Goal: Task Accomplishment & Management: Manage account settings

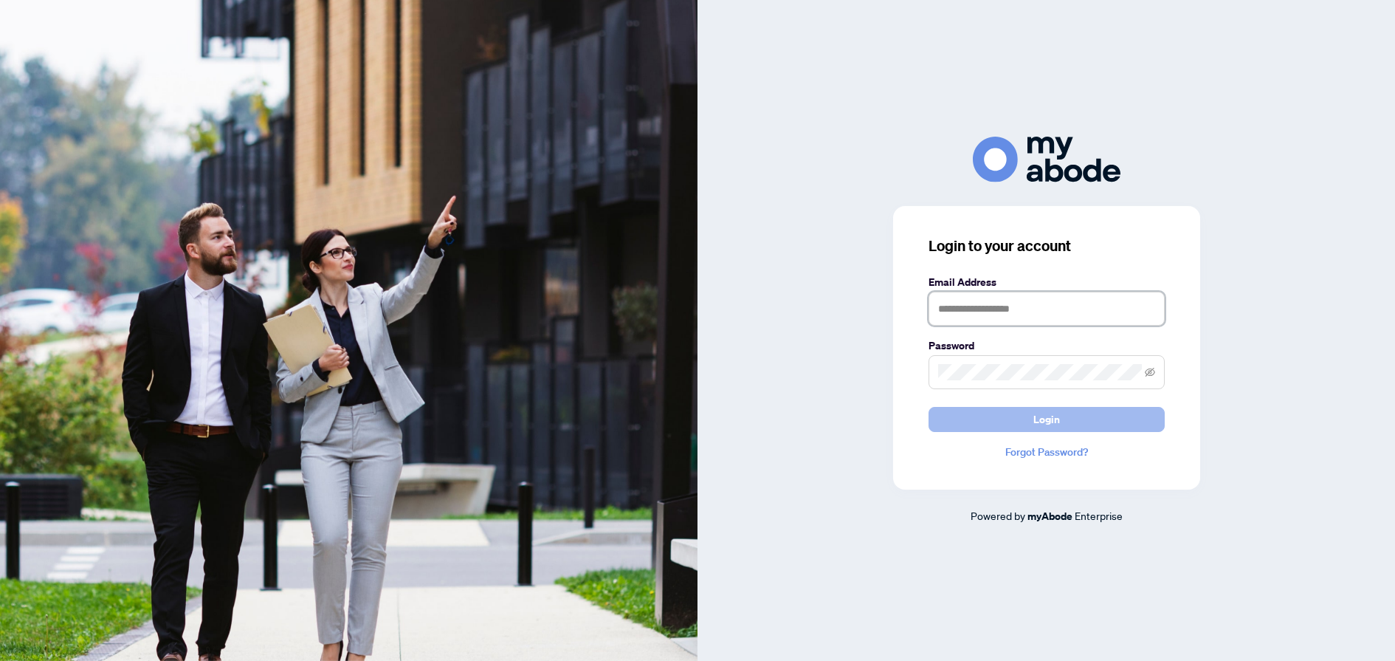
type input "**********"
drag, startPoint x: 970, startPoint y: 421, endPoint x: 947, endPoint y: 417, distance: 23.9
click at [971, 421] on button "Login" at bounding box center [1047, 419] width 236 height 25
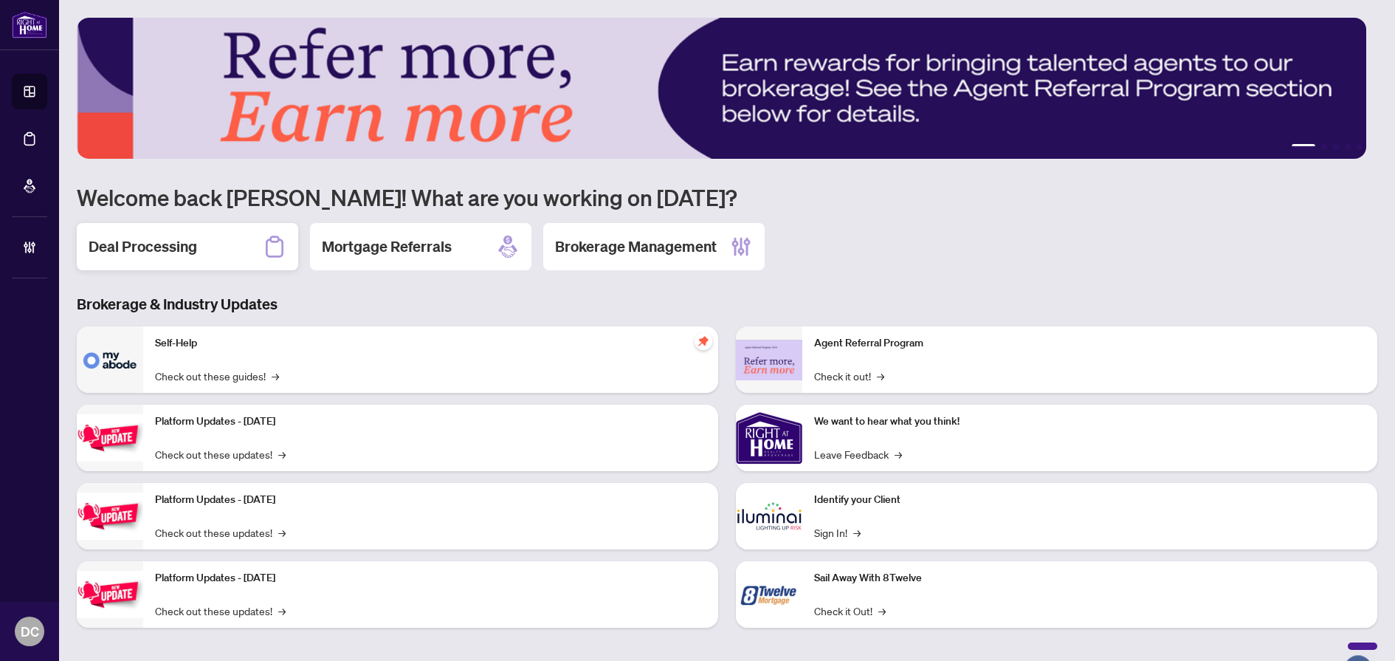
click at [148, 236] on h2 "Deal Processing" at bounding box center [143, 246] width 109 height 21
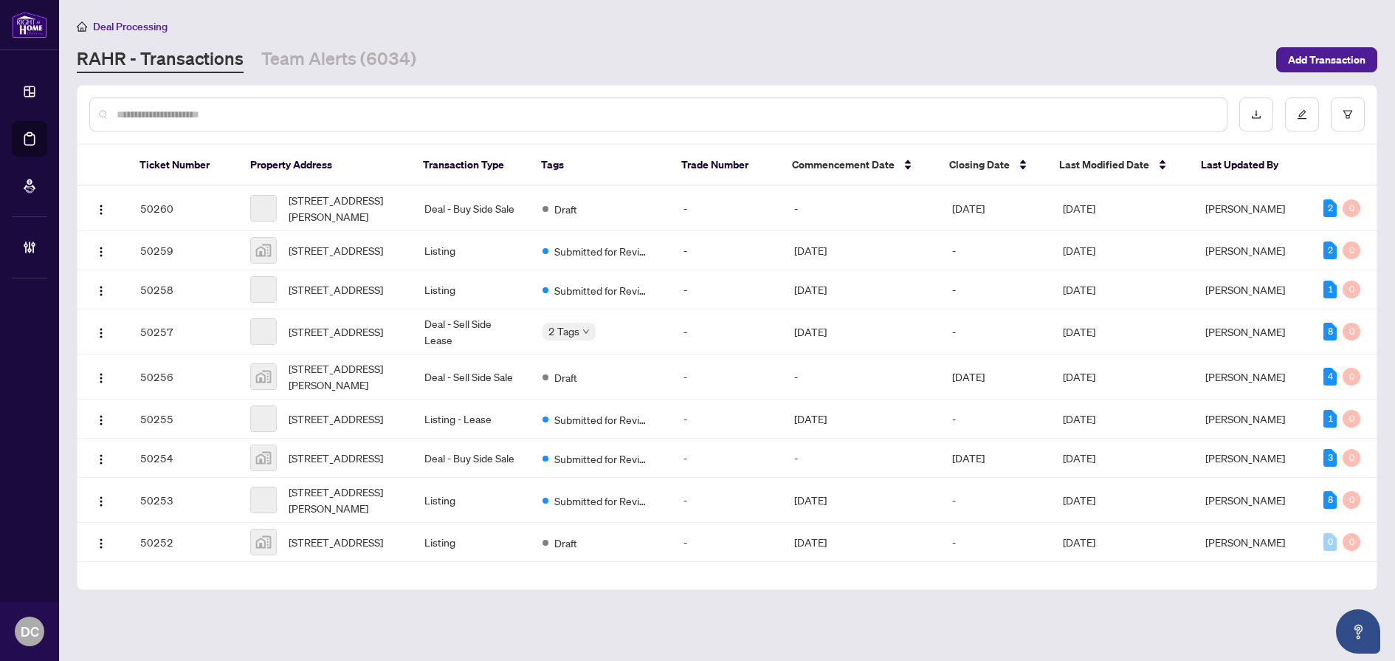
click at [502, 114] on input "text" at bounding box center [666, 114] width 1099 height 16
type input "*"
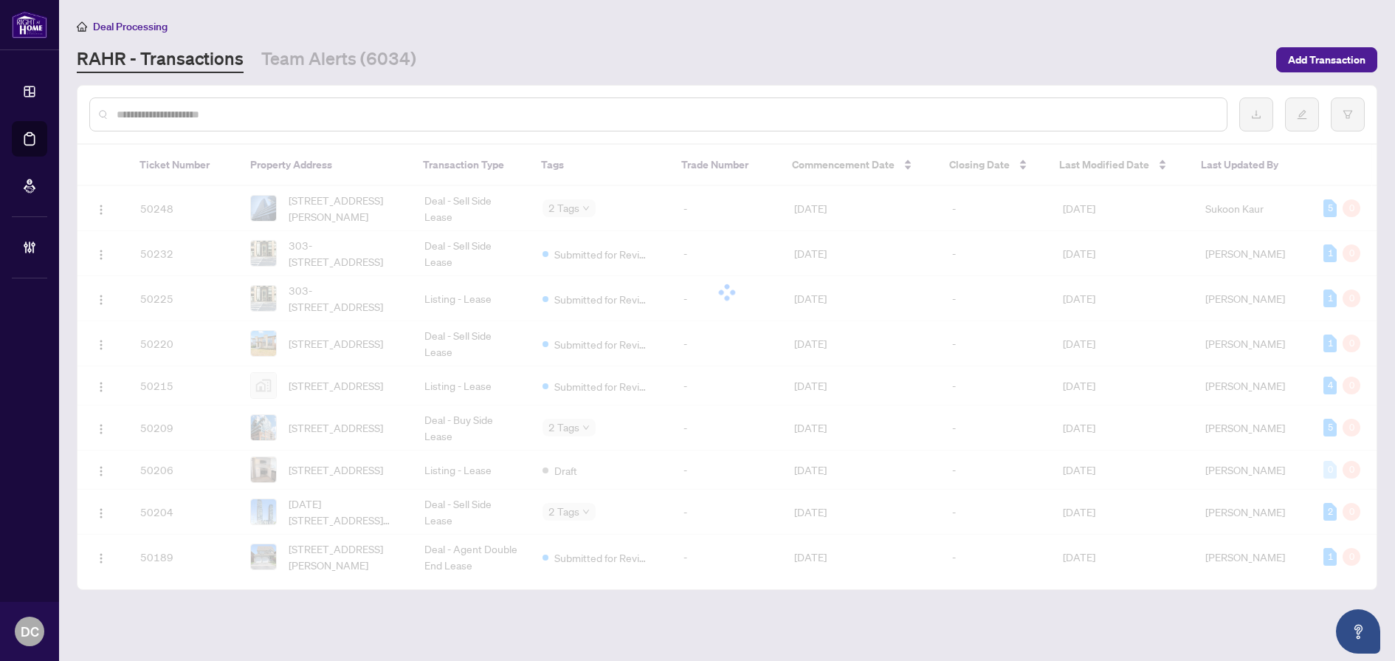
paste input "*******"
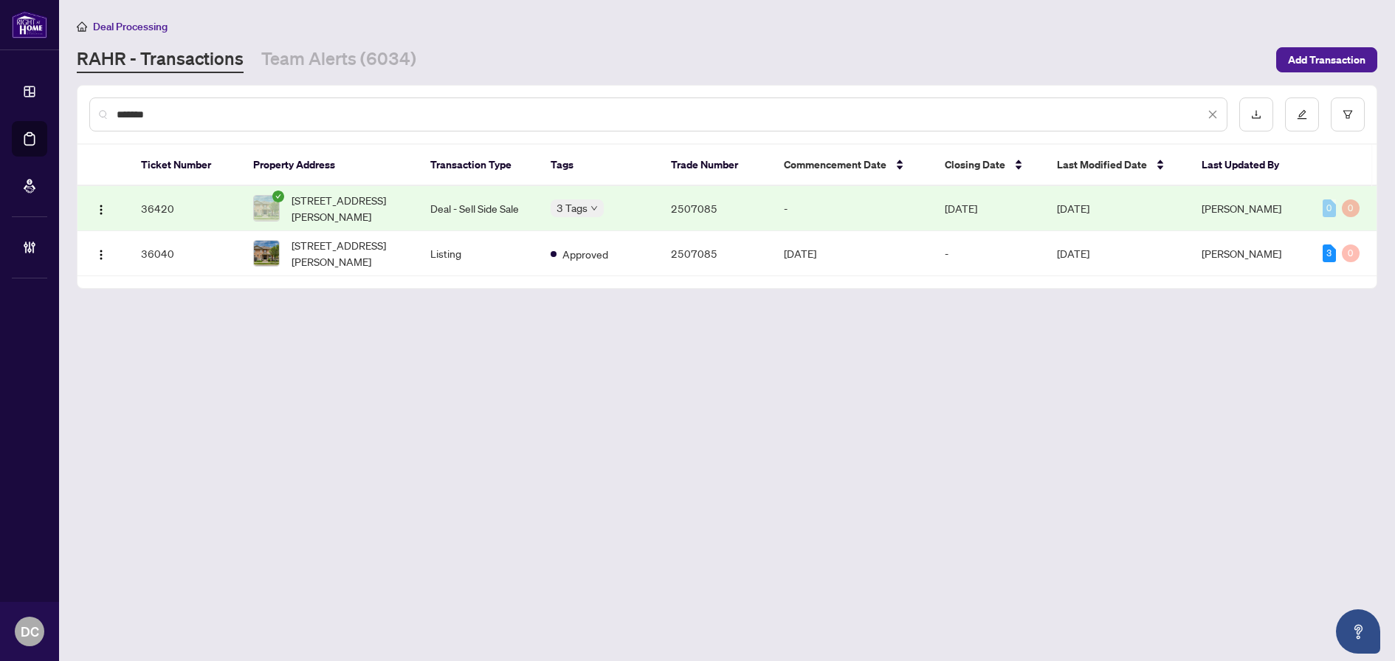
type input "*******"
click at [357, 205] on span "4613 Thomas Alton Blvd, Burlington, Ontario L7M 0L9, Canada" at bounding box center [349, 208] width 115 height 32
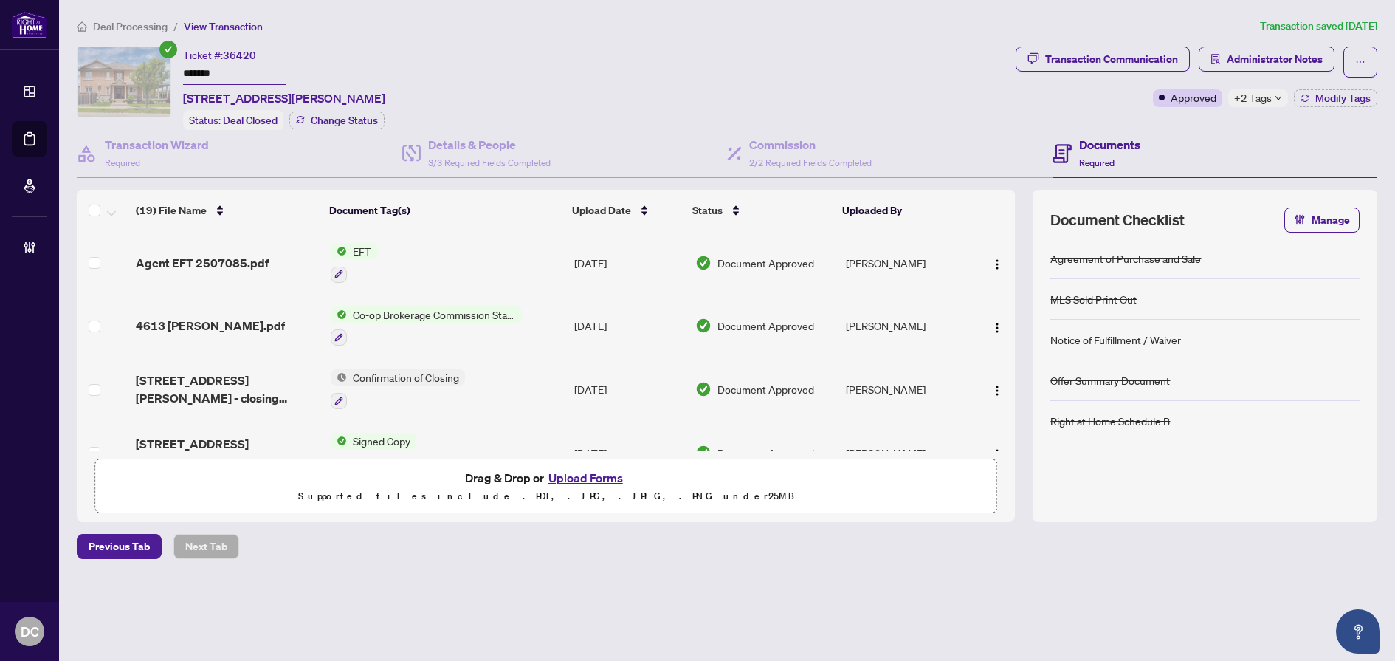
click at [540, 321] on td "Co-op Brokerage Commission Statement" at bounding box center [447, 326] width 244 height 63
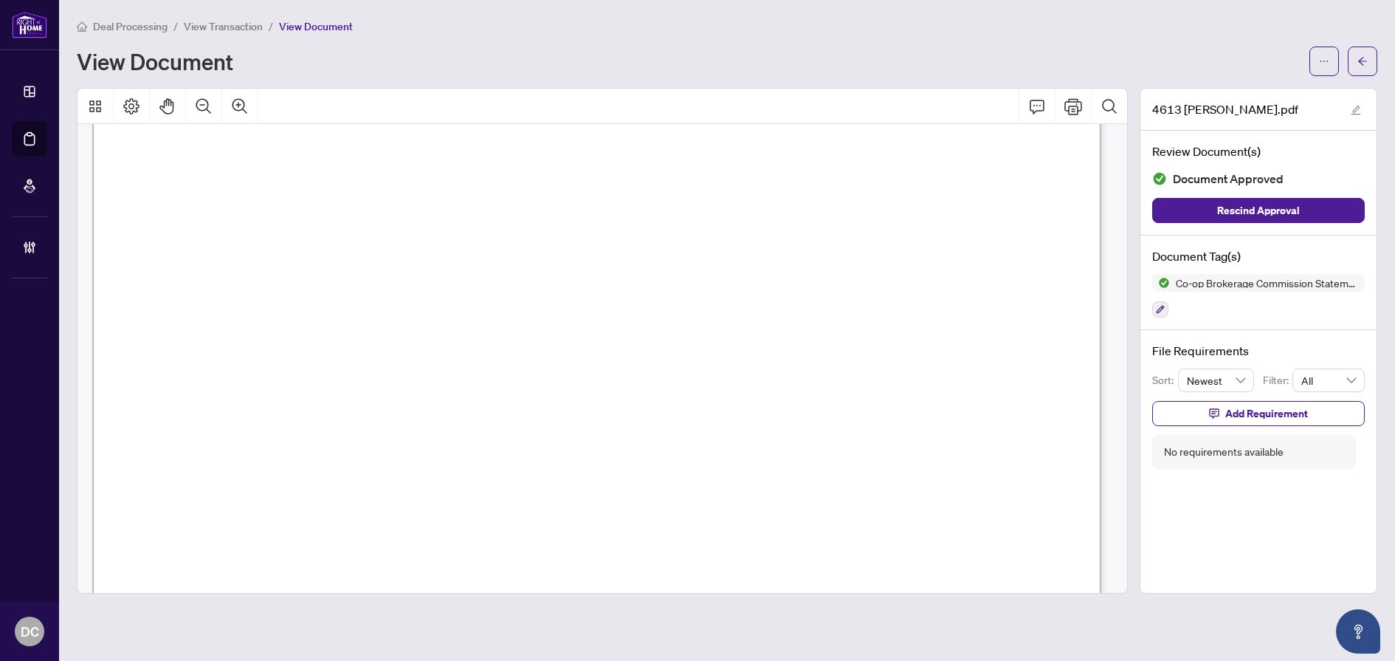
scroll to position [443, 0]
drag, startPoint x: 1357, startPoint y: 55, endPoint x: 41, endPoint y: 275, distance: 1334.5
click at [1357, 55] on button "button" at bounding box center [1363, 62] width 30 height 30
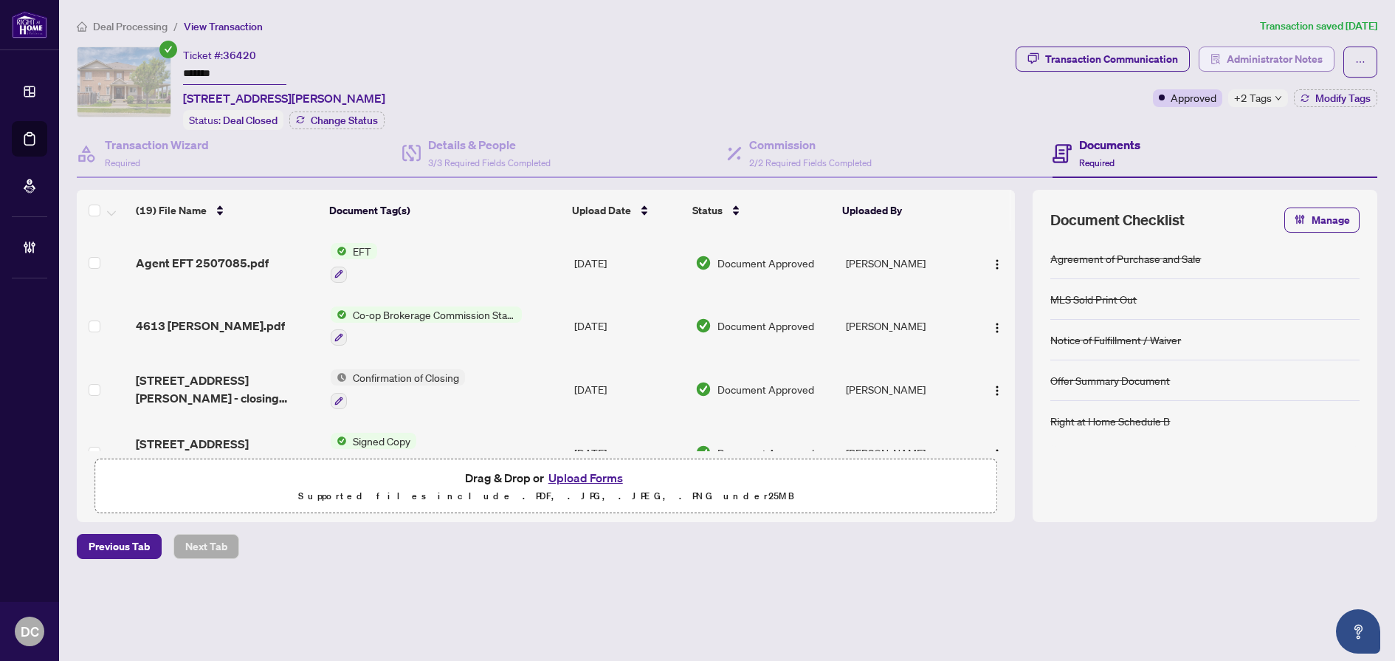
click at [1287, 65] on span "Administrator Notes" at bounding box center [1275, 59] width 96 height 24
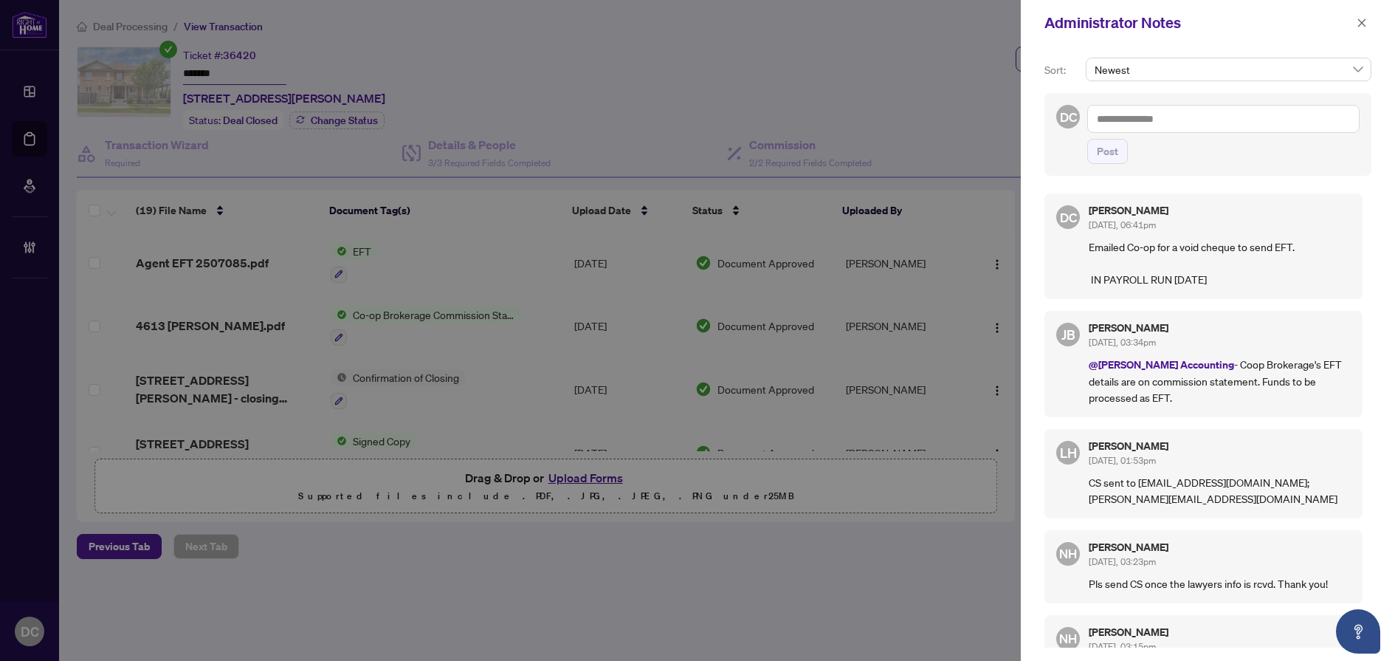
click at [1231, 114] on textarea at bounding box center [1224, 119] width 272 height 28
paste textarea "**********"
type textarea "**********"
click at [1116, 163] on span "Post" at bounding box center [1107, 152] width 21 height 24
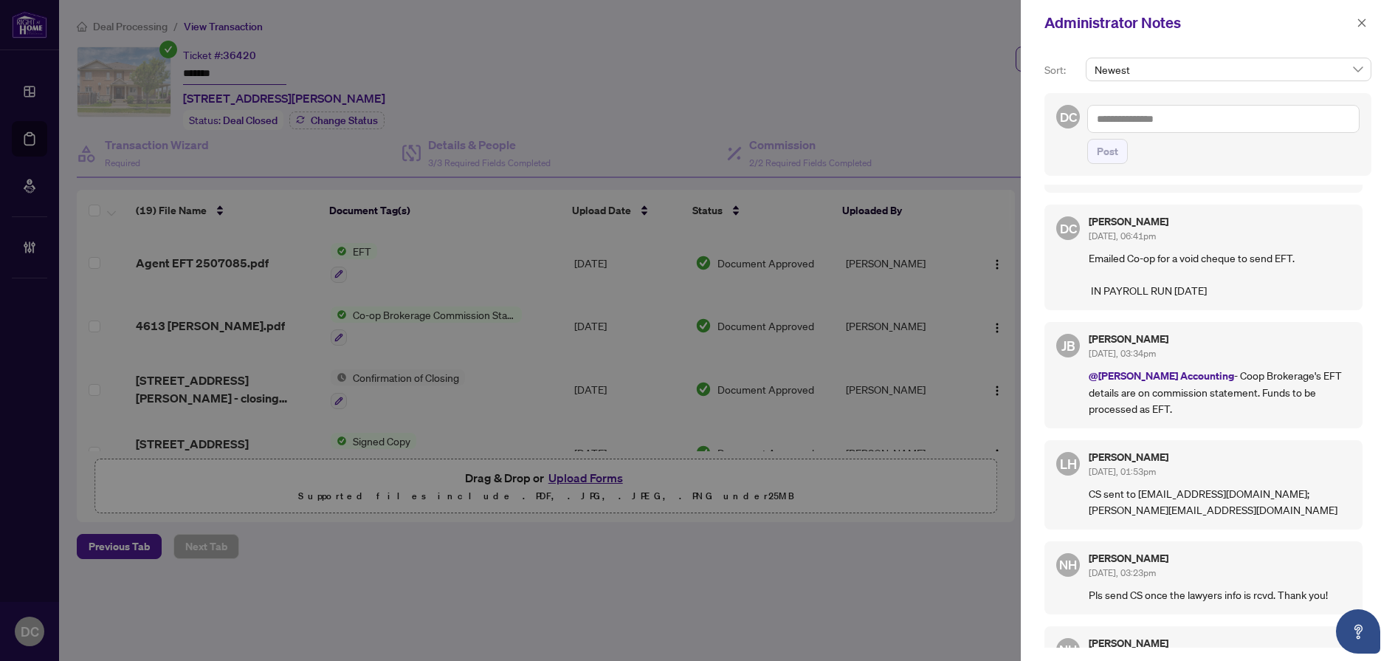
scroll to position [148, 0]
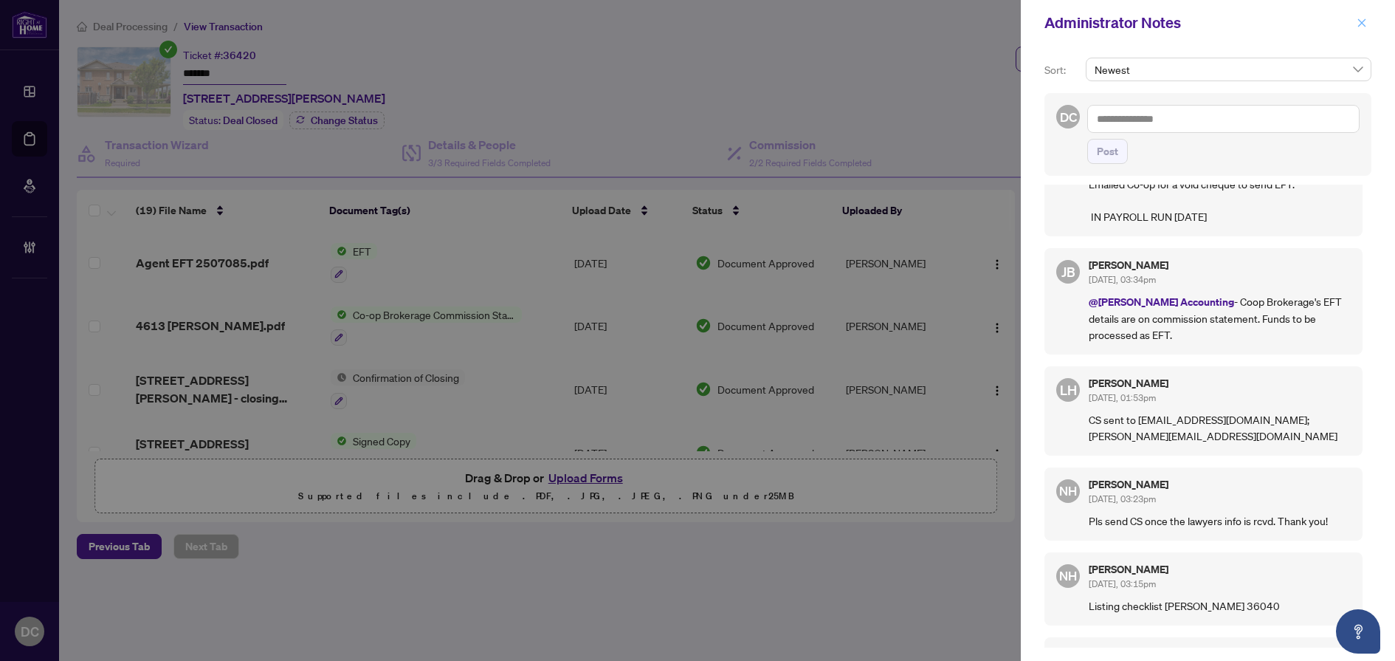
click at [1361, 21] on icon "close" at bounding box center [1362, 23] width 10 height 10
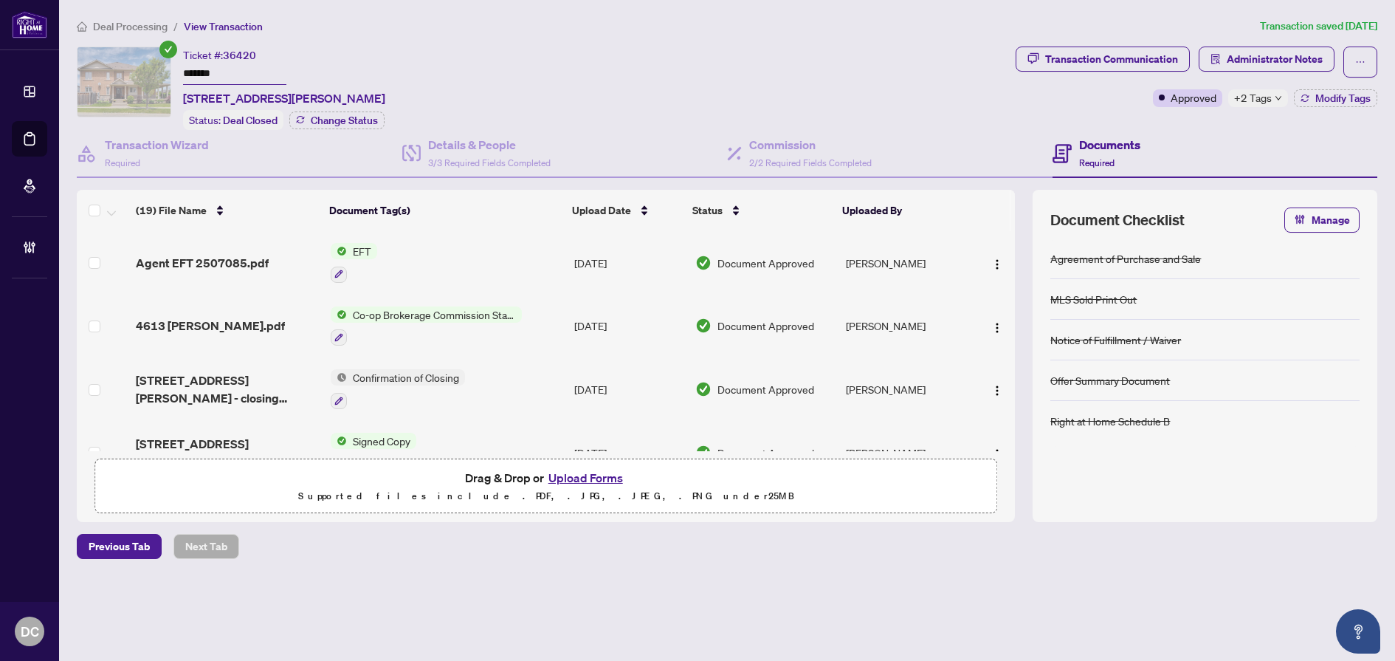
click at [103, 31] on span "Deal Processing" at bounding box center [130, 26] width 75 height 13
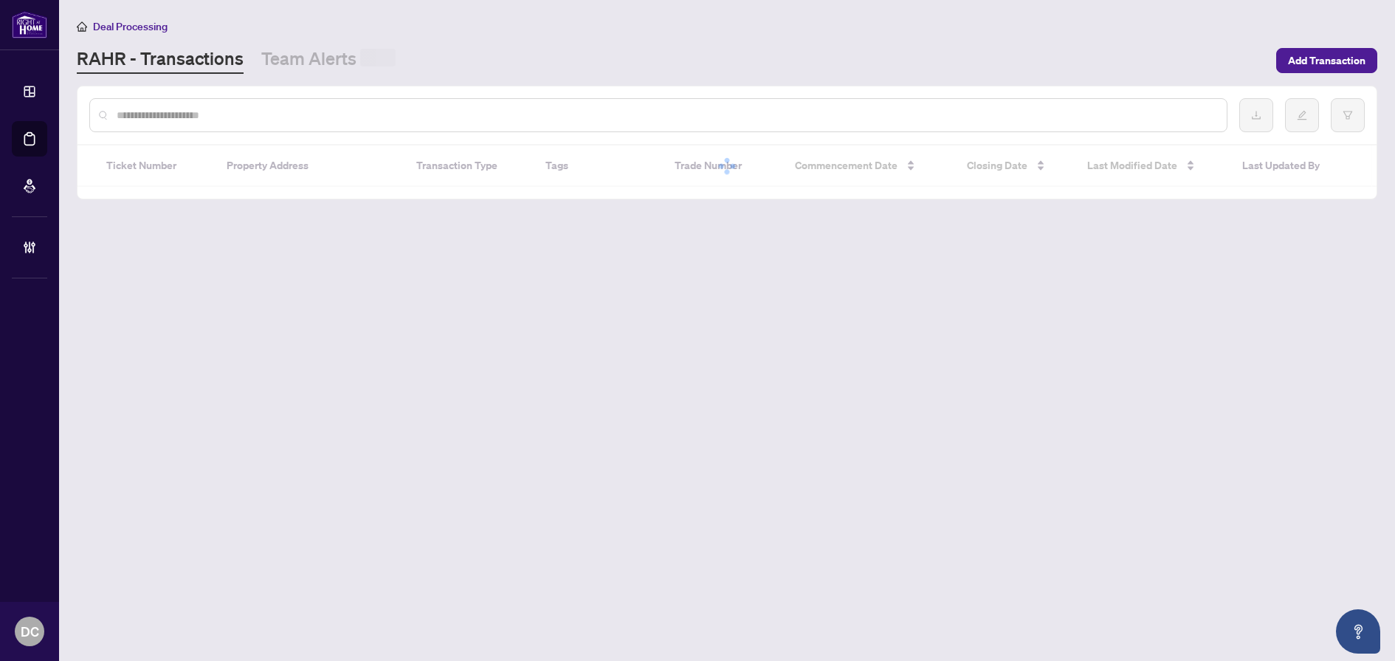
click at [182, 109] on input "text" at bounding box center [666, 115] width 1099 height 16
paste input "*******"
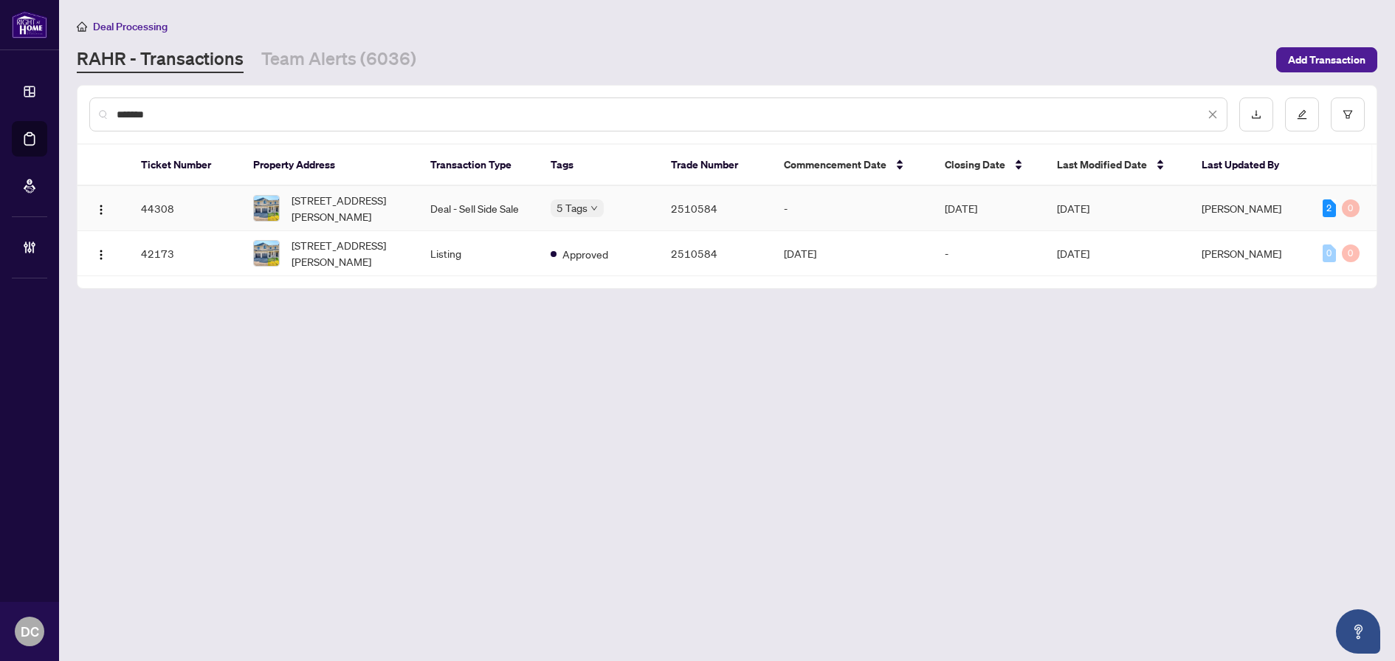
type input "*******"
click at [361, 210] on span "29 Mia Dr, Hamilton, Ontario L9B 0J8, Canada" at bounding box center [349, 208] width 115 height 32
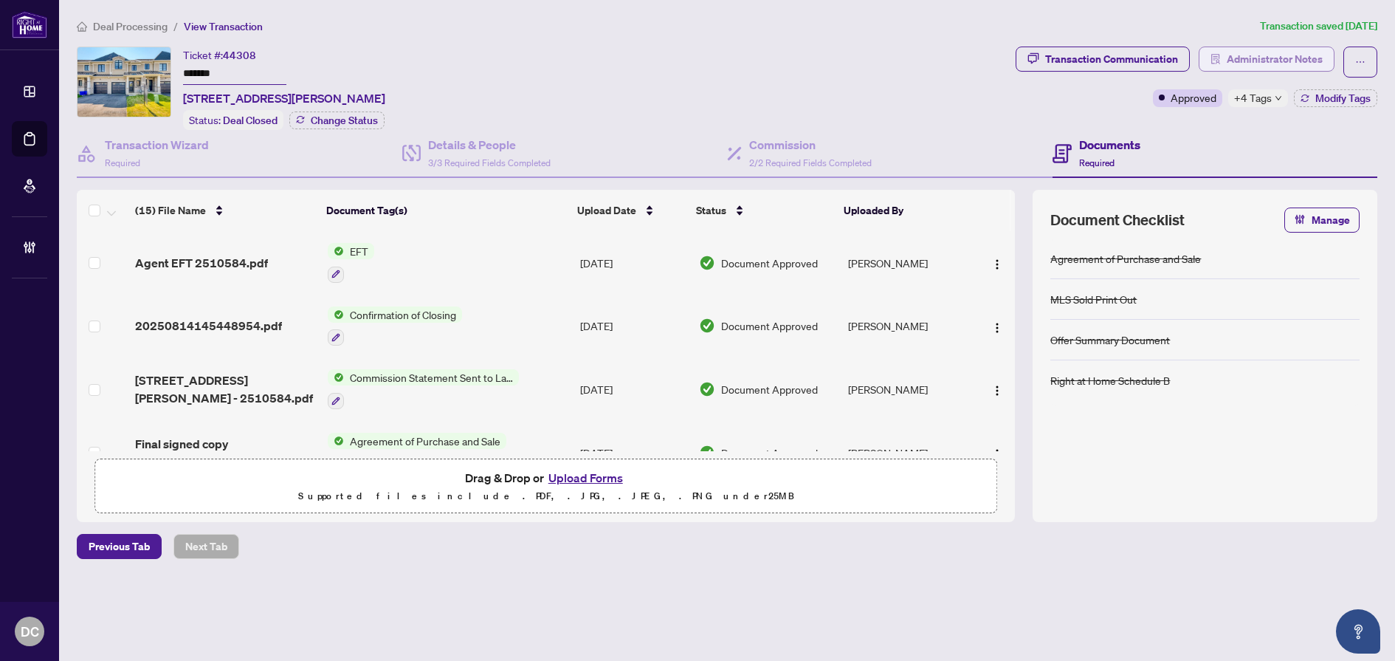
click at [1304, 52] on span "Administrator Notes" at bounding box center [1275, 59] width 96 height 24
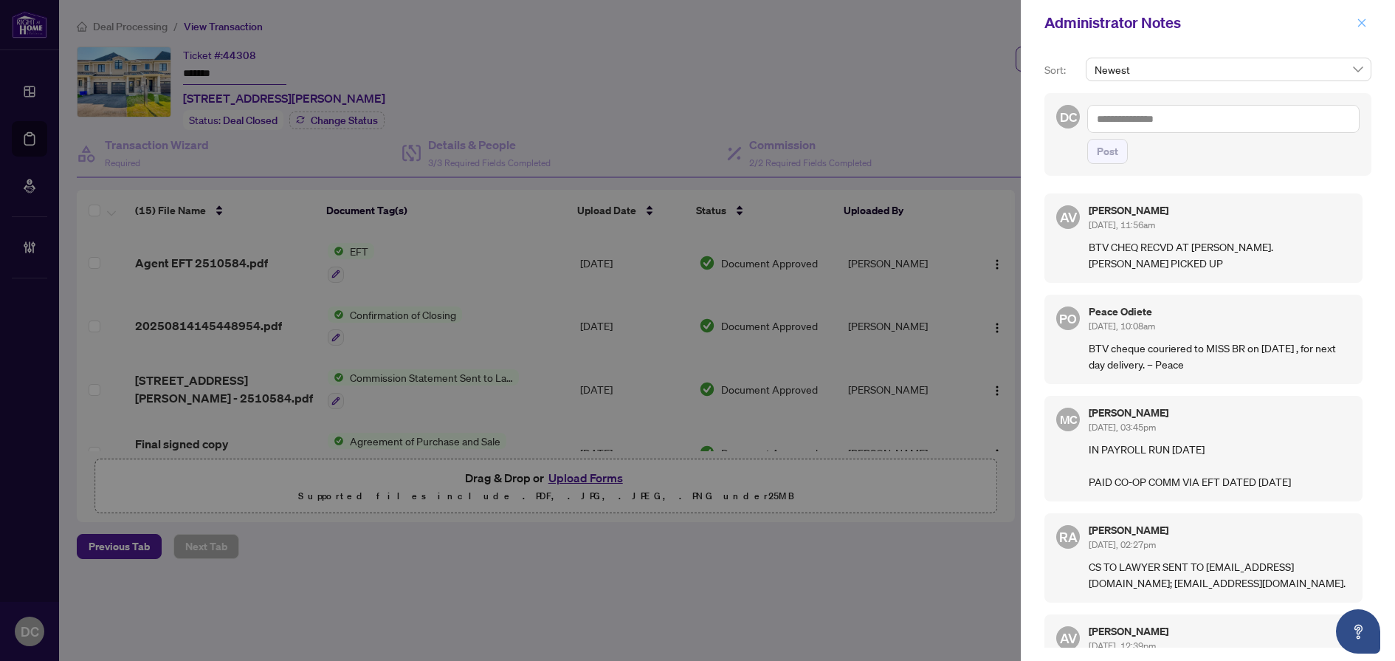
click at [1362, 24] on icon "close" at bounding box center [1362, 22] width 8 height 8
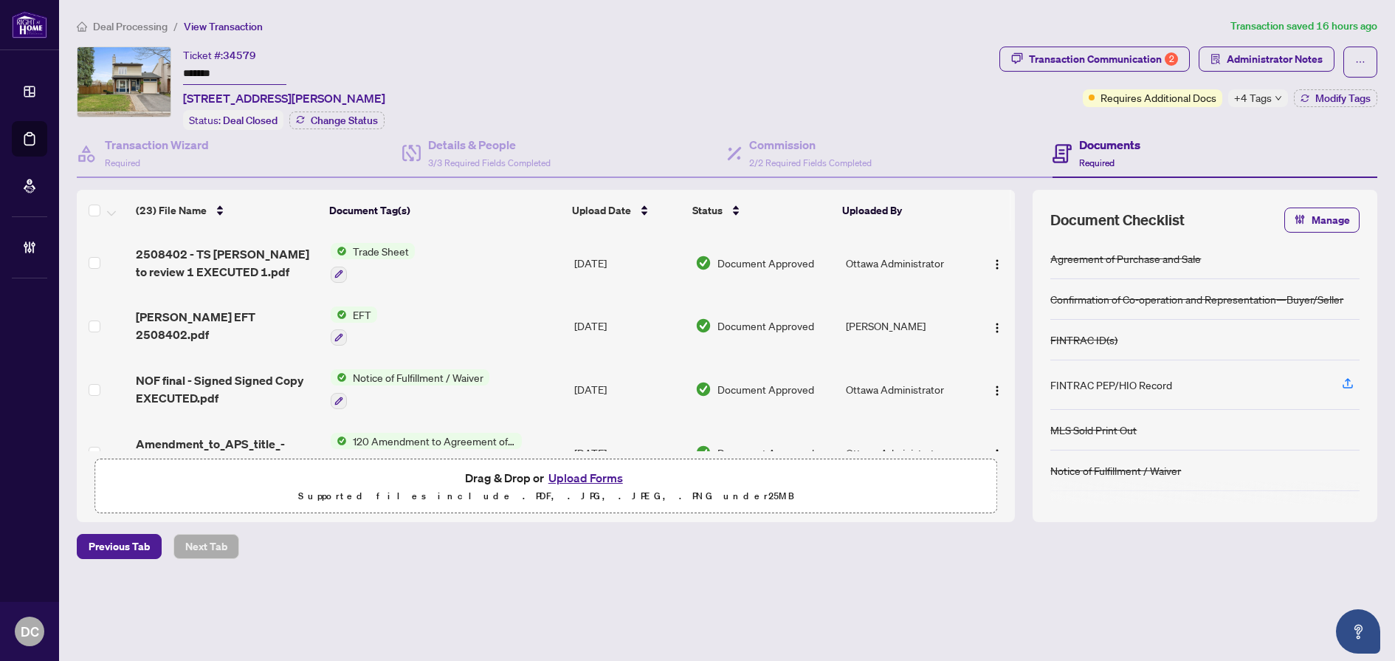
drag, startPoint x: 236, startPoint y: 67, endPoint x: 144, endPoint y: 66, distance: 92.3
click at [144, 66] on div "Ticket #: 34579 ******* 818 GADWELL Crt, Ottawa, Ontario K1E 2L1, Canada Status…" at bounding box center [535, 88] width 917 height 83
click at [1256, 62] on span "Administrator Notes" at bounding box center [1275, 59] width 96 height 24
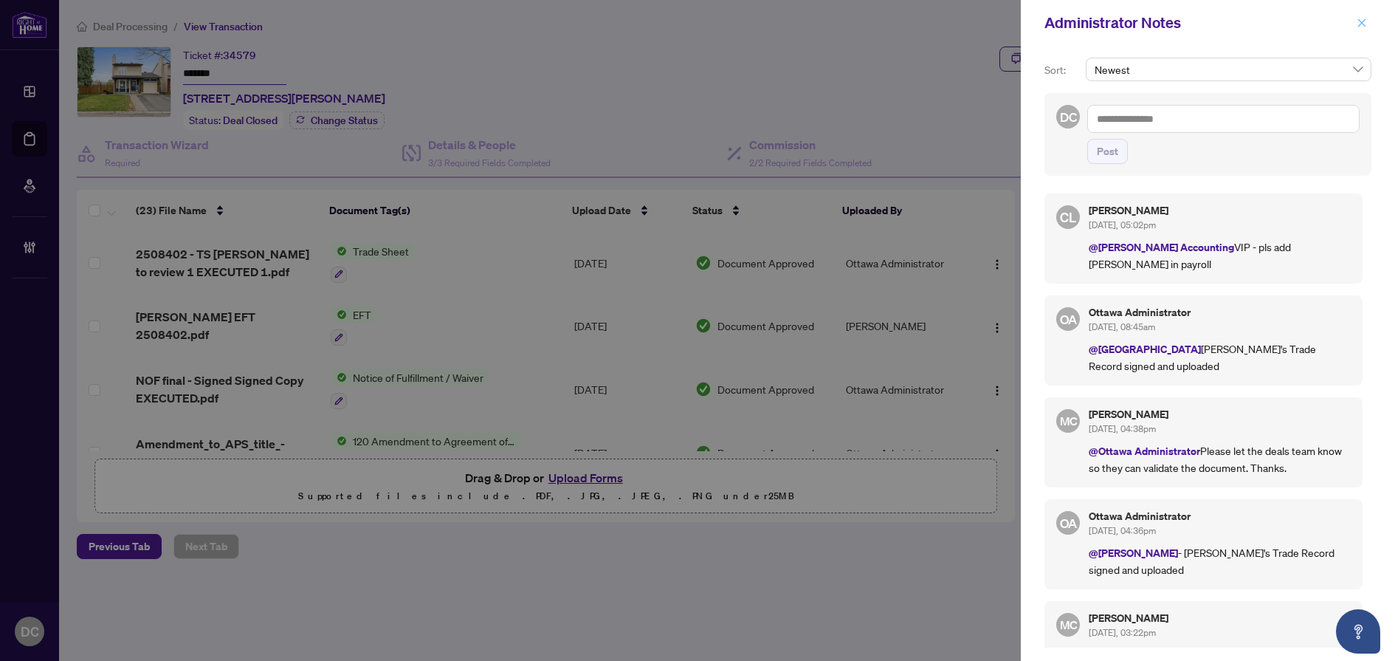
click at [1371, 17] on button "button" at bounding box center [1362, 23] width 19 height 18
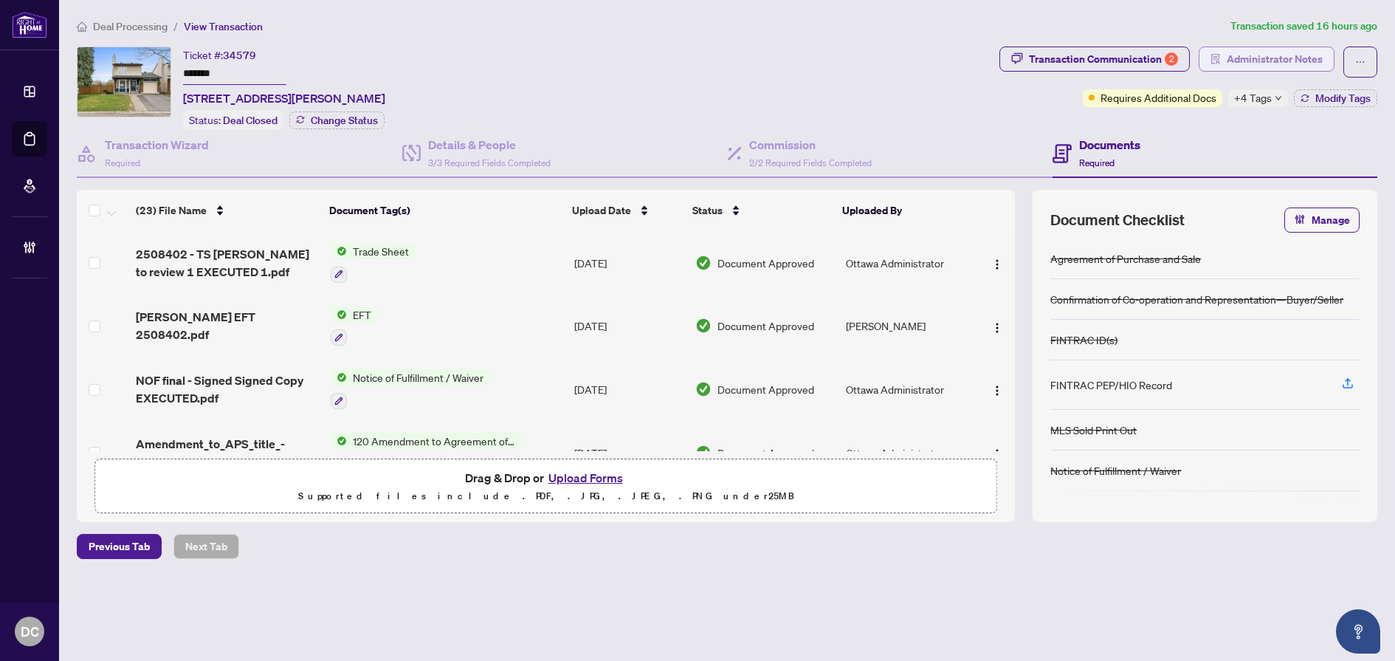
click at [1275, 67] on span "Administrator Notes" at bounding box center [1275, 59] width 96 height 24
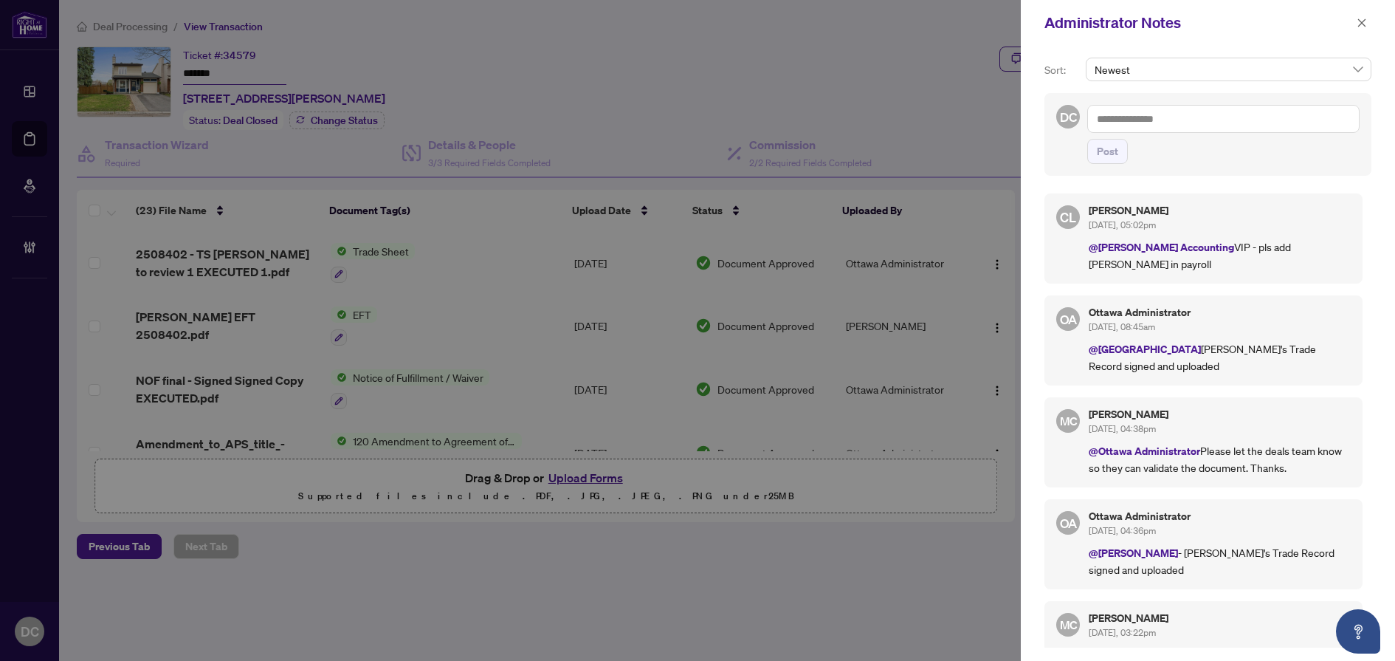
drag, startPoint x: 1372, startPoint y: 24, endPoint x: 1347, endPoint y: 23, distance: 25.1
click at [1372, 24] on div "Administrator Notes" at bounding box center [1208, 23] width 374 height 46
click at [1367, 21] on button "button" at bounding box center [1362, 23] width 19 height 18
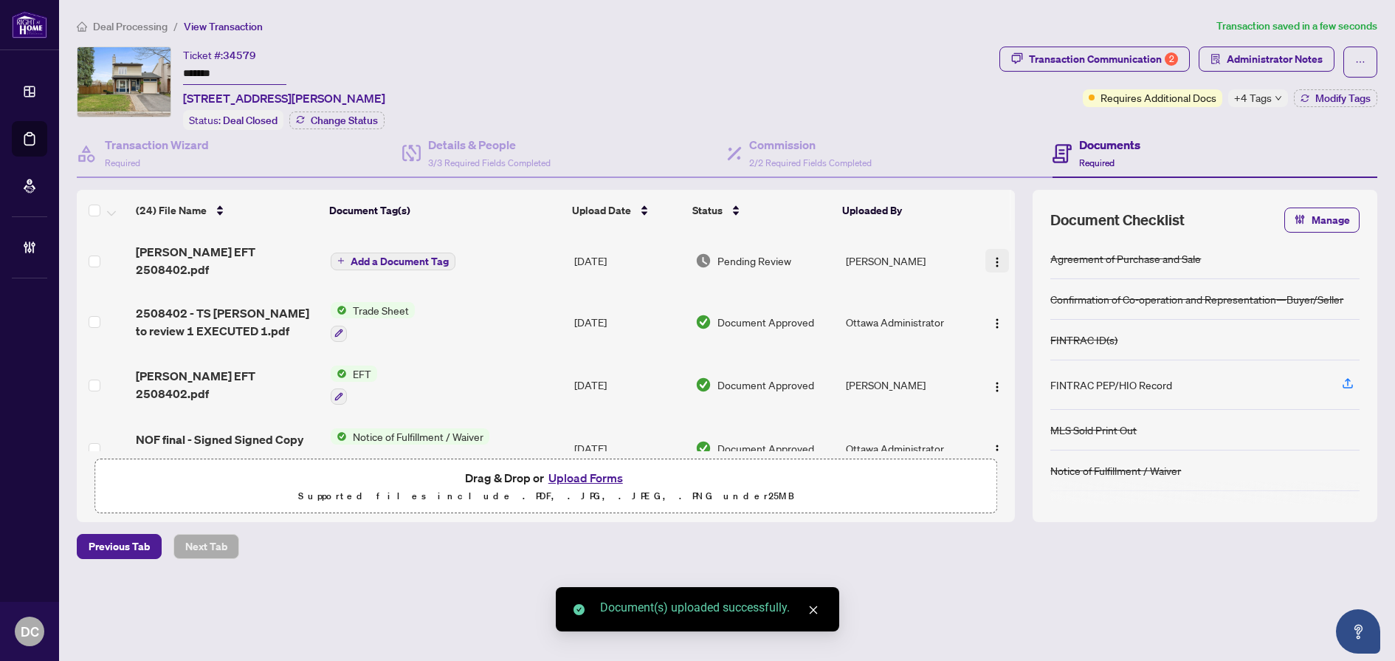
click at [997, 256] on img "button" at bounding box center [998, 262] width 12 height 12
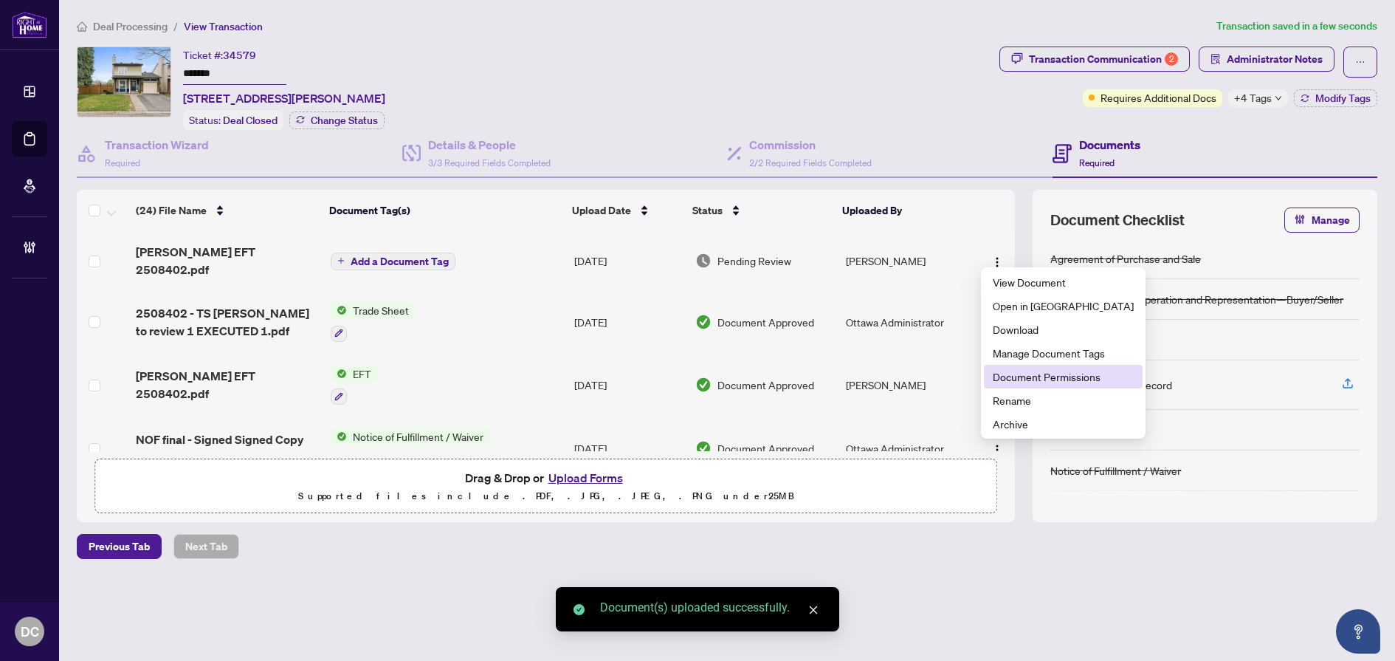
click at [1012, 368] on span "Document Permissions" at bounding box center [1063, 376] width 141 height 16
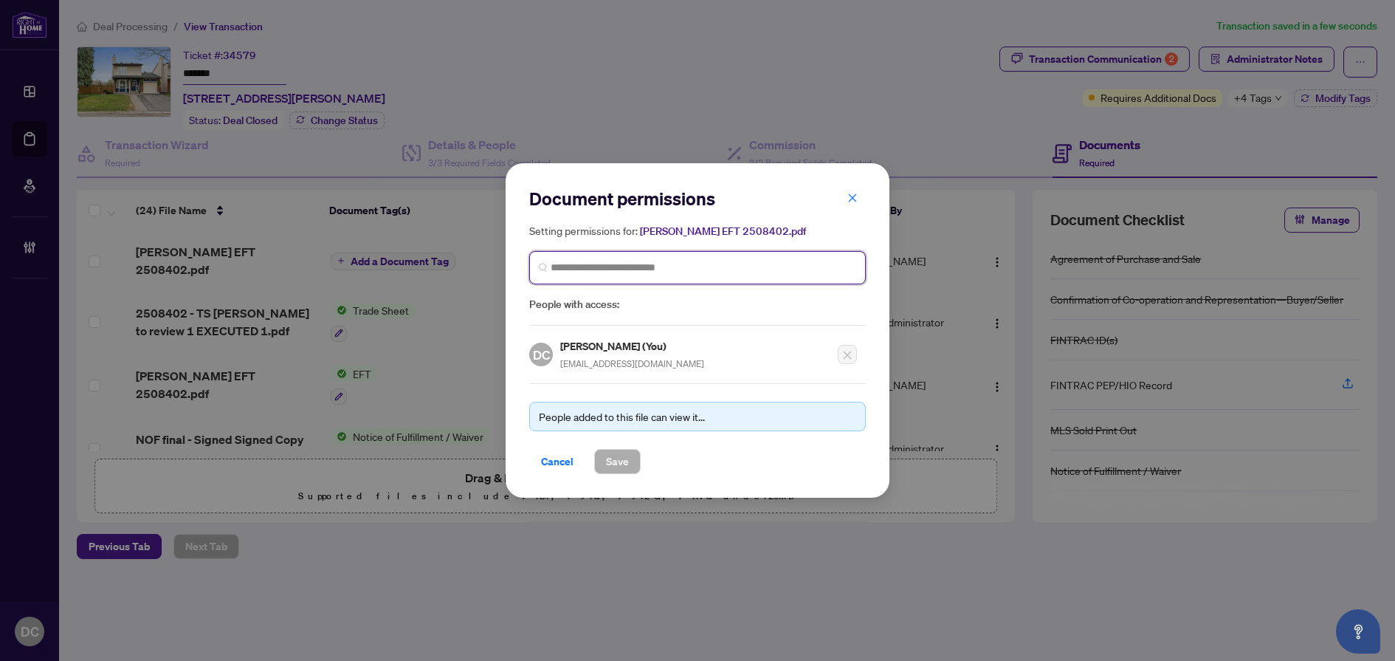
click at [712, 268] on input "search" at bounding box center [704, 268] width 306 height 16
type input "*******"
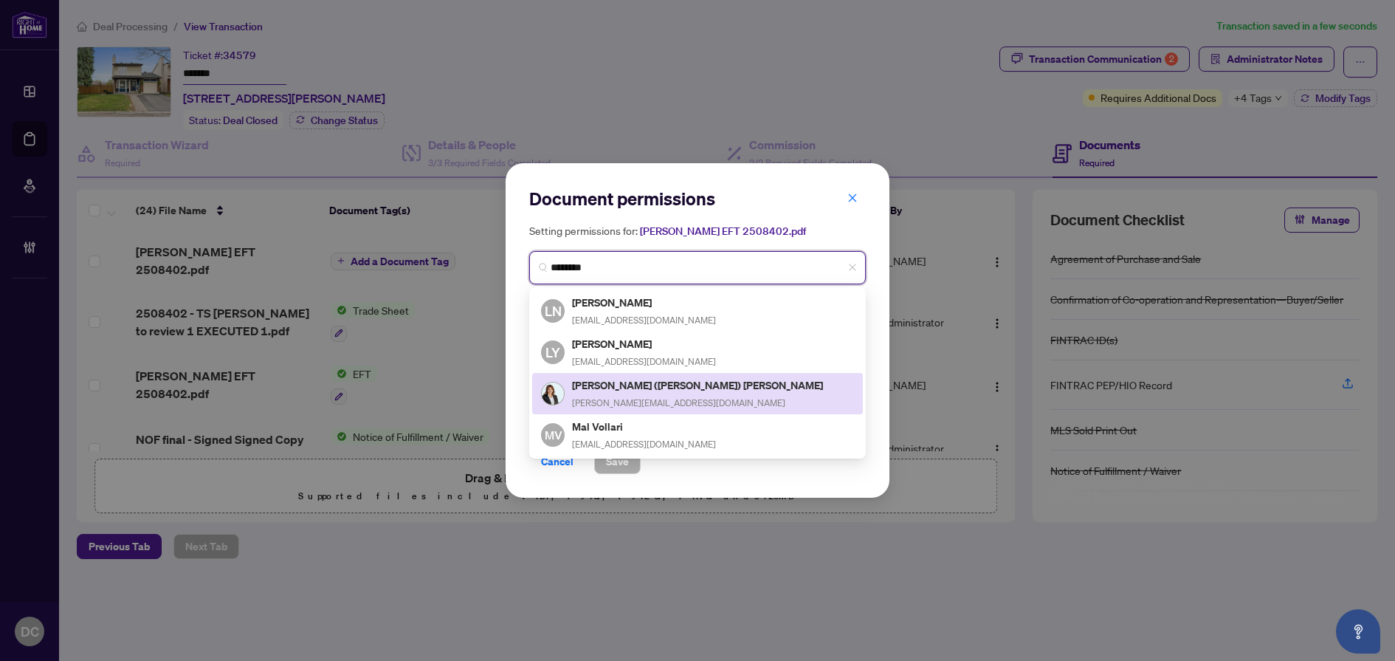
click at [668, 377] on h5 "Lori (Loretta) Williams" at bounding box center [698, 385] width 253 height 17
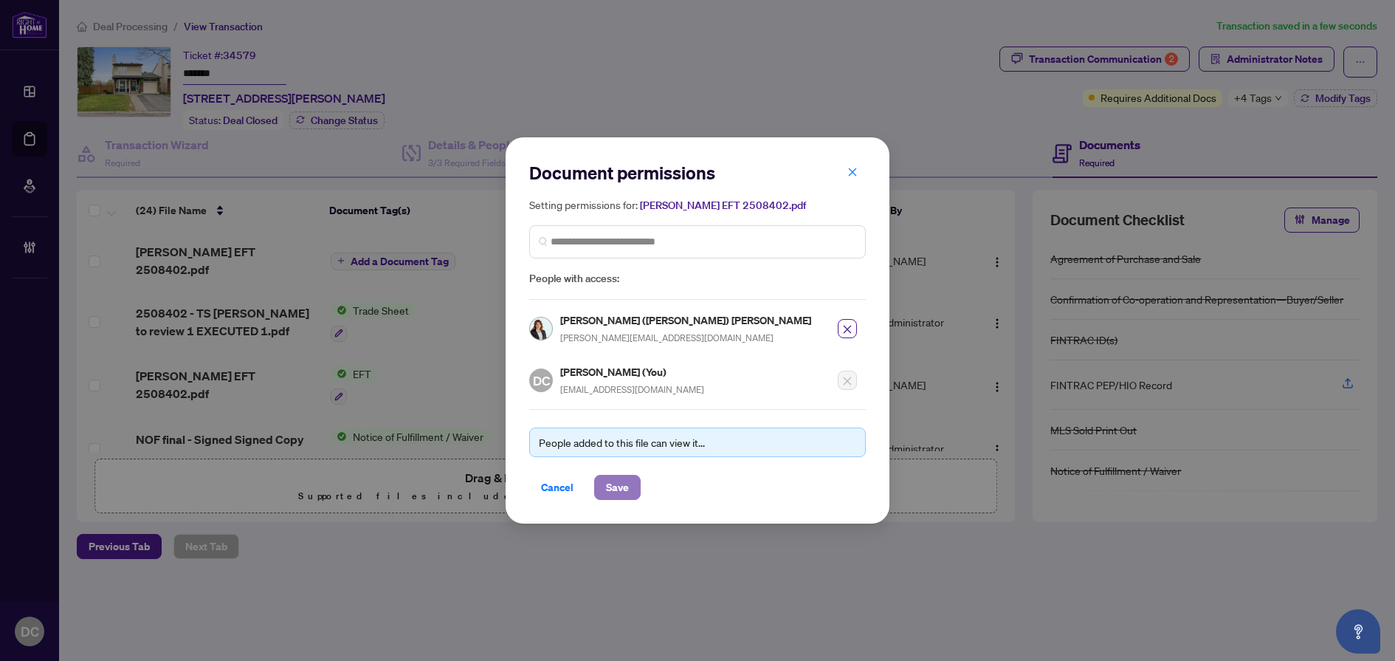
click at [635, 498] on button "Save" at bounding box center [617, 487] width 47 height 25
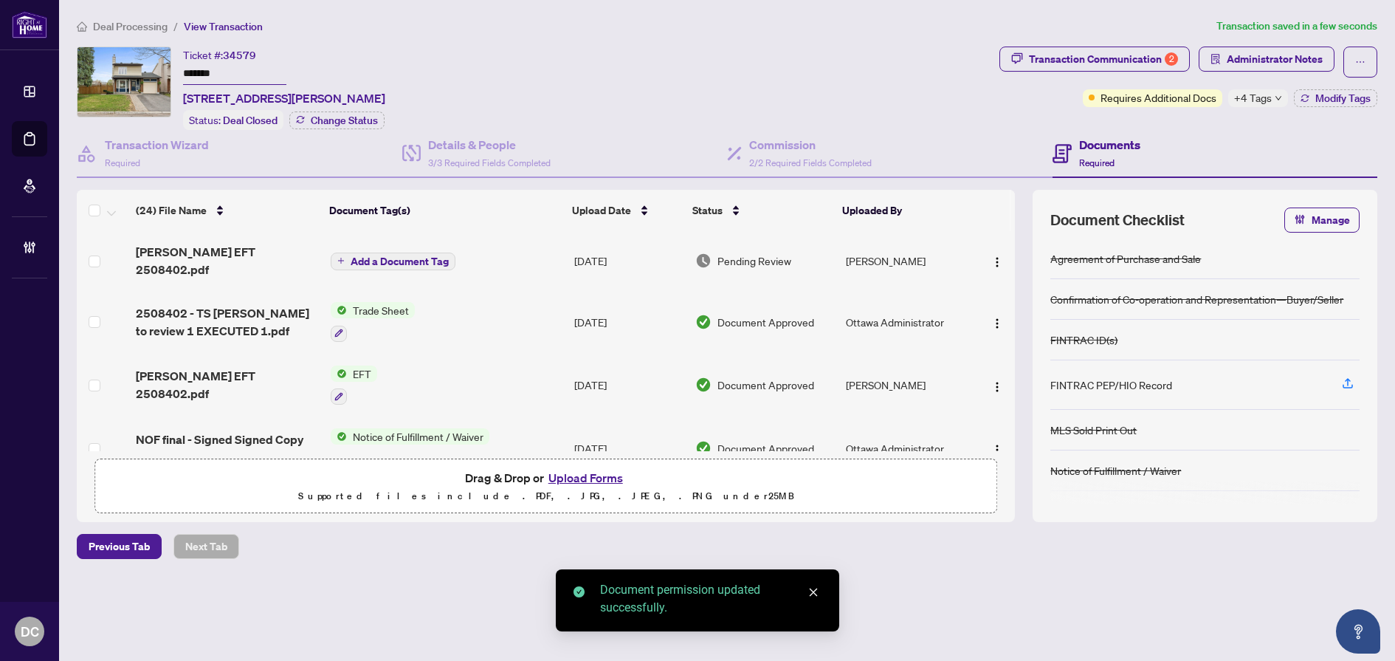
click at [435, 256] on span "Add a Document Tag" at bounding box center [400, 261] width 98 height 10
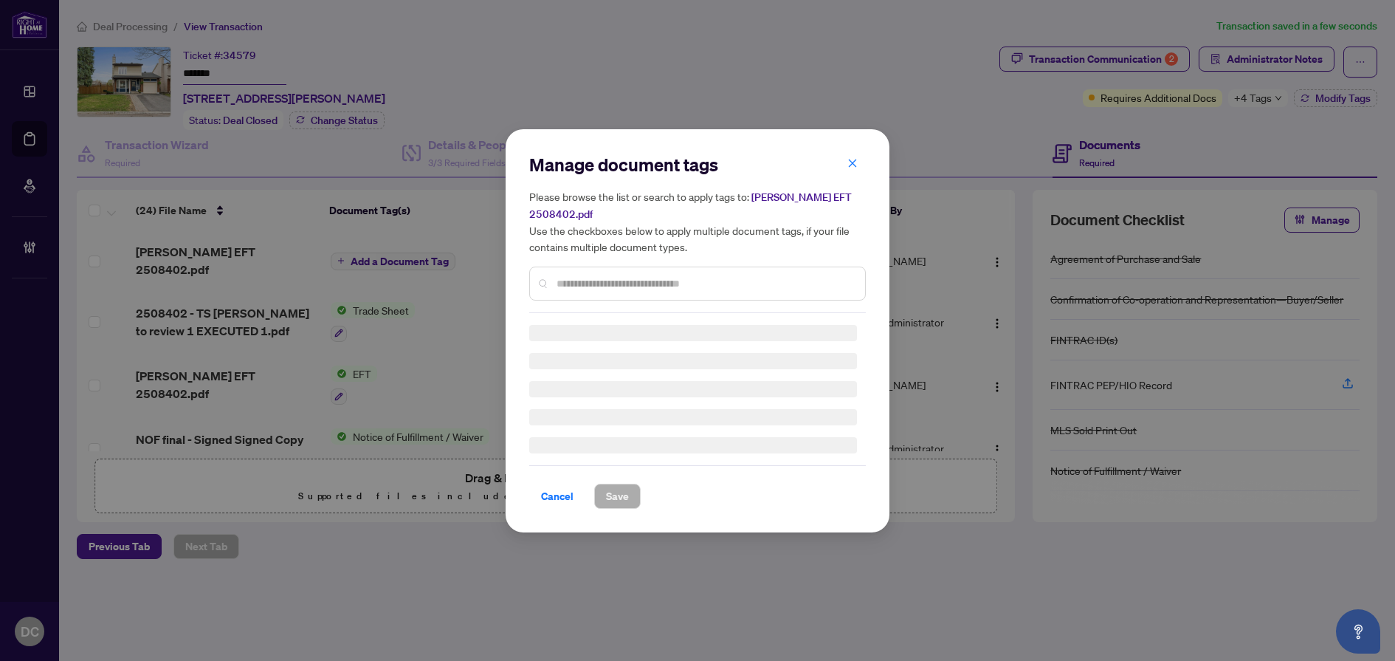
click at [735, 265] on div "Manage document tags Please browse the list or search to apply tags to: Lori EF…" at bounding box center [697, 233] width 337 height 160
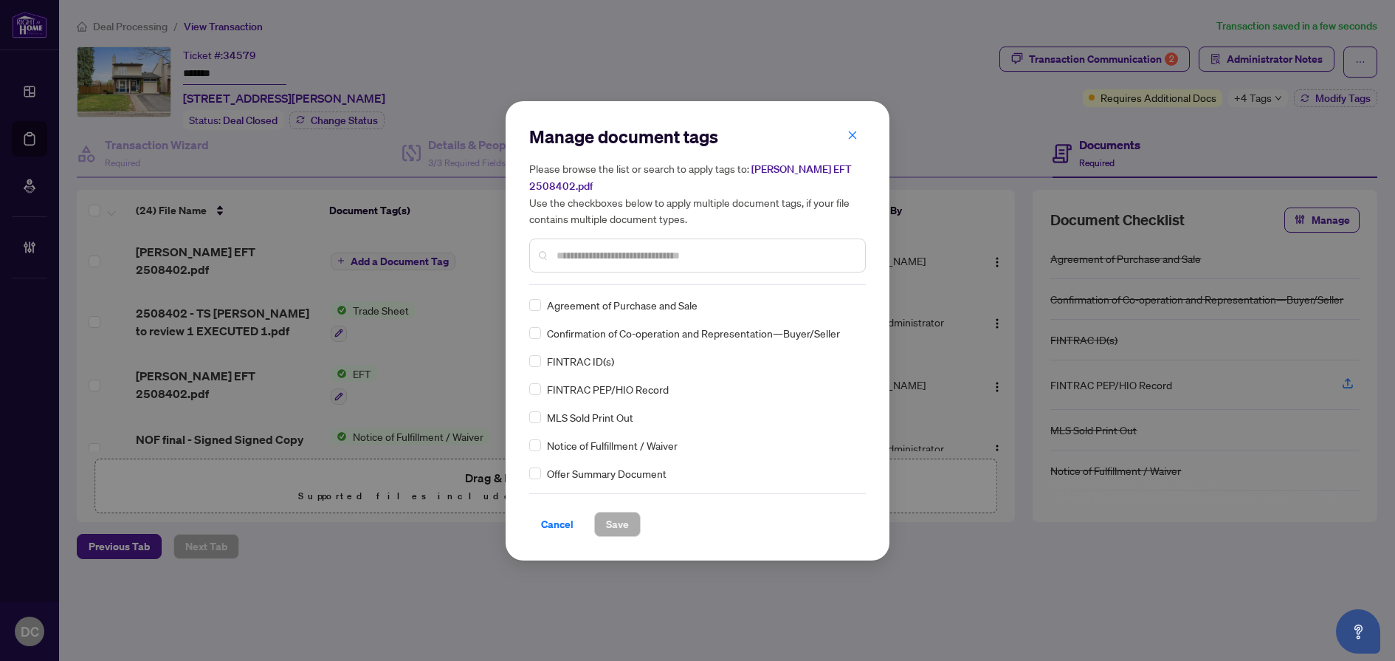
click at [757, 264] on div "Manage document tags Please browse the list or search to apply tags to: Lori EF…" at bounding box center [697, 205] width 337 height 160
click at [780, 247] on input "text" at bounding box center [705, 255] width 297 height 16
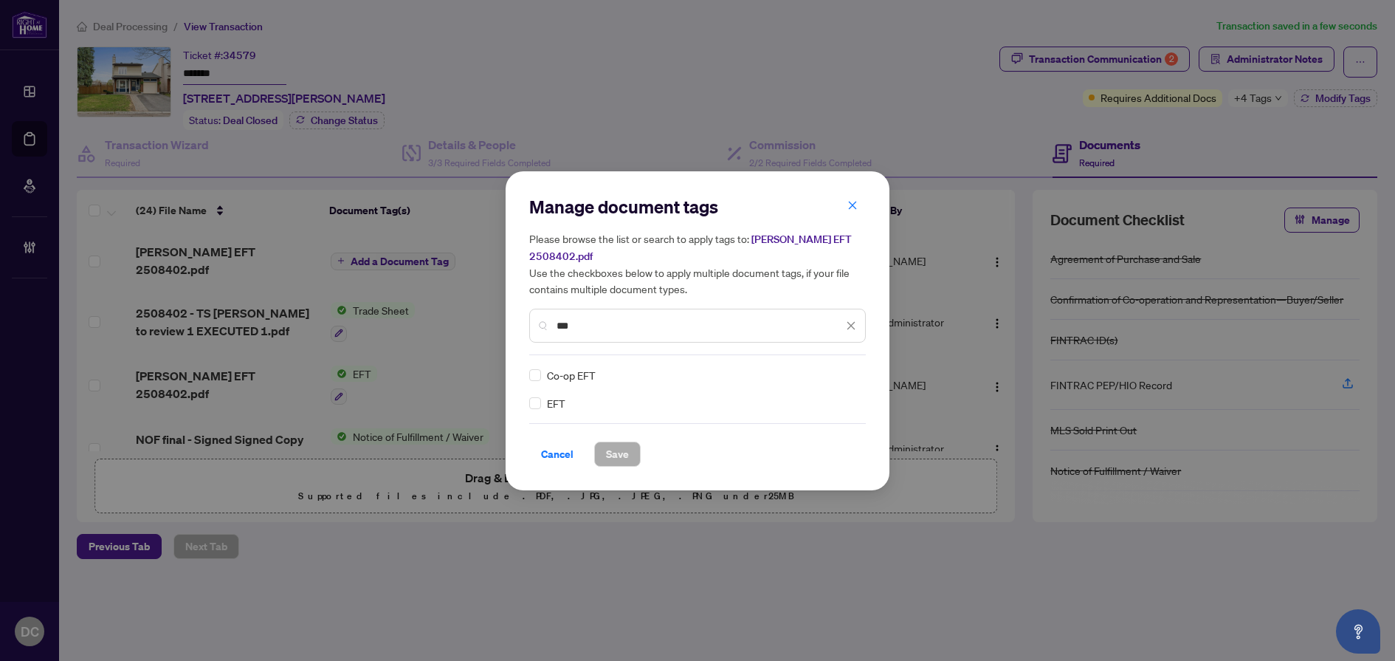
type input "***"
click at [849, 368] on div at bounding box center [842, 375] width 28 height 15
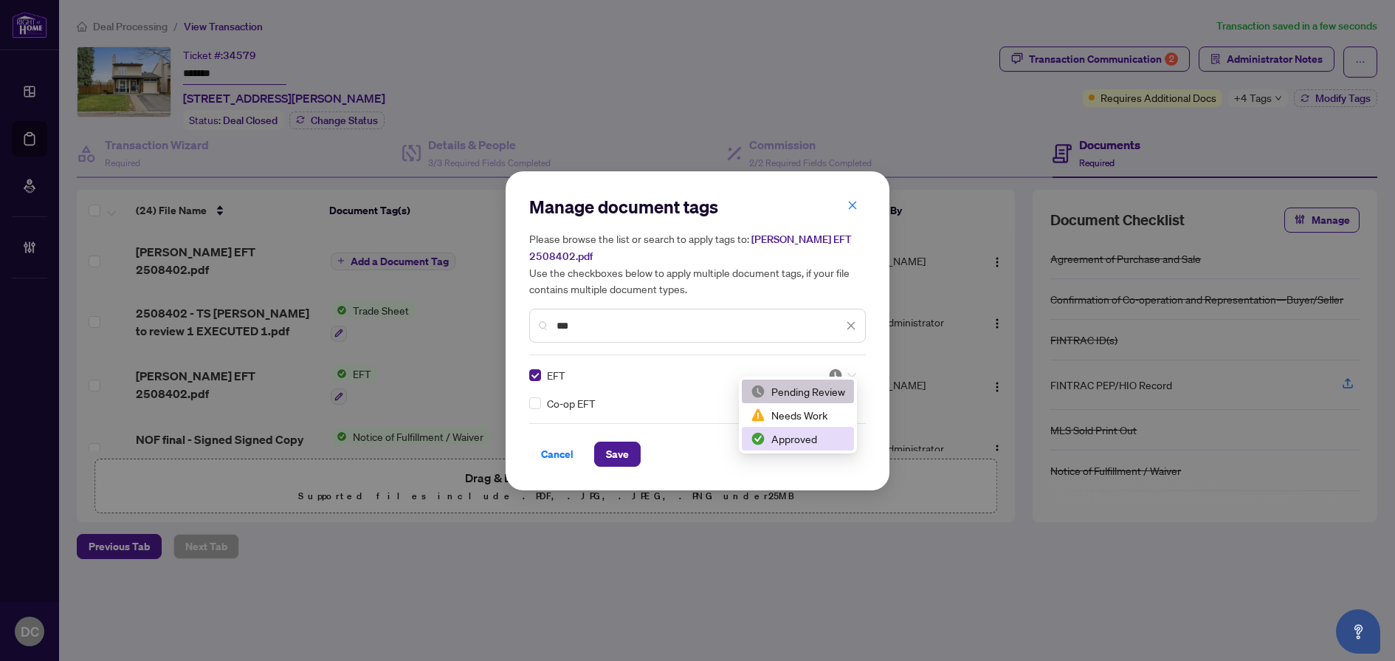
click at [802, 438] on div "Approved" at bounding box center [798, 438] width 95 height 16
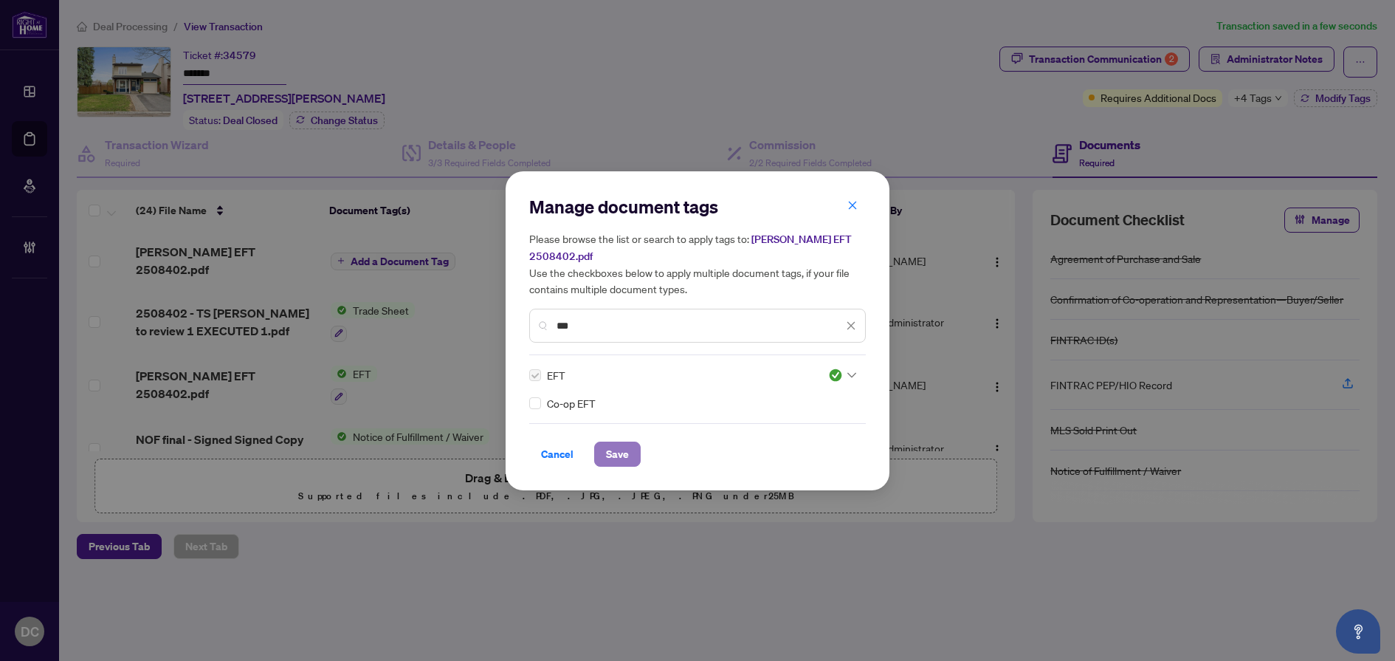
click at [628, 451] on span "Save" at bounding box center [617, 454] width 23 height 24
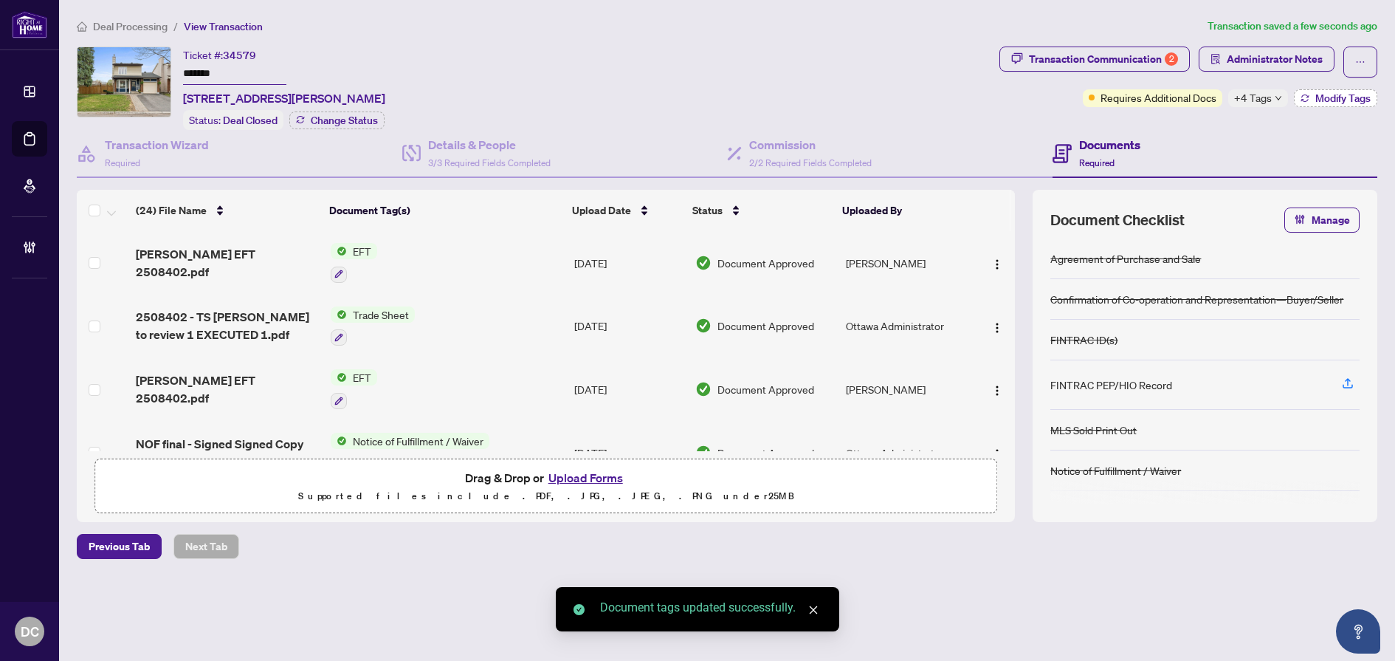
click at [1324, 95] on span "Modify Tags" at bounding box center [1343, 98] width 55 height 10
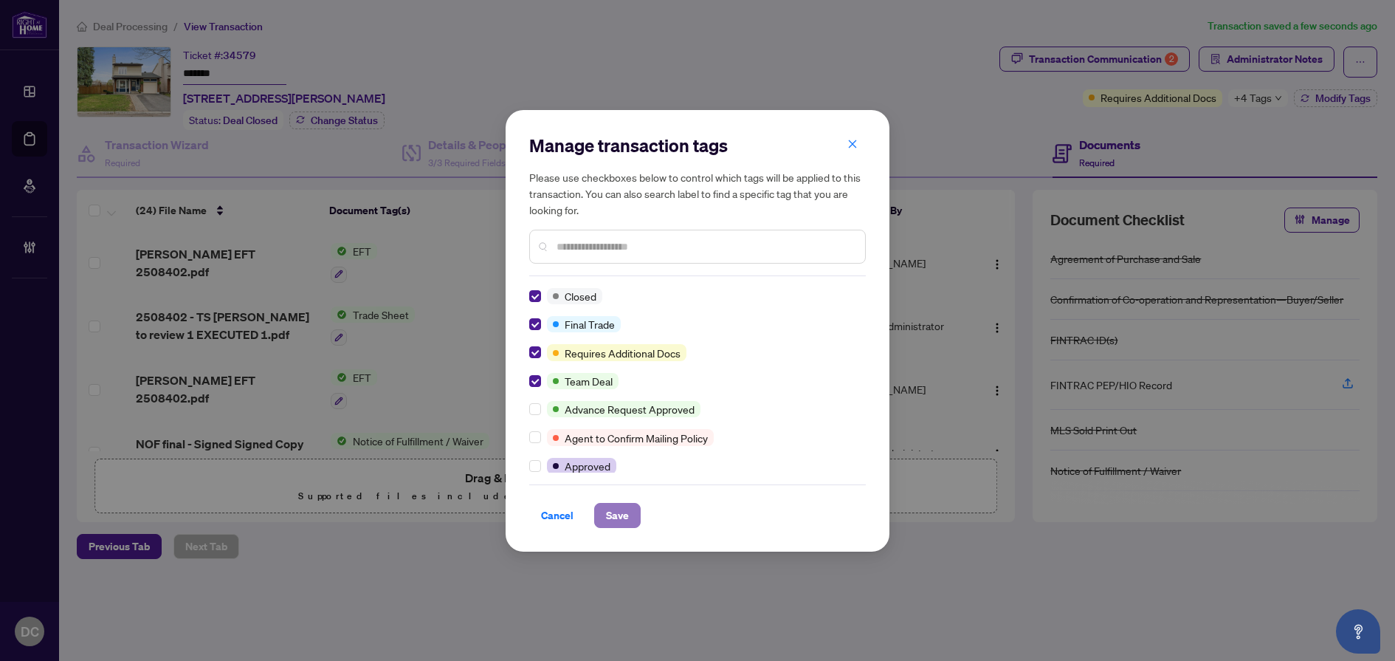
click at [622, 519] on span "Save" at bounding box center [617, 516] width 23 height 24
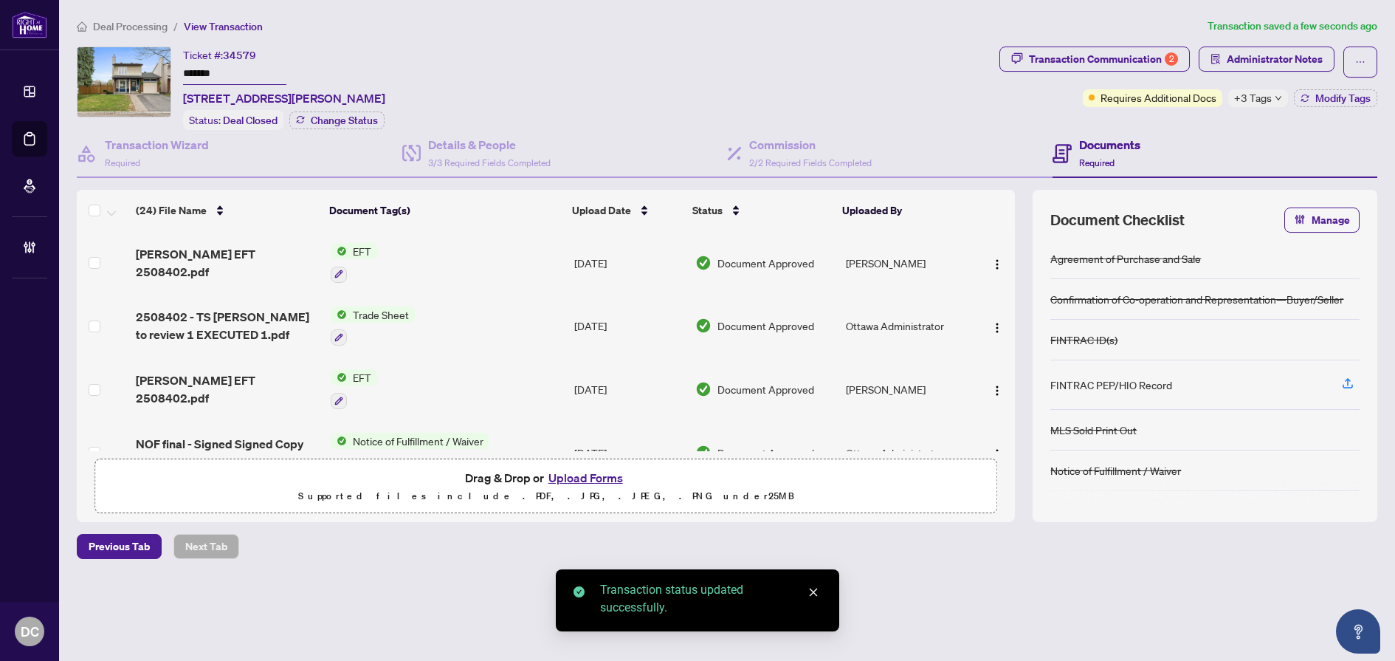
click at [1264, 90] on span "+3 Tags" at bounding box center [1253, 97] width 38 height 17
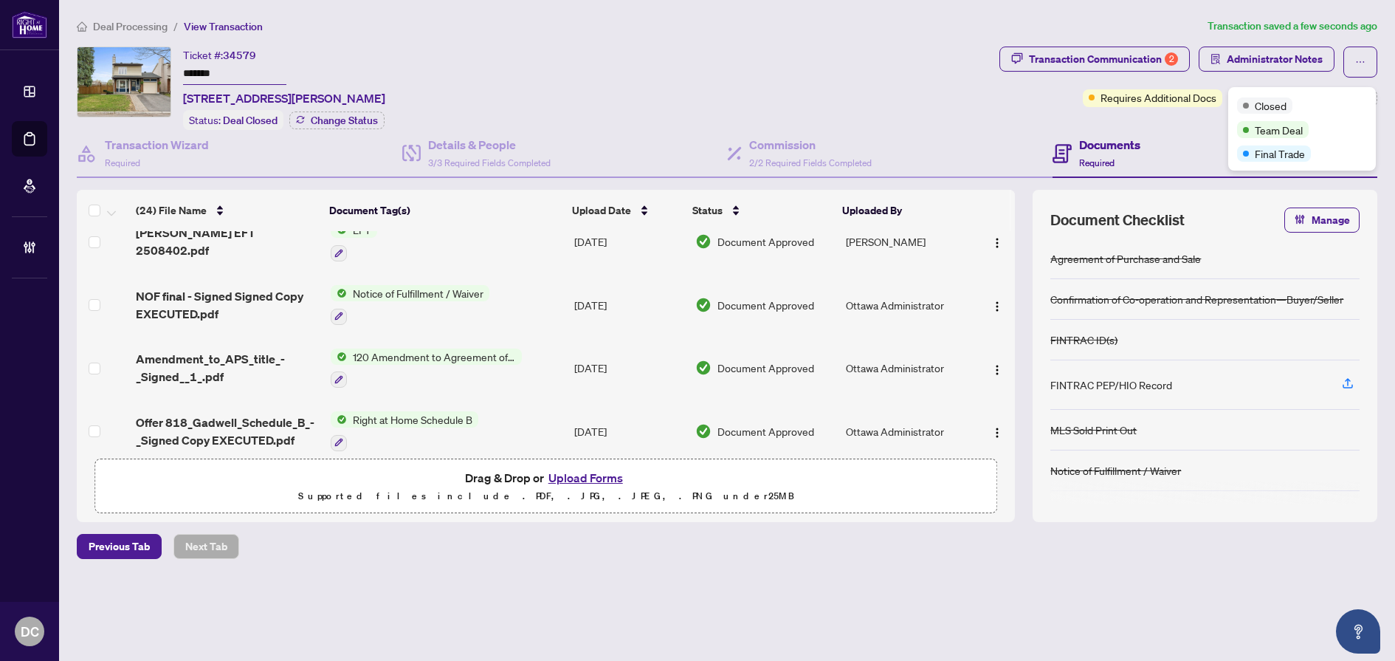
scroll to position [295, 0]
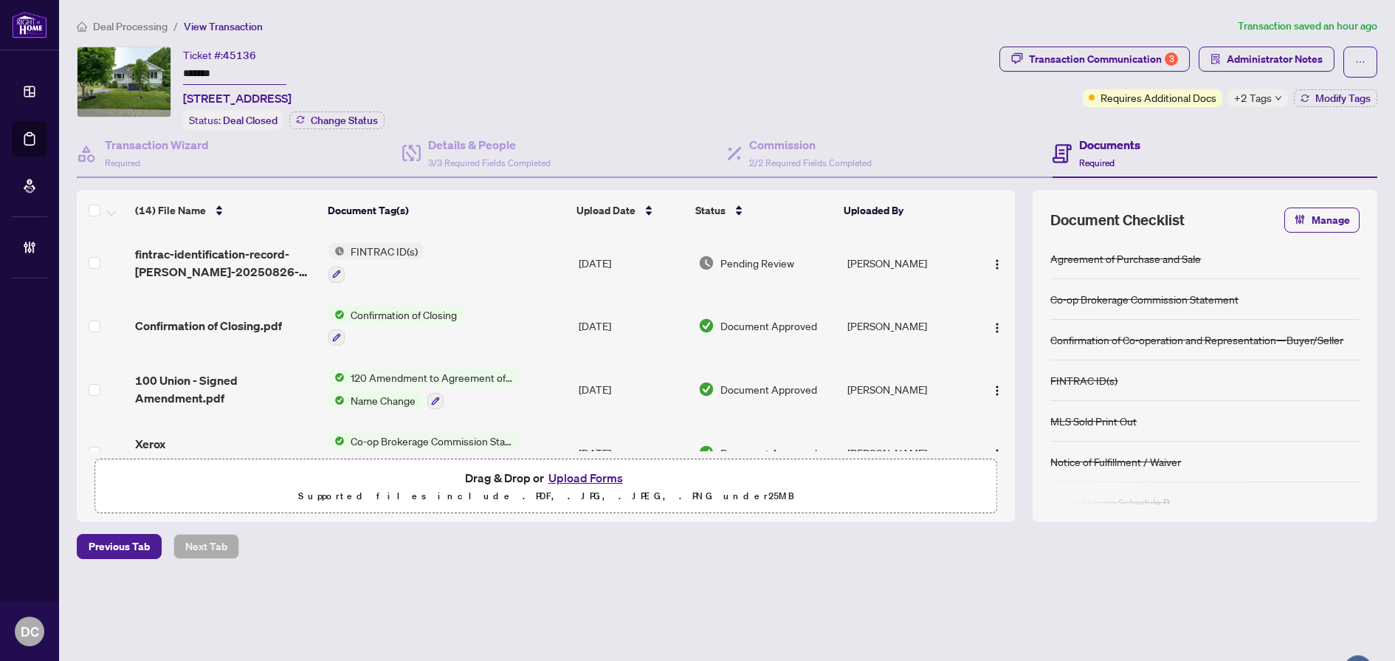
drag, startPoint x: 250, startPoint y: 72, endPoint x: 120, endPoint y: 74, distance: 129.2
click at [120, 74] on div "Ticket #: 45136 ******* [STREET_ADDRESS] Status: Deal Closed Change Status" at bounding box center [535, 88] width 917 height 83
drag, startPoint x: 185, startPoint y: 95, endPoint x: 261, endPoint y: 101, distance: 75.5
click at [261, 101] on span "[STREET_ADDRESS]" at bounding box center [237, 98] width 109 height 18
copy span "[STREET_ADDRESS]"
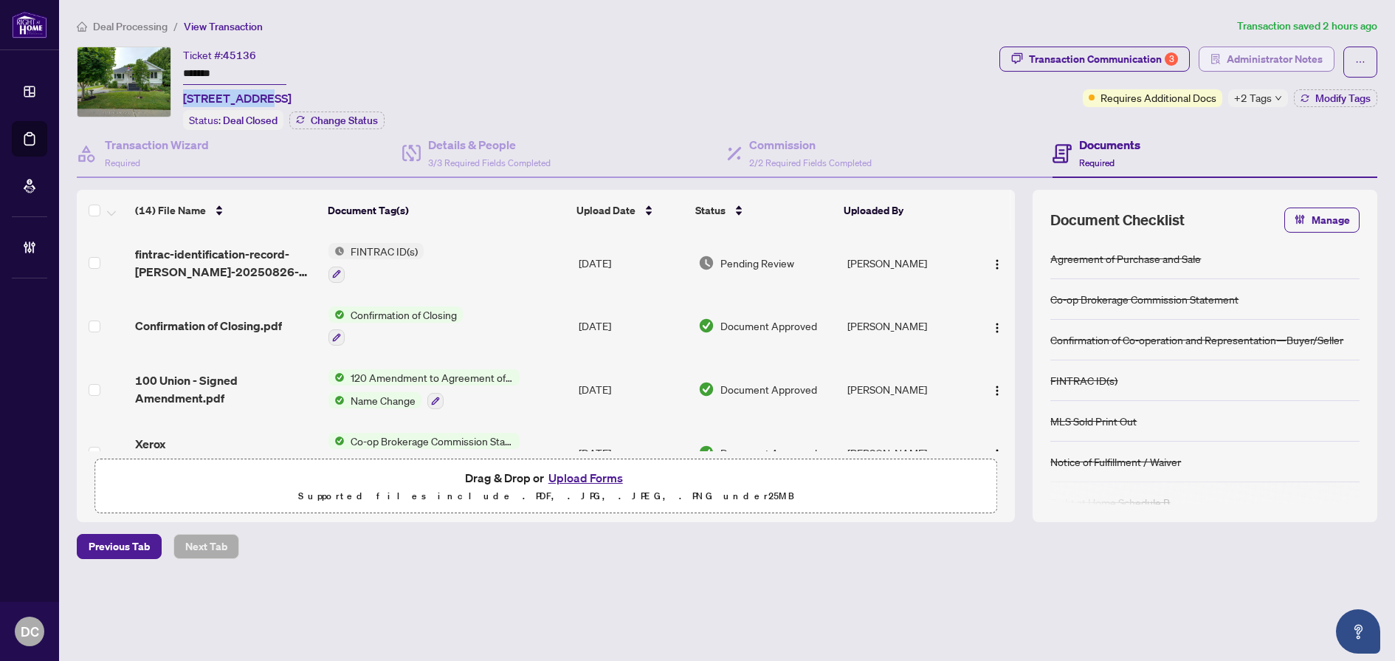
click at [1272, 66] on span "Administrator Notes" at bounding box center [1275, 59] width 96 height 24
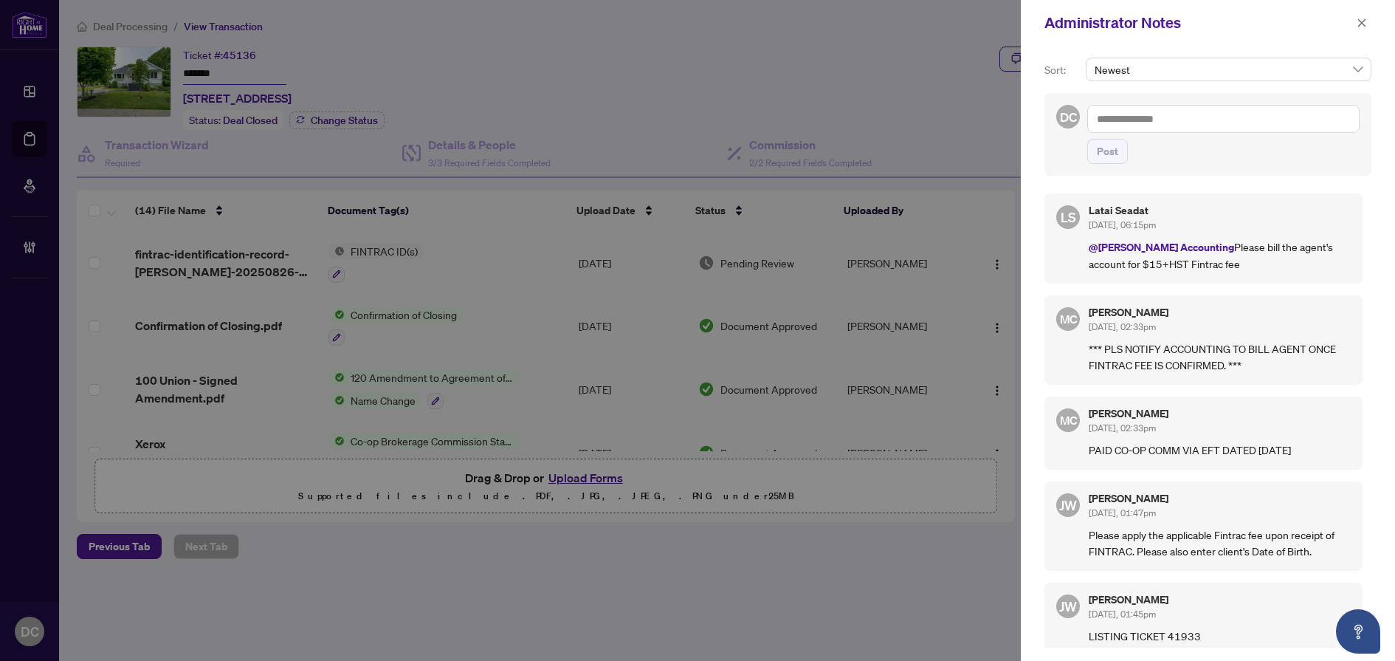
click at [1252, 115] on textarea at bounding box center [1224, 119] width 272 height 28
paste textarea "**********"
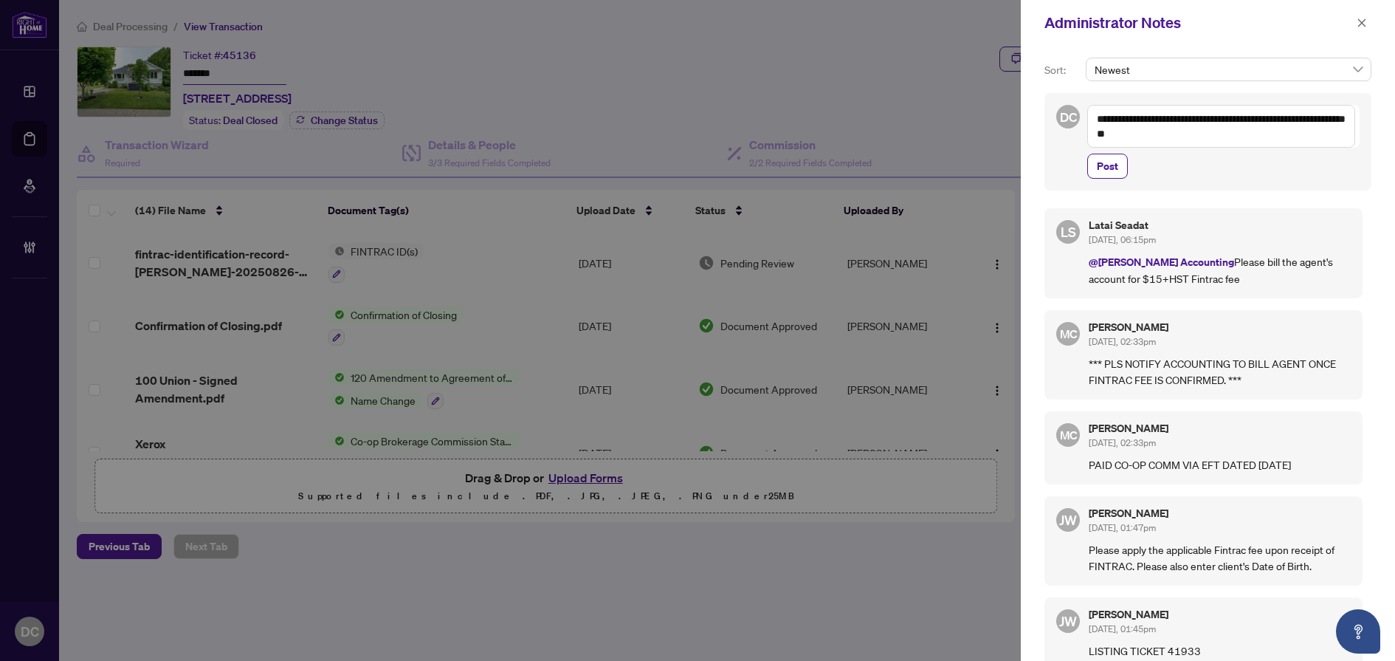
click at [1294, 118] on textarea "**********" at bounding box center [1222, 126] width 268 height 43
type textarea "**********"
click at [1103, 158] on span "Post" at bounding box center [1107, 166] width 21 height 24
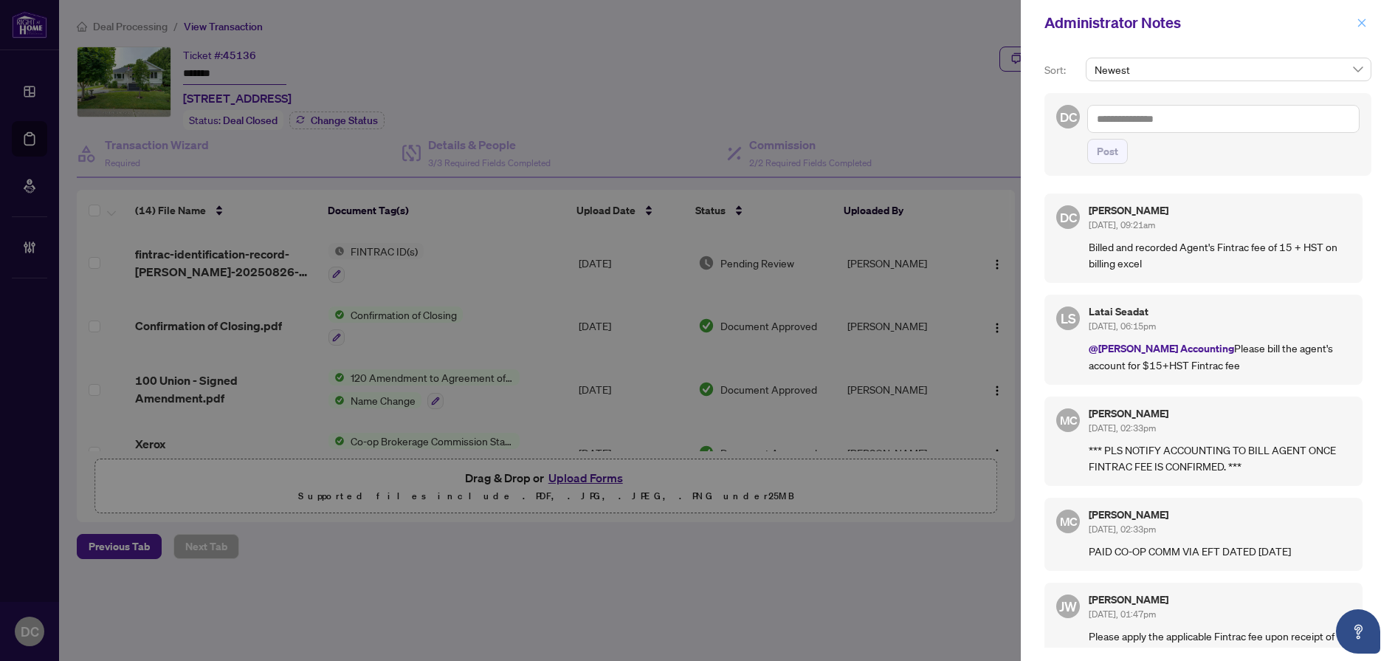
click at [1364, 22] on icon "close" at bounding box center [1362, 23] width 10 height 10
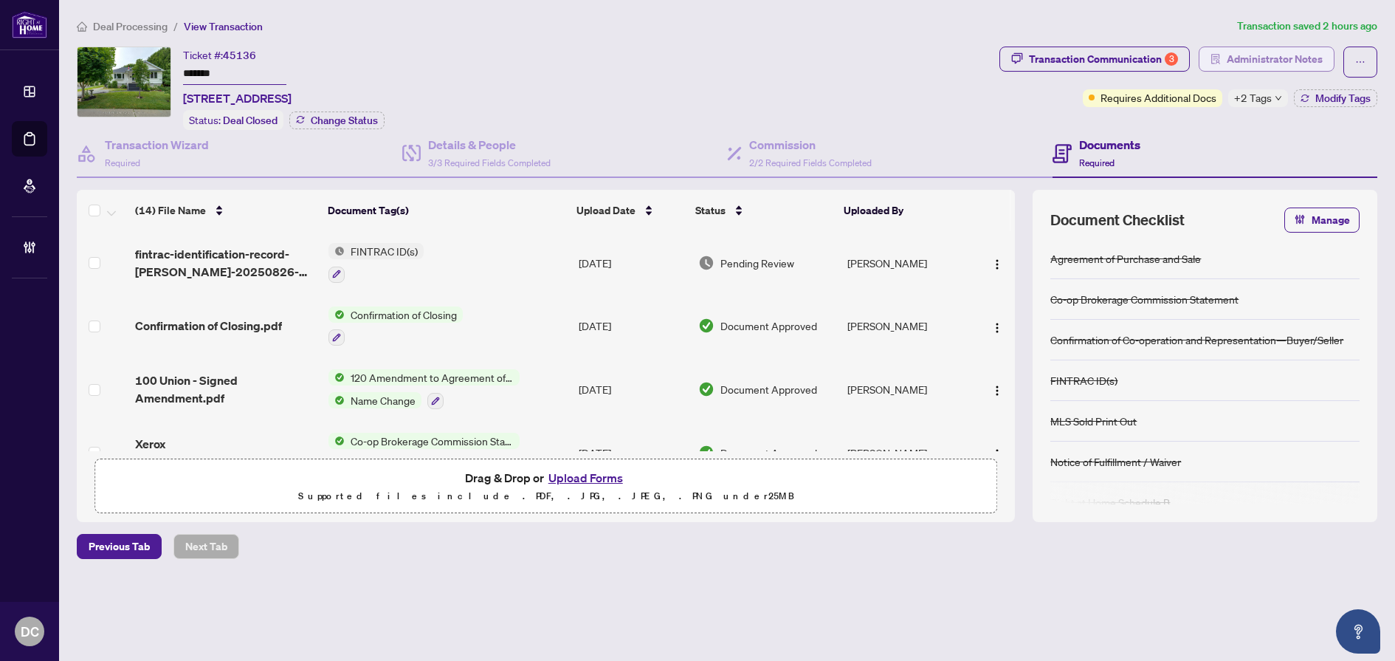
click at [1269, 47] on span "Administrator Notes" at bounding box center [1275, 59] width 96 height 24
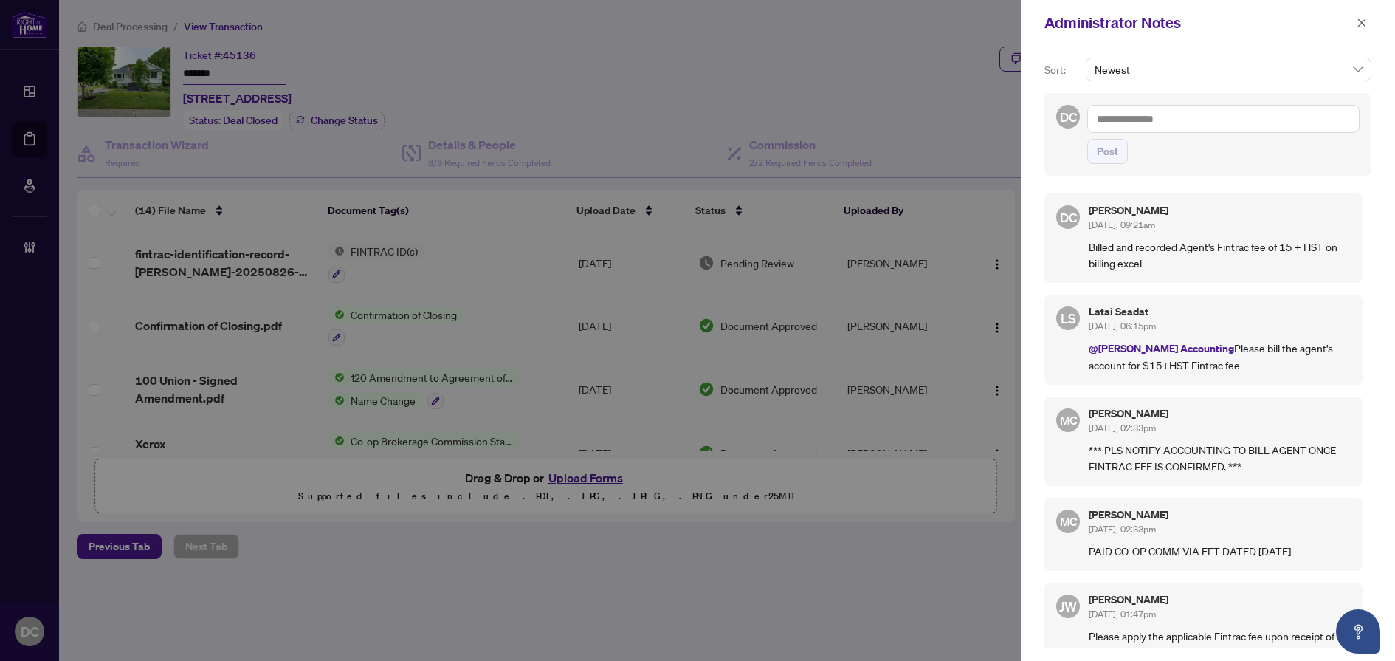
drag, startPoint x: 1364, startPoint y: 27, endPoint x: 1066, endPoint y: 1, distance: 299.3
click at [1364, 27] on icon "close" at bounding box center [1362, 23] width 10 height 10
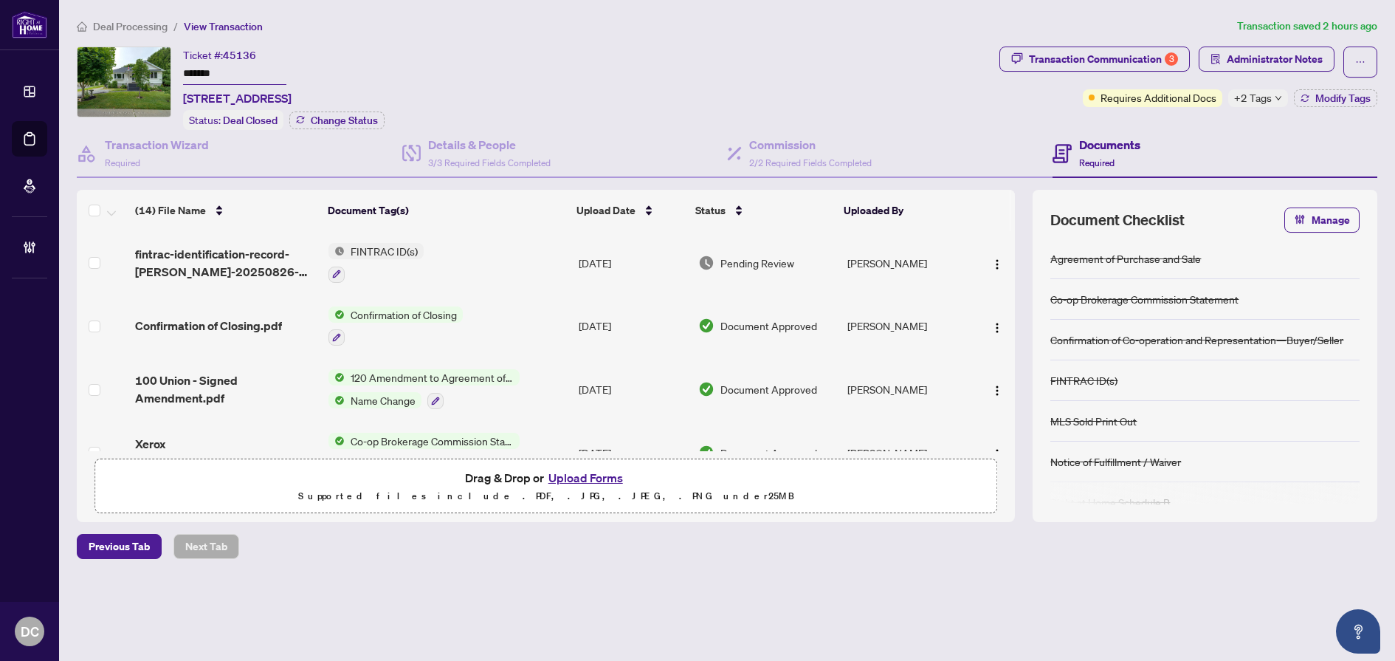
click at [134, 28] on span "Deal Processing" at bounding box center [130, 26] width 75 height 13
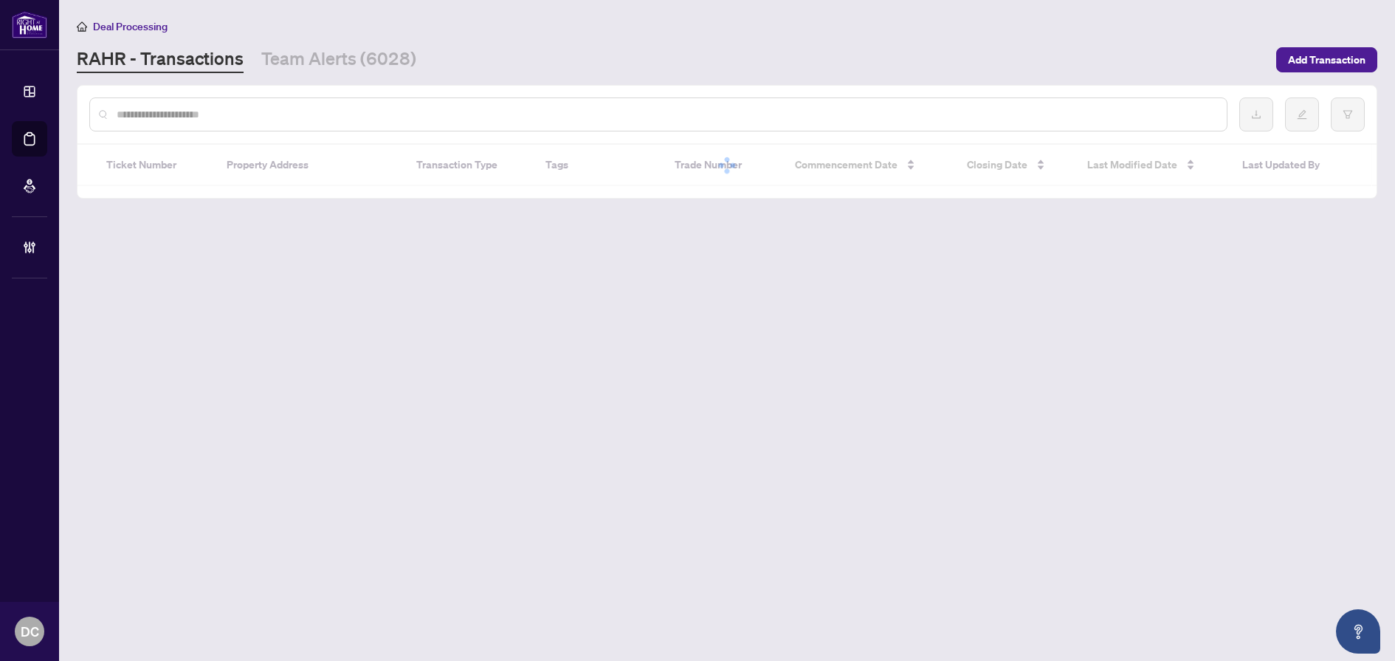
click at [310, 115] on input "text" at bounding box center [666, 114] width 1099 height 16
paste input "**********"
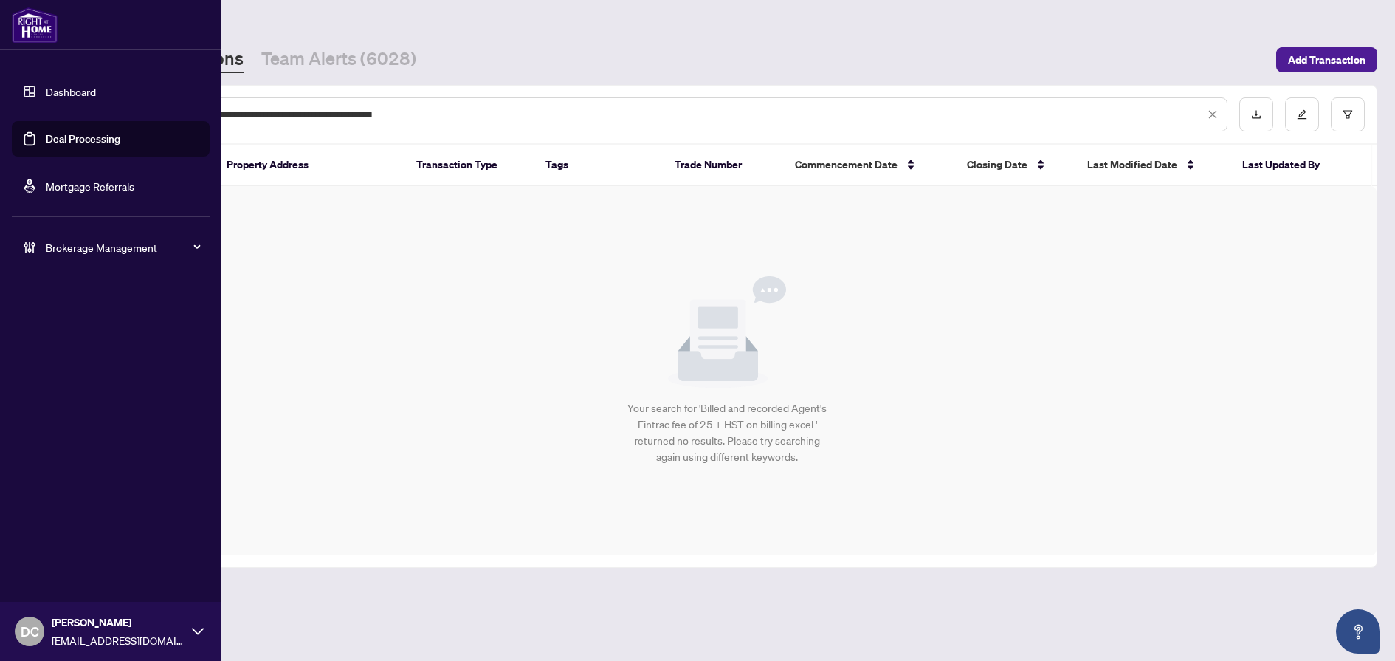
drag, startPoint x: 472, startPoint y: 119, endPoint x: 19, endPoint y: 111, distance: 452.7
click at [19, 111] on div "**********" at bounding box center [697, 330] width 1395 height 661
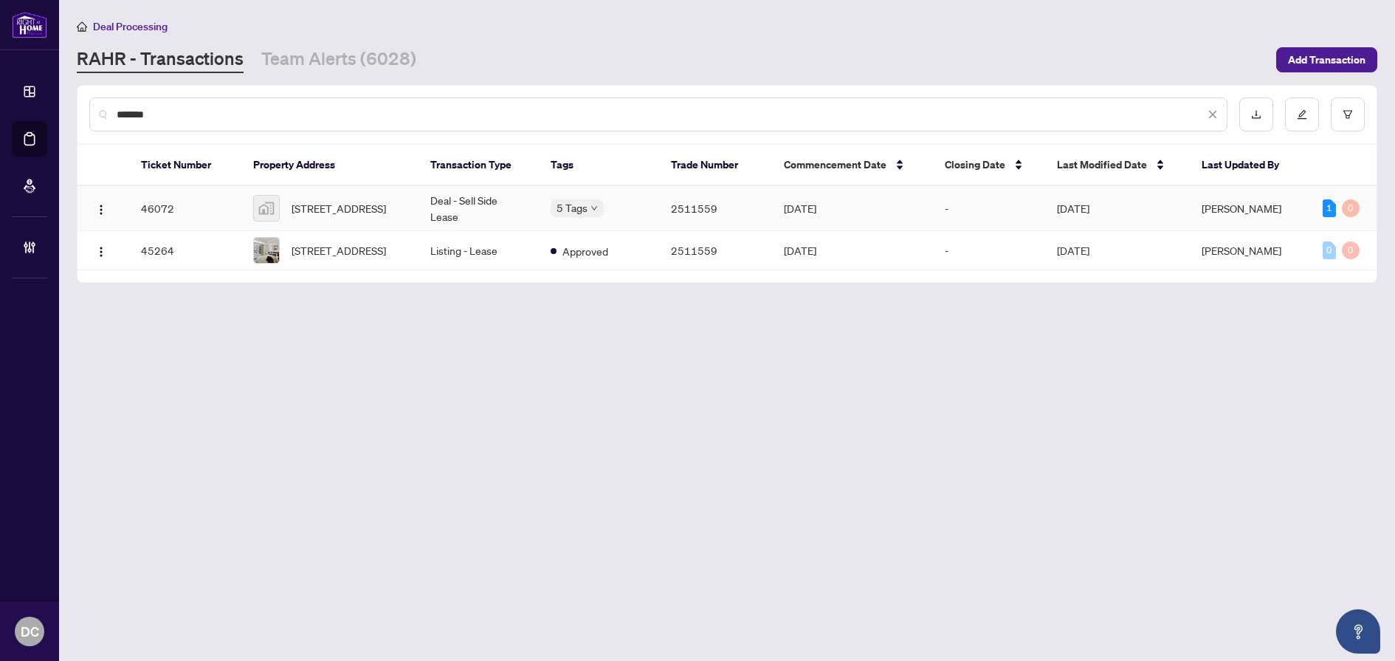
type input "*******"
click at [421, 204] on td "Deal - Sell Side Lease" at bounding box center [479, 208] width 120 height 45
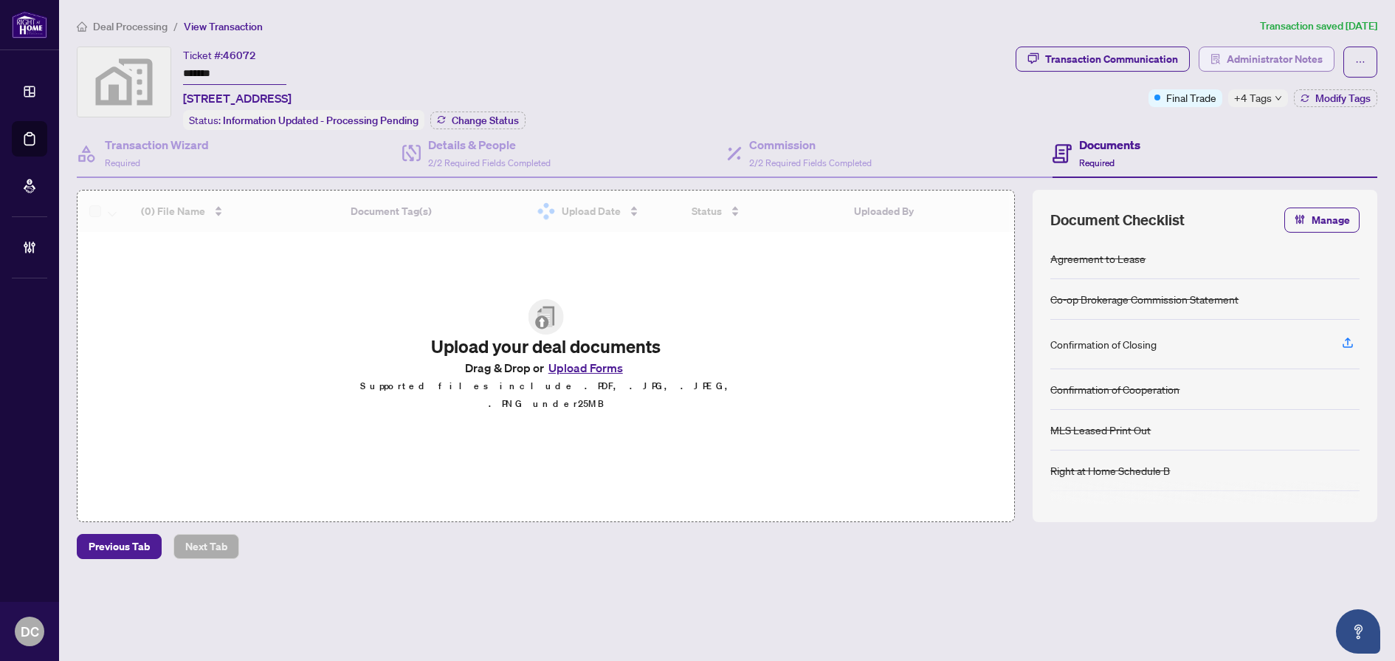
click at [1245, 49] on span "Administrator Notes" at bounding box center [1275, 59] width 96 height 24
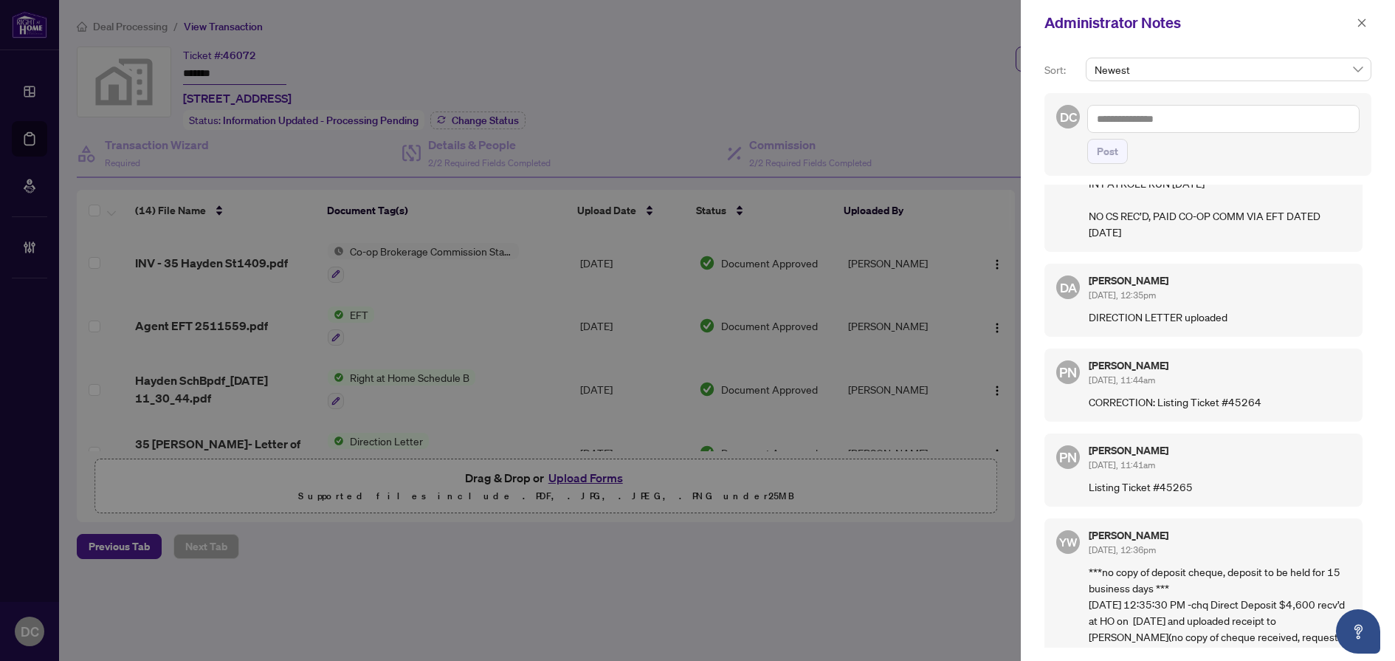
scroll to position [517, 0]
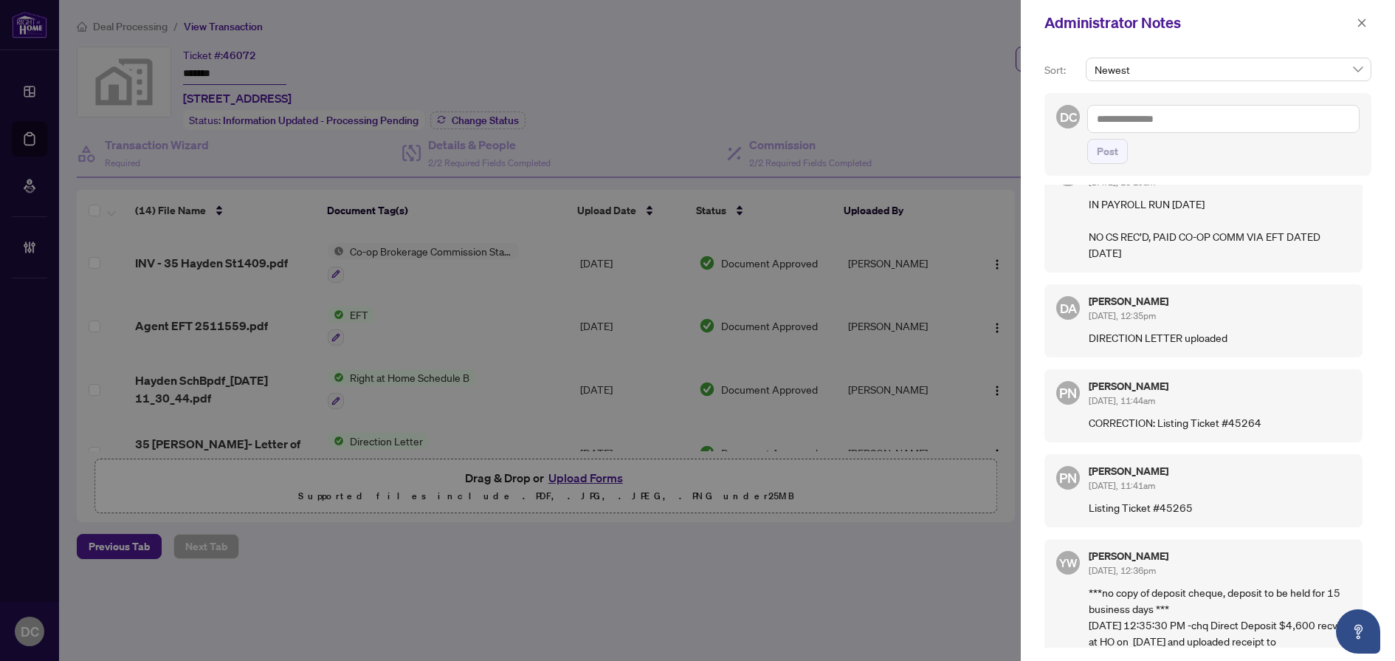
drag, startPoint x: 1168, startPoint y: 300, endPoint x: 1078, endPoint y: 287, distance: 90.9
click at [1078, 272] on div "MC Maria Cheng Aug/14/2025, 10:19am IN PAYROLL RUN AUG 14, 2025 NO CS REC’D, PA…" at bounding box center [1204, 212] width 318 height 122
copy p "NO CS REC’D, PAID CO-OP COMM VIA EFT DATED AUG 18, 2025"
click at [1361, 15] on span "button" at bounding box center [1362, 23] width 10 height 24
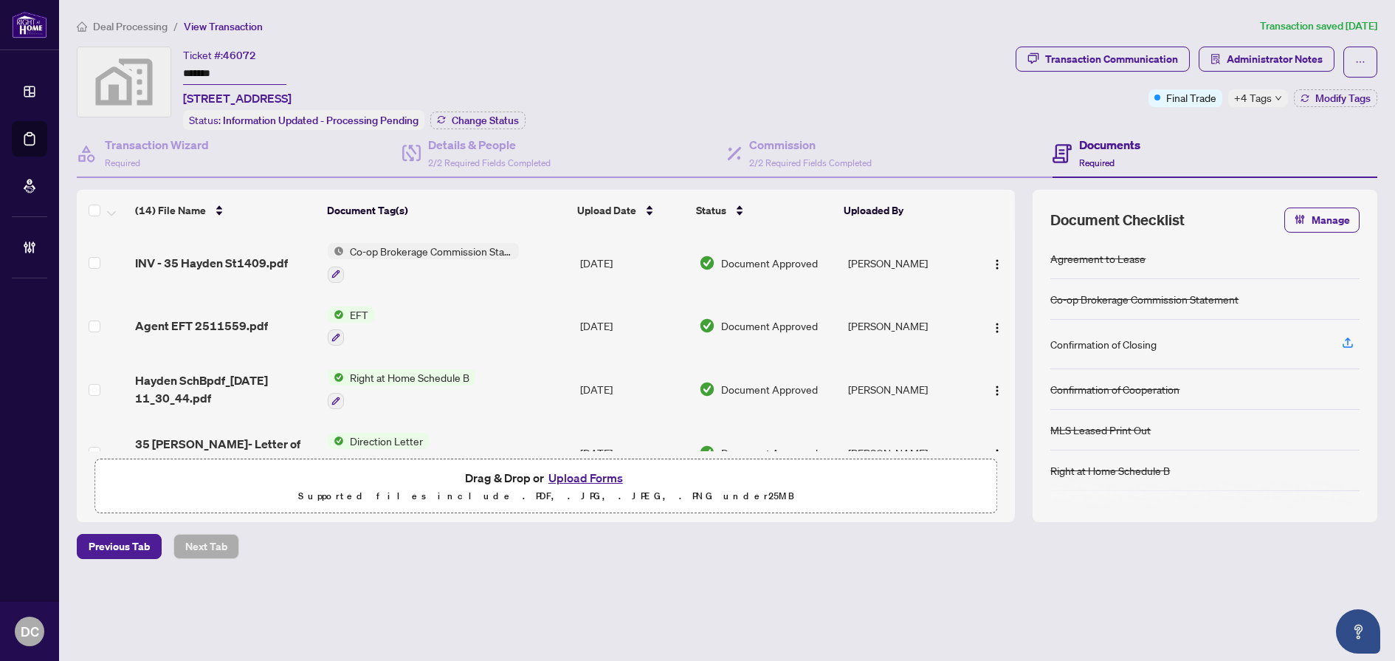
click at [158, 21] on span "Deal Processing" at bounding box center [130, 26] width 75 height 13
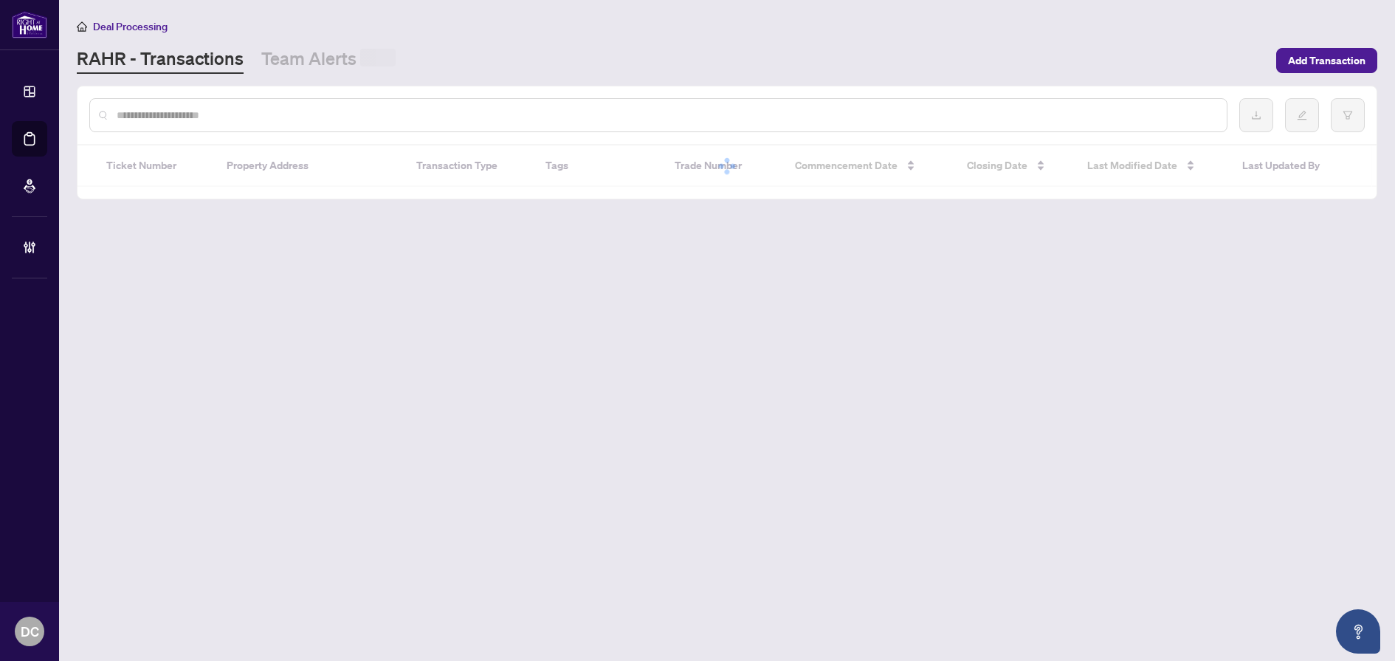
click at [266, 107] on input "text" at bounding box center [666, 115] width 1099 height 16
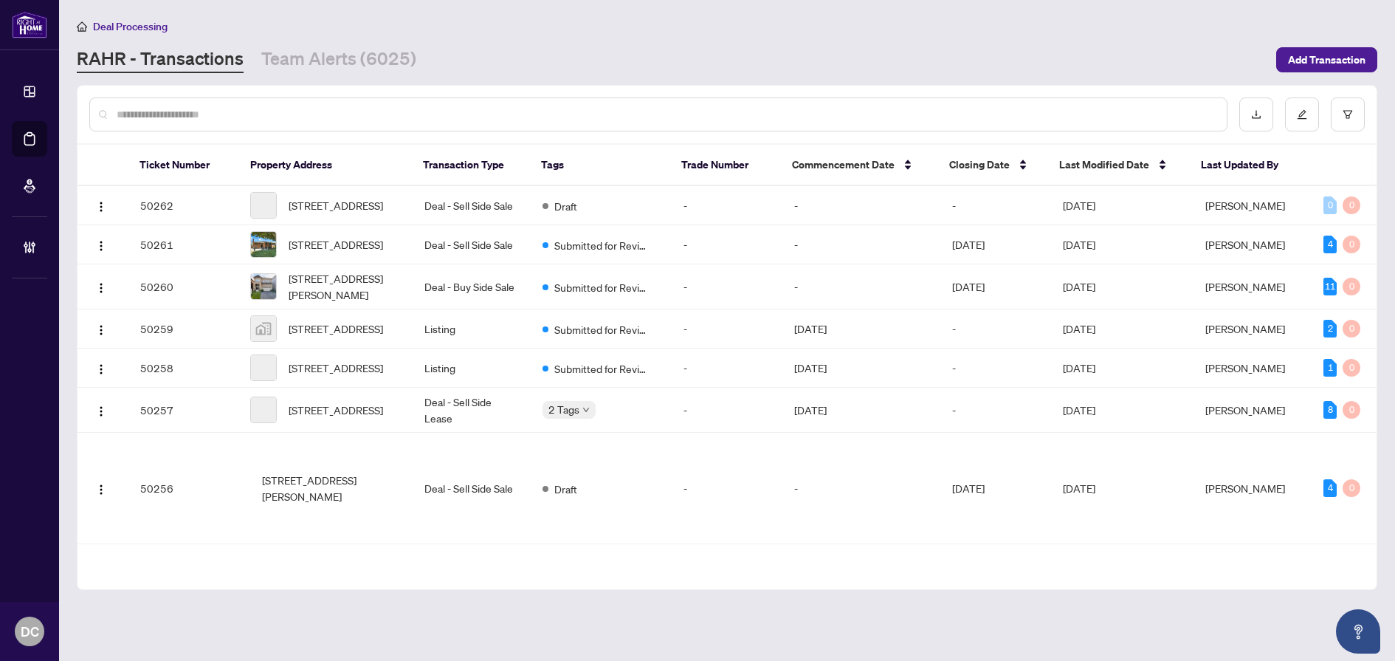
paste input "**********"
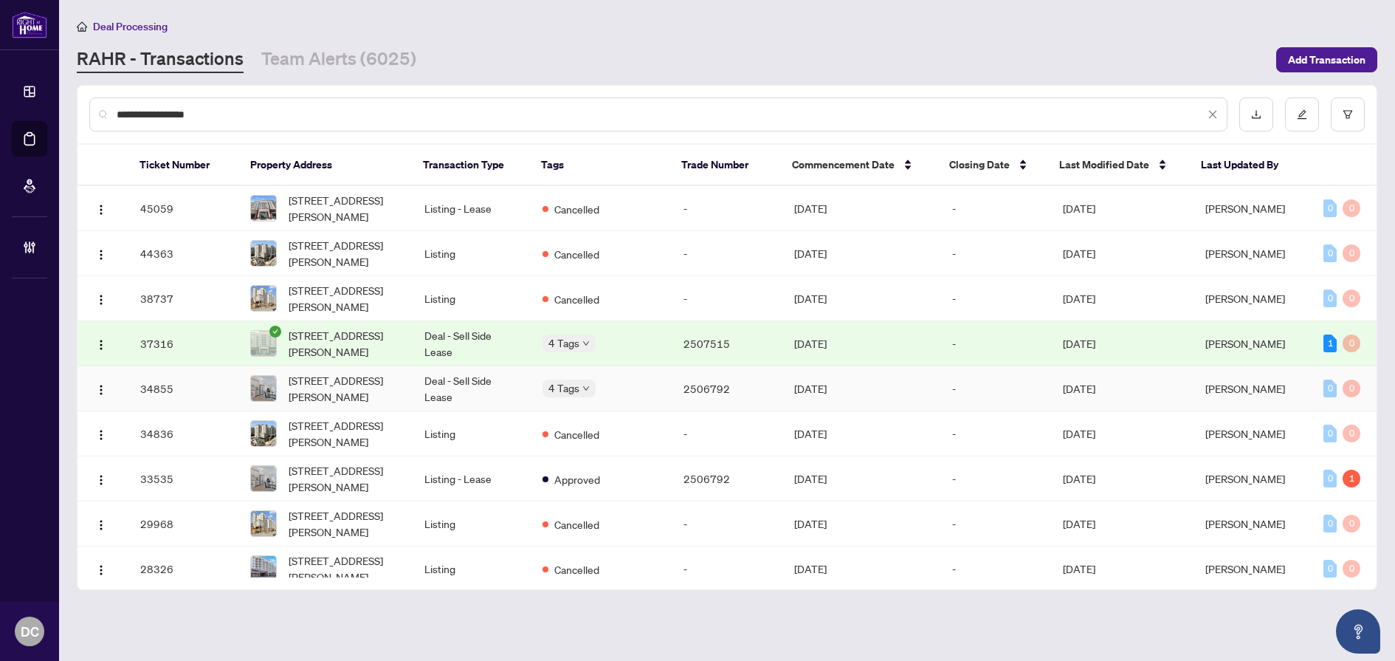
scroll to position [148, 0]
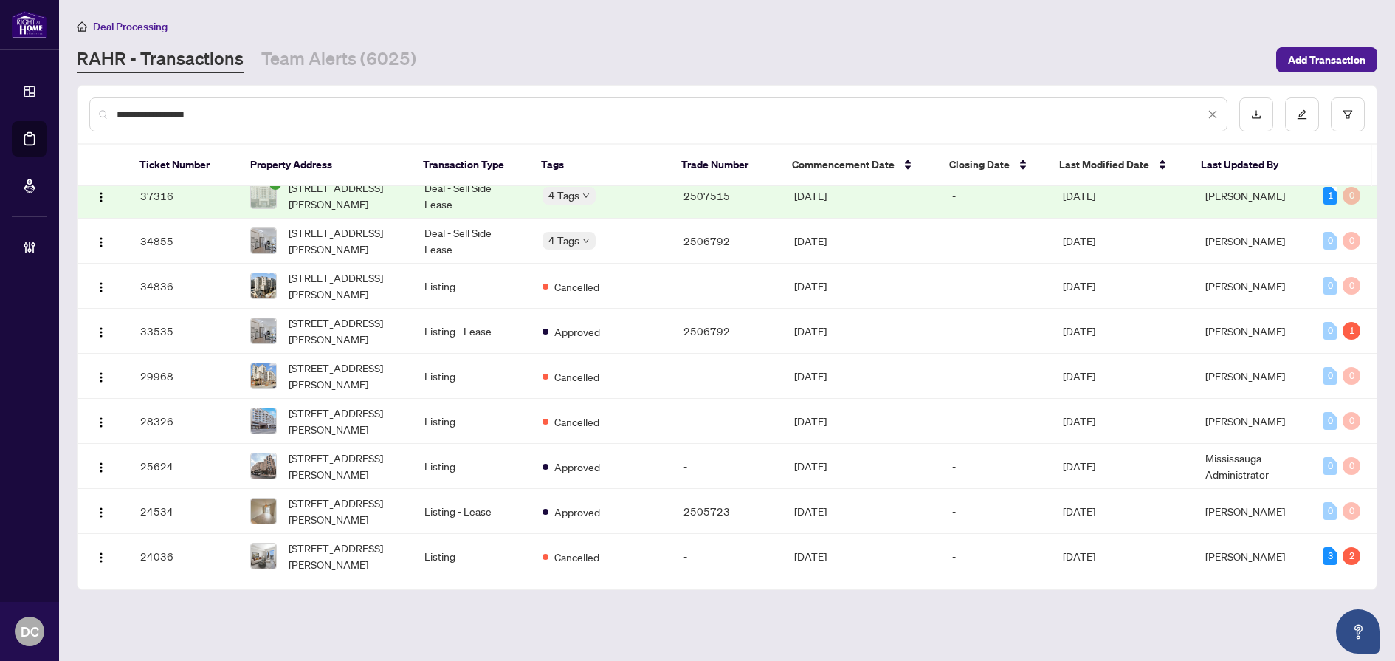
click at [256, 126] on div "**********" at bounding box center [658, 114] width 1138 height 34
click at [256, 114] on input "**********" at bounding box center [661, 114] width 1088 height 16
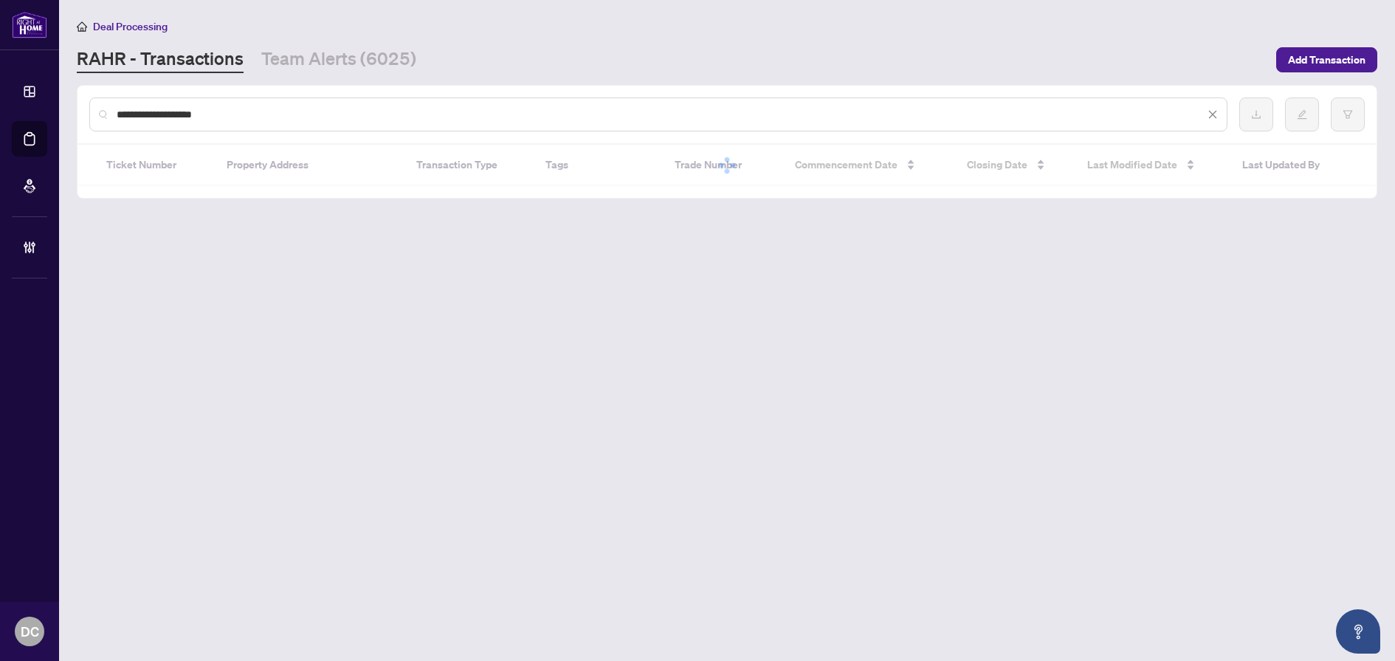
click at [121, 114] on input "**********" at bounding box center [661, 114] width 1088 height 16
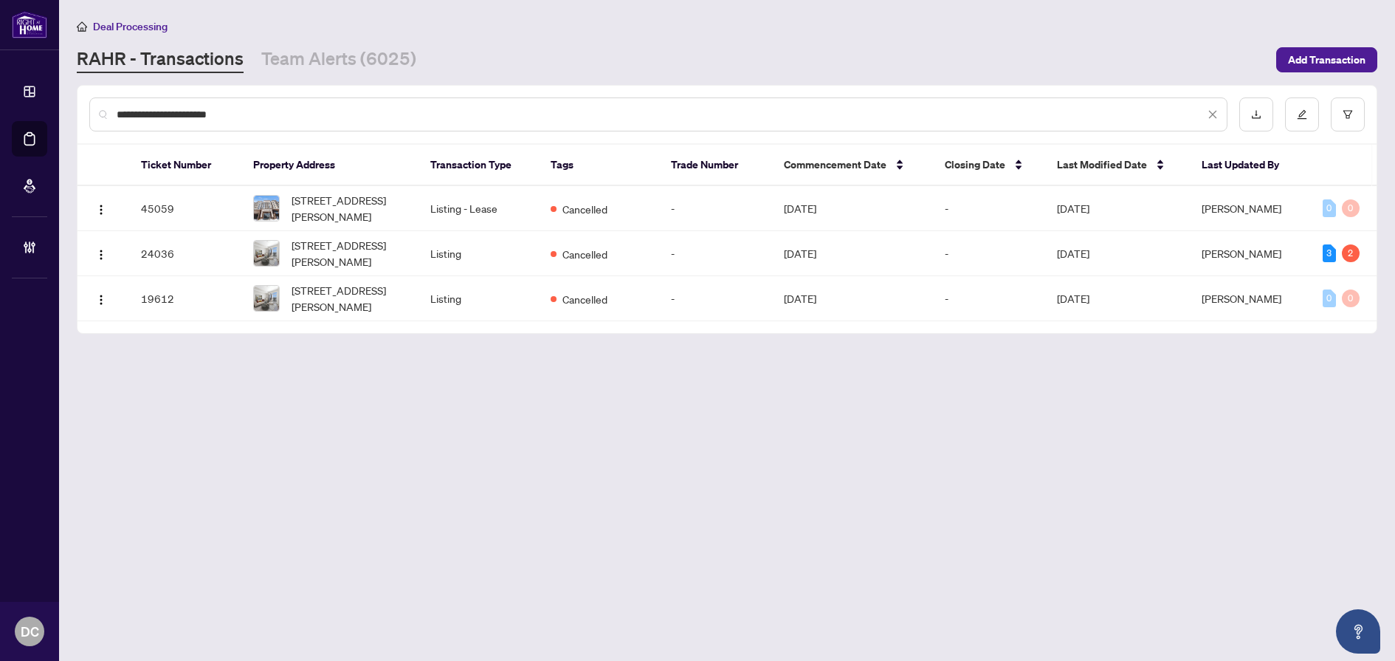
type input "**********"
click at [1358, 111] on button "button" at bounding box center [1348, 114] width 34 height 34
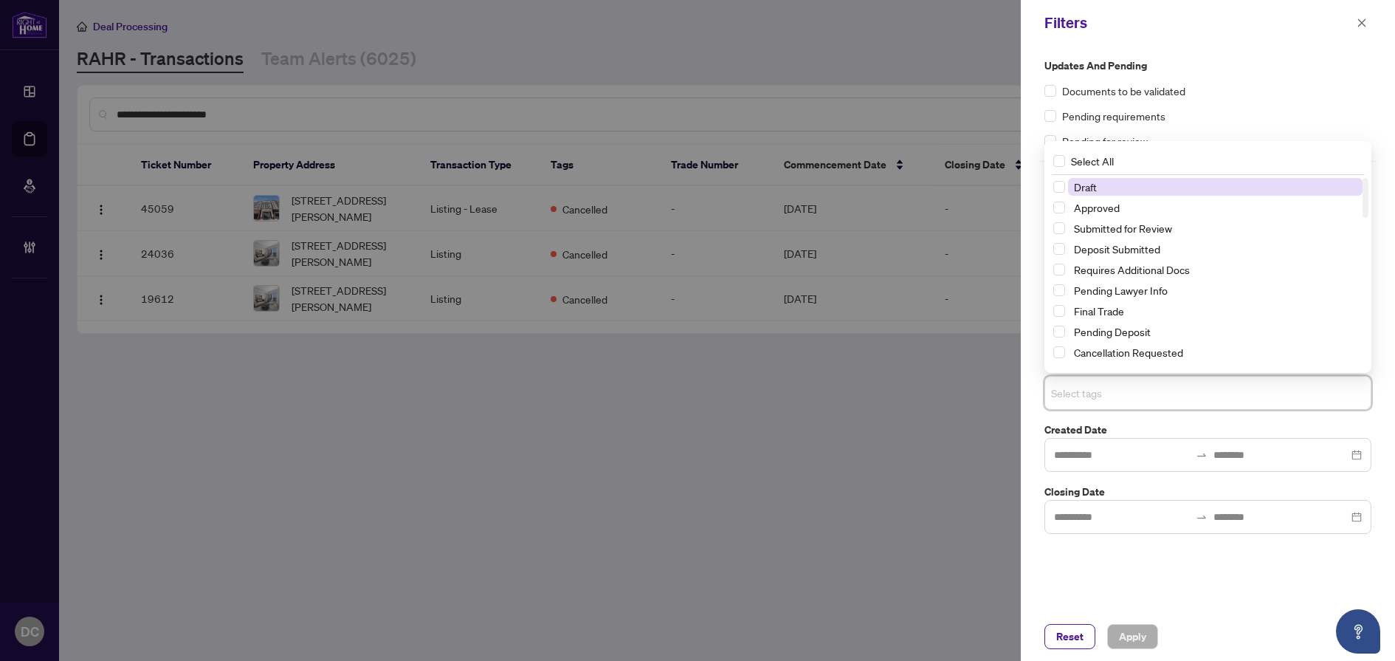
click at [1141, 390] on input "search" at bounding box center [1102, 393] width 103 height 18
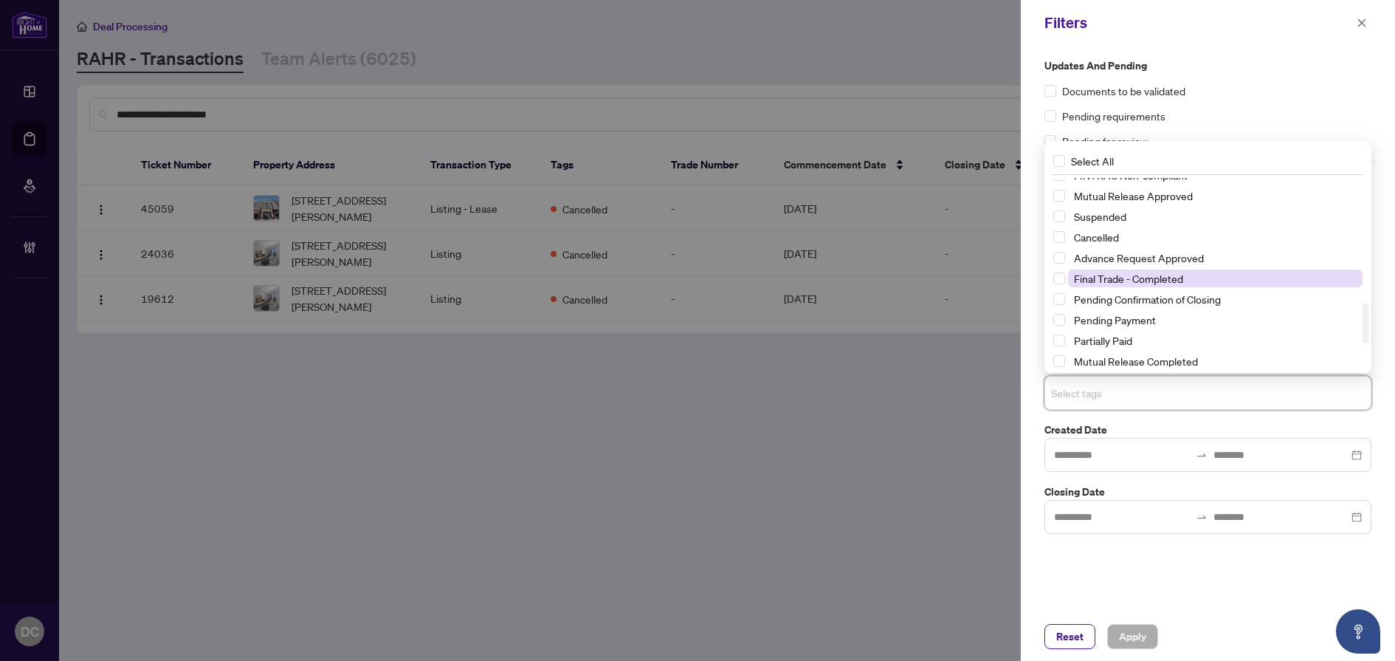
click at [1136, 279] on span "Final Trade - Completed" at bounding box center [1128, 278] width 109 height 13
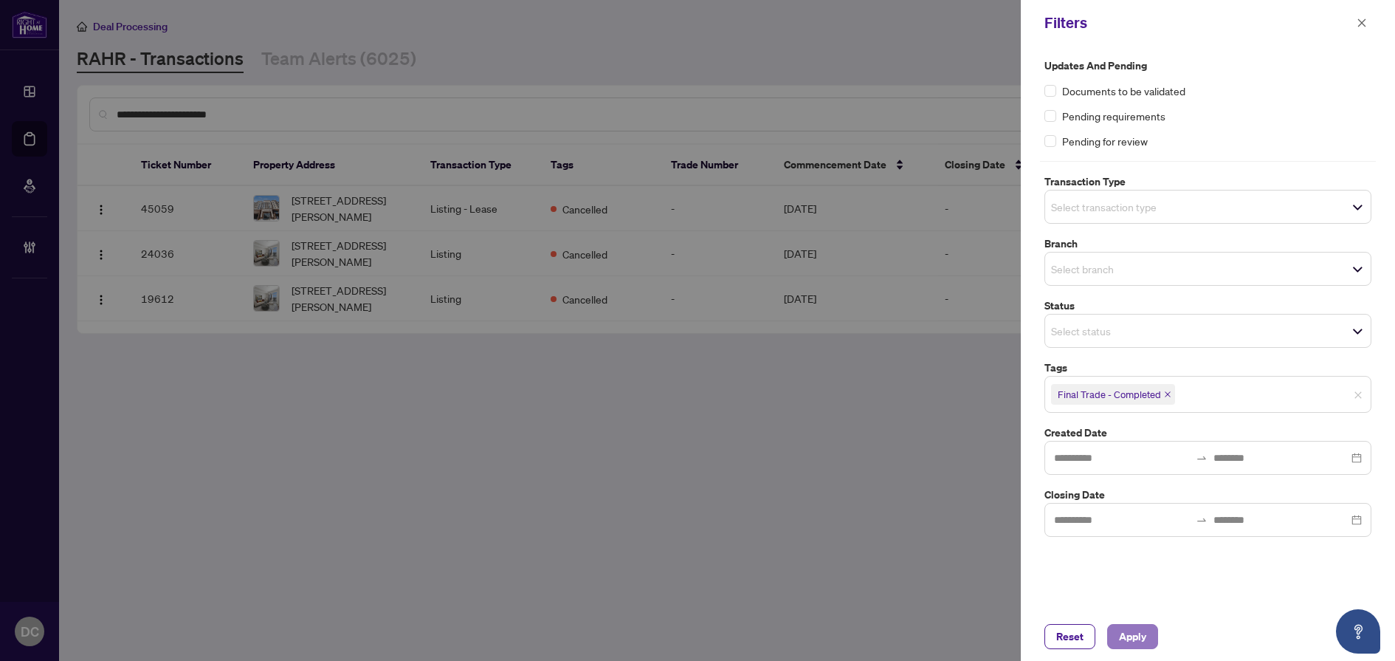
click at [1143, 643] on span "Apply" at bounding box center [1132, 637] width 27 height 24
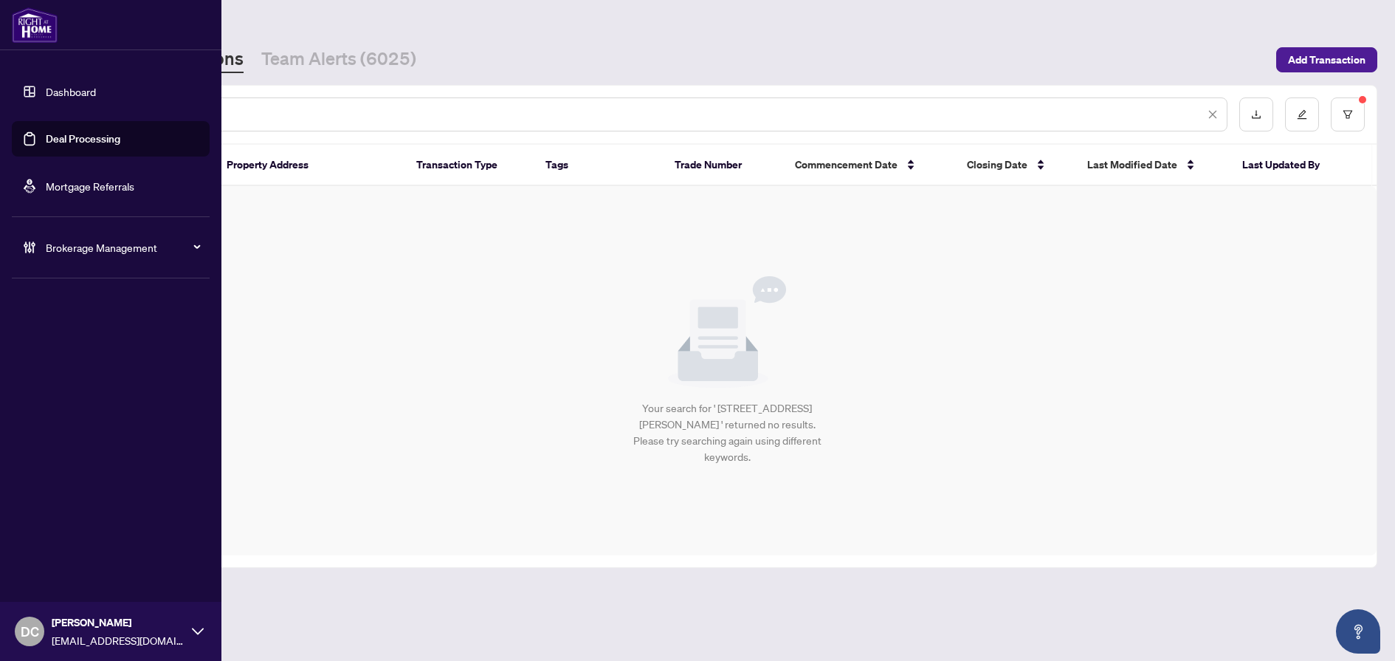
drag, startPoint x: 292, startPoint y: 114, endPoint x: 41, endPoint y: 107, distance: 250.4
click at [41, 107] on div "**********" at bounding box center [697, 330] width 1395 height 661
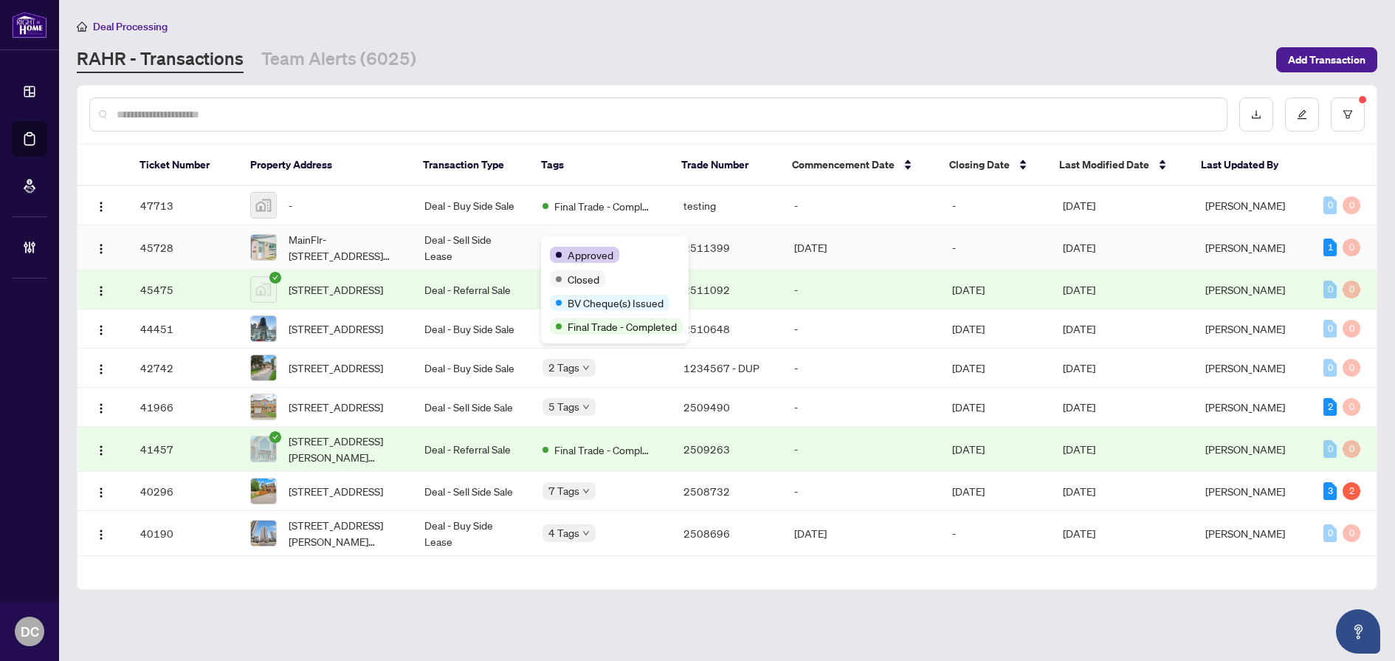
click at [586, 250] on span "Approved" at bounding box center [591, 255] width 46 height 16
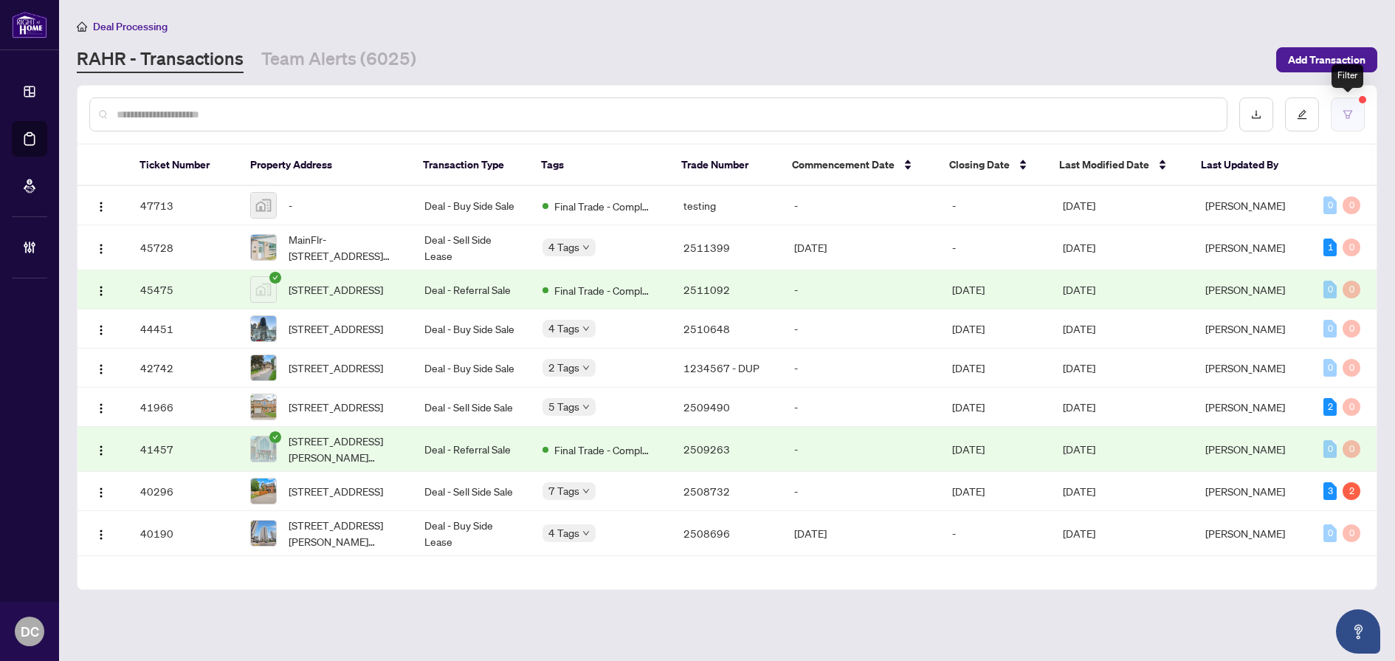
click at [1354, 119] on button "button" at bounding box center [1348, 114] width 34 height 34
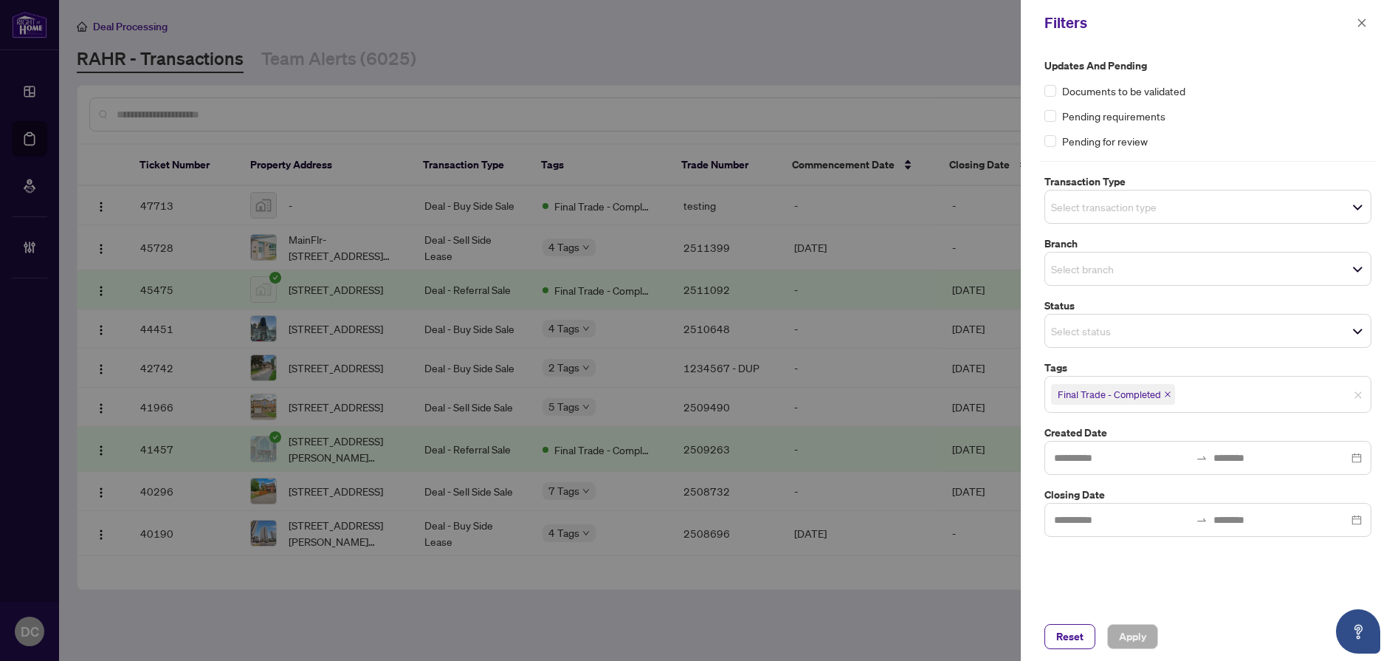
click at [1167, 394] on icon "close" at bounding box center [1168, 394] width 6 height 6
click at [1358, 16] on span "button" at bounding box center [1362, 23] width 10 height 24
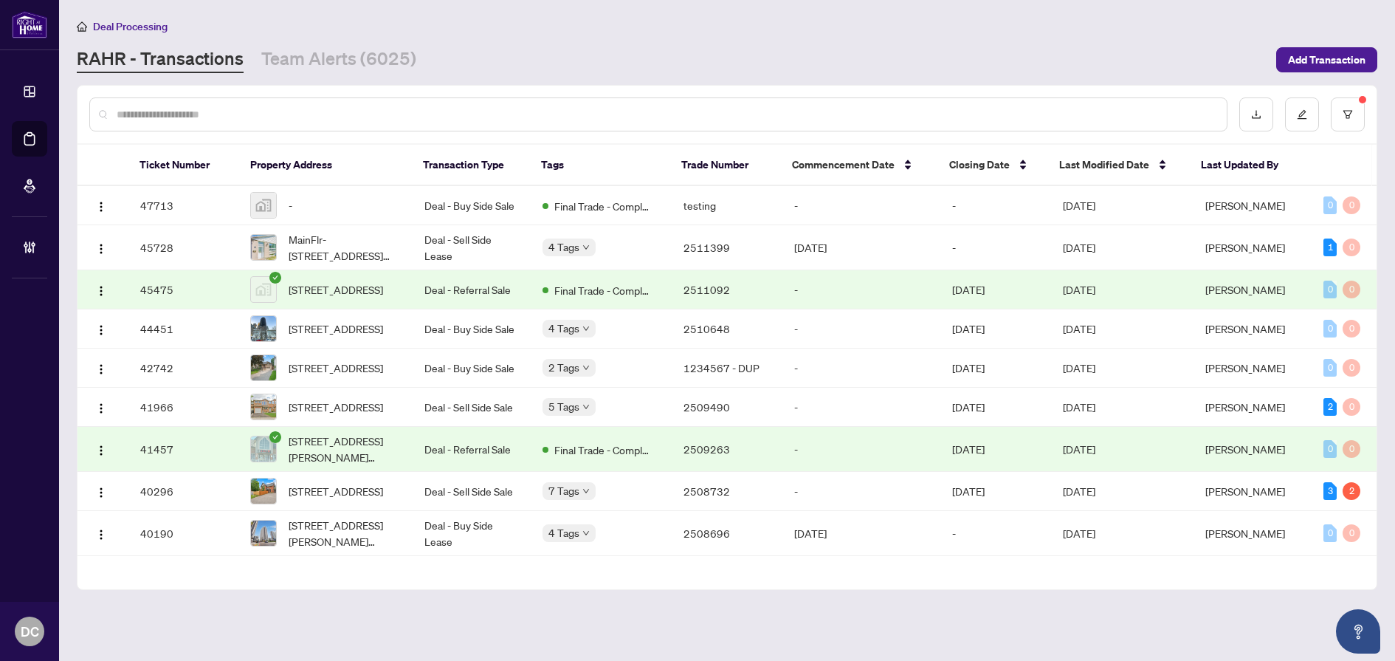
click at [255, 114] on input "text" at bounding box center [666, 114] width 1099 height 16
paste input "*****"
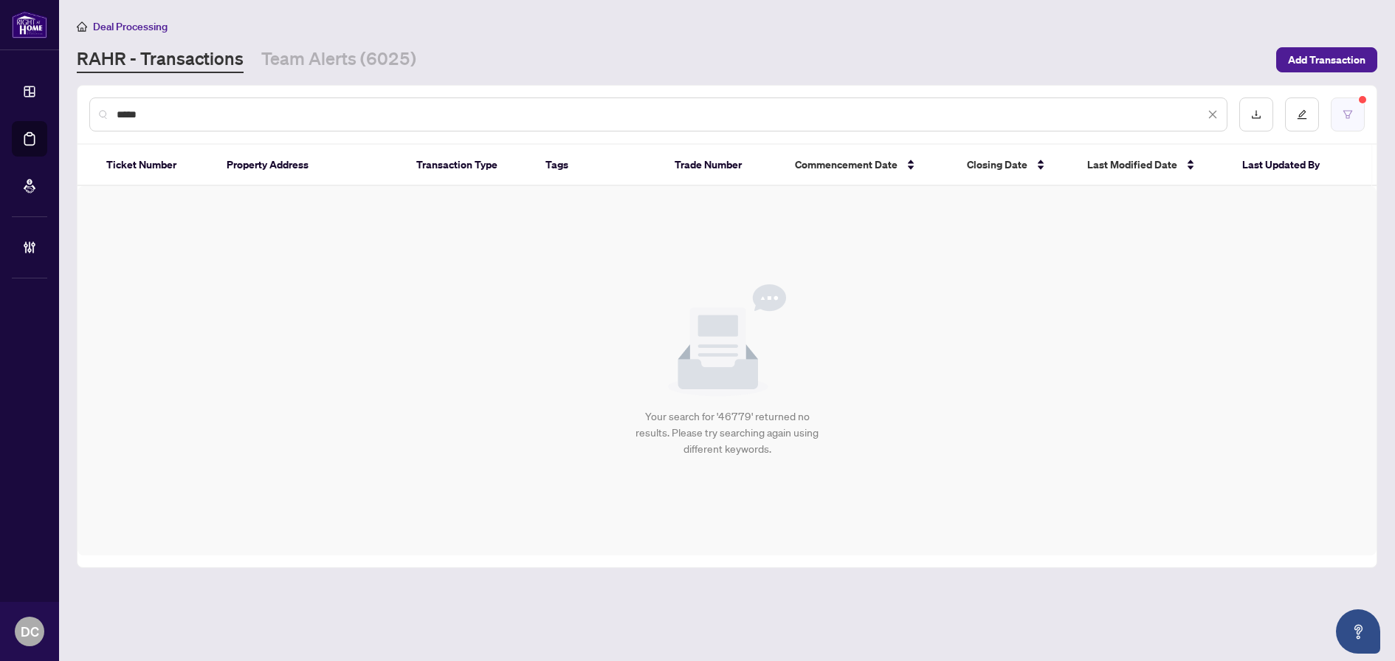
type input "*****"
click at [1355, 125] on button "button" at bounding box center [1348, 114] width 34 height 34
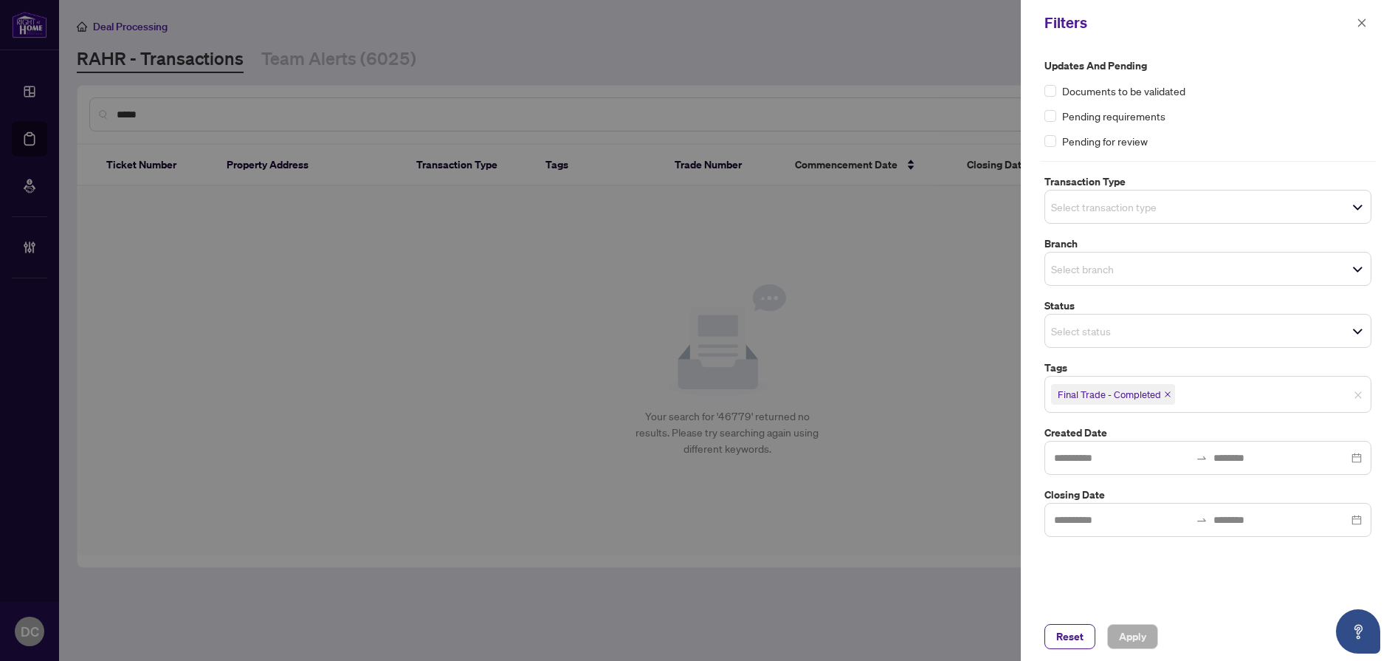
click at [1168, 394] on icon "close" at bounding box center [1167, 394] width 7 height 7
click at [1147, 639] on button "Apply" at bounding box center [1132, 636] width 51 height 25
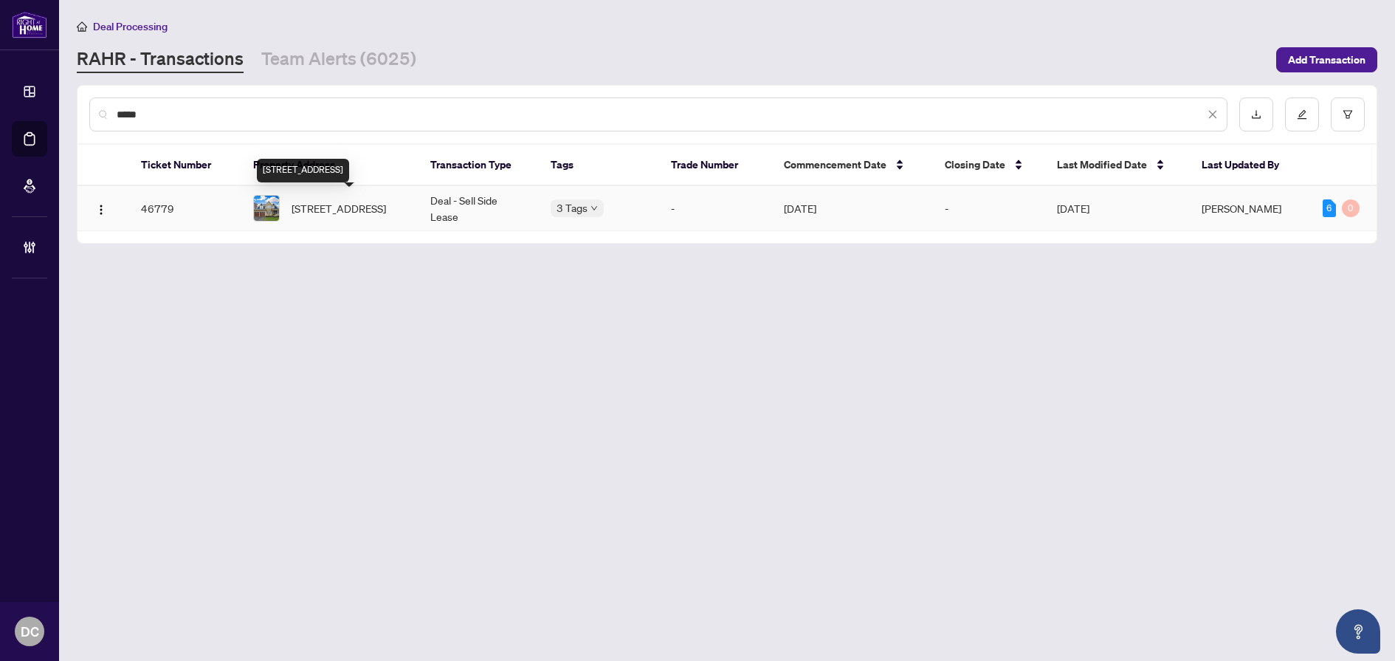
click at [337, 210] on span "274 Weighton Dr, Oakville, Ontario L6K 2R1, Canada" at bounding box center [339, 208] width 95 height 16
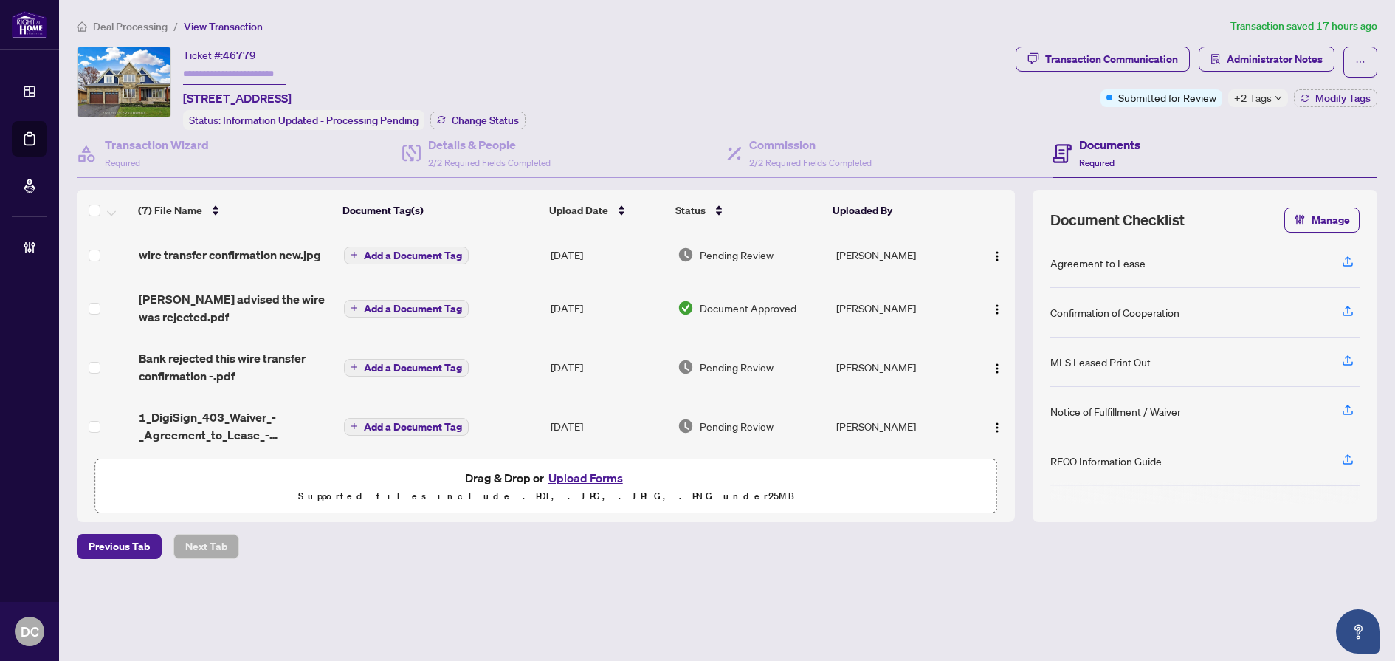
click at [303, 252] on span "wire transfer confirmation new.jpg" at bounding box center [230, 255] width 182 height 18
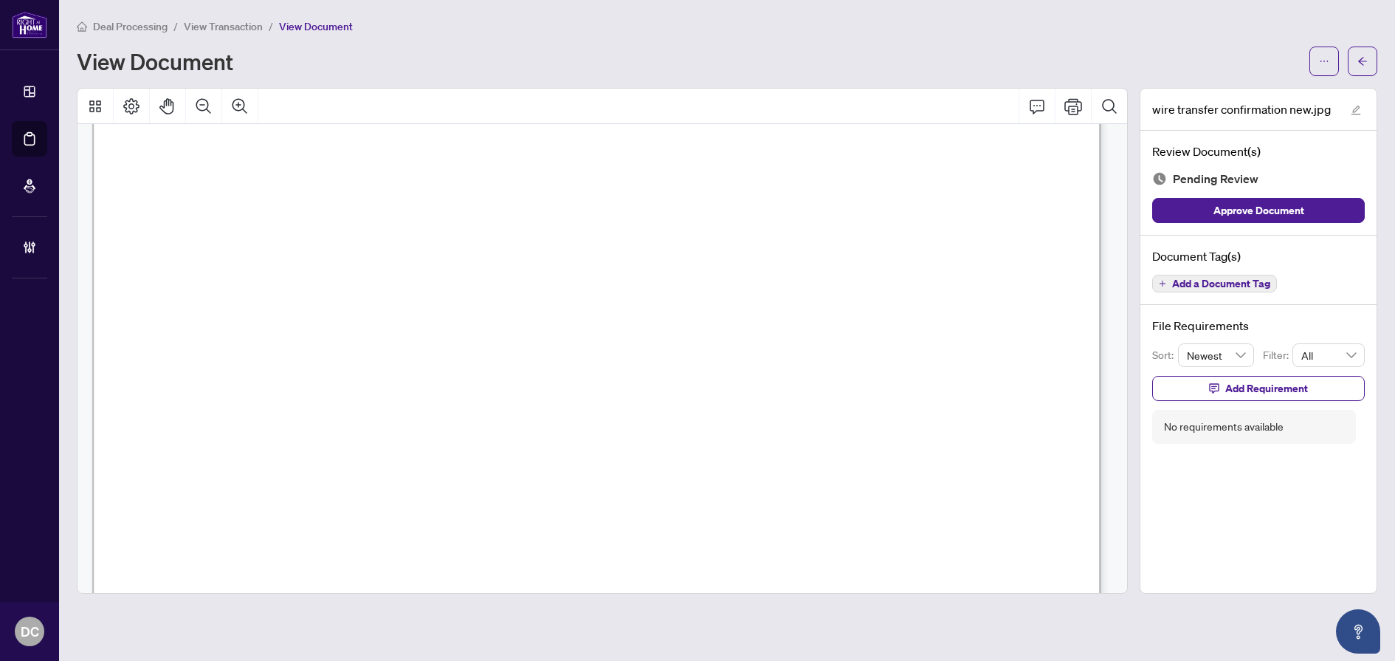
scroll to position [148, 0]
click at [1372, 61] on button "button" at bounding box center [1363, 62] width 30 height 30
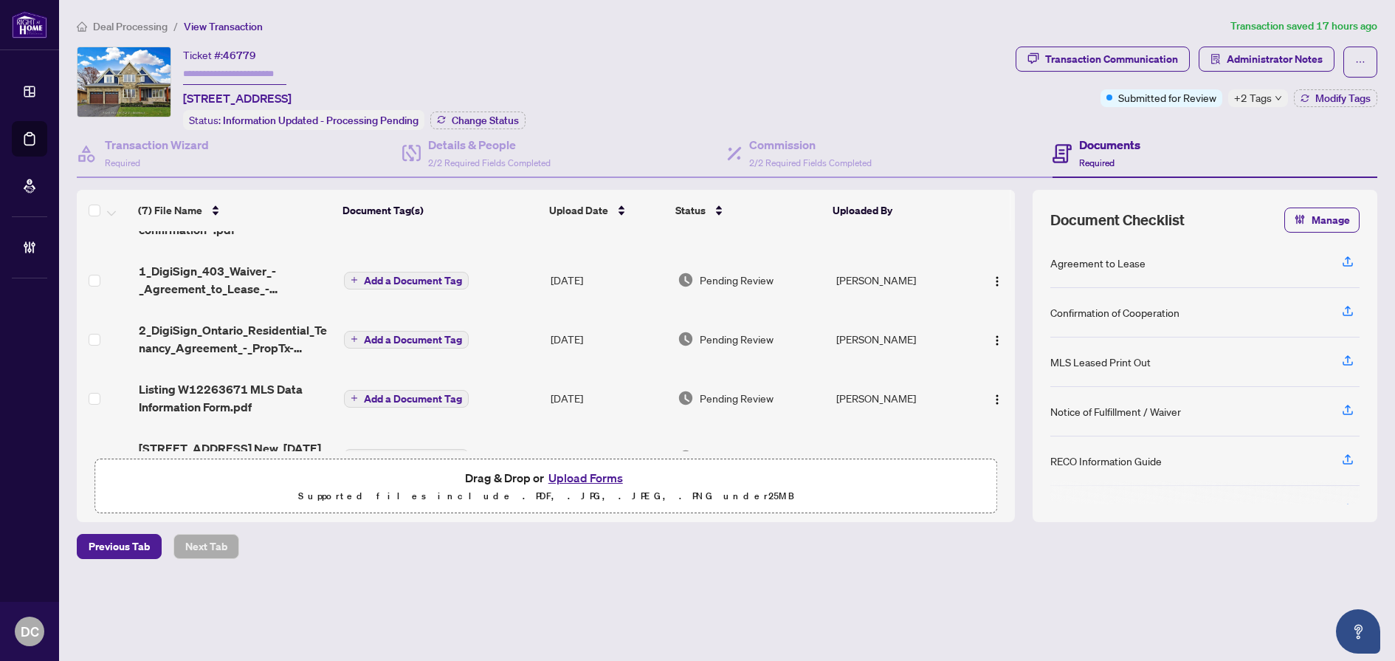
scroll to position [113, 0]
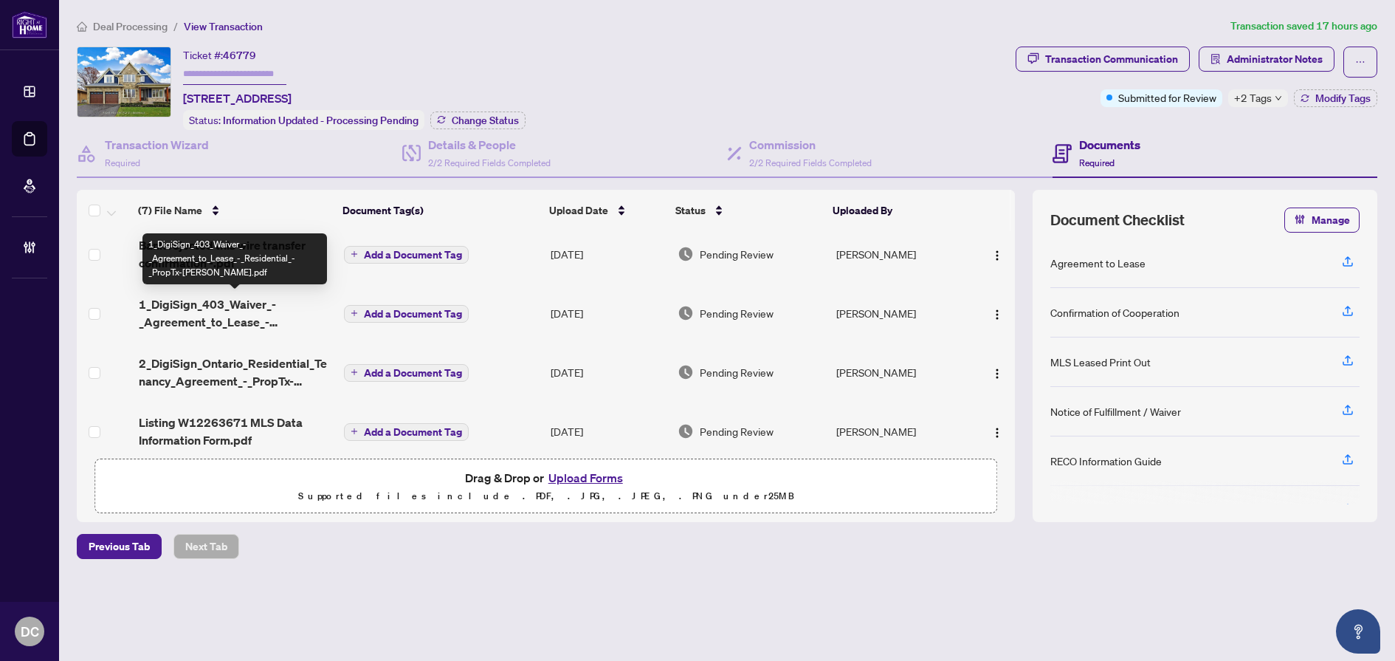
click at [273, 310] on span "1_DigiSign_403_Waiver_-_Agreement_to_Lease_-_Residential_-_PropTx-OREA.pdf" at bounding box center [235, 312] width 193 height 35
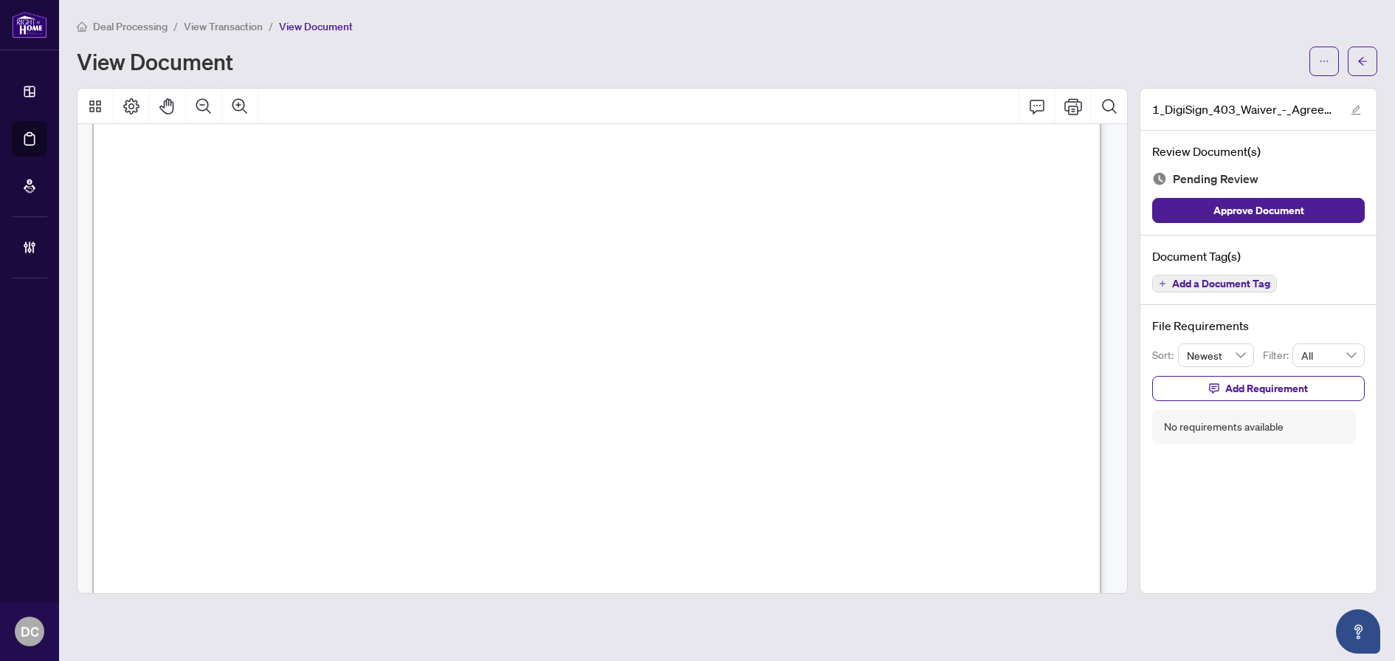
scroll to position [443, 0]
click at [1359, 67] on span "button" at bounding box center [1363, 61] width 10 height 24
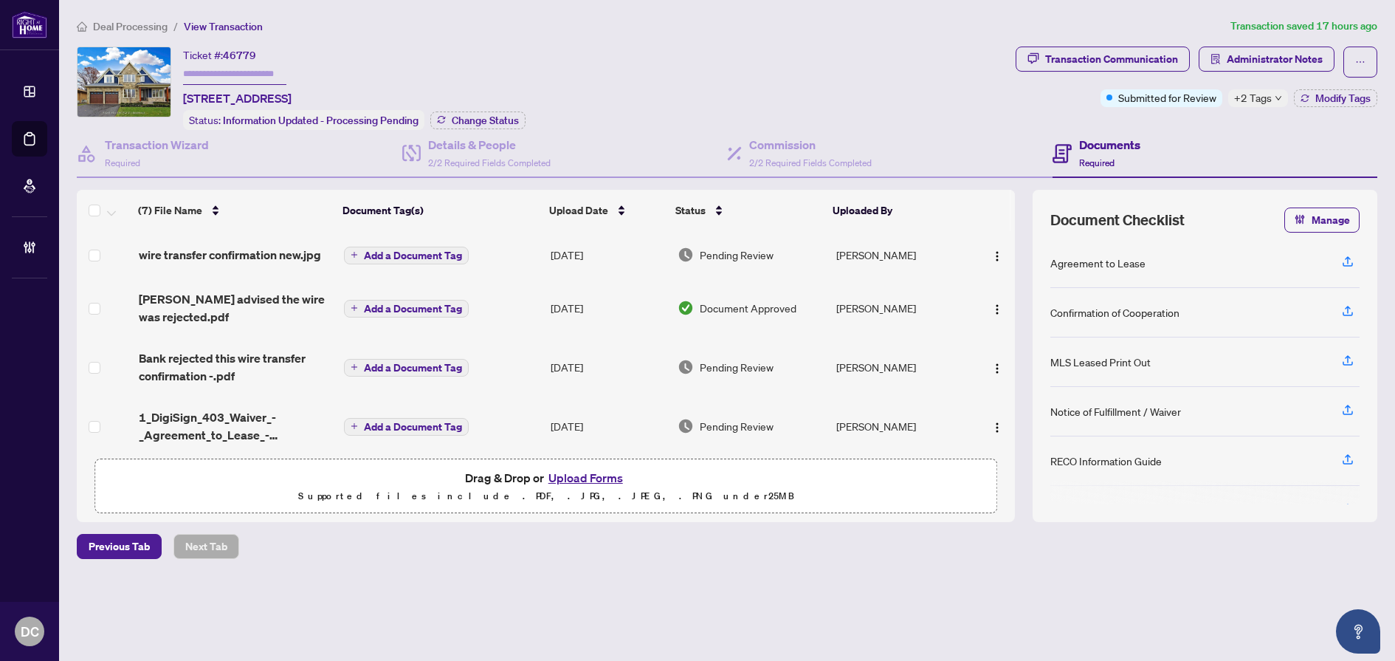
click at [505, 315] on td "Add a Document Tag" at bounding box center [441, 307] width 207 height 59
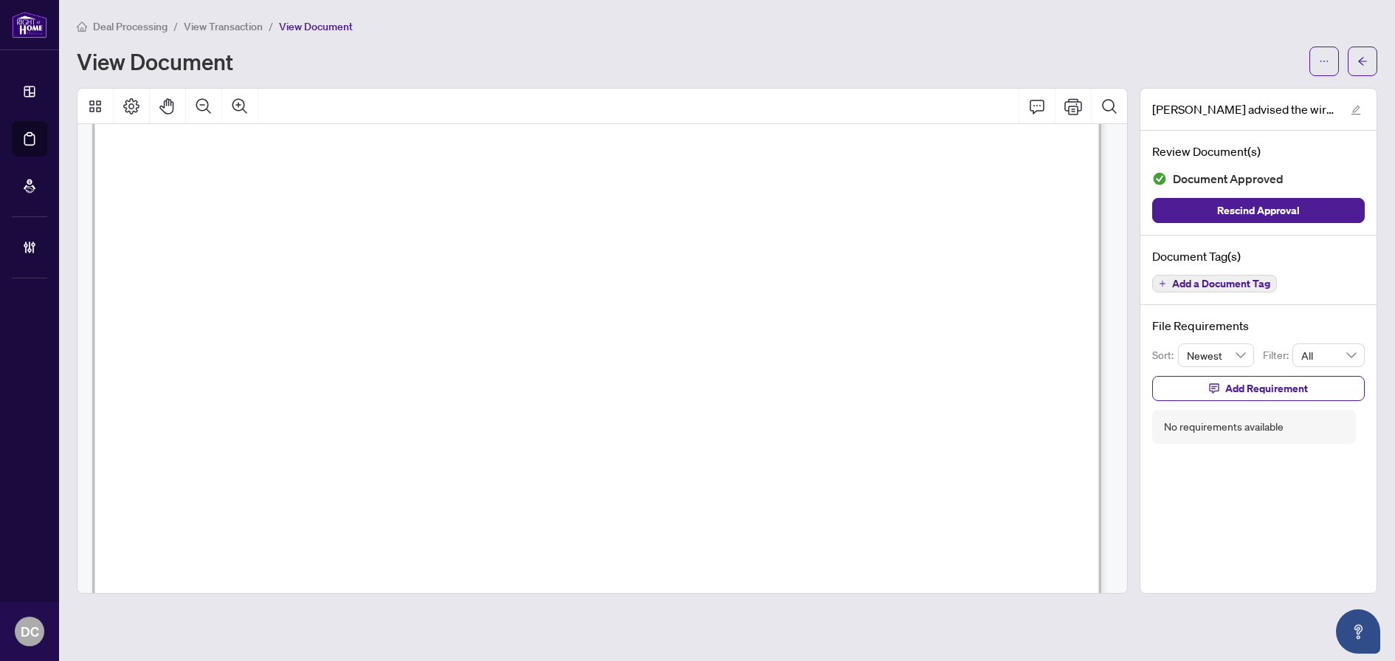
scroll to position [221, 0]
click at [239, 103] on icon "Zoom In" at bounding box center [240, 106] width 18 height 18
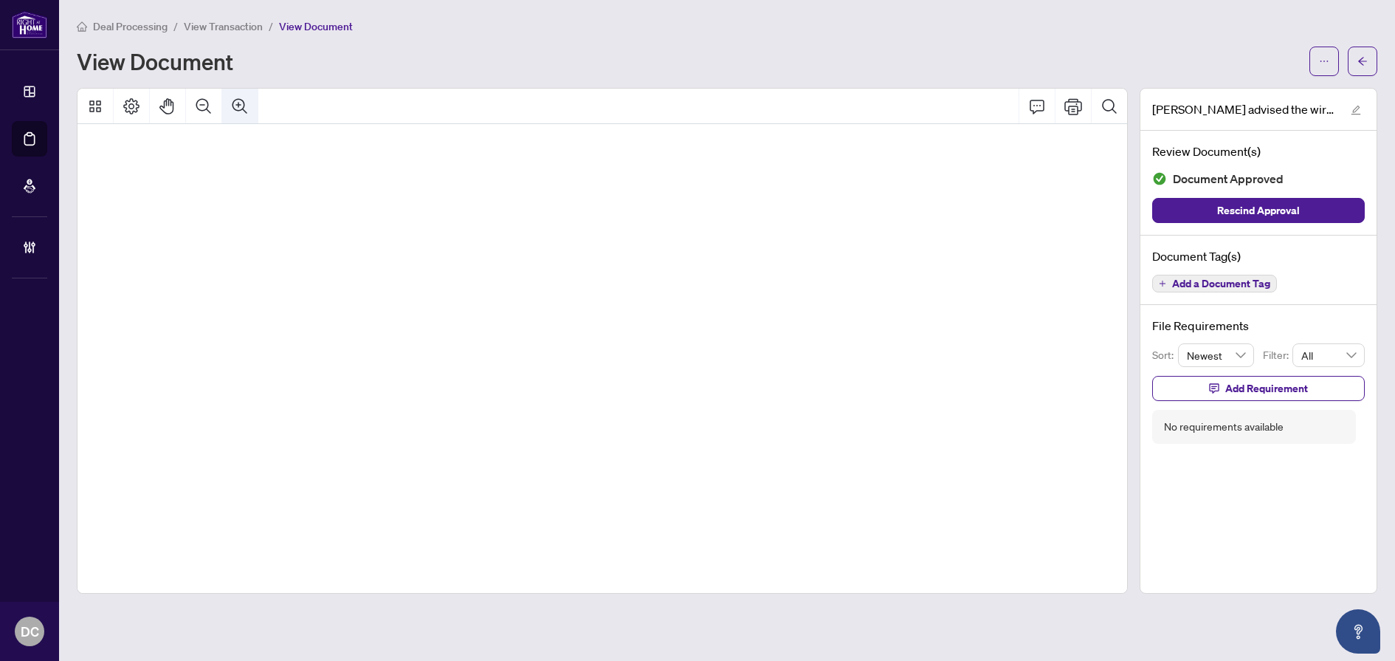
click at [239, 103] on icon "Zoom In" at bounding box center [240, 106] width 18 height 18
click at [193, 103] on button "Zoom Out" at bounding box center [203, 106] width 35 height 35
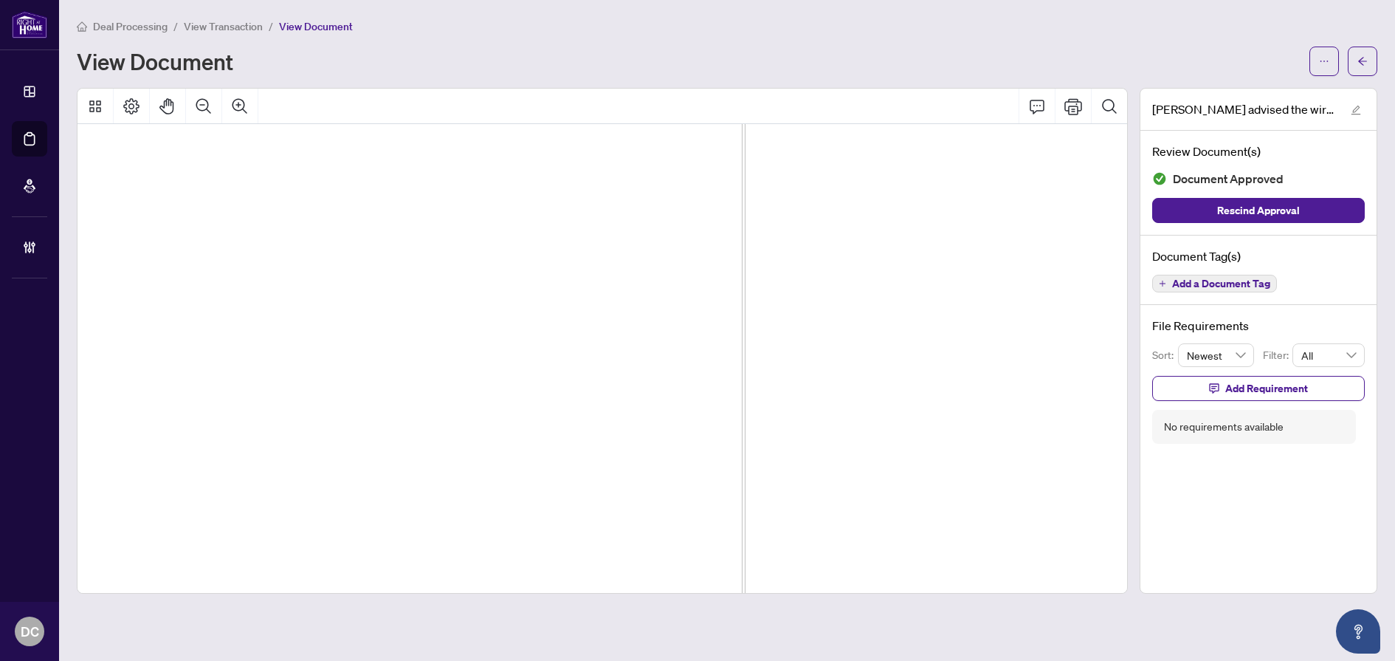
scroll to position [1940, 481]
click at [1373, 69] on button "button" at bounding box center [1363, 62] width 30 height 30
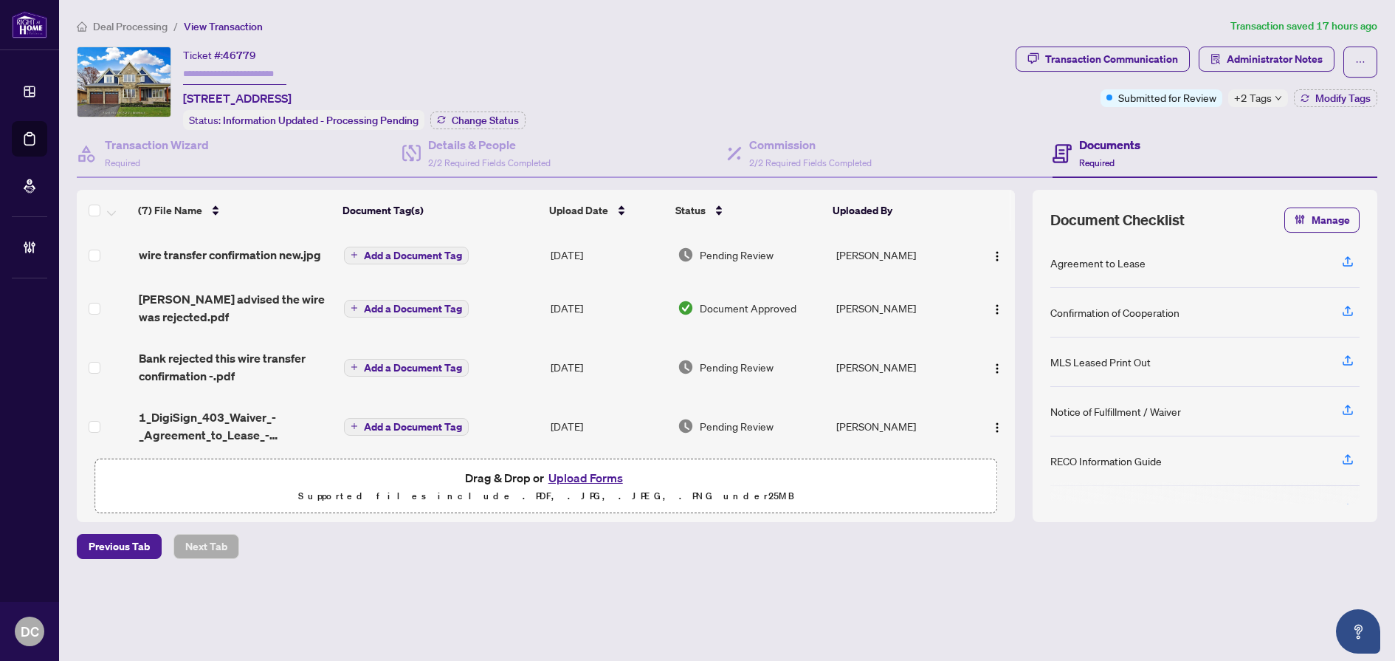
click at [506, 369] on td "Add a Document Tag" at bounding box center [441, 366] width 207 height 59
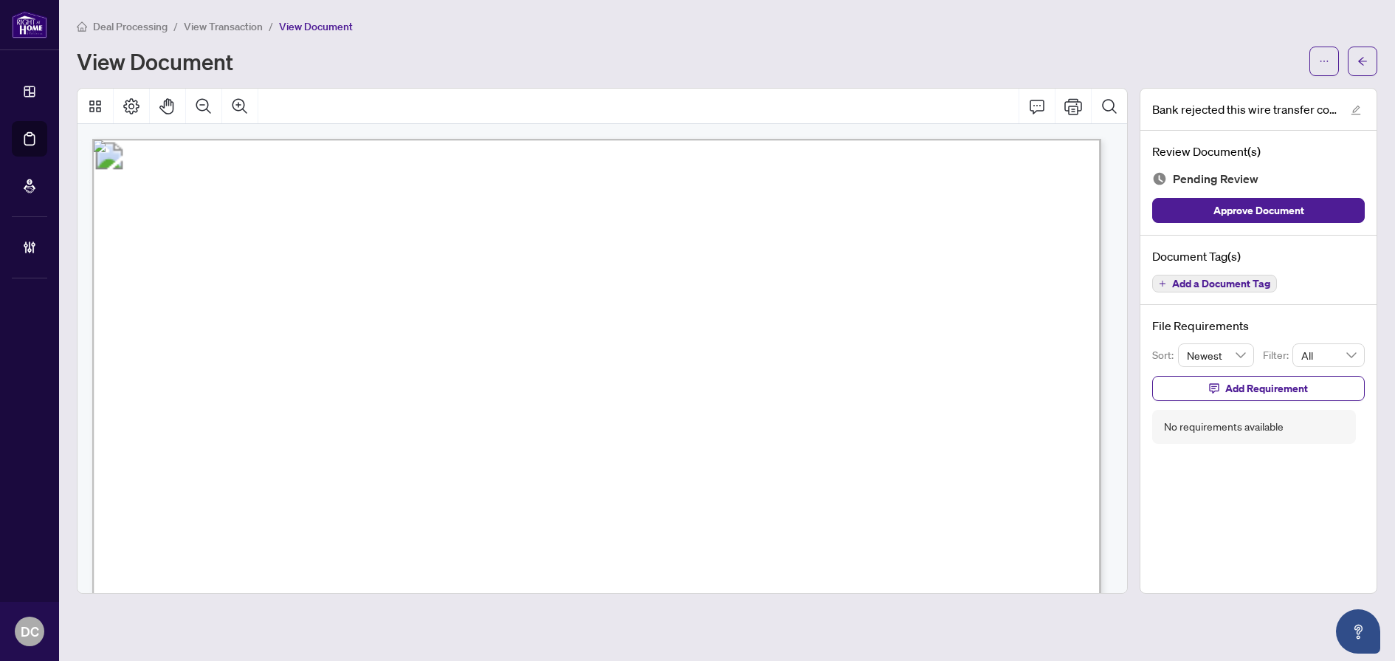
drag, startPoint x: 464, startPoint y: 354, endPoint x: 346, endPoint y: 350, distance: 118.9
click at [346, 350] on span "Grus Drinks LLC" at bounding box center [390, 354] width 89 height 13
click at [1367, 63] on icon "arrow-left" at bounding box center [1363, 61] width 10 height 10
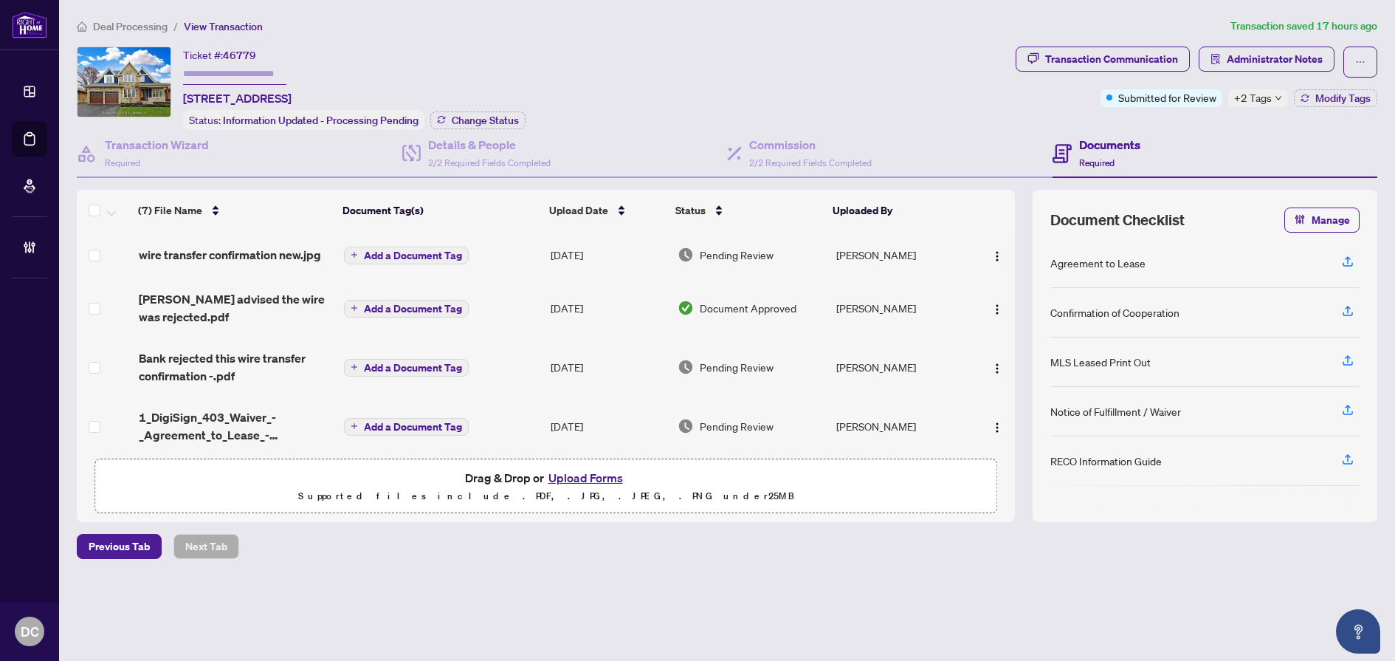
click at [126, 29] on span "Deal Processing" at bounding box center [130, 26] width 75 height 13
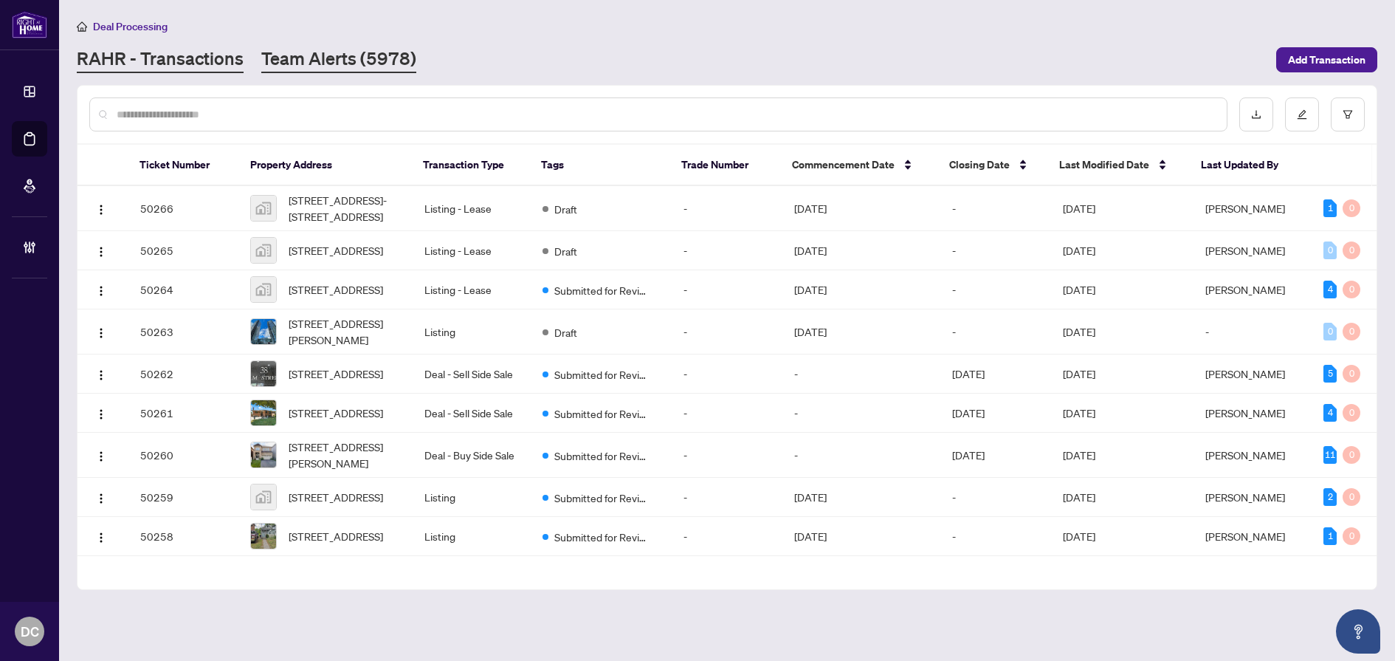
click at [317, 66] on link "Team Alerts (5978)" at bounding box center [338, 60] width 155 height 27
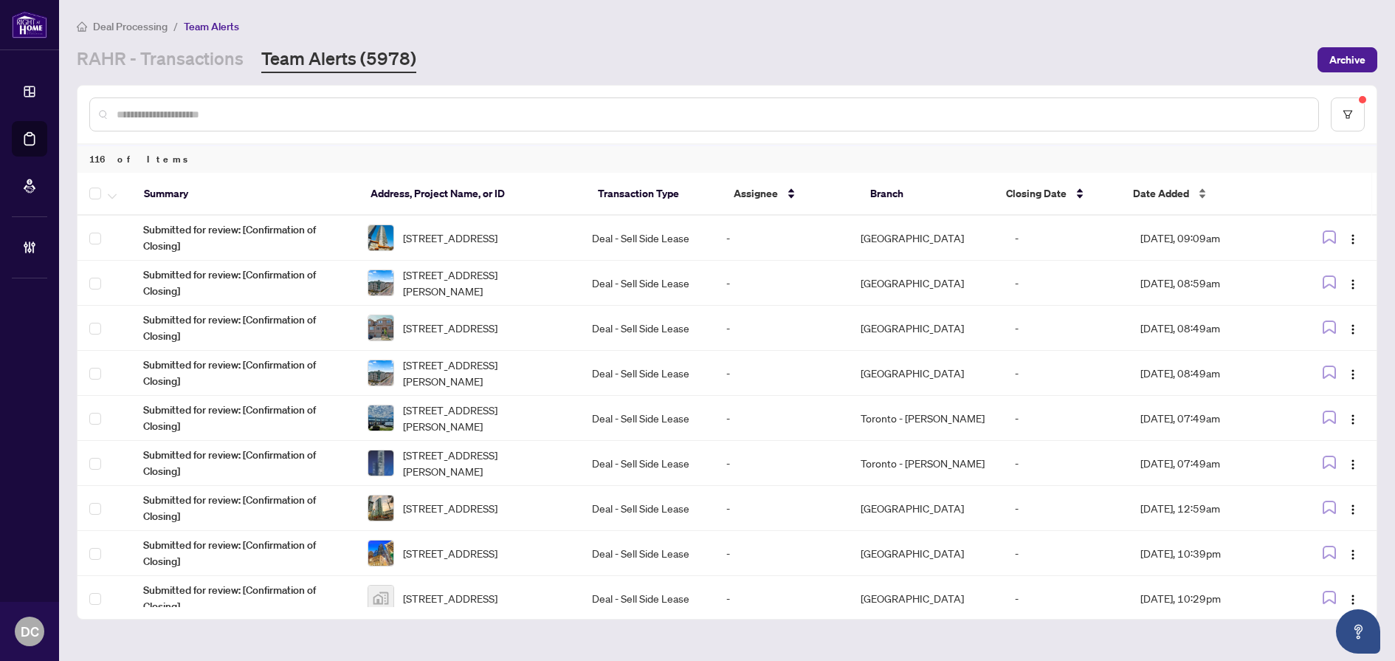
click at [1175, 189] on span "Date Added" at bounding box center [1161, 193] width 56 height 16
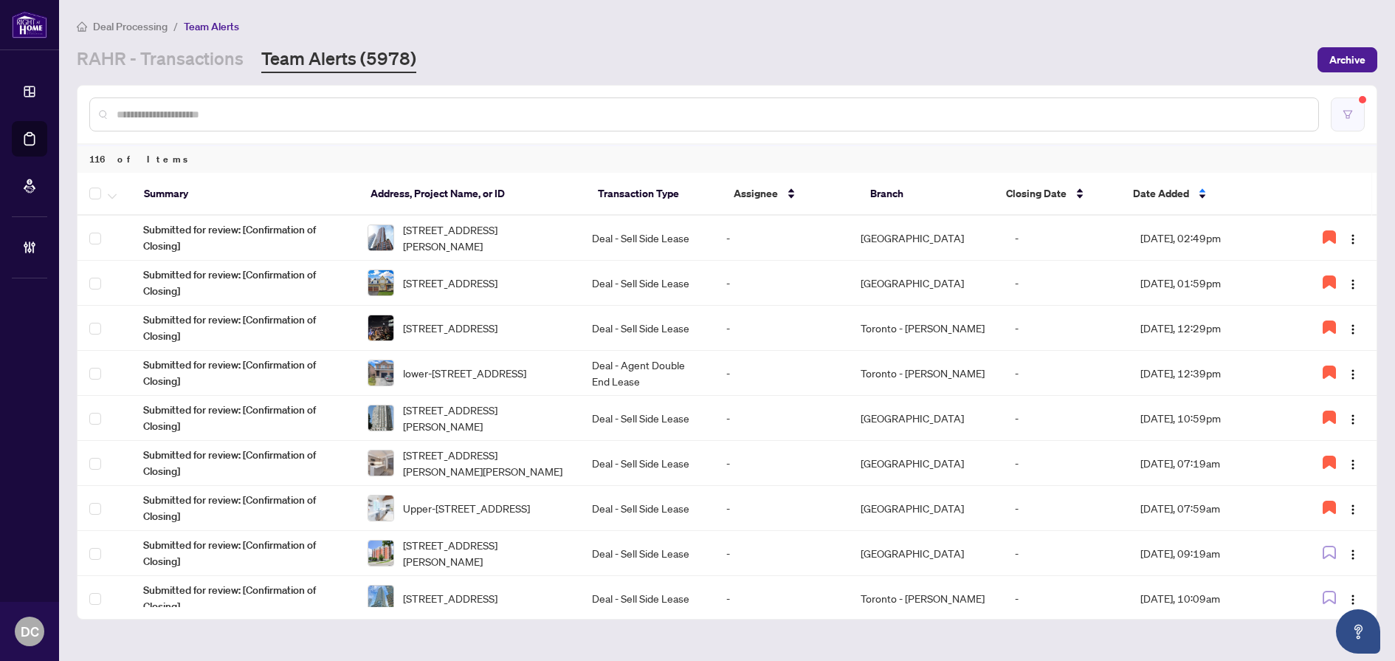
click at [1354, 118] on button "button" at bounding box center [1348, 114] width 34 height 34
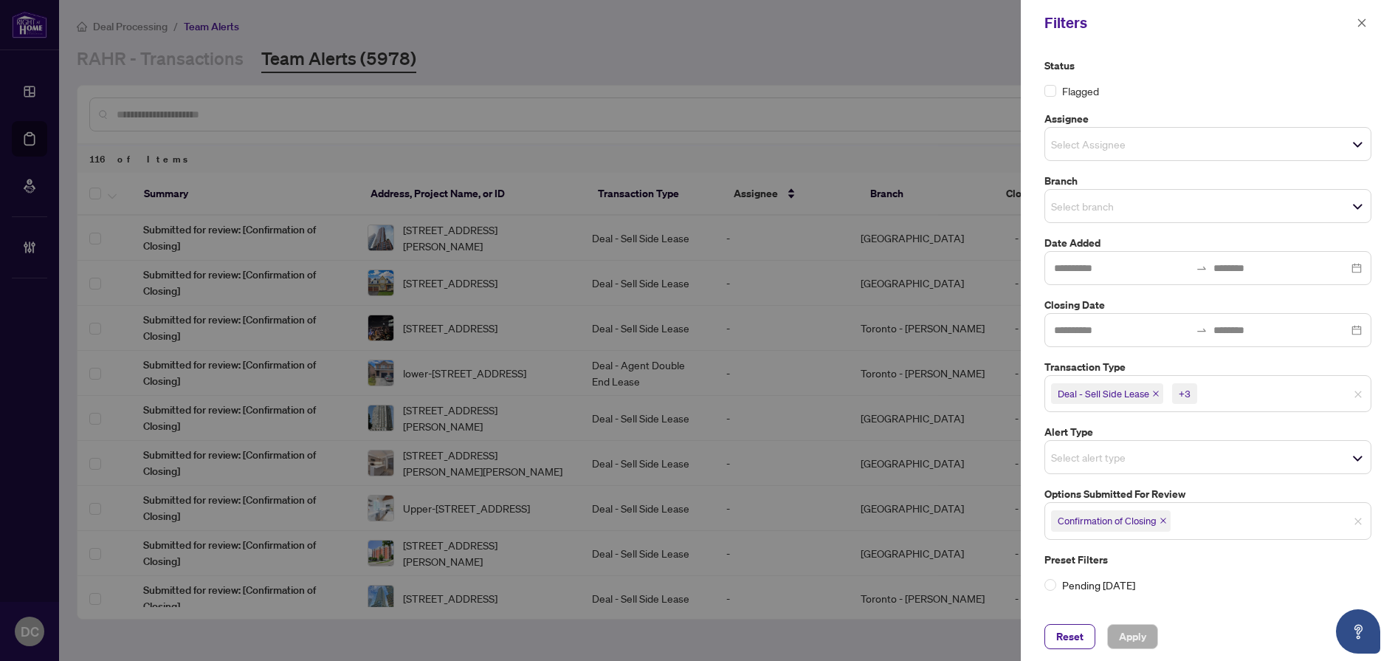
click at [1167, 519] on icon "close" at bounding box center [1163, 520] width 7 height 7
click at [1206, 523] on span "Select options submitted for review" at bounding box center [1208, 519] width 326 height 21
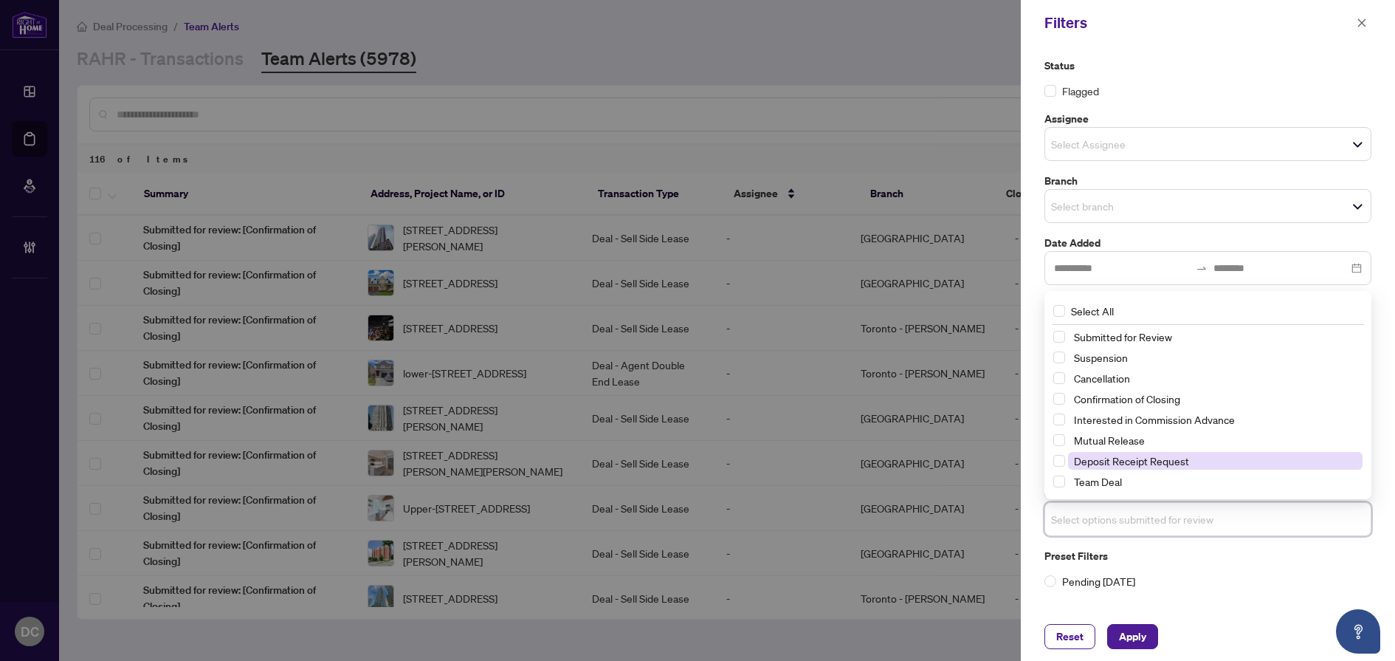
click at [1203, 467] on span "Deposit Receipt Request" at bounding box center [1215, 461] width 295 height 18
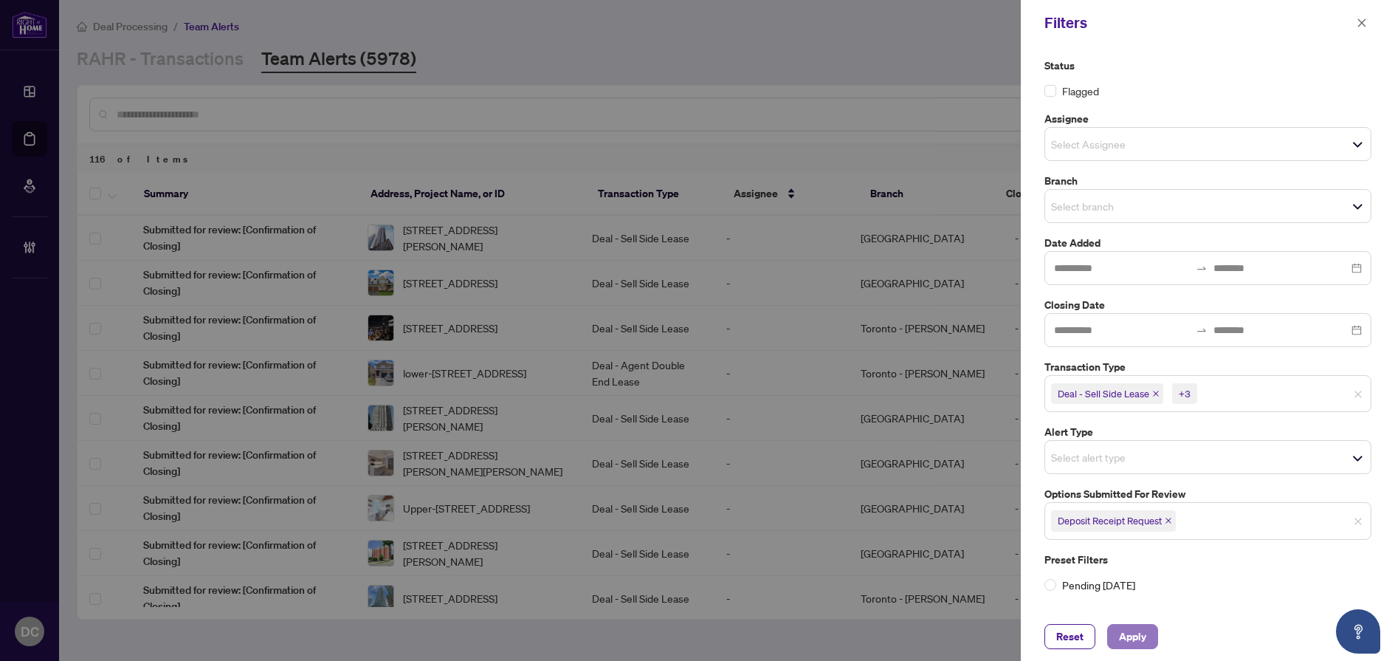
click at [1141, 642] on span "Apply" at bounding box center [1132, 637] width 27 height 24
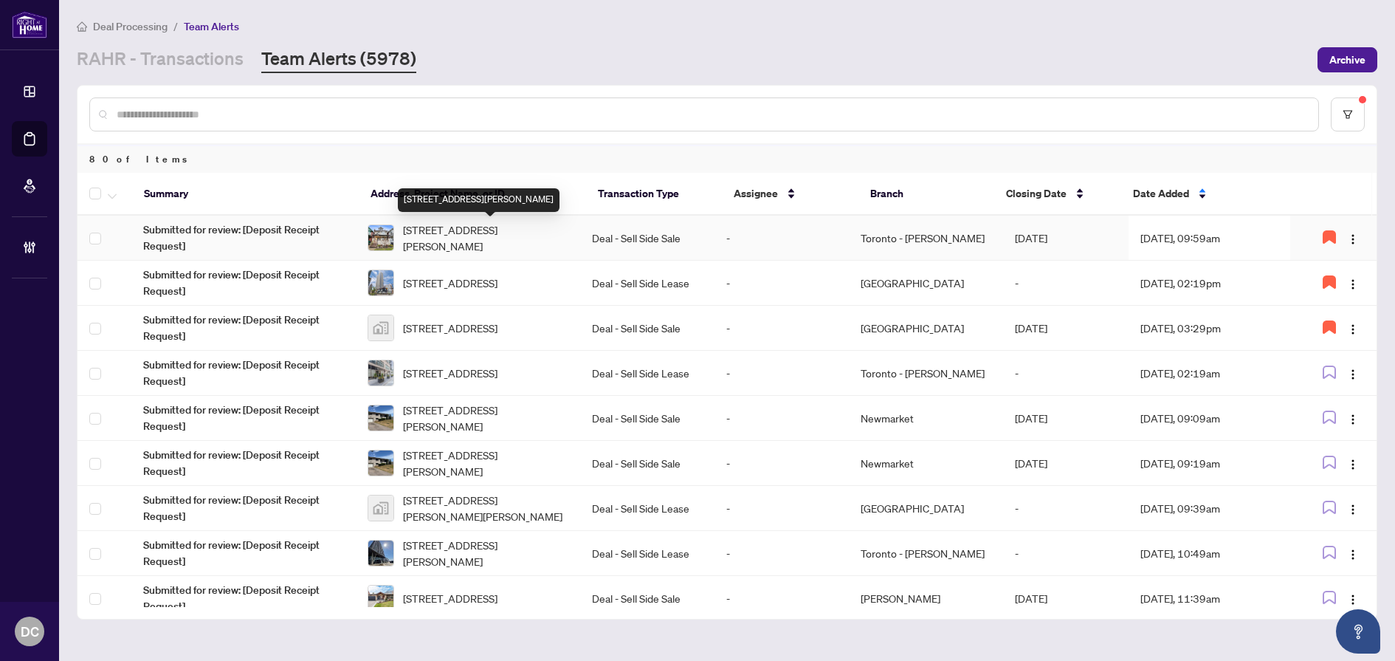
click at [517, 232] on span "152 Wright Ave, Toronto, Ontario M6R 1L2, Canada" at bounding box center [485, 237] width 165 height 32
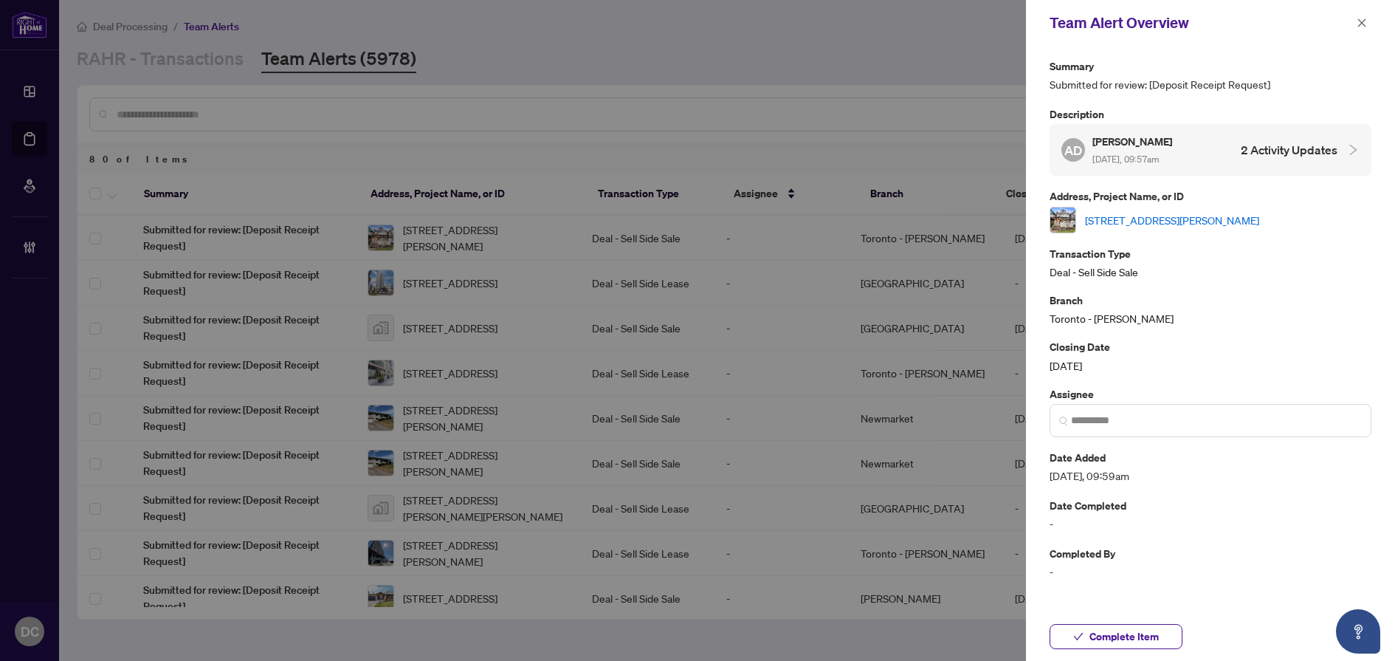
click at [1120, 219] on link "152 Wright Ave, Toronto, Ontario M6R 1L2, Canada" at bounding box center [1172, 220] width 174 height 16
click at [1239, 212] on link "152 Wright Ave, Toronto, Ontario M6R 1L2, Canada" at bounding box center [1172, 220] width 174 height 16
click at [1361, 21] on icon "close" at bounding box center [1362, 23] width 10 height 10
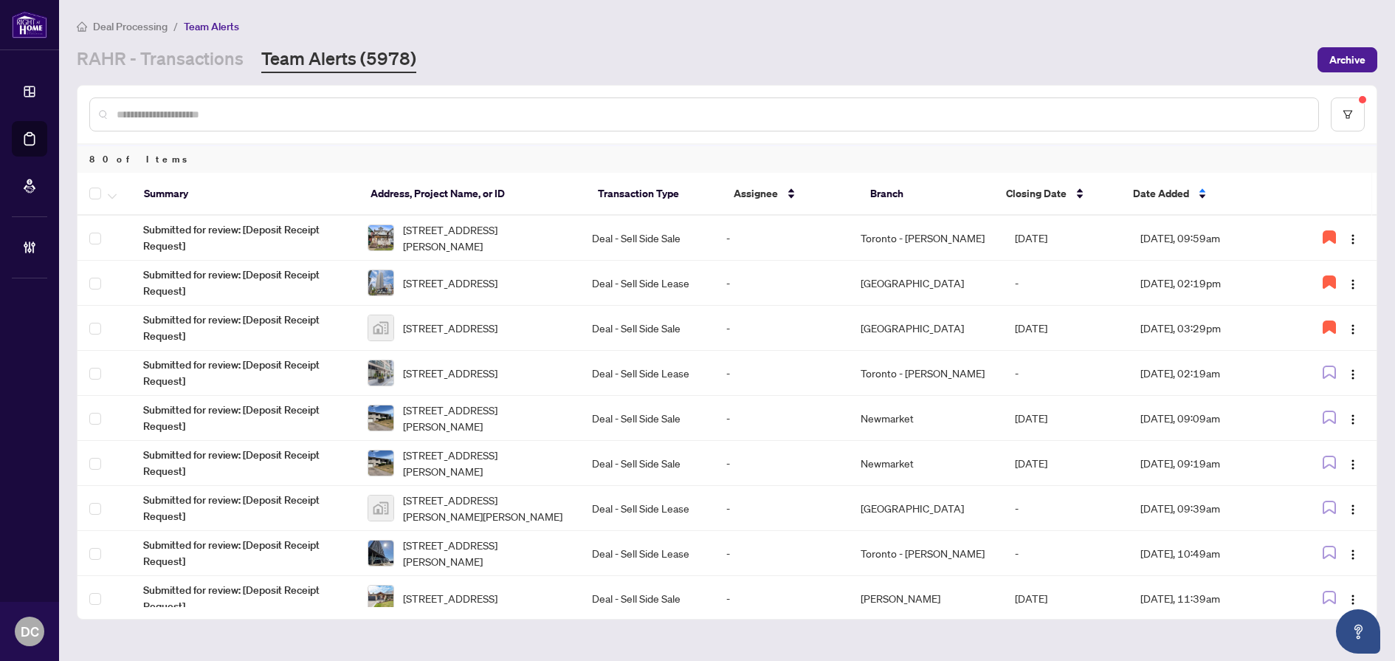
click at [274, 113] on input "text" at bounding box center [712, 114] width 1190 height 16
paste input "*****"
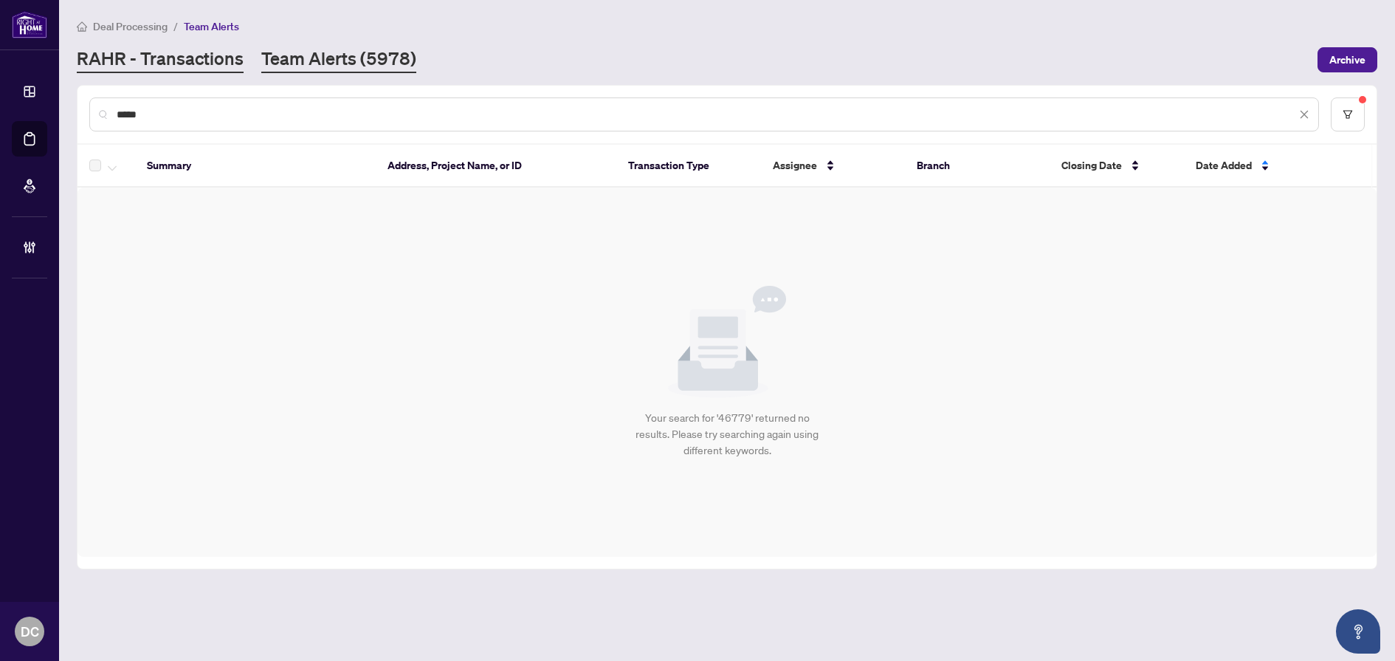
type input "*****"
click at [230, 60] on link "RAHR - Transactions" at bounding box center [160, 60] width 167 height 27
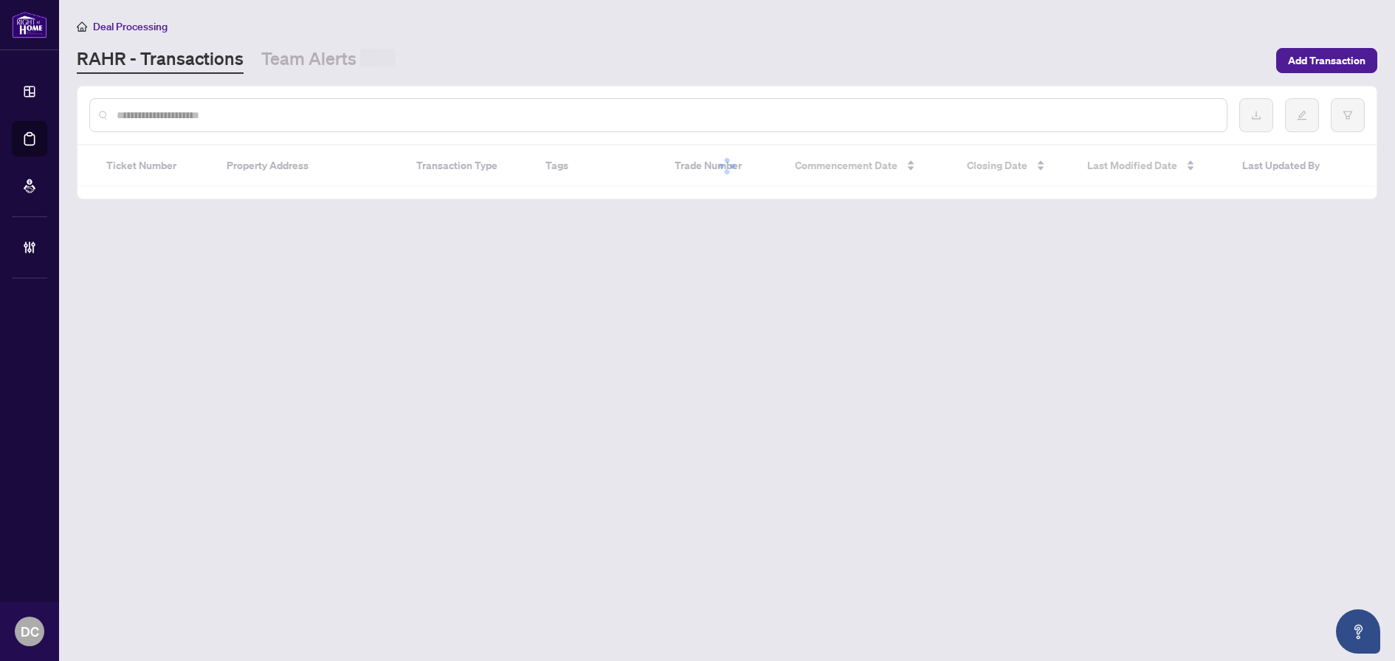
click at [228, 117] on input "text" at bounding box center [666, 115] width 1099 height 16
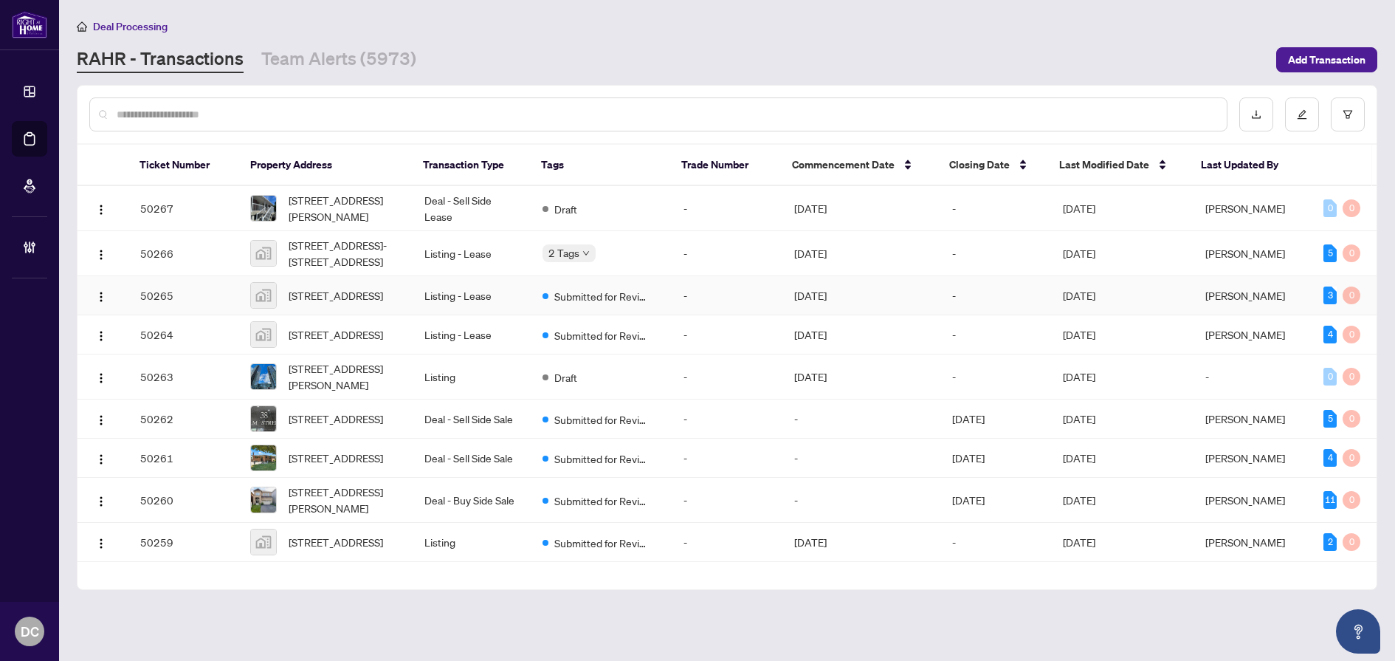
paste input "*****"
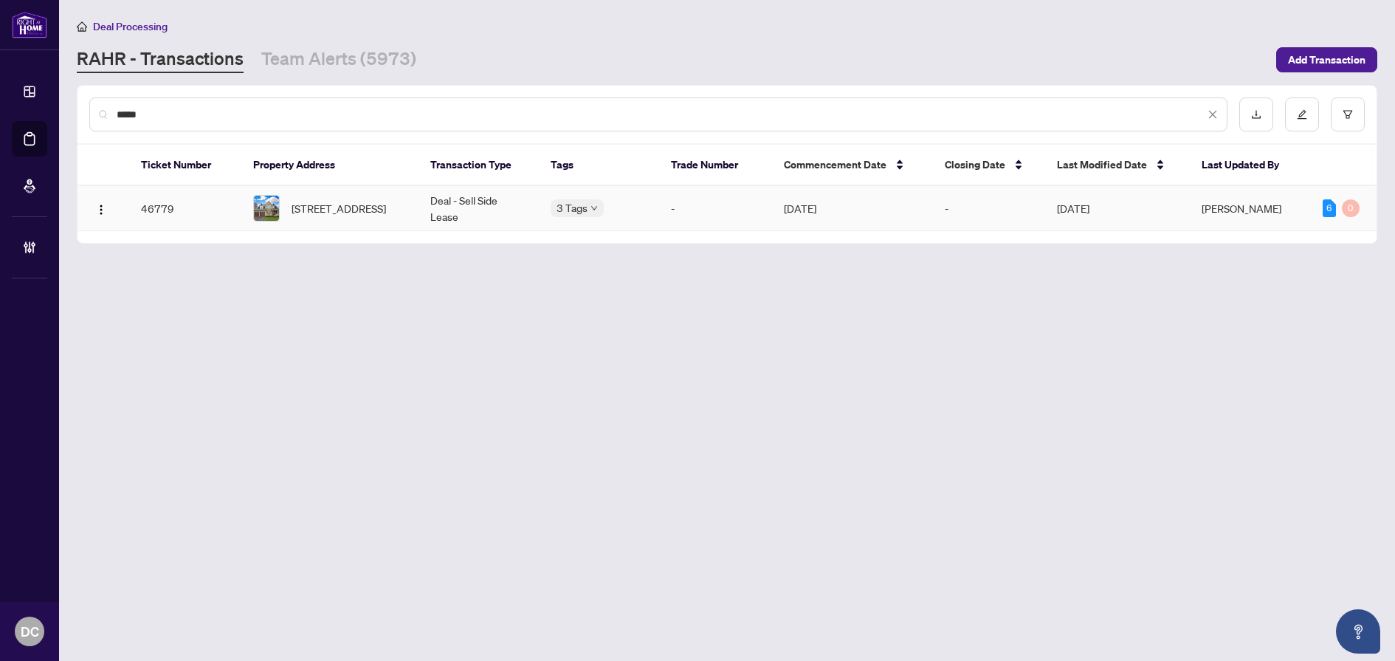
type input "*****"
click at [346, 210] on span "274 Weighton Dr, Oakville, Ontario L6K 2R1, Canada" at bounding box center [339, 208] width 95 height 16
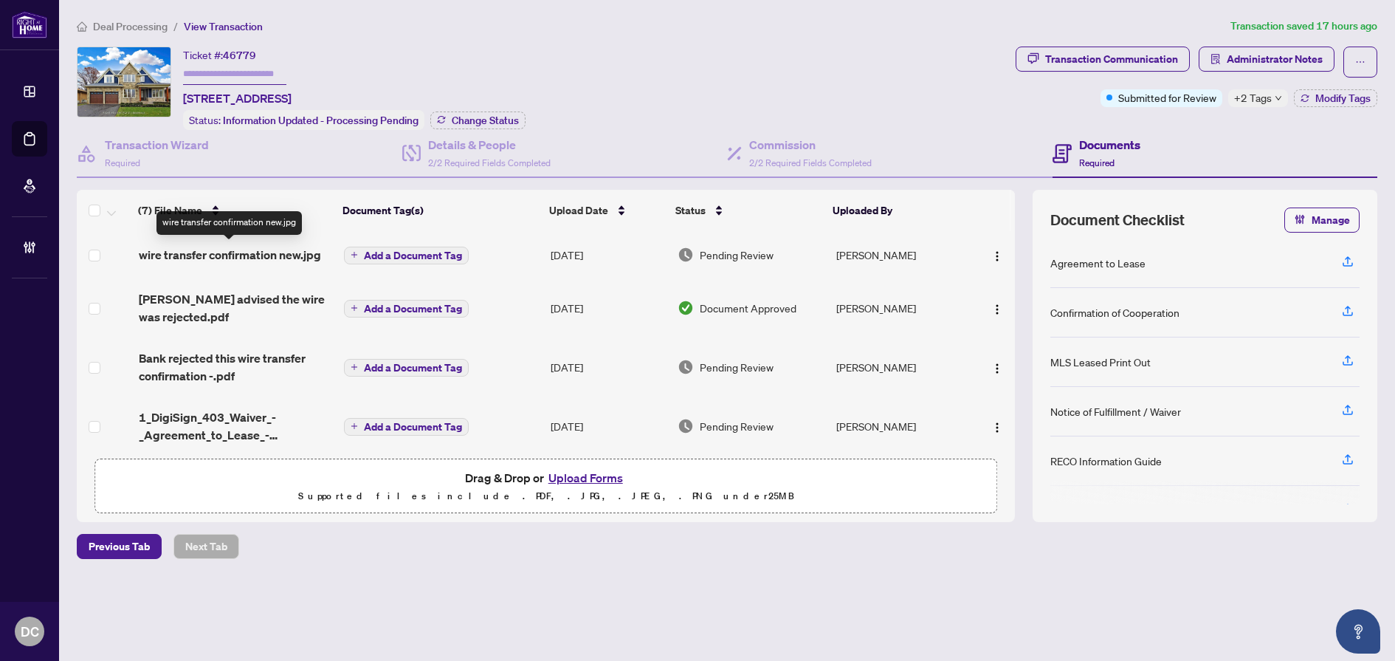
click at [236, 250] on span "wire transfer confirmation new.jpg" at bounding box center [230, 255] width 182 height 18
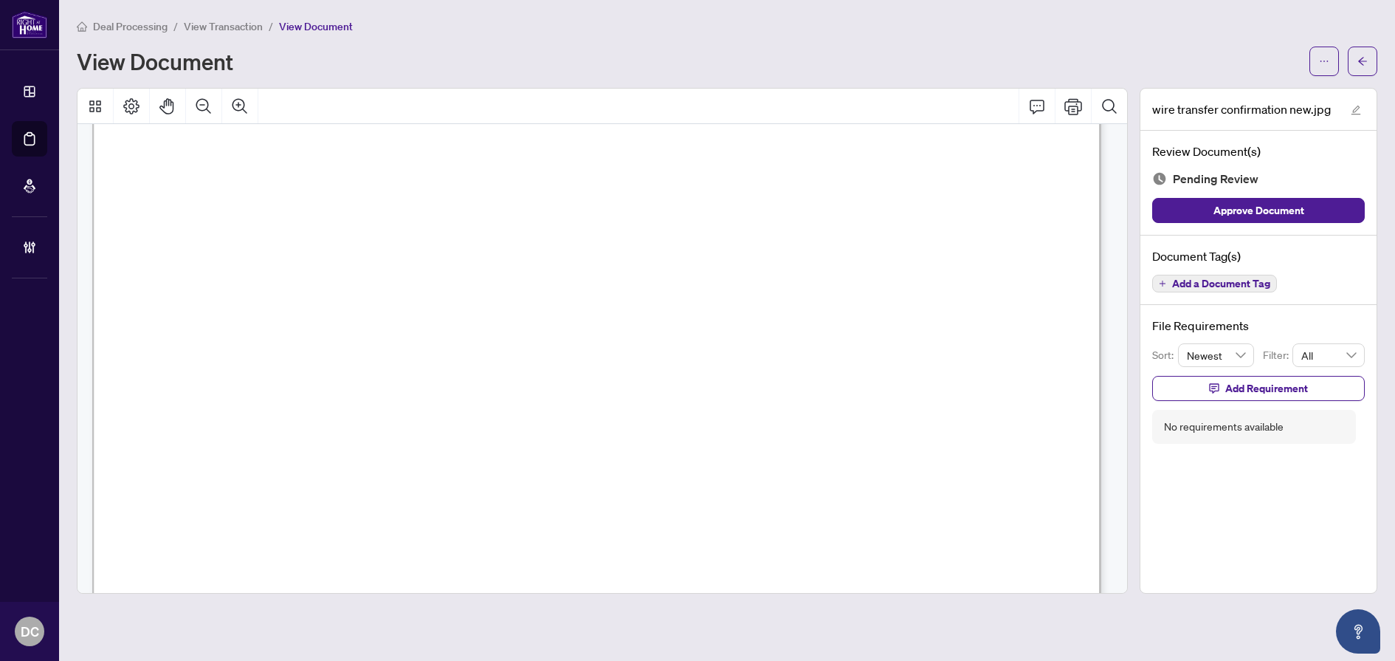
scroll to position [369, 0]
click at [1369, 55] on button "button" at bounding box center [1363, 62] width 30 height 30
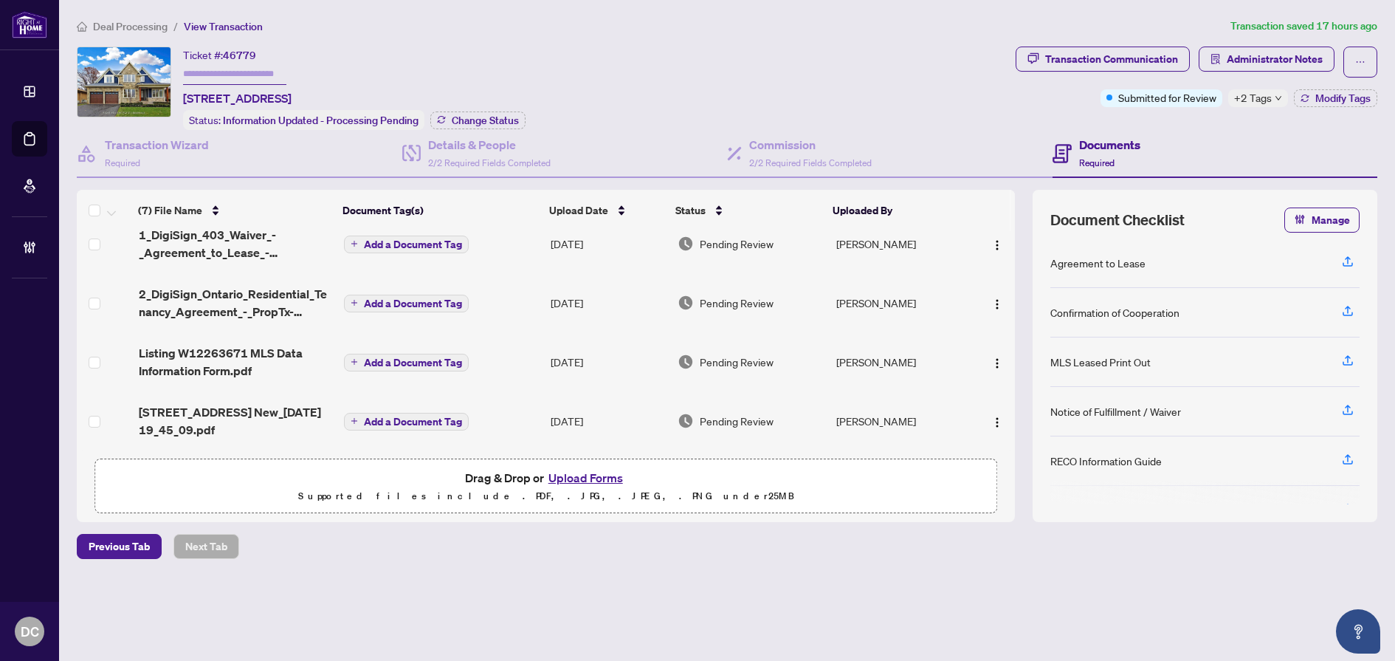
scroll to position [113, 0]
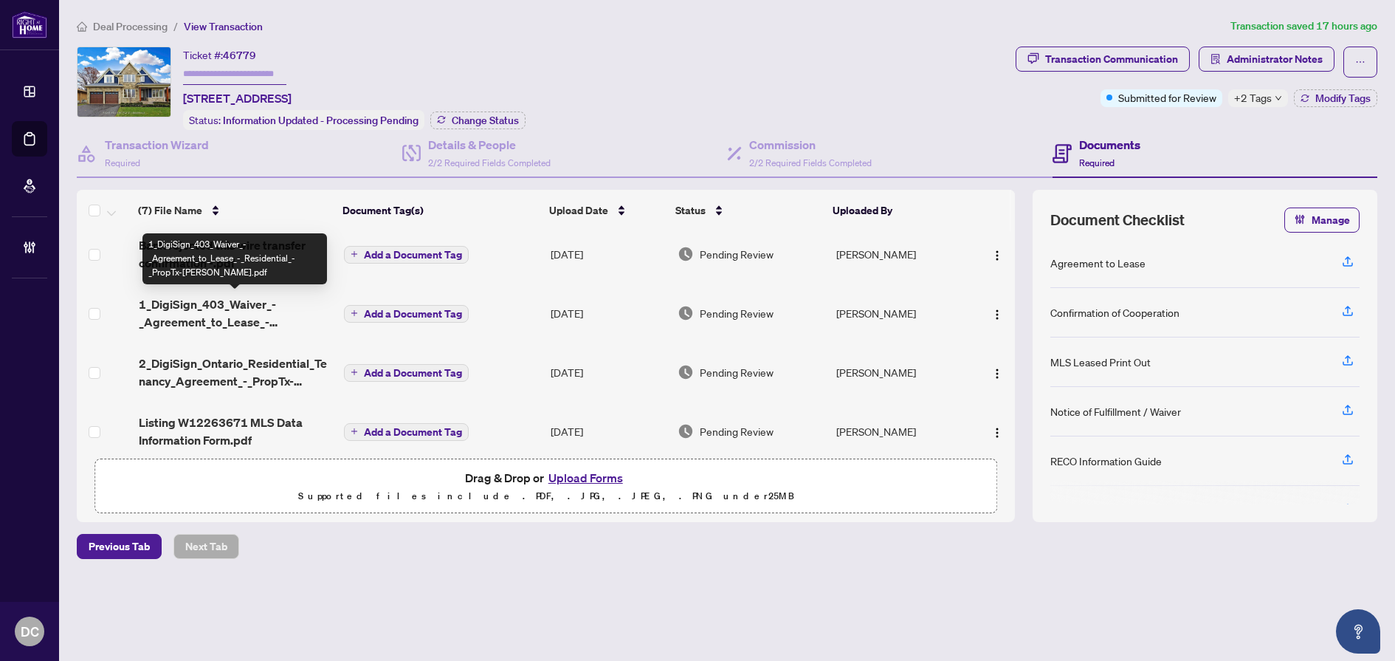
click at [176, 300] on span "1_DigiSign_403_Waiver_-_Agreement_to_Lease_-_Residential_-_PropTx-OREA.pdf" at bounding box center [235, 312] width 193 height 35
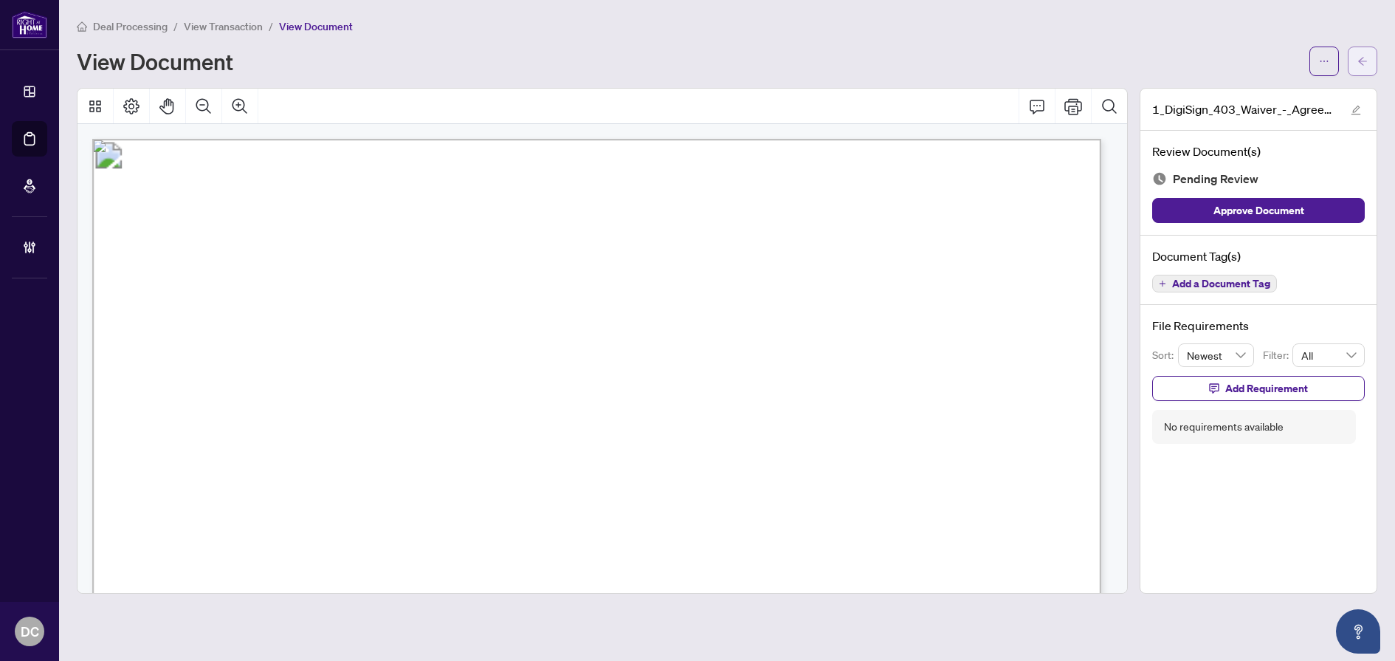
click at [1361, 63] on icon "arrow-left" at bounding box center [1363, 61] width 10 height 10
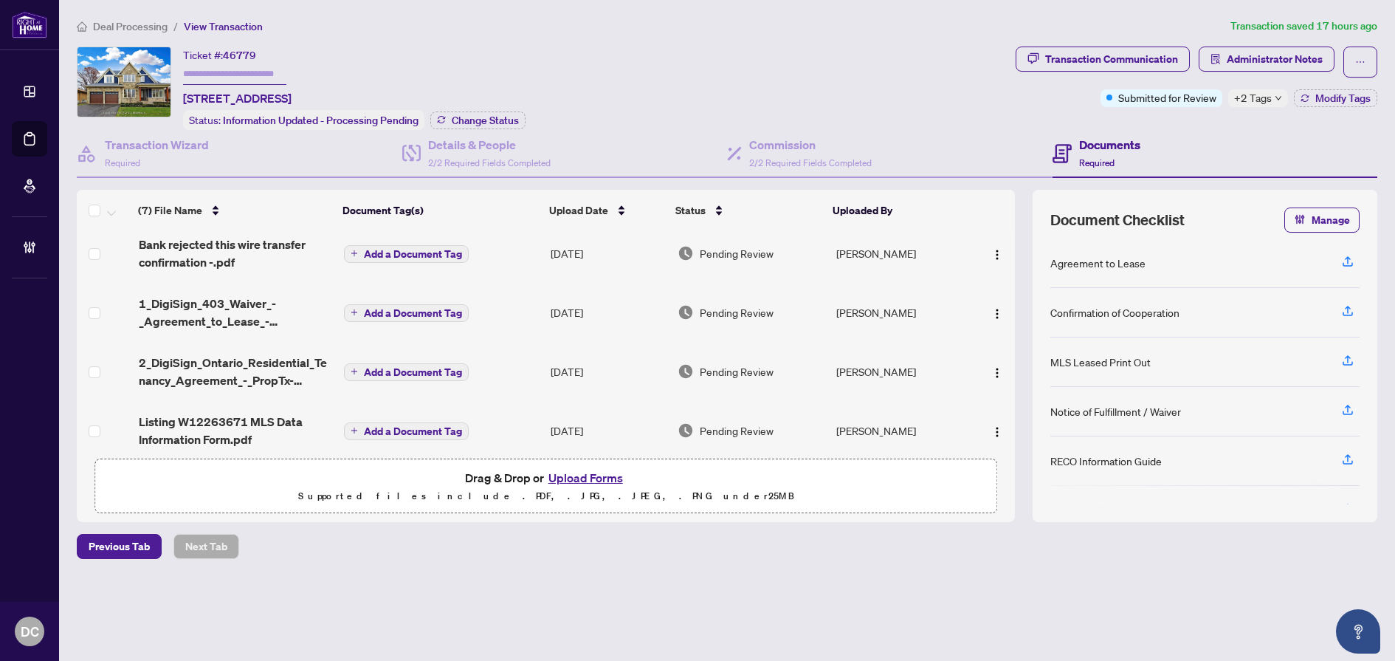
scroll to position [148, 0]
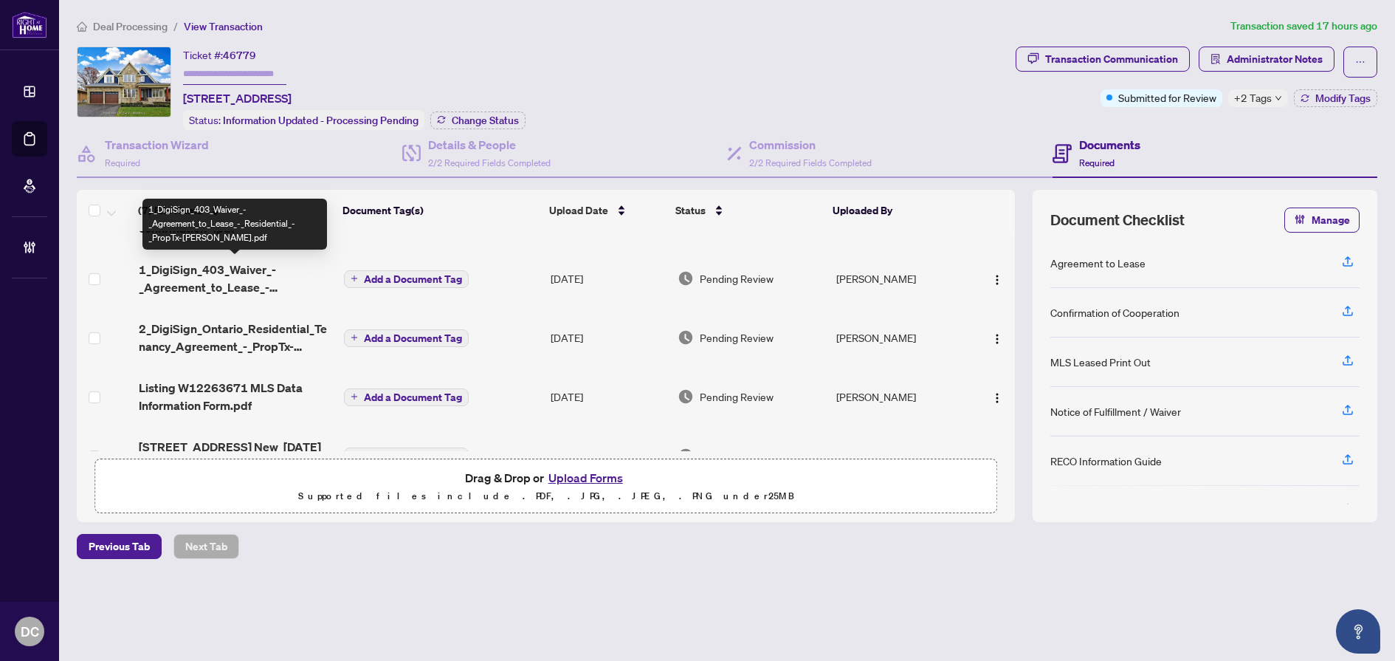
click at [212, 286] on span "1_DigiSign_403_Waiver_-_Agreement_to_Lease_-_Residential_-_PropTx-OREA.pdf" at bounding box center [235, 278] width 193 height 35
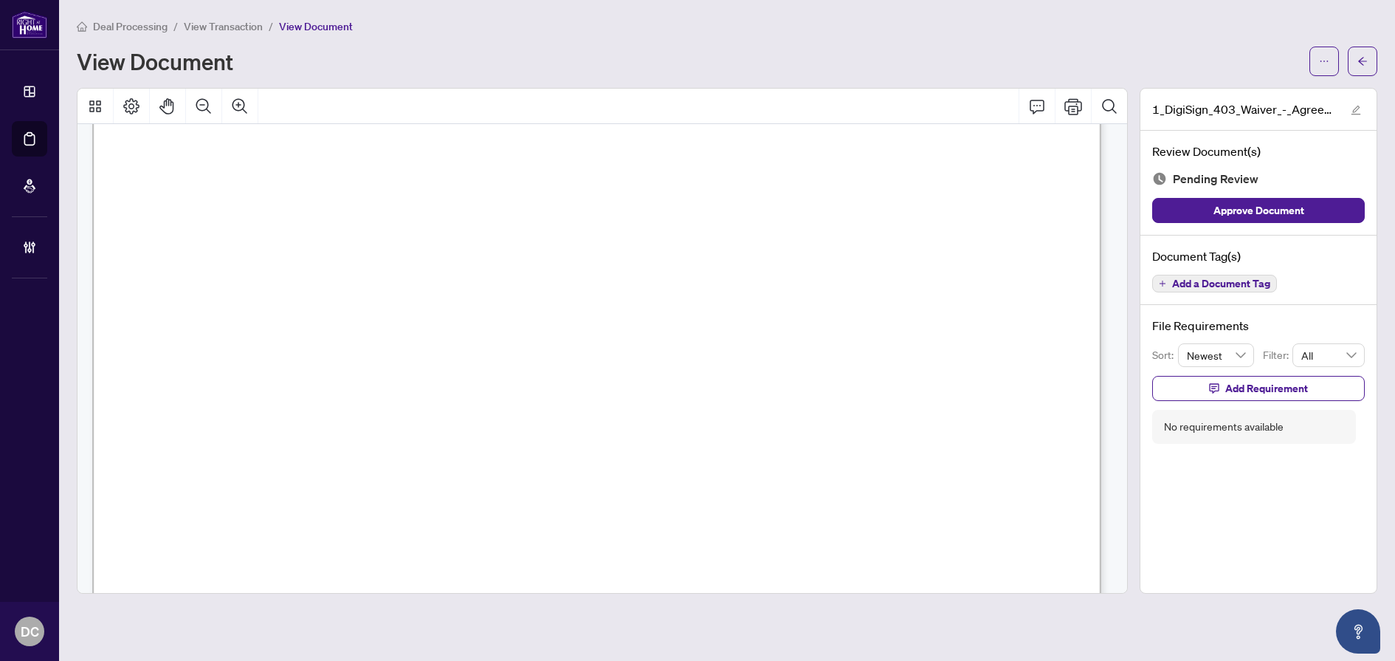
scroll to position [738, 0]
click at [1353, 63] on button "button" at bounding box center [1363, 62] width 30 height 30
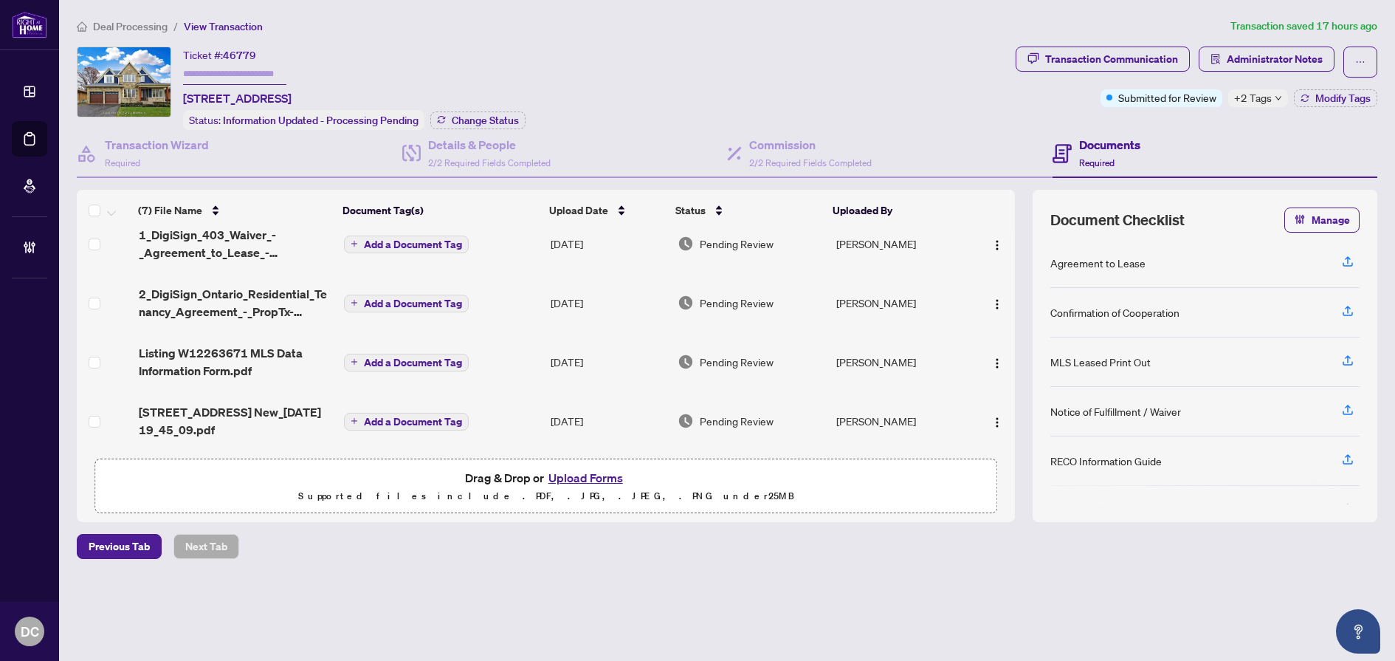
scroll to position [187, 0]
click at [271, 413] on span "274 Weighton Drive New_2025-08-01 19_45_09.pdf" at bounding box center [235, 420] width 193 height 35
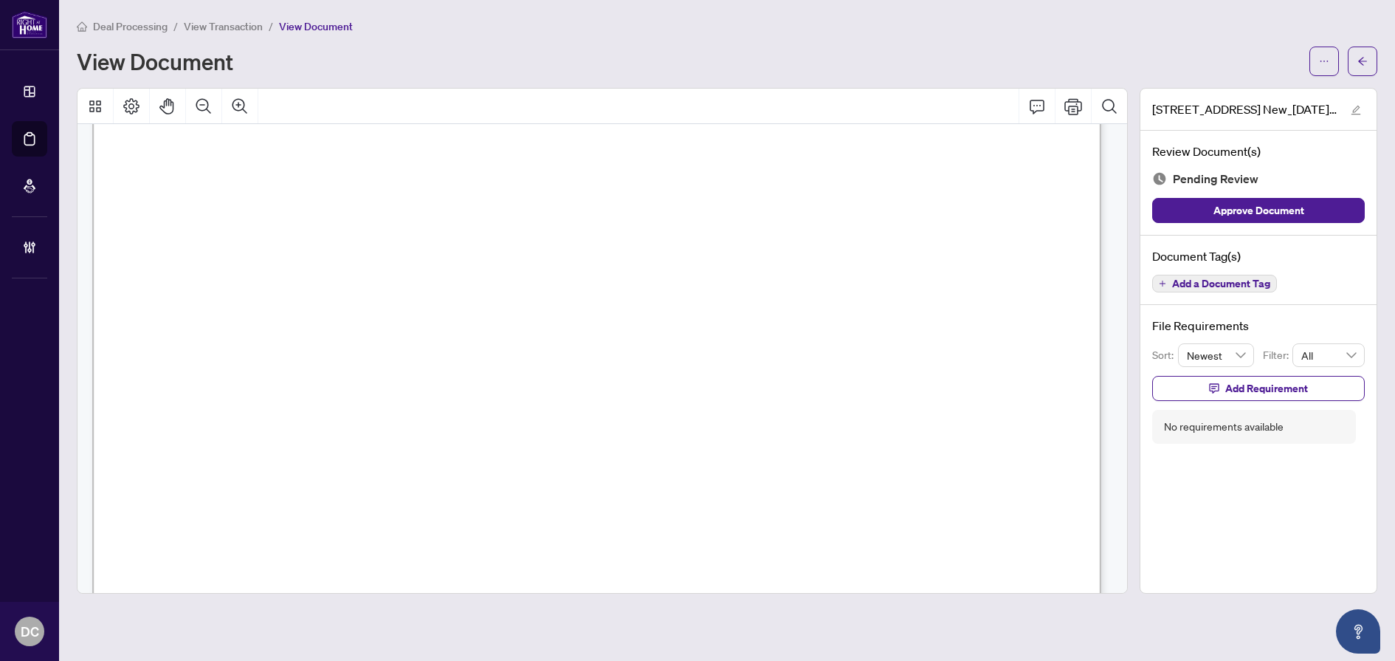
scroll to position [2772, 0]
click at [1361, 50] on span "button" at bounding box center [1363, 61] width 10 height 24
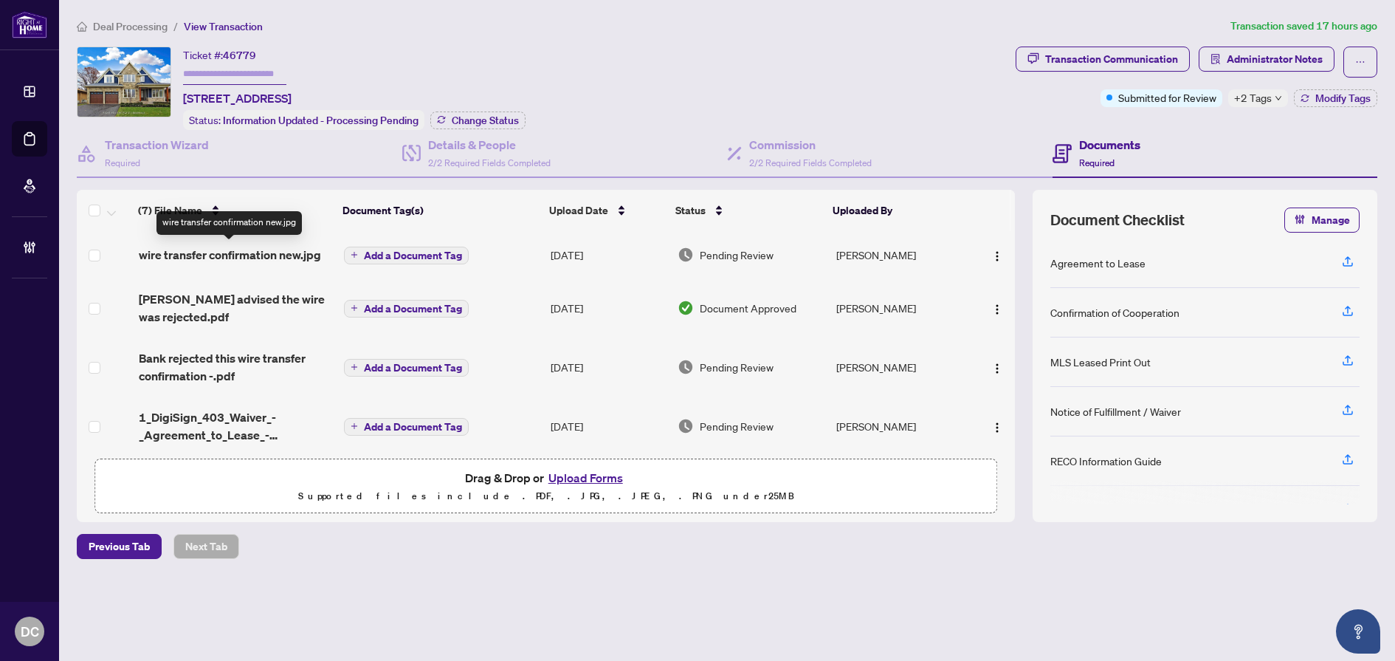
click at [257, 249] on span "wire transfer confirmation new.jpg" at bounding box center [230, 255] width 182 height 18
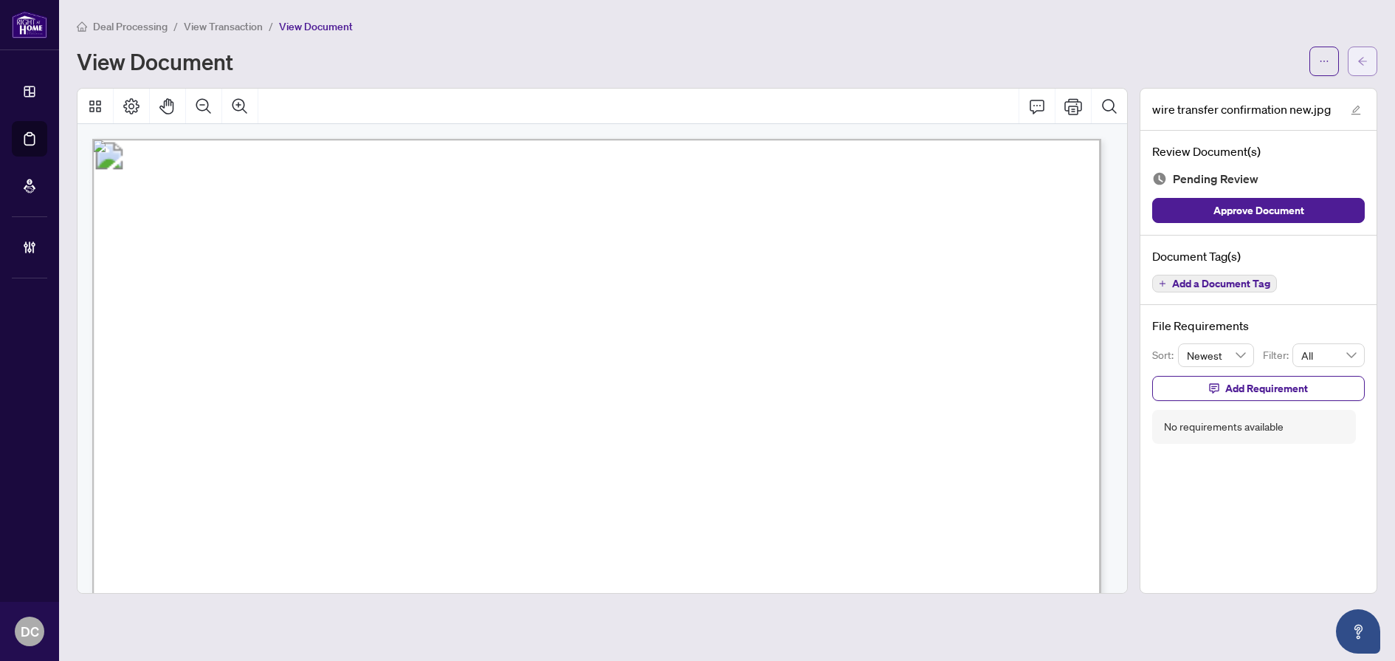
click at [1357, 49] on button "button" at bounding box center [1363, 62] width 30 height 30
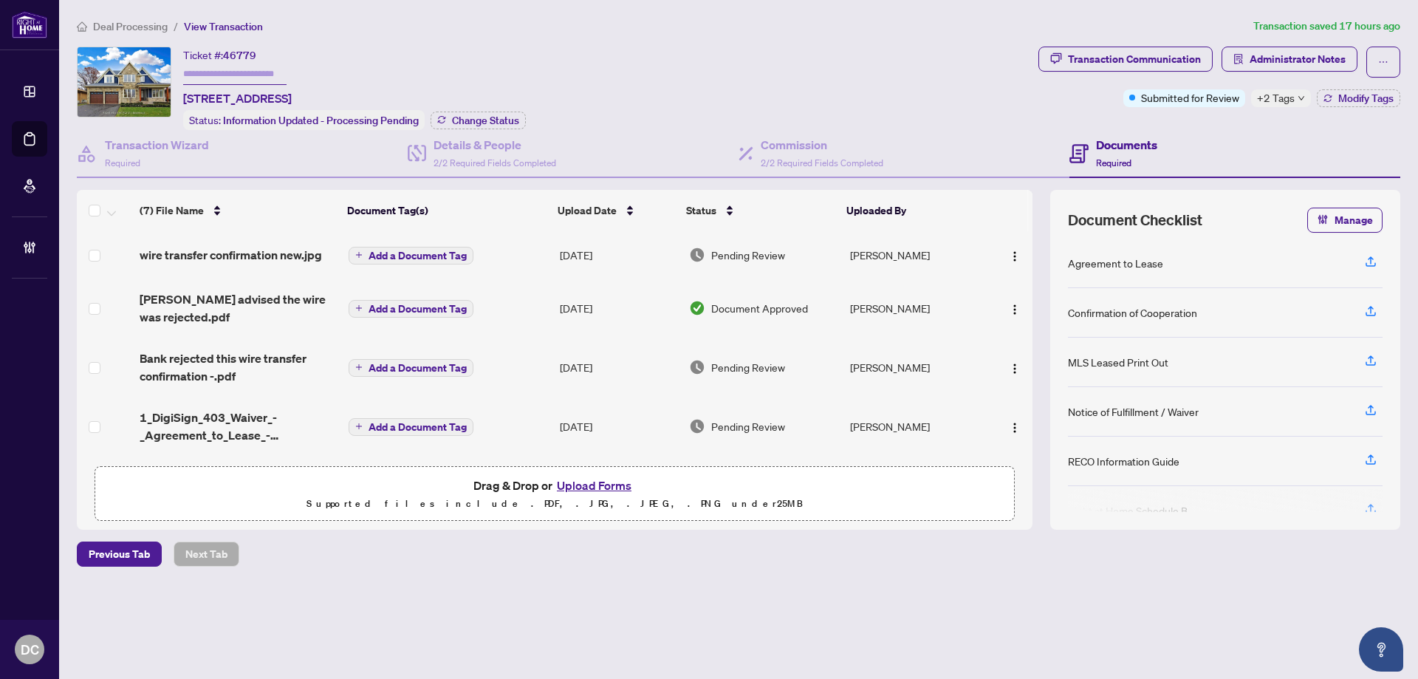
click at [236, 244] on td "wire transfer confirmation new.jpg" at bounding box center [238, 254] width 209 height 47
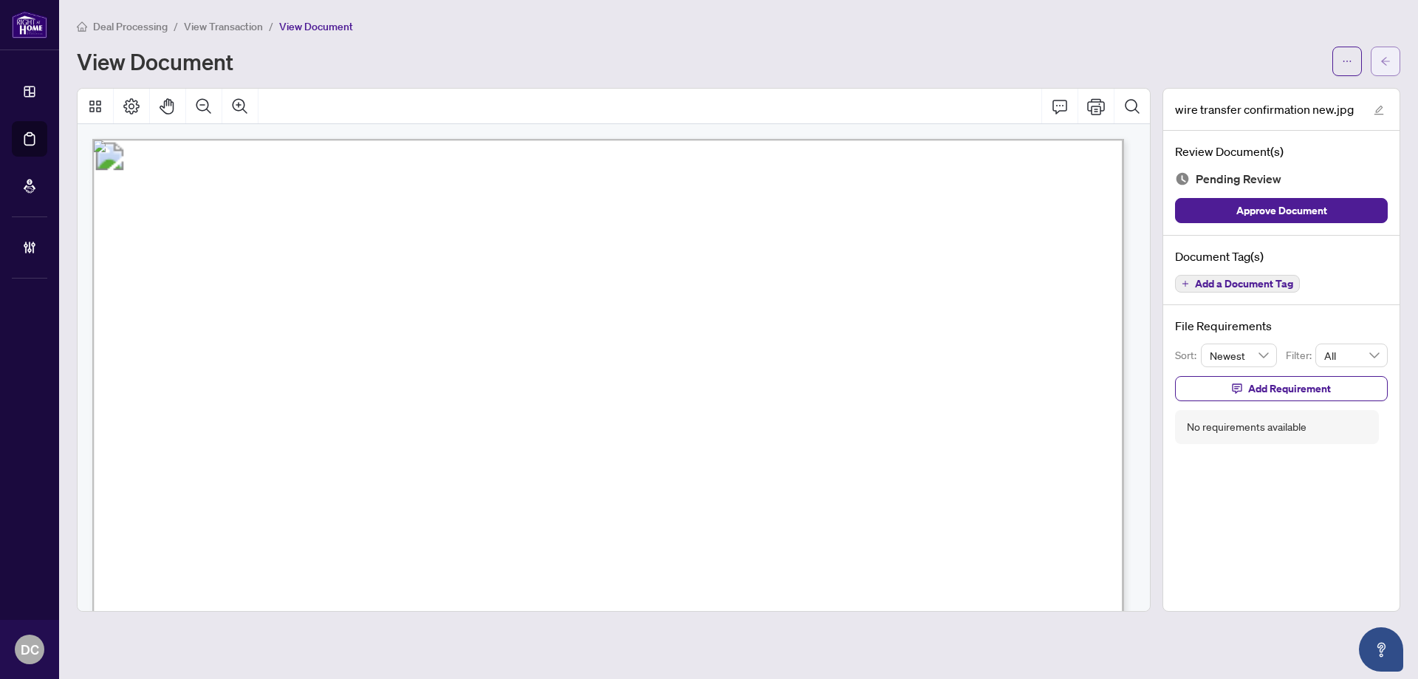
click at [1377, 51] on button "button" at bounding box center [1385, 62] width 30 height 30
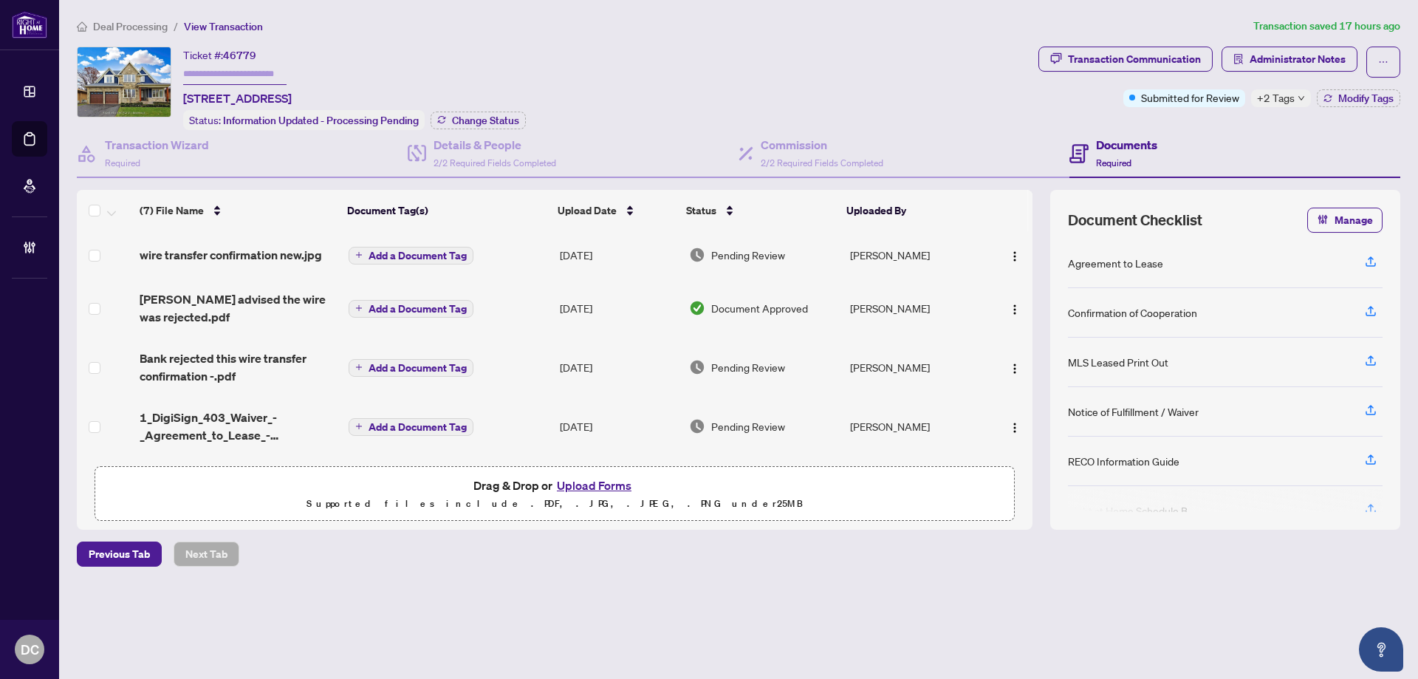
click at [142, 29] on span "Deal Processing" at bounding box center [130, 26] width 75 height 13
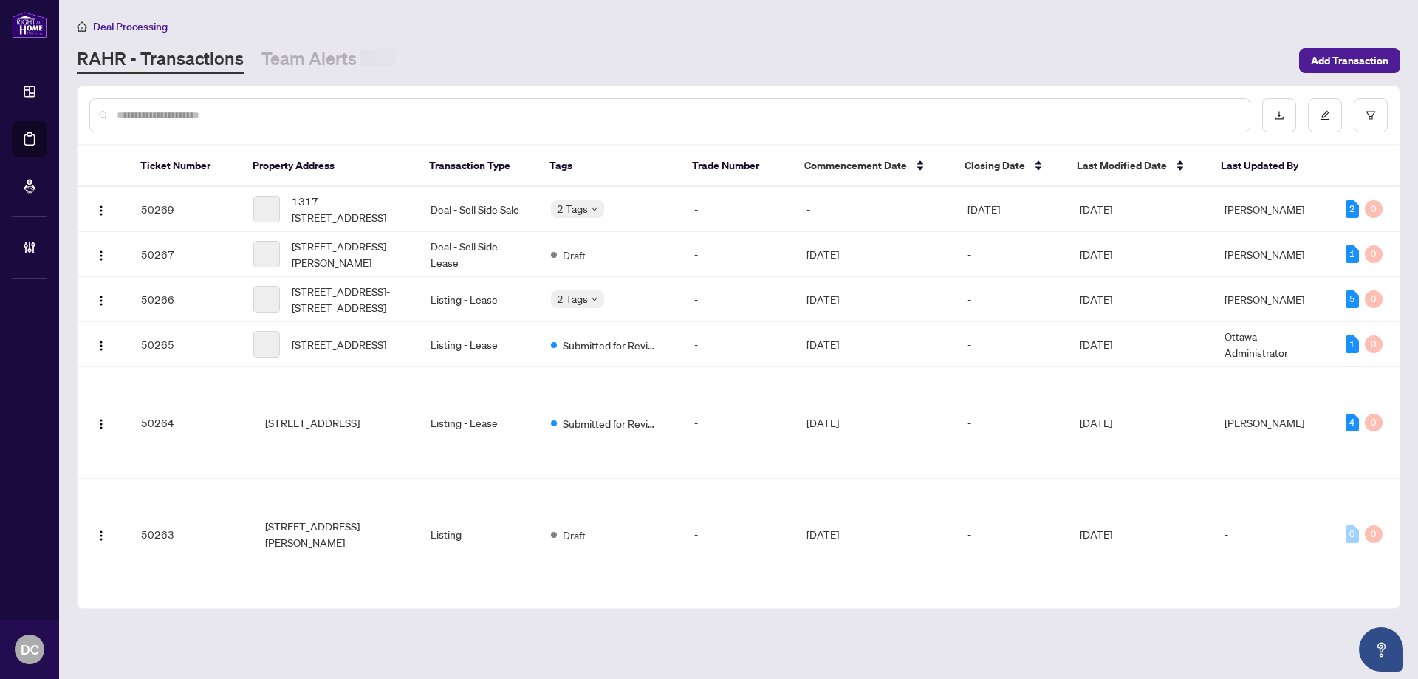
click at [222, 114] on input "text" at bounding box center [677, 115] width 1121 height 16
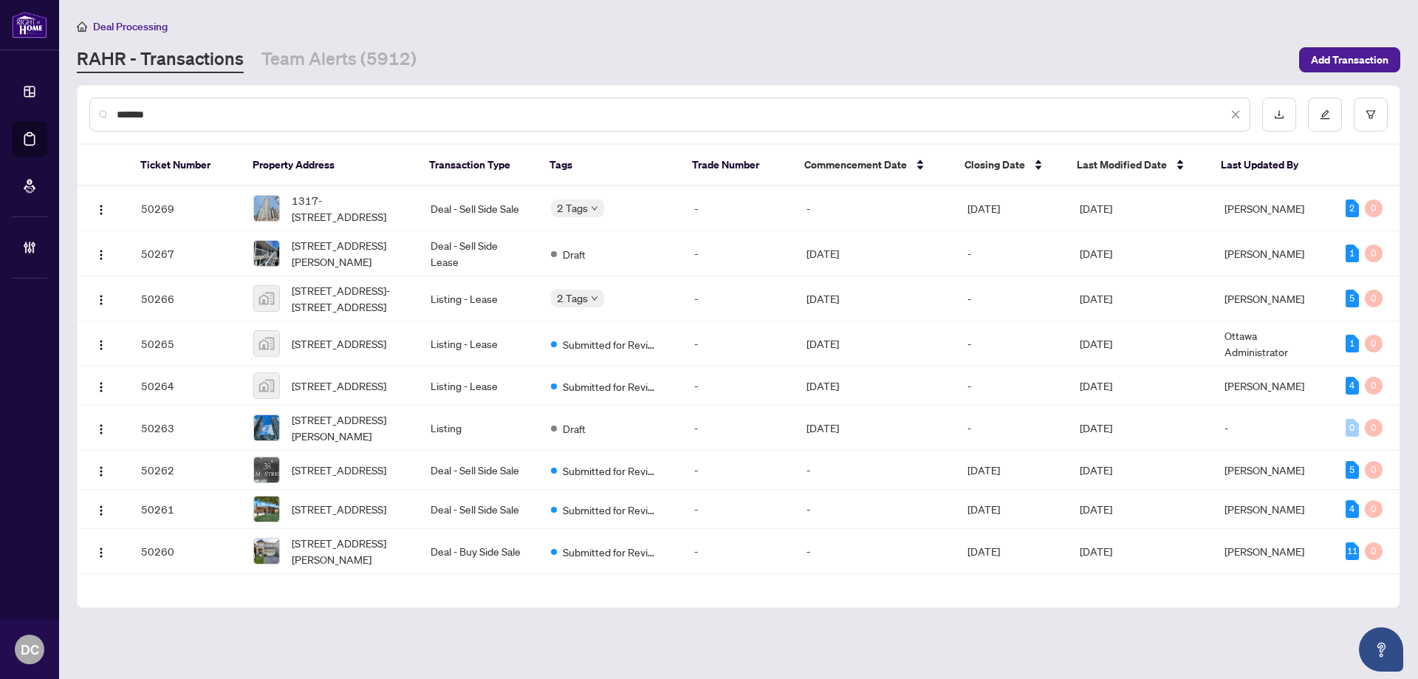
type input "*******"
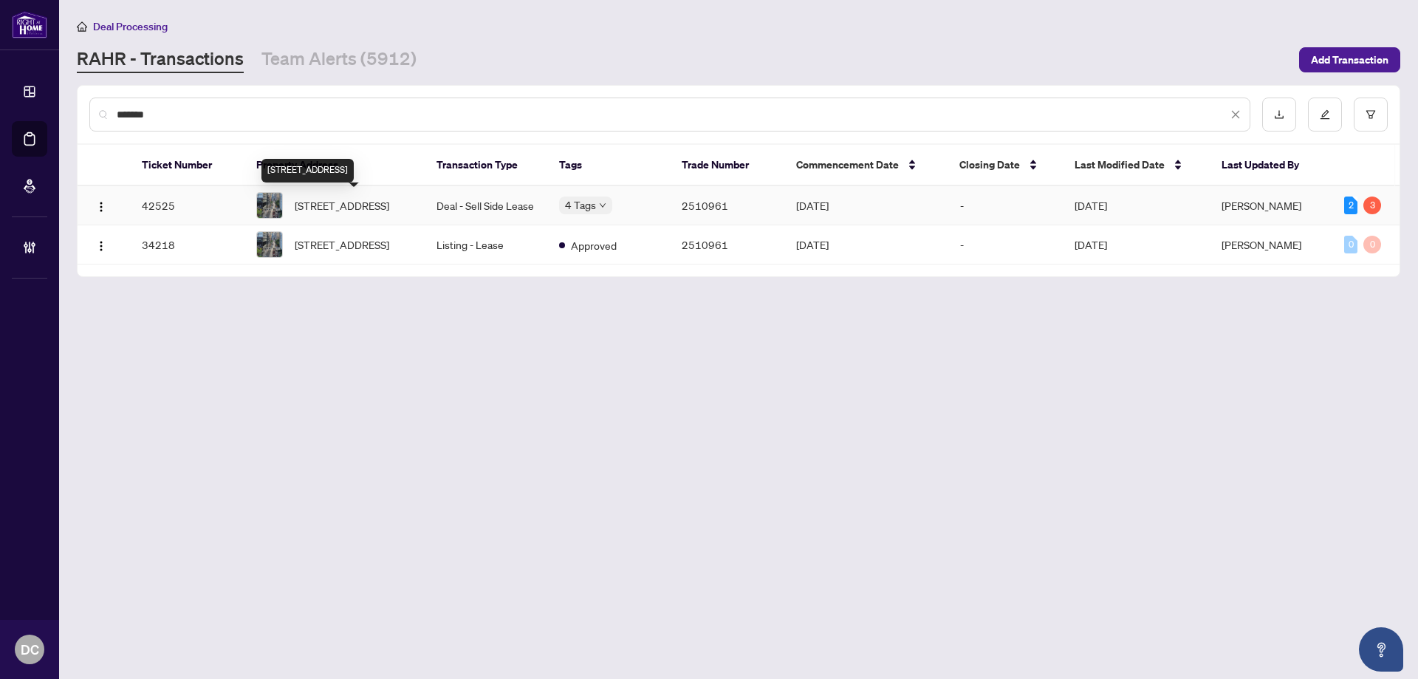
click at [346, 213] on span "707-219 Dundas St, Toronto, Ontario M5A 0V1, Canada" at bounding box center [342, 205] width 95 height 16
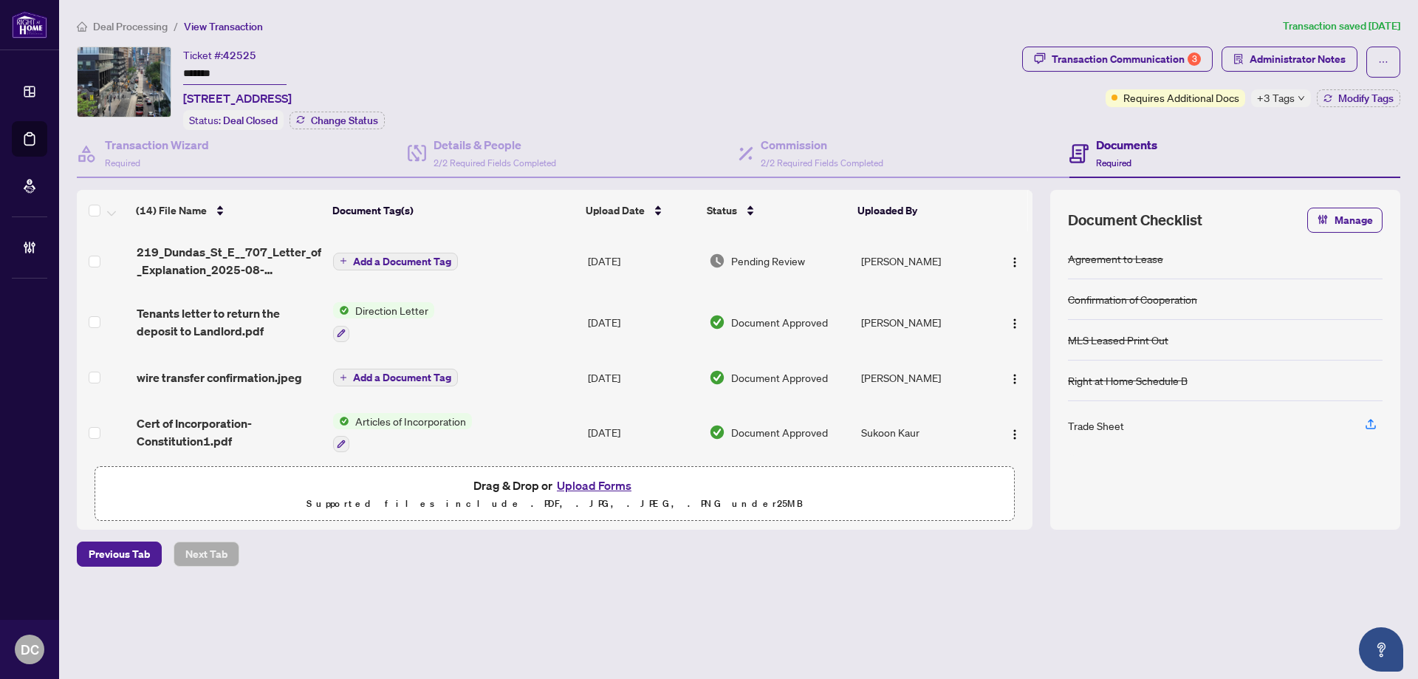
scroll to position [74, 0]
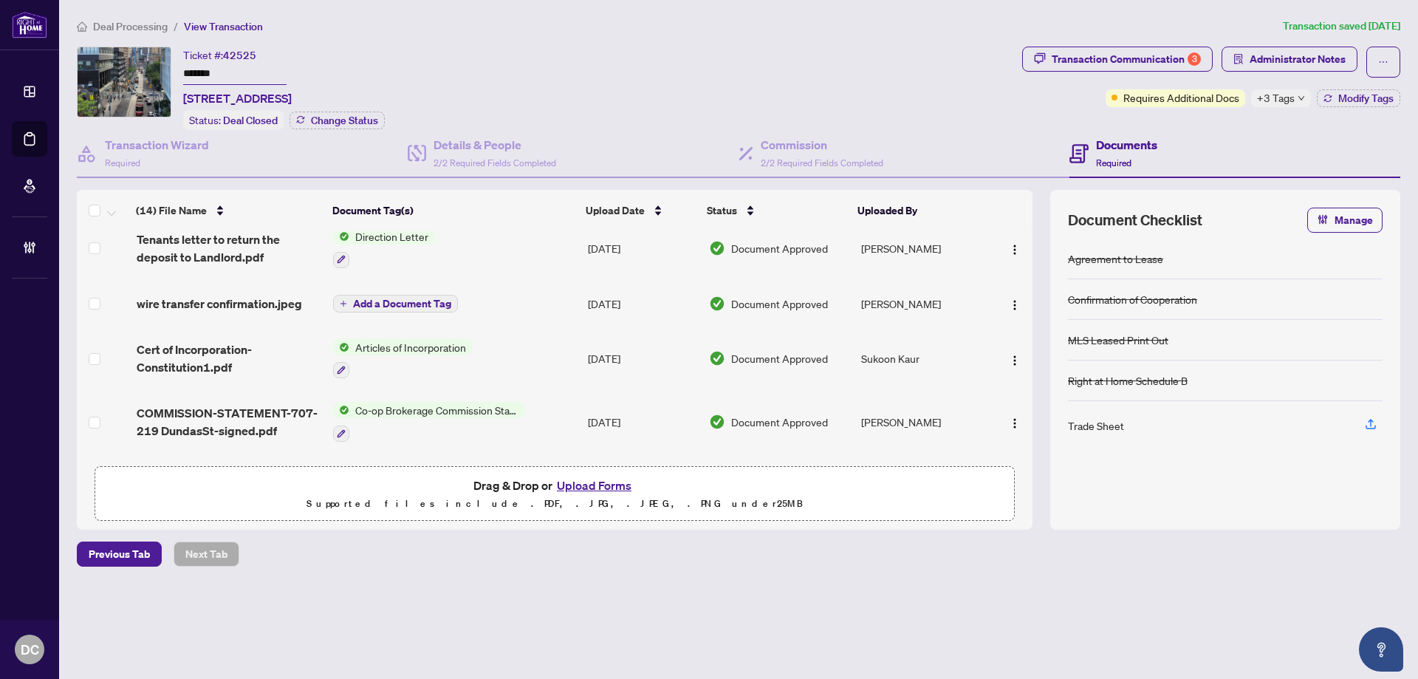
click at [557, 304] on td "Add a Document Tag" at bounding box center [454, 303] width 255 height 47
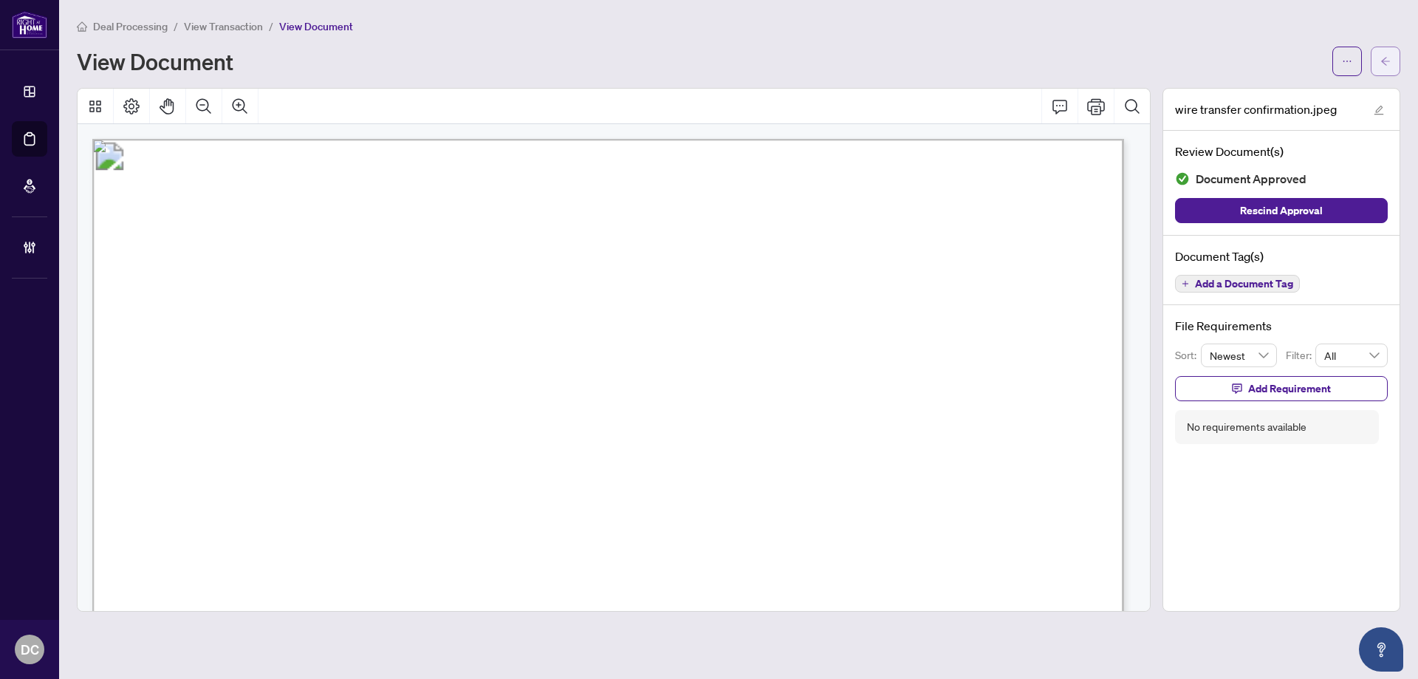
click at [1384, 55] on span "button" at bounding box center [1385, 61] width 10 height 24
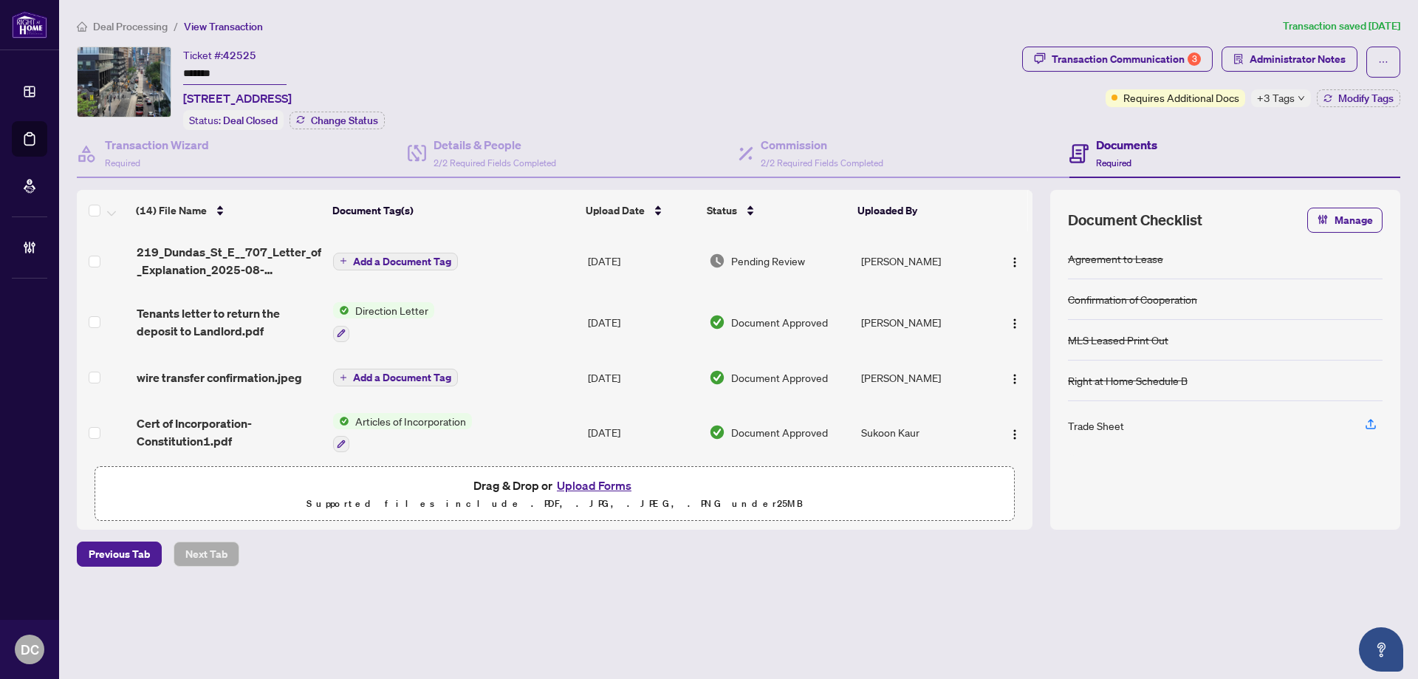
click at [109, 30] on span "Deal Processing" at bounding box center [130, 26] width 75 height 13
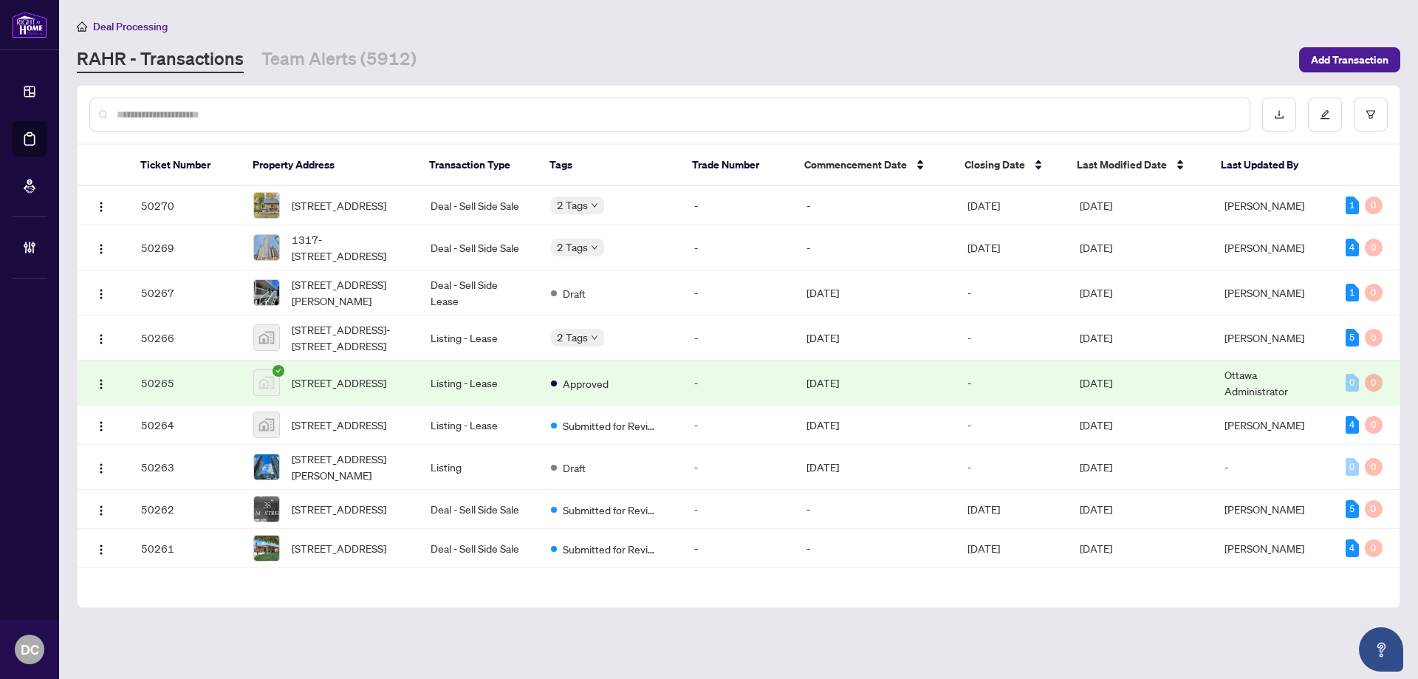
click at [270, 111] on input "text" at bounding box center [677, 114] width 1121 height 16
paste input "*****"
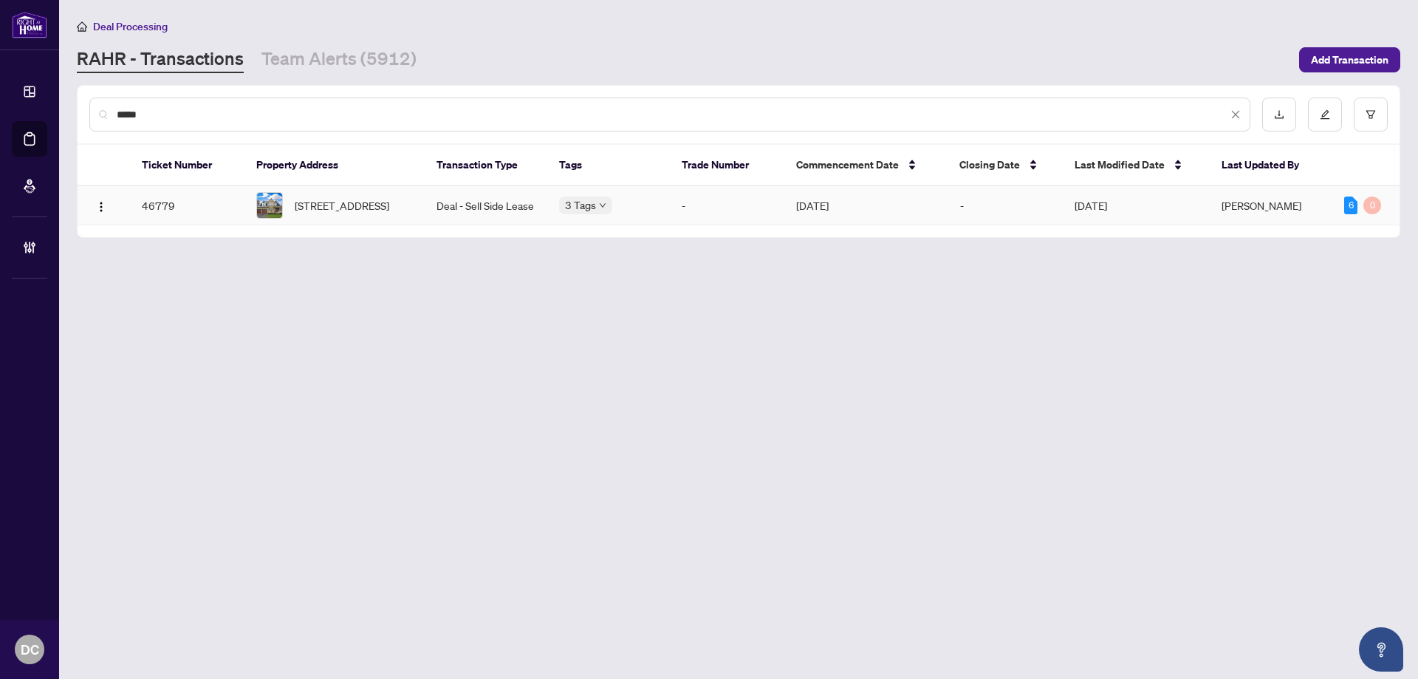
type input "*****"
click at [344, 205] on span "274 Weighton Dr, Oakville, Ontario L6K 2R1, Canada" at bounding box center [342, 205] width 95 height 16
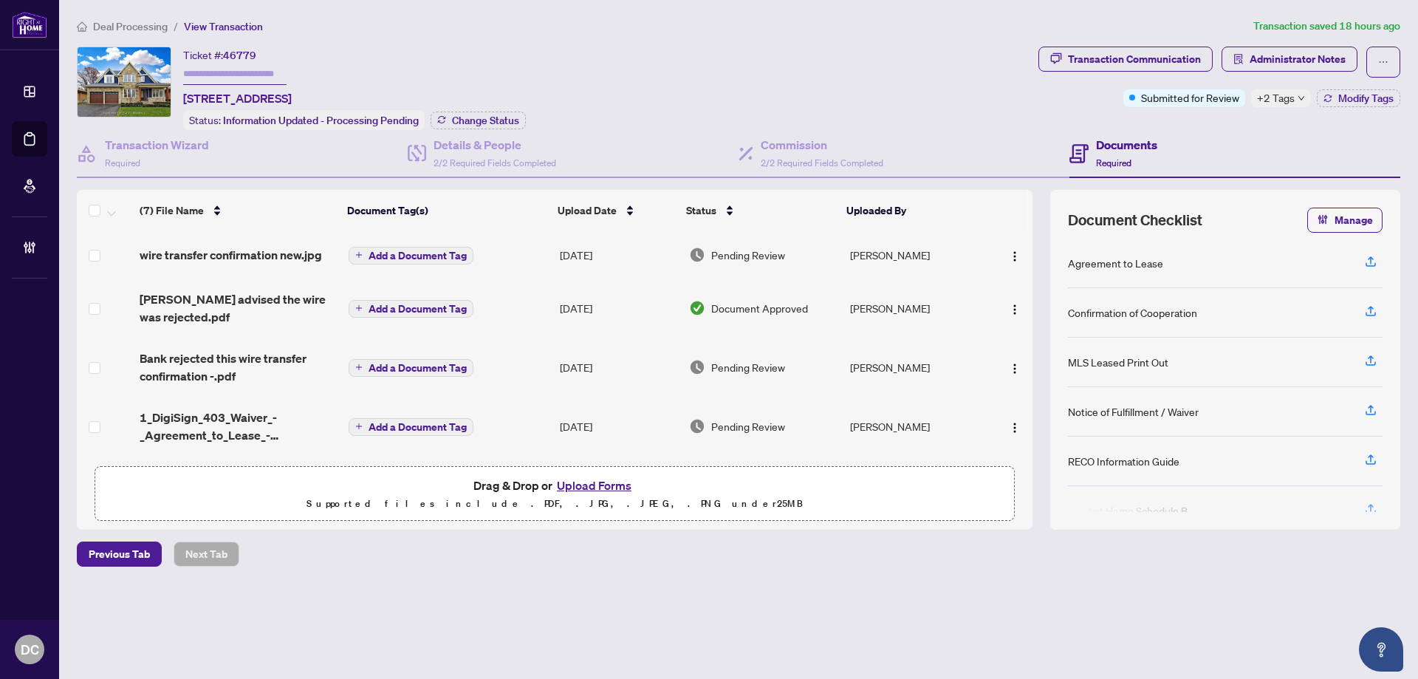
click at [314, 250] on span "wire transfer confirmation new.jpg" at bounding box center [231, 255] width 182 height 18
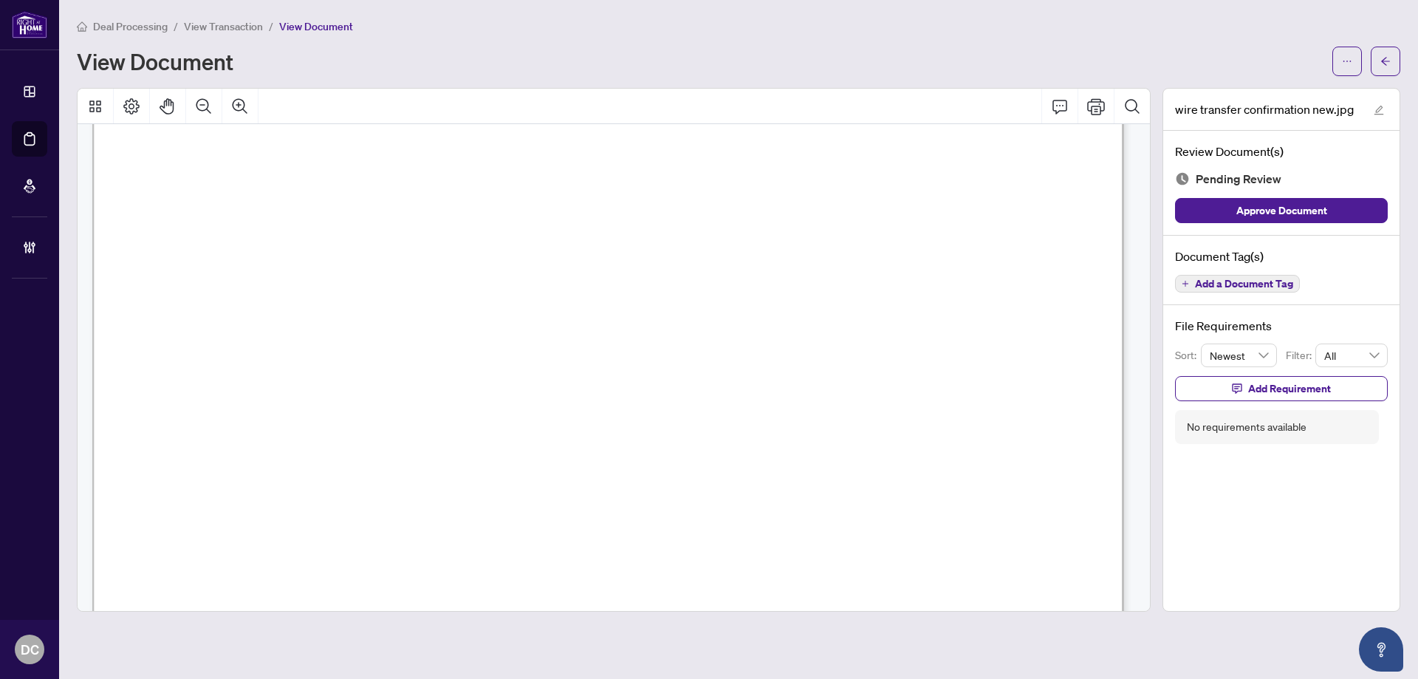
scroll to position [295, 0]
click at [1386, 66] on span "button" at bounding box center [1385, 61] width 10 height 24
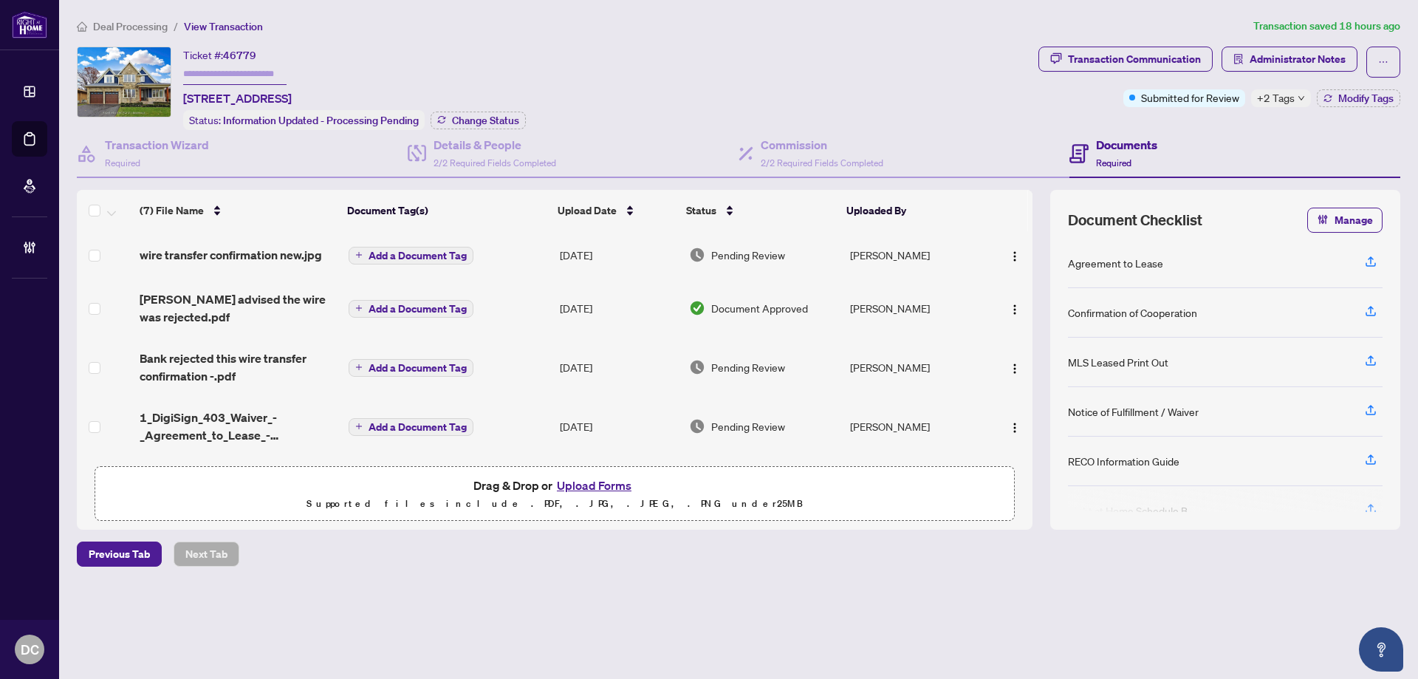
click at [147, 21] on span "Deal Processing" at bounding box center [130, 26] width 75 height 13
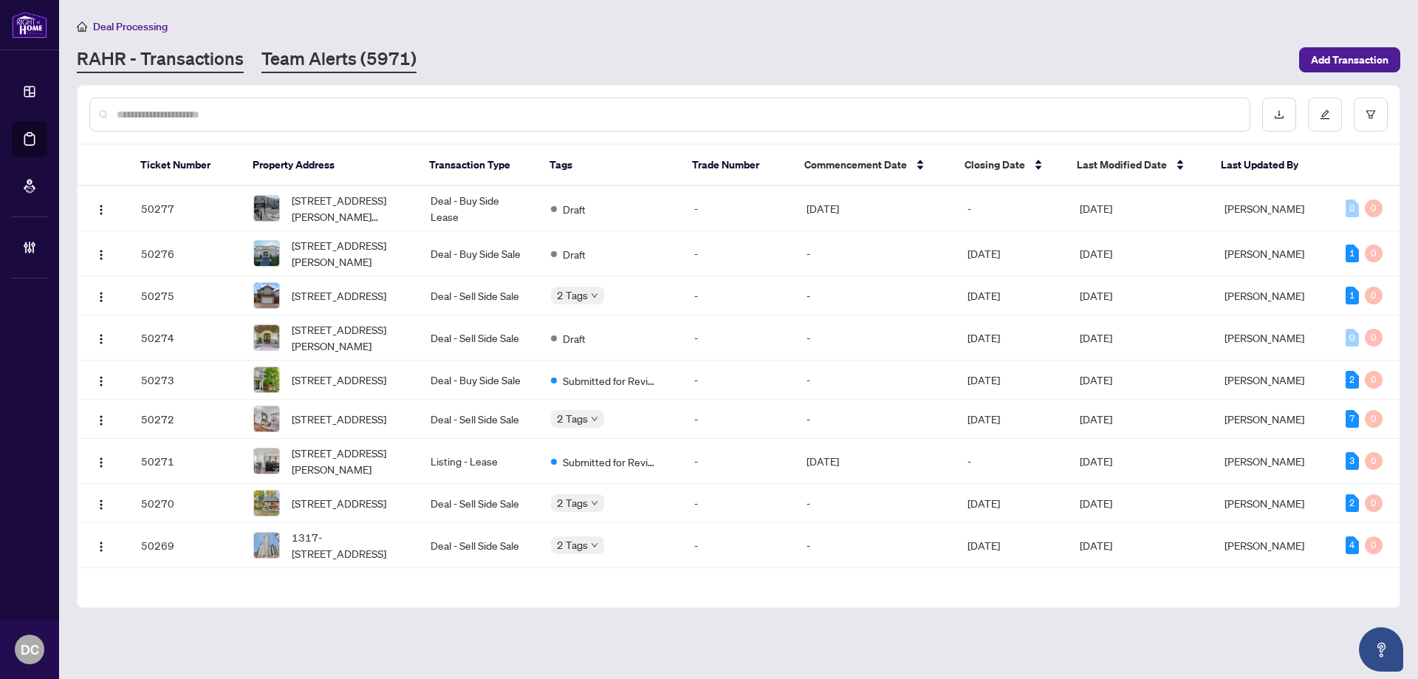
click at [382, 55] on link "Team Alerts (5971)" at bounding box center [338, 60] width 155 height 27
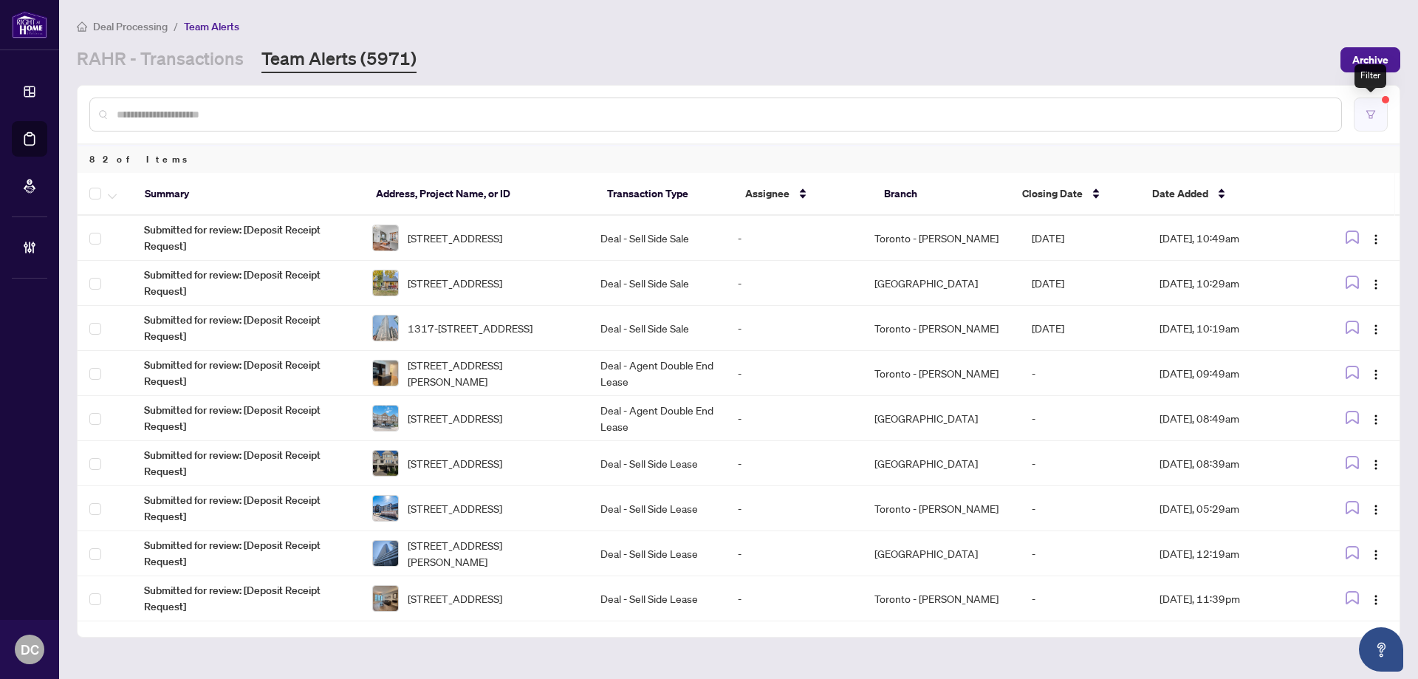
click at [1373, 108] on button "button" at bounding box center [1370, 114] width 34 height 34
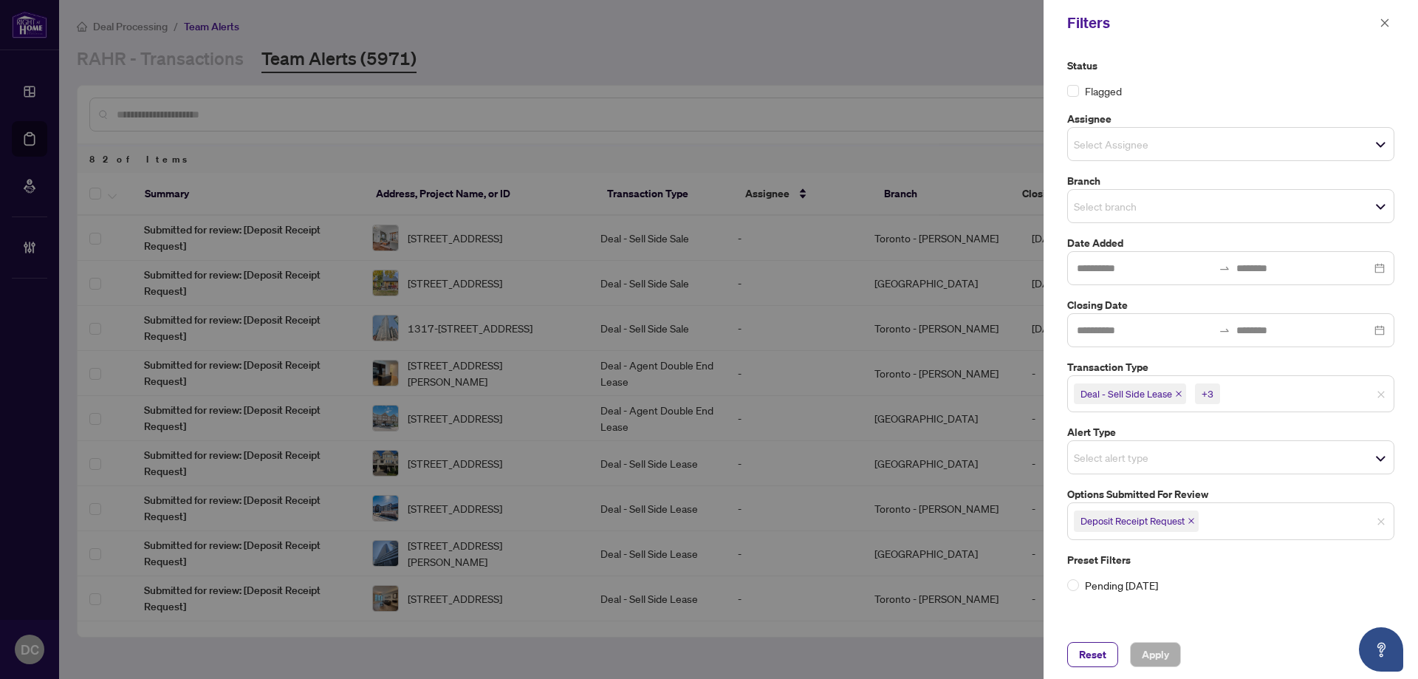
click at [1188, 520] on span "Deposit Receipt Request" at bounding box center [1136, 520] width 125 height 21
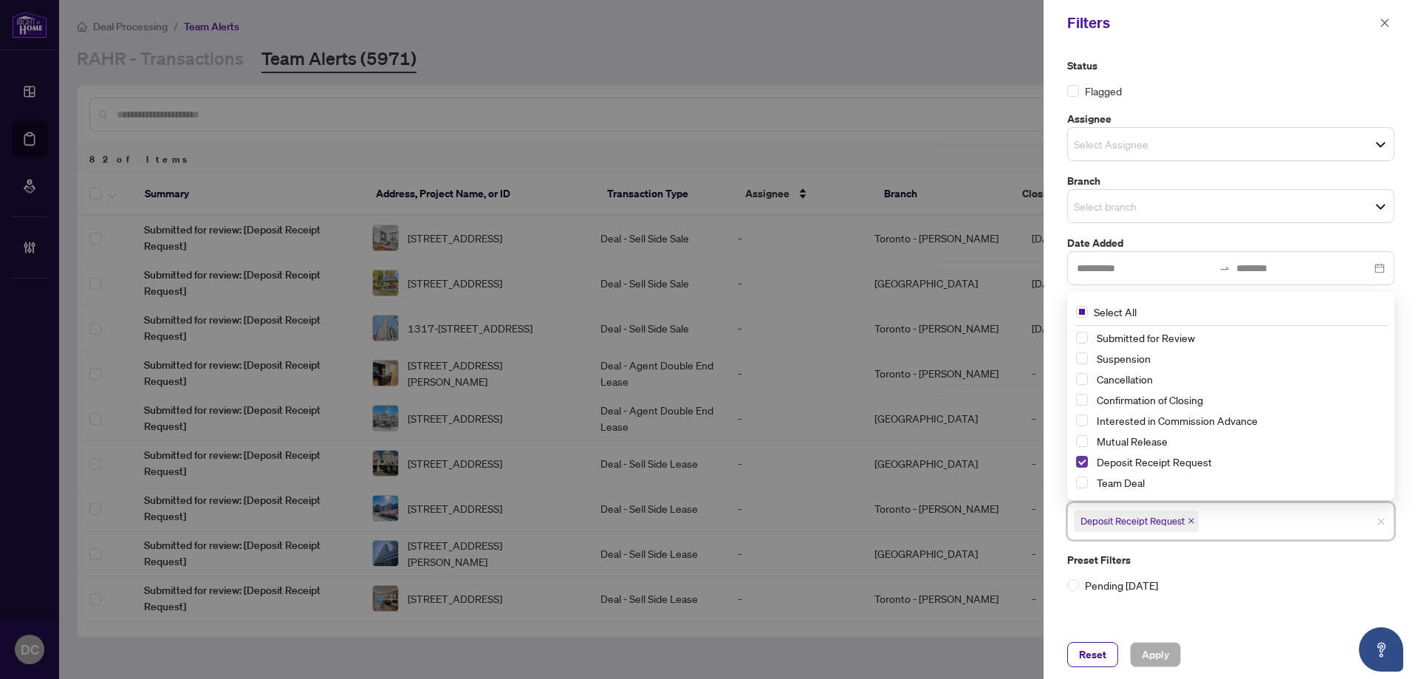
click at [1082, 456] on span "Select Deposit Receipt Request" at bounding box center [1082, 462] width 12 height 12
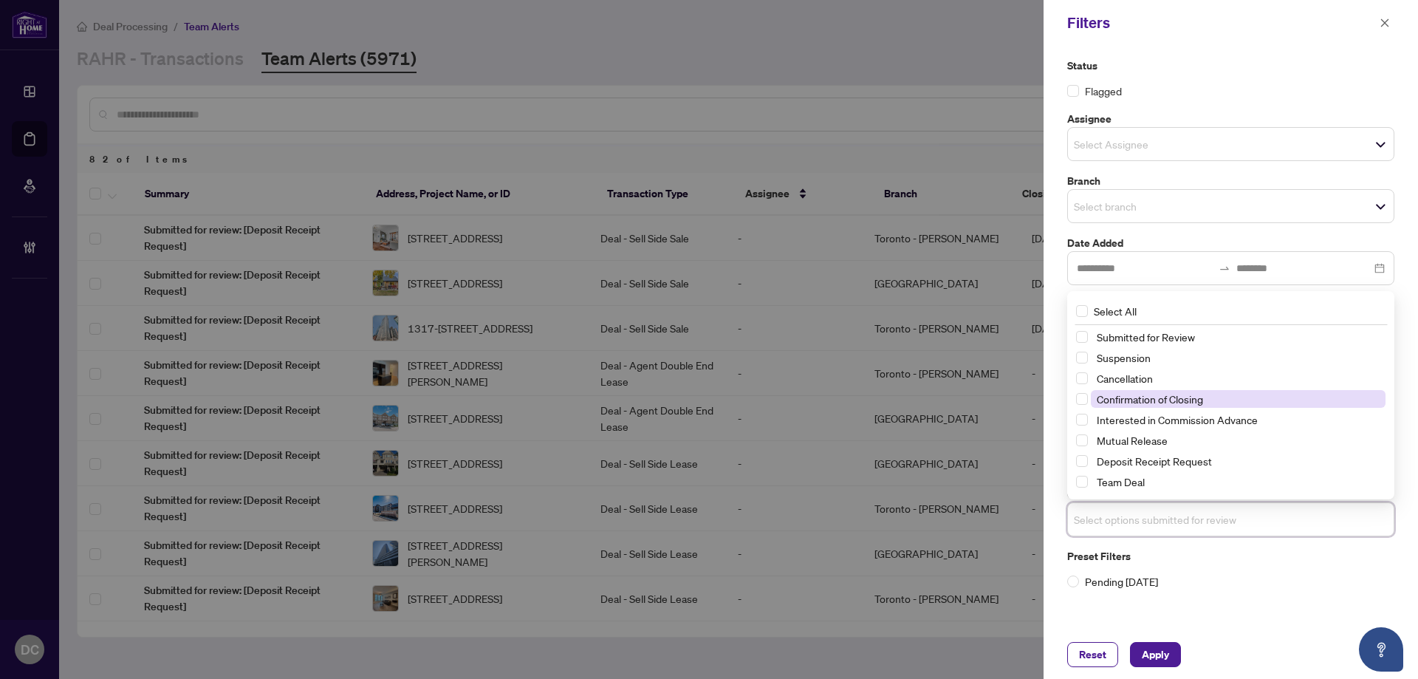
click at [1169, 399] on span "Confirmation of Closing" at bounding box center [1149, 398] width 106 height 13
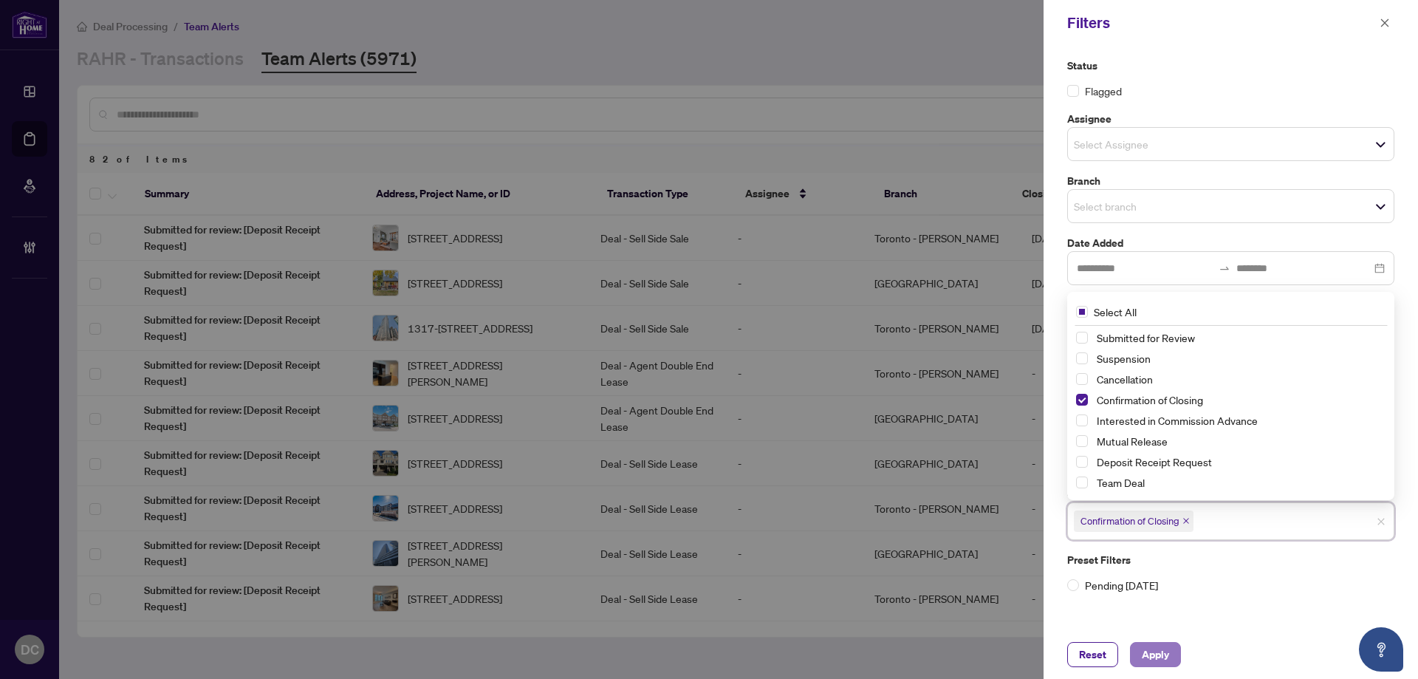
click at [1170, 656] on button "Apply" at bounding box center [1155, 654] width 51 height 25
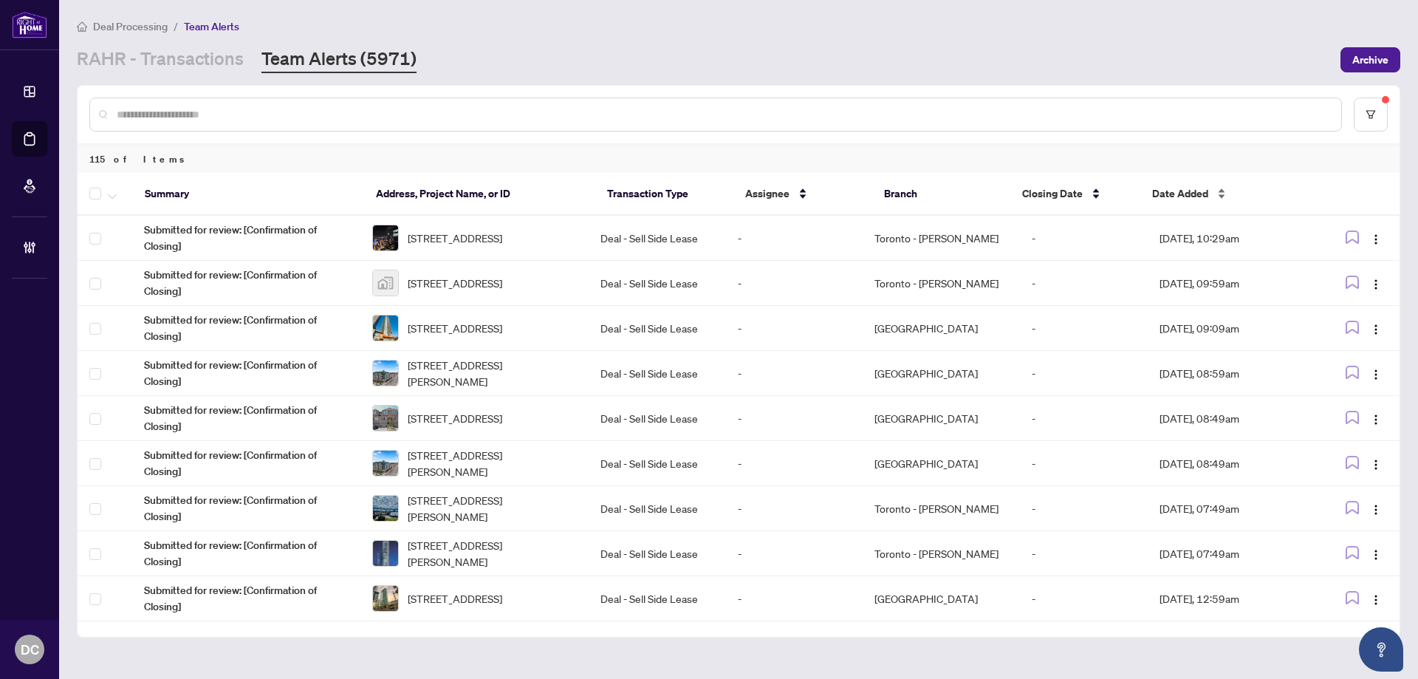
click at [1188, 201] on div "Date Added" at bounding box center [1223, 193] width 142 height 16
click at [1188, 200] on span "Date Added" at bounding box center [1180, 193] width 56 height 16
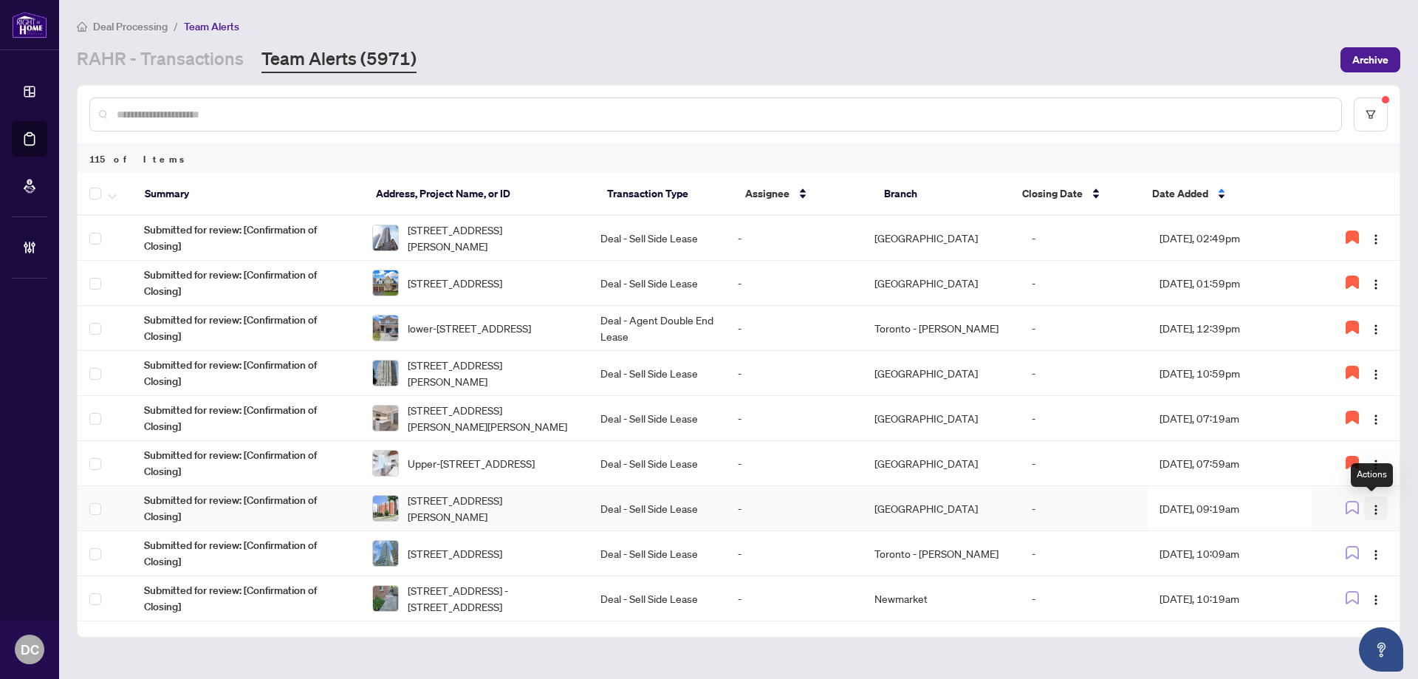
click at [1375, 506] on img "button" at bounding box center [1376, 510] width 12 height 12
click at [1347, 535] on span "Assign Myself" at bounding box center [1336, 537] width 69 height 16
click at [1230, 502] on td "Aug/21/2025, 09:19am" at bounding box center [1229, 508] width 165 height 45
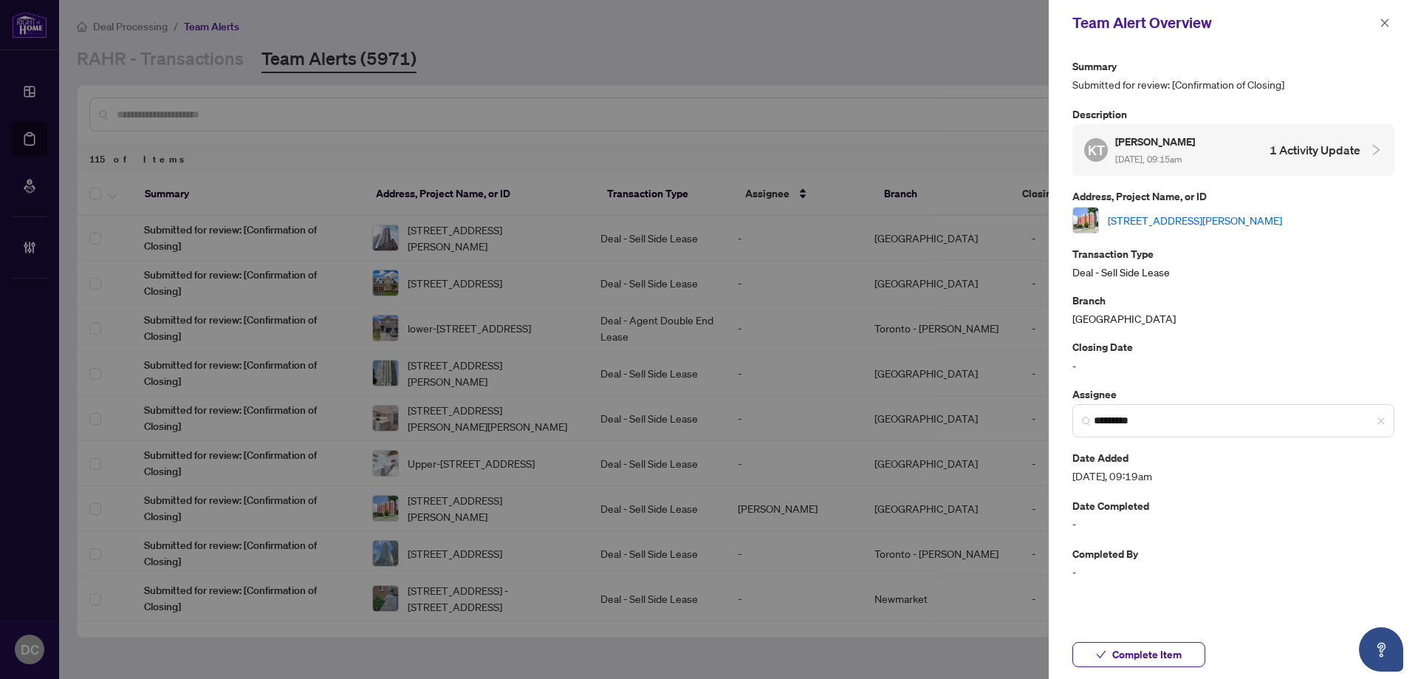
click at [1121, 221] on link "1104-30 Chapman Crt, London North, Ontario N6G 4Y4, Canada" at bounding box center [1194, 220] width 174 height 16
drag, startPoint x: 1153, startPoint y: 655, endPoint x: 1085, endPoint y: 606, distance: 83.6
click at [1153, 655] on span "Complete Item" at bounding box center [1146, 654] width 69 height 24
click at [1385, 24] on icon "close" at bounding box center [1384, 23] width 10 height 10
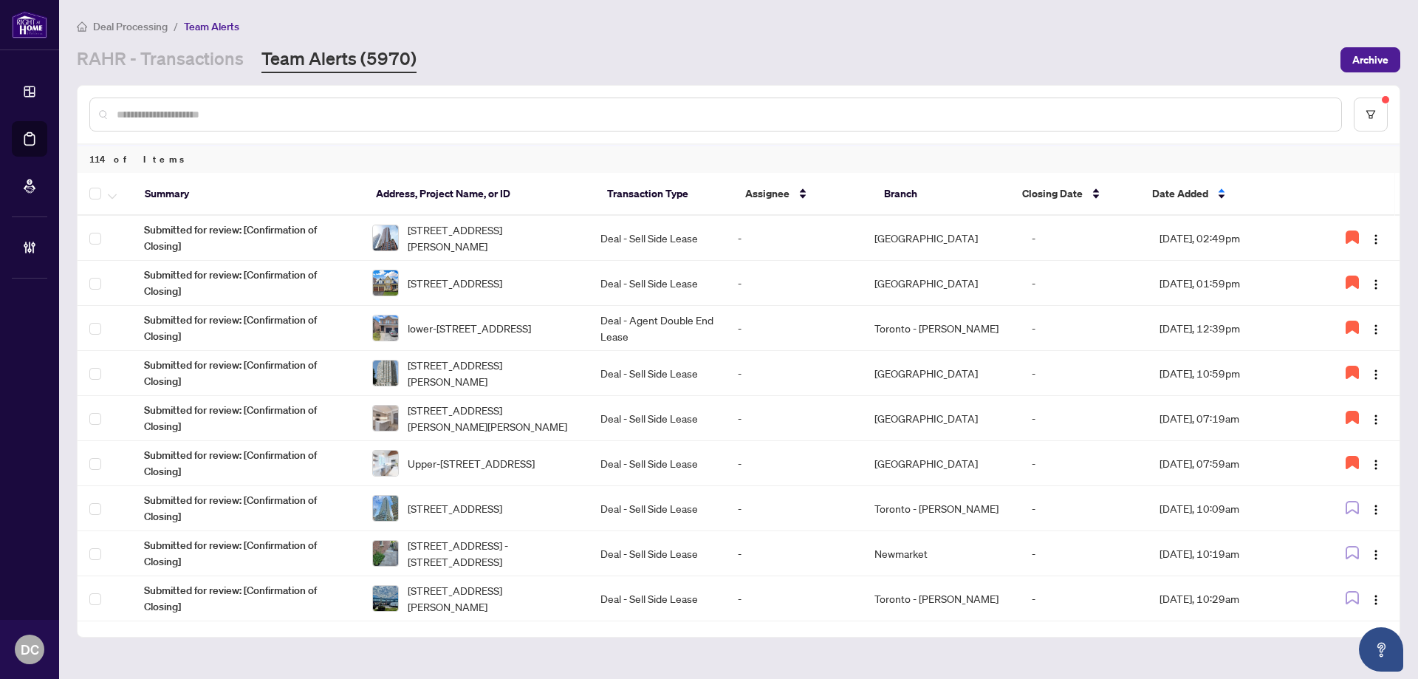
click at [271, 104] on div at bounding box center [715, 114] width 1252 height 34
click at [320, 120] on input "text" at bounding box center [723, 114] width 1212 height 16
paste input "*******"
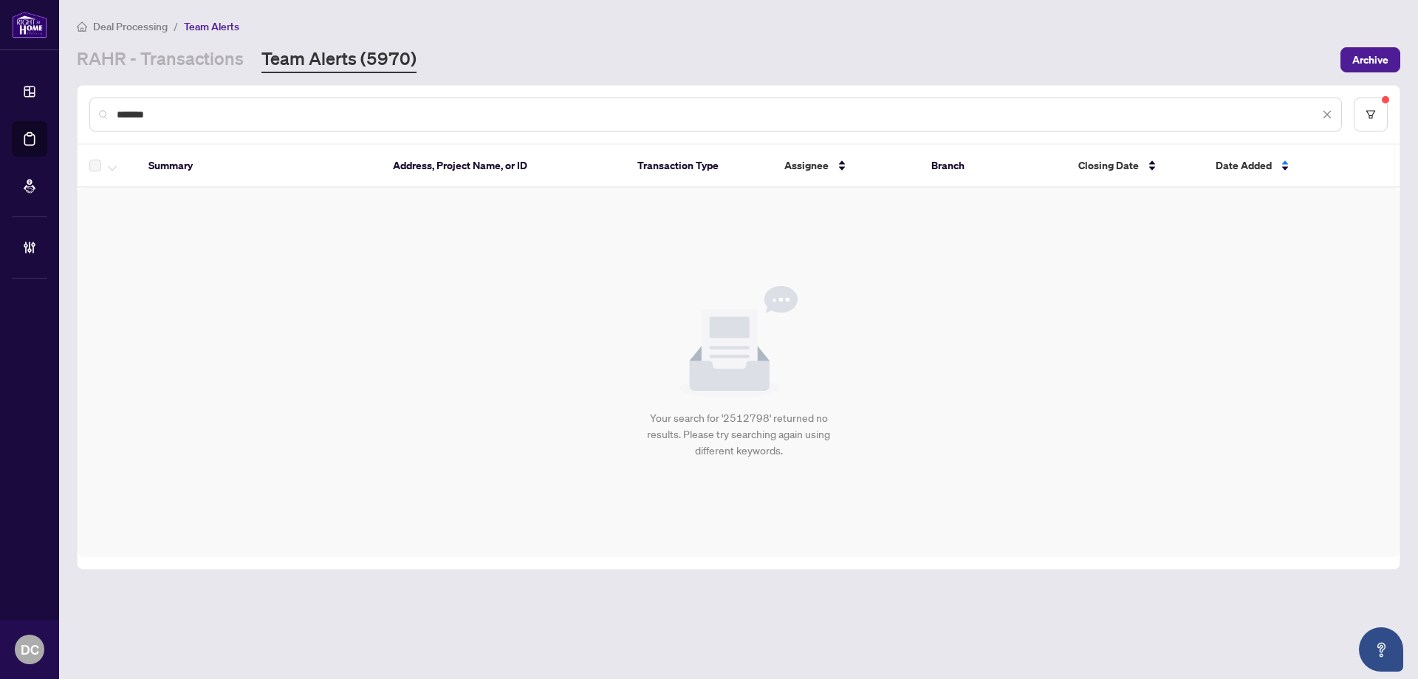
type input "*******"
click at [100, 63] on link "RAHR - Transactions" at bounding box center [160, 60] width 167 height 27
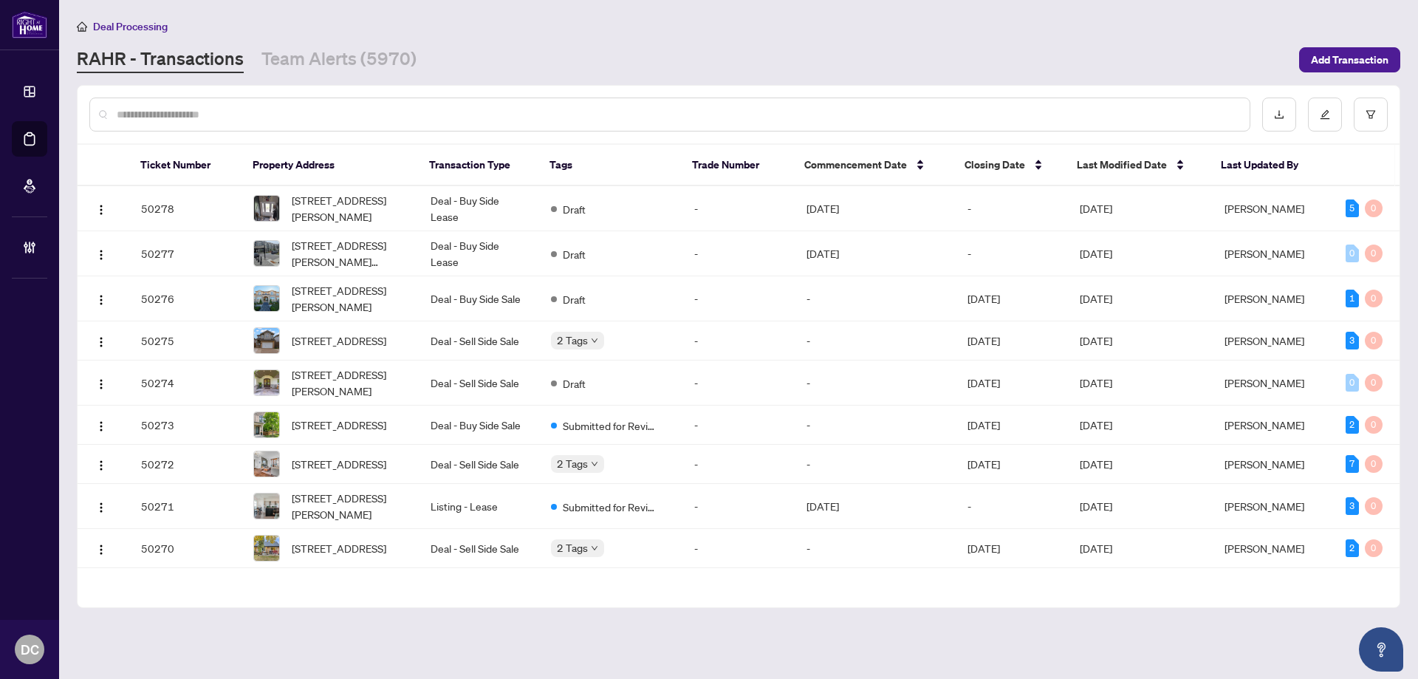
click at [185, 119] on input "text" at bounding box center [677, 114] width 1121 height 16
paste input "*******"
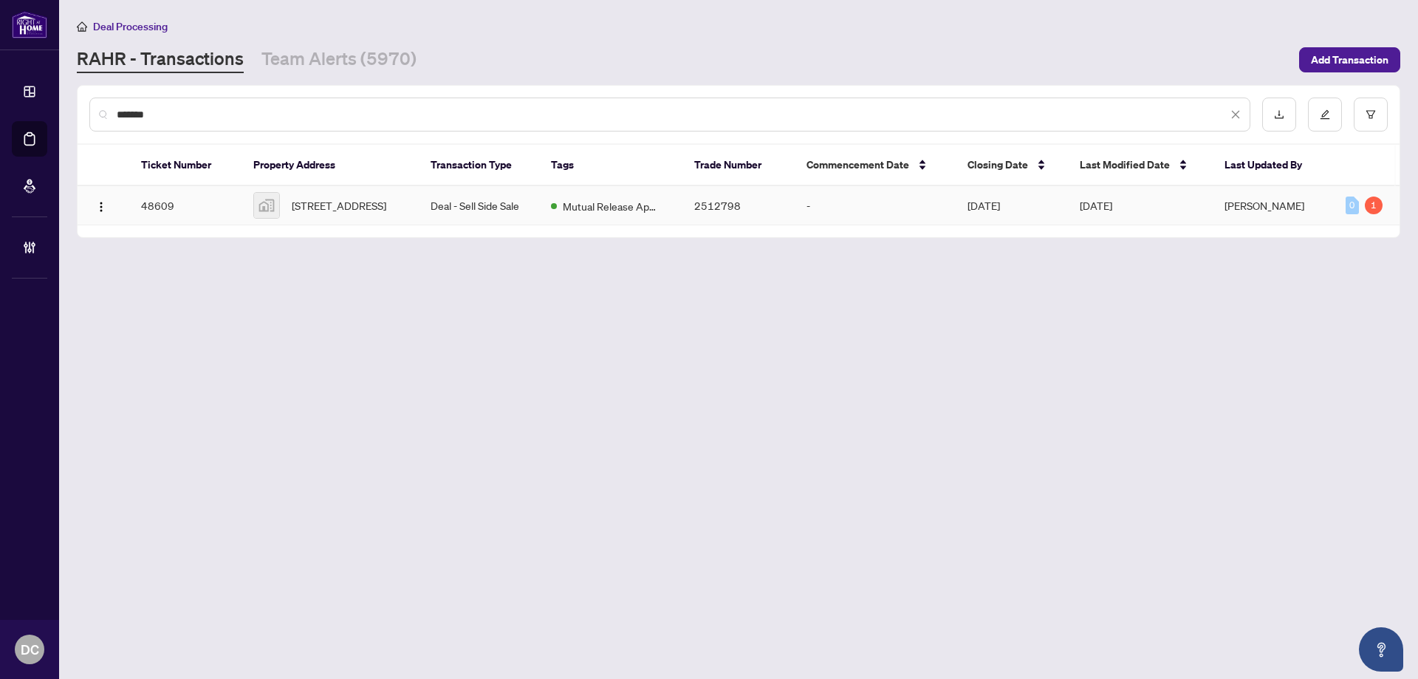
type input "*******"
click at [372, 213] on span "2486 Old Bronte Road #418, Oakville, ON, Canada" at bounding box center [339, 205] width 95 height 16
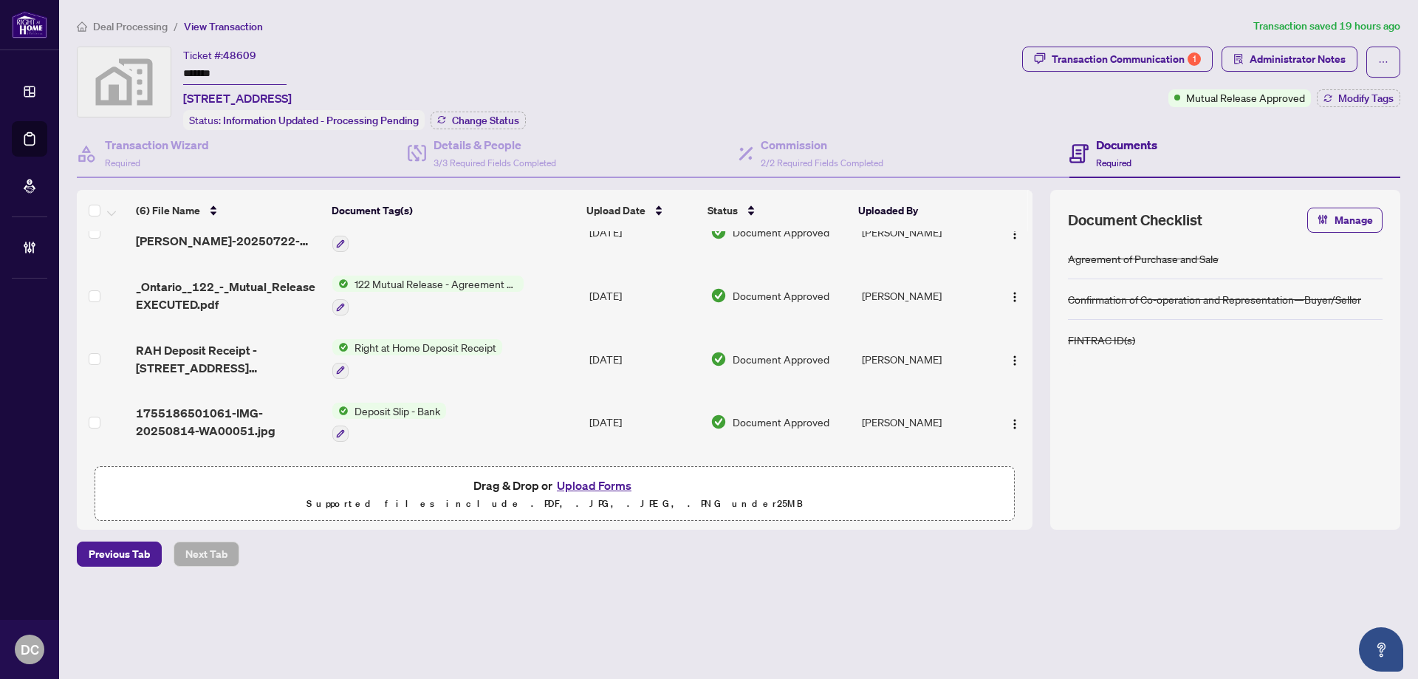
scroll to position [74, 0]
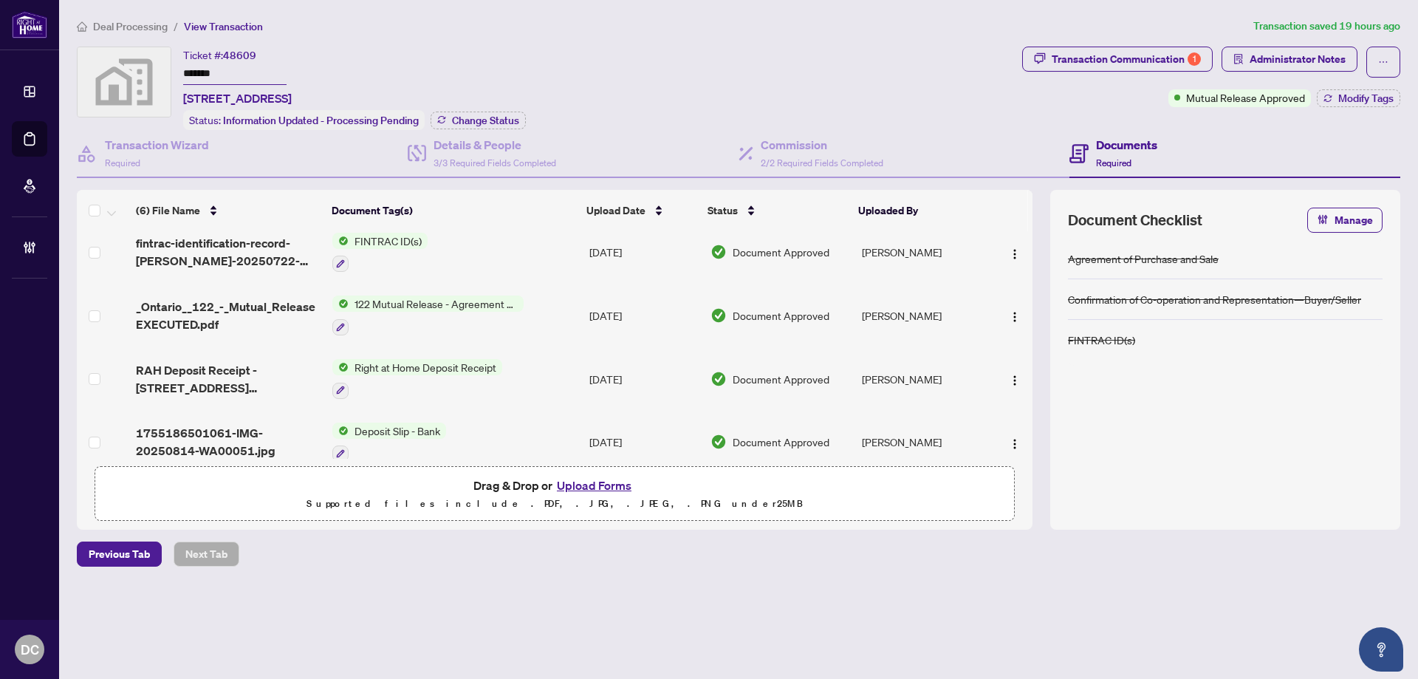
click at [552, 306] on td "122 Mutual Release - Agreement of Purchase and Sale" at bounding box center [454, 315] width 257 height 63
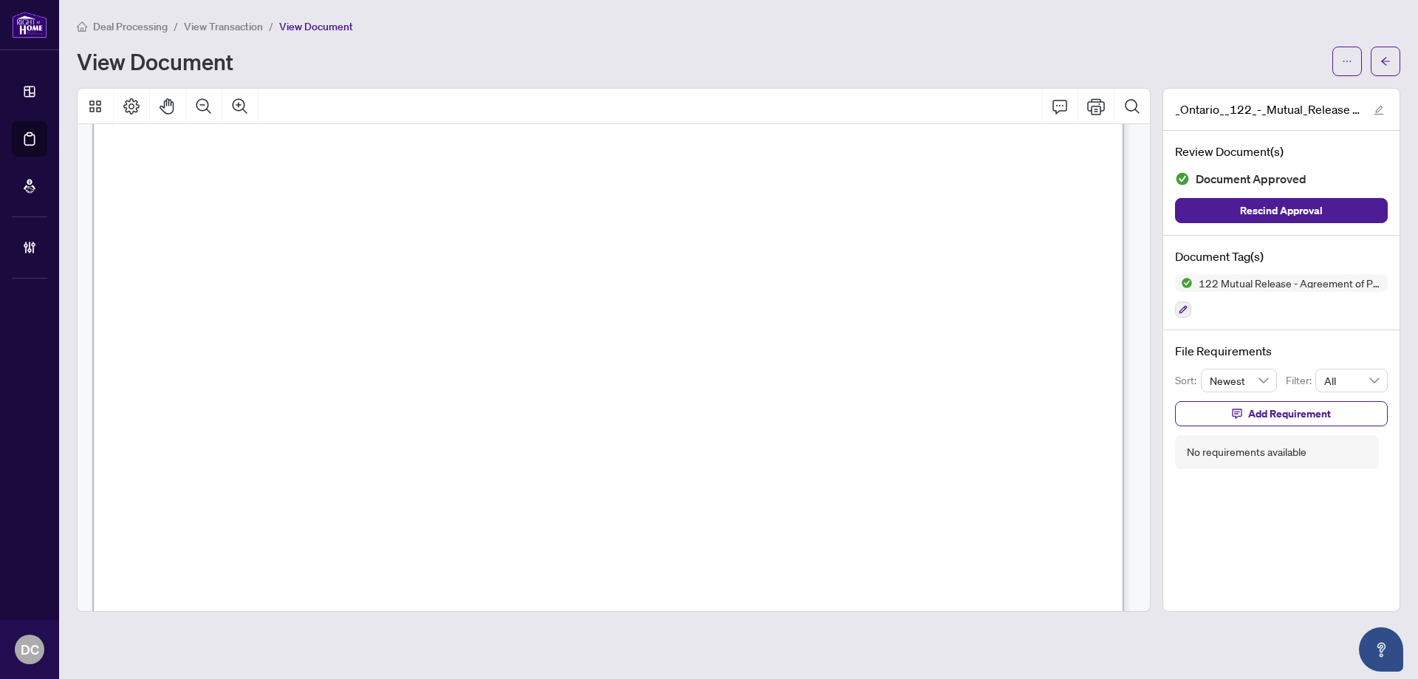
scroll to position [148, 0]
click at [1384, 63] on icon "arrow-left" at bounding box center [1385, 61] width 9 height 8
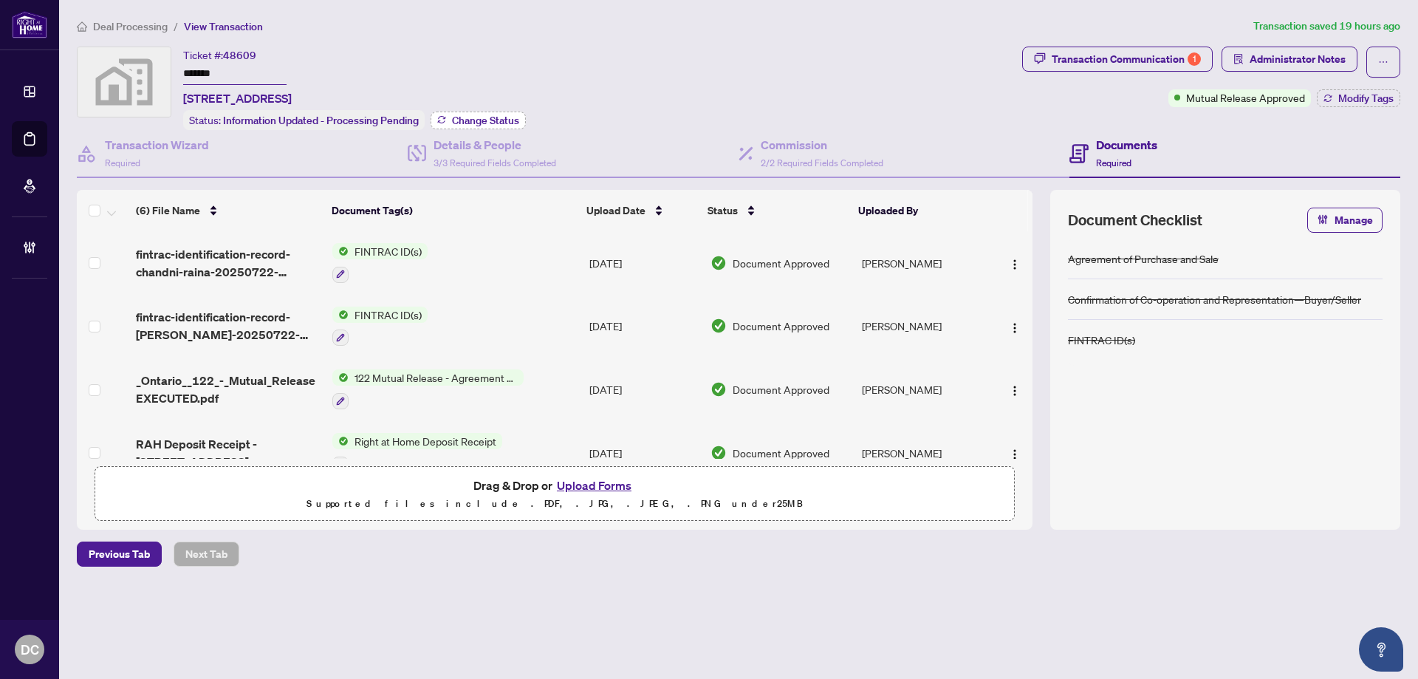
click at [490, 115] on span "Change Status" at bounding box center [485, 120] width 67 height 10
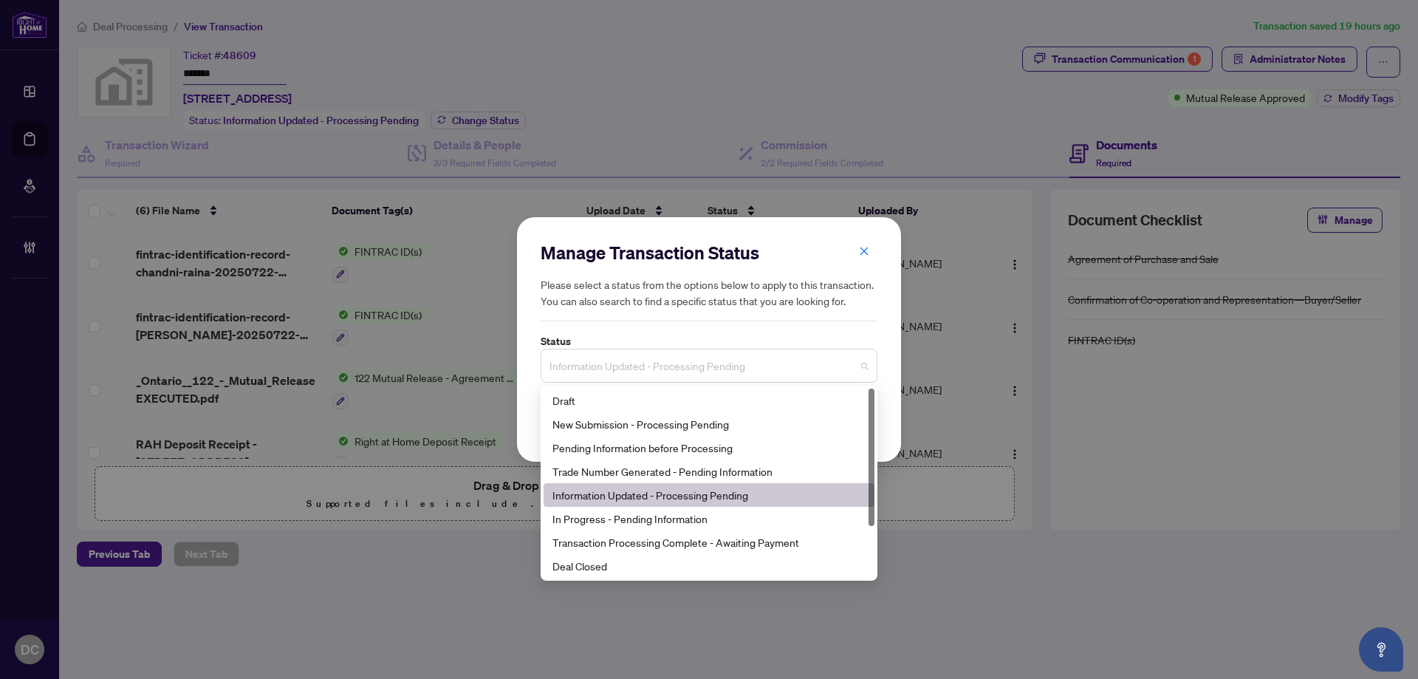
click at [693, 368] on span "Information Updated - Processing Pending" at bounding box center [708, 365] width 319 height 28
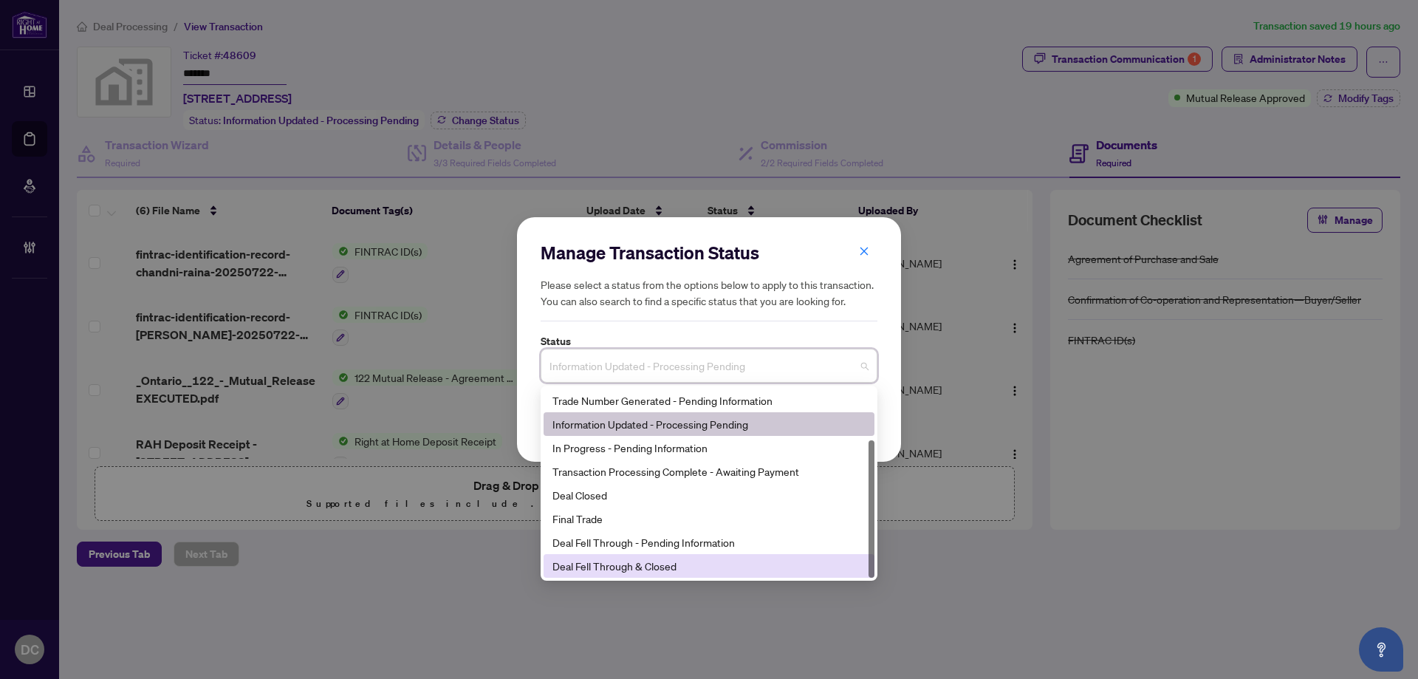
click at [669, 566] on div "Deal Fell Through & Closed" at bounding box center [708, 565] width 313 height 16
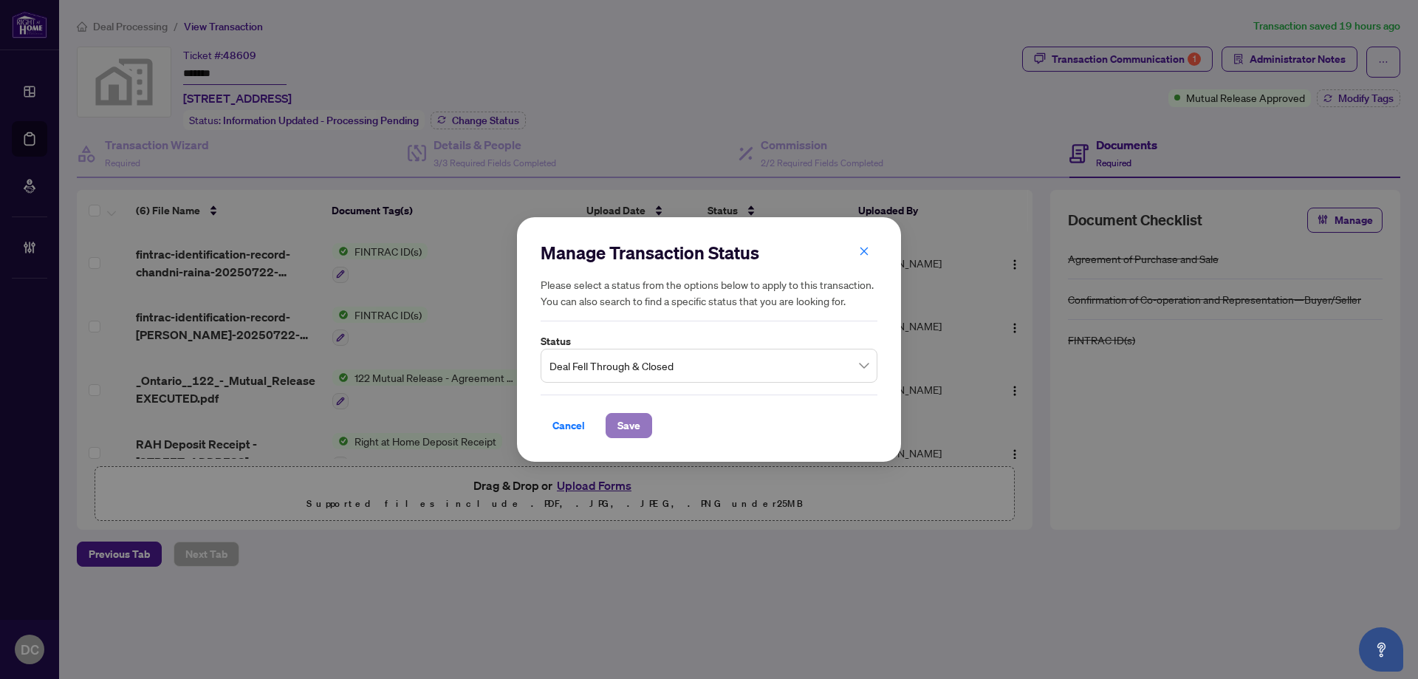
click at [631, 432] on span "Save" at bounding box center [628, 425] width 23 height 24
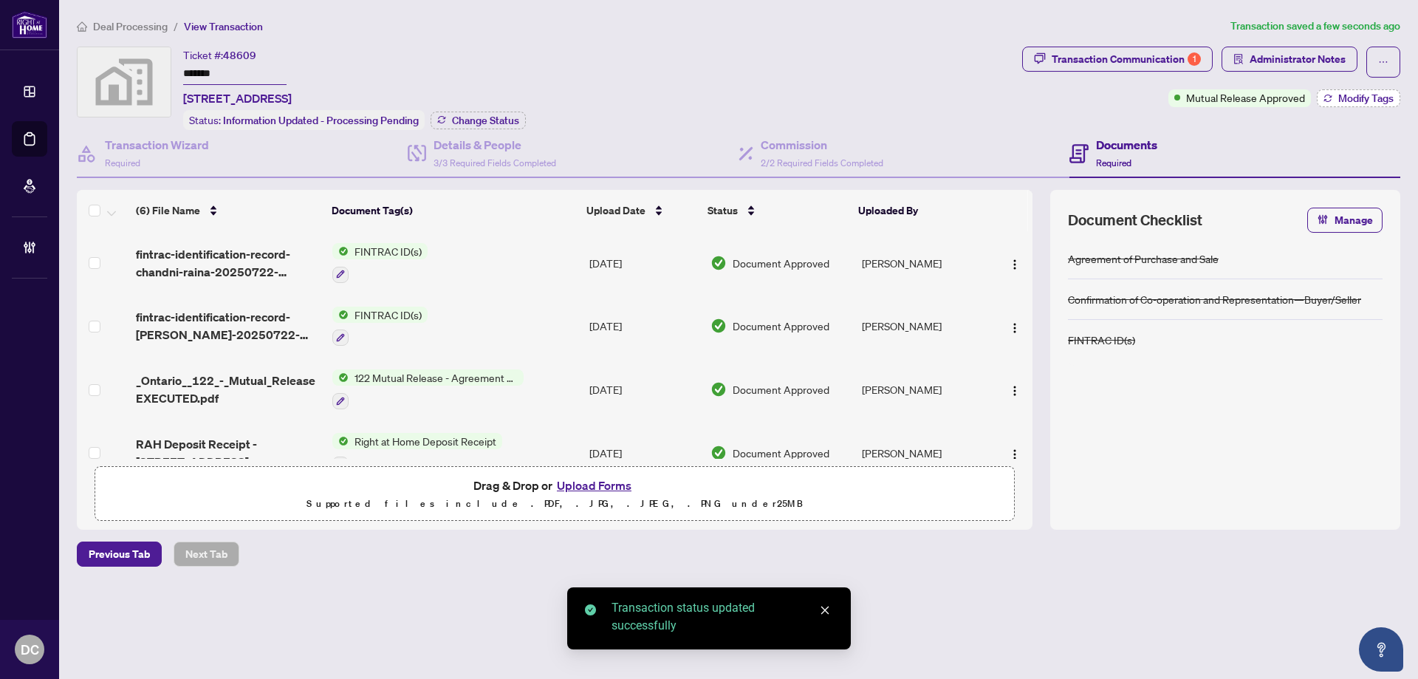
click at [1339, 98] on span "Modify Tags" at bounding box center [1365, 98] width 55 height 10
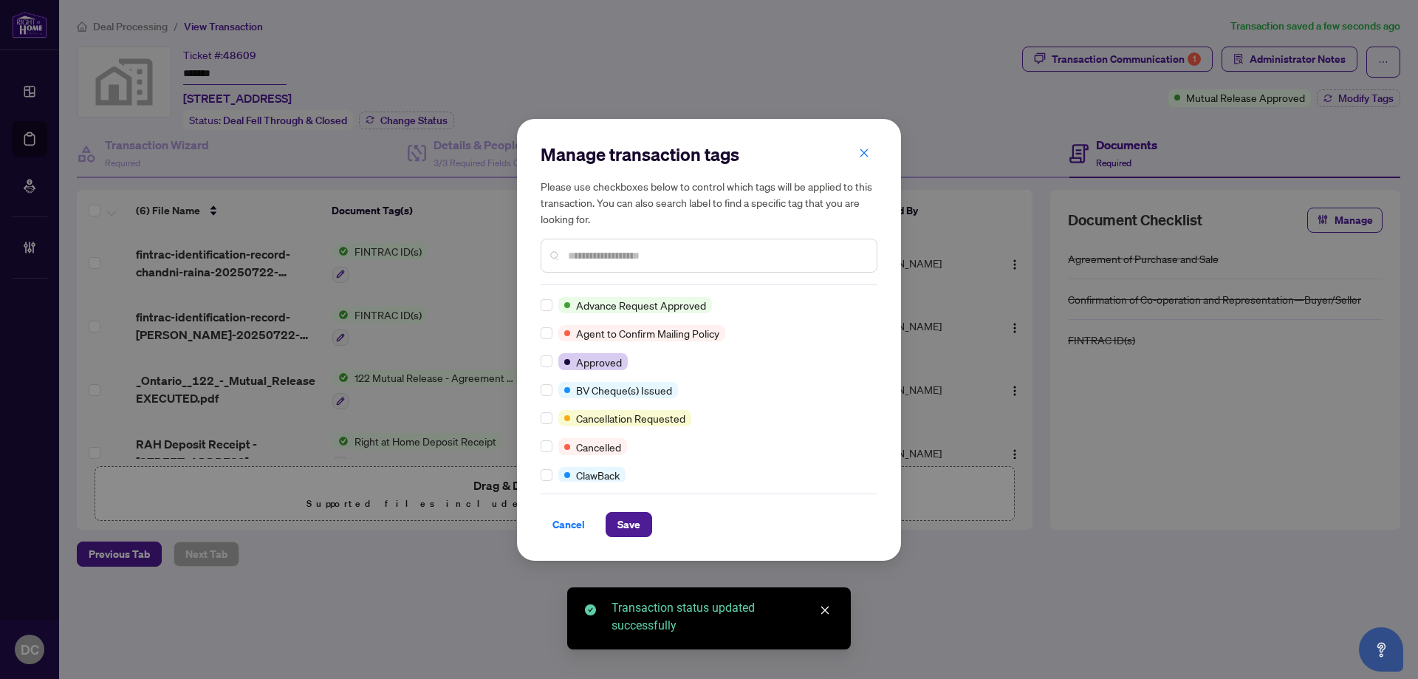
scroll to position [0, 0]
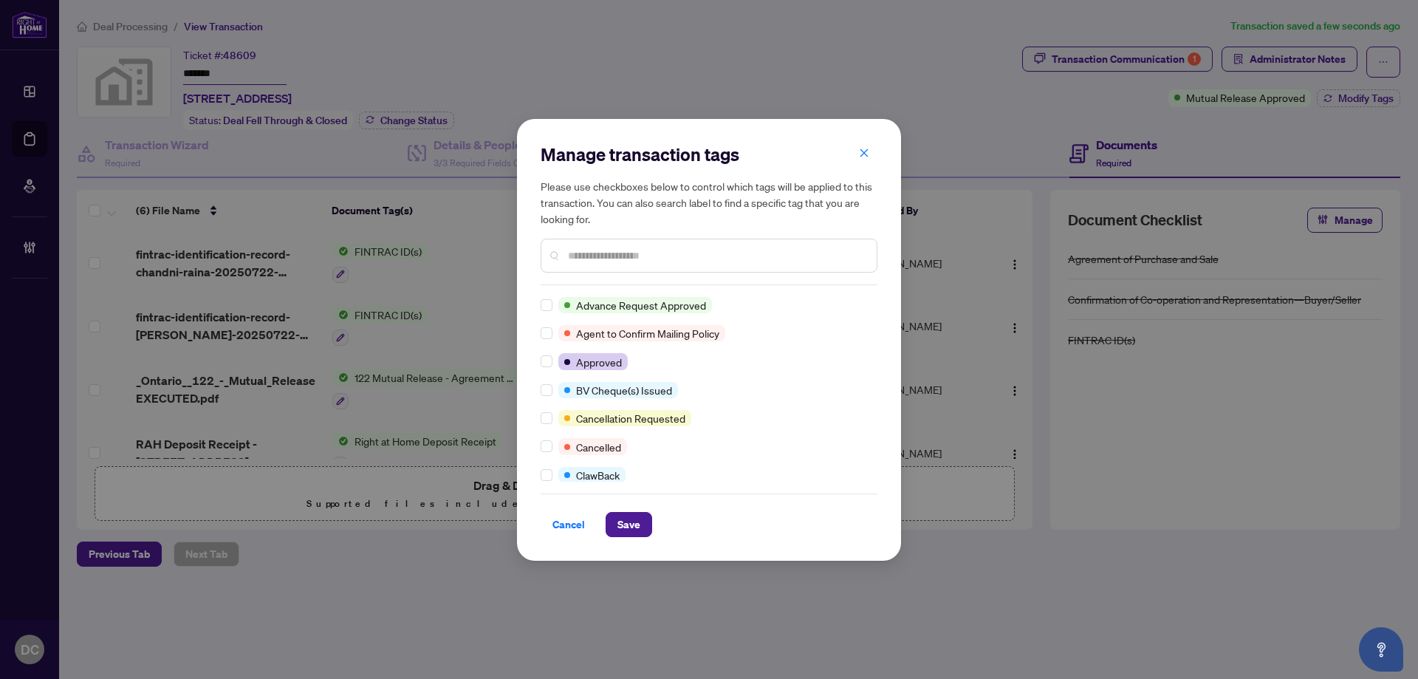
click at [611, 255] on input "text" at bounding box center [716, 255] width 297 height 16
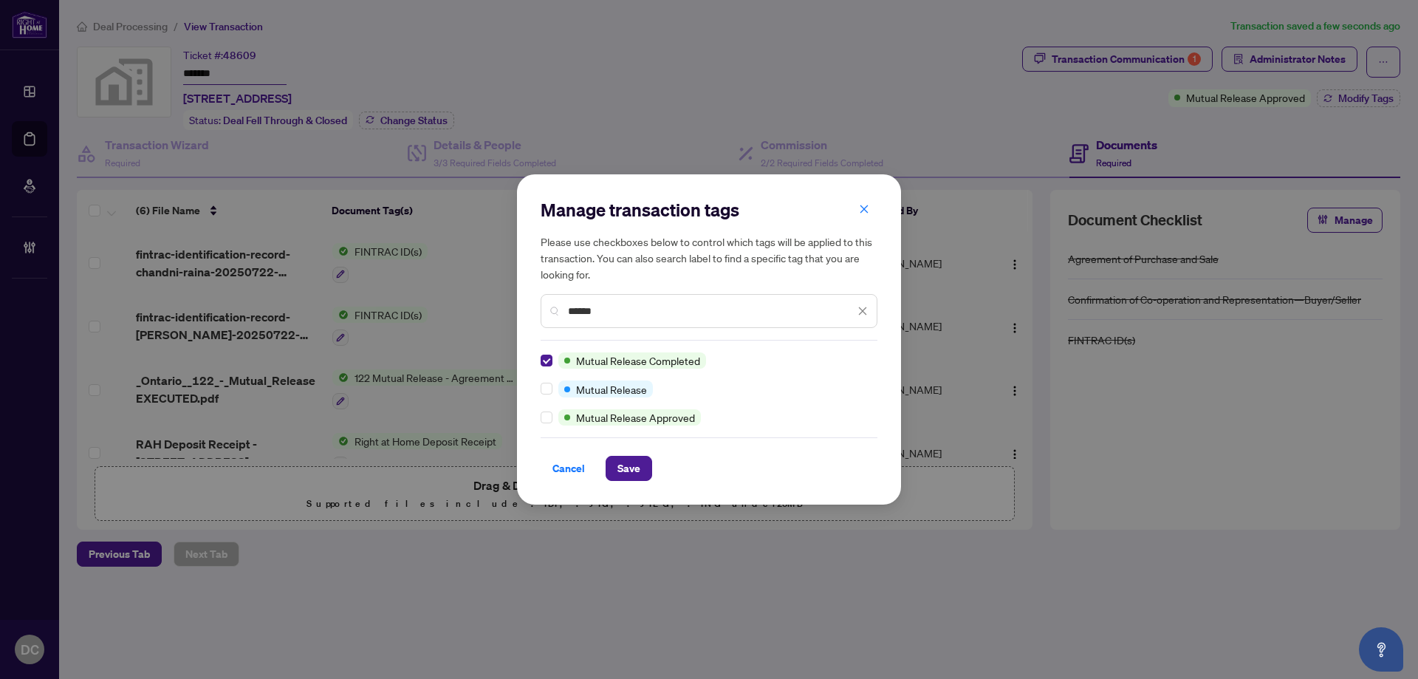
drag, startPoint x: 643, startPoint y: 312, endPoint x: 531, endPoint y: 309, distance: 112.3
click at [531, 309] on div "Manage transaction tags Please use checkboxes below to control which tags will …" at bounding box center [709, 339] width 384 height 330
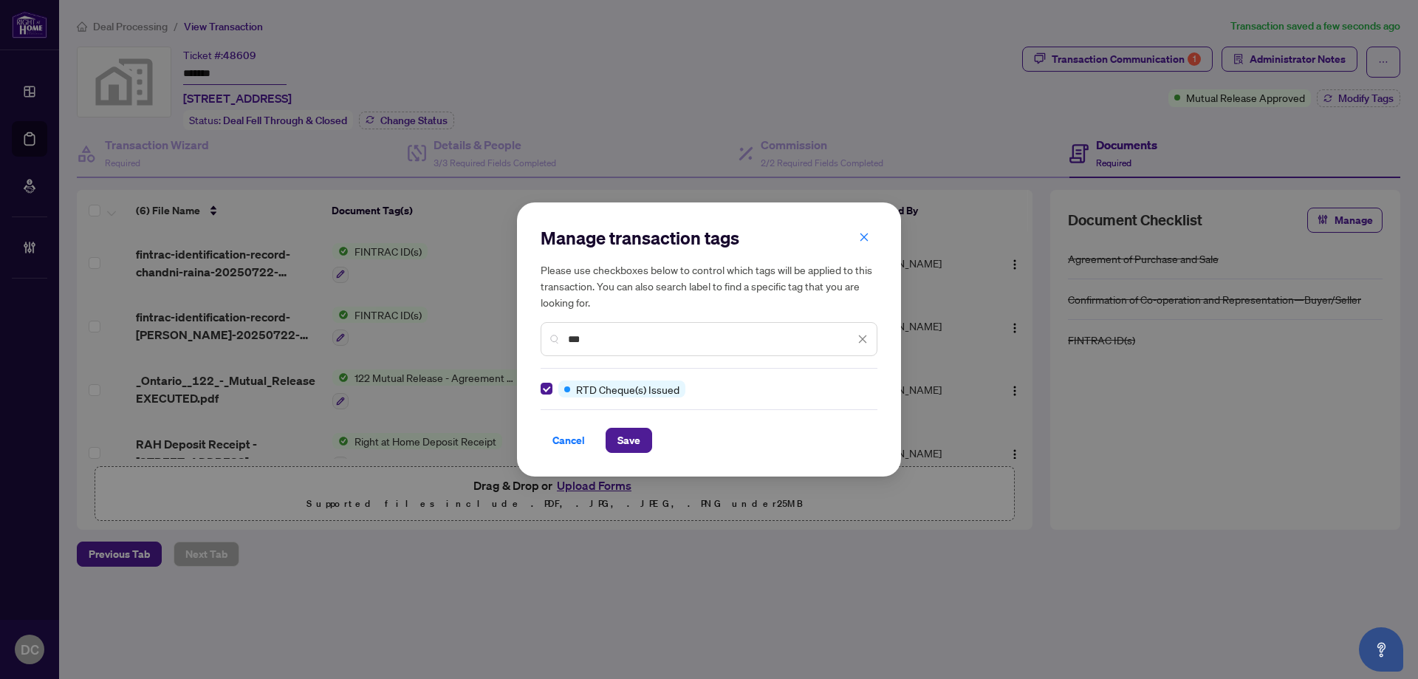
drag, startPoint x: 588, startPoint y: 343, endPoint x: 528, endPoint y: 340, distance: 60.6
click at [528, 340] on div "Manage transaction tags Please use checkboxes below to control which tags will …" at bounding box center [709, 338] width 384 height 273
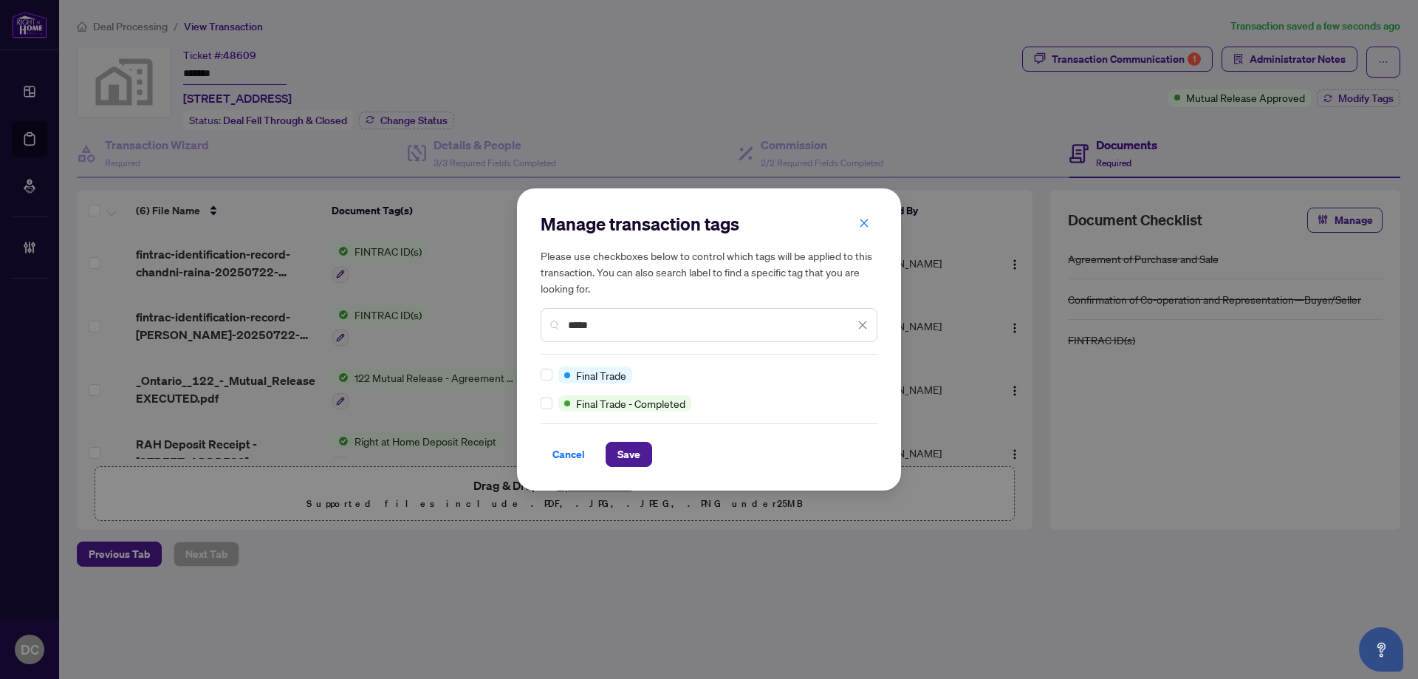
type input "*****"
click at [630, 456] on span "Save" at bounding box center [628, 454] width 23 height 24
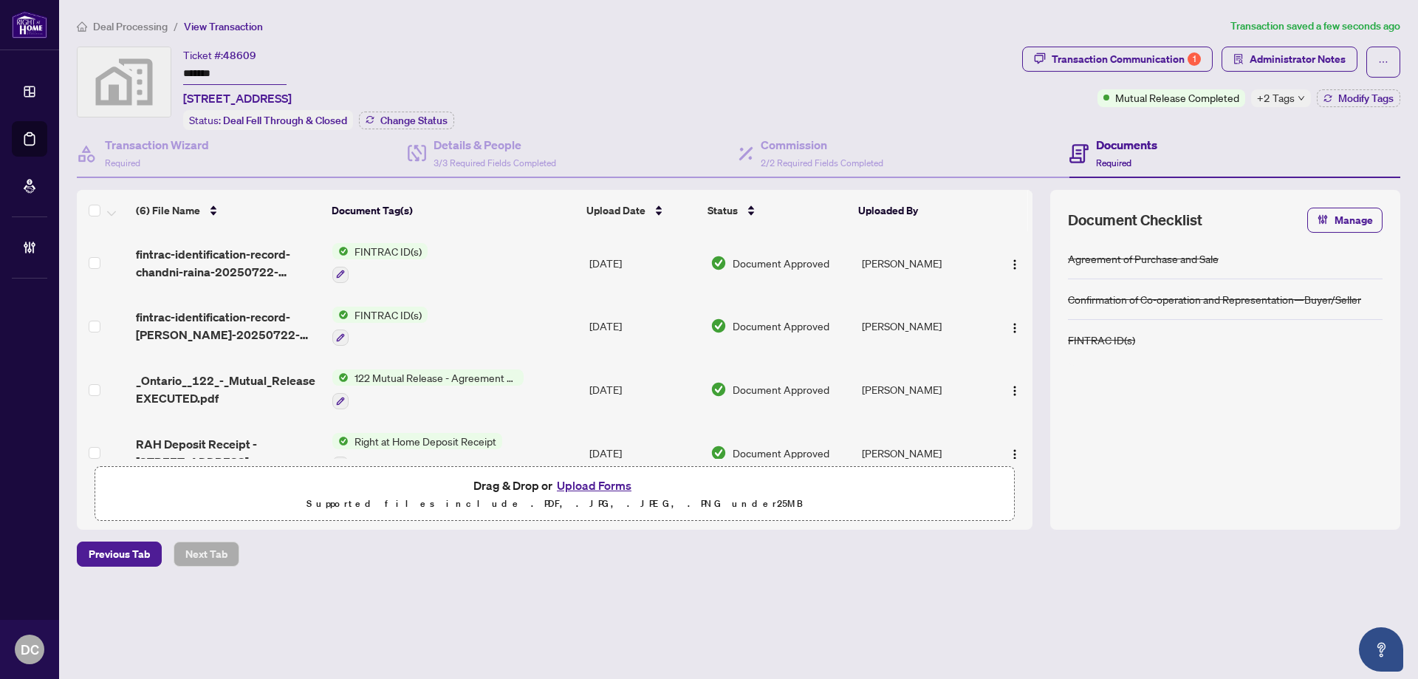
click at [1272, 97] on span "+2 Tags" at bounding box center [1276, 97] width 38 height 17
click at [114, 23] on span "Deal Processing" at bounding box center [130, 26] width 75 height 13
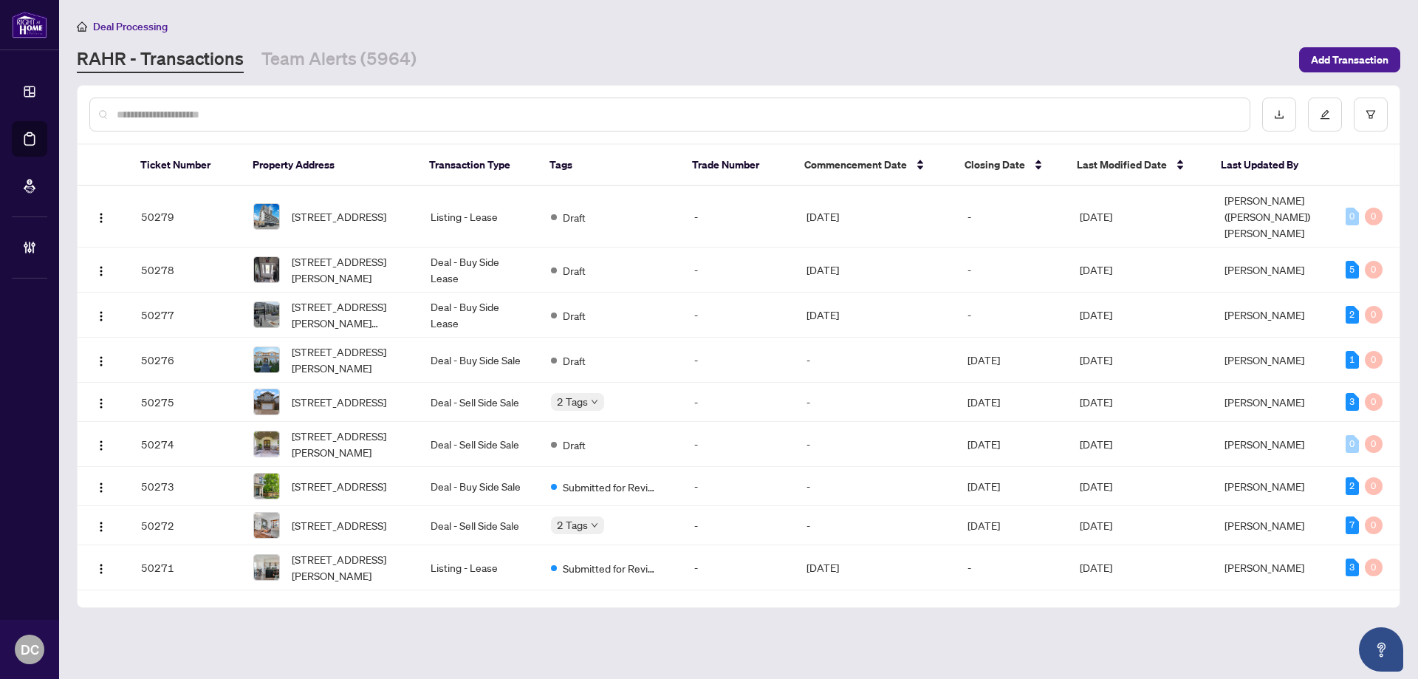
click at [294, 122] on div at bounding box center [669, 114] width 1161 height 34
drag, startPoint x: 435, startPoint y: 115, endPoint x: 433, endPoint y: 105, distance: 10.4
click at [435, 114] on input "text" at bounding box center [677, 114] width 1121 height 16
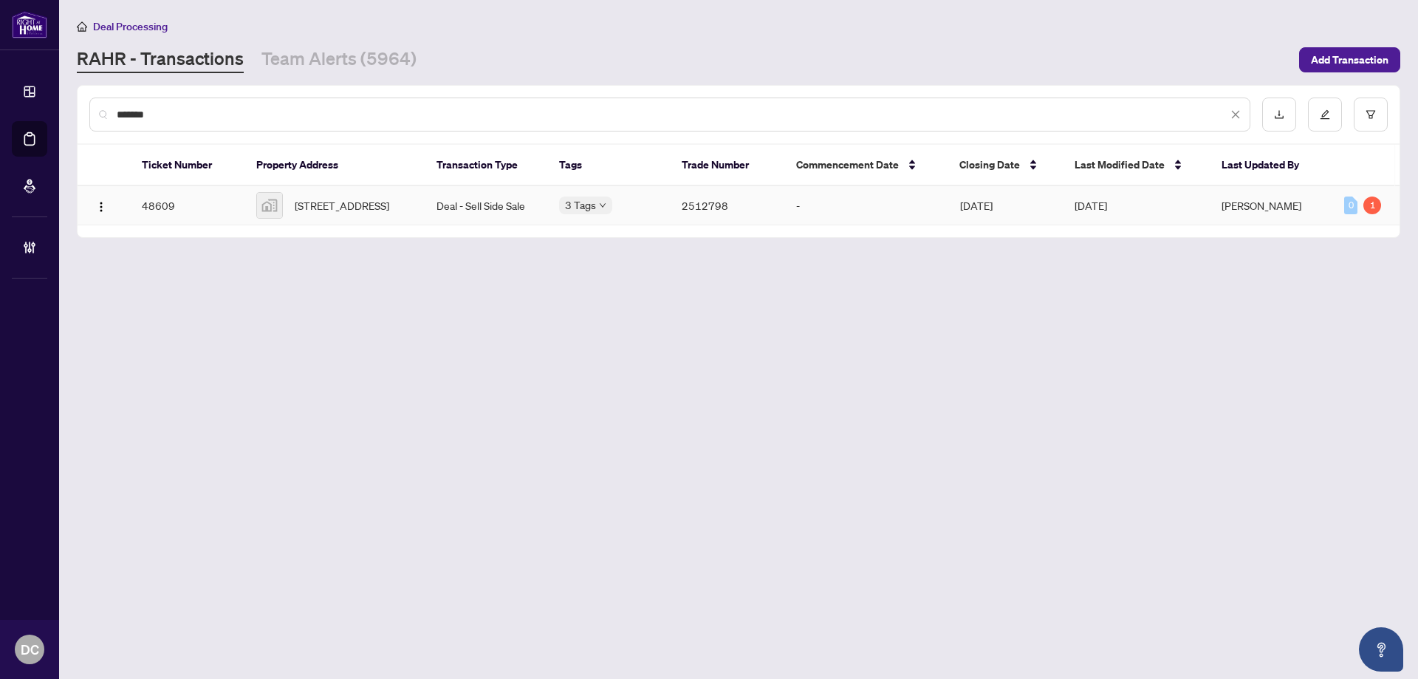
type input "*******"
click at [335, 207] on span "2486 Old Bronte Road #418, Oakville, ON, Canada" at bounding box center [342, 205] width 95 height 16
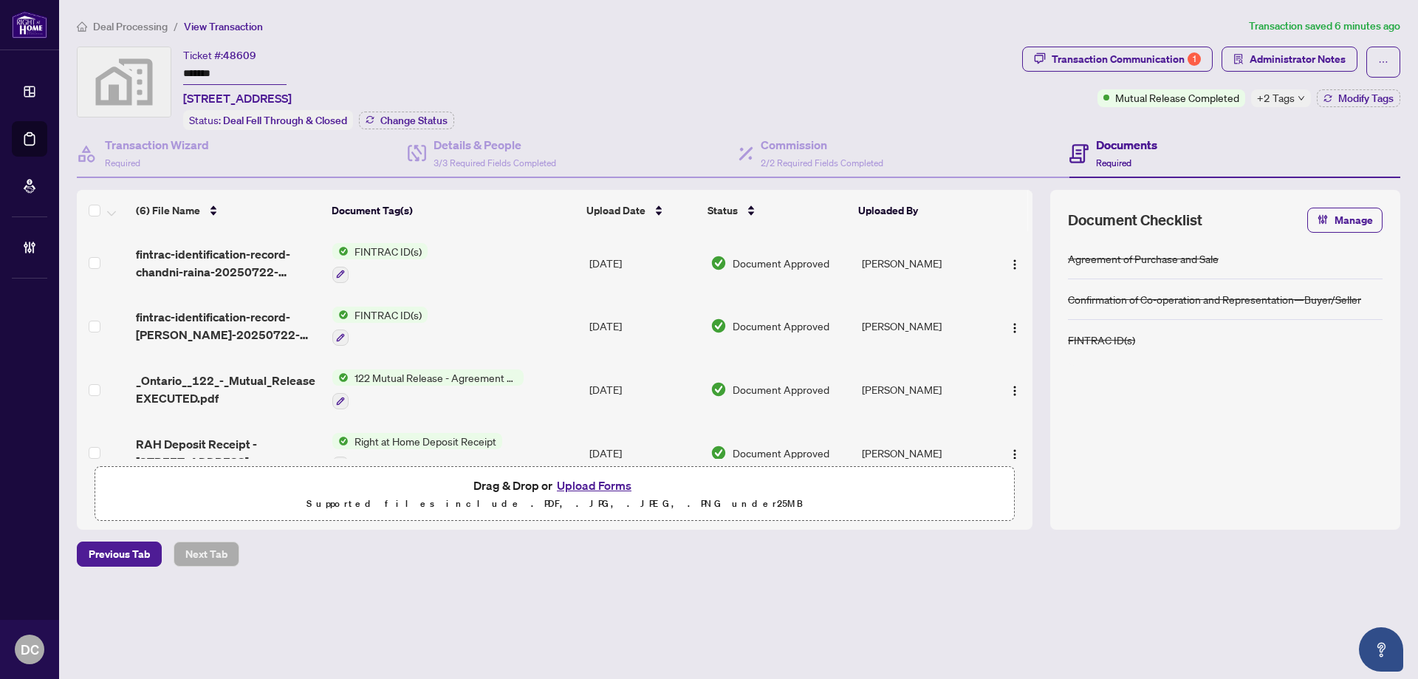
click at [1291, 97] on span "+2 Tags" at bounding box center [1276, 97] width 38 height 17
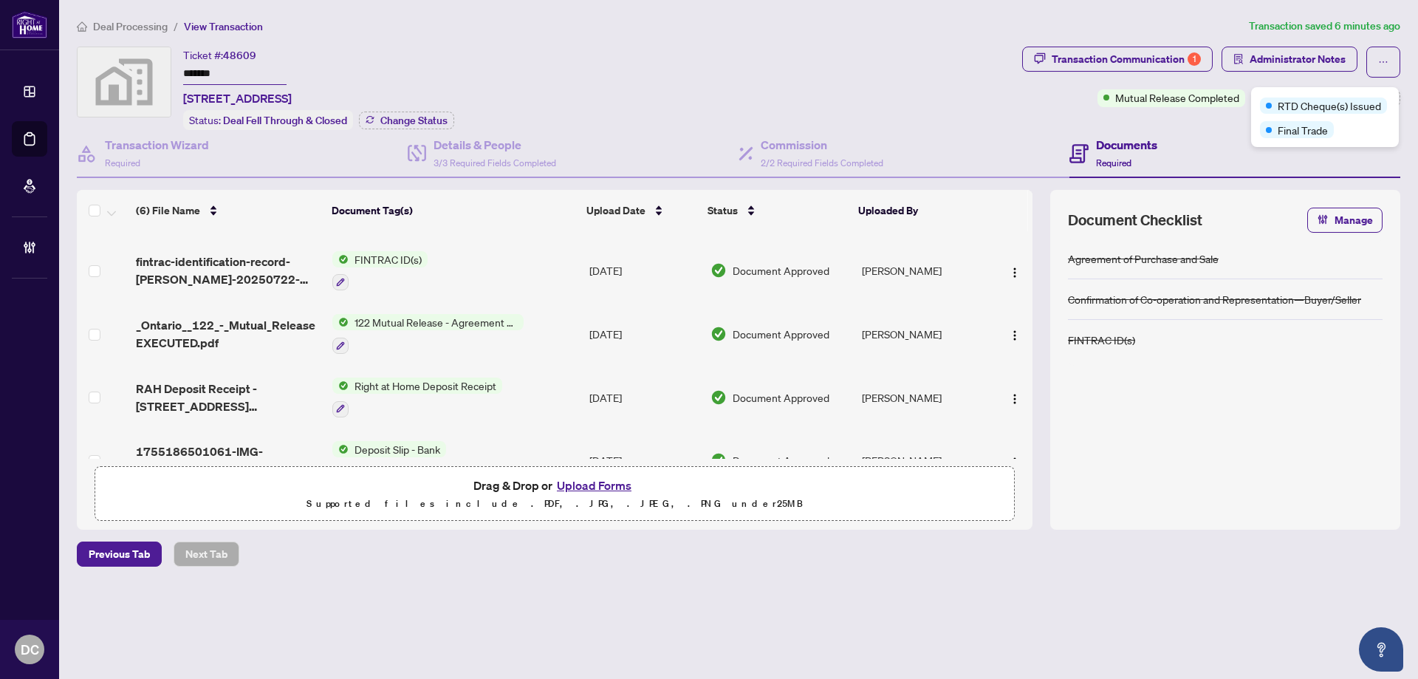
scroll to position [148, 0]
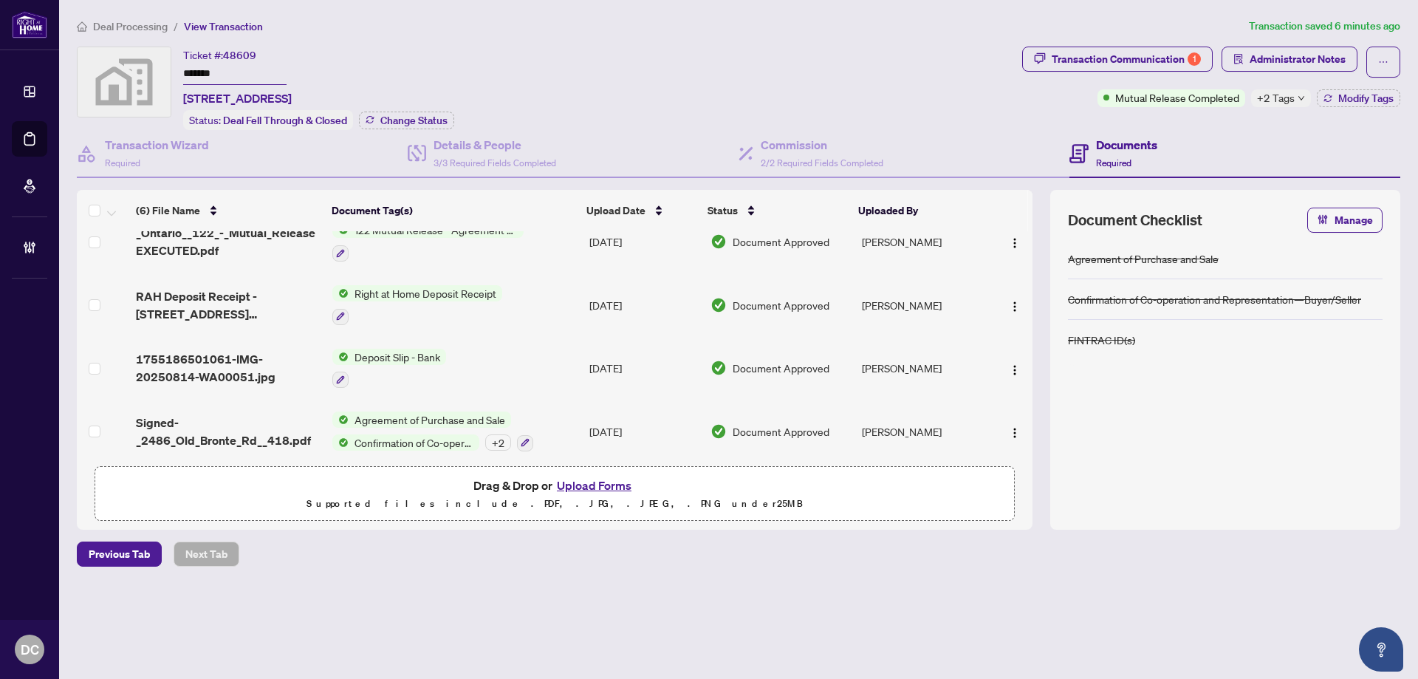
click at [563, 359] on td "Deposit Slip - Bank" at bounding box center [454, 368] width 257 height 63
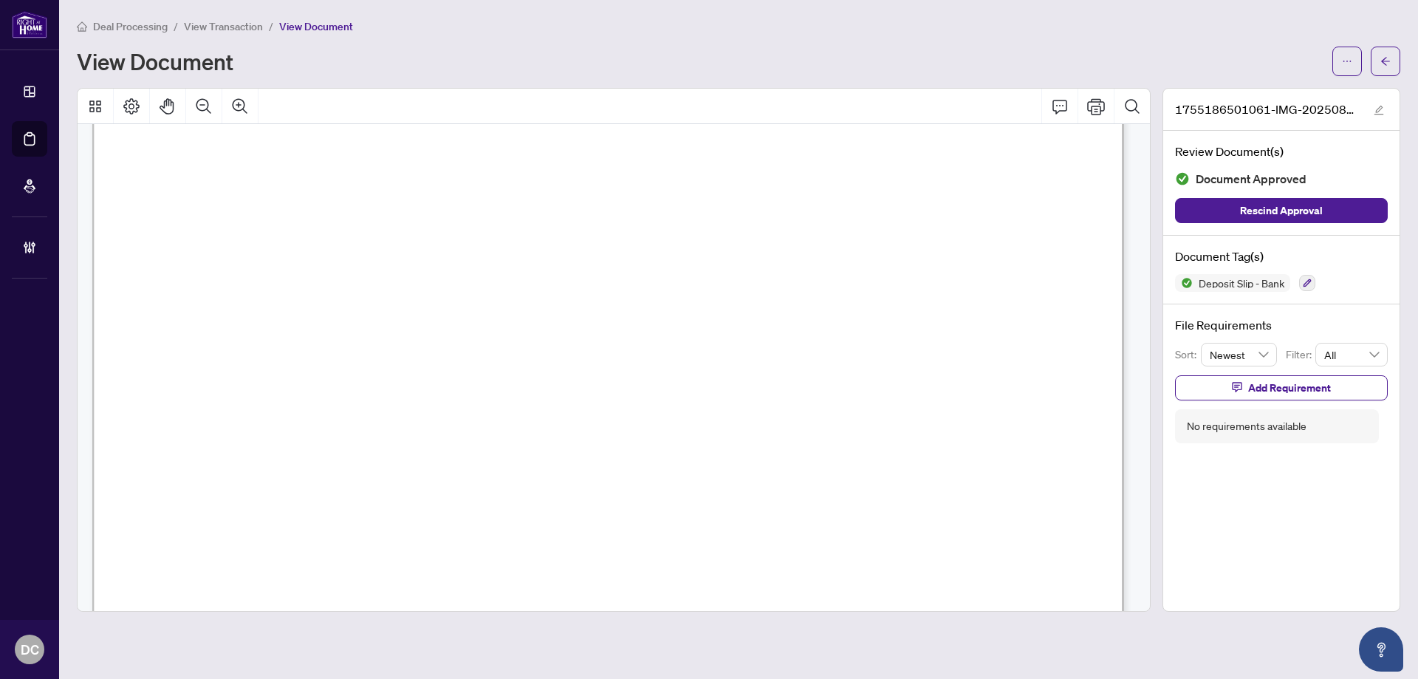
scroll to position [148, 0]
click at [1384, 62] on icon "arrow-left" at bounding box center [1385, 61] width 10 height 10
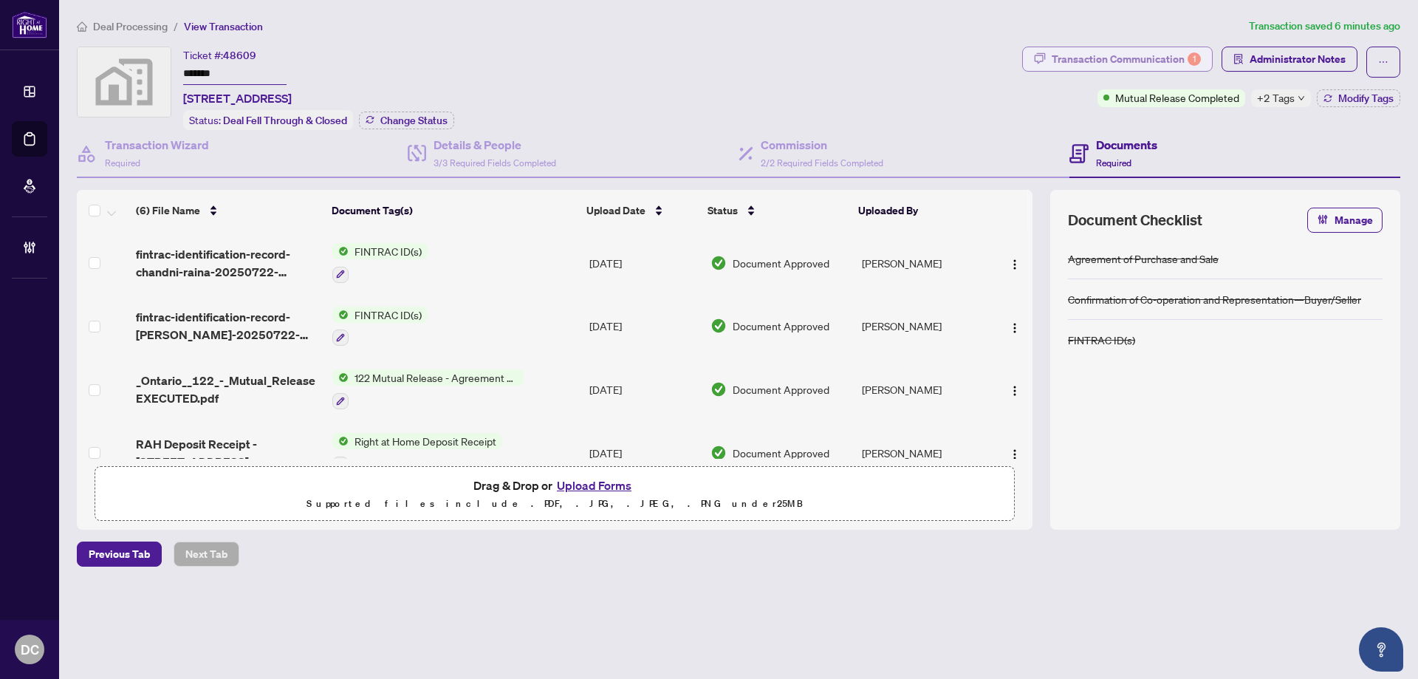
click at [1099, 55] on div "Transaction Communication 1" at bounding box center [1125, 59] width 149 height 24
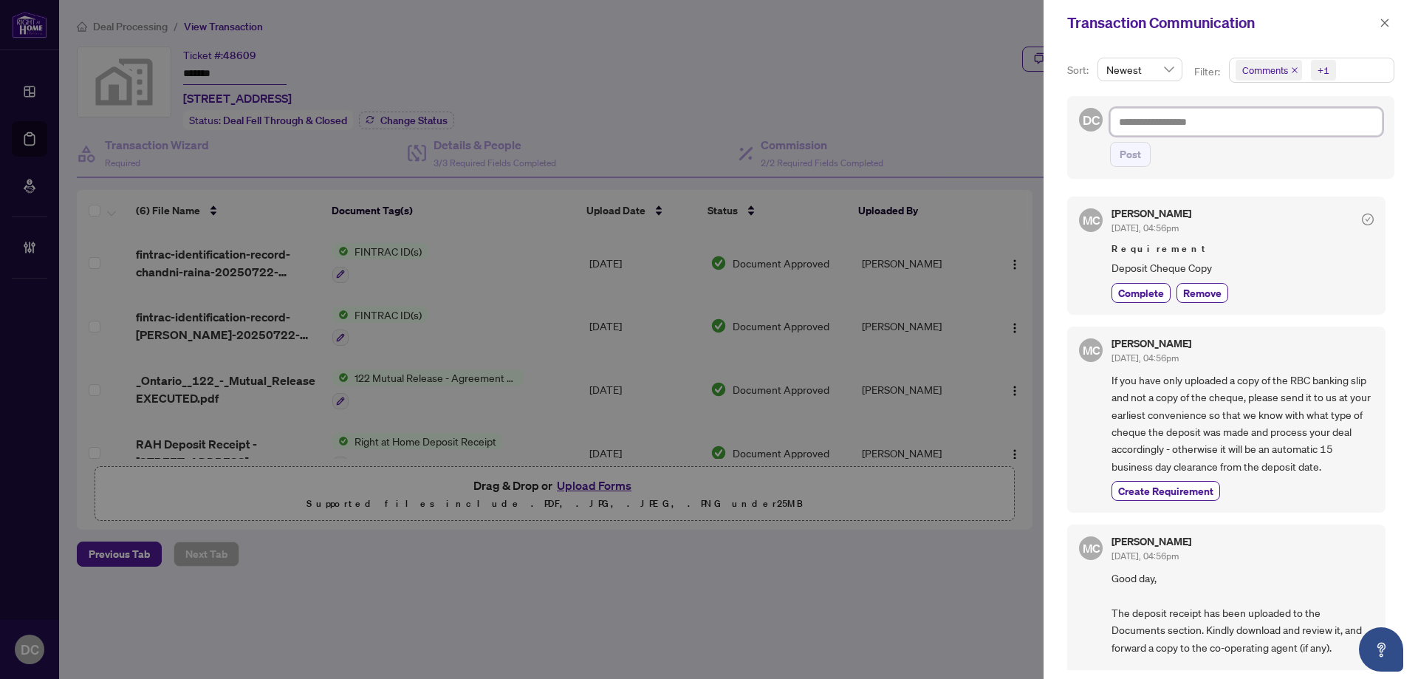
click at [1193, 120] on textarea at bounding box center [1246, 122] width 272 height 28
paste textarea "**********"
type textarea "**********"
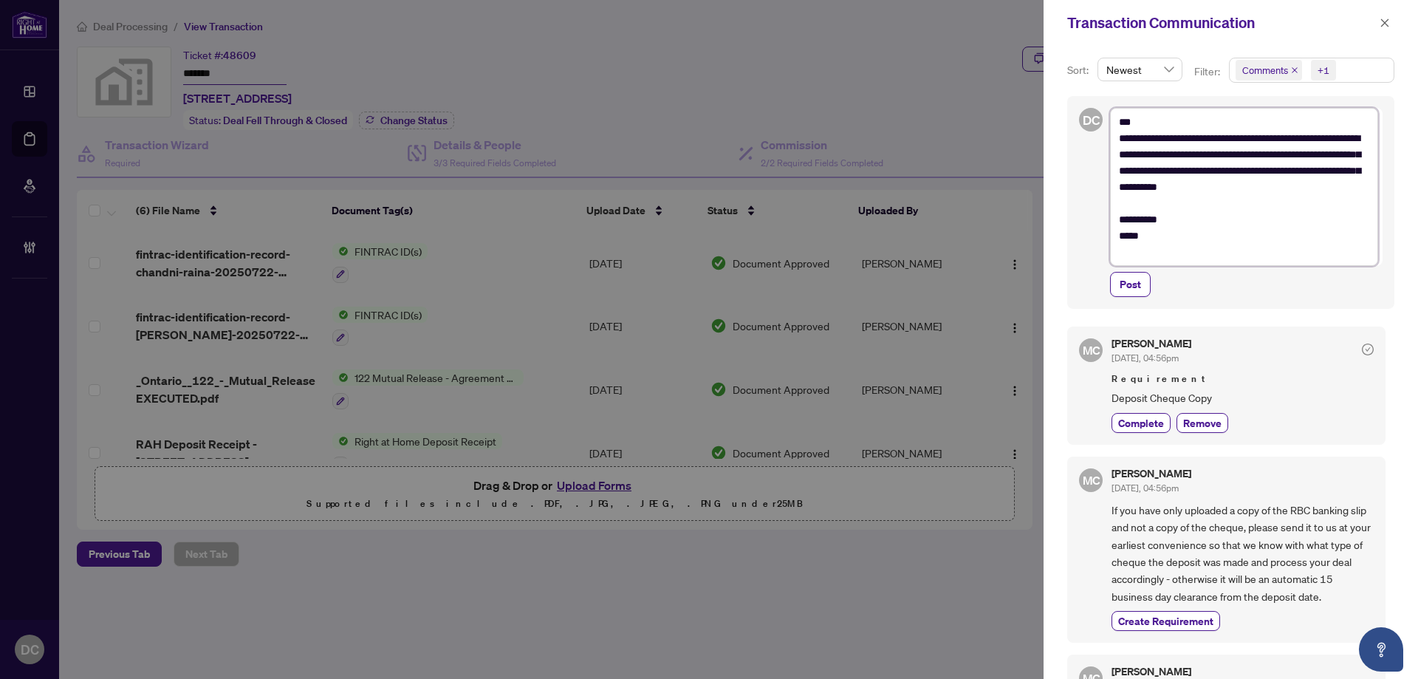
click at [1144, 124] on textarea "**********" at bounding box center [1244, 187] width 268 height 158
click at [1145, 124] on textarea "**********" at bounding box center [1244, 187] width 268 height 158
type textarea "**********"
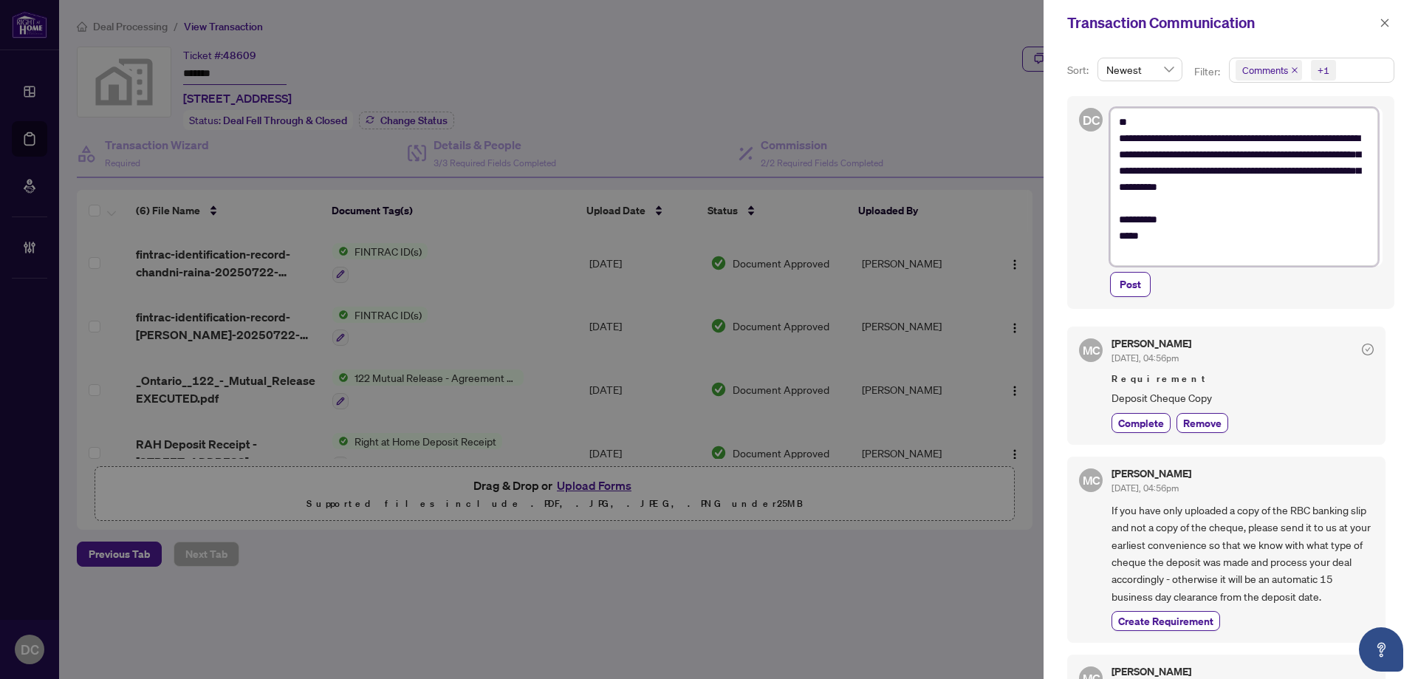
type textarea "**********"
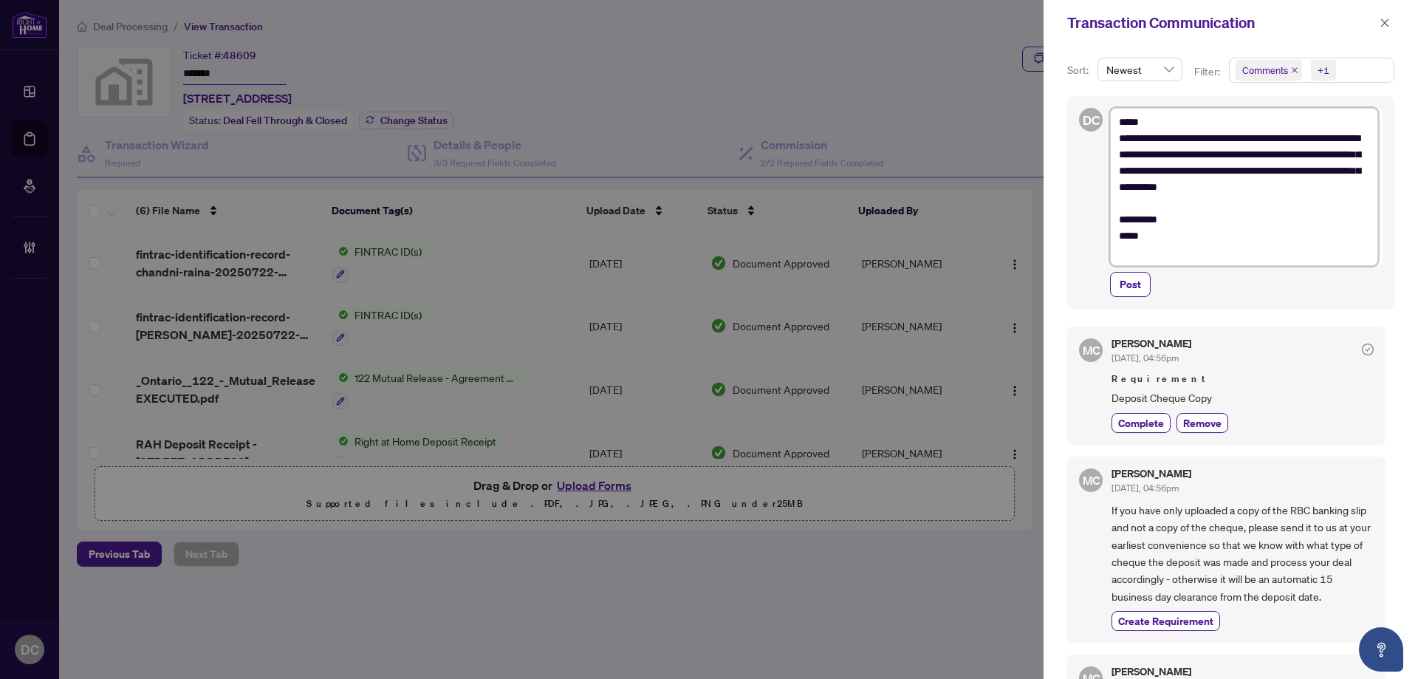
type textarea "**********"
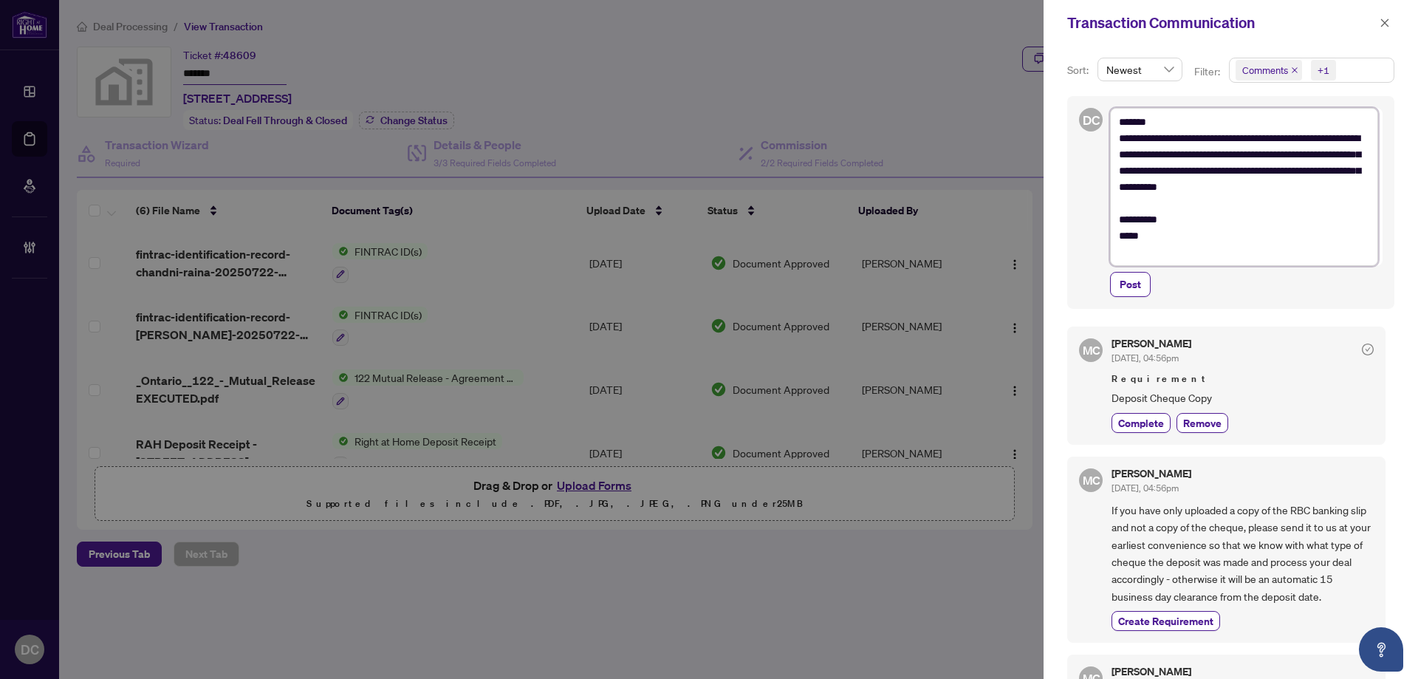
type textarea "**********"
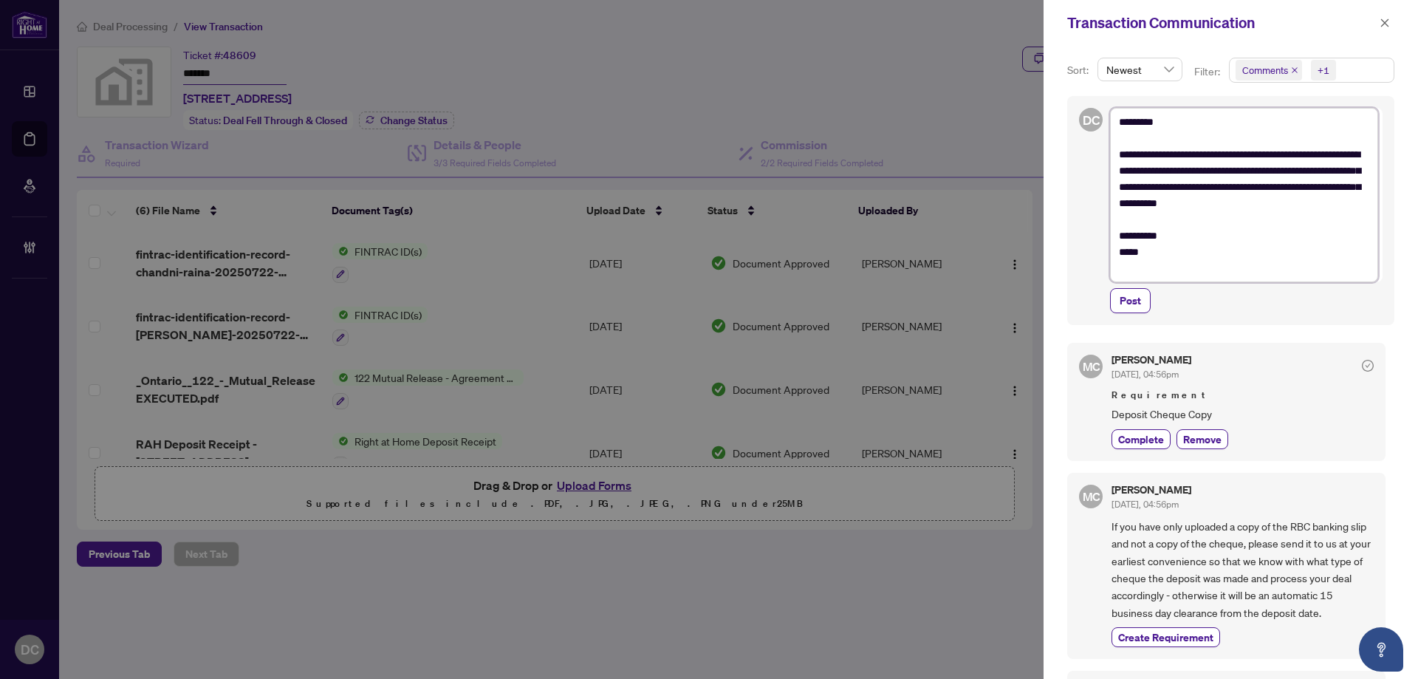
type textarea "**********"
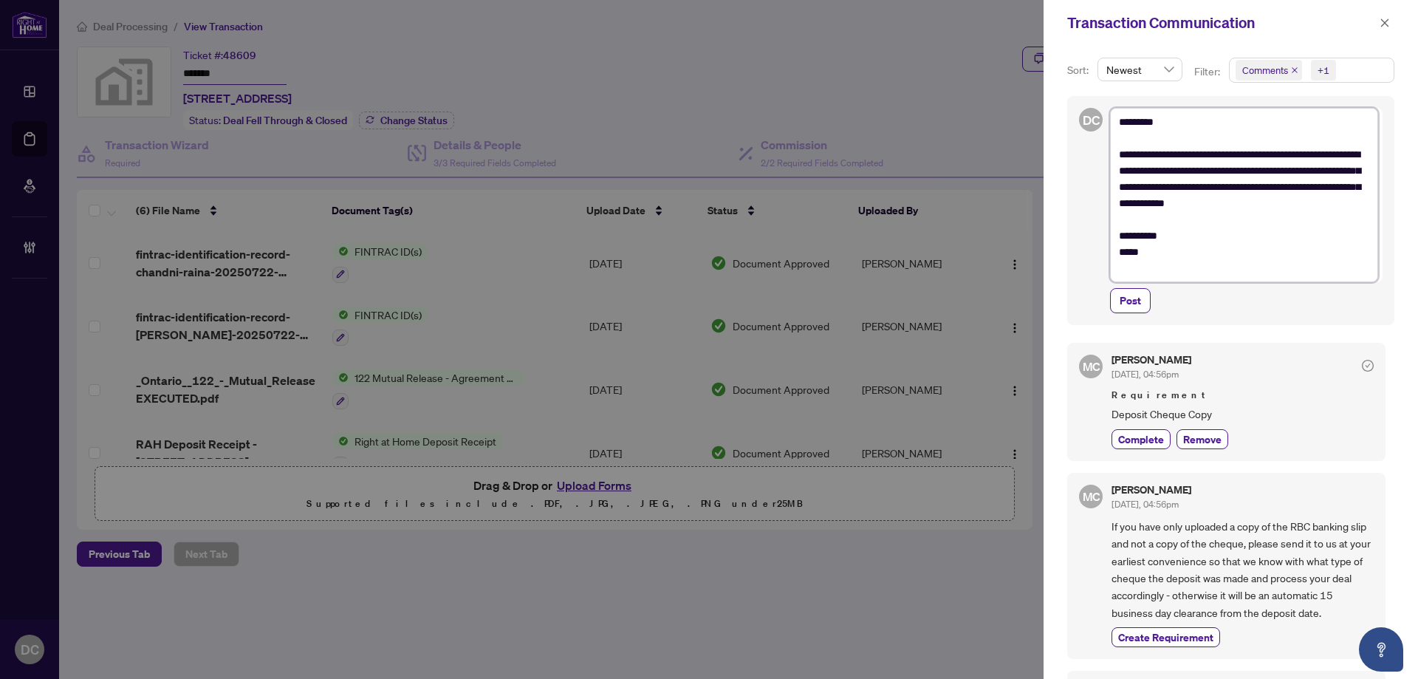
type textarea "**********"
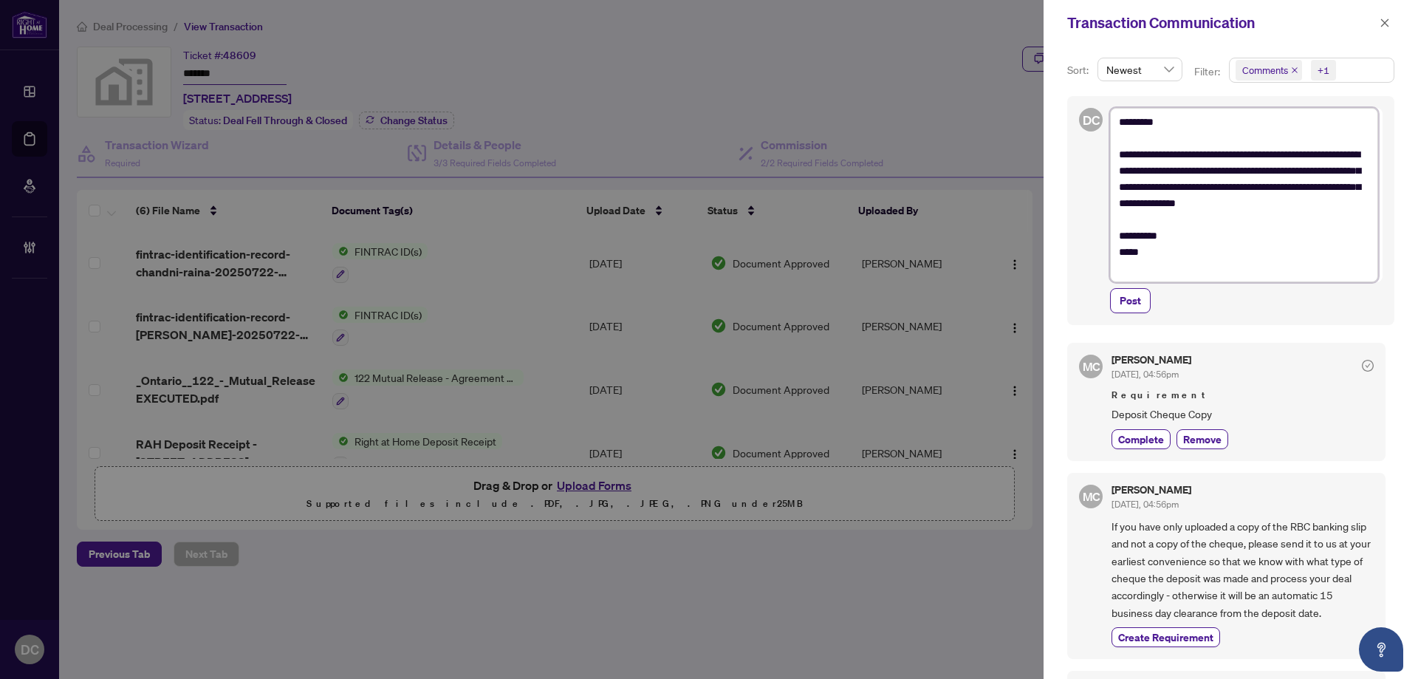
type textarea "**********"
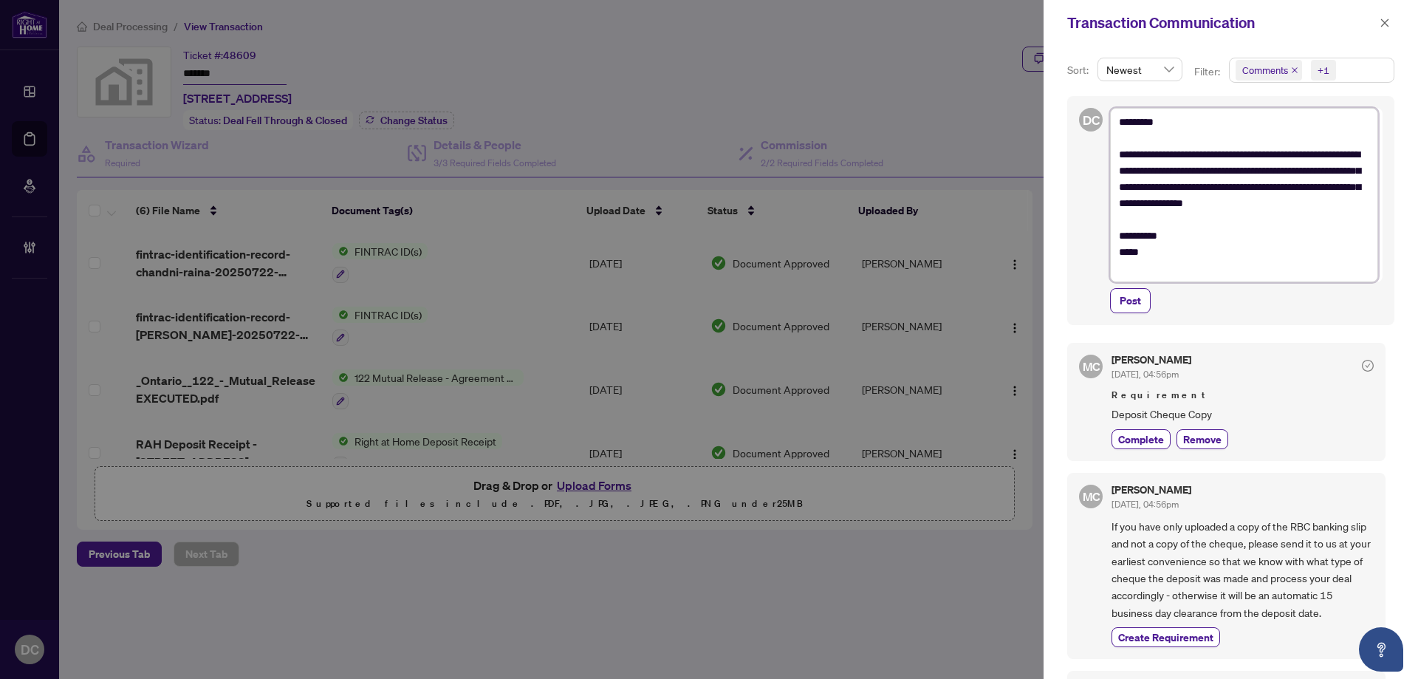
type textarea "**********"
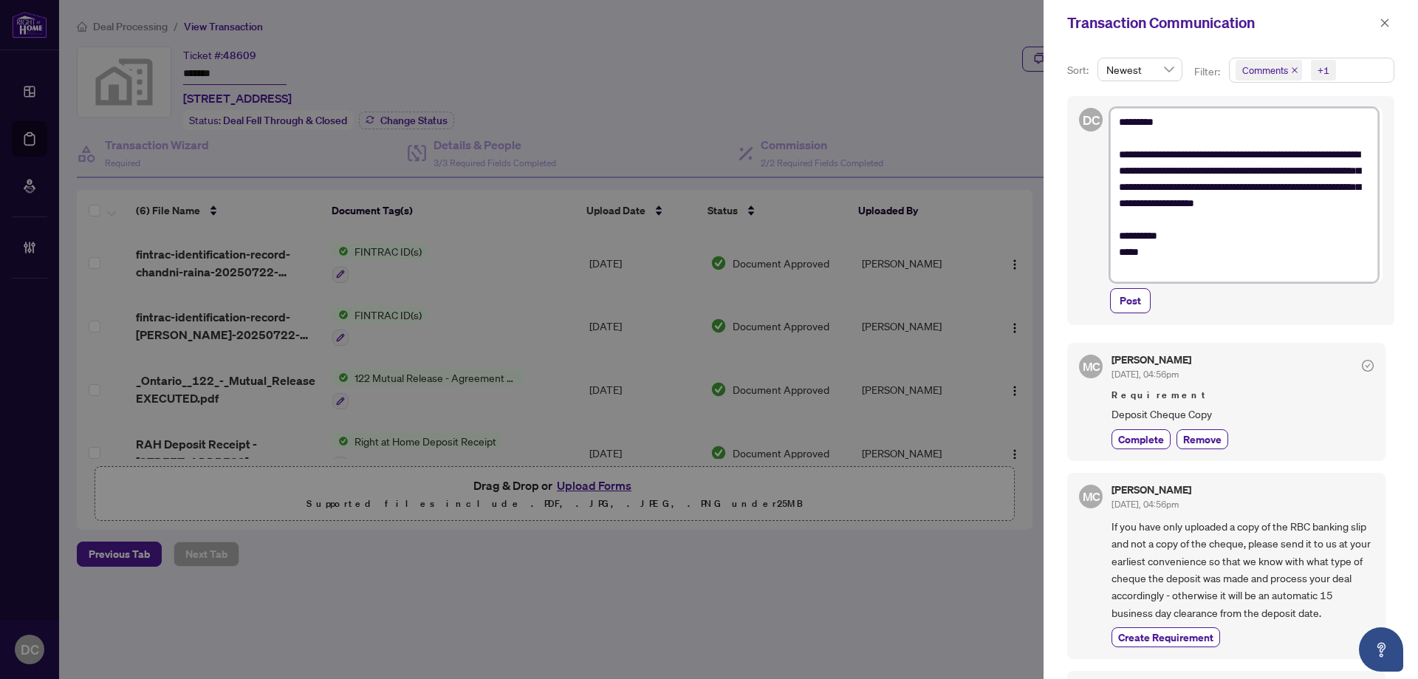
type textarea "**********"
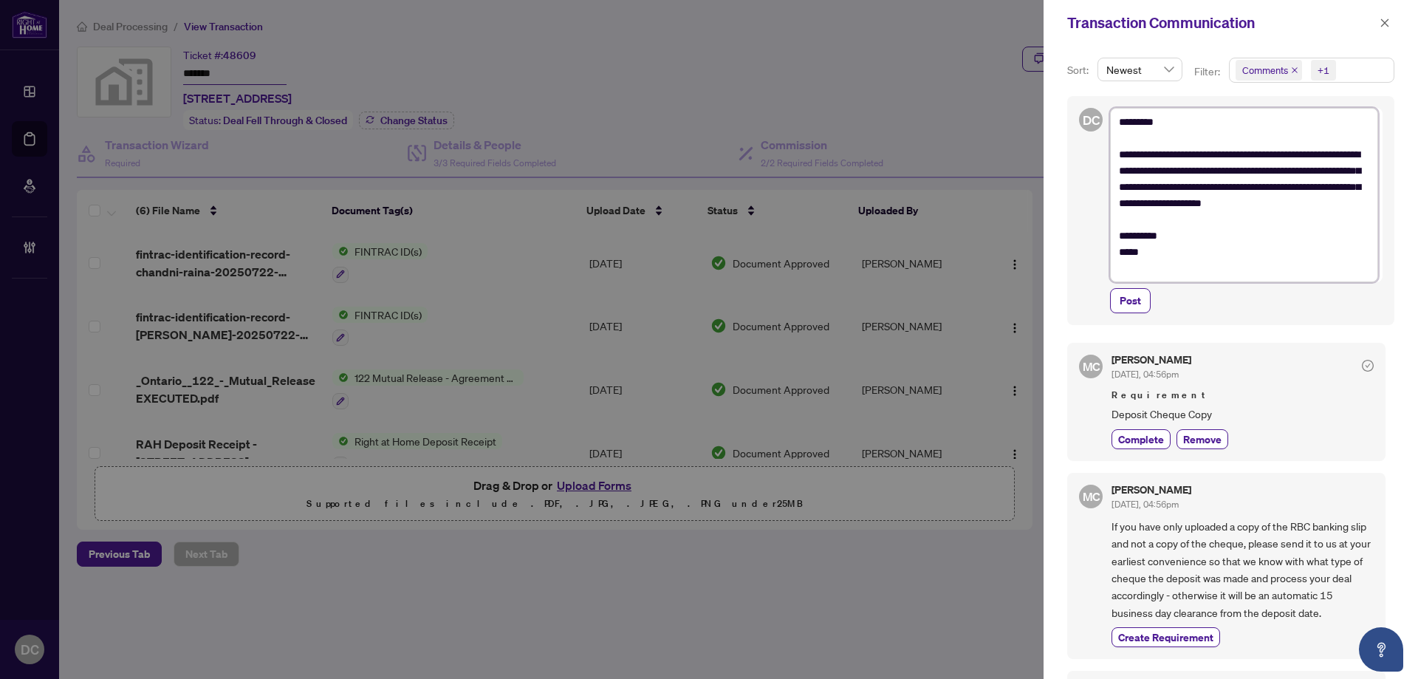
type textarea "**********"
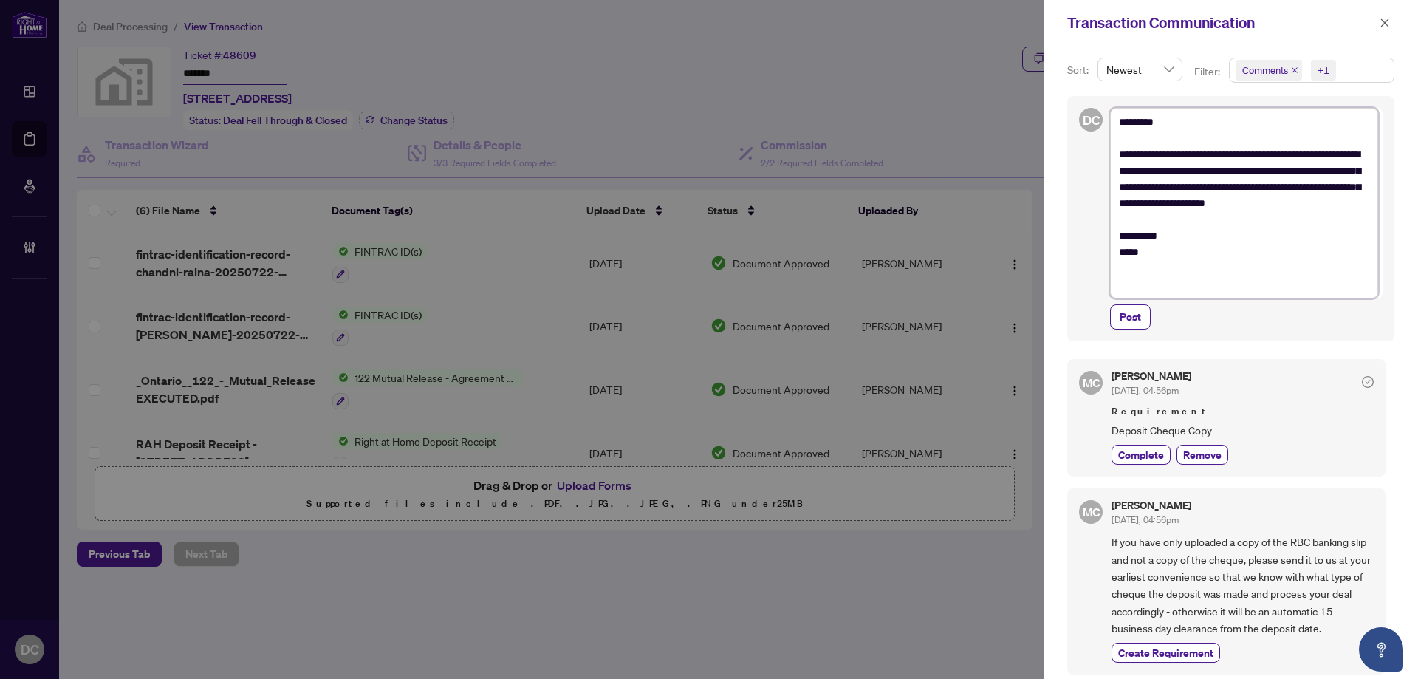
type textarea "**********"
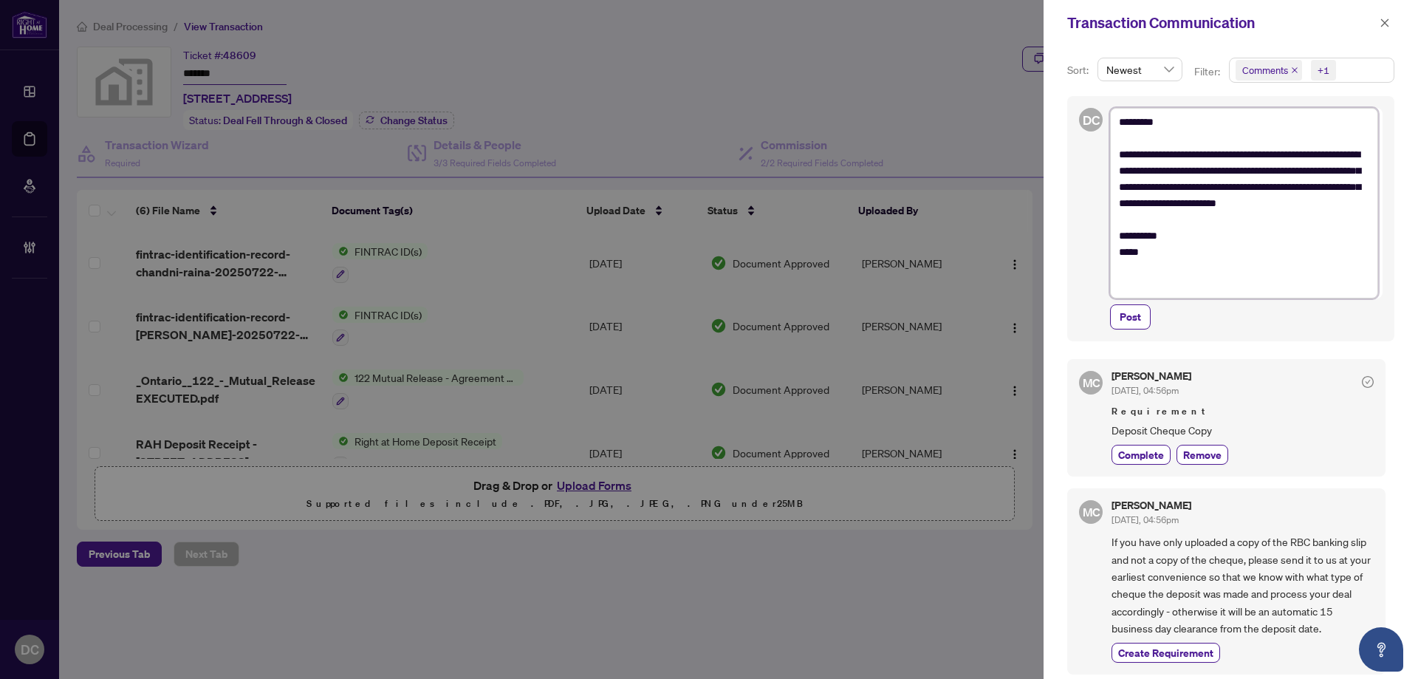
type textarea "**********"
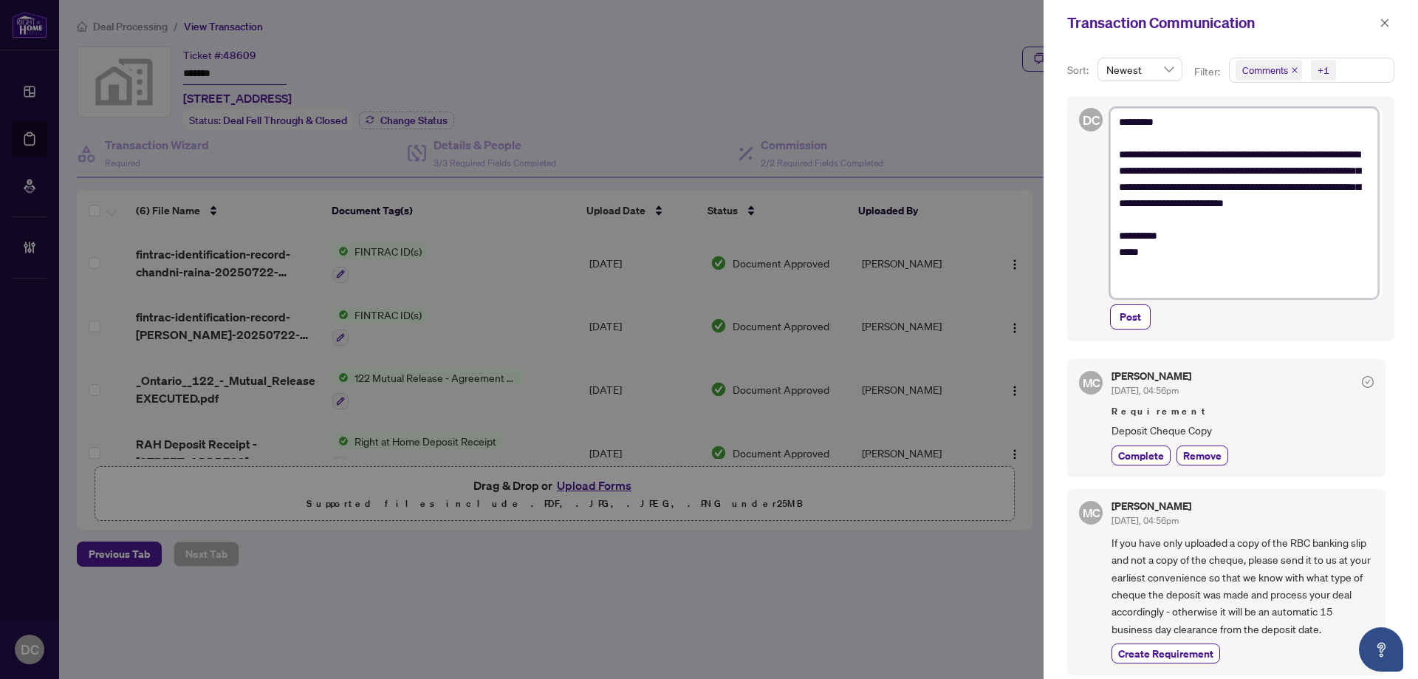
type textarea "**********"
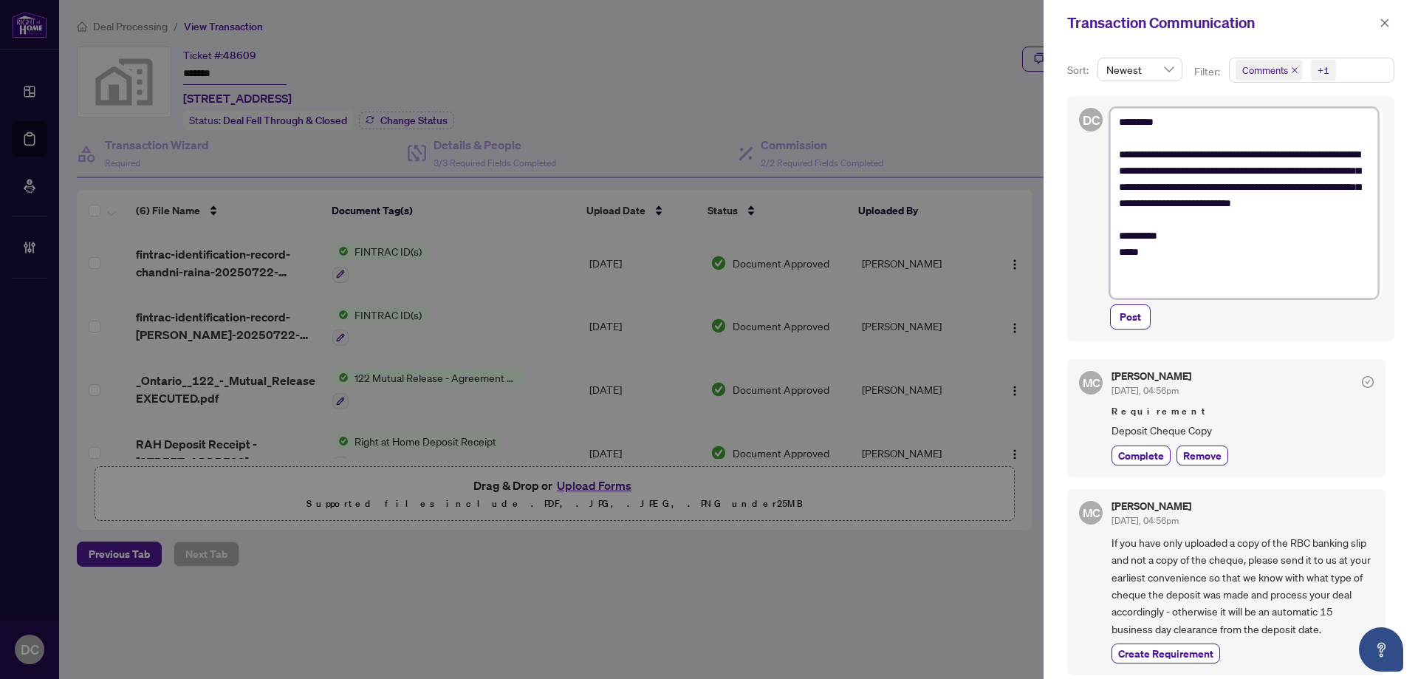
type textarea "**********"
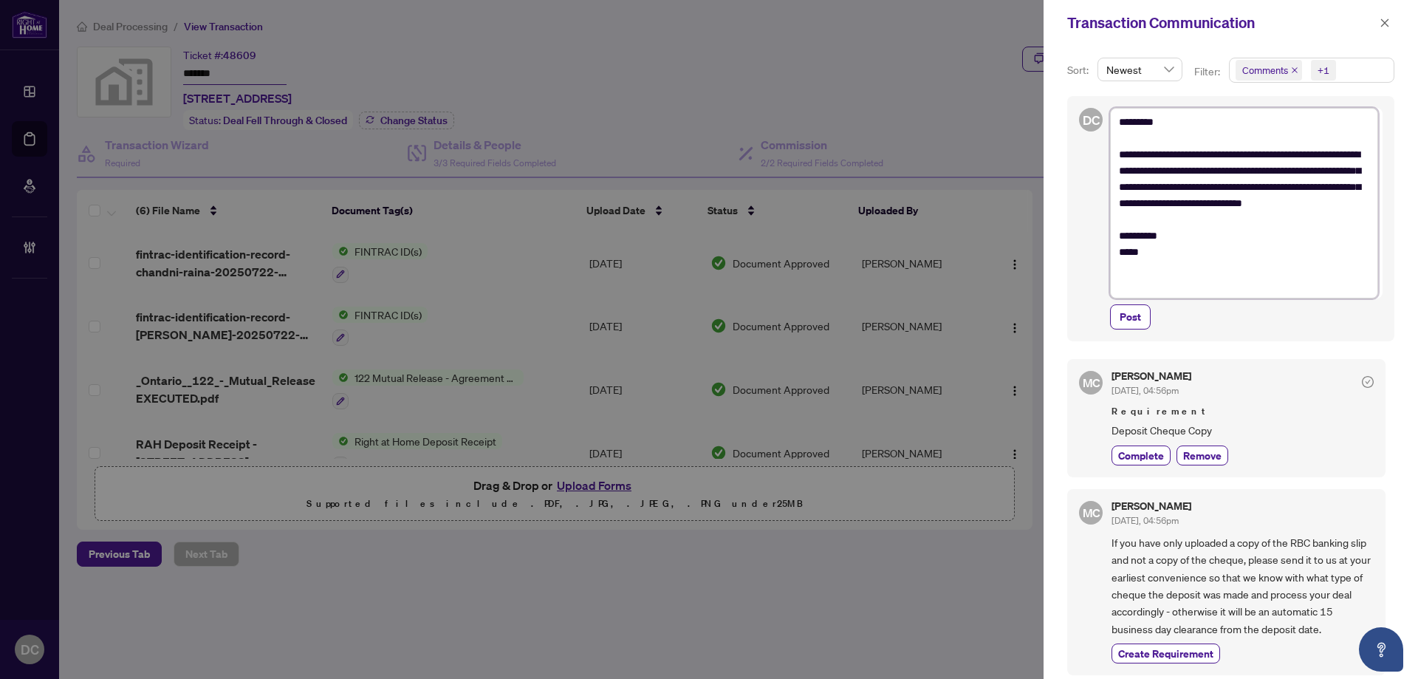
type textarea "**********"
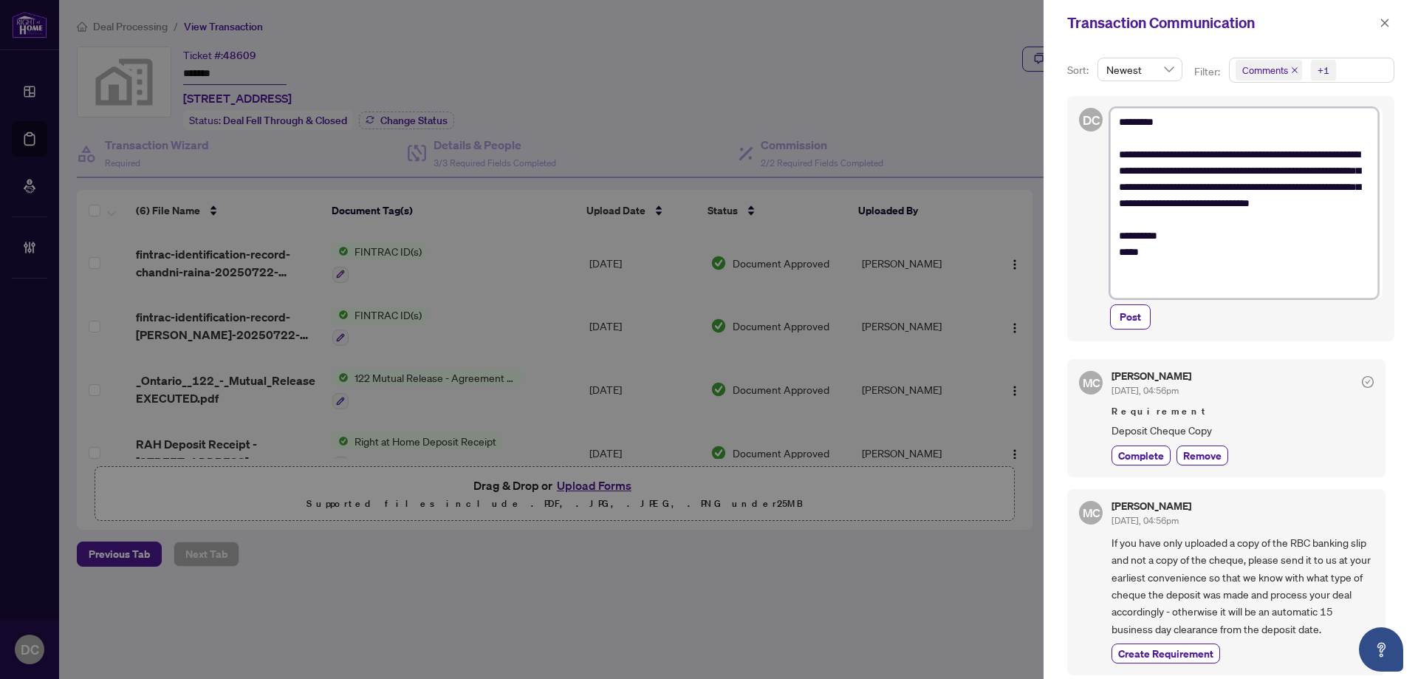
type textarea "**********"
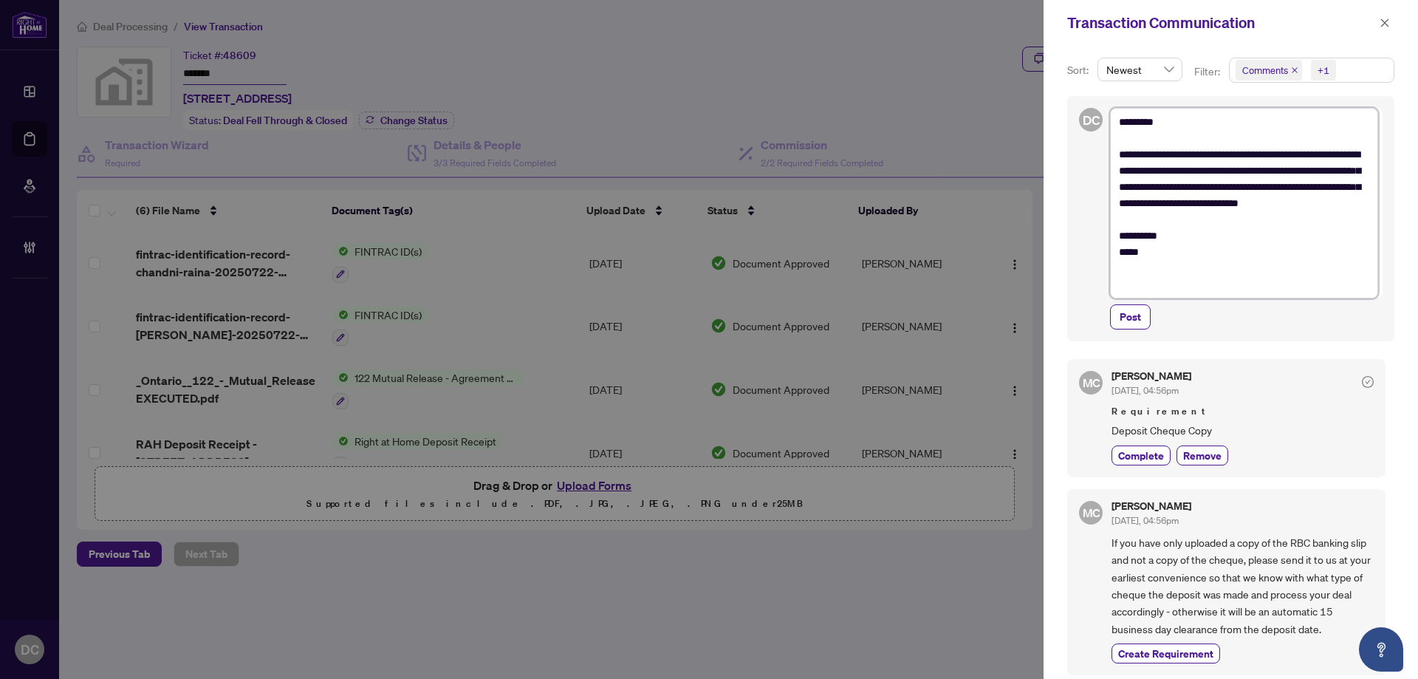
type textarea "**********"
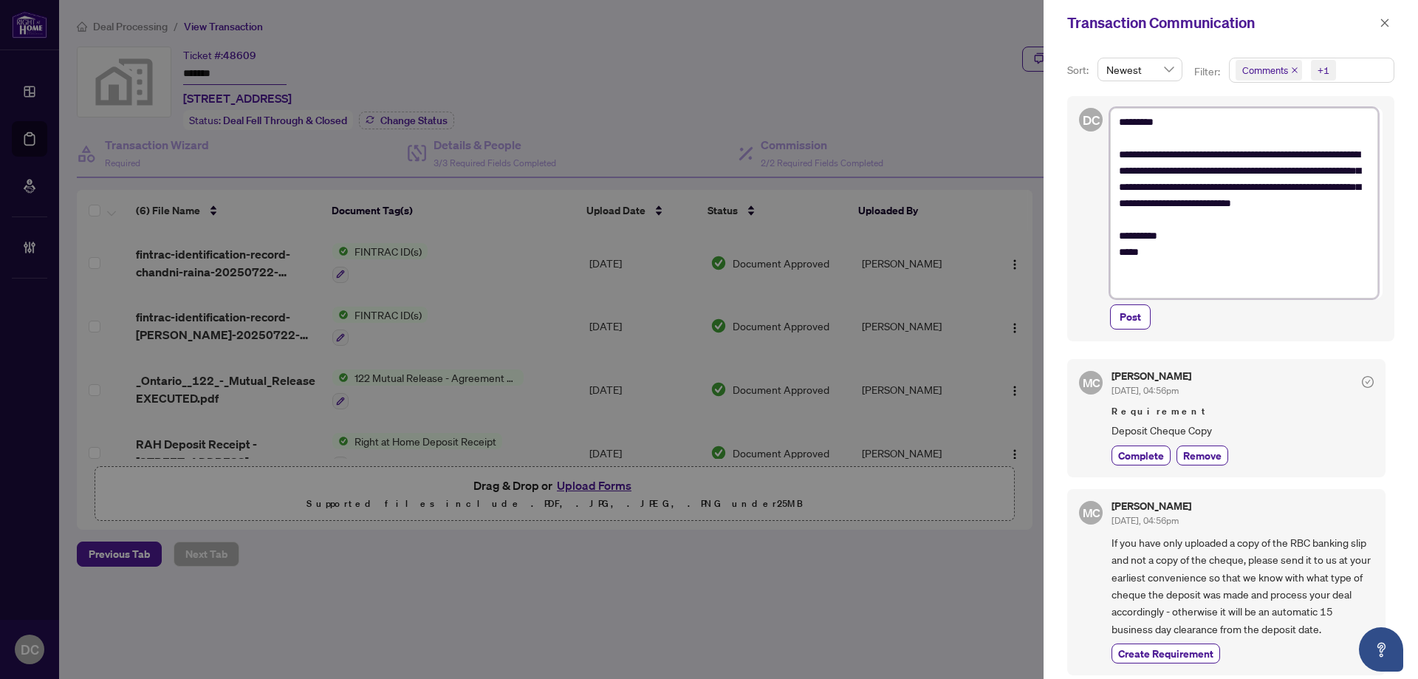
type textarea "**********"
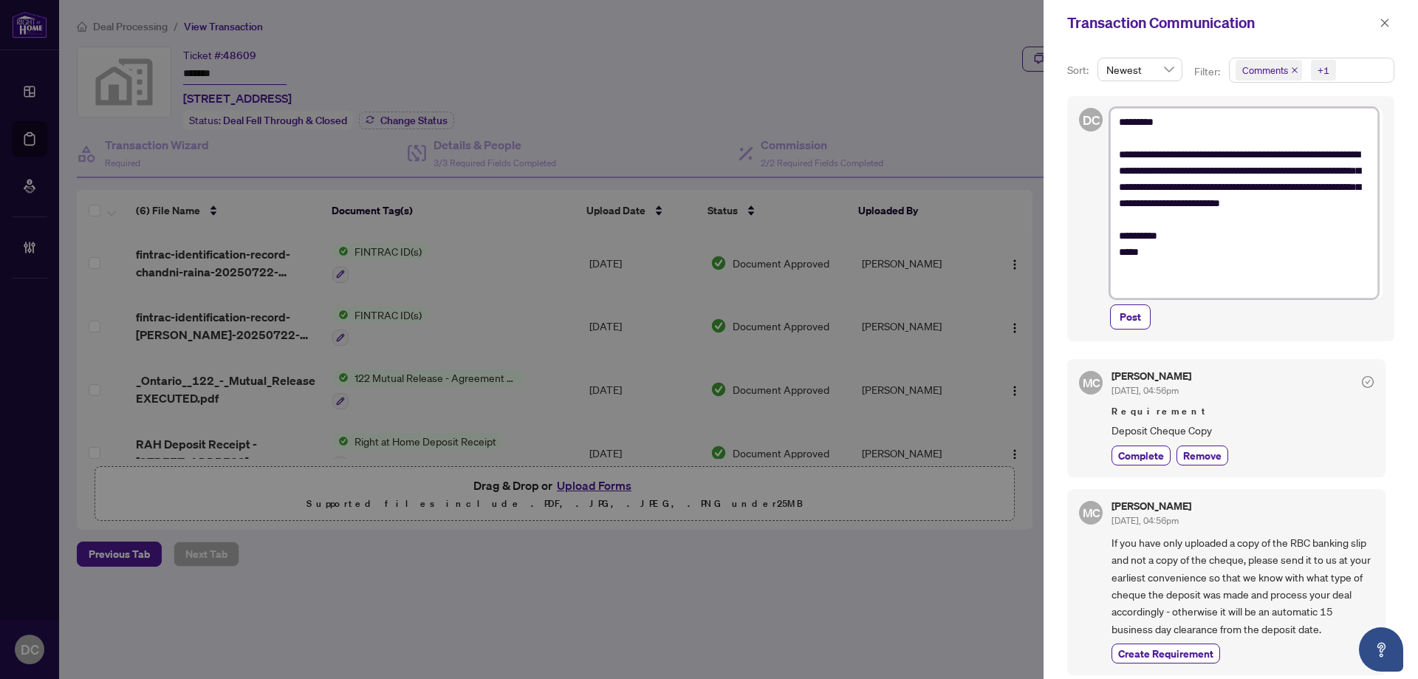
type textarea "**********"
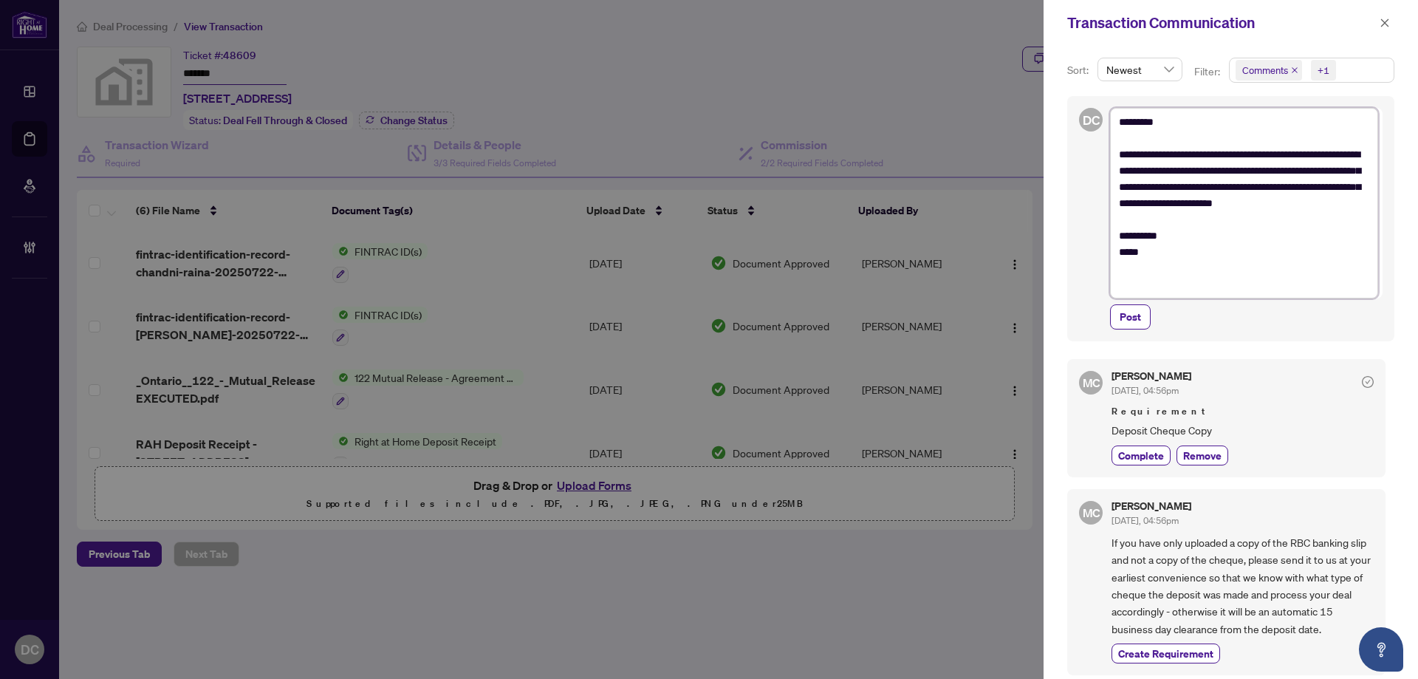
type textarea "**********"
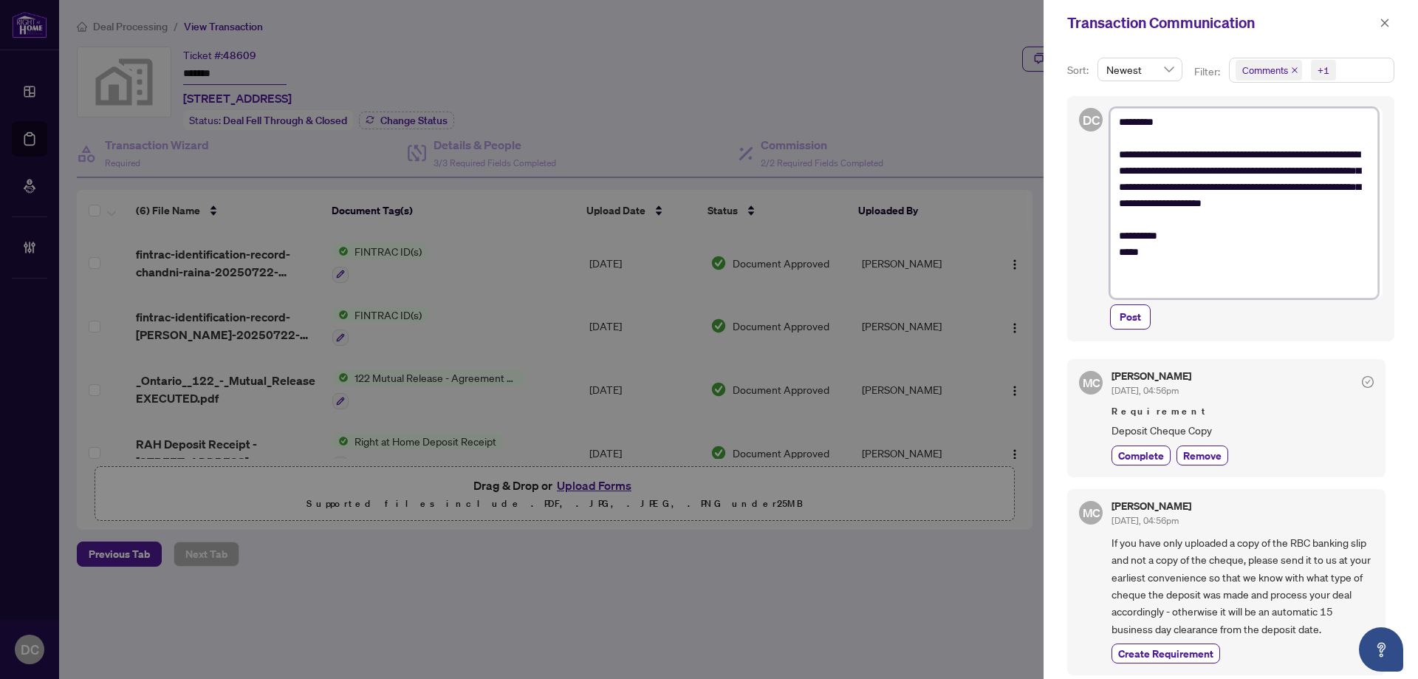
type textarea "**********"
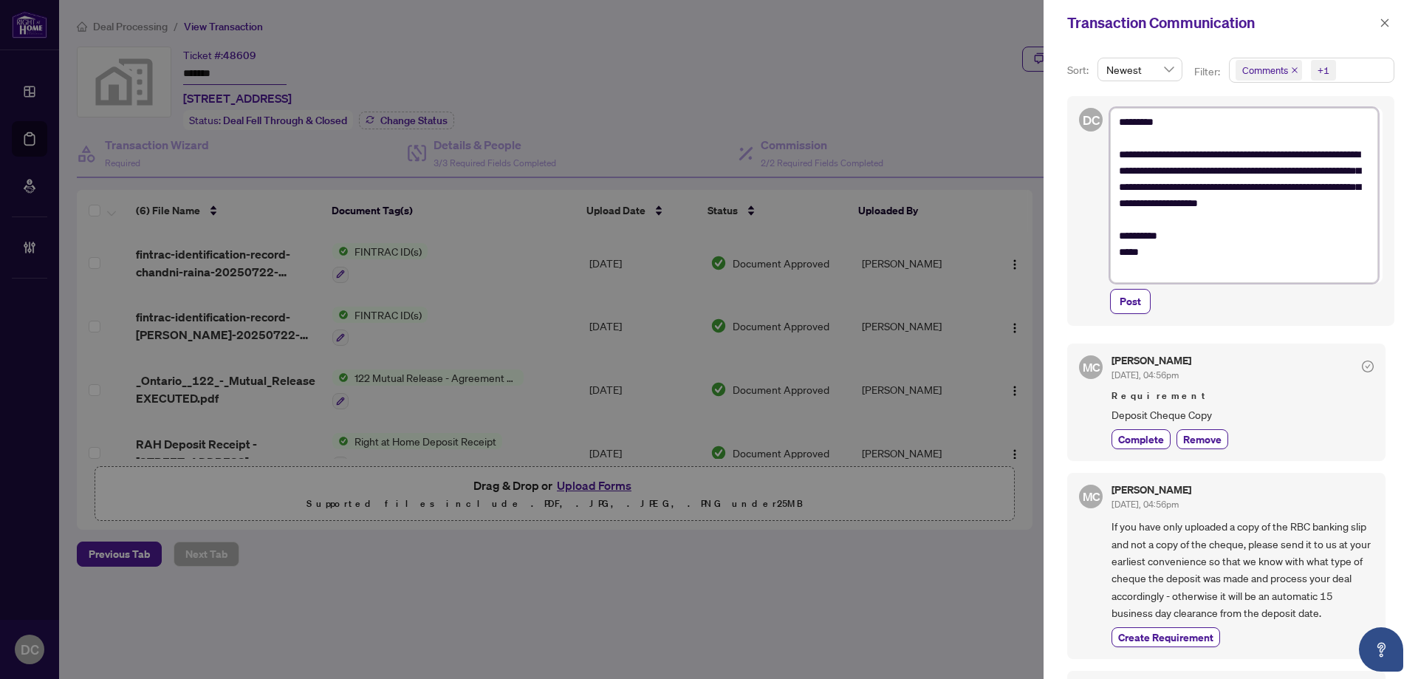
type textarea "**********"
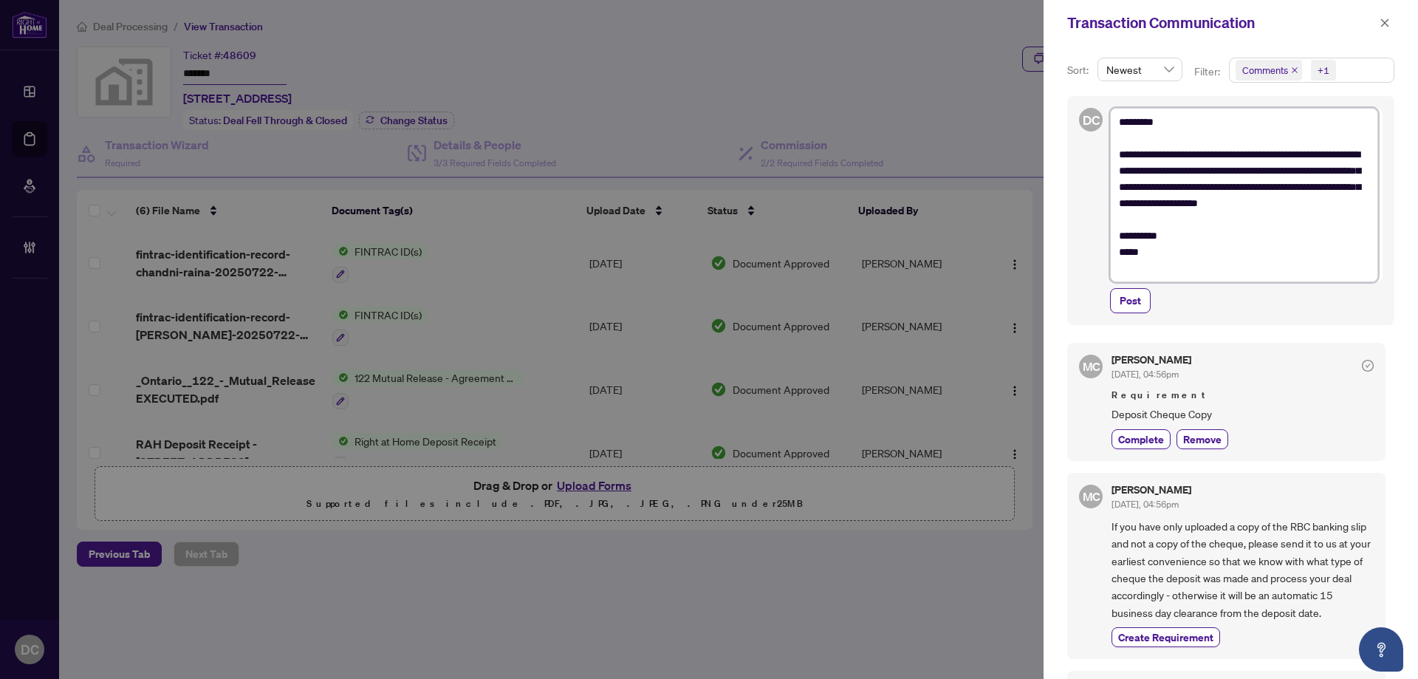
type textarea "**********"
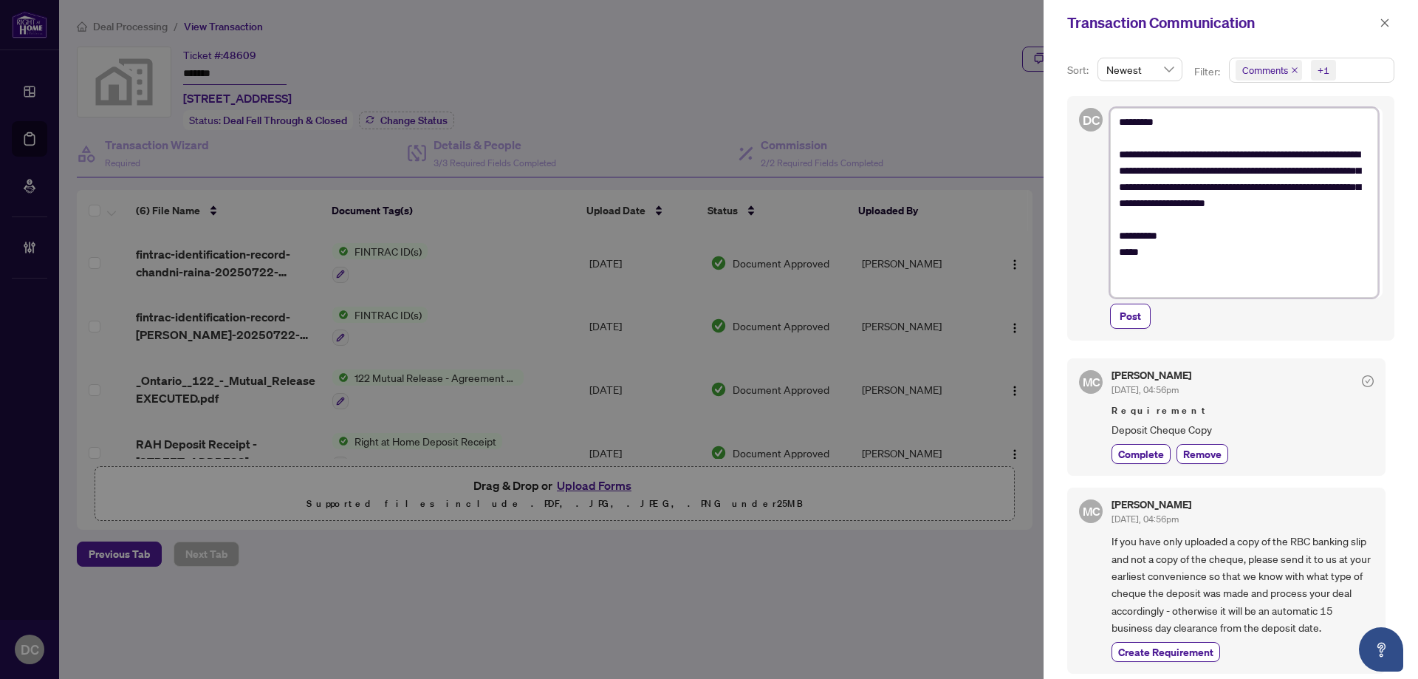
type textarea "**********"
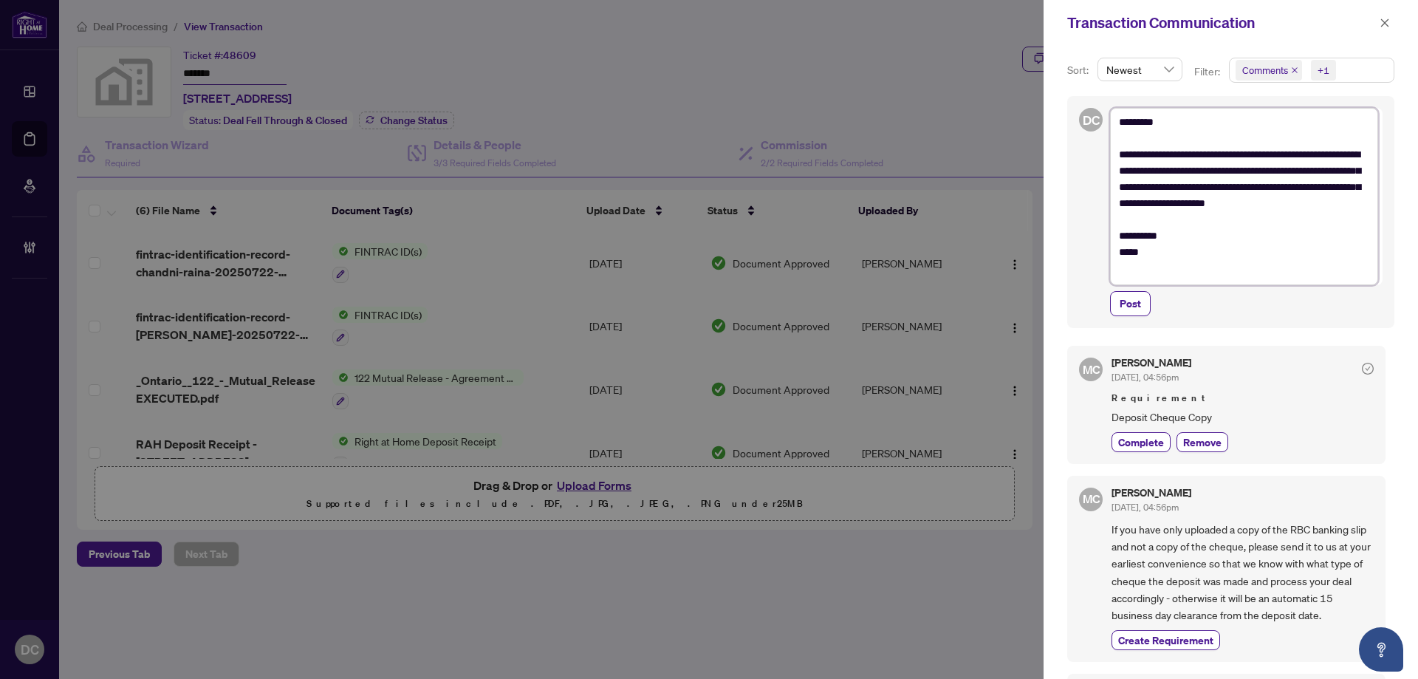
type textarea "**********"
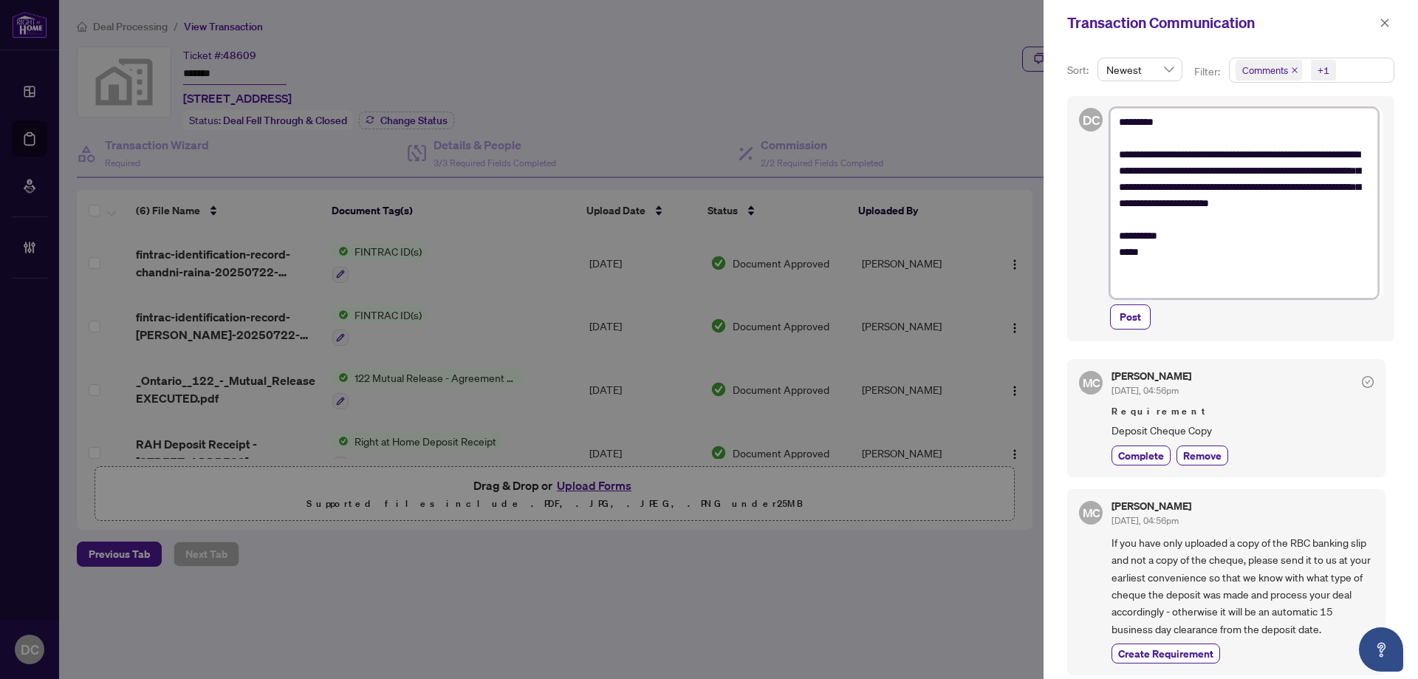
type textarea "**********"
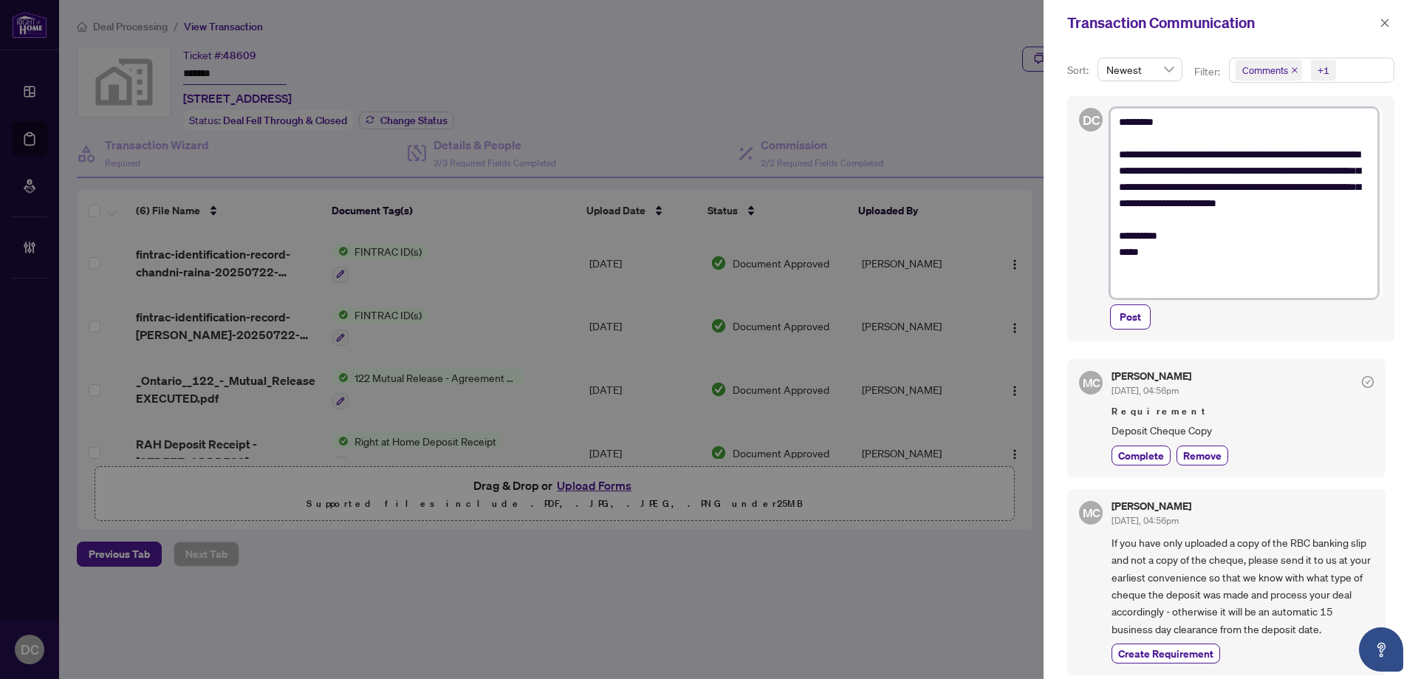
type textarea "**********"
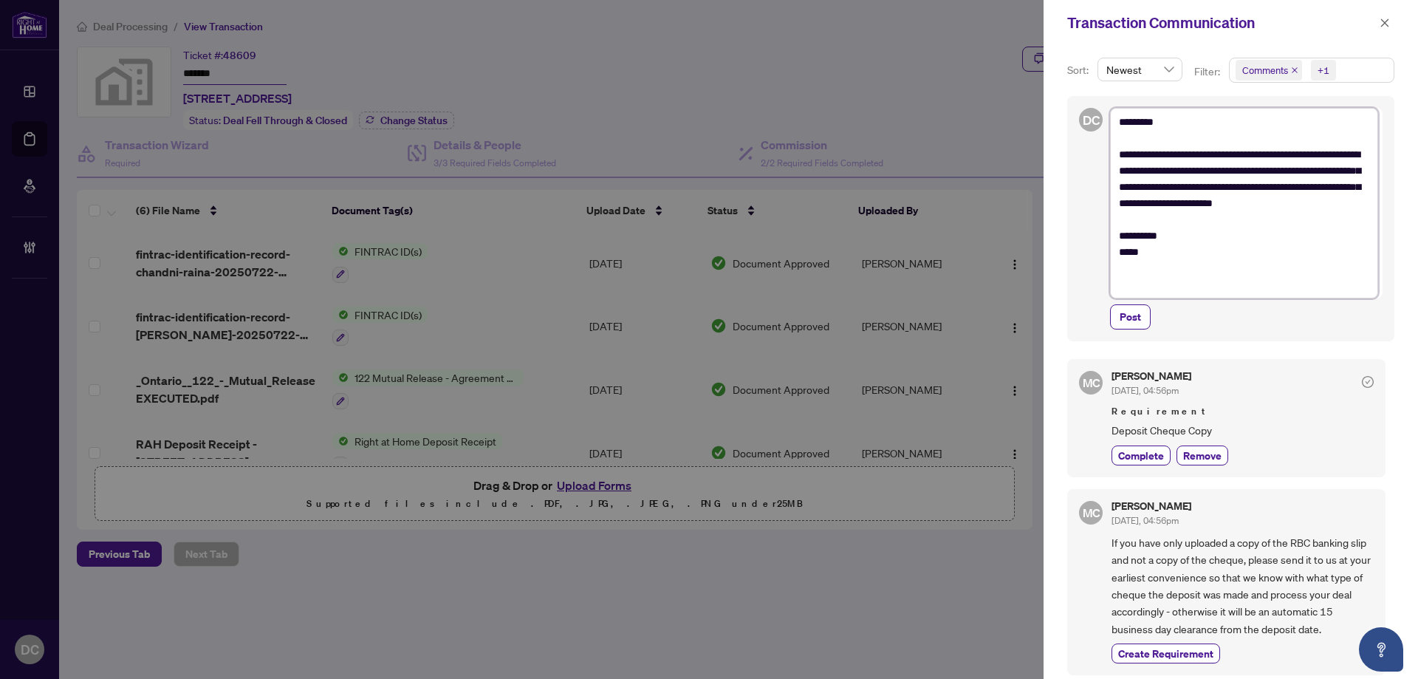
type textarea "**********"
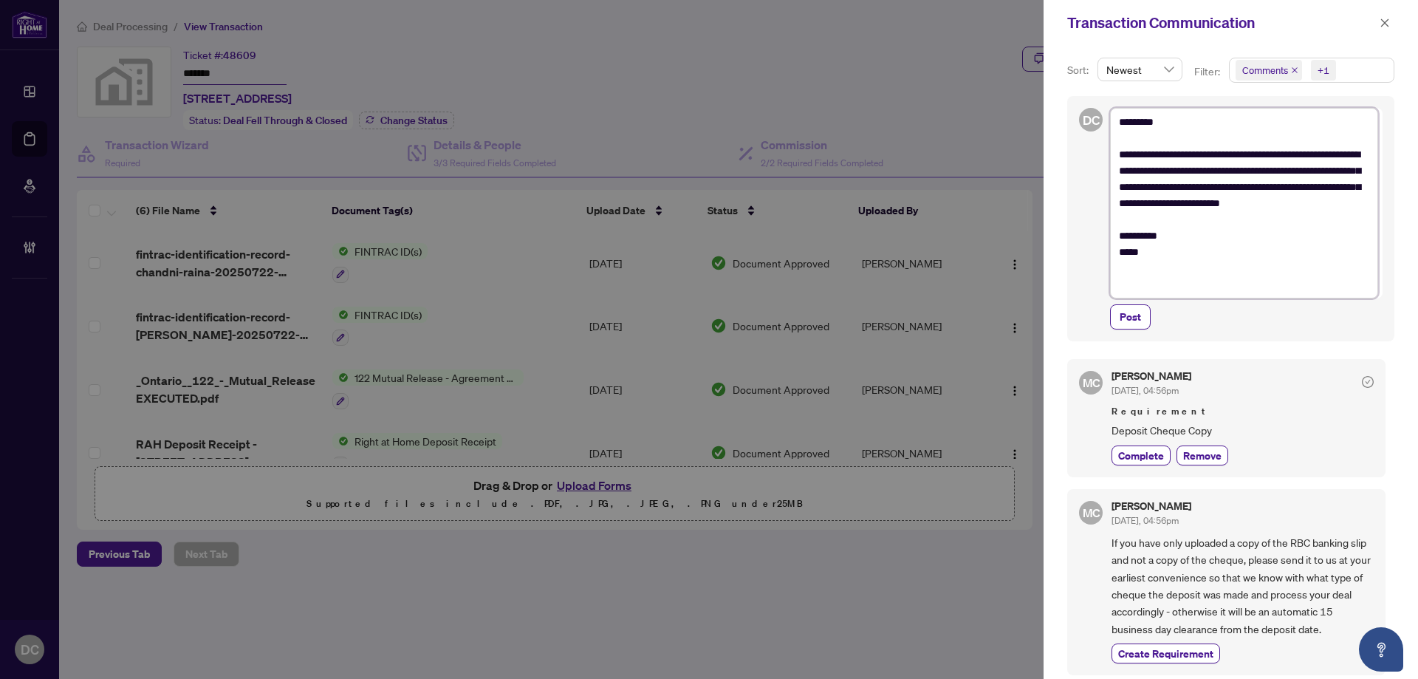
type textarea "**********"
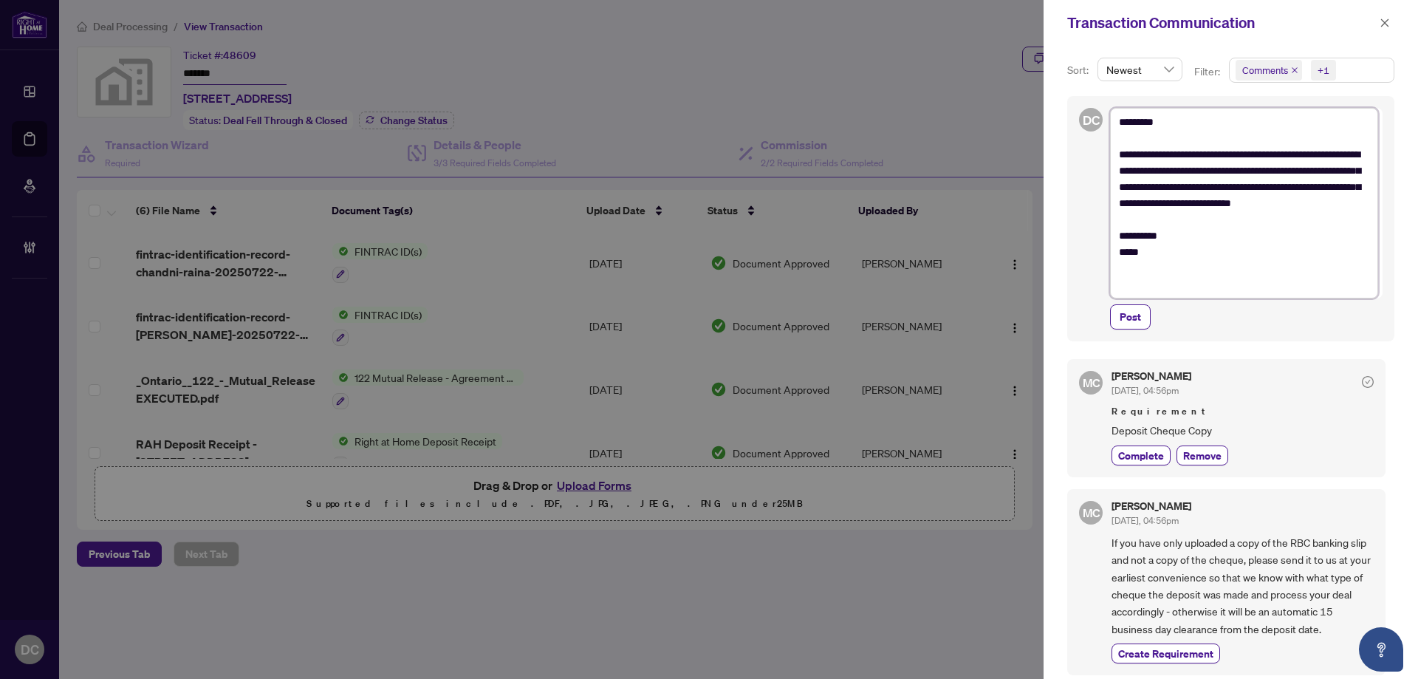
type textarea "**********"
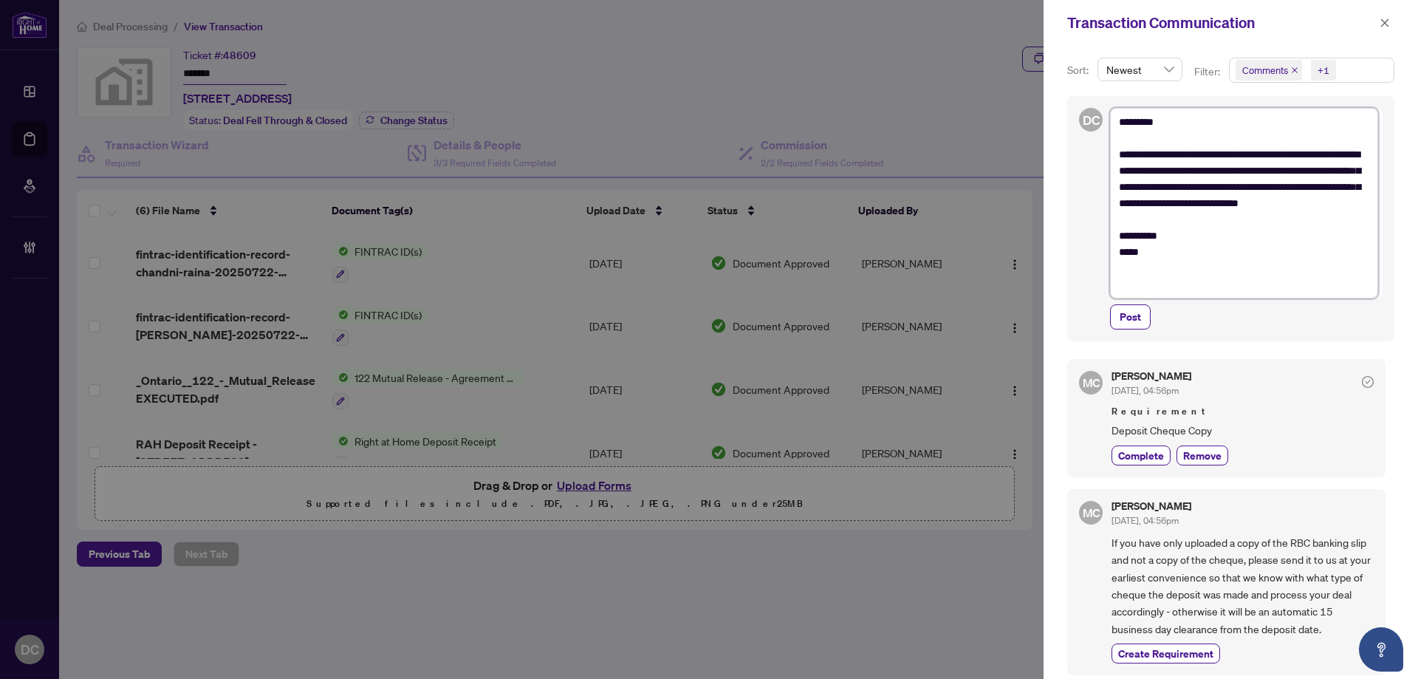
type textarea "**********"
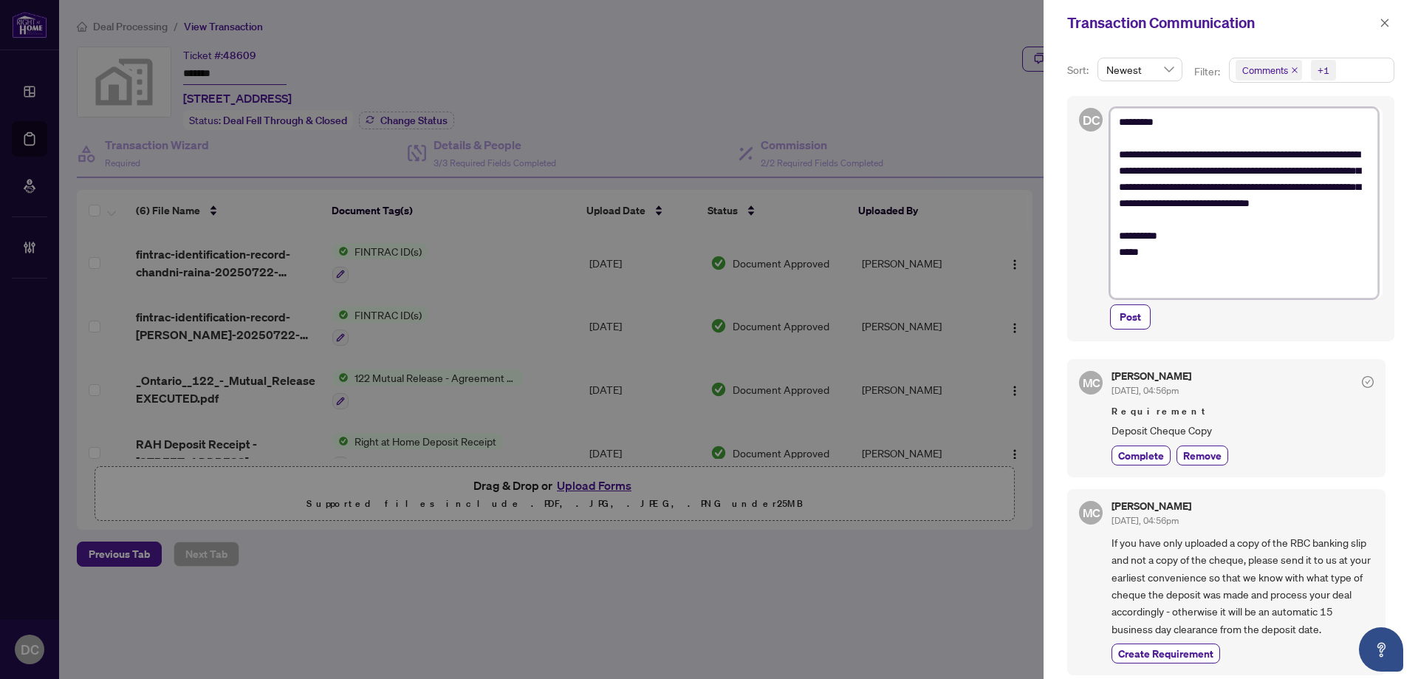
type textarea "**********"
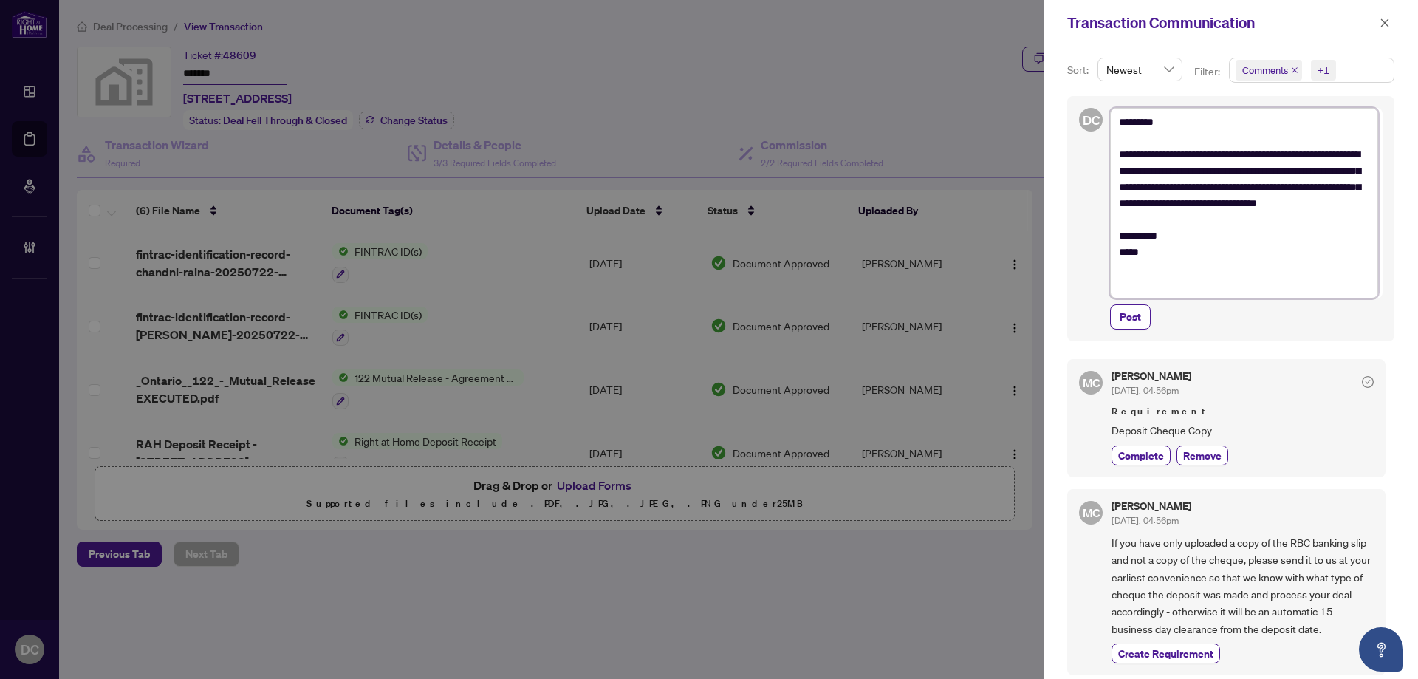
type textarea "**********"
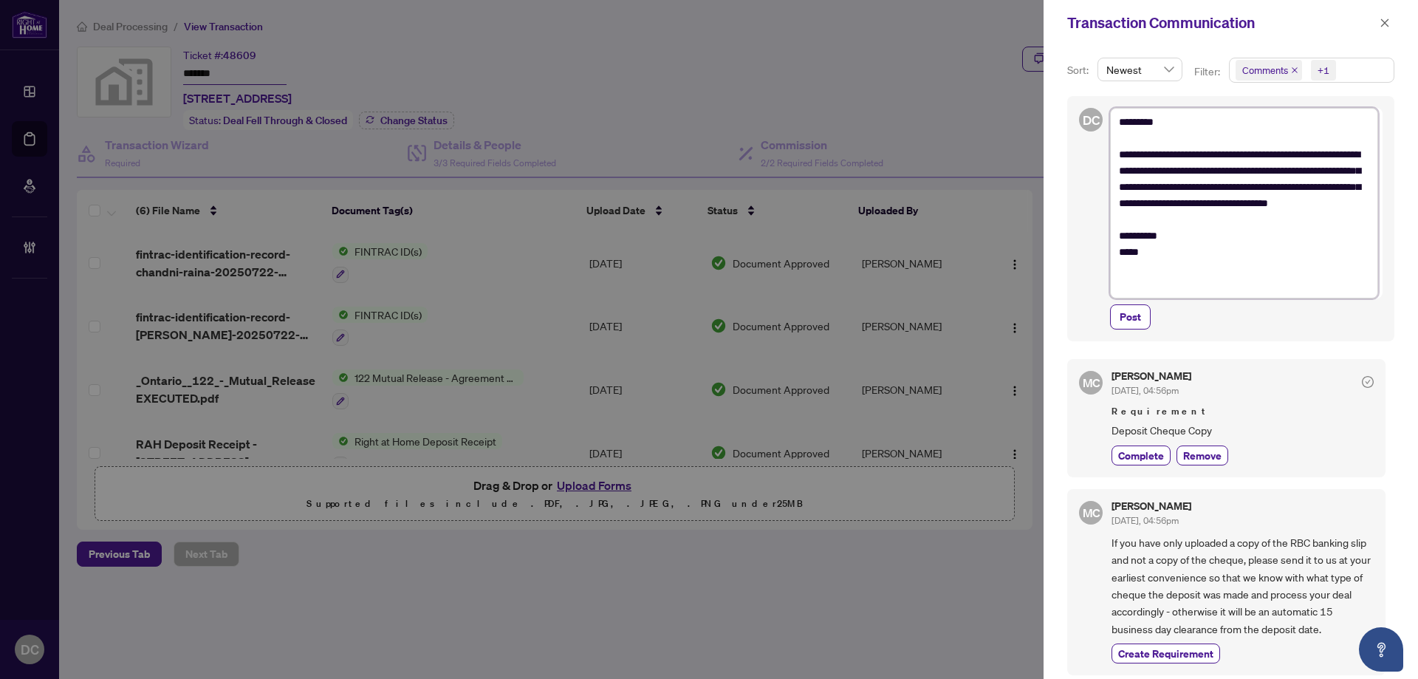
type textarea "**********"
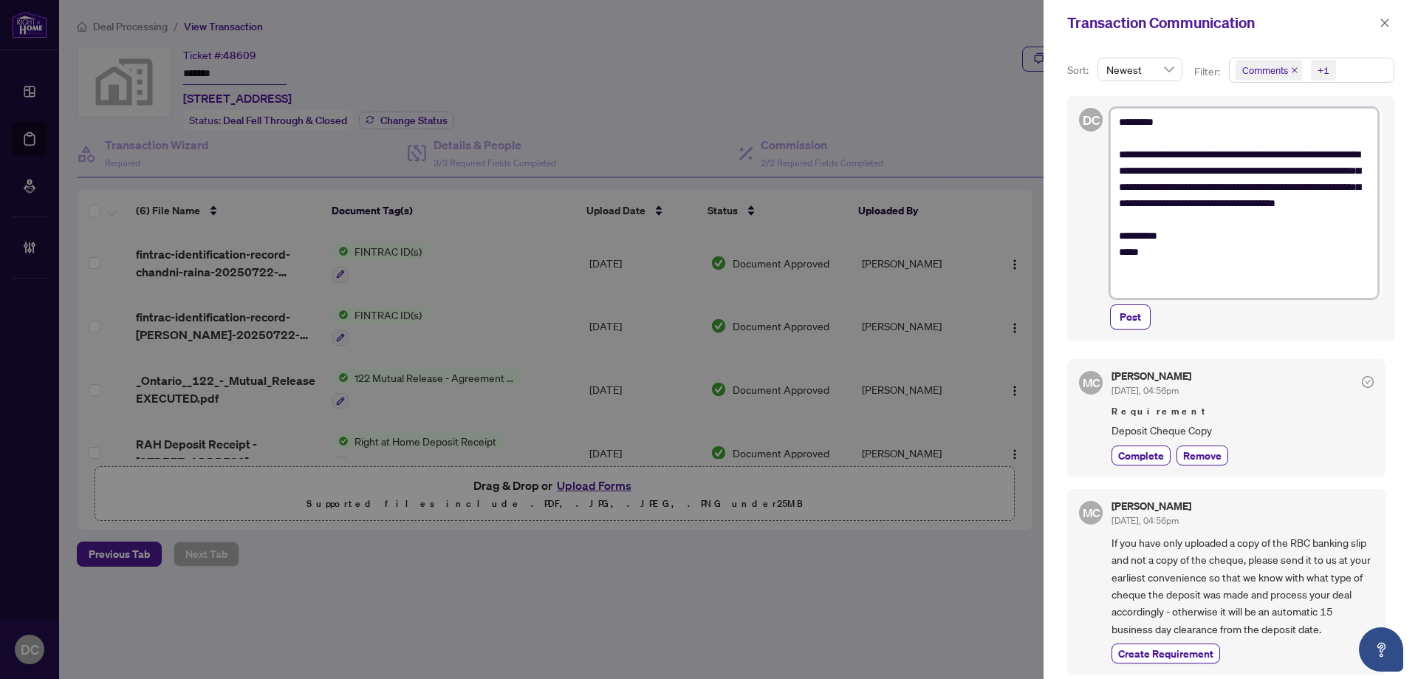
type textarea "**********"
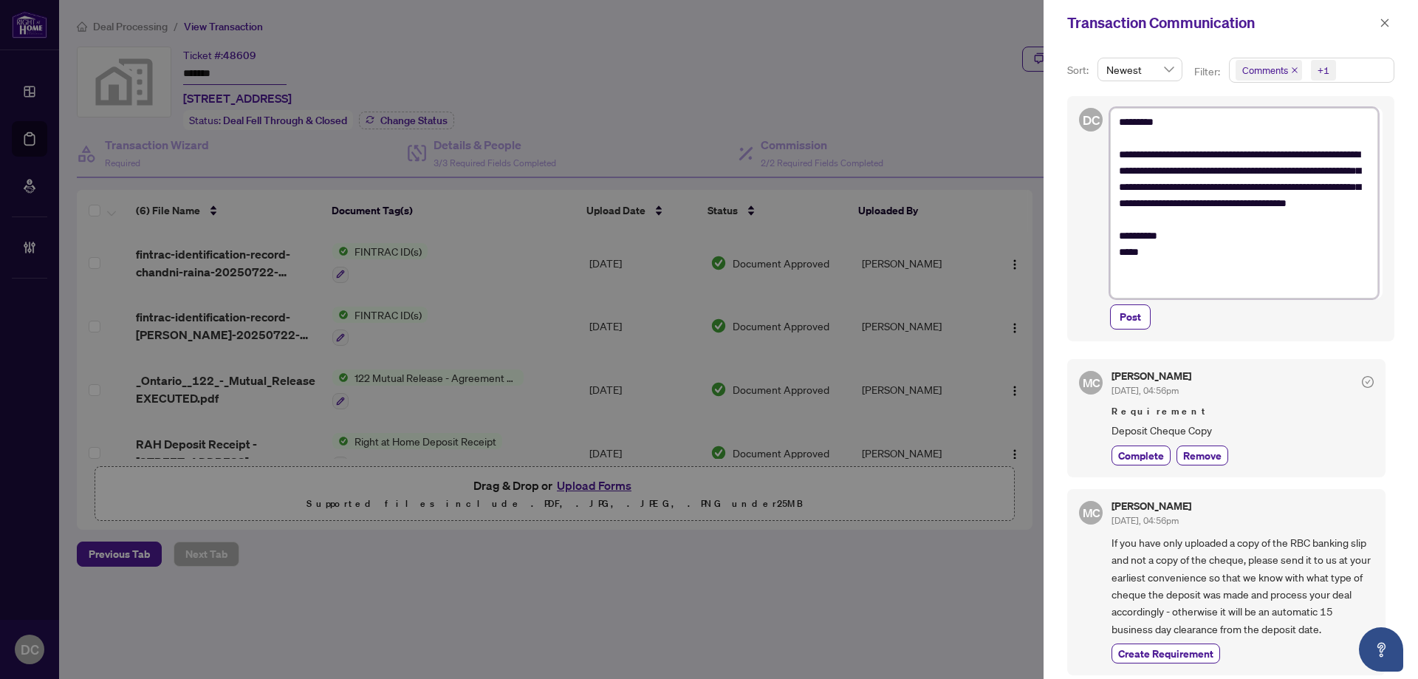
type textarea "**********"
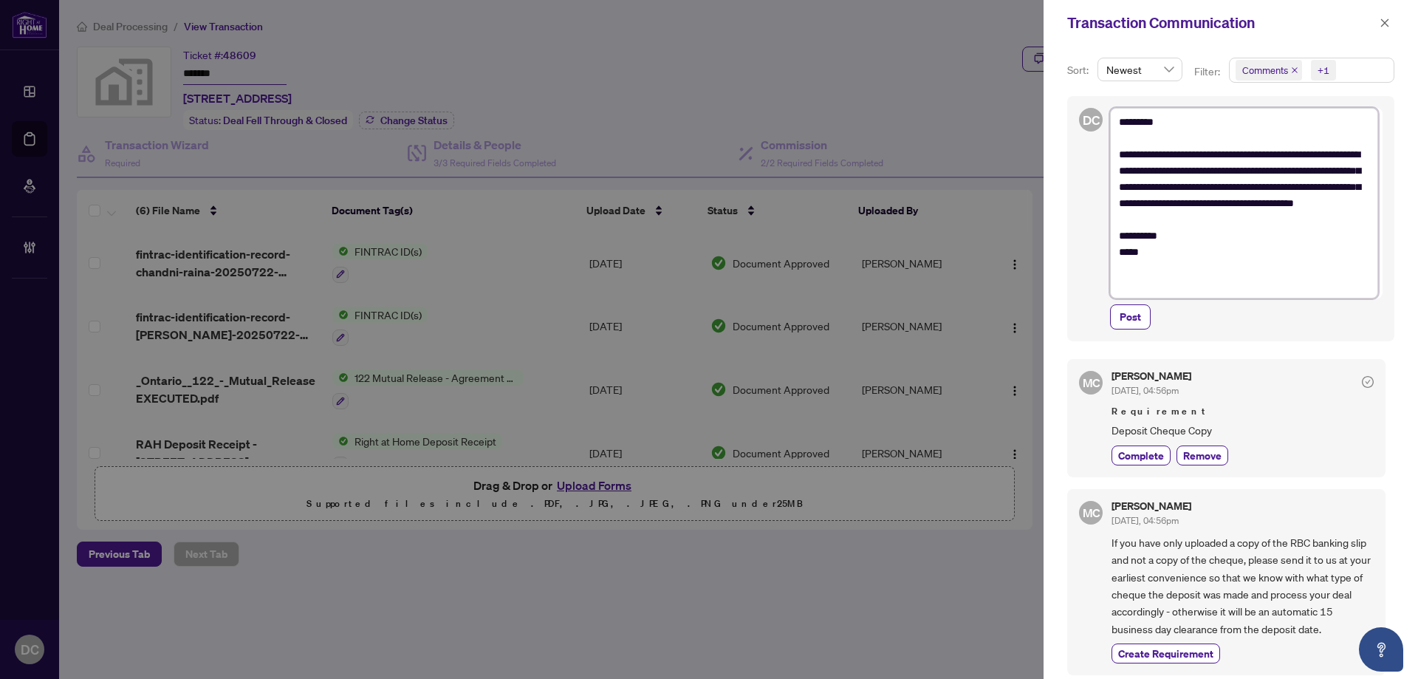
type textarea "**********"
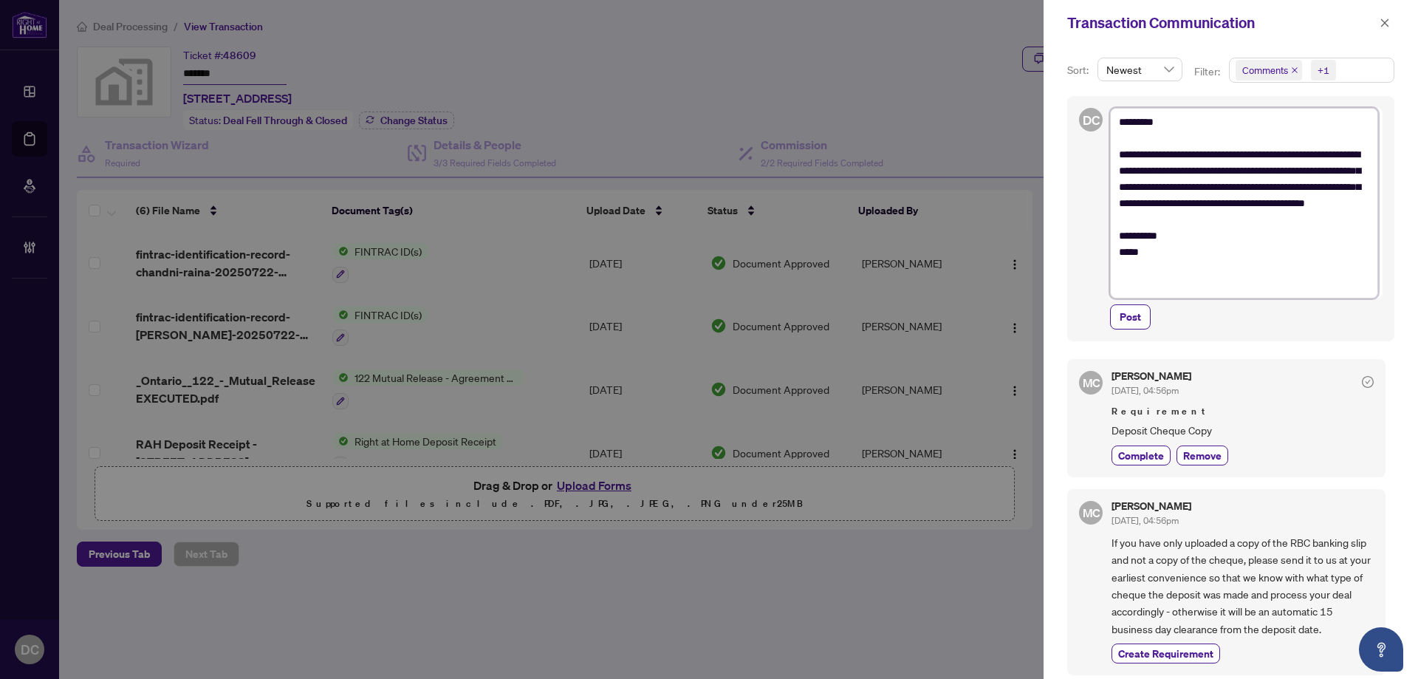
type textarea "**********"
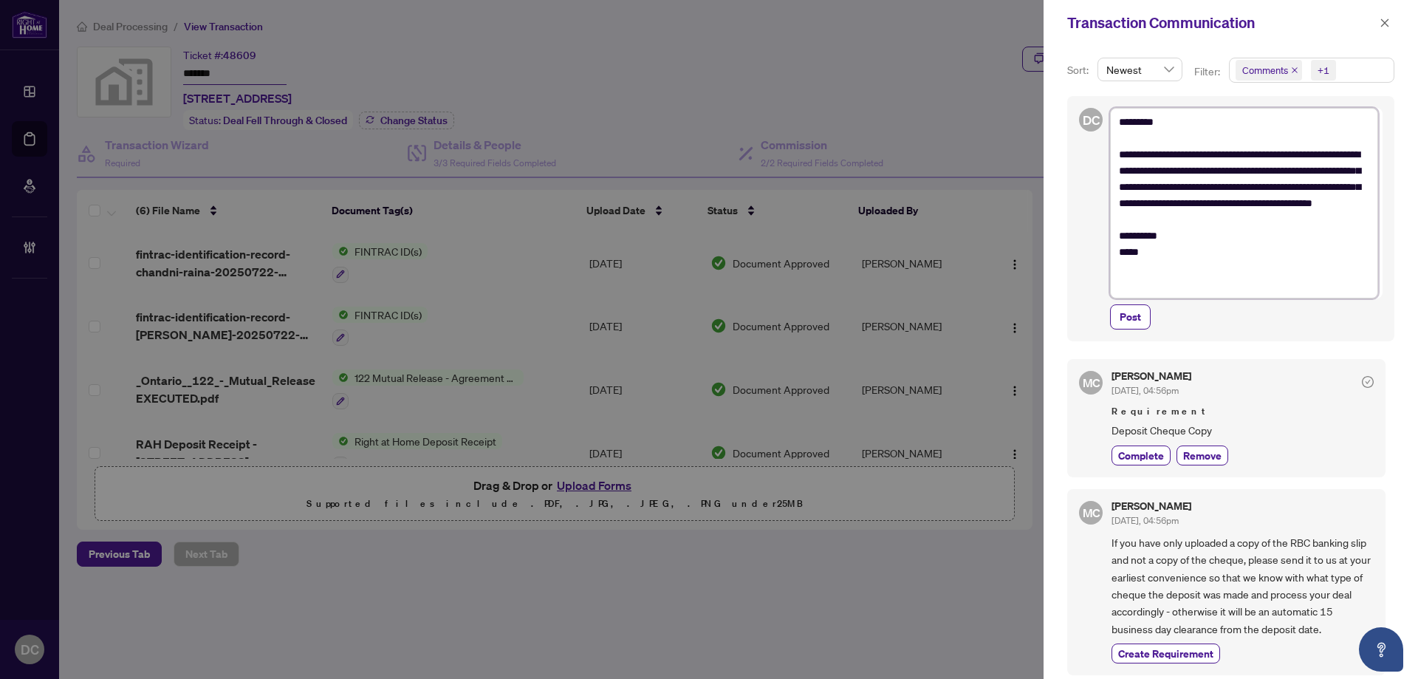
type textarea "**********"
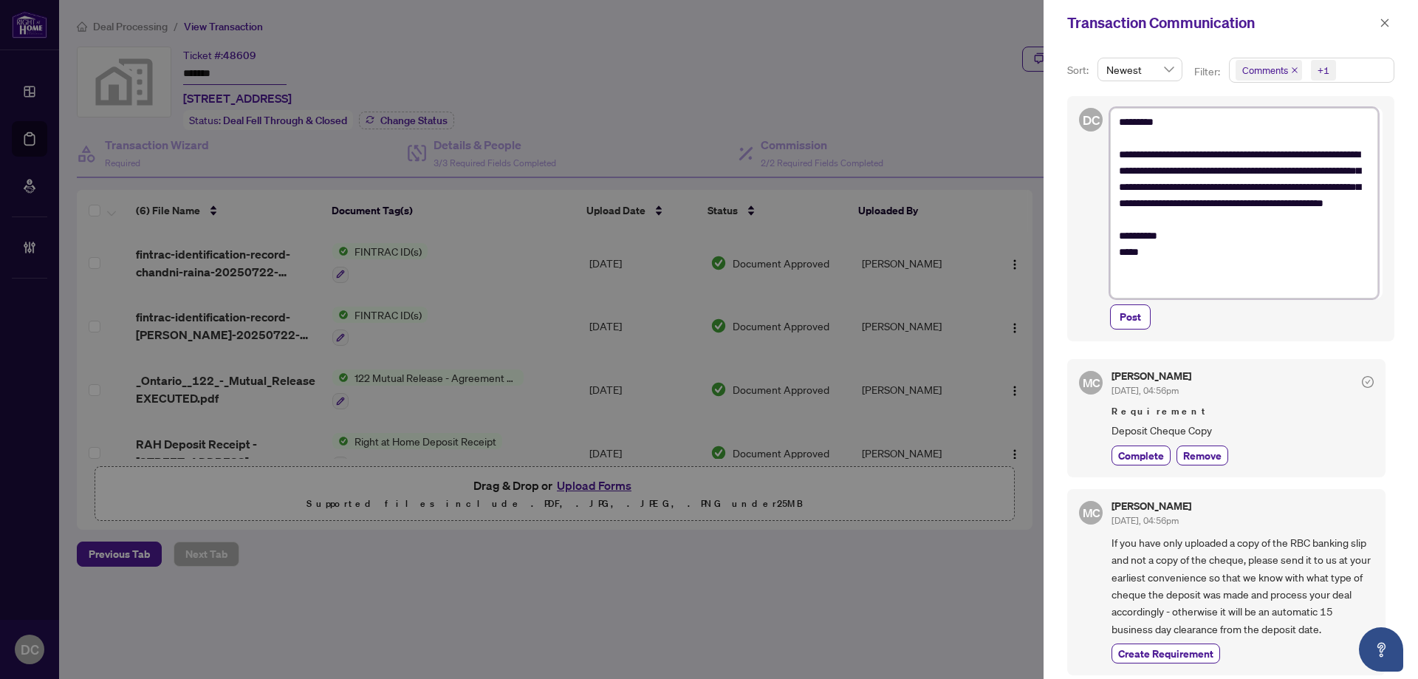
type textarea "**********"
click at [1289, 174] on textarea "**********" at bounding box center [1244, 203] width 268 height 190
type textarea "**********"
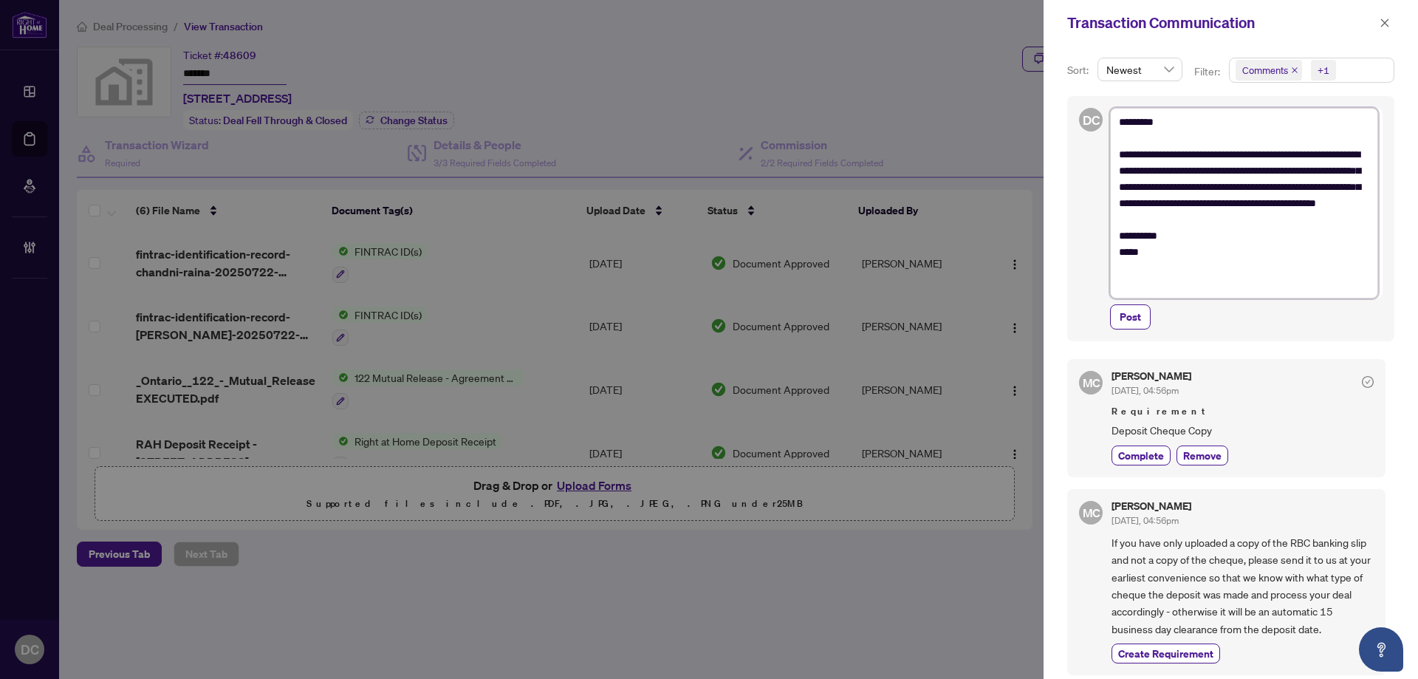
type textarea "**********"
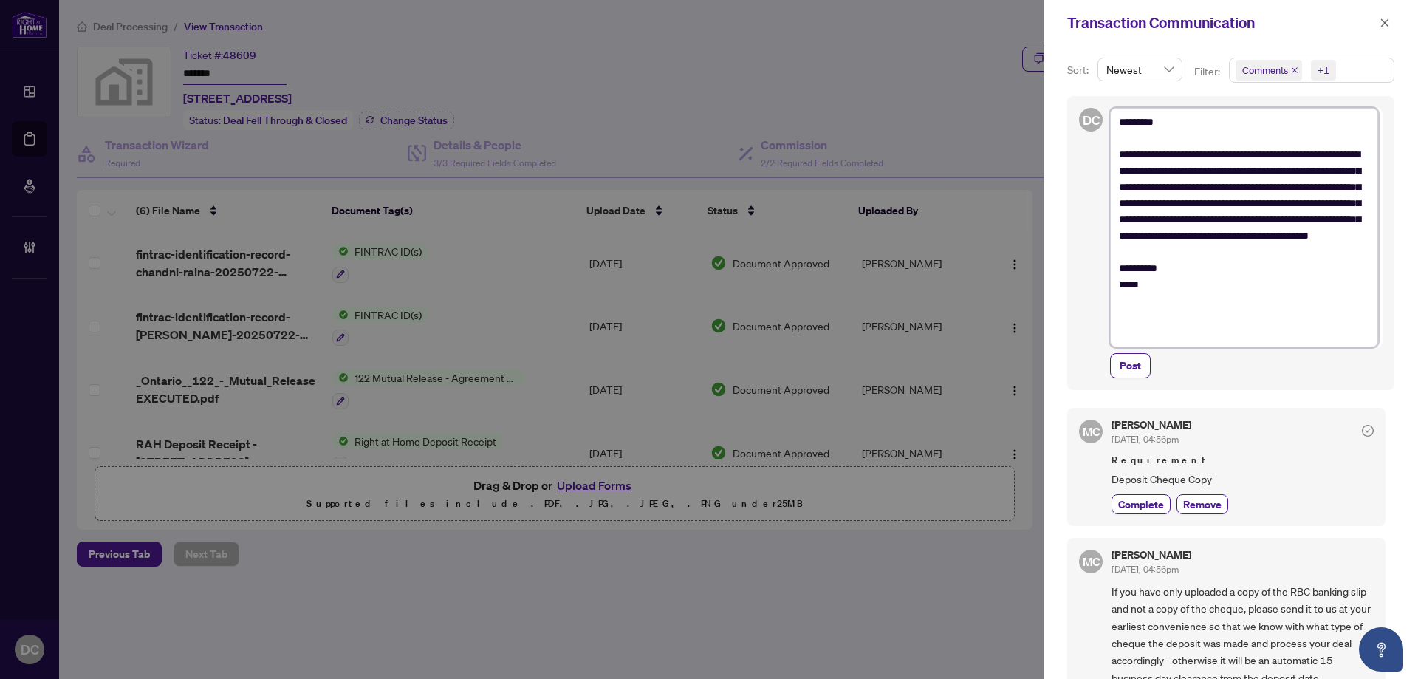
drag, startPoint x: 1246, startPoint y: 220, endPoint x: 1274, endPoint y: 271, distance: 58.5
click at [1274, 271] on textarea "**********" at bounding box center [1244, 227] width 268 height 239
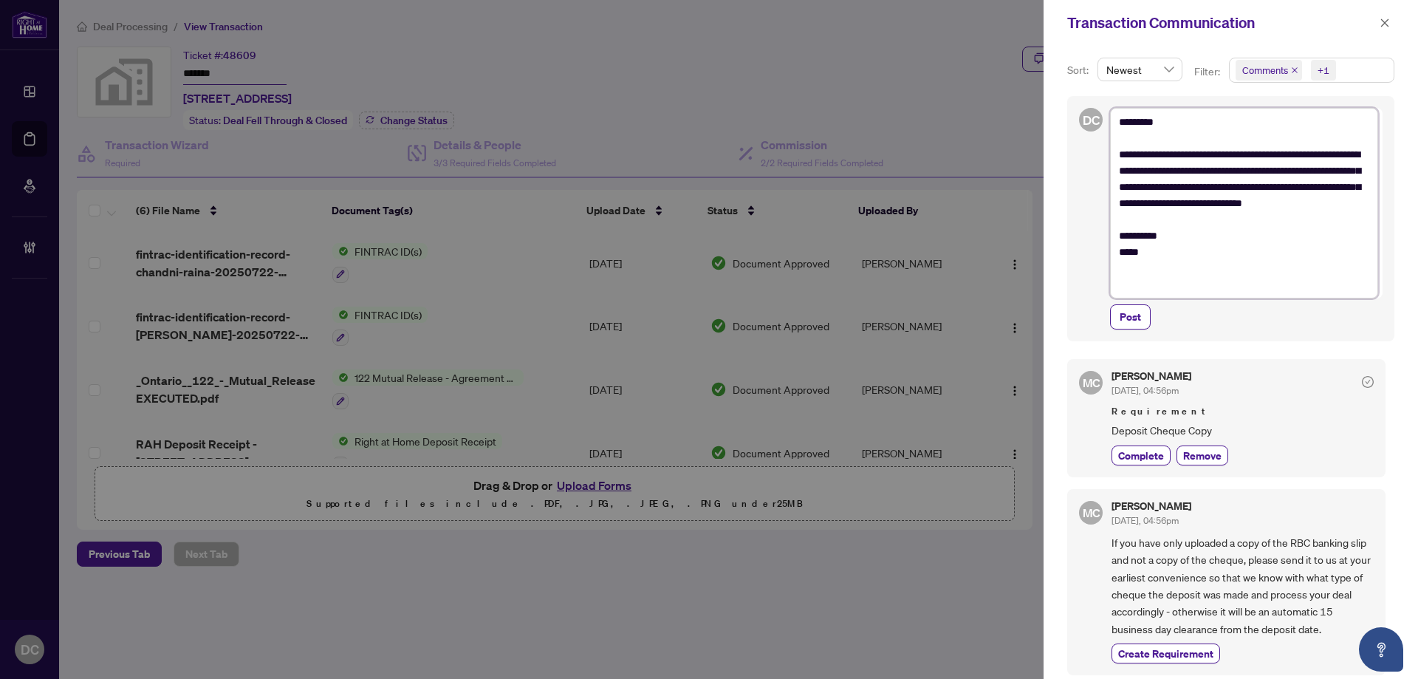
drag, startPoint x: 1290, startPoint y: 225, endPoint x: 1057, endPoint y: 113, distance: 258.9
click at [1057, 113] on div "**********" at bounding box center [1230, 362] width 374 height 633
drag, startPoint x: 1243, startPoint y: 223, endPoint x: 1262, endPoint y: 222, distance: 19.2
click at [1244, 223] on textarea "**********" at bounding box center [1244, 203] width 268 height 190
click at [1263, 222] on textarea "**********" at bounding box center [1244, 203] width 268 height 190
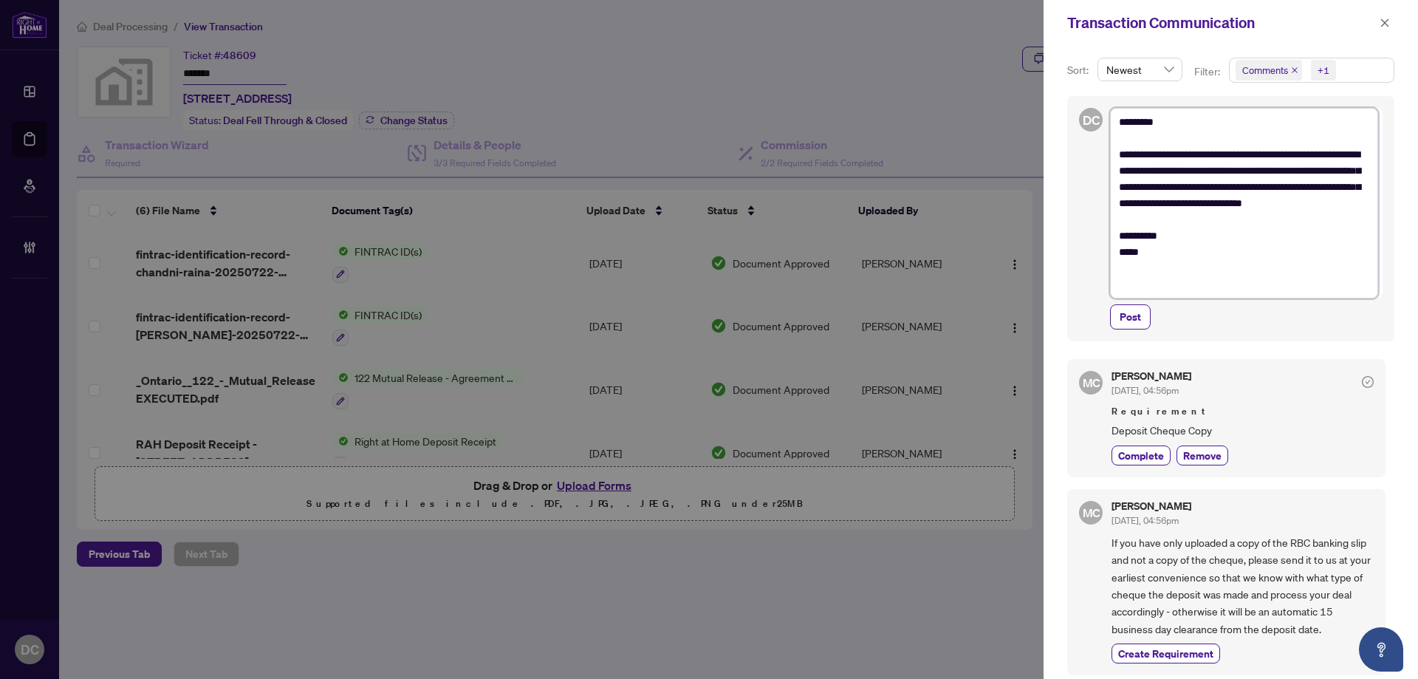
drag, startPoint x: 1256, startPoint y: 221, endPoint x: 1200, endPoint y: 233, distance: 56.8
click at [1255, 221] on textarea "**********" at bounding box center [1244, 203] width 268 height 190
click at [1179, 232] on textarea "**********" at bounding box center [1244, 203] width 268 height 190
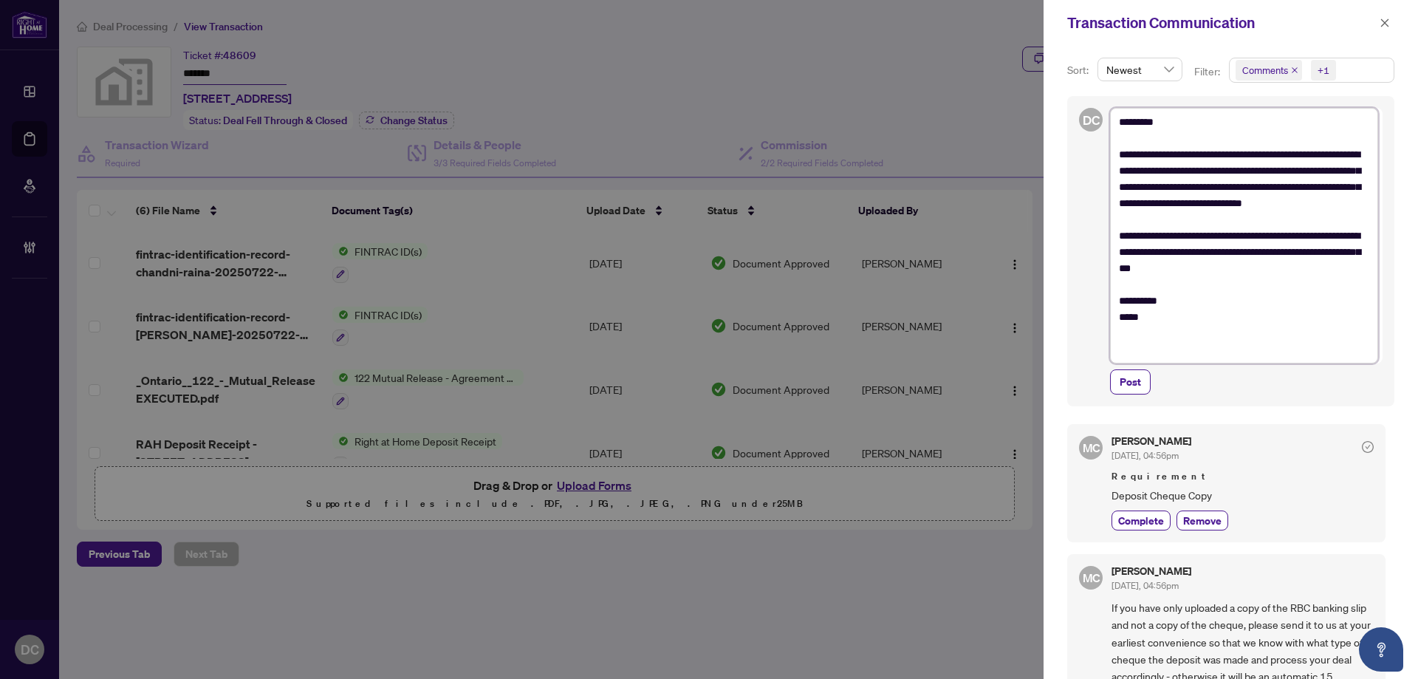
drag, startPoint x: 1150, startPoint y: 292, endPoint x: 1101, endPoint y: 98, distance: 200.4
click at [1101, 98] on div "**********" at bounding box center [1230, 251] width 327 height 310
paste textarea "**********"
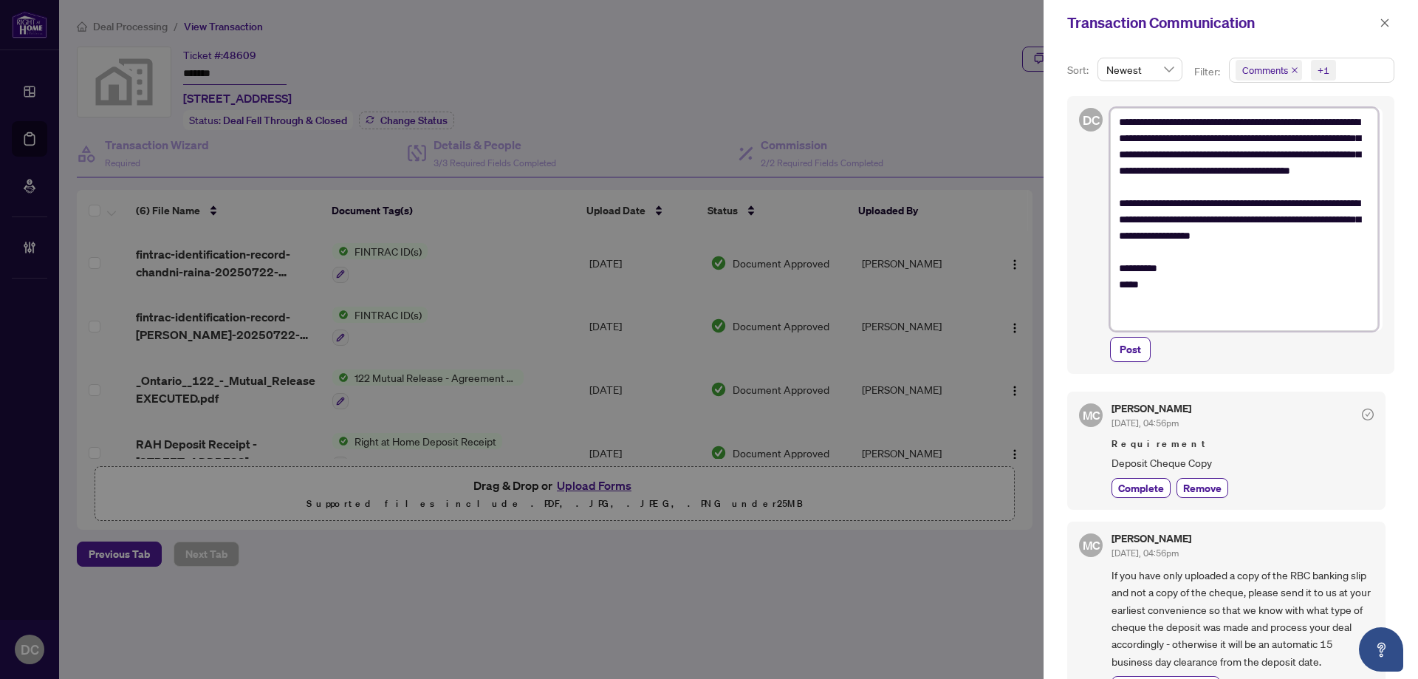
click at [1186, 272] on textarea "**********" at bounding box center [1244, 219] width 268 height 223
drag, startPoint x: 1113, startPoint y: 121, endPoint x: 1127, endPoint y: 123, distance: 14.2
click at [1113, 121] on textarea "**********" at bounding box center [1244, 219] width 268 height 223
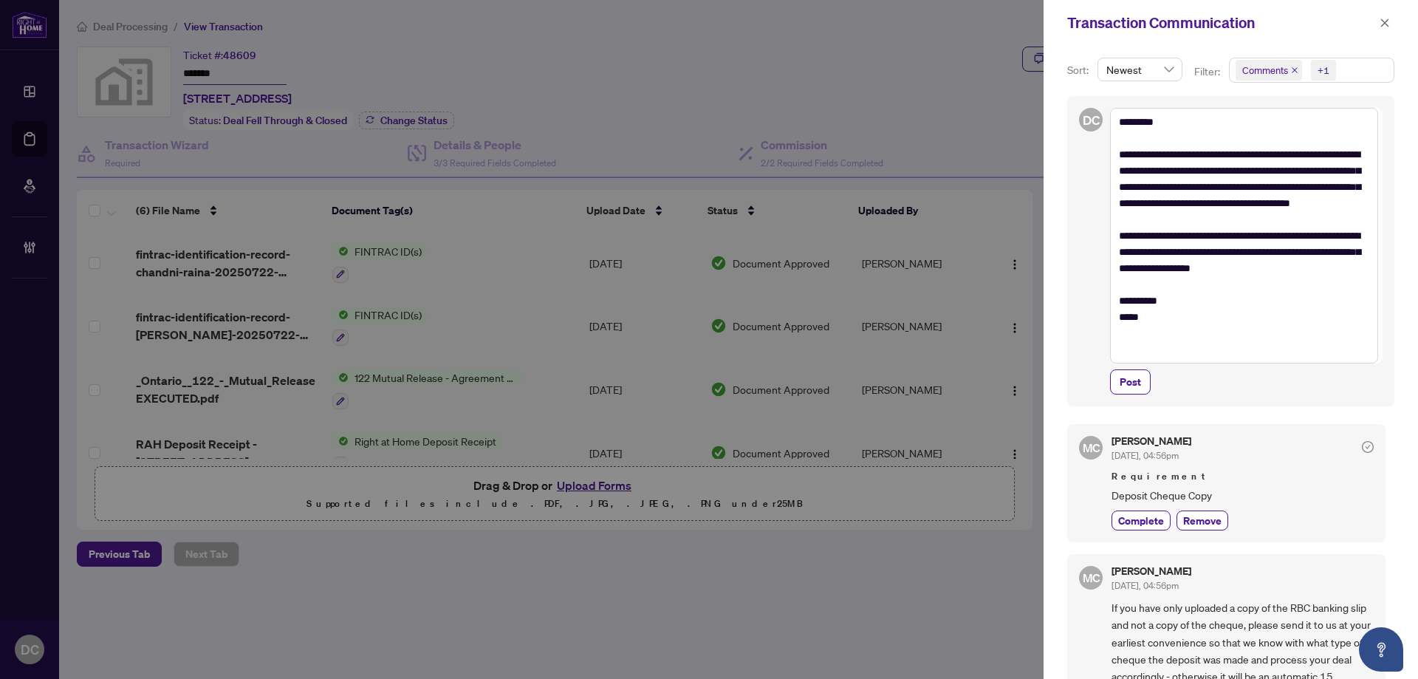
drag, startPoint x: 1121, startPoint y: 383, endPoint x: 1179, endPoint y: 383, distance: 57.6
click at [1121, 383] on span "Post" at bounding box center [1129, 382] width 21 height 24
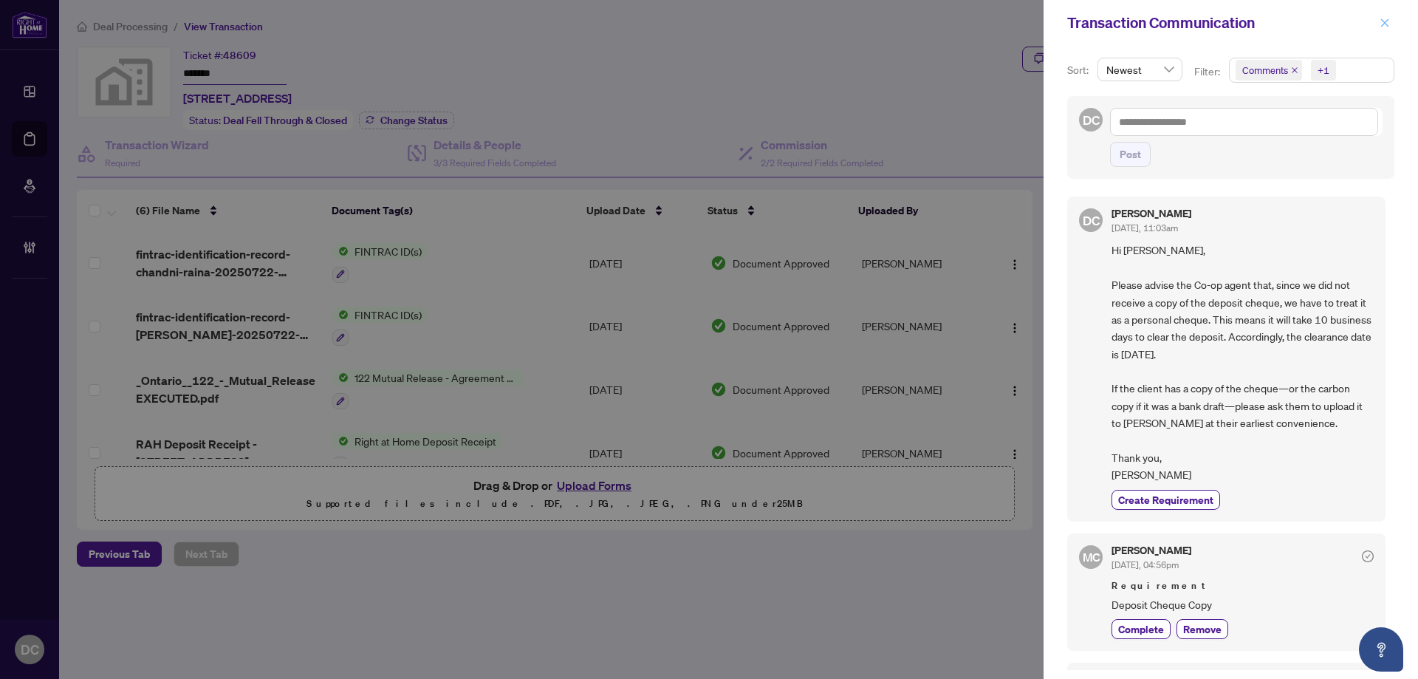
click at [1386, 18] on icon "close" at bounding box center [1384, 23] width 10 height 10
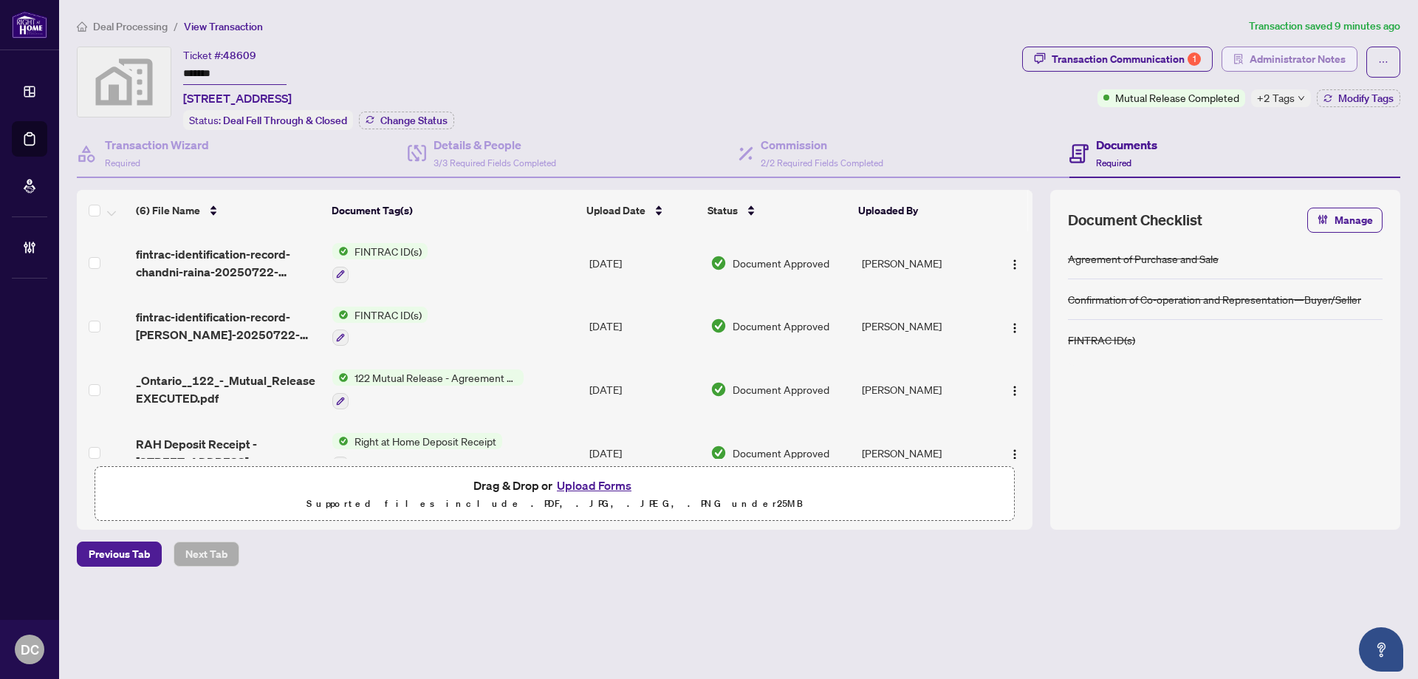
click at [1307, 58] on span "Administrator Notes" at bounding box center [1297, 59] width 96 height 24
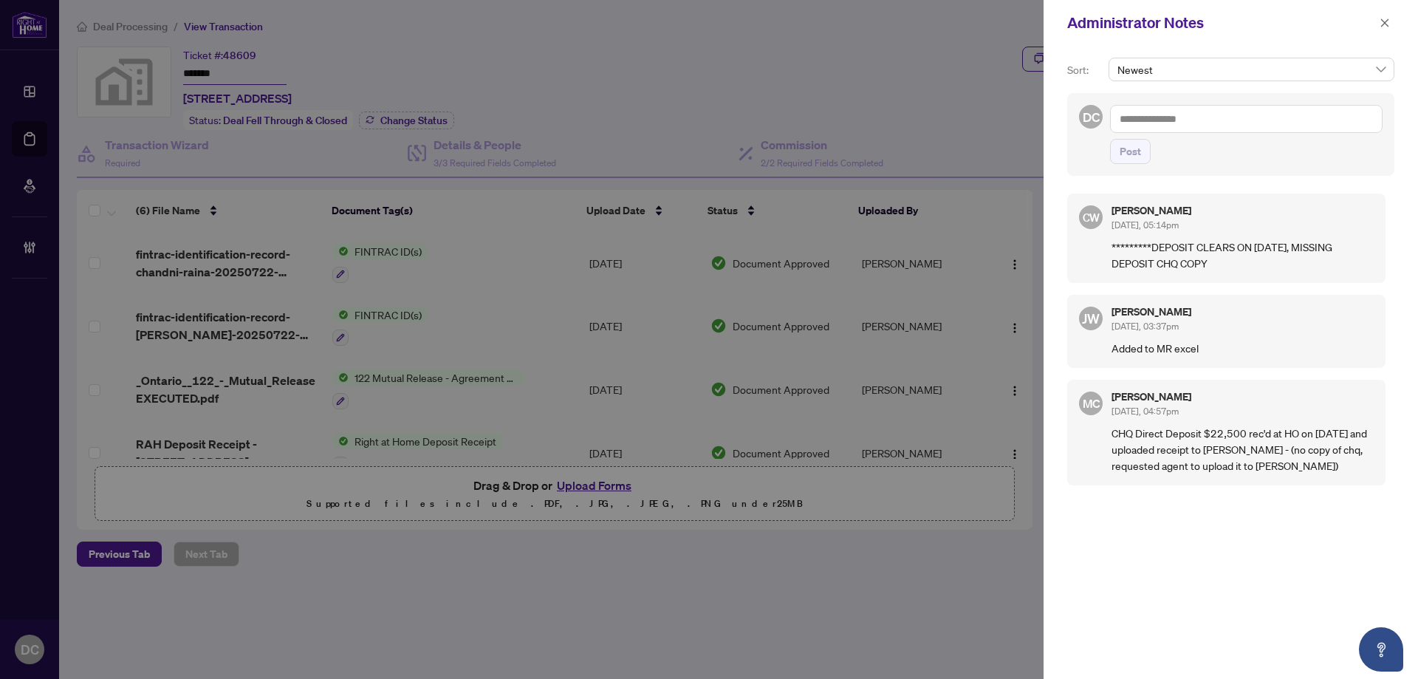
click at [1241, 120] on textarea at bounding box center [1246, 119] width 272 height 28
click at [1140, 145] on span "Post" at bounding box center [1129, 152] width 21 height 24
click at [1392, 26] on button "button" at bounding box center [1384, 23] width 19 height 18
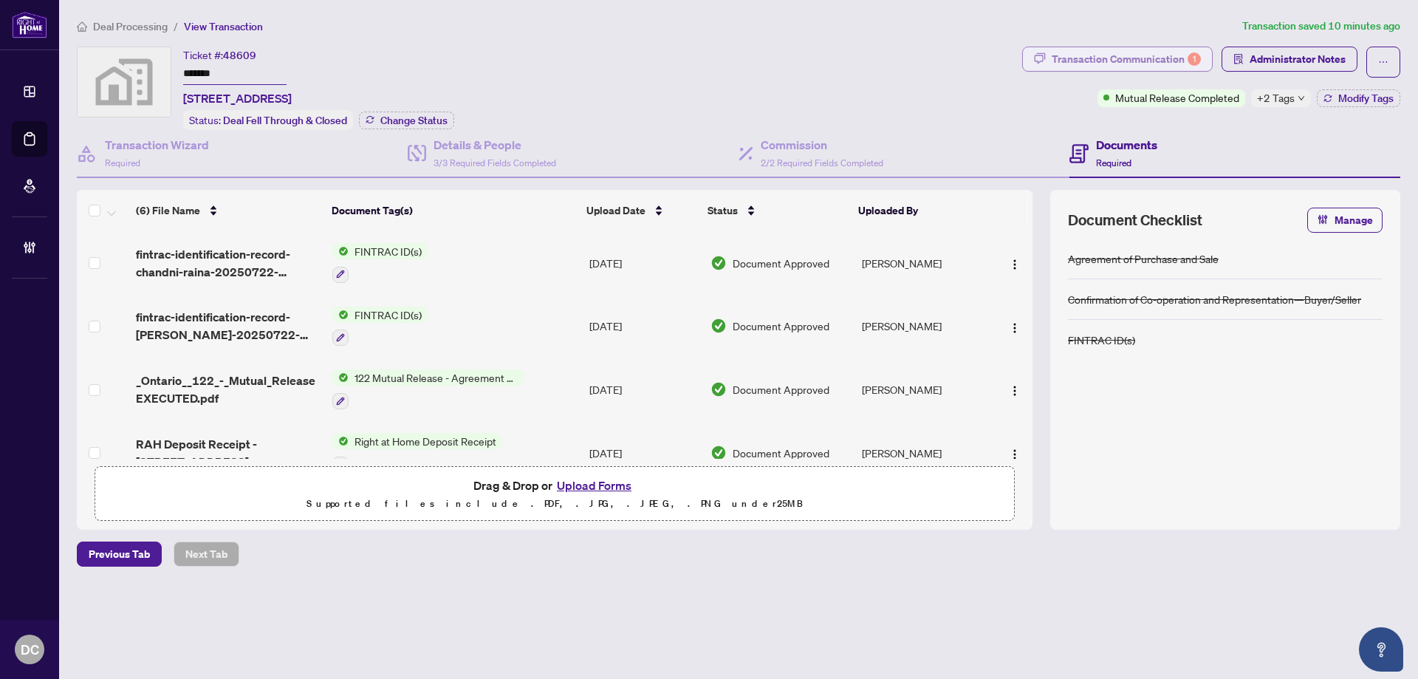
click at [1177, 54] on div "Transaction Communication 1" at bounding box center [1125, 59] width 149 height 24
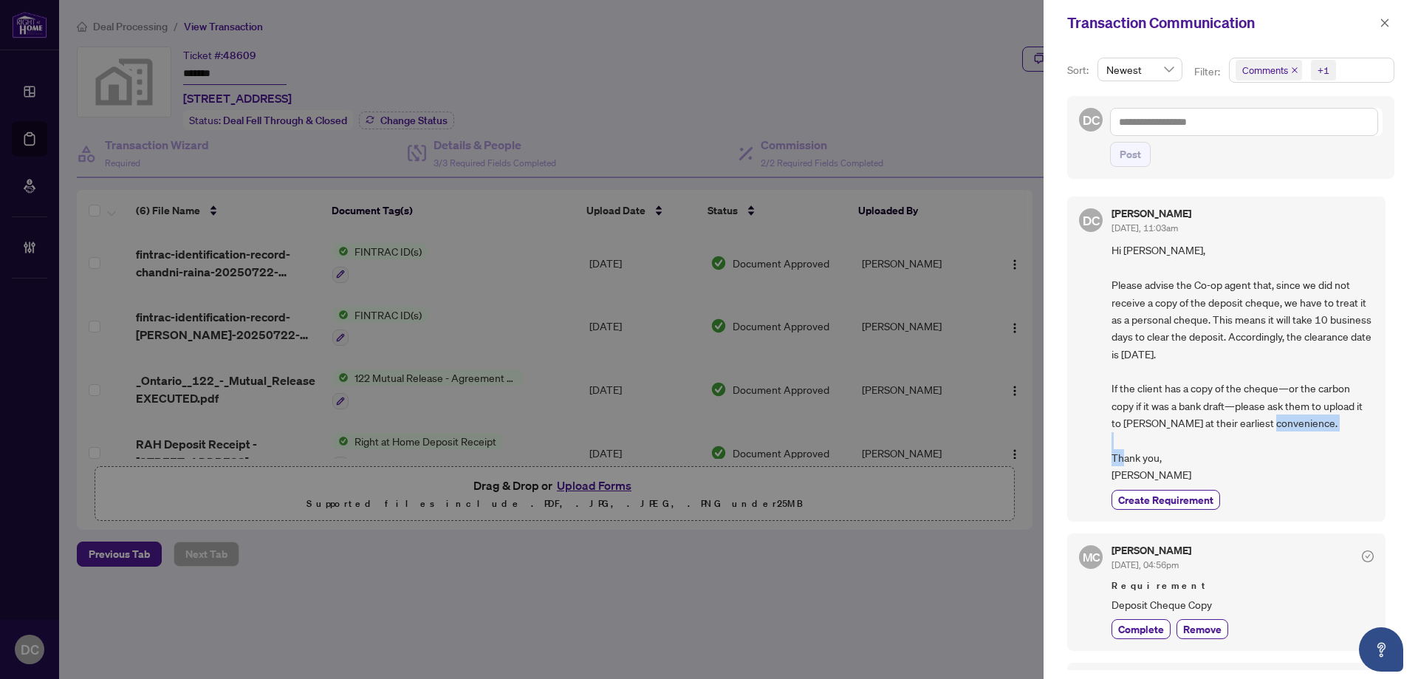
drag, startPoint x: 1160, startPoint y: 475, endPoint x: 1142, endPoint y: 433, distance: 45.7
click at [1140, 433] on span "Hi Benny, Please advise the Co-op agent that, since we did not receive a copy o…" at bounding box center [1242, 361] width 262 height 241
click at [1230, 461] on span "Hi Benny, Please advise the Co-op agent that, since we did not receive a copy o…" at bounding box center [1242, 361] width 262 height 241
click at [1222, 480] on span "Hi Benny, Please advise the Co-op agent that, since we did not receive a copy o…" at bounding box center [1242, 361] width 262 height 241
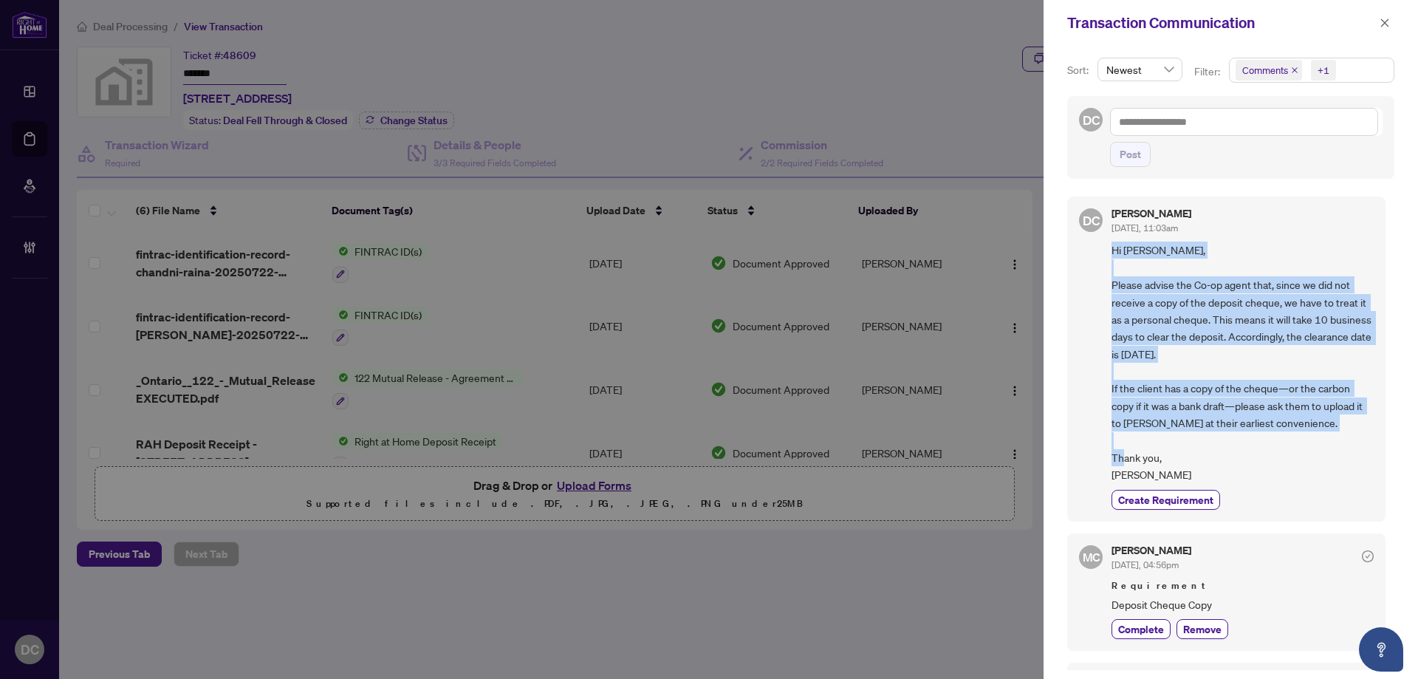
drag, startPoint x: 1178, startPoint y: 475, endPoint x: 1112, endPoint y: 239, distance: 244.5
click at [1112, 239] on div "Dawn Chan Aug/26/2025, 11:03am Hi Benny, Please advise the Co-op agent that, si…" at bounding box center [1242, 358] width 262 height 300
copy span "Hi Benny, Please advise the Co-op agent that, since we did not receive a copy o…"
click at [1322, 481] on span "Hi Benny, Please advise the Co-op agent that, since we did not receive a copy o…" at bounding box center [1242, 361] width 262 height 241
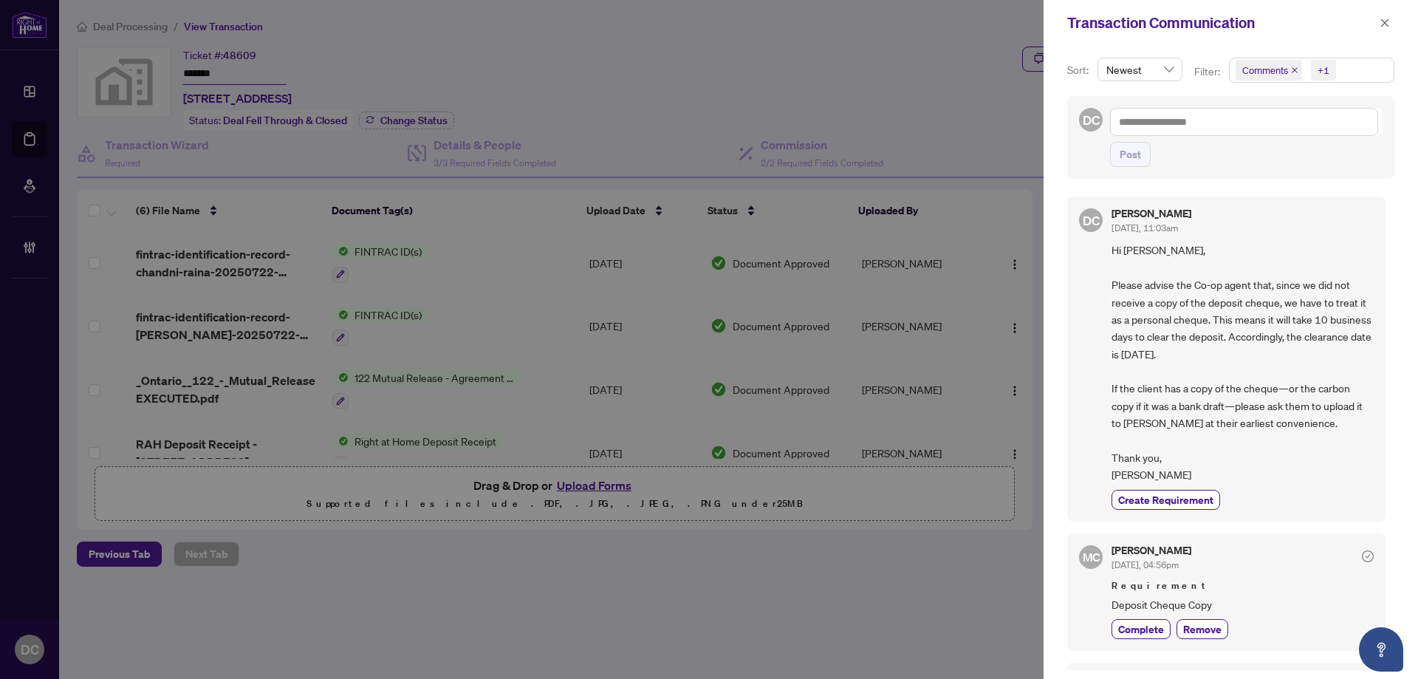
drag, startPoint x: 1386, startPoint y: 23, endPoint x: 1265, endPoint y: 5, distance: 122.4
click at [1384, 21] on icon "close" at bounding box center [1384, 23] width 10 height 10
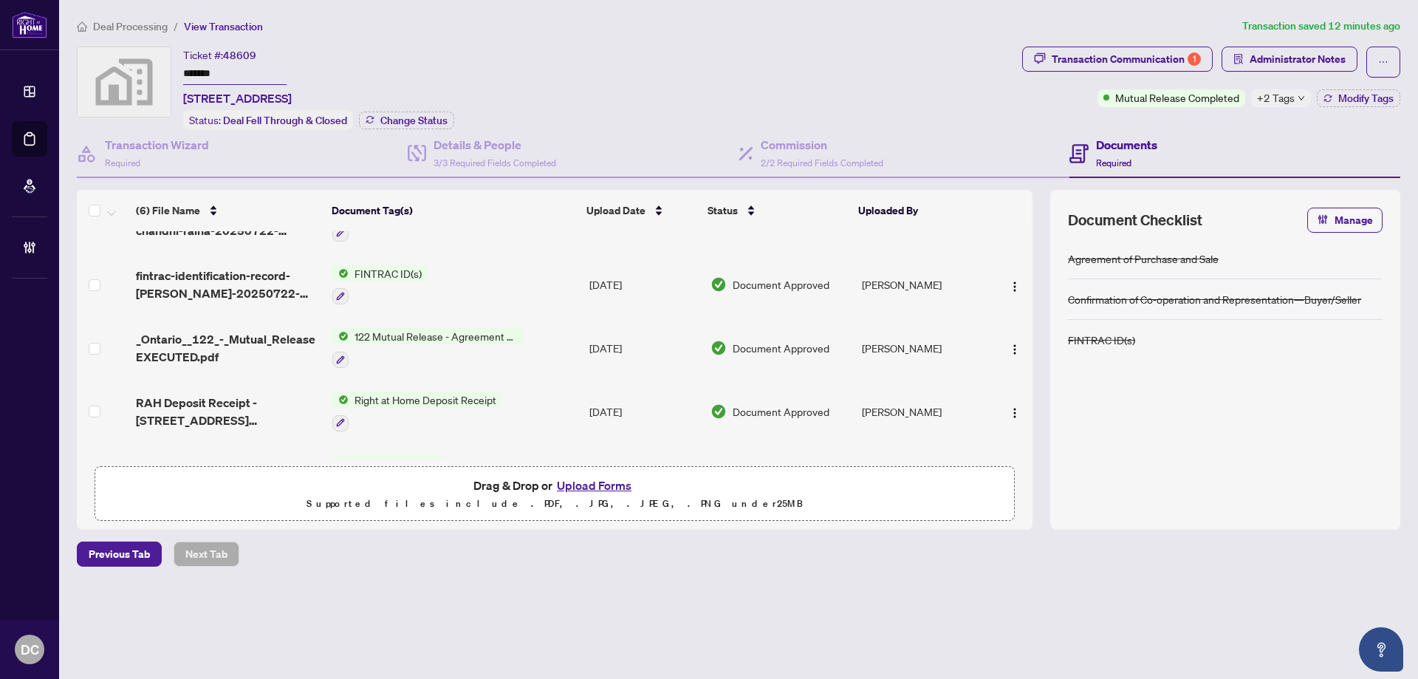
scroll to position [74, 0]
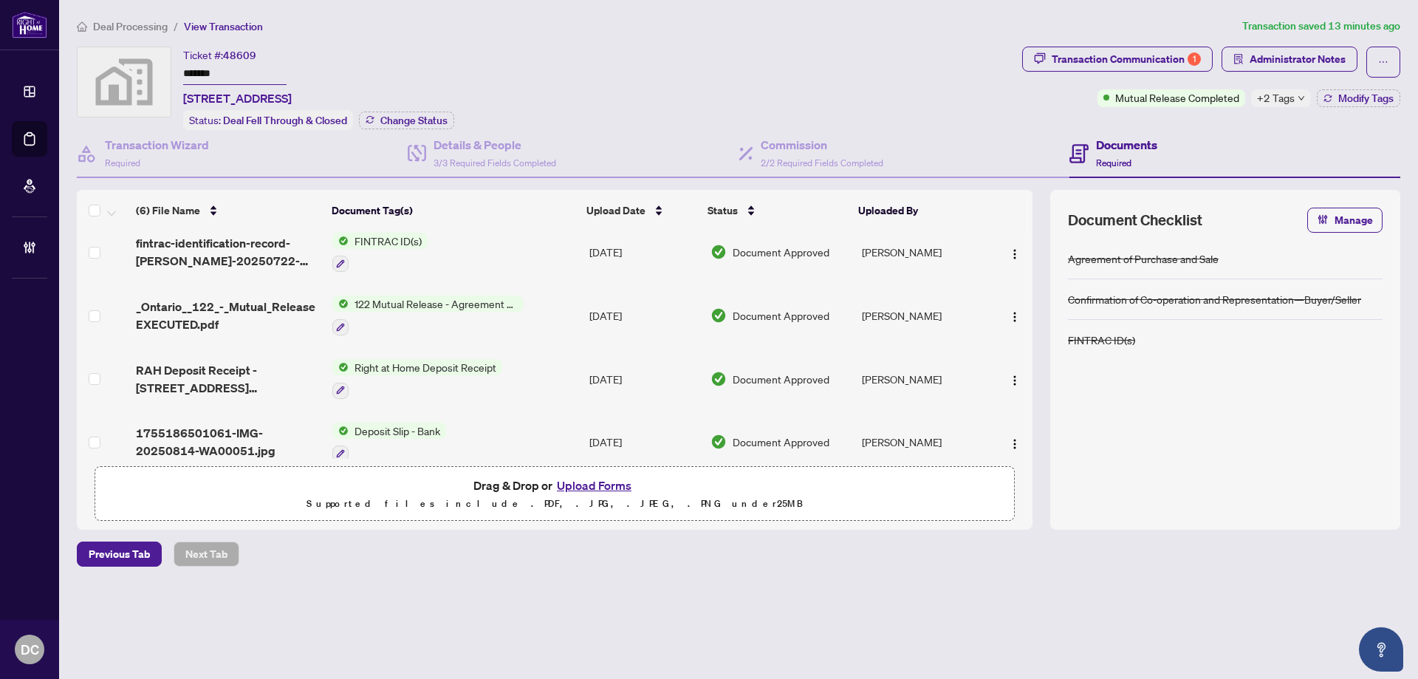
click at [534, 383] on td "Right at Home Deposit Receipt" at bounding box center [454, 378] width 257 height 63
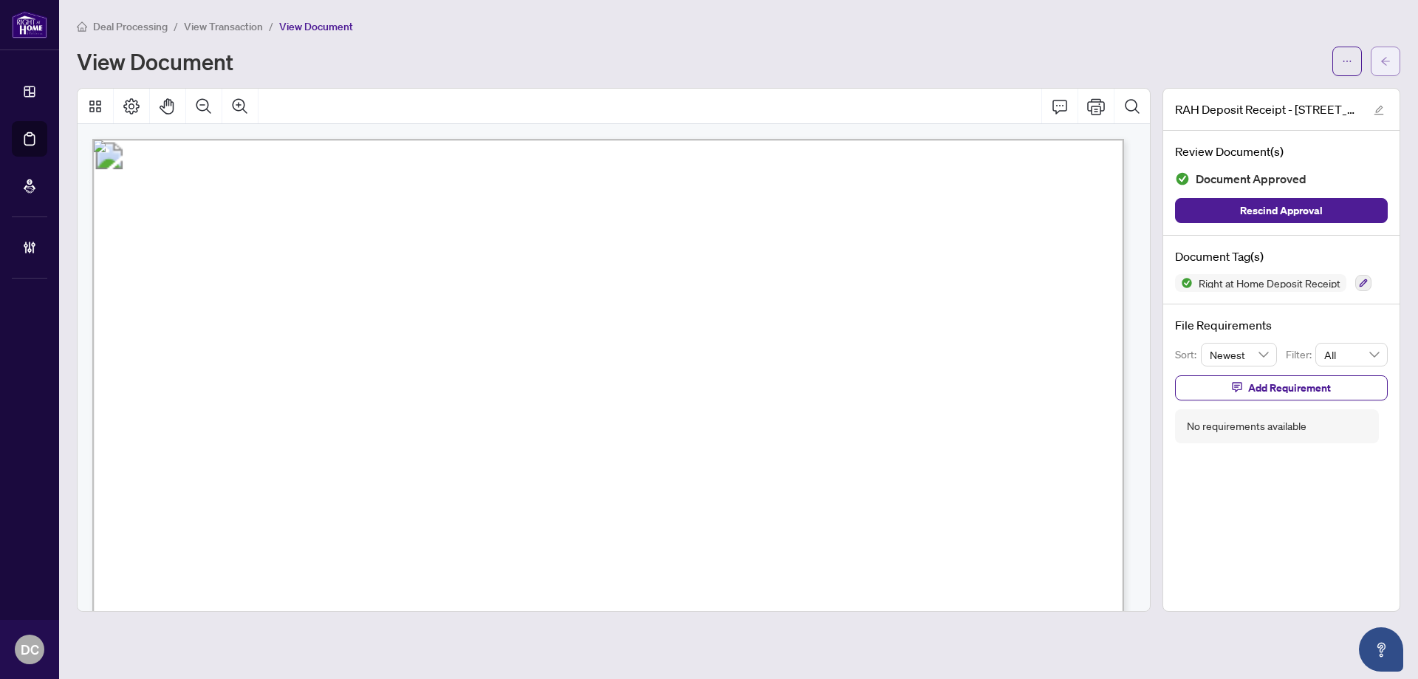
click at [1375, 53] on button "button" at bounding box center [1385, 62] width 30 height 30
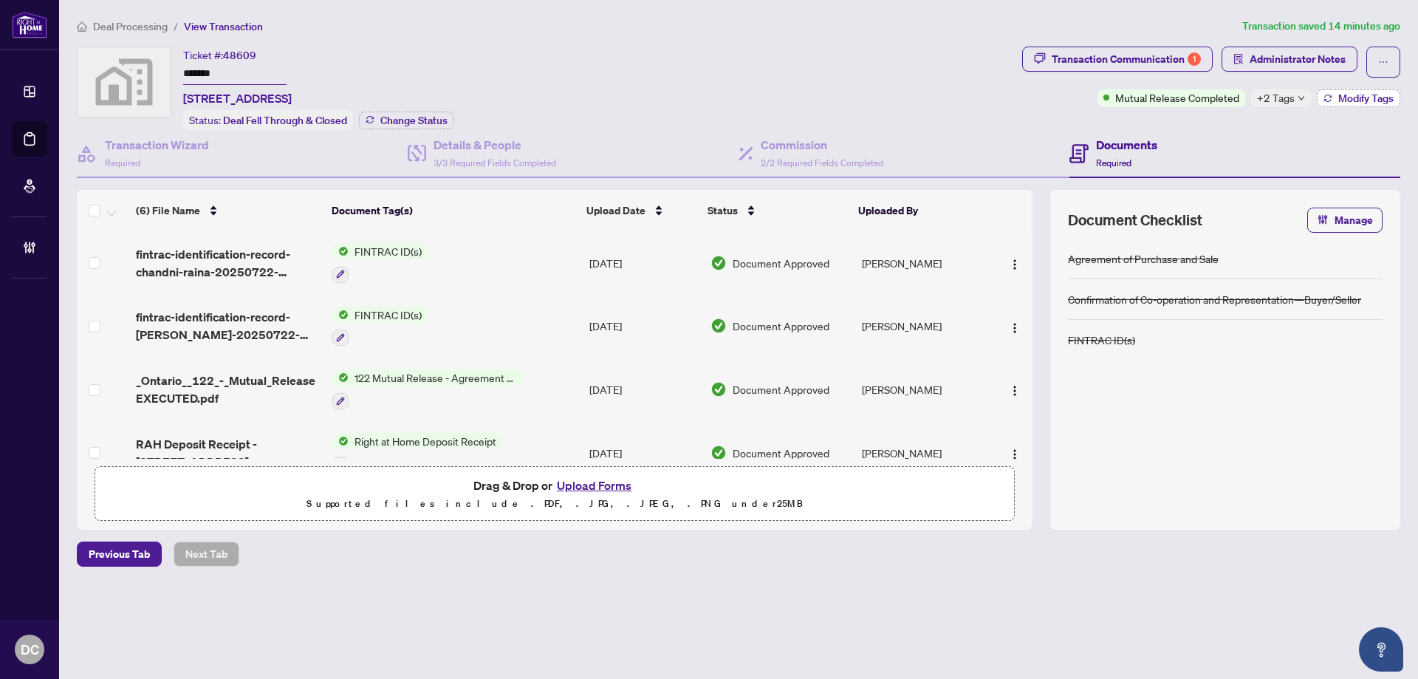
click at [1366, 95] on span "Modify Tags" at bounding box center [1365, 98] width 55 height 10
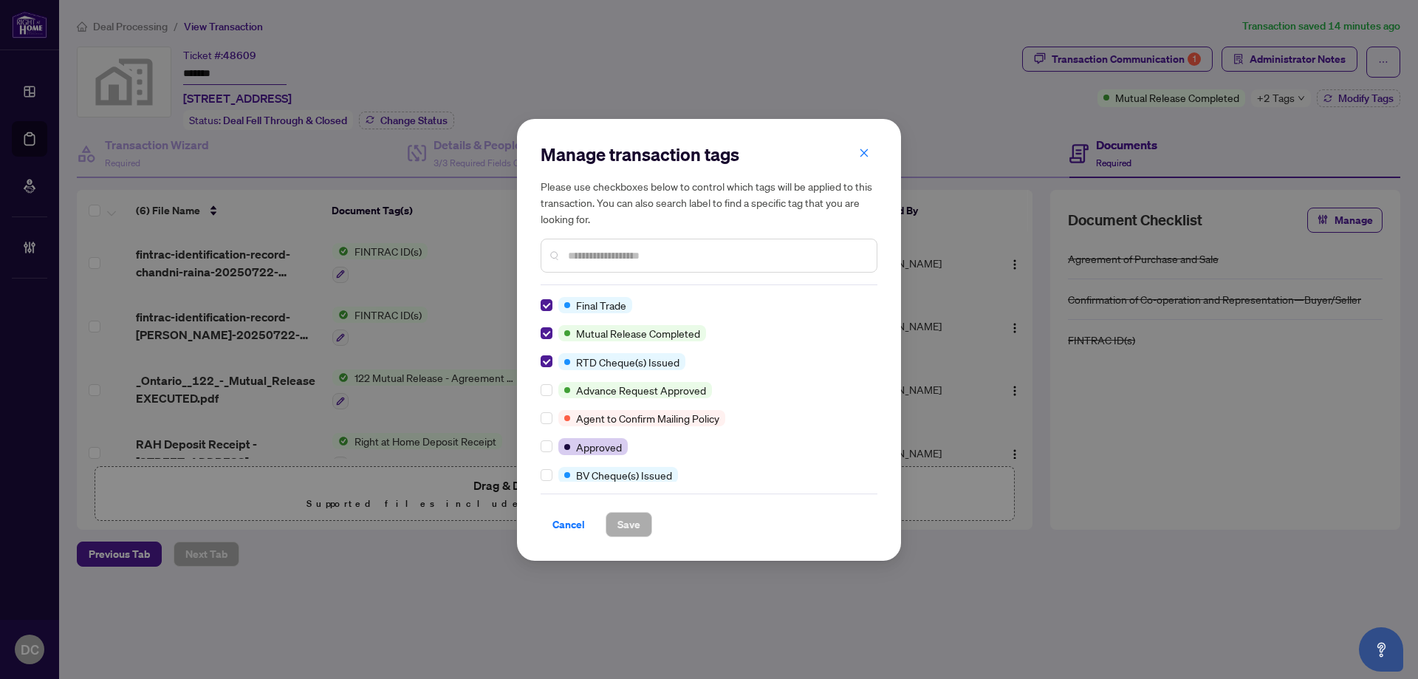
click at [631, 261] on input "text" at bounding box center [716, 255] width 297 height 16
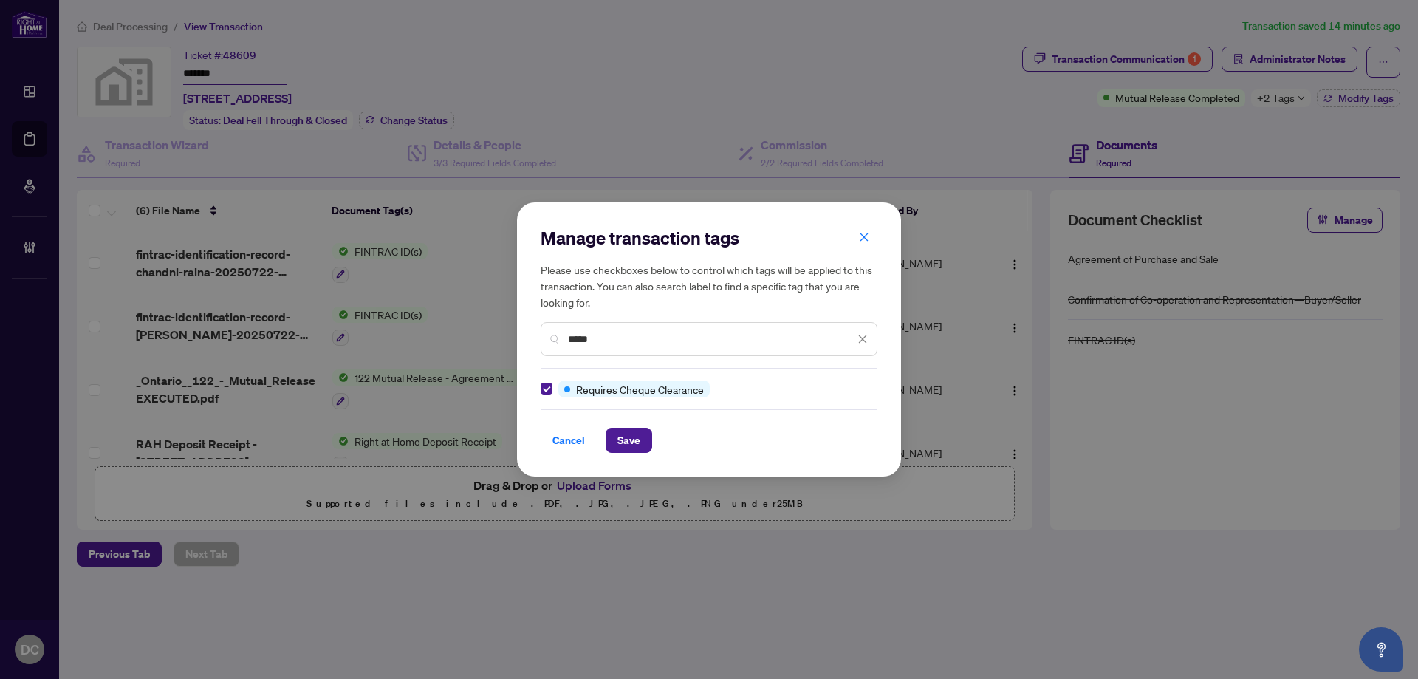
drag, startPoint x: 609, startPoint y: 342, endPoint x: 554, endPoint y: 337, distance: 54.8
click at [554, 337] on div "*****" at bounding box center [708, 339] width 337 height 34
click at [614, 435] on button "Save" at bounding box center [628, 439] width 47 height 25
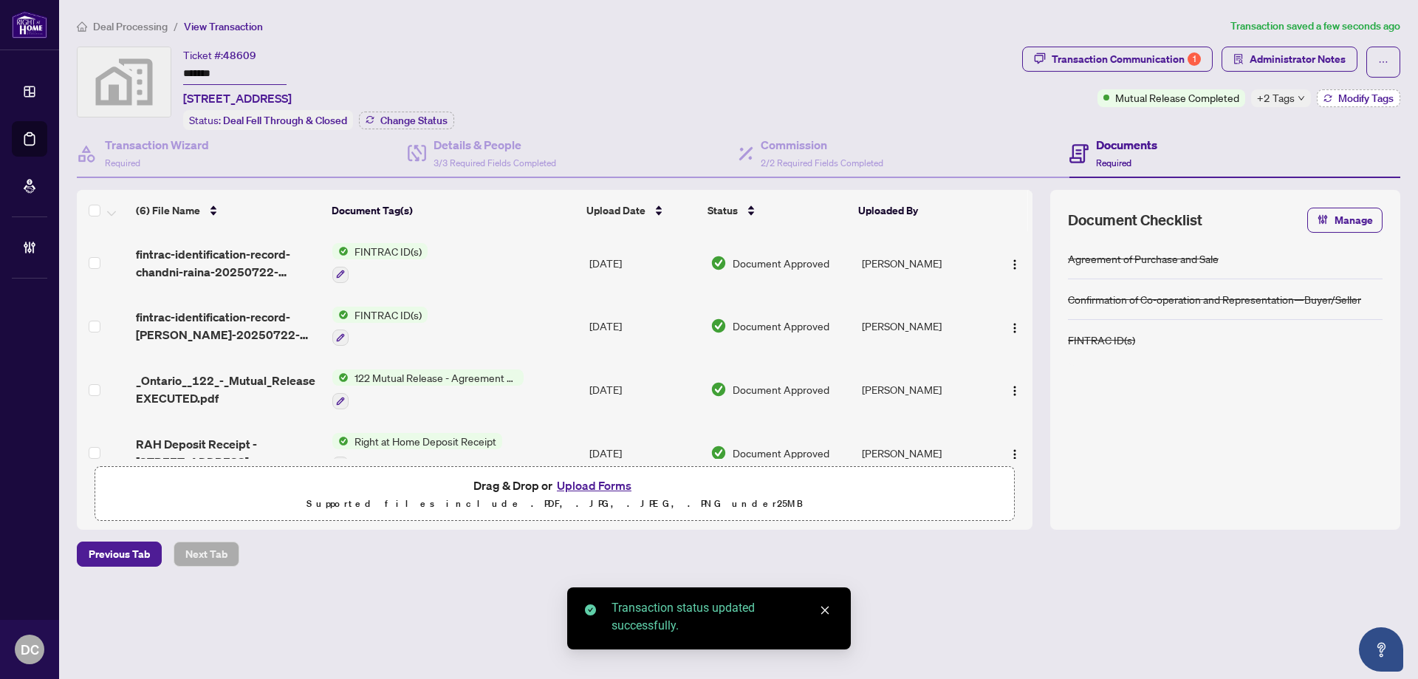
click at [1332, 95] on button "Modify Tags" at bounding box center [1357, 98] width 83 height 18
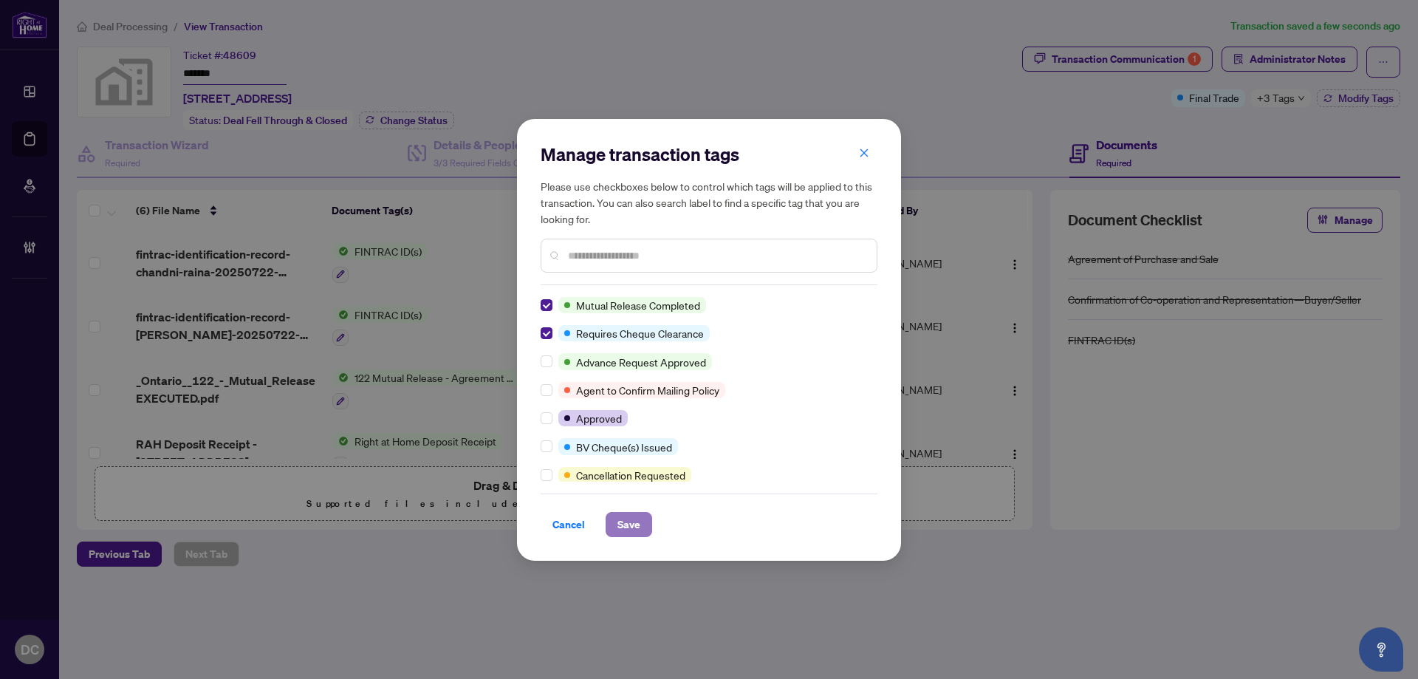
click at [637, 529] on span "Save" at bounding box center [628, 524] width 23 height 24
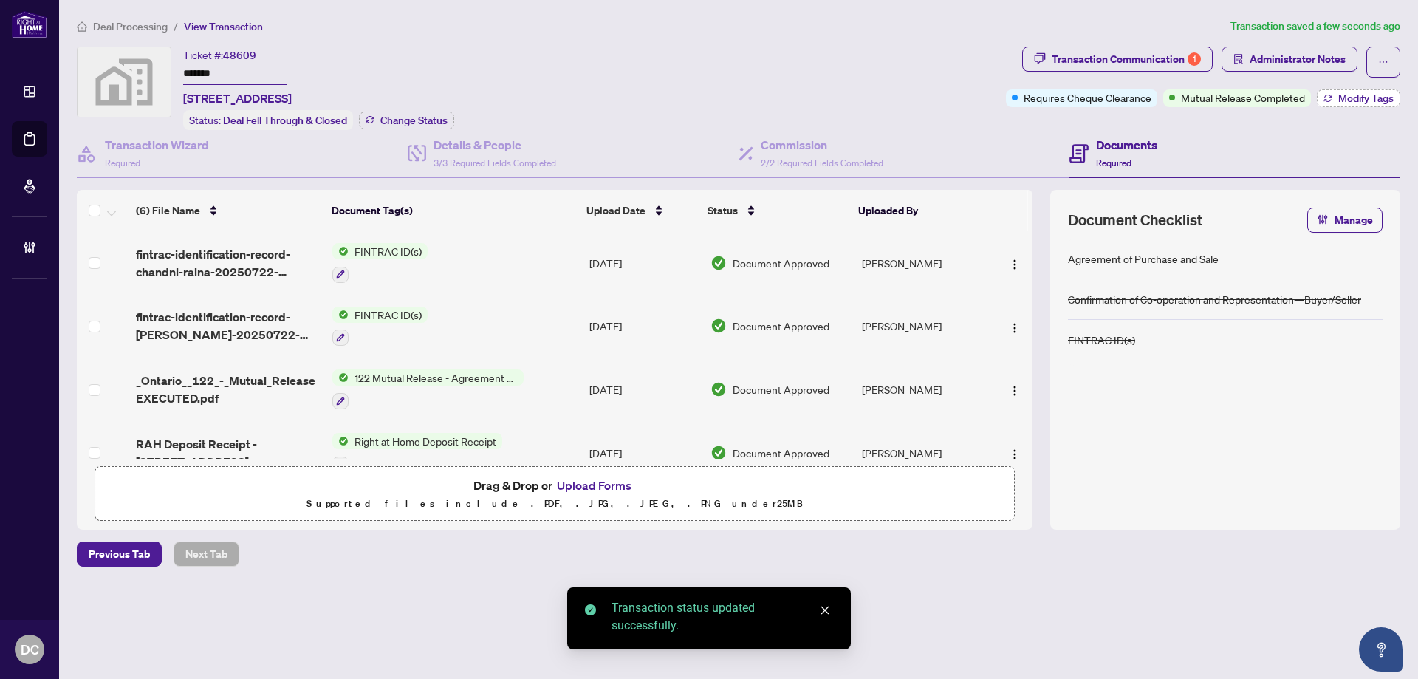
click at [1328, 94] on icon "button" at bounding box center [1327, 98] width 9 height 9
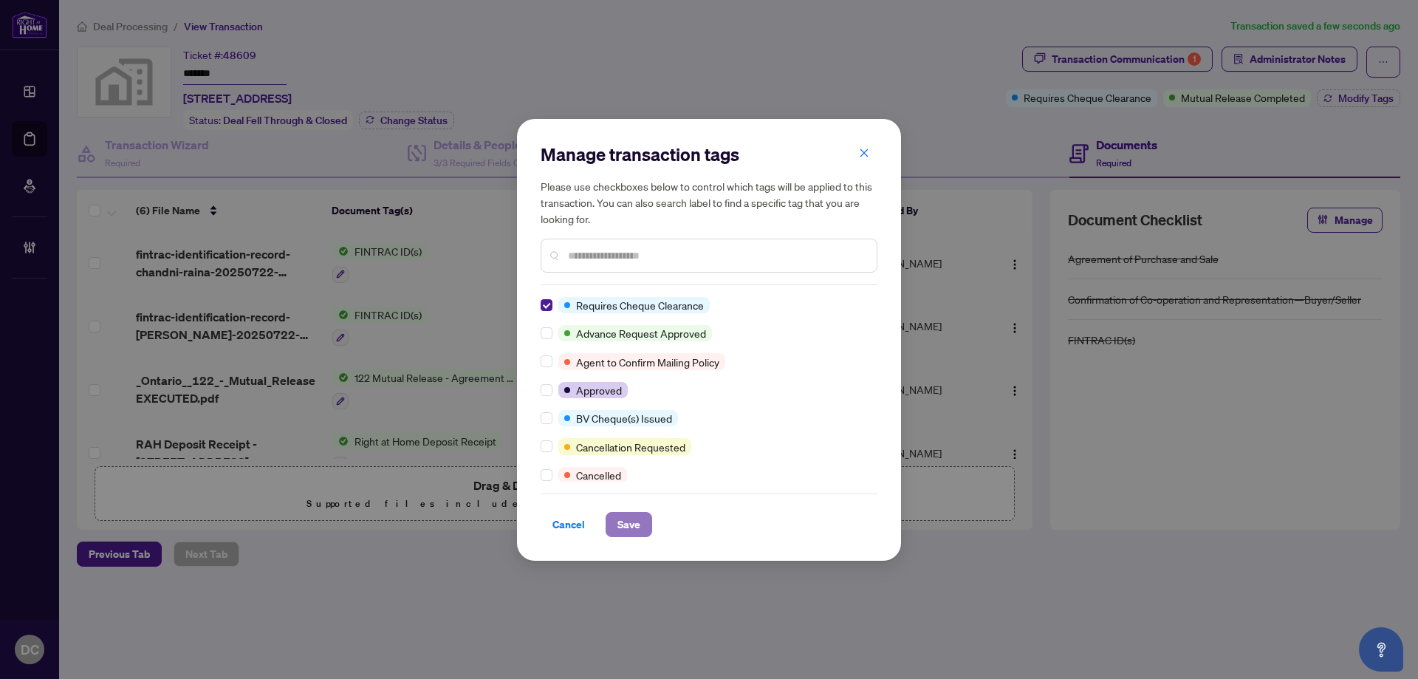
click at [642, 521] on button "Save" at bounding box center [628, 524] width 47 height 25
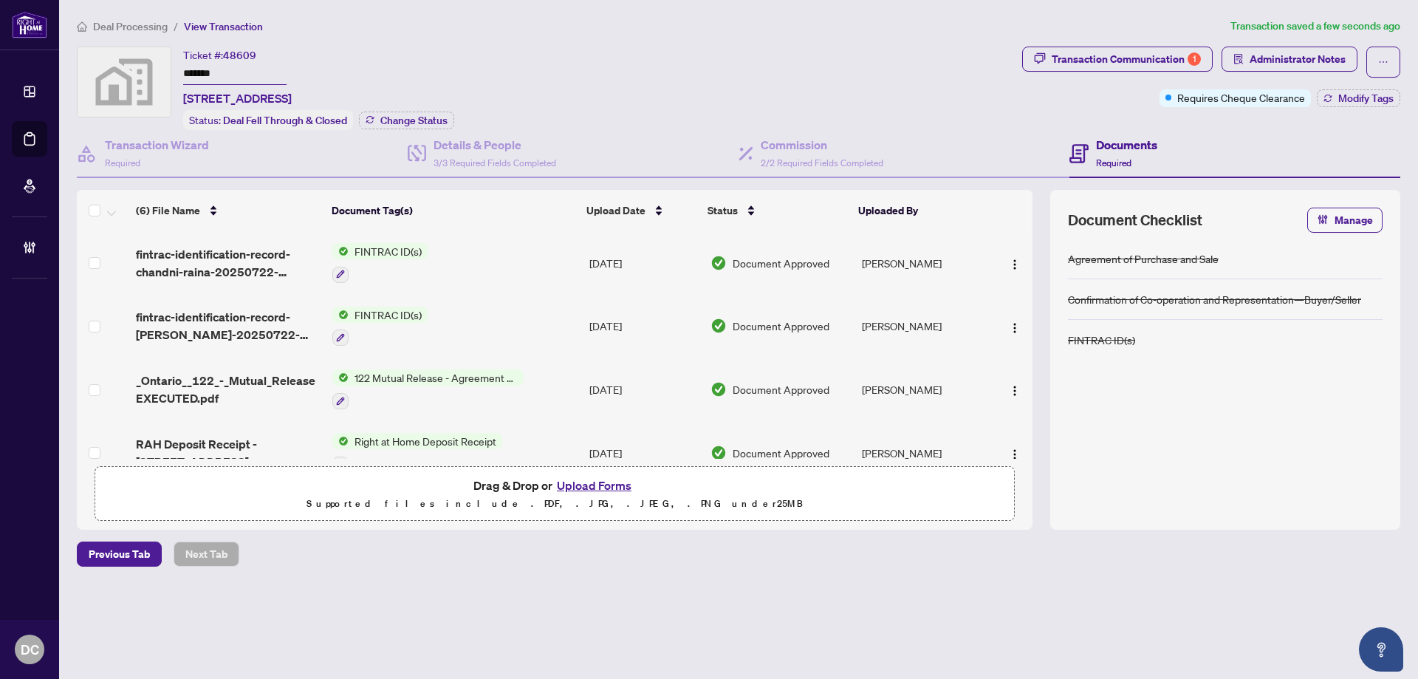
click at [142, 20] on span "Deal Processing" at bounding box center [130, 26] width 75 height 13
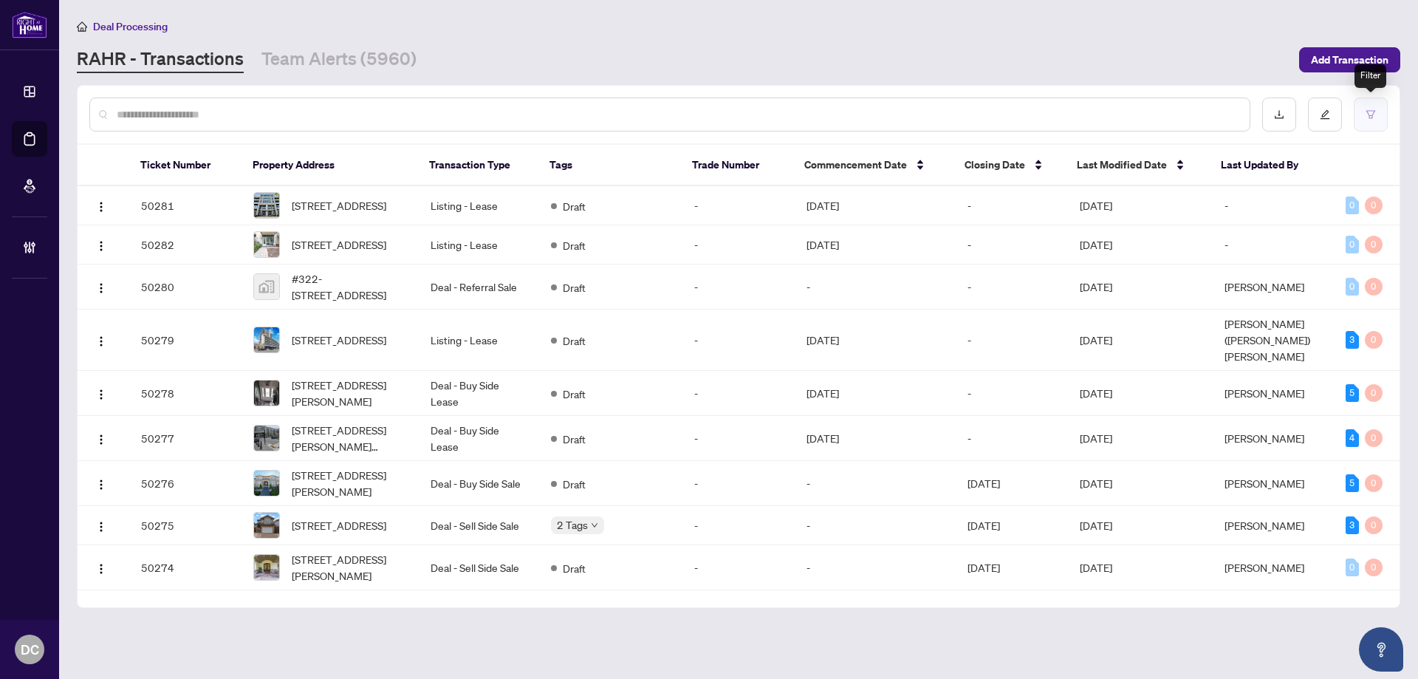
click at [1374, 109] on icon "filter" at bounding box center [1370, 114] width 10 height 10
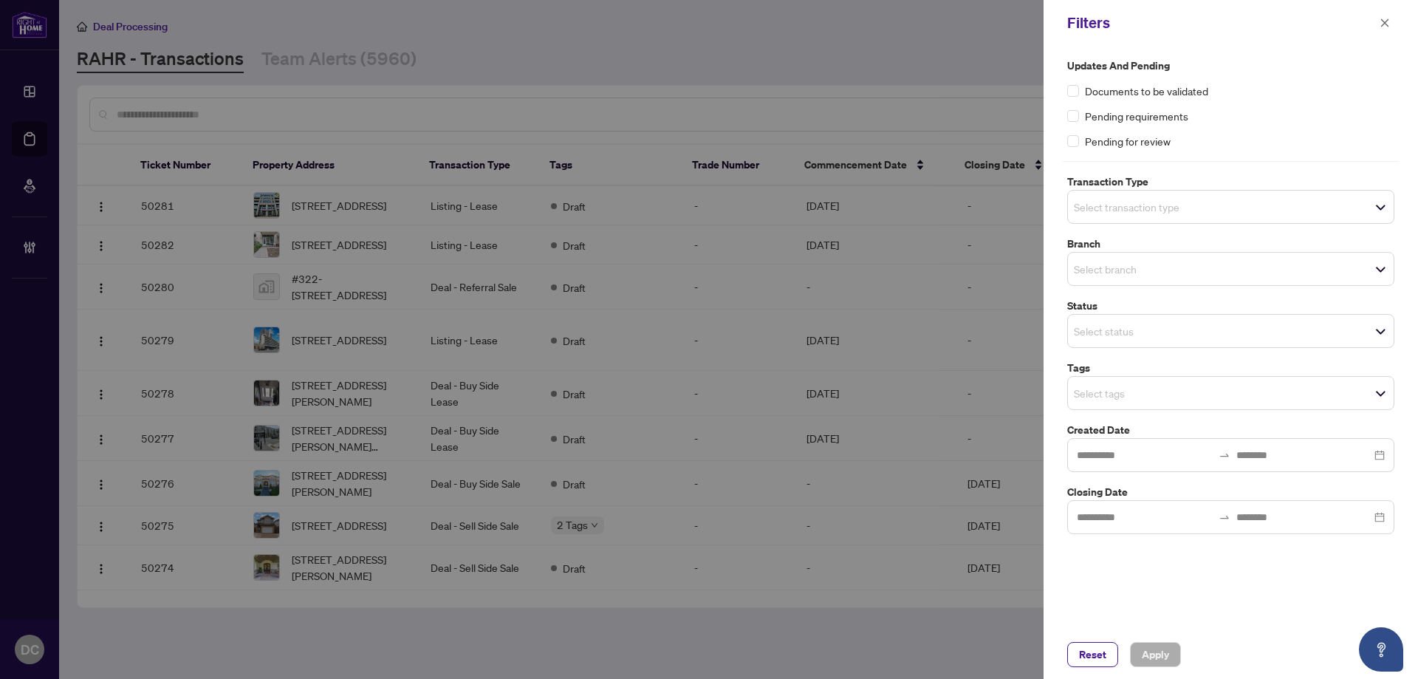
click at [1166, 394] on input "search" at bounding box center [1125, 393] width 103 height 18
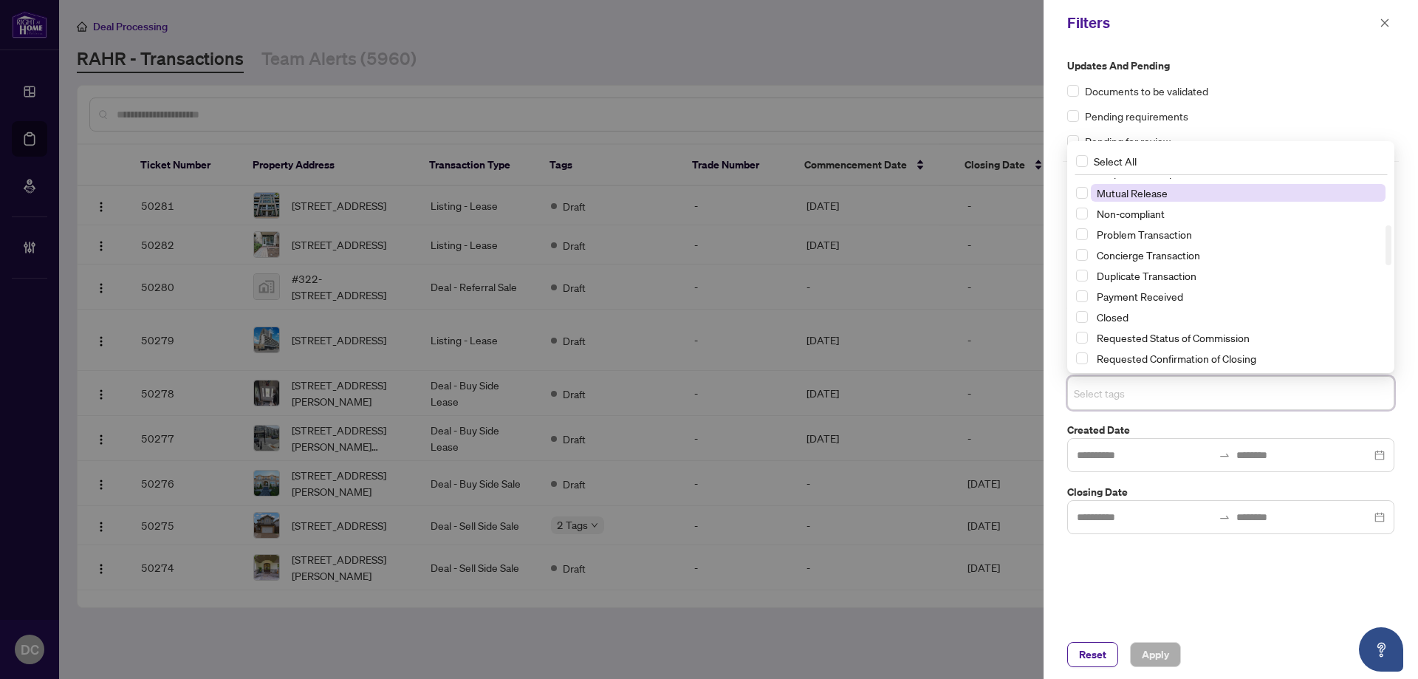
scroll to position [74, 0]
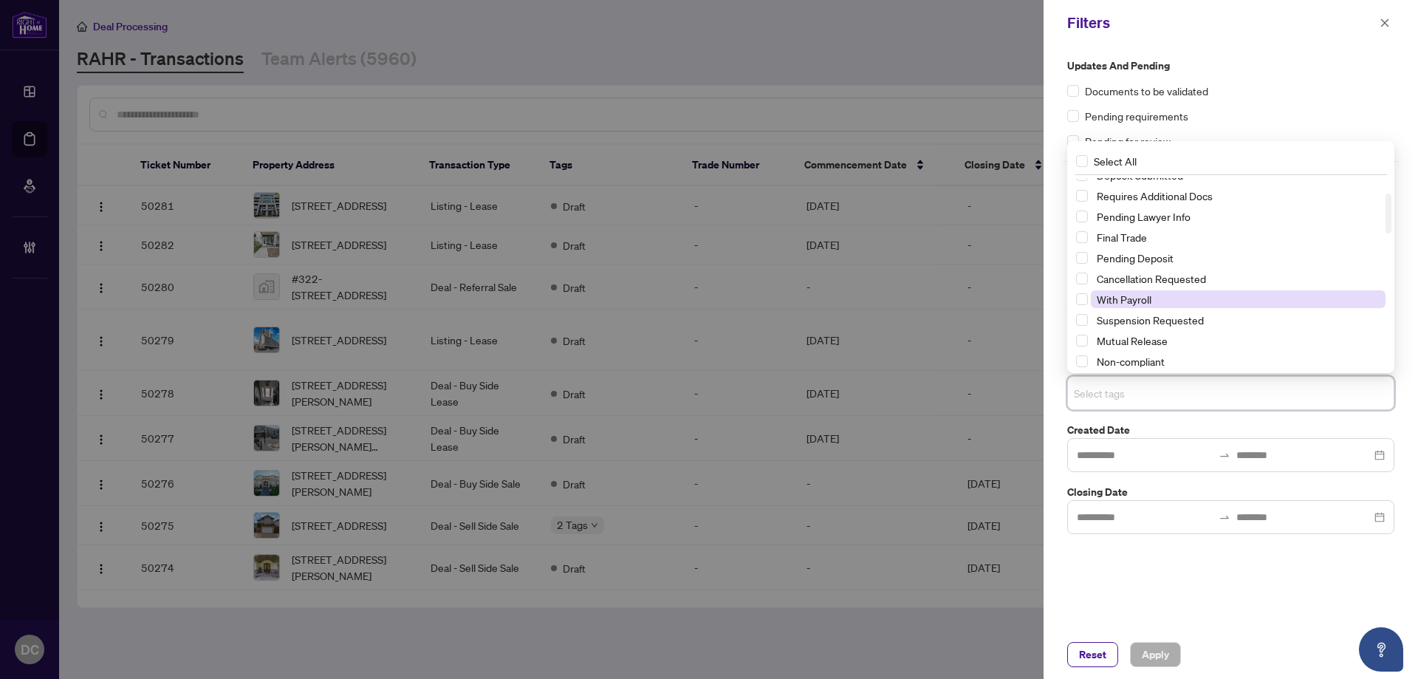
click at [1141, 299] on span "With Payroll" at bounding box center [1123, 298] width 55 height 13
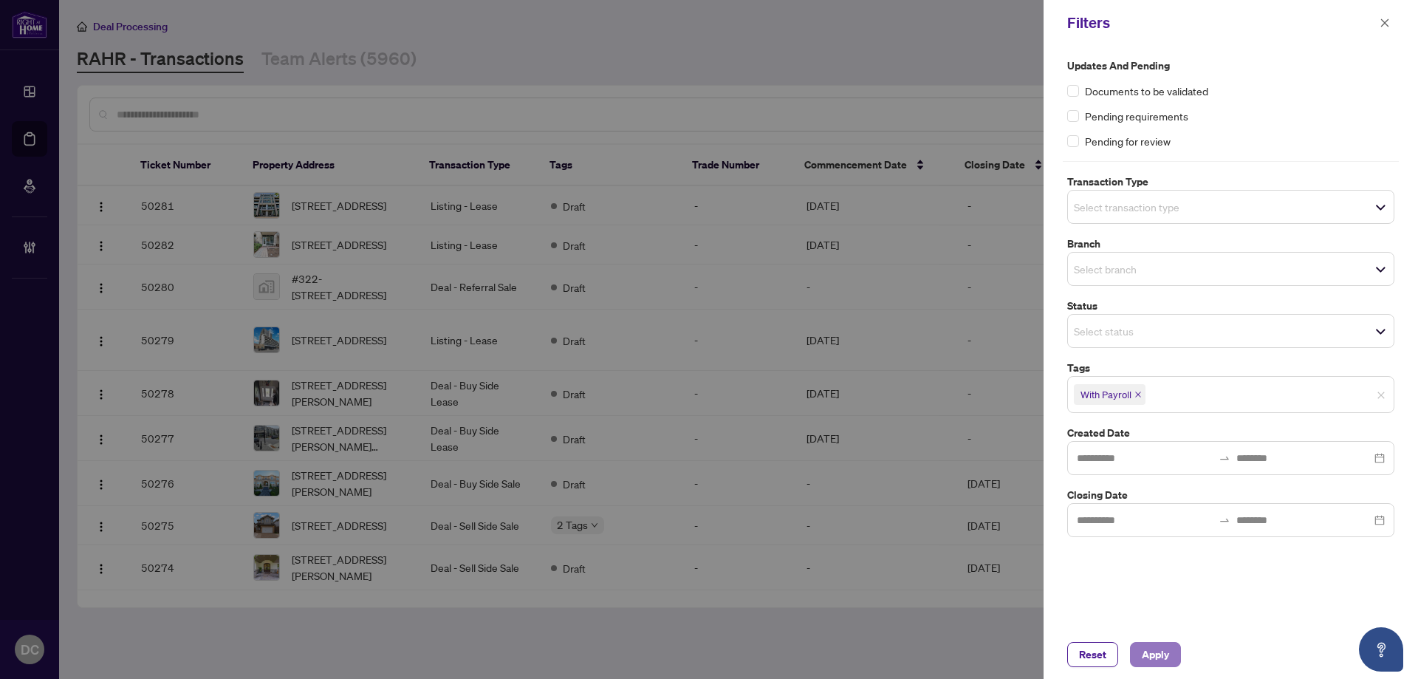
click at [1153, 660] on span "Apply" at bounding box center [1154, 654] width 27 height 24
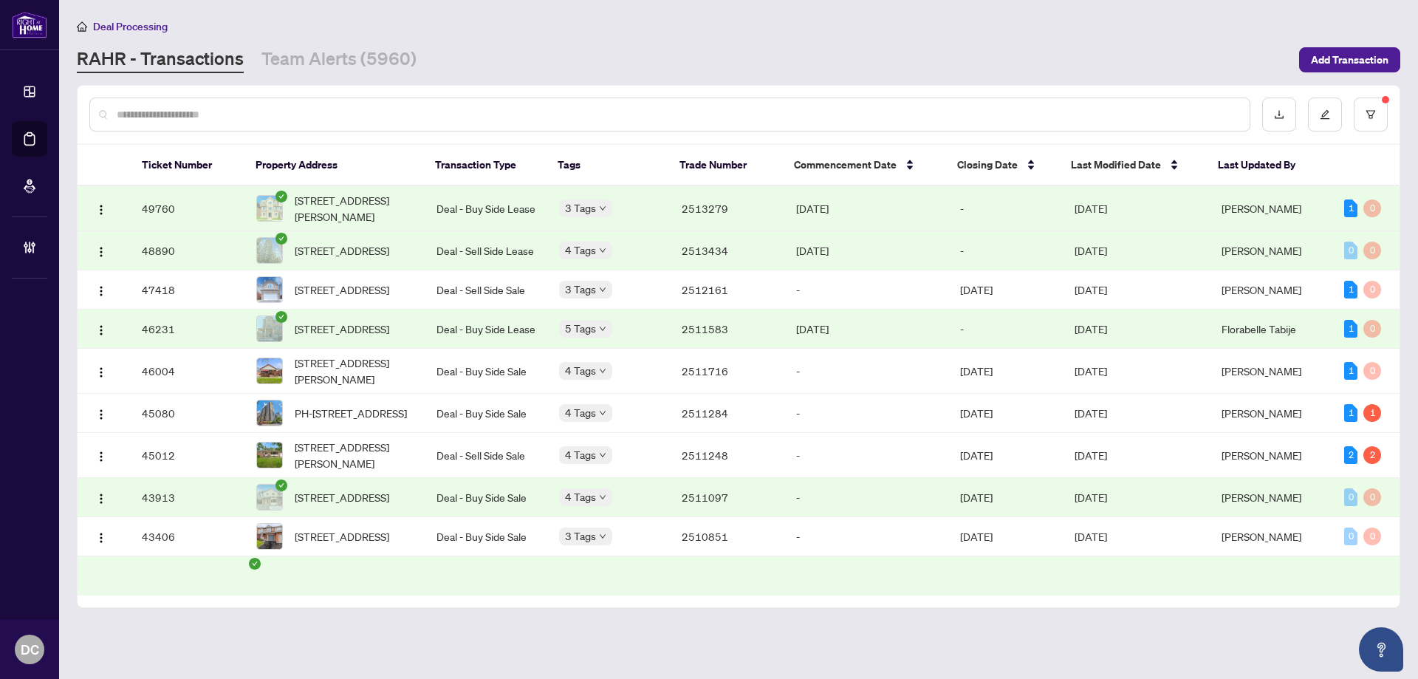
click at [544, 205] on td "Deal - Buy Side Lease" at bounding box center [486, 208] width 123 height 45
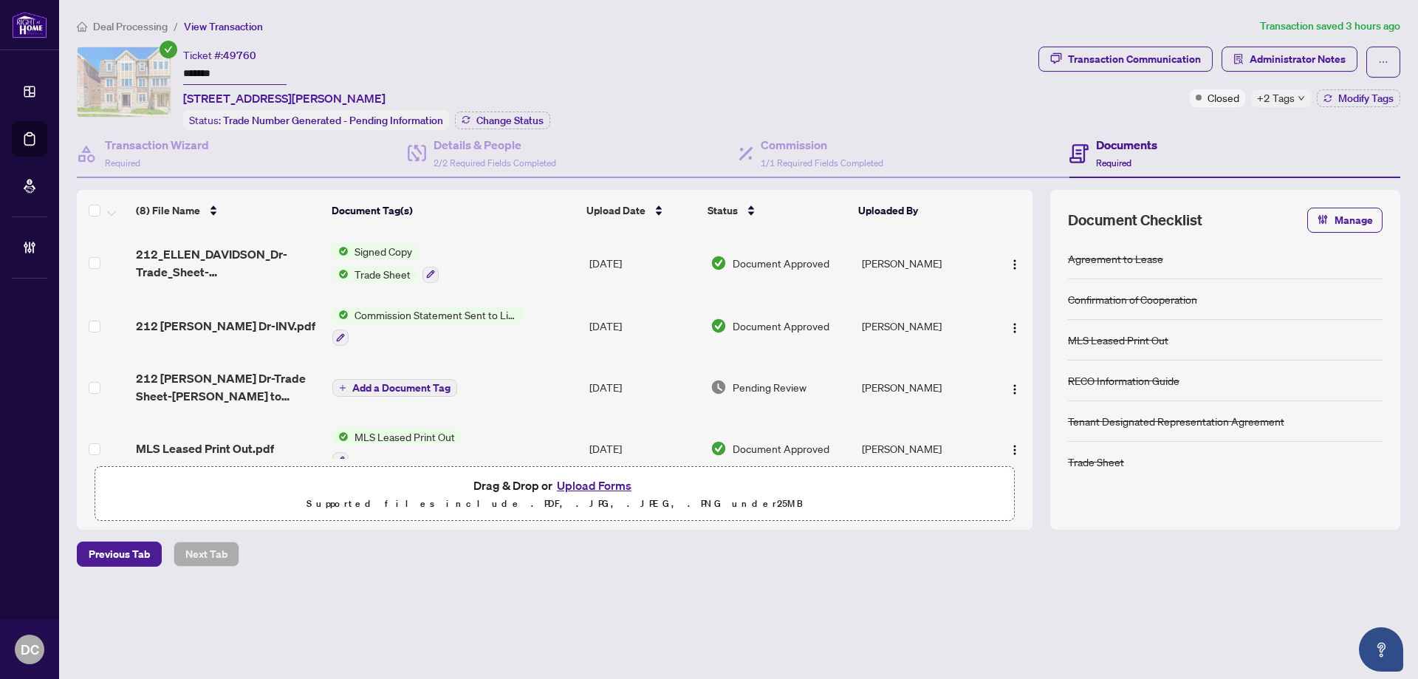
drag, startPoint x: 274, startPoint y: 73, endPoint x: 134, endPoint y: 72, distance: 140.3
click at [134, 72] on div "Ticket #: 49760 ******* 212 ELLEN DAVIDSON Dr, Oakville, Ontario L6M 0V1, Canad…" at bounding box center [554, 88] width 955 height 83
click at [478, 122] on span "Change Status" at bounding box center [509, 120] width 67 height 10
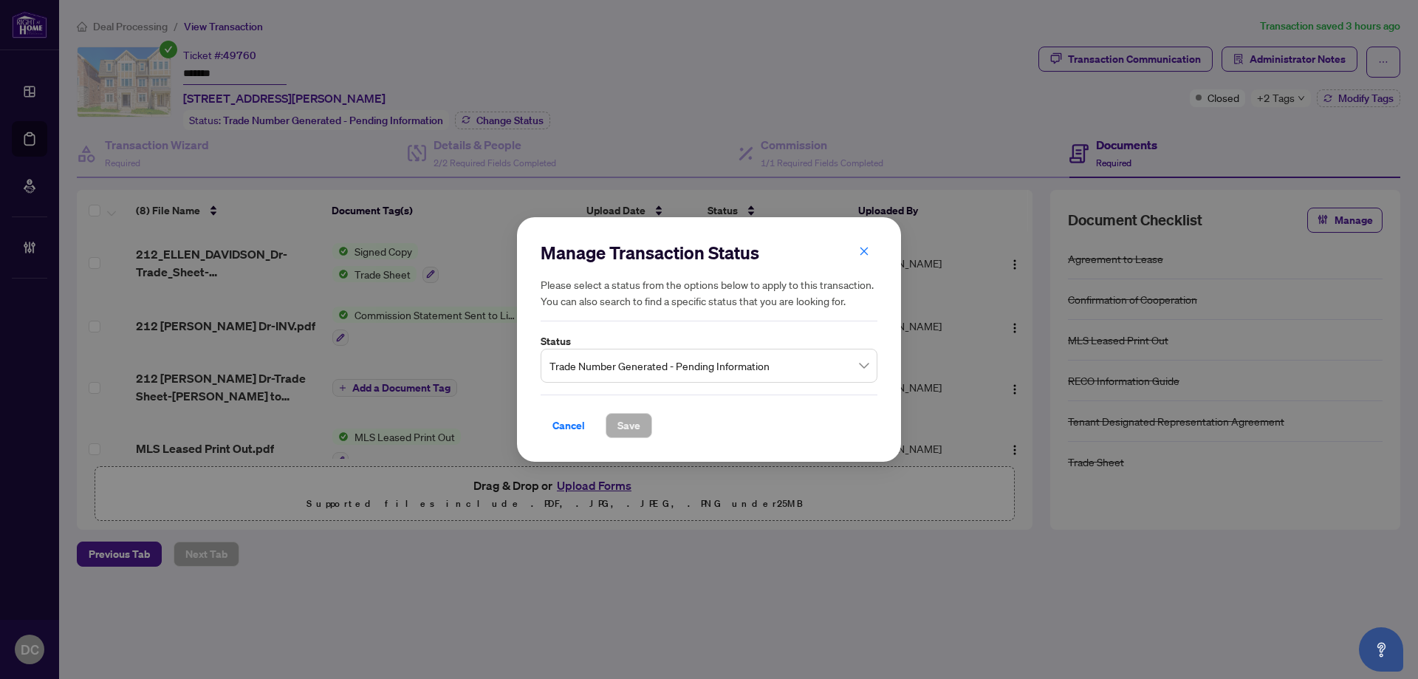
click at [687, 367] on span "Trade Number Generated - Pending Information" at bounding box center [708, 365] width 319 height 28
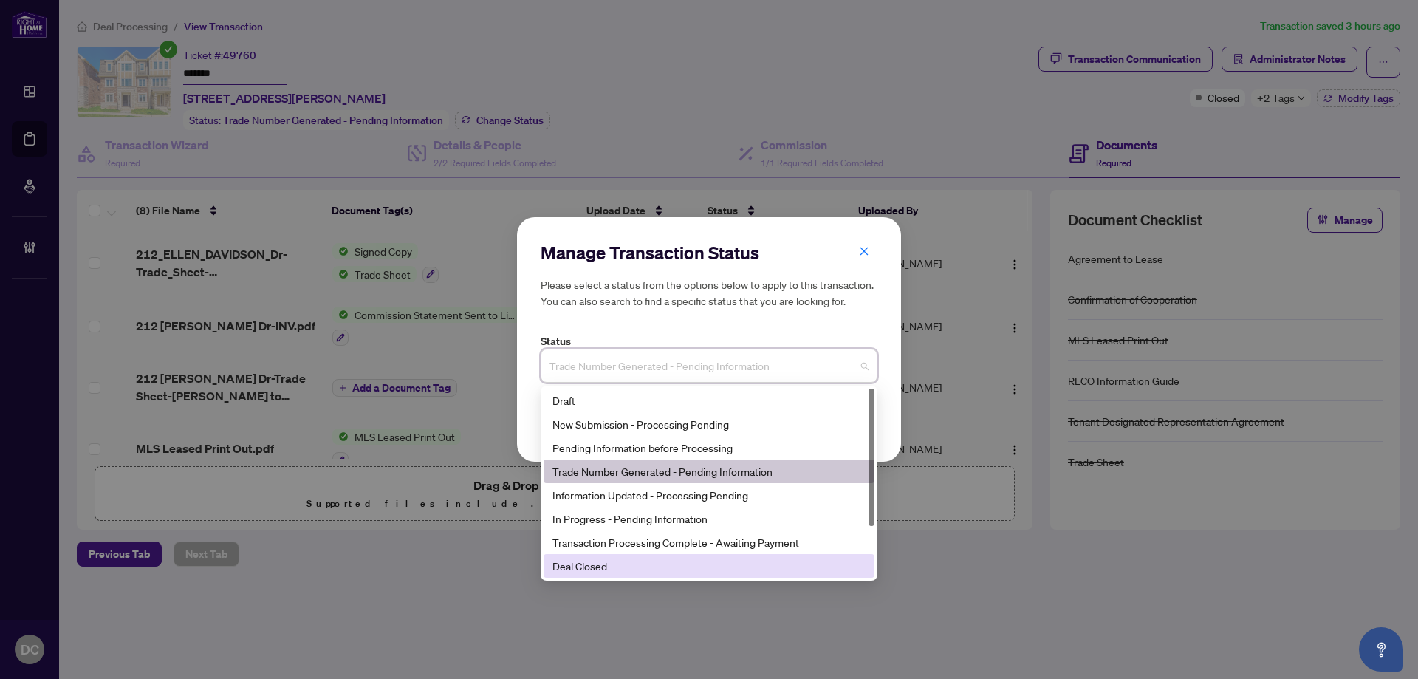
click at [611, 573] on div "Deal Closed" at bounding box center [708, 565] width 313 height 16
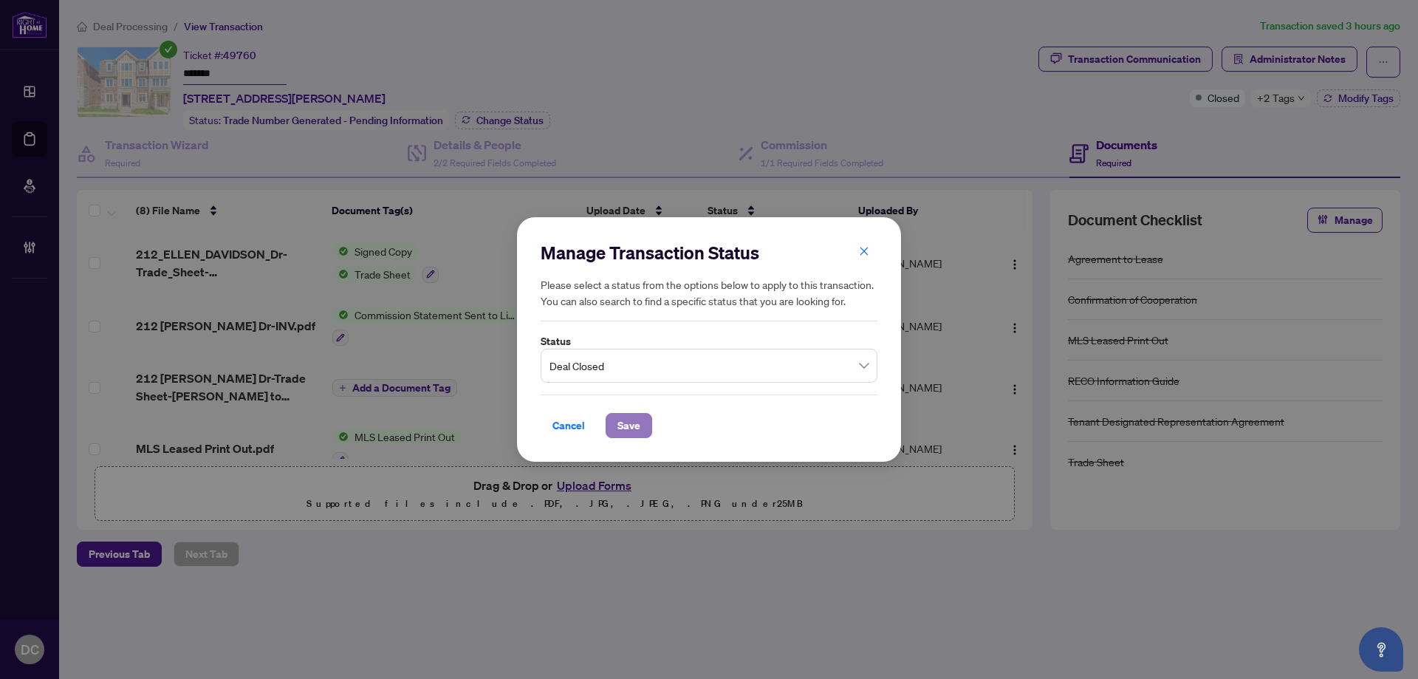
click at [633, 426] on span "Save" at bounding box center [628, 425] width 23 height 24
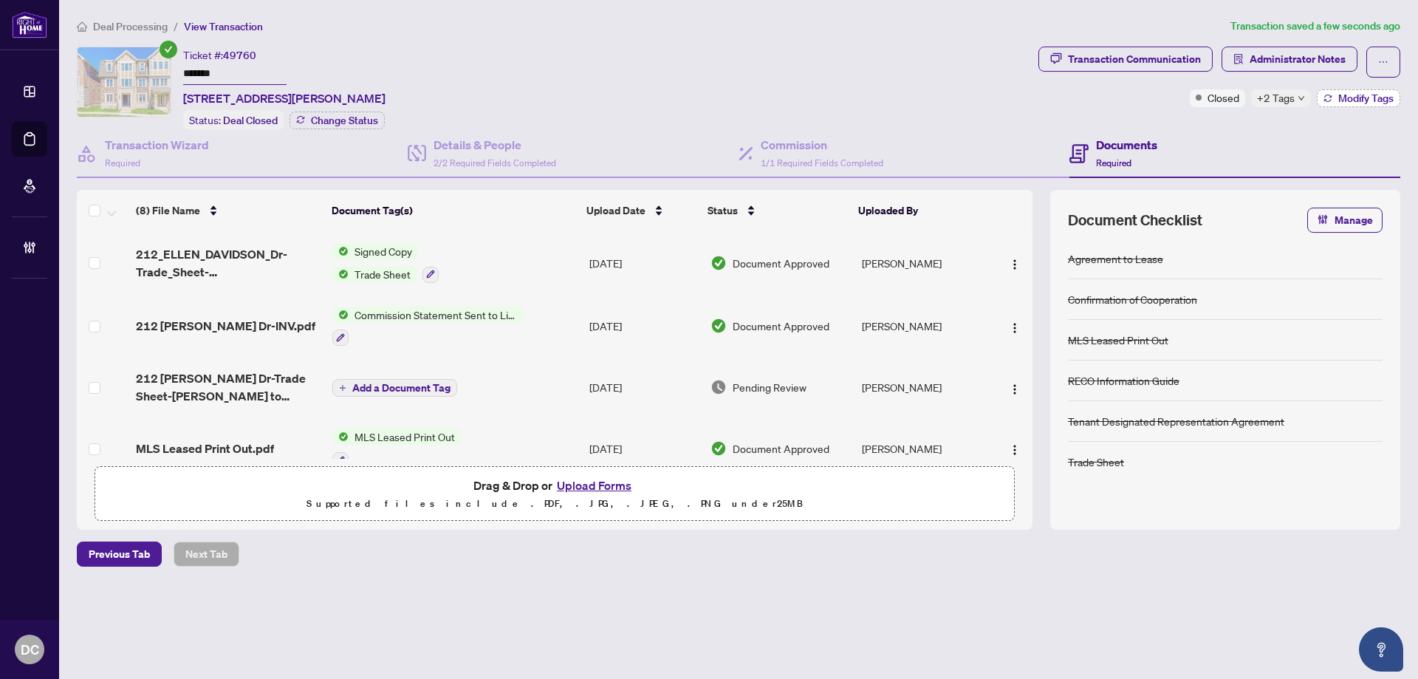
click at [1335, 100] on button "Modify Tags" at bounding box center [1357, 98] width 83 height 18
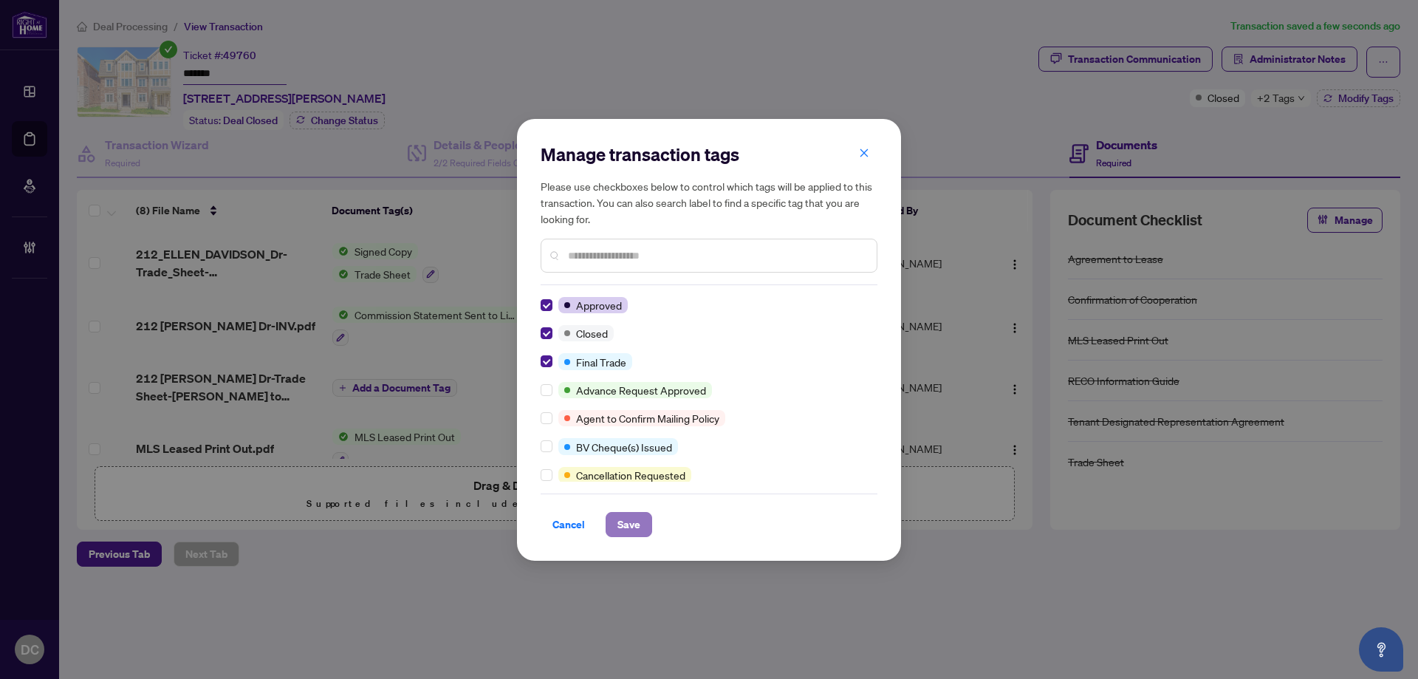
click at [624, 523] on span "Save" at bounding box center [628, 524] width 23 height 24
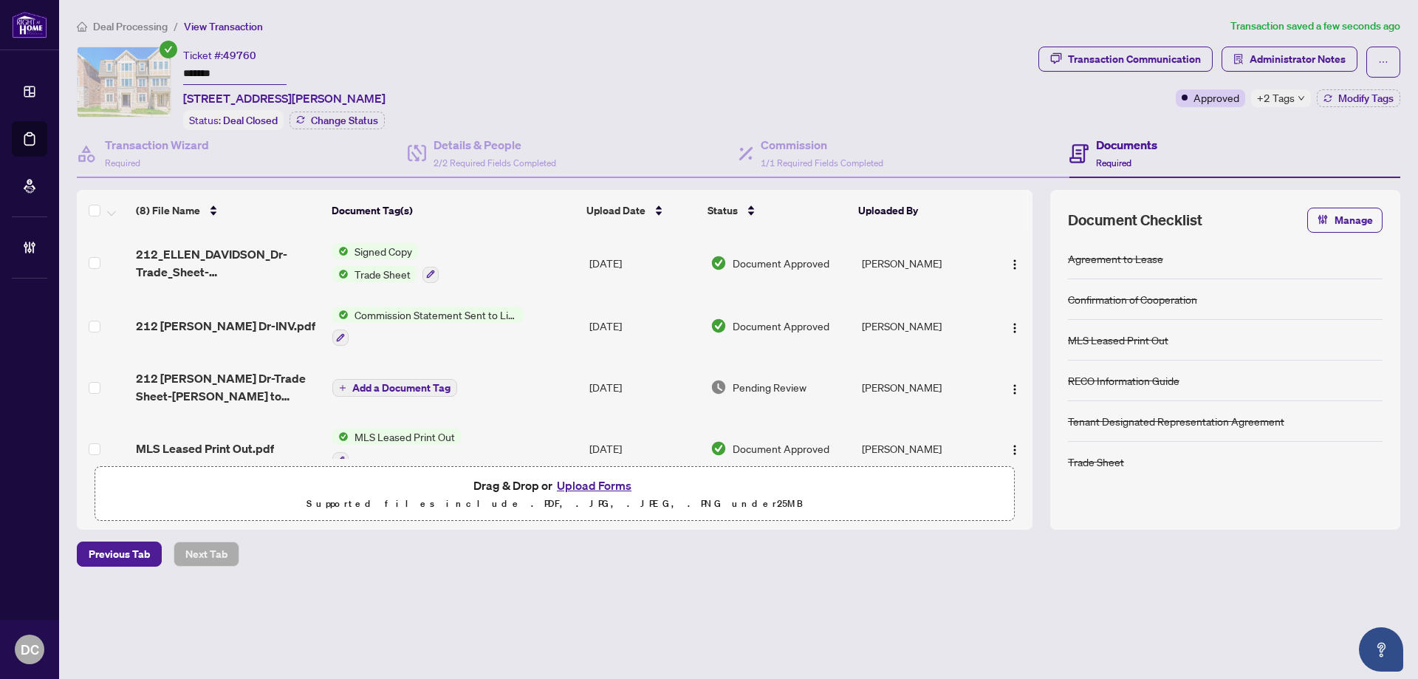
drag, startPoint x: 254, startPoint y: 78, endPoint x: 133, endPoint y: 74, distance: 121.2
click at [133, 74] on div "Ticket #: 49760 ******* 212 ELLEN DAVIDSON Dr, Oakville, Ontario L6M 0V1, Canad…" at bounding box center [554, 88] width 955 height 83
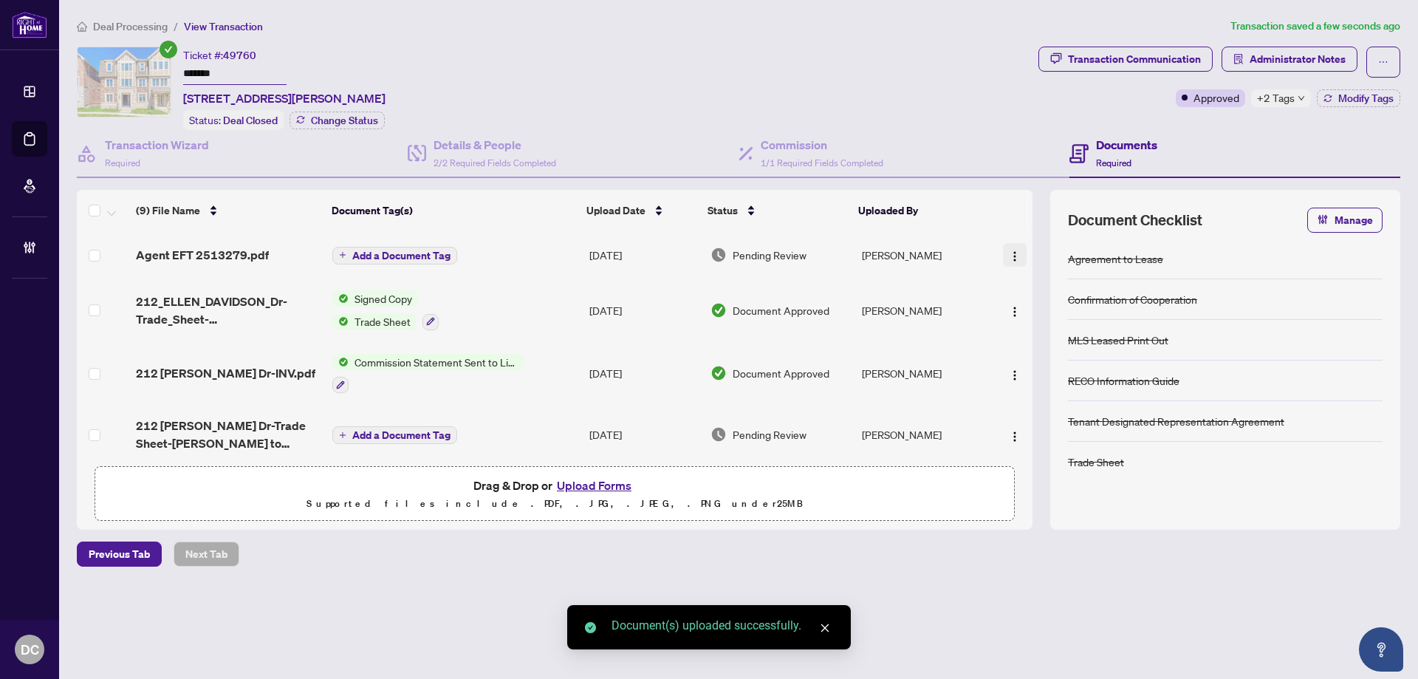
click at [1010, 251] on img "button" at bounding box center [1015, 256] width 12 height 12
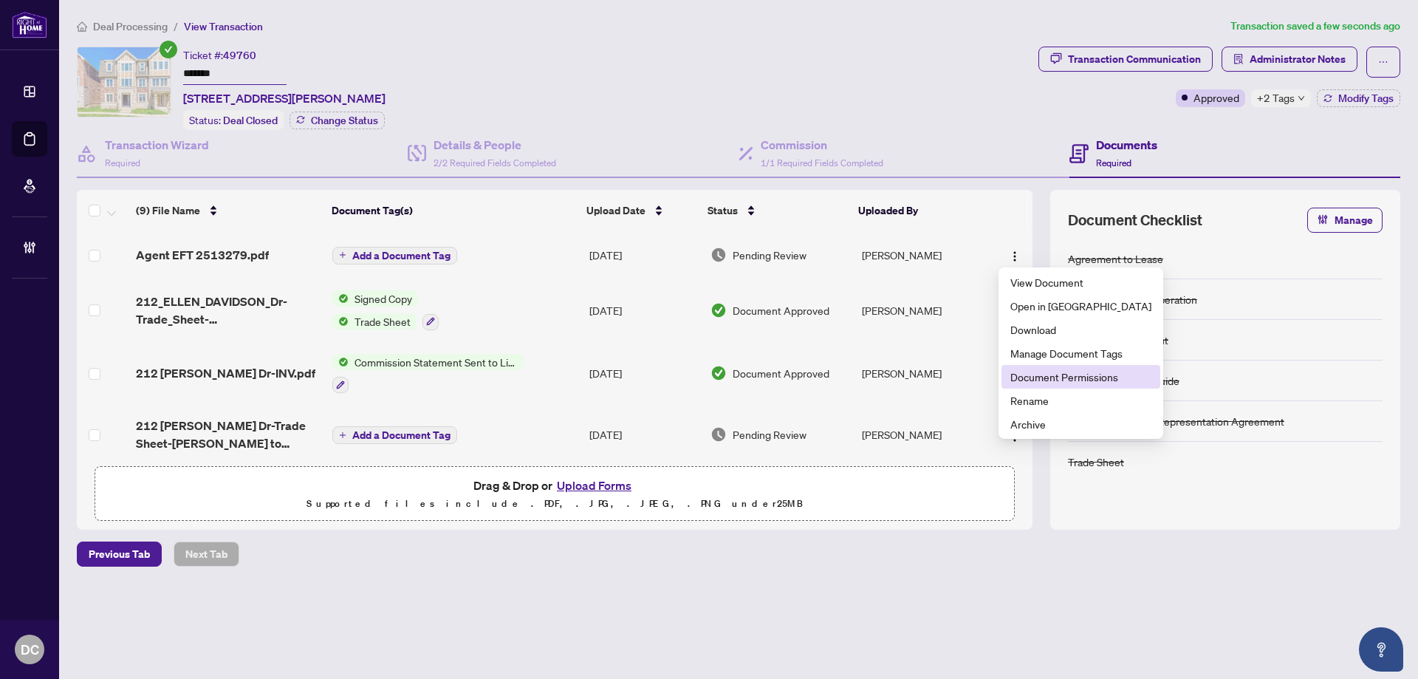
click at [1038, 380] on span "Document Permissions" at bounding box center [1080, 376] width 141 height 16
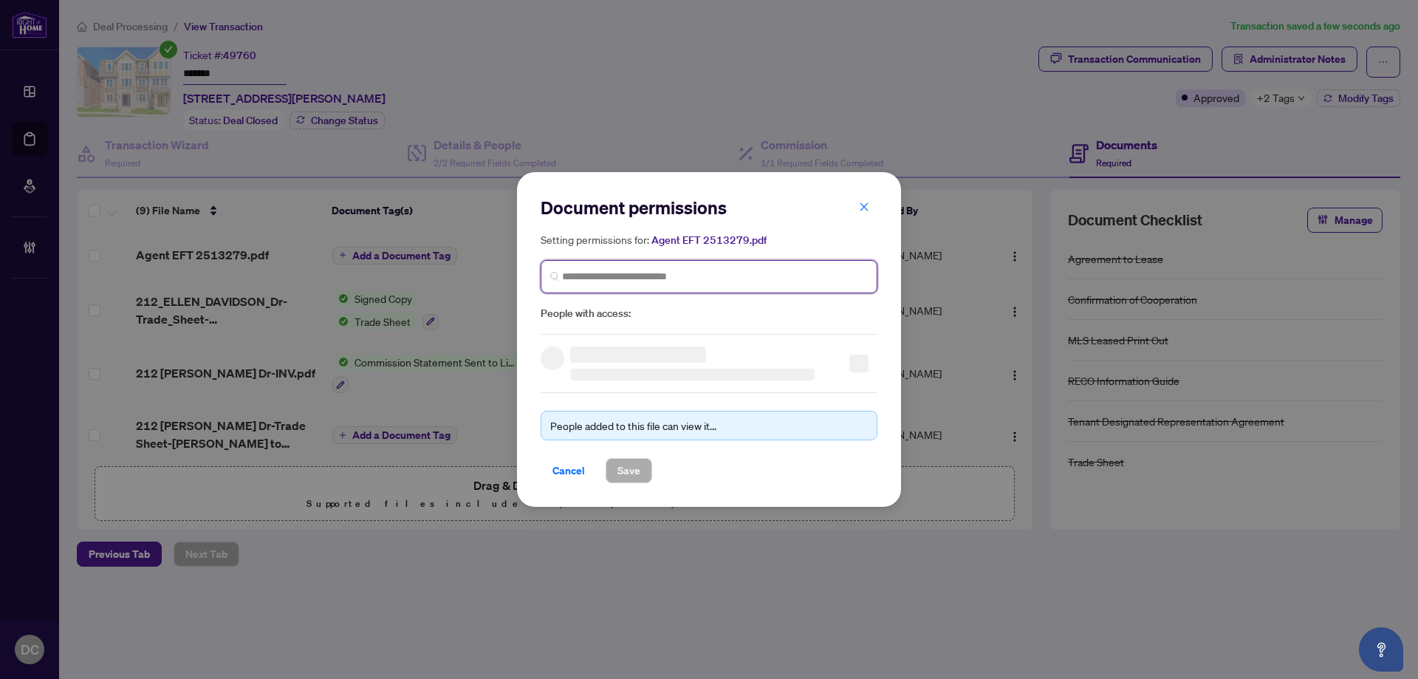
click at [774, 278] on input "search" at bounding box center [715, 277] width 306 height 16
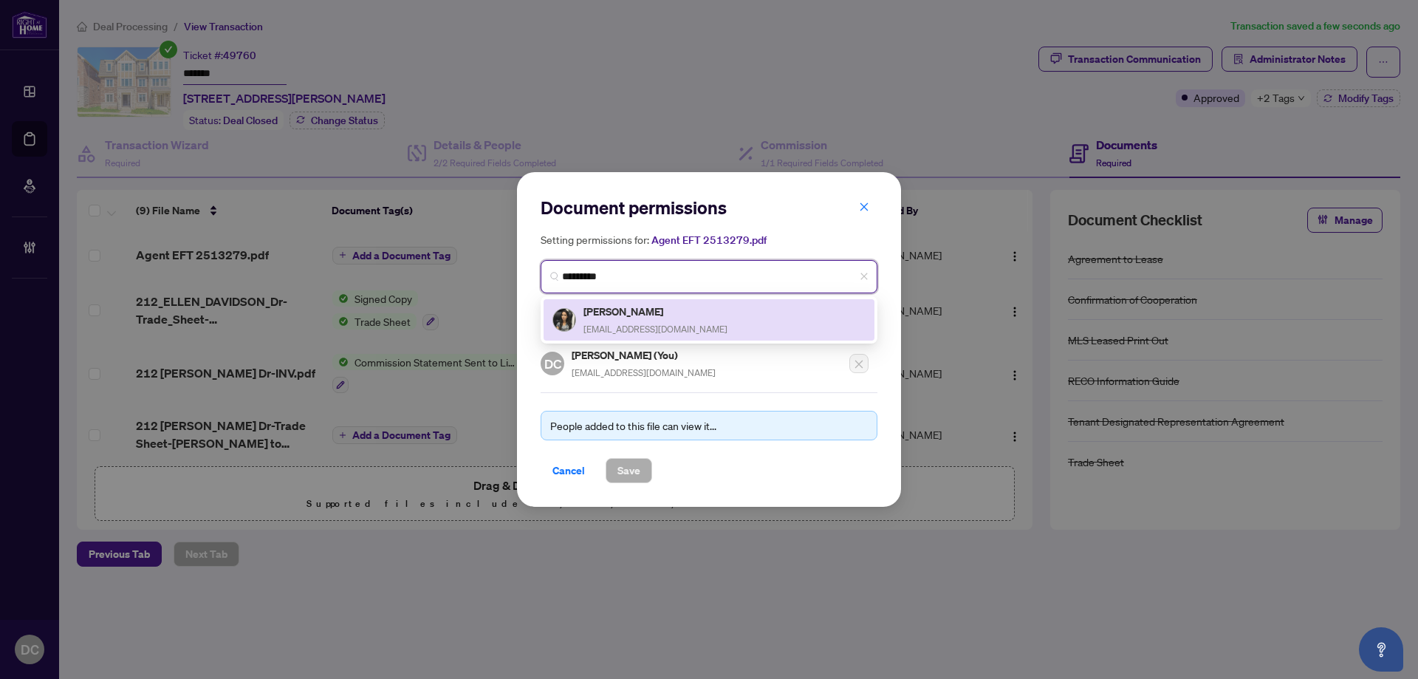
click at [746, 308] on div "Ayushi Kapoor ayushikapoor8@gmail.com" at bounding box center [708, 320] width 313 height 34
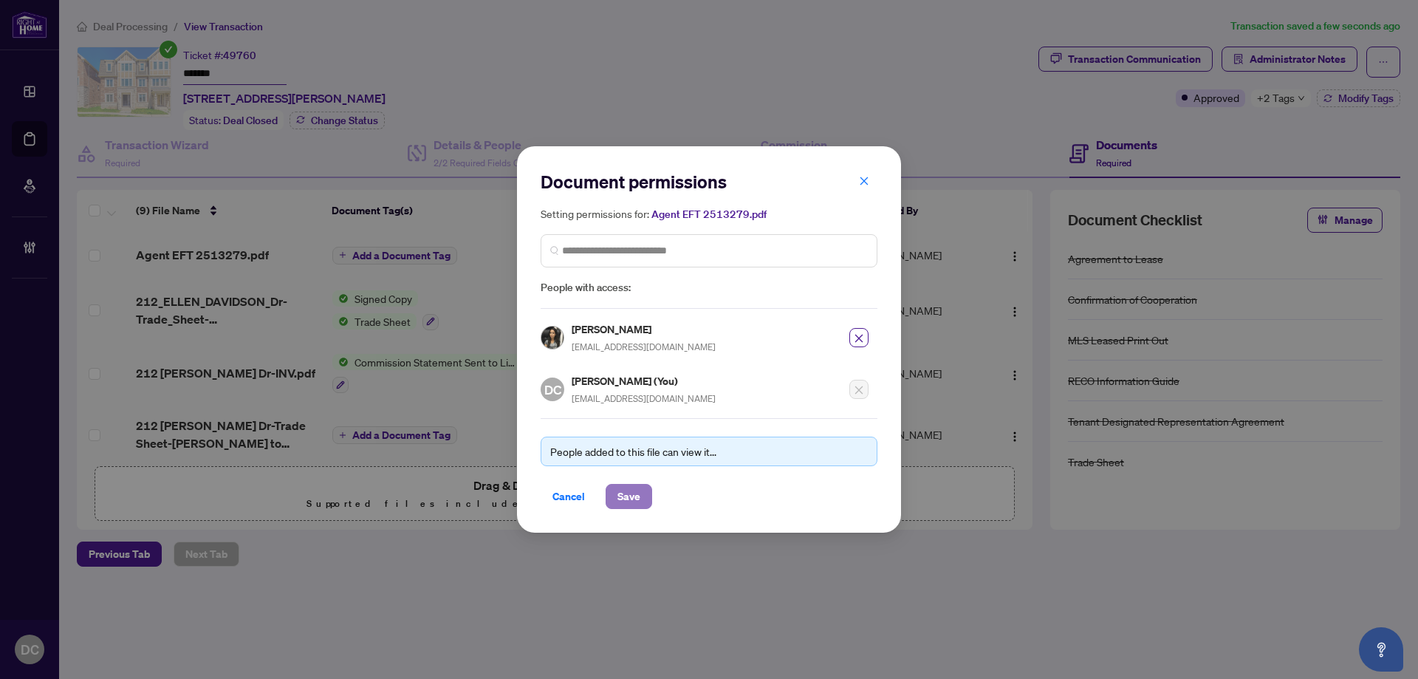
click at [636, 501] on span "Save" at bounding box center [628, 496] width 23 height 24
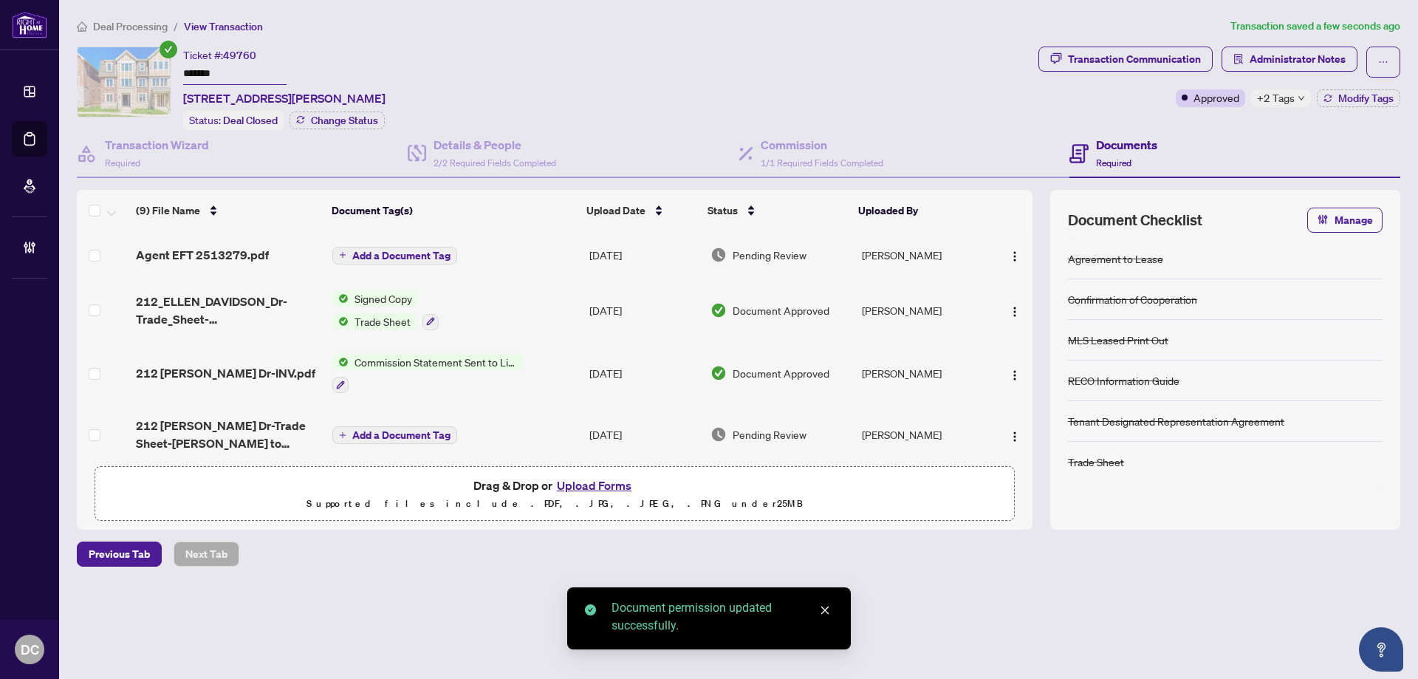
click at [422, 258] on span "Add a Document Tag" at bounding box center [401, 255] width 98 height 10
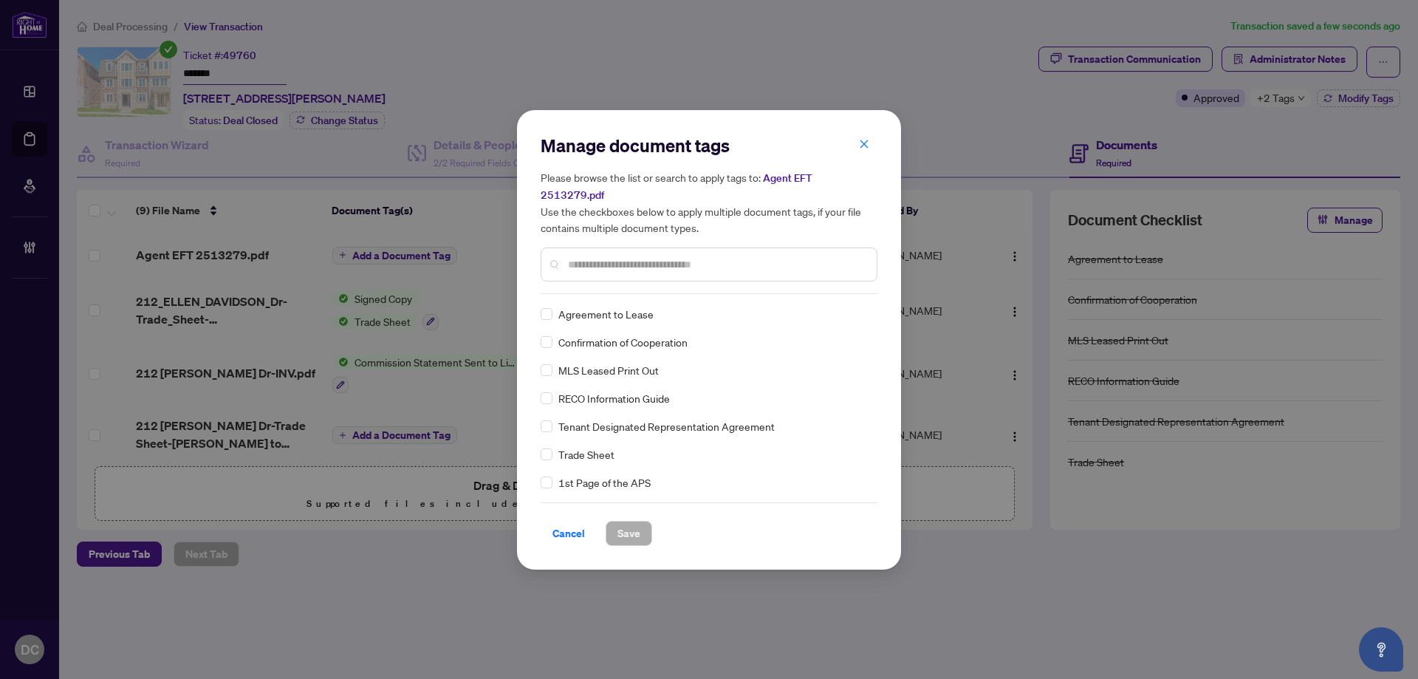
click at [680, 275] on div "Manage document tags Please browse the list or search to apply tags to: Agent E…" at bounding box center [708, 214] width 337 height 160
click at [695, 256] on input "text" at bounding box center [716, 264] width 297 height 16
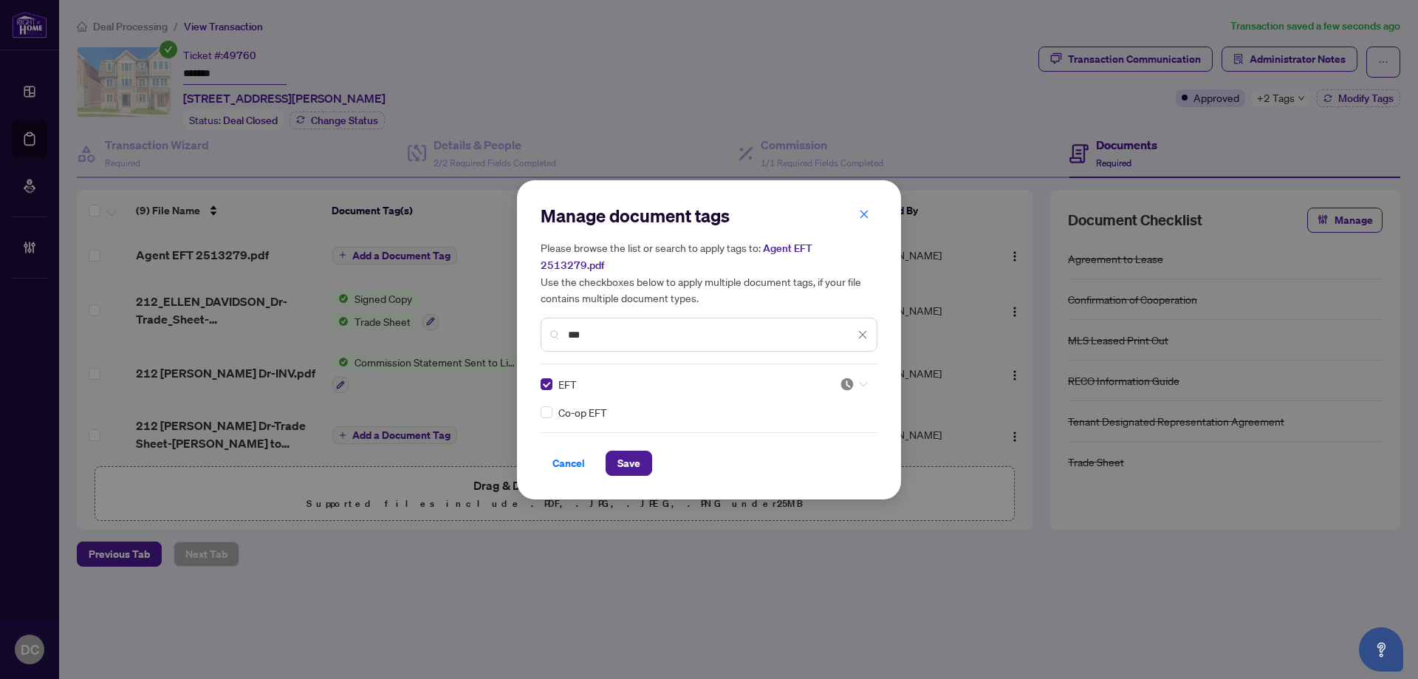
click at [847, 377] on img at bounding box center [846, 384] width 15 height 15
click at [780, 443] on div "Approved" at bounding box center [809, 447] width 95 height 16
click at [622, 457] on span "Save" at bounding box center [628, 463] width 23 height 24
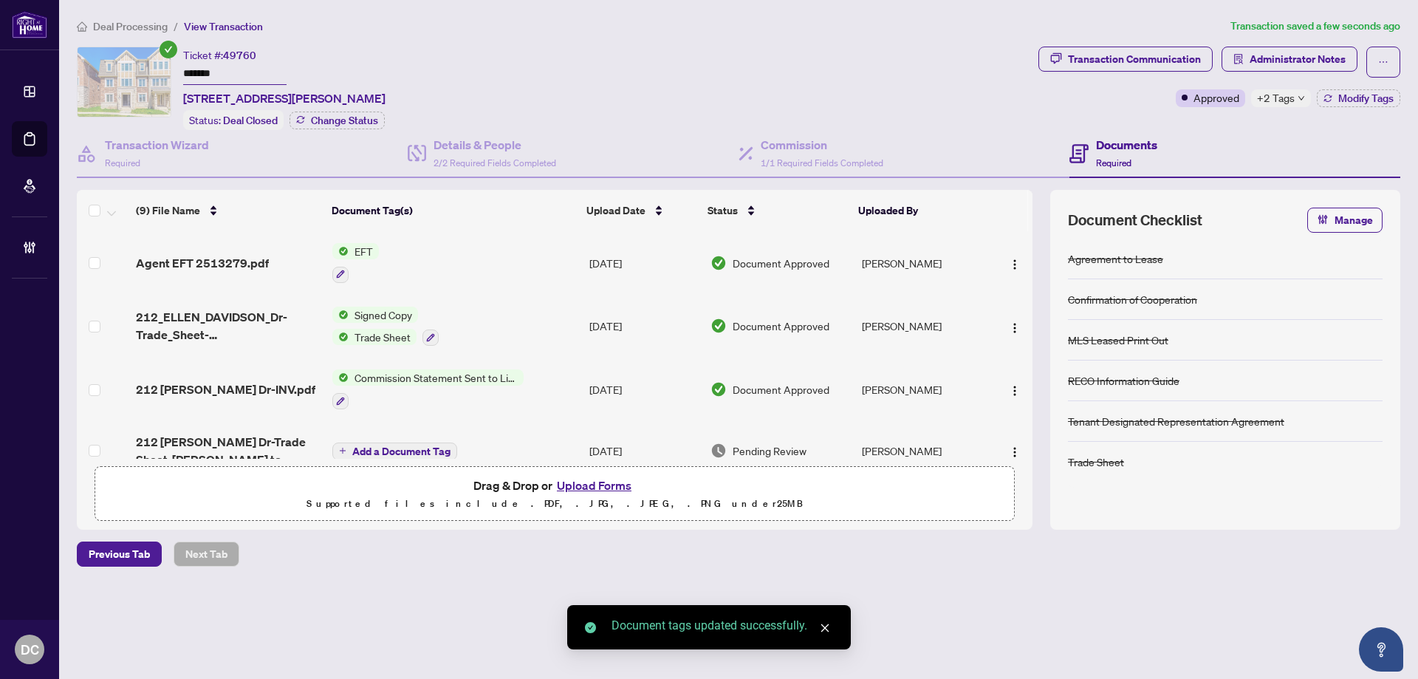
drag, startPoint x: 1305, startPoint y: 94, endPoint x: 1319, endPoint y: 97, distance: 13.8
click at [1306, 95] on div "+2 Tags" at bounding box center [1281, 98] width 60 height 18
click at [1156, 110] on div "Transaction Communication Administrator Notes Approved +2 Tags Modify Tags" at bounding box center [1219, 88] width 368 height 83
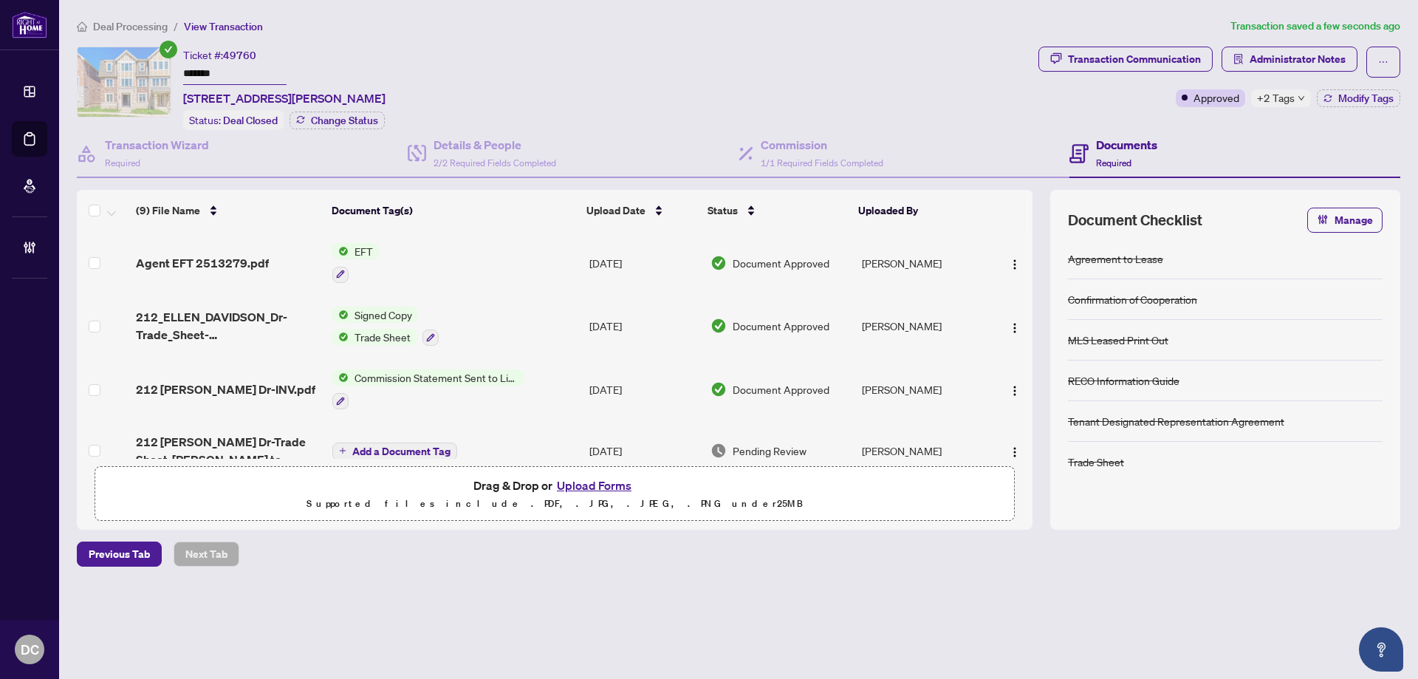
click at [155, 28] on span "Deal Processing" at bounding box center [130, 26] width 75 height 13
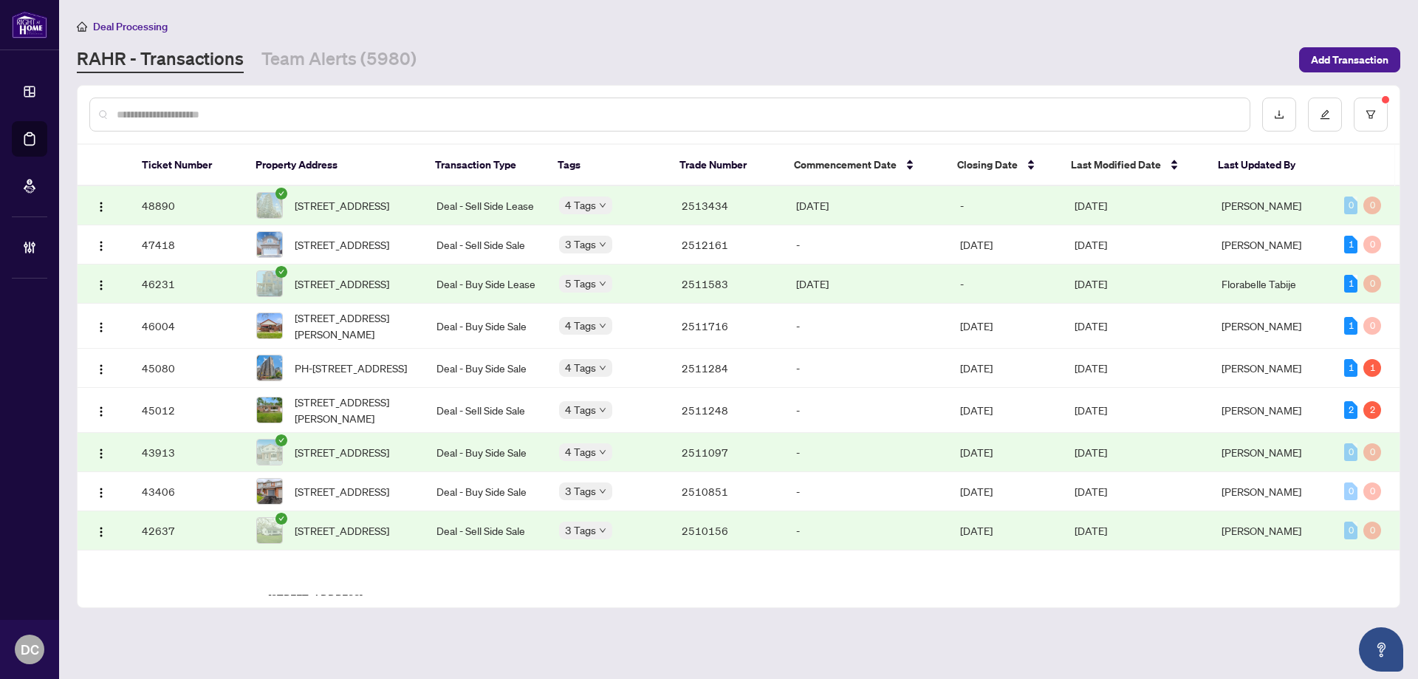
click at [487, 213] on td "Deal - Sell Side Lease" at bounding box center [486, 205] width 123 height 39
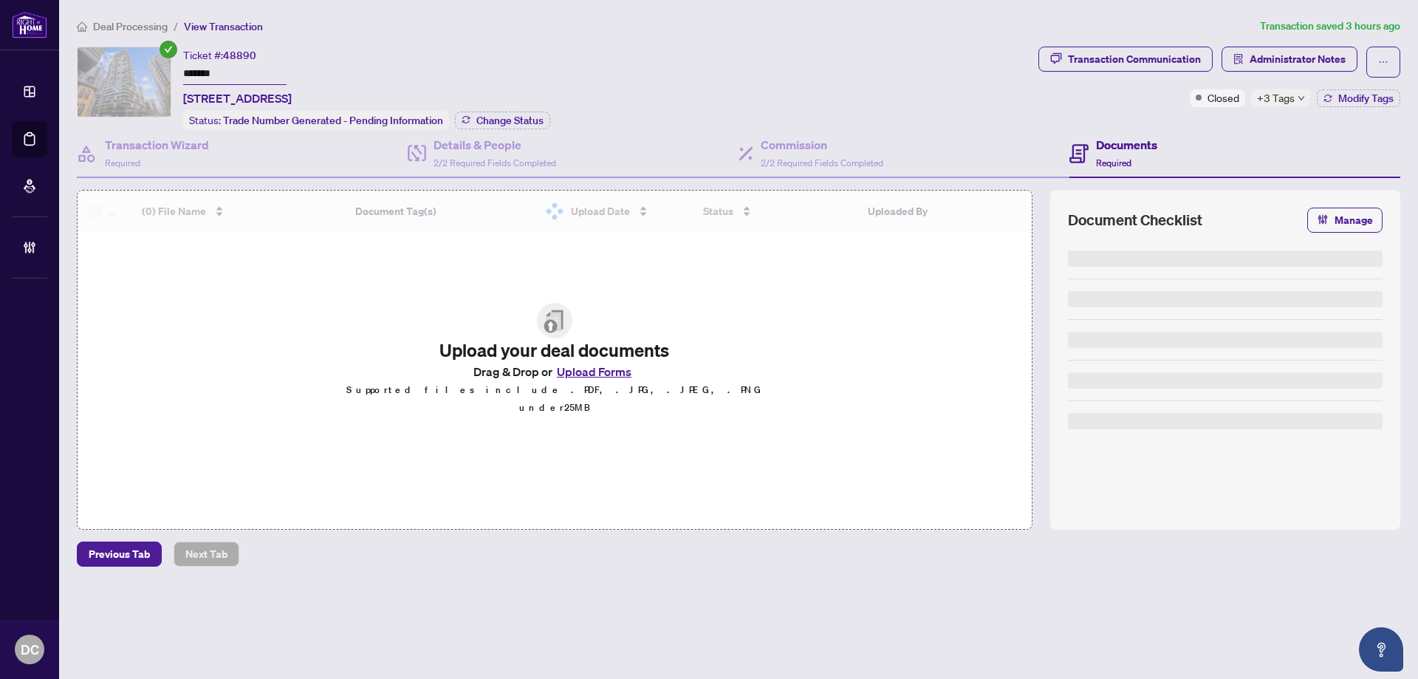
drag, startPoint x: 247, startPoint y: 72, endPoint x: 159, endPoint y: 72, distance: 87.9
click at [159, 72] on div "Ticket #: 48890 ******* 3006-77 Shuter St, Toronto, Ontario M5B 0B8, Canada Sta…" at bounding box center [554, 88] width 955 height 83
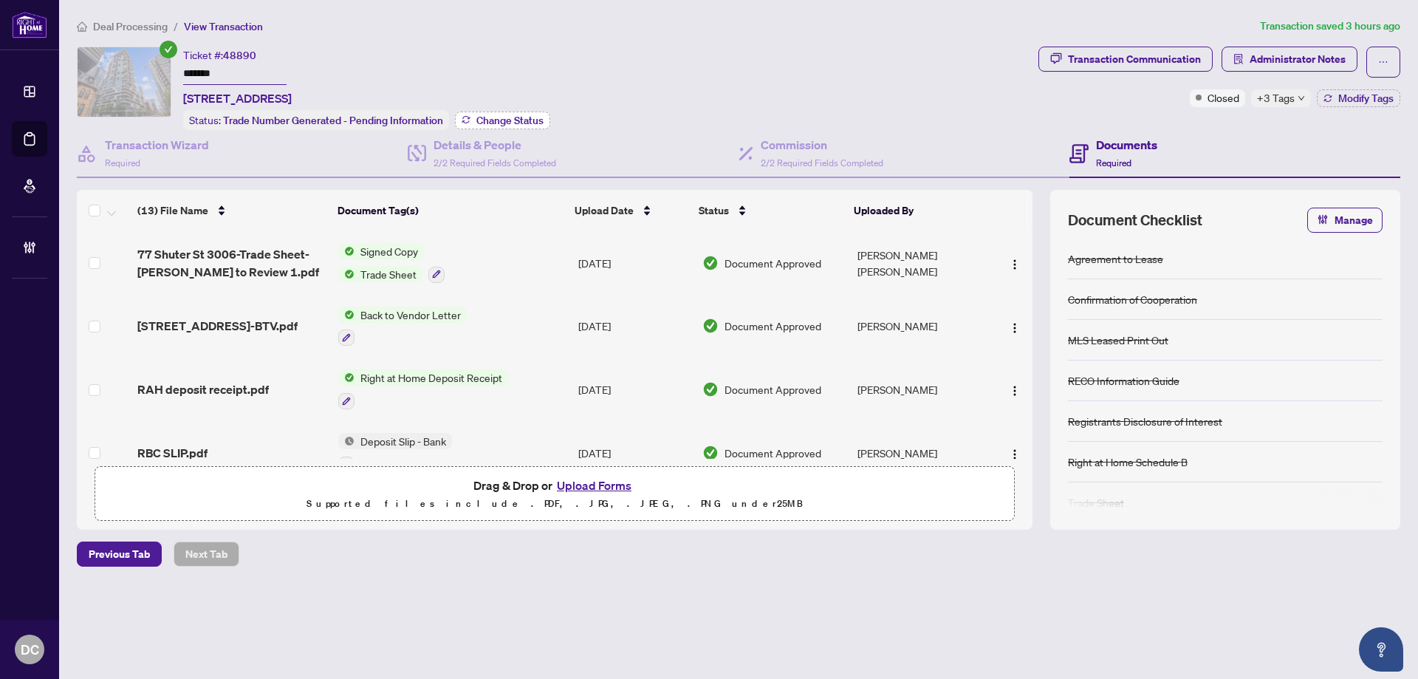
click at [532, 121] on span "Change Status" at bounding box center [509, 120] width 67 height 10
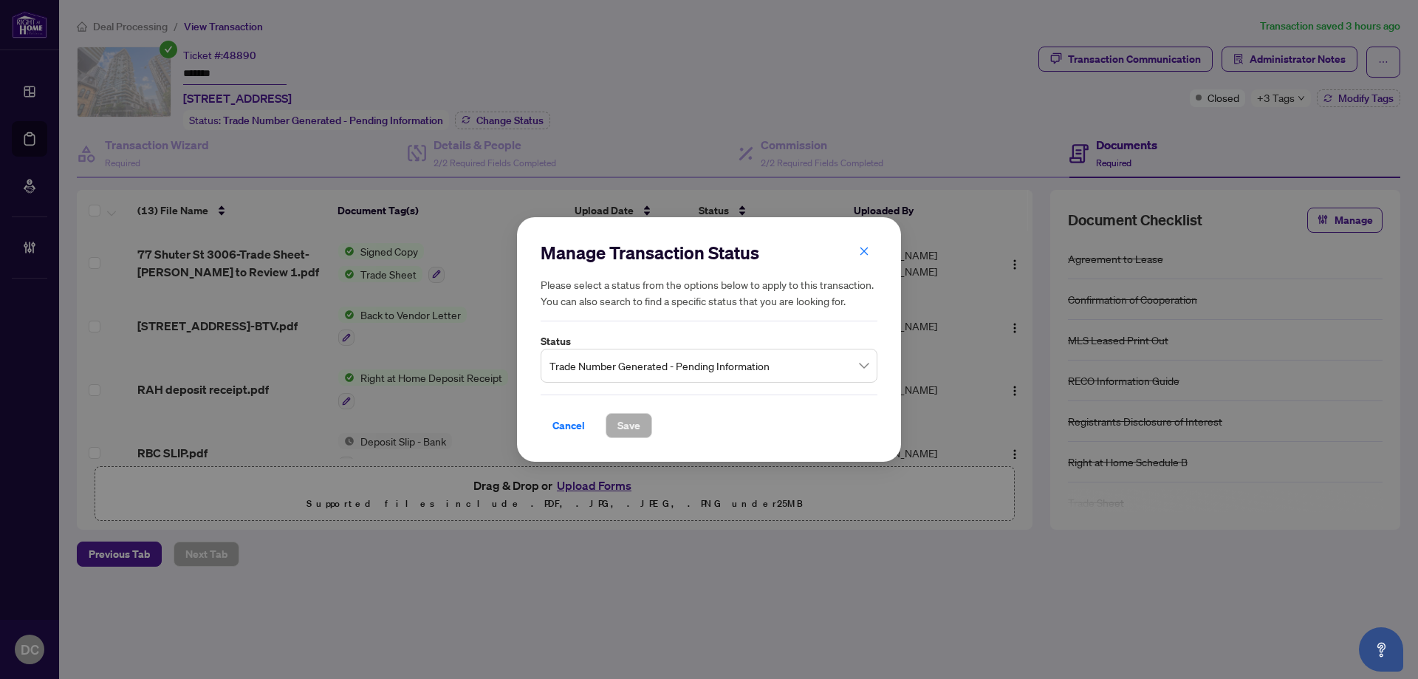
click at [583, 363] on span "Trade Number Generated - Pending Information" at bounding box center [708, 365] width 319 height 28
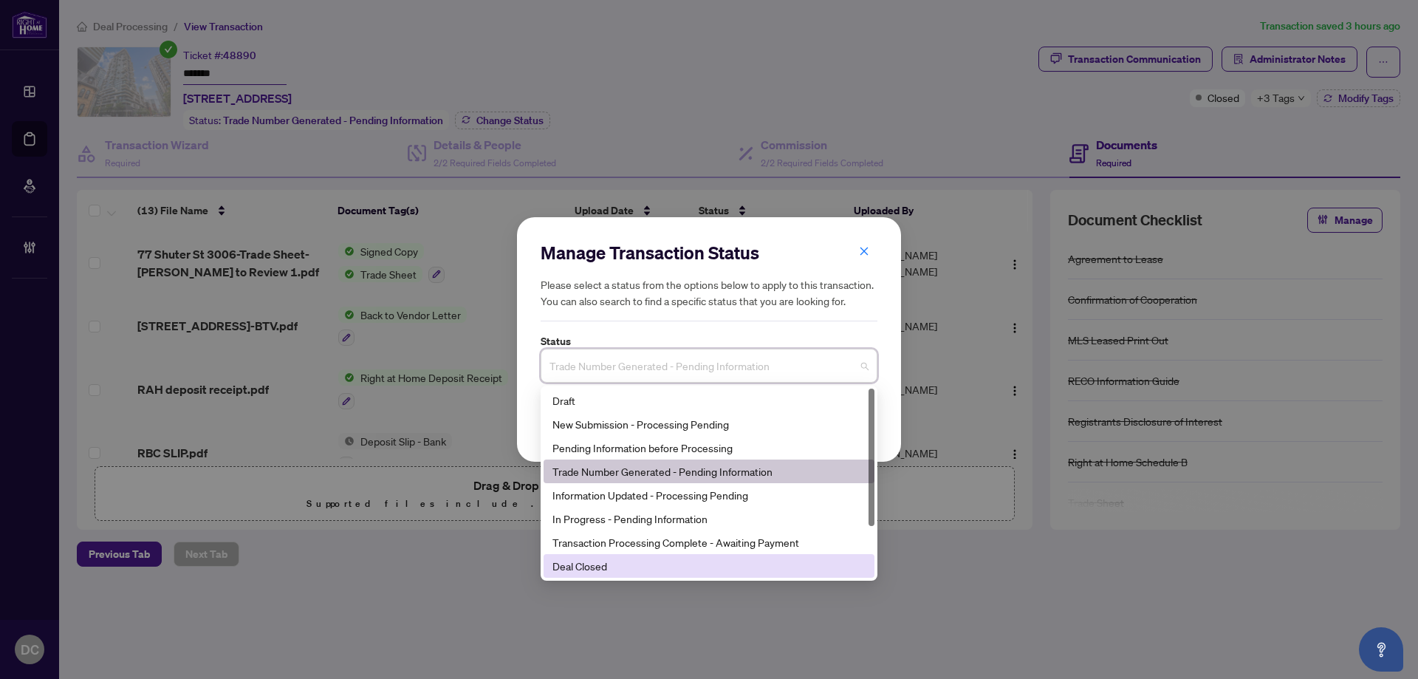
click at [571, 561] on div "Deal Closed" at bounding box center [708, 565] width 313 height 16
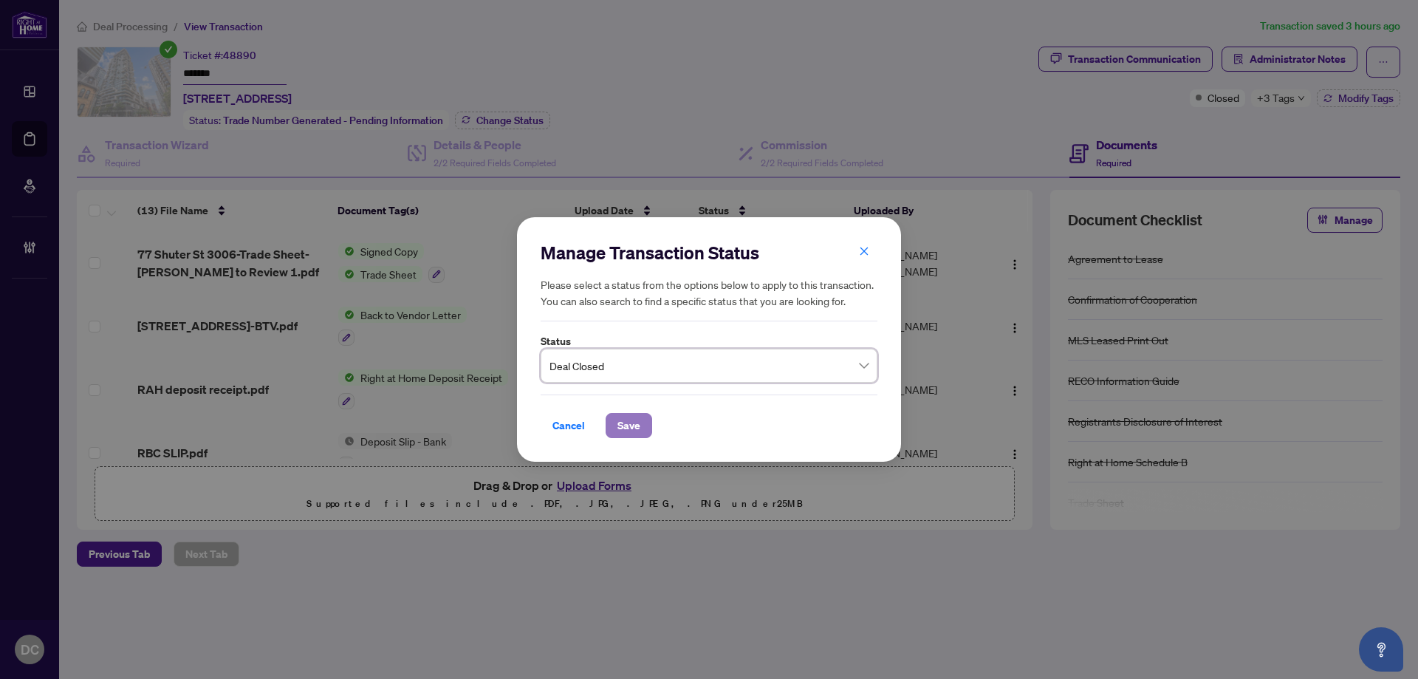
drag, startPoint x: 628, startPoint y: 419, endPoint x: 639, endPoint y: 417, distance: 11.3
click at [628, 419] on span "Save" at bounding box center [628, 425] width 23 height 24
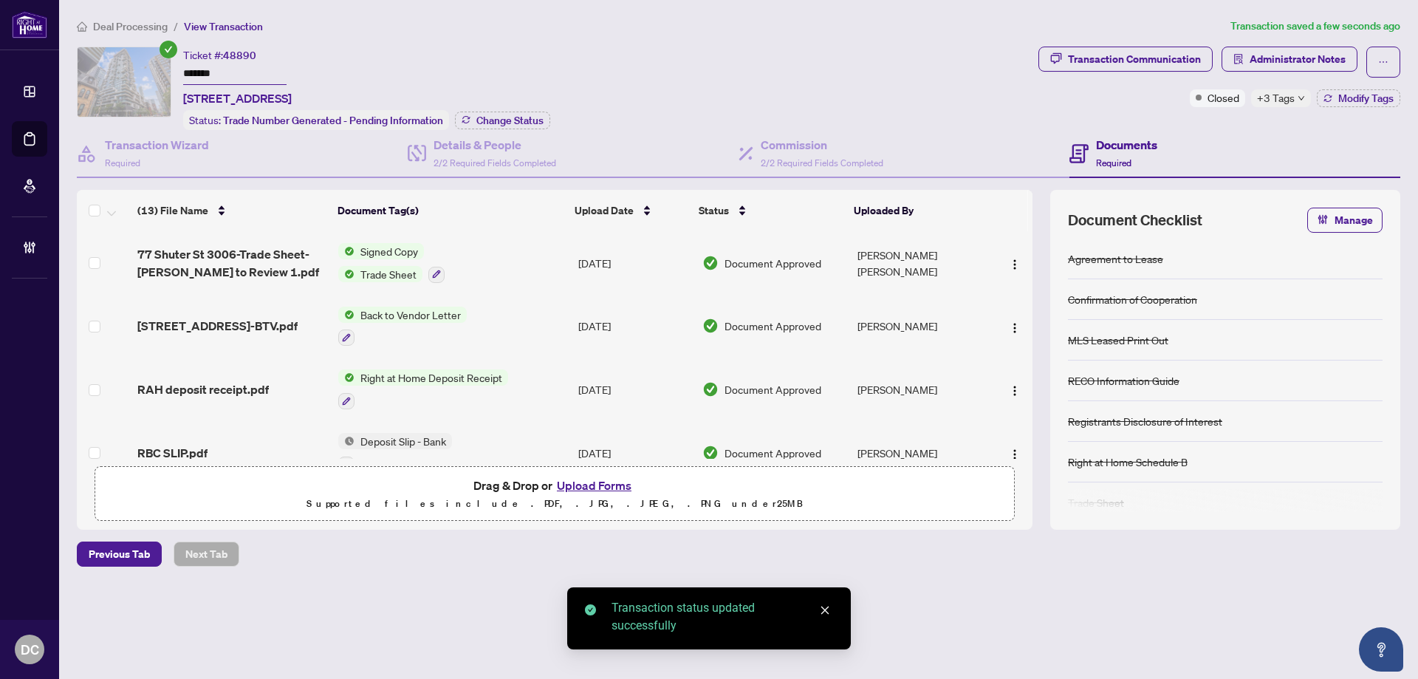
drag, startPoint x: 1274, startPoint y: 108, endPoint x: 1274, endPoint y: 99, distance: 8.9
click at [1274, 107] on div "Transaction Communication Administrator Notes Closed +3 Tags Modify Tags" at bounding box center [1219, 88] width 368 height 83
click at [1274, 99] on span "+3 Tags" at bounding box center [1276, 97] width 38 height 17
click at [1220, 119] on div "Transaction Communication Administrator Notes Closed +3 Tags Modify Tags" at bounding box center [1219, 88] width 368 height 83
click at [1261, 66] on span "Administrator Notes" at bounding box center [1297, 59] width 96 height 24
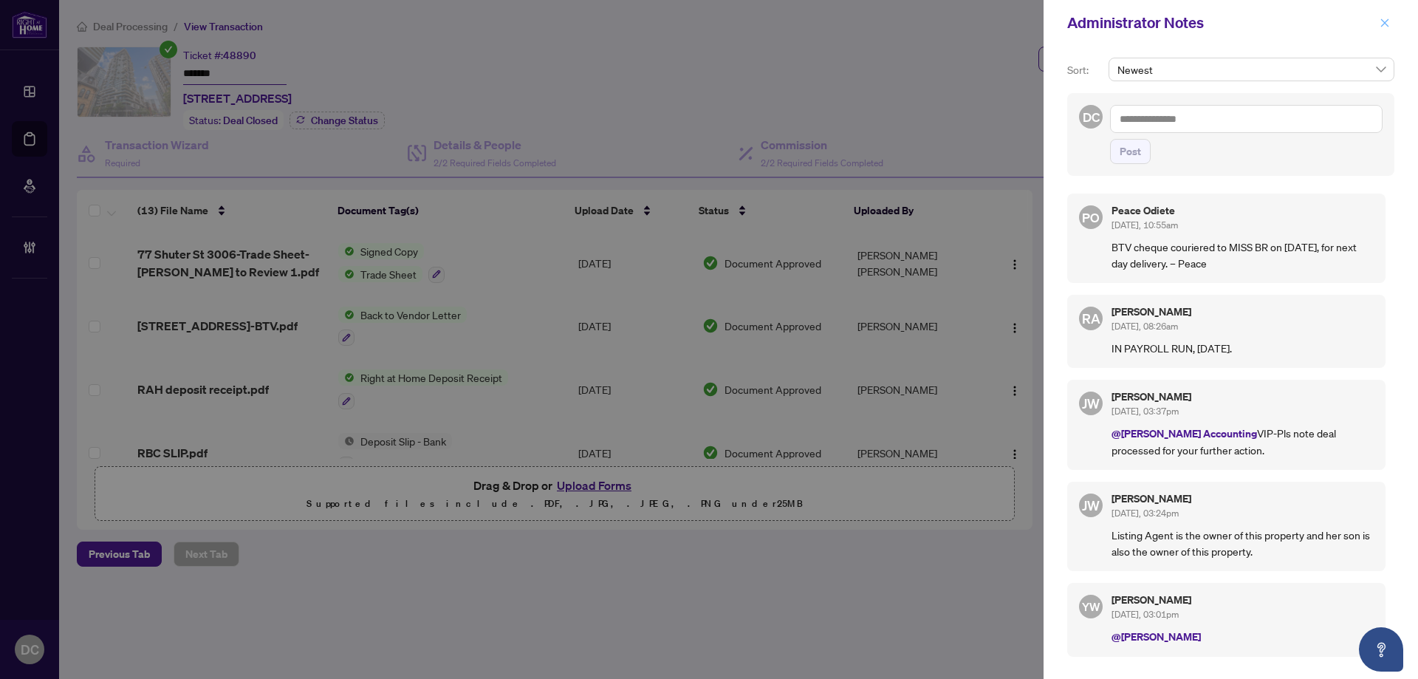
click at [1389, 26] on icon "close" at bounding box center [1384, 23] width 10 height 10
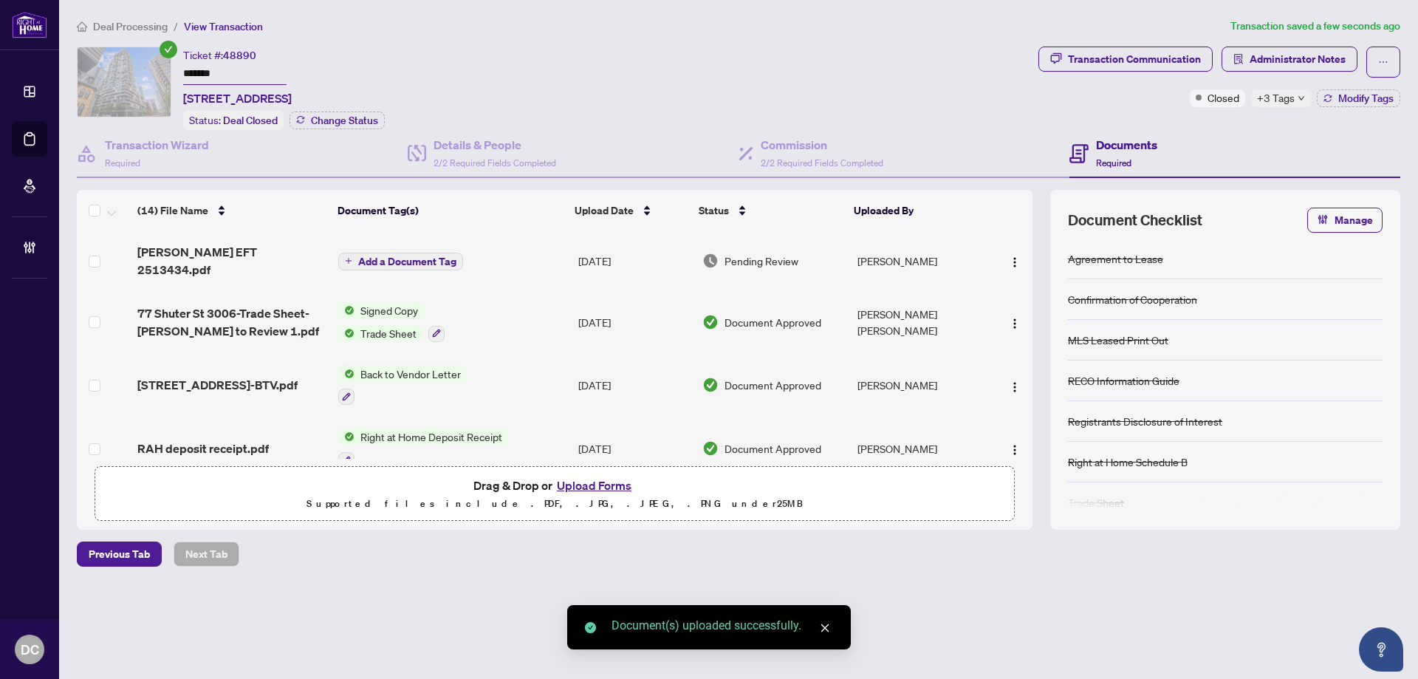
click at [374, 256] on span "Add a Document Tag" at bounding box center [407, 261] width 98 height 10
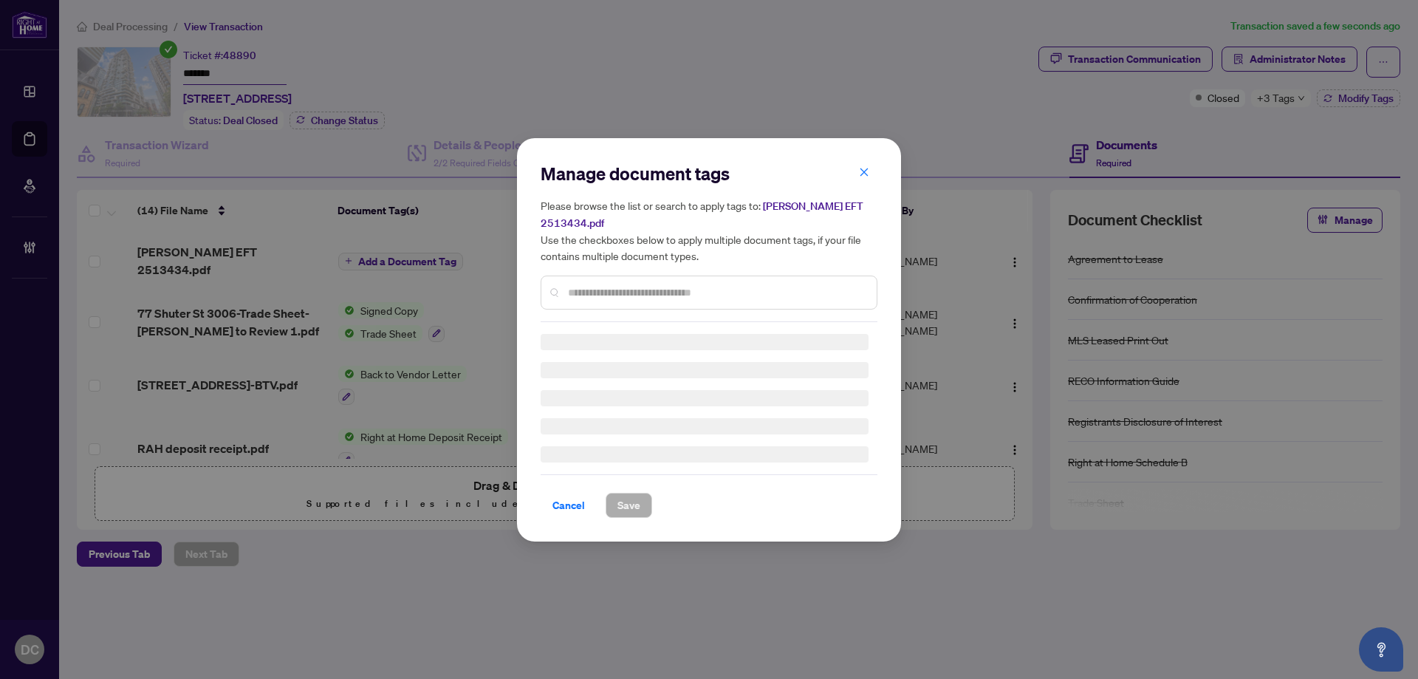
click at [696, 286] on div "Manage document tags Please browse the list or search to apply tags to: Sue Lin…" at bounding box center [708, 242] width 337 height 160
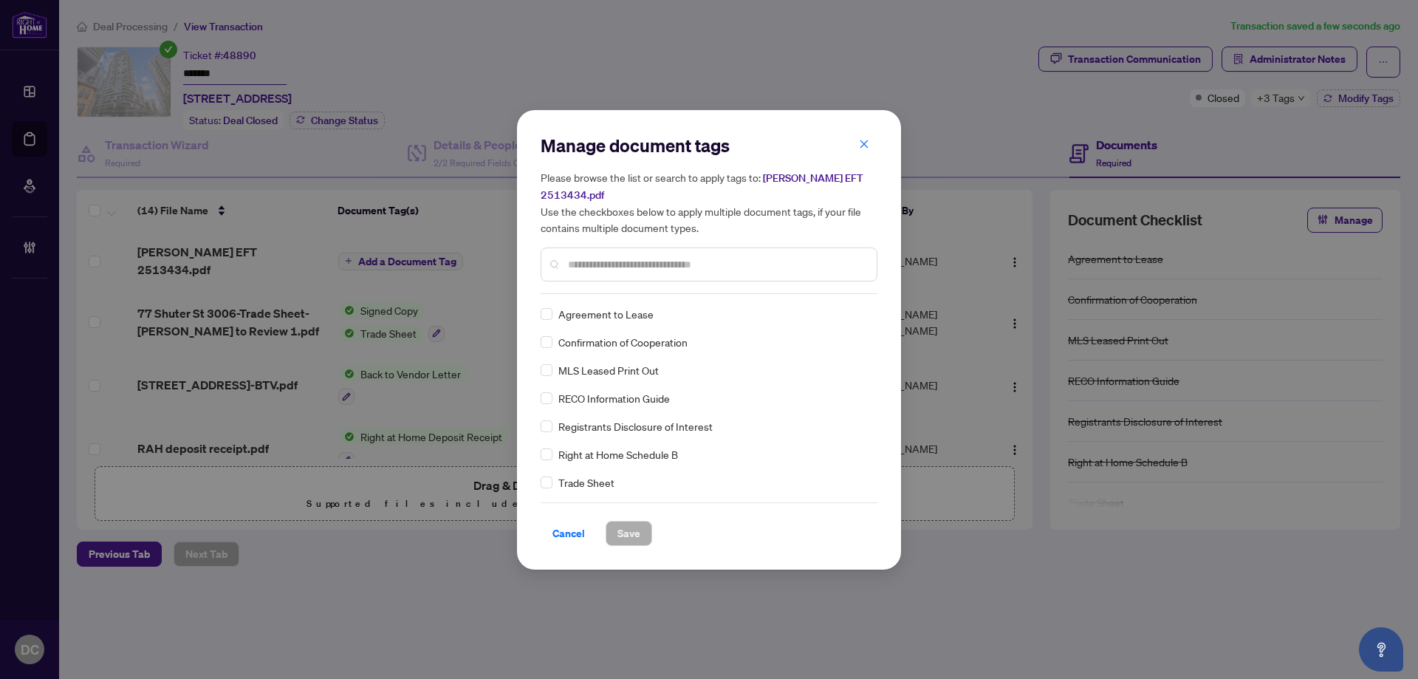
click at [726, 267] on input "text" at bounding box center [716, 264] width 297 height 16
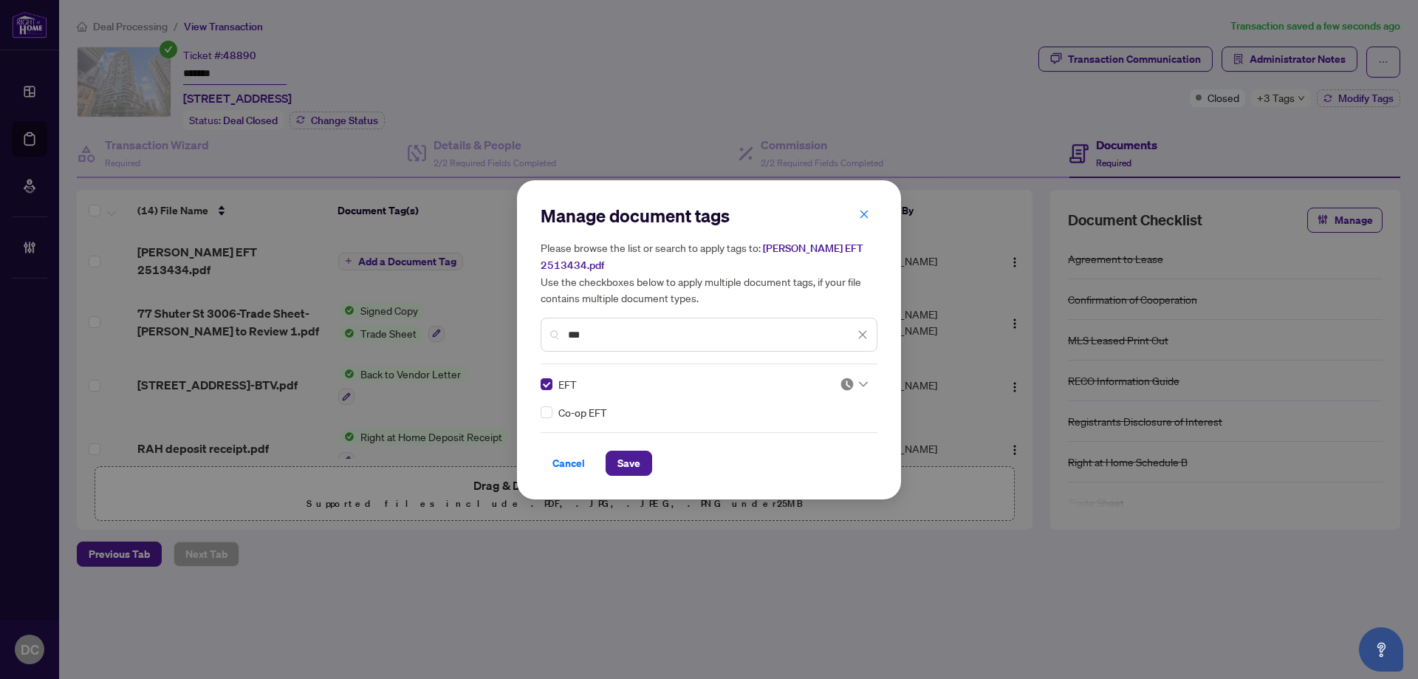
click at [859, 381] on icon at bounding box center [863, 384] width 9 height 6
click at [838, 461] on div "Approved" at bounding box center [809, 455] width 95 height 16
click at [646, 467] on button "Save" at bounding box center [628, 462] width 47 height 25
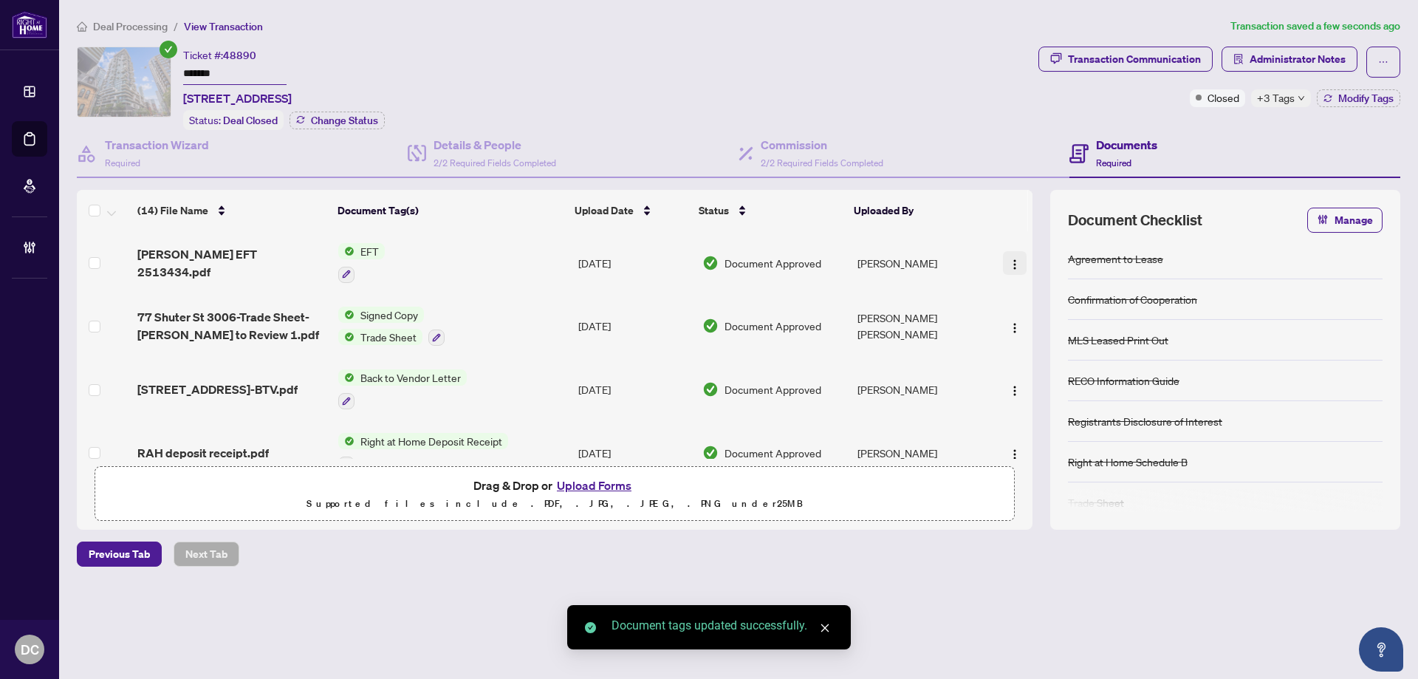
click at [1010, 255] on span "button" at bounding box center [1015, 263] width 12 height 16
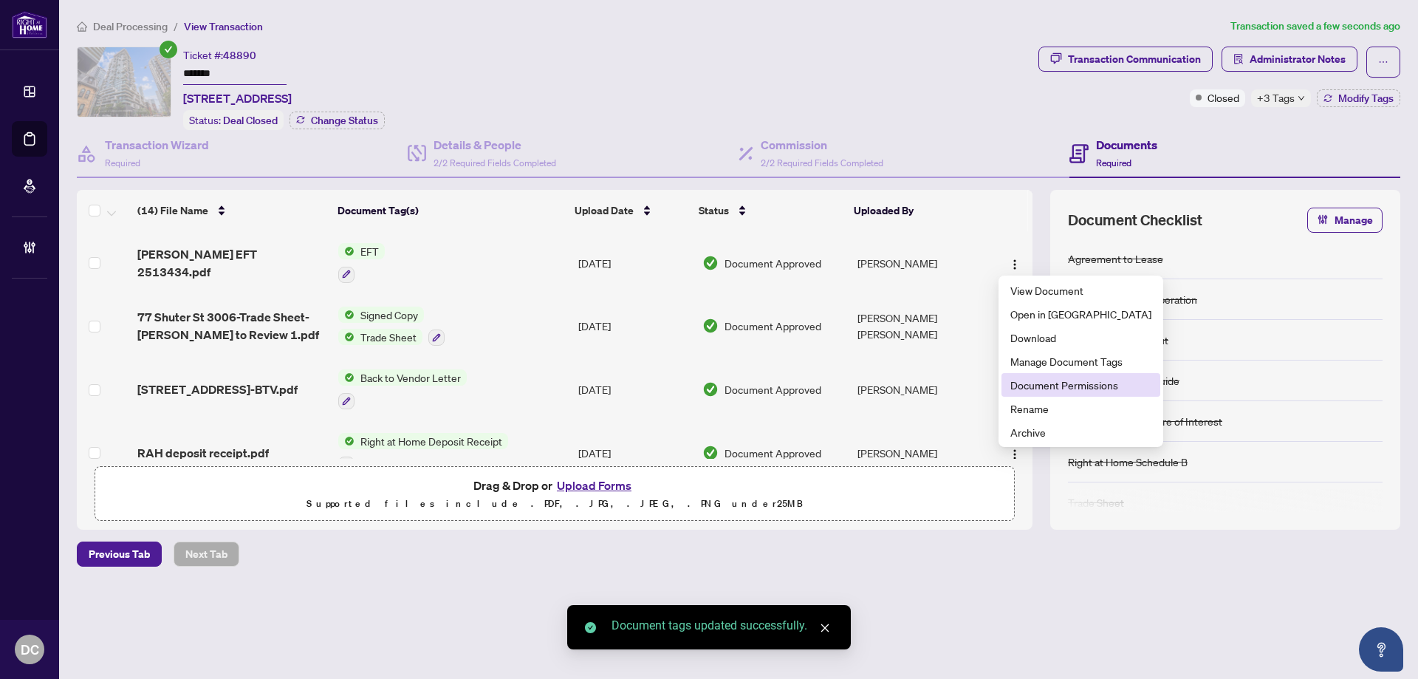
click at [1057, 380] on span "Document Permissions" at bounding box center [1080, 385] width 141 height 16
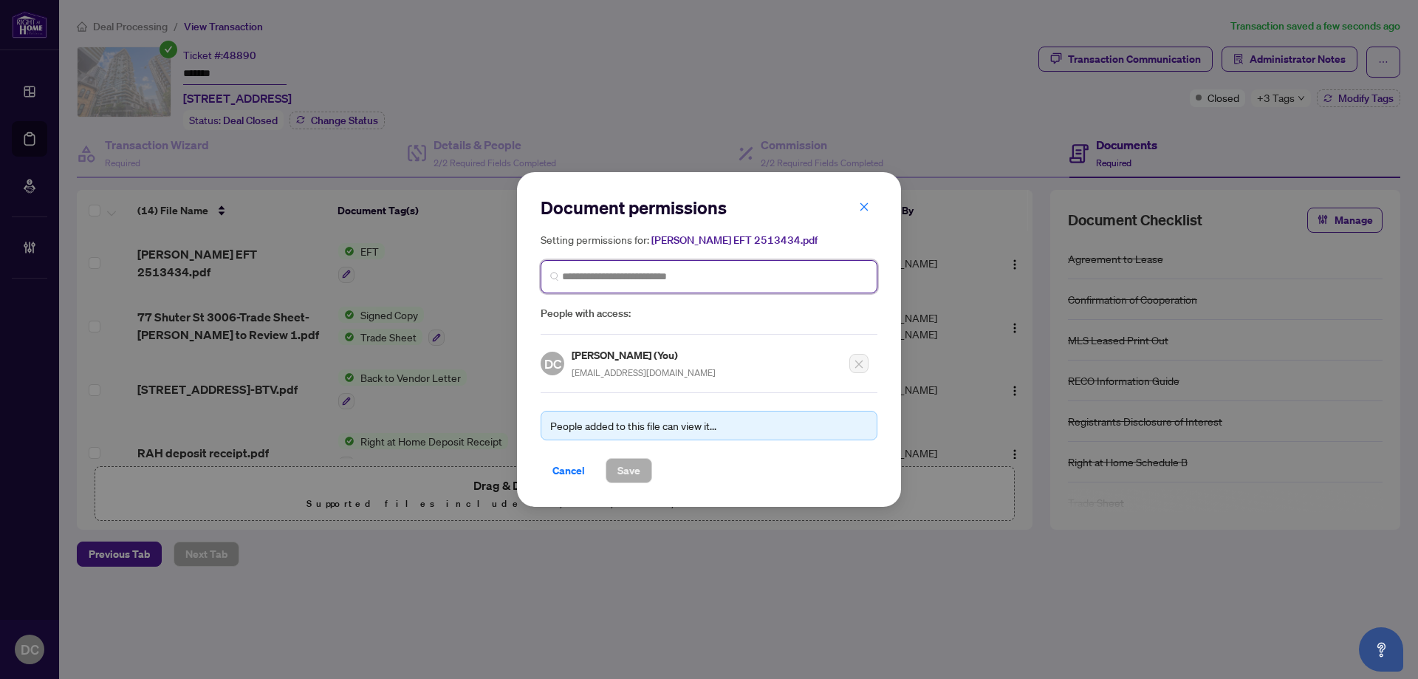
click at [757, 275] on input "search" at bounding box center [715, 277] width 306 height 16
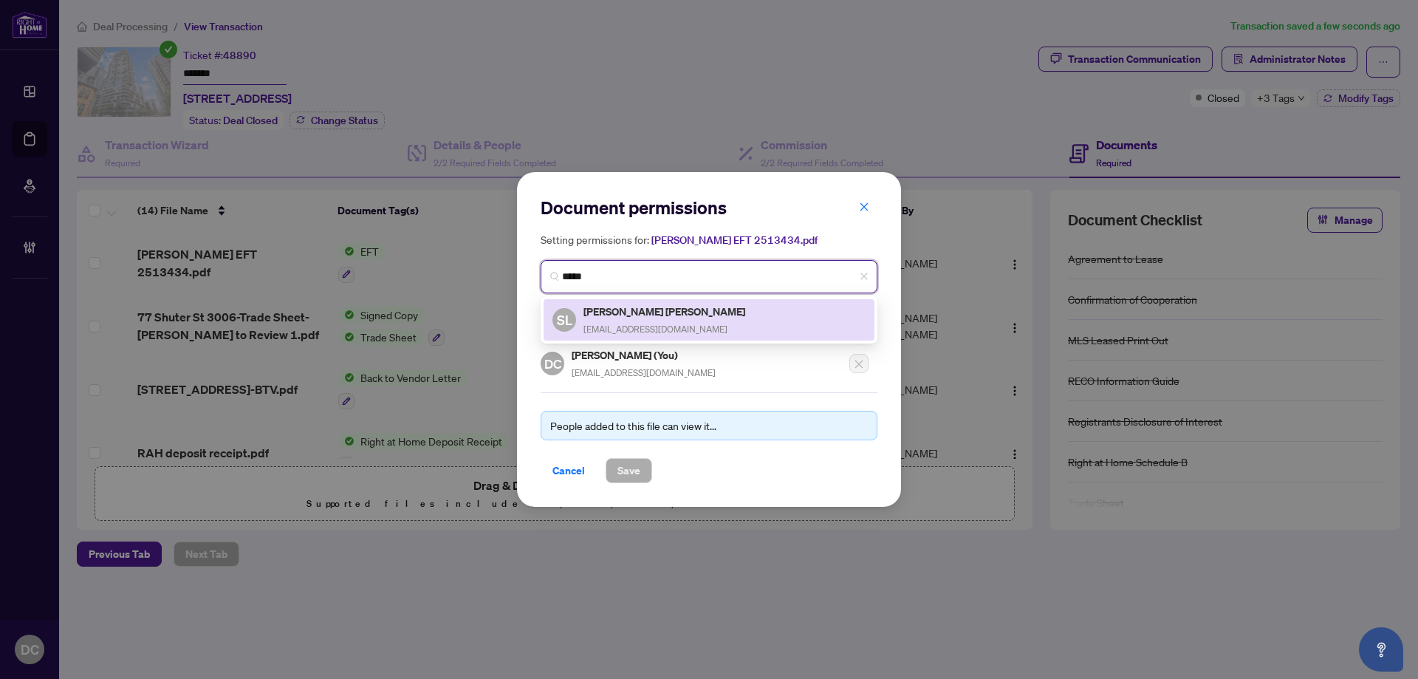
click at [647, 318] on div "Sue Ling Tan suelingtan3@gmail.com" at bounding box center [665, 320] width 164 height 34
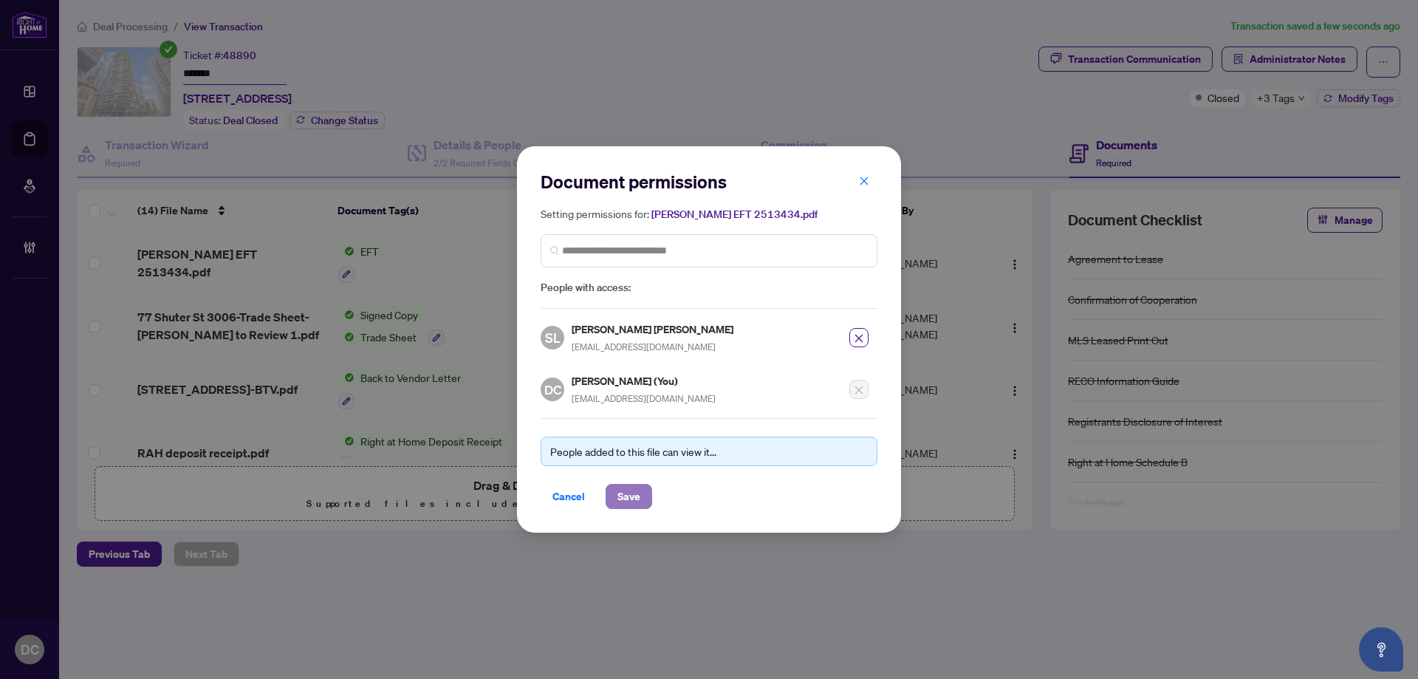
click at [629, 490] on span "Save" at bounding box center [628, 496] width 23 height 24
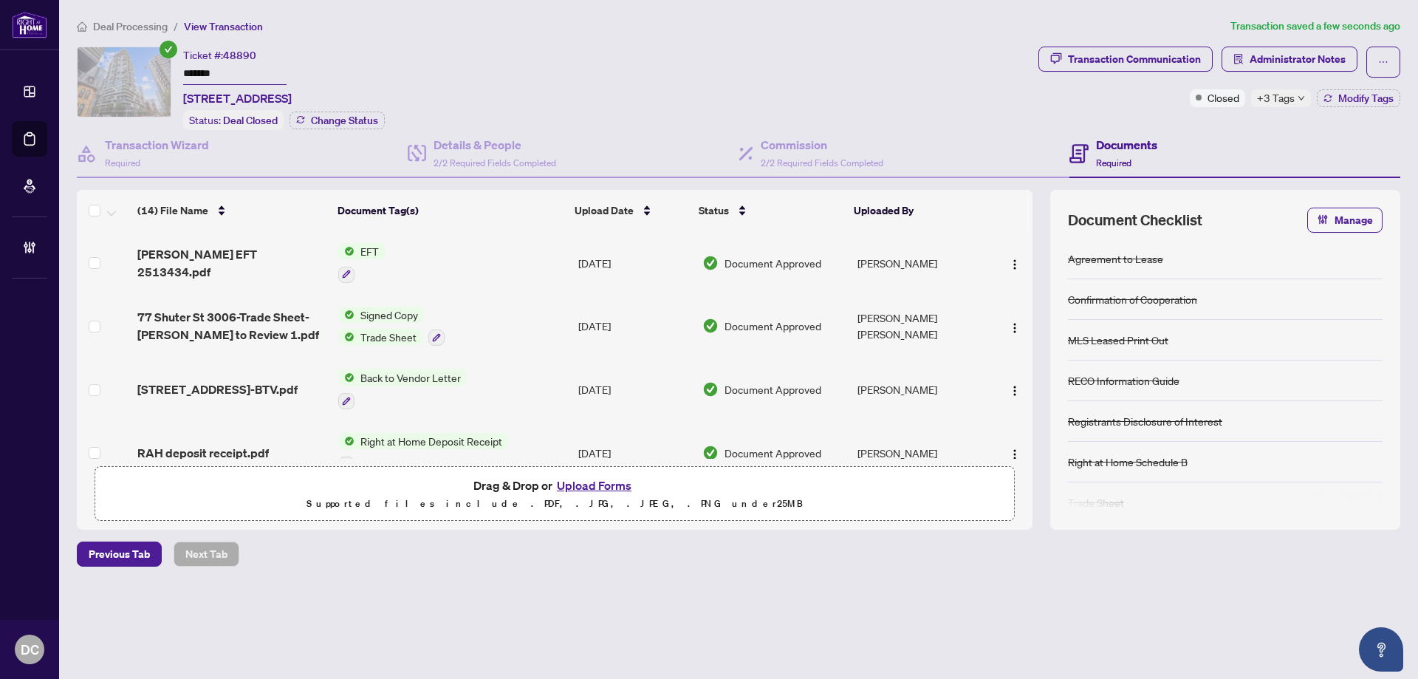
drag, startPoint x: 231, startPoint y: 77, endPoint x: 165, endPoint y: 78, distance: 65.7
click at [165, 78] on div "Ticket #: 48890 ******* 3006-77 Shuter St, Toronto, Ontario M5B 0B8, Canada Sta…" at bounding box center [554, 88] width 955 height 83
click at [1289, 104] on span "+3 Tags" at bounding box center [1276, 97] width 38 height 17
click at [1180, 123] on div "Transaction Communication Administrator Notes Closed +3 Tags Modify Tags" at bounding box center [1219, 88] width 368 height 83
click at [1390, 104] on button "Modify Tags" at bounding box center [1357, 98] width 83 height 18
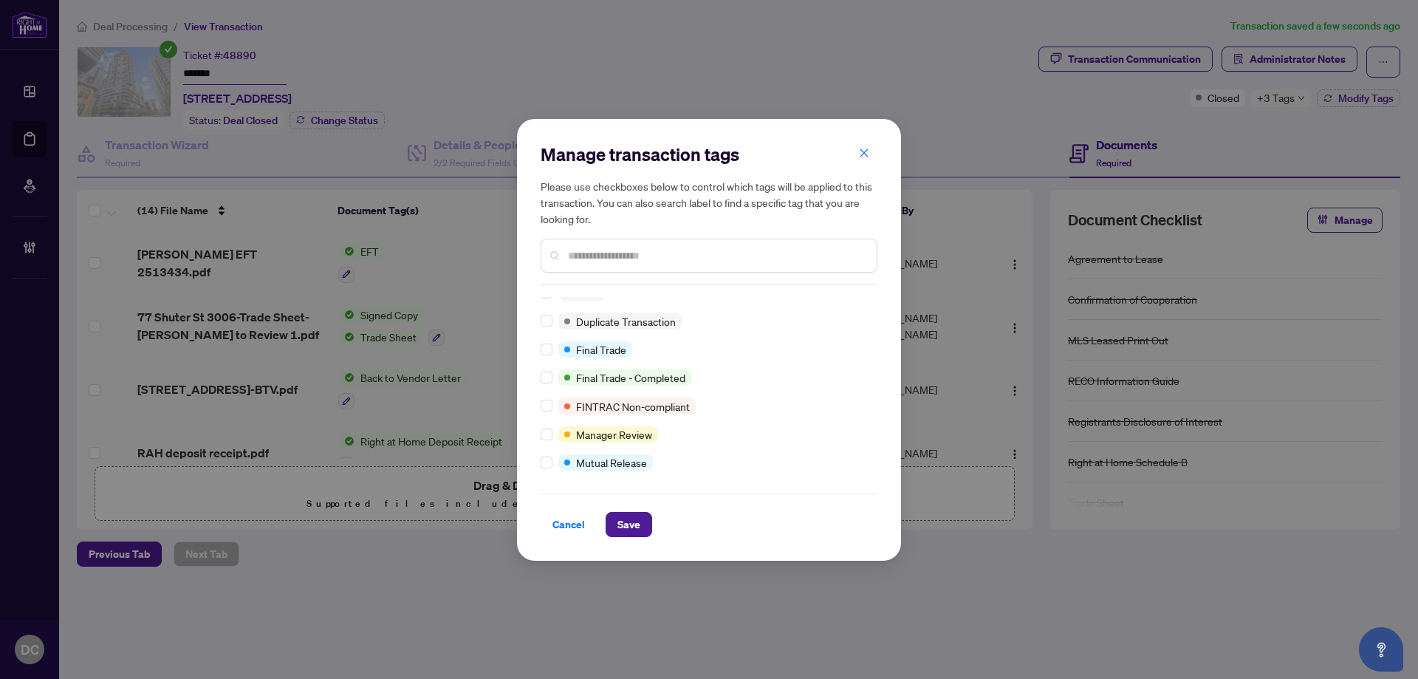
scroll to position [41, 0]
drag, startPoint x: 644, startPoint y: 525, endPoint x: 611, endPoint y: 363, distance: 165.8
click at [644, 524] on button "Save" at bounding box center [628, 524] width 47 height 25
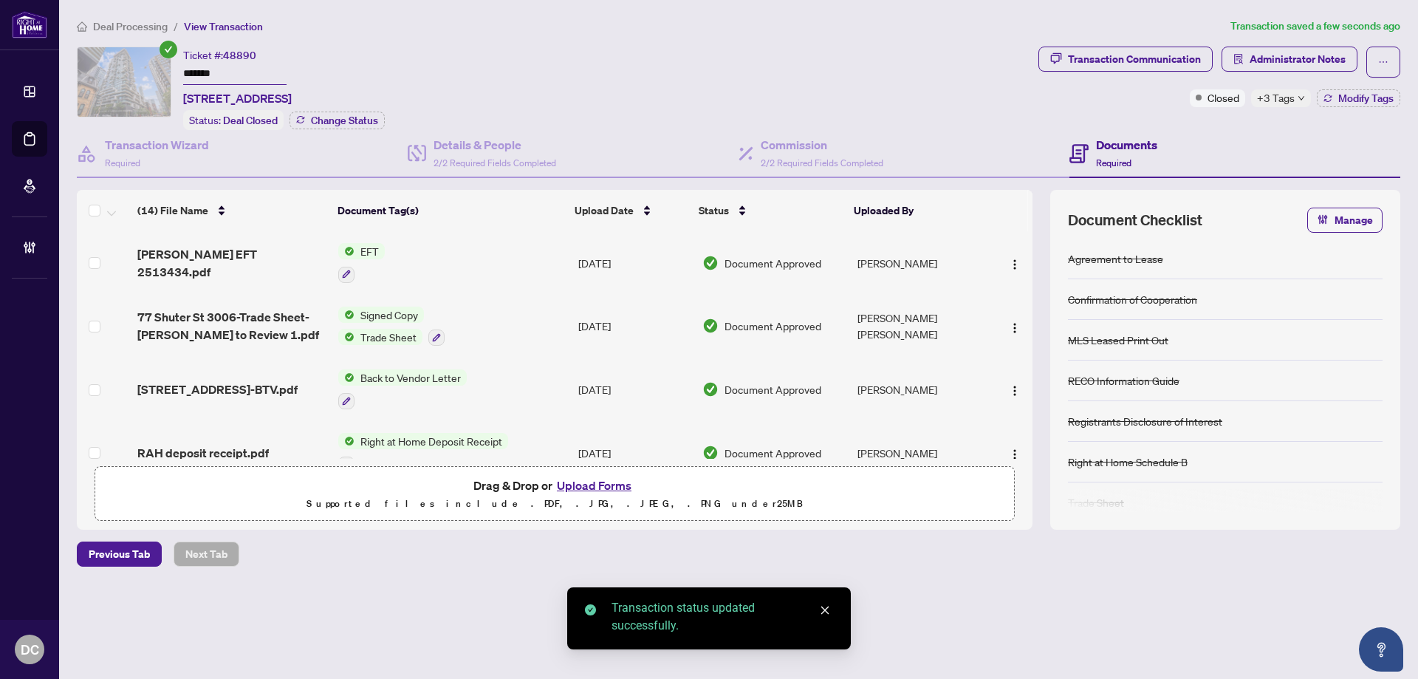
click at [154, 30] on span "Deal Processing" at bounding box center [130, 26] width 75 height 13
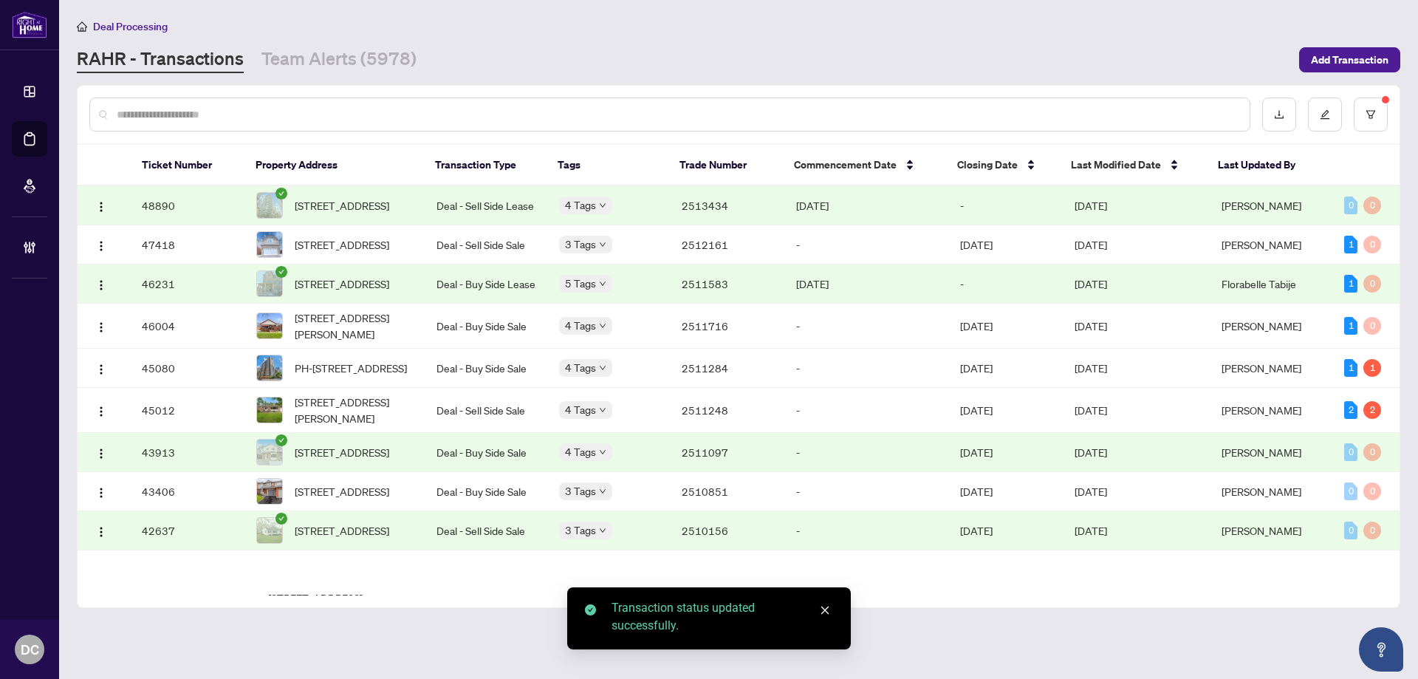
click at [162, 106] on input "text" at bounding box center [677, 114] width 1121 height 16
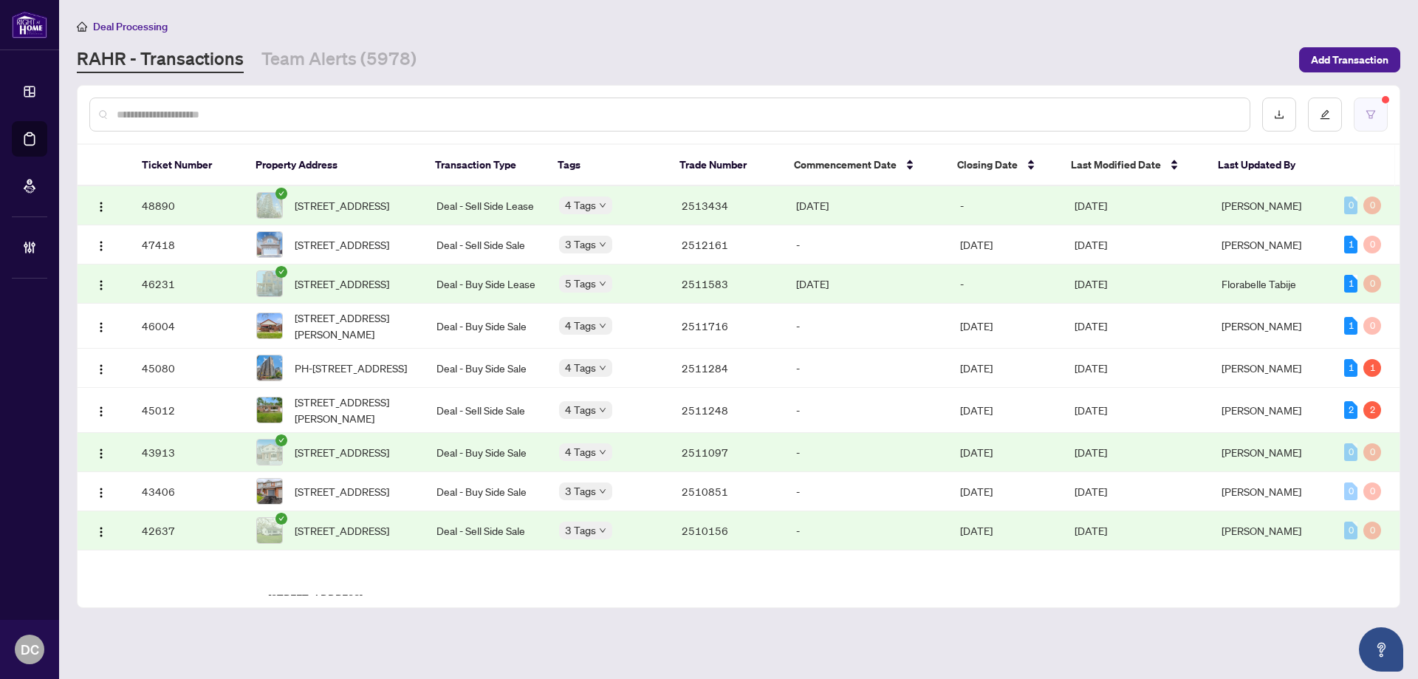
click at [1367, 124] on button "button" at bounding box center [1370, 114] width 34 height 34
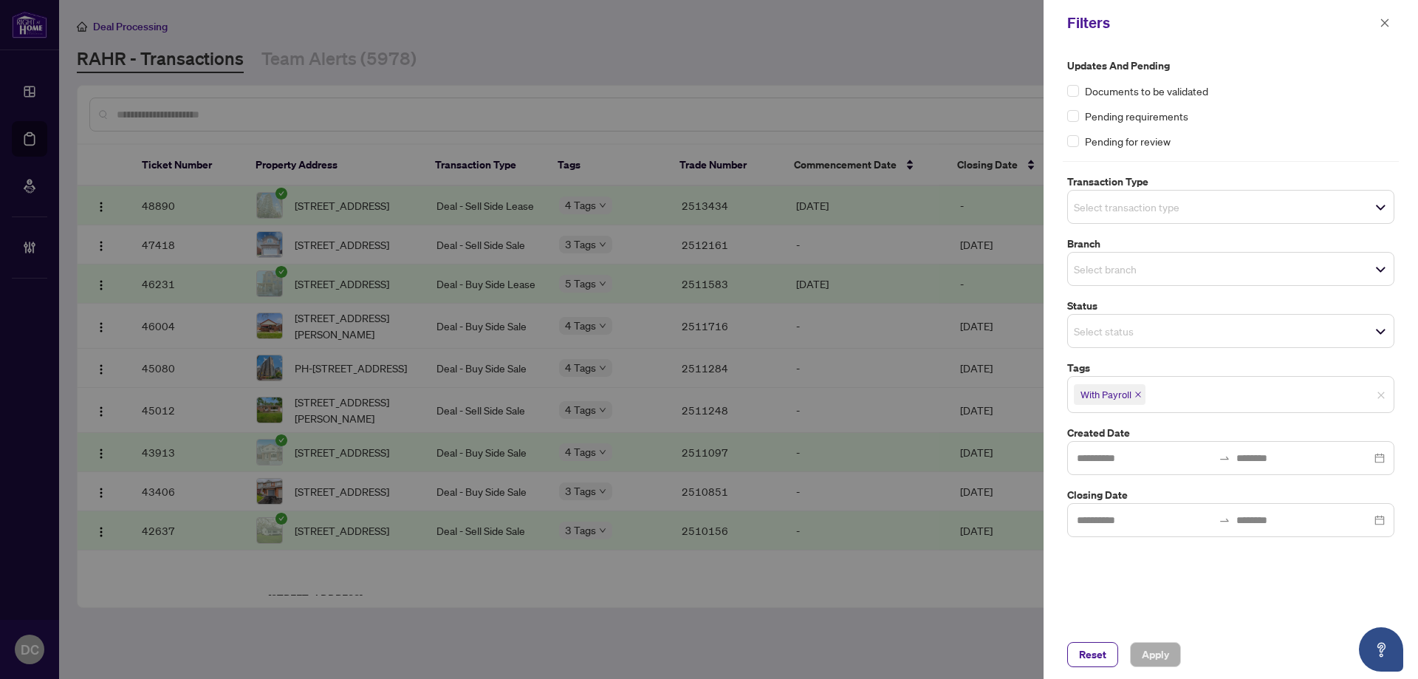
click at [1137, 396] on icon "close" at bounding box center [1137, 394] width 7 height 7
click at [1155, 653] on span "Apply" at bounding box center [1154, 654] width 27 height 24
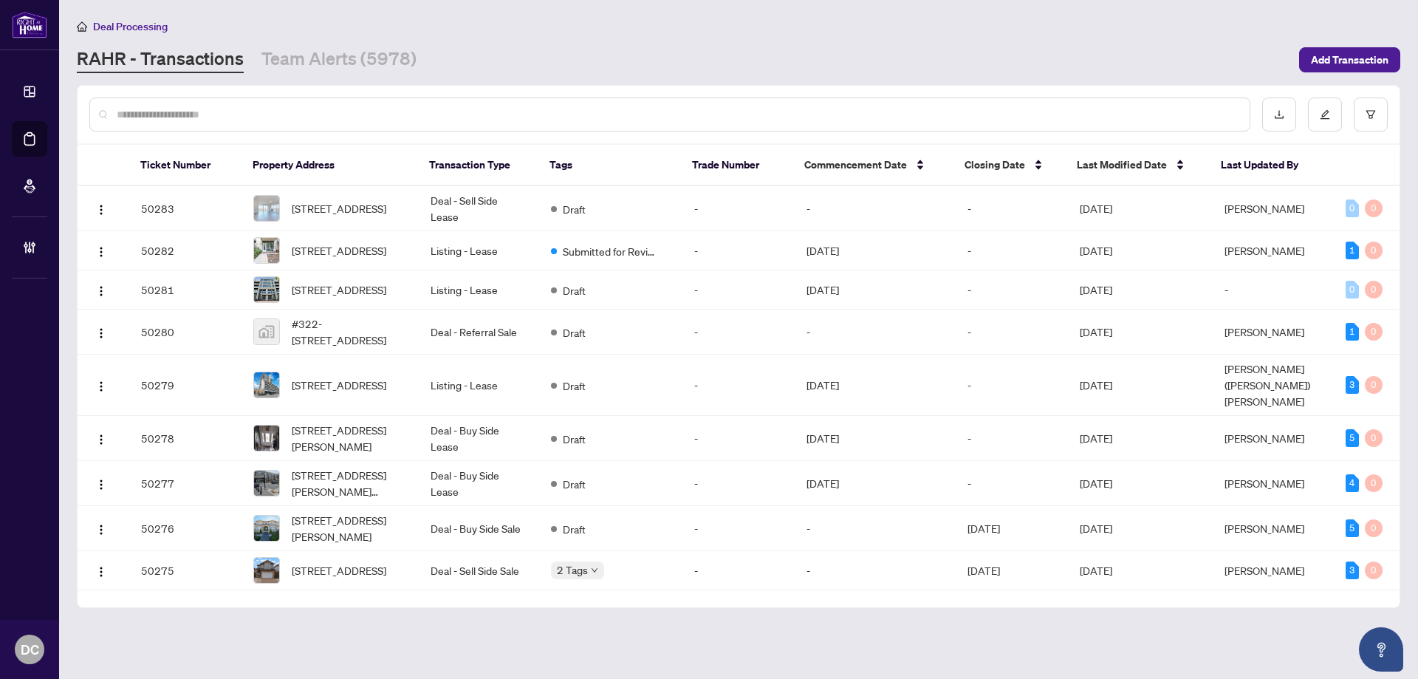
click at [408, 114] on input "text" at bounding box center [677, 114] width 1121 height 16
paste input "*******"
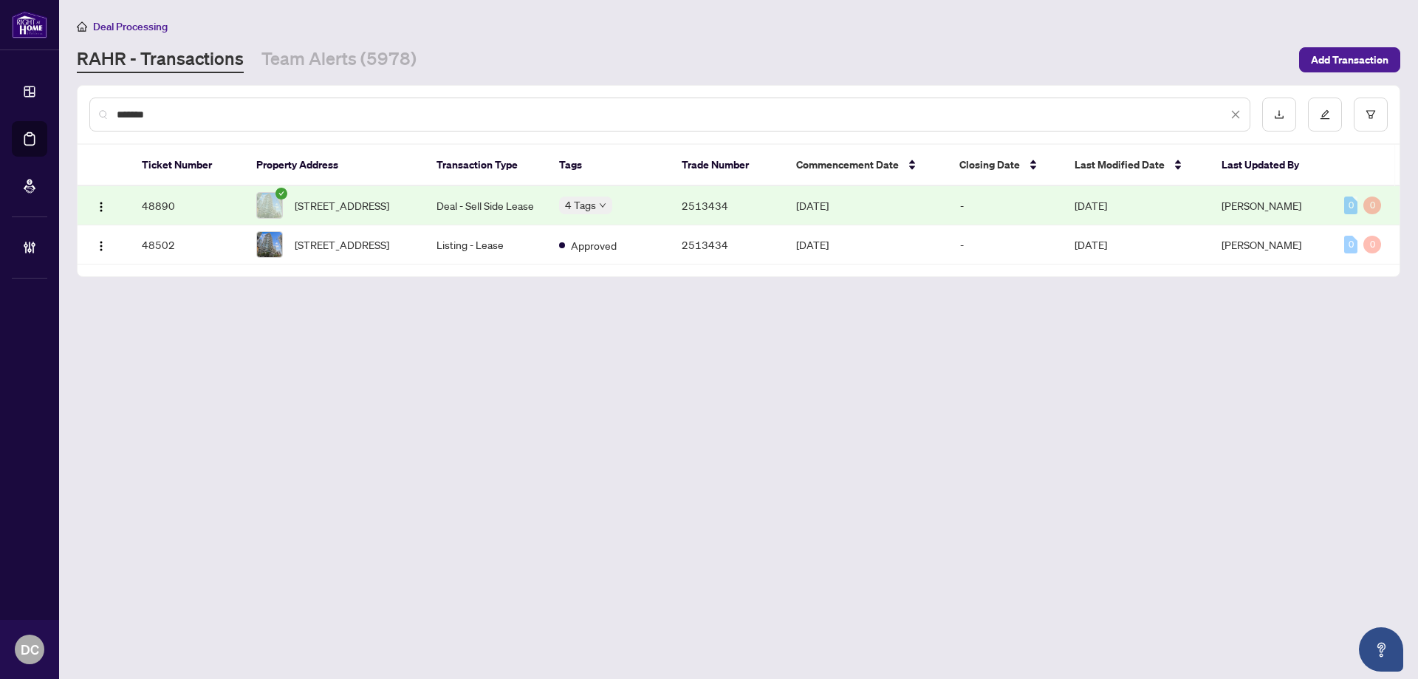
drag, startPoint x: 166, startPoint y: 112, endPoint x: 72, endPoint y: 101, distance: 95.2
click at [72, 101] on main "Deal Processing RAHR - Transactions Team Alerts (5978) Add Transaction ******* …" at bounding box center [738, 339] width 1358 height 679
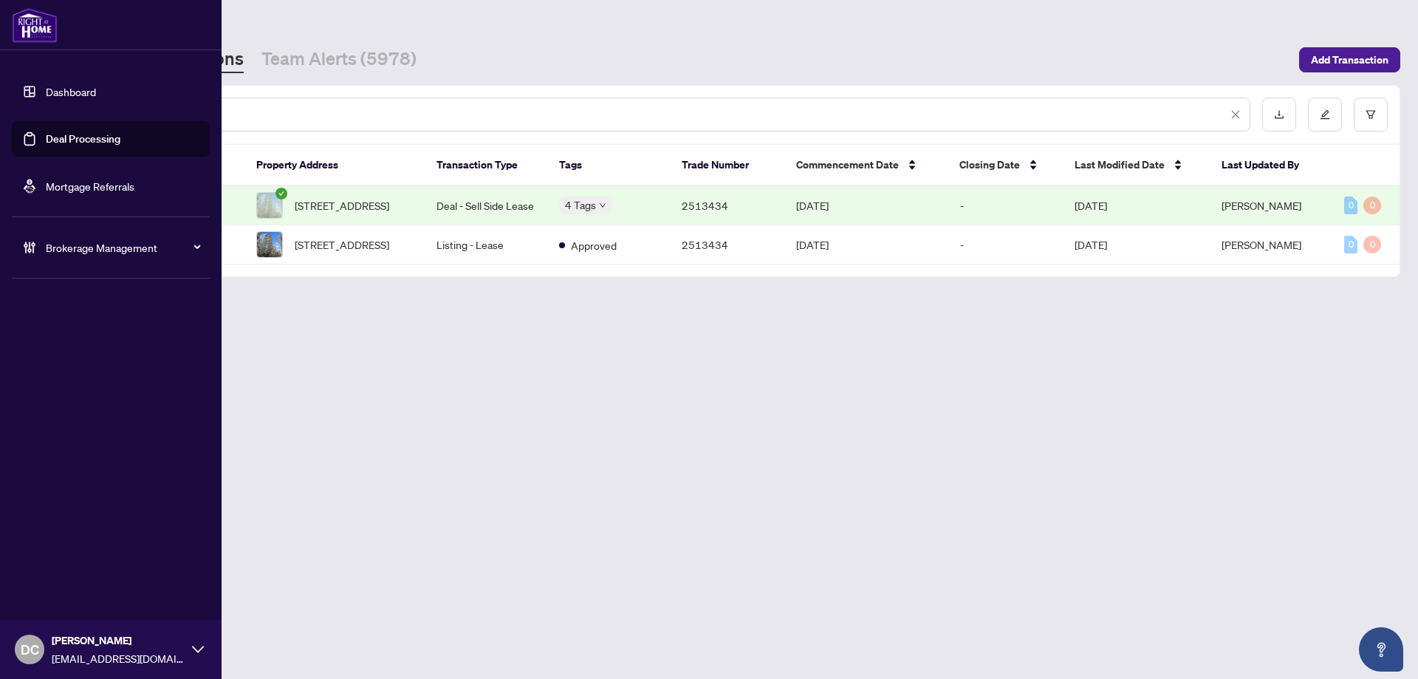
drag, startPoint x: 171, startPoint y: 116, endPoint x: 25, endPoint y: 115, distance: 146.2
click at [25, 115] on div "Dashboard Deal Processing Mortgage Referrals Brokerage Management DC Dawn Chan …" at bounding box center [709, 339] width 1418 height 679
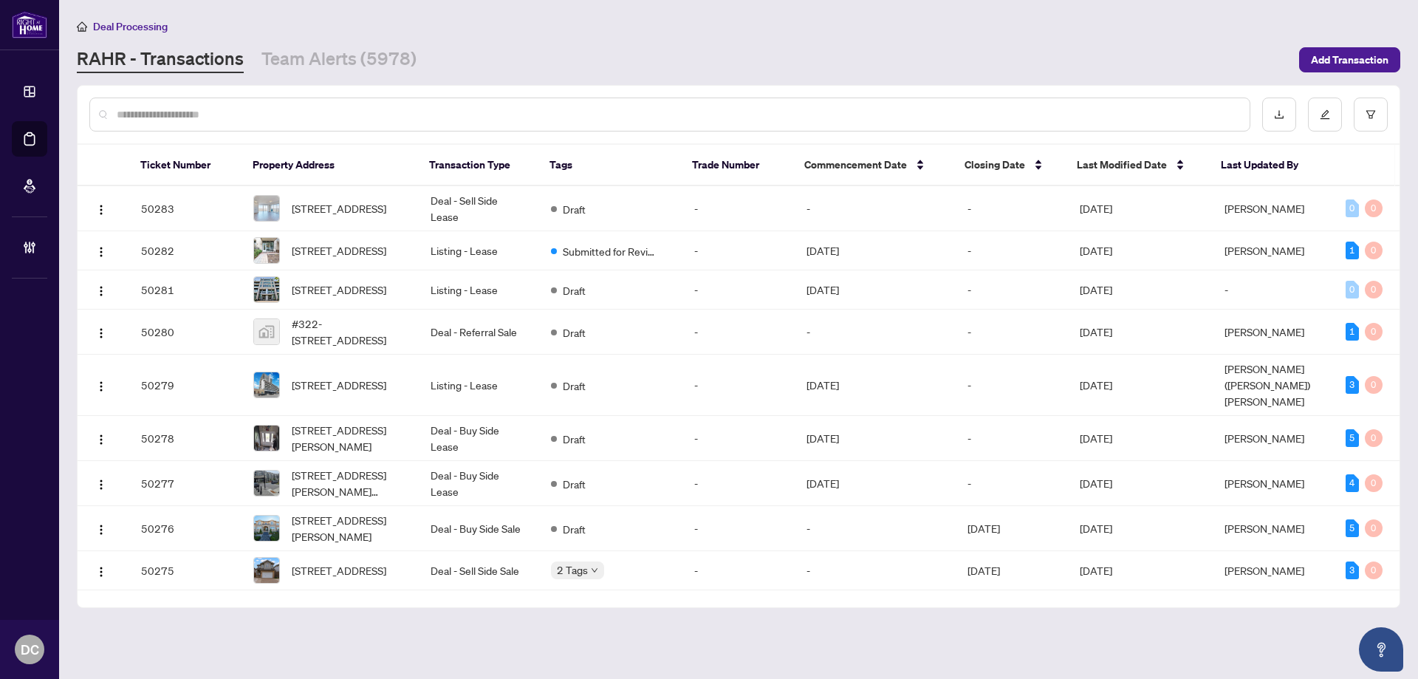
click at [413, 117] on input "text" at bounding box center [677, 114] width 1121 height 16
paste input "*******"
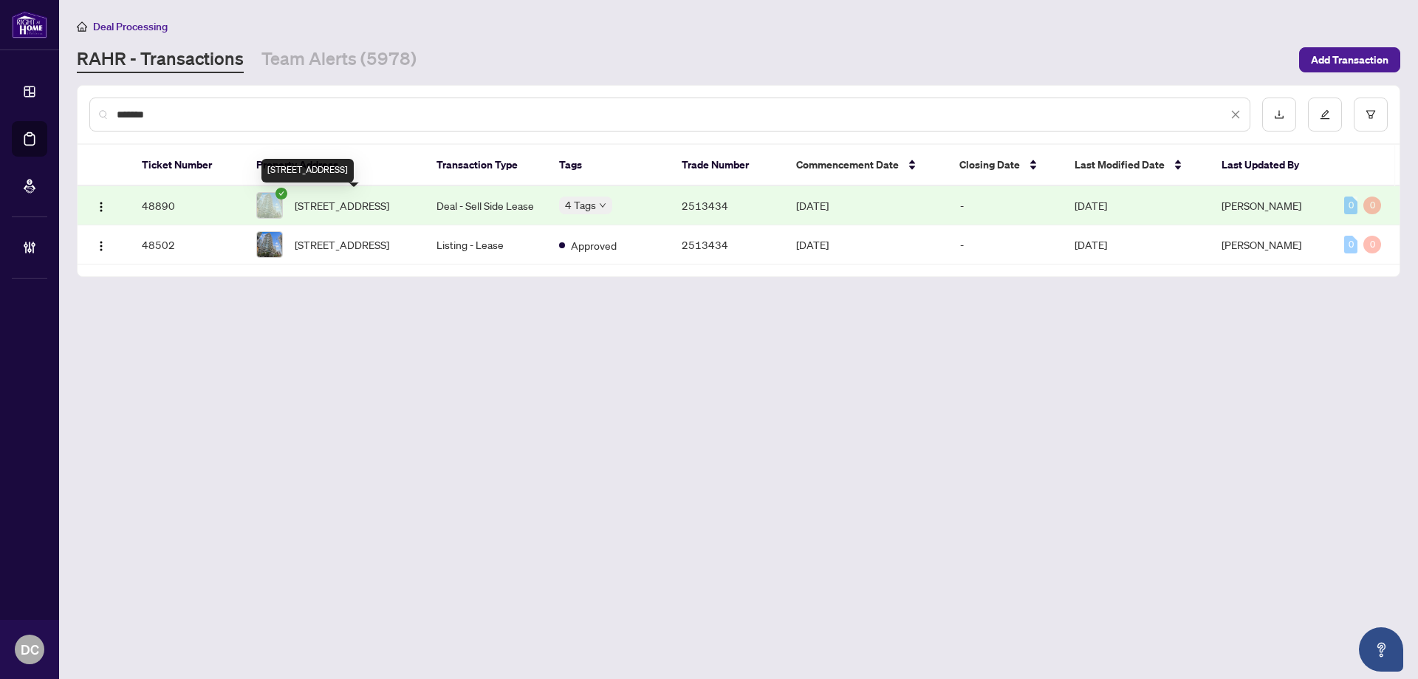
click at [374, 197] on span "3006-77 Shuter St, Toronto, Ontario M5B 0B8, Canada" at bounding box center [342, 205] width 95 height 16
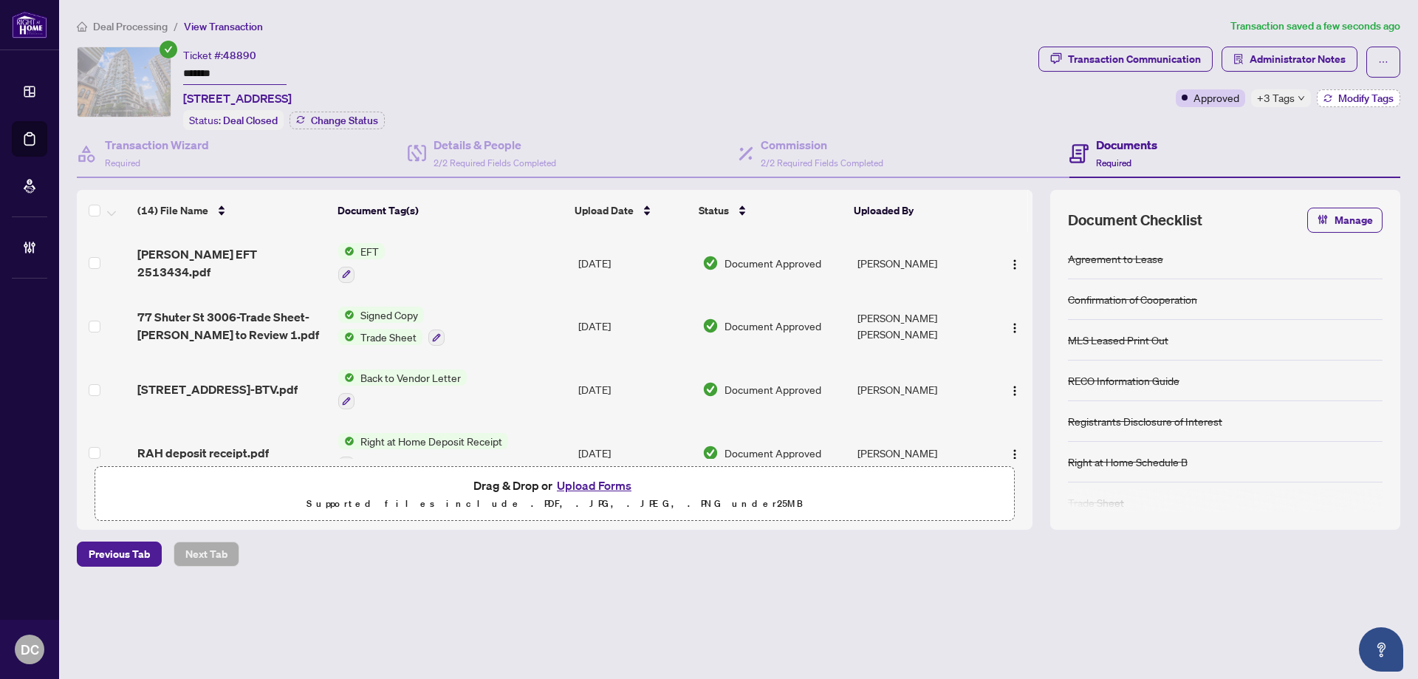
click at [1356, 96] on span "Modify Tags" at bounding box center [1365, 98] width 55 height 10
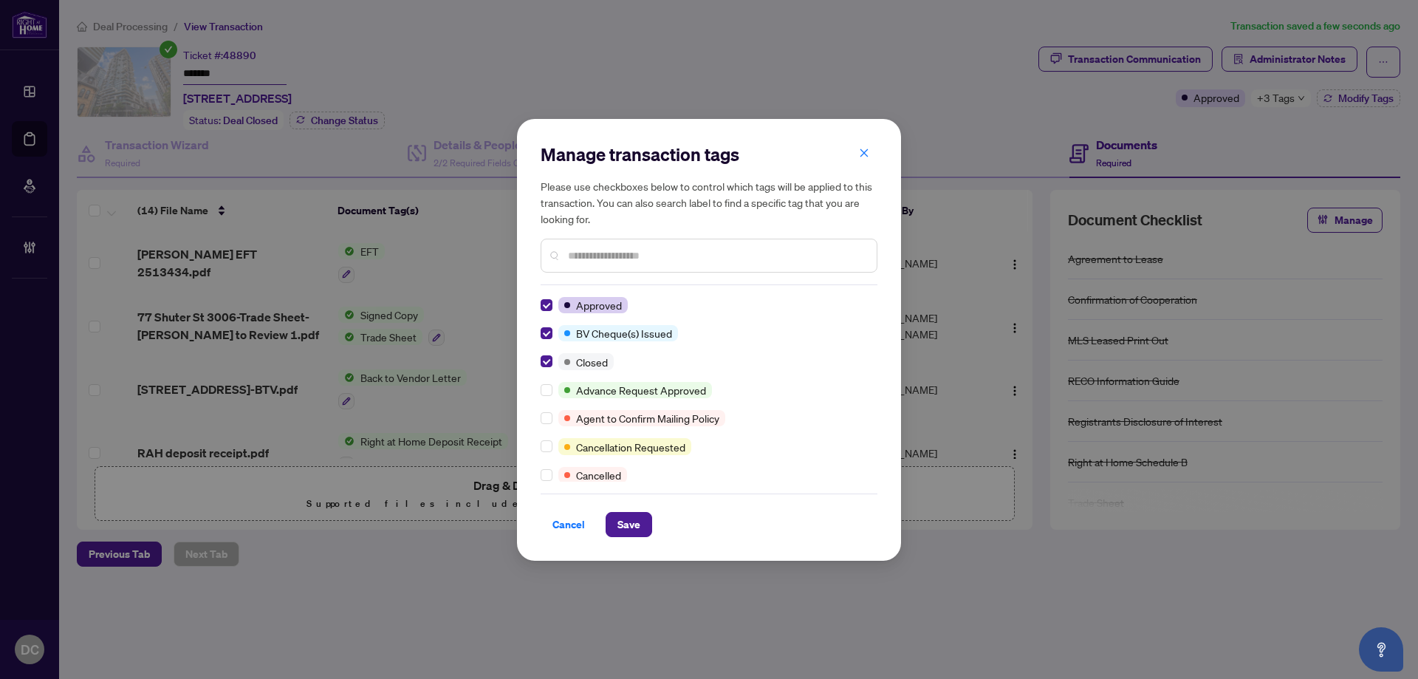
click at [644, 261] on input "text" at bounding box center [716, 255] width 297 height 16
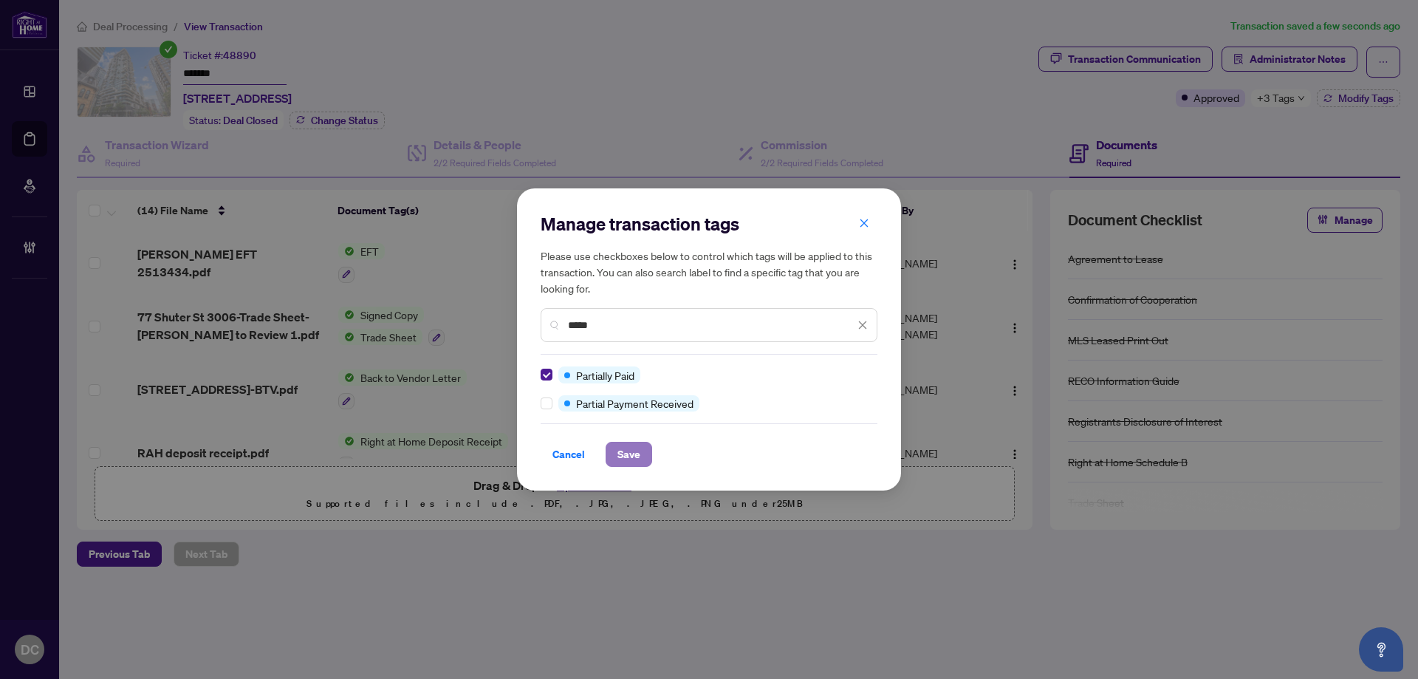
click at [625, 452] on span "Save" at bounding box center [628, 454] width 23 height 24
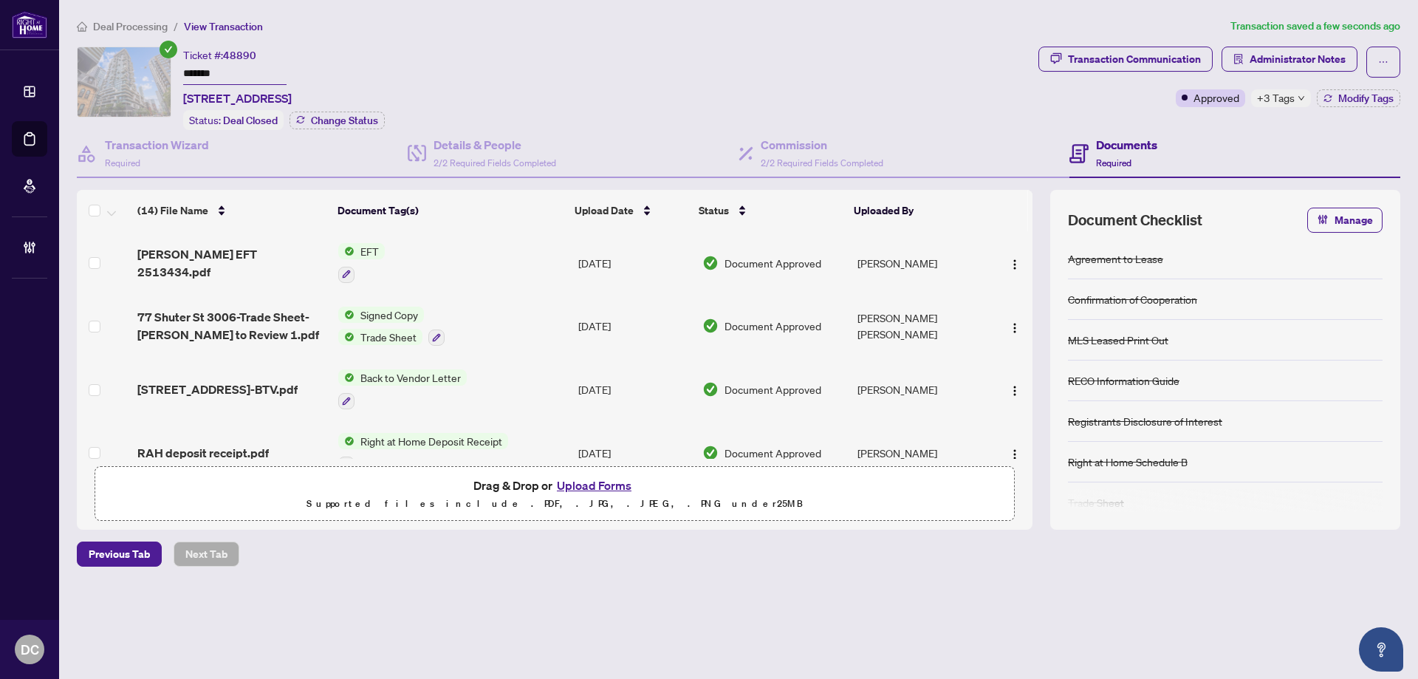
click at [129, 20] on span "Deal Processing" at bounding box center [130, 26] width 75 height 13
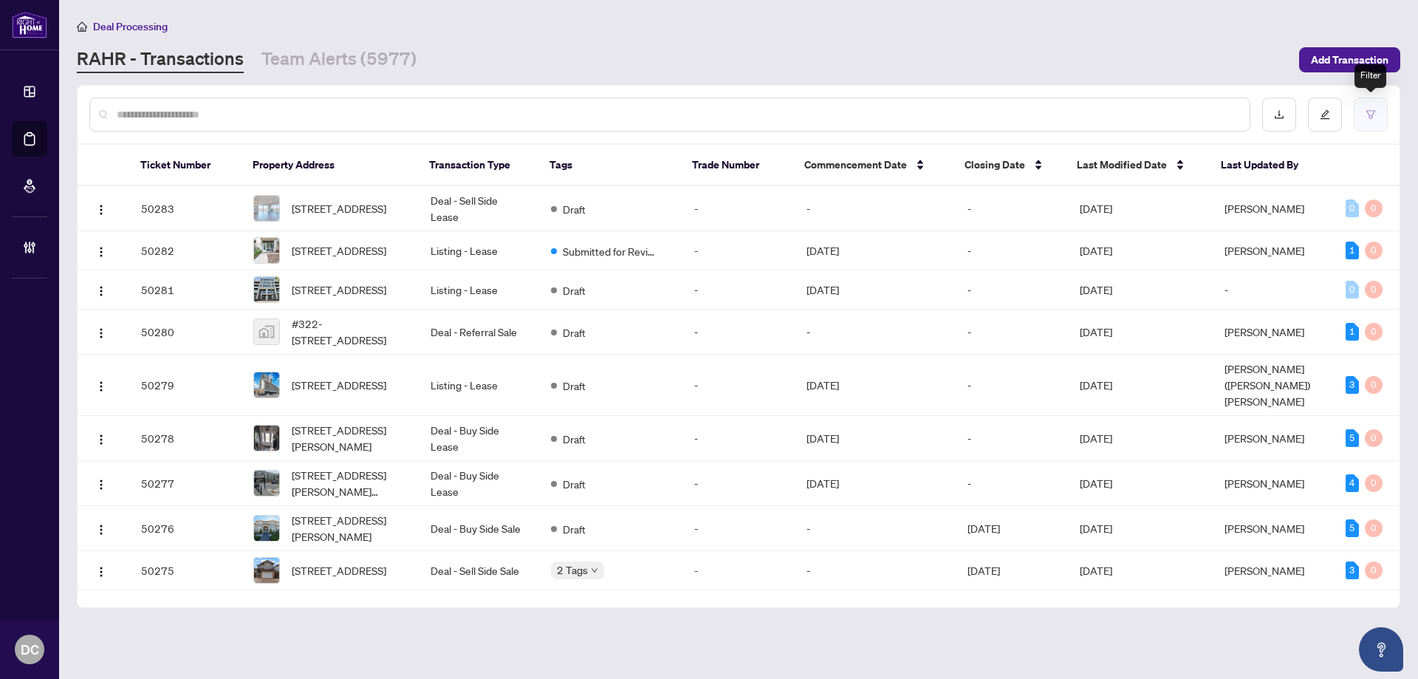
click at [1364, 120] on button "button" at bounding box center [1370, 114] width 34 height 34
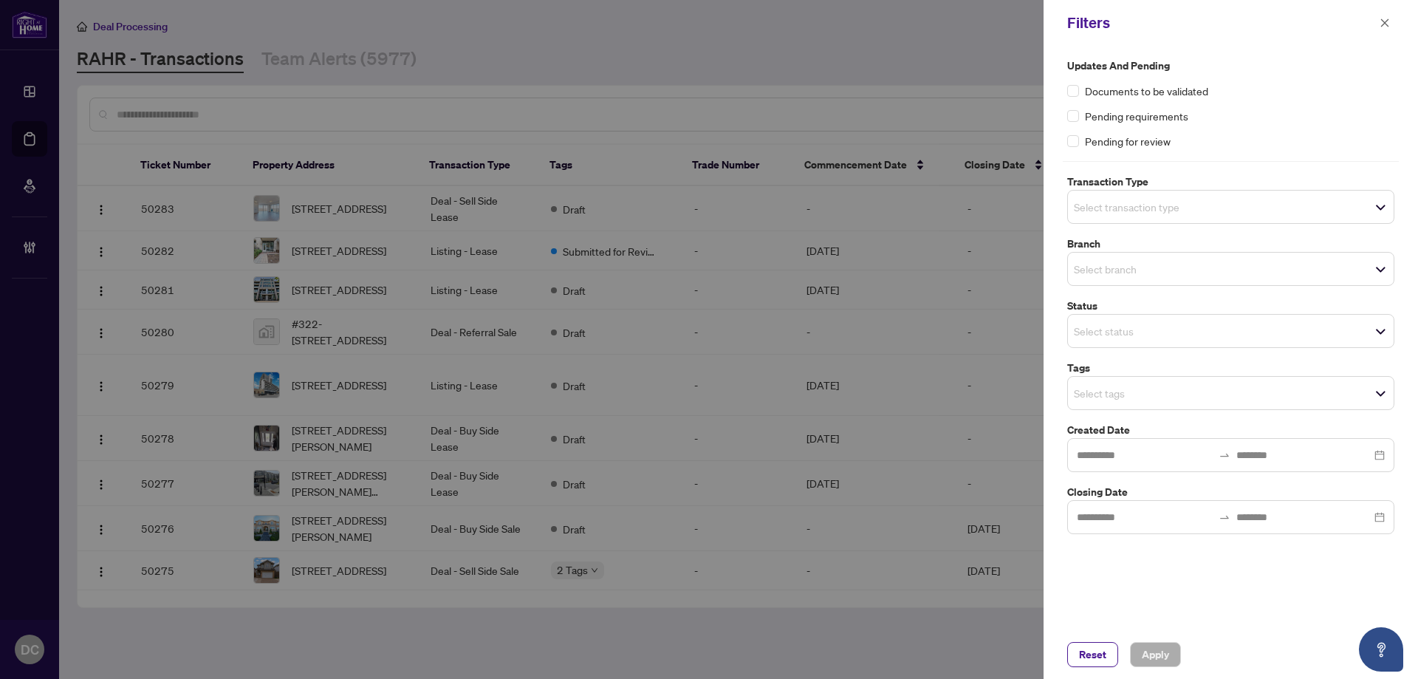
click at [1177, 384] on input "search" at bounding box center [1125, 393] width 103 height 18
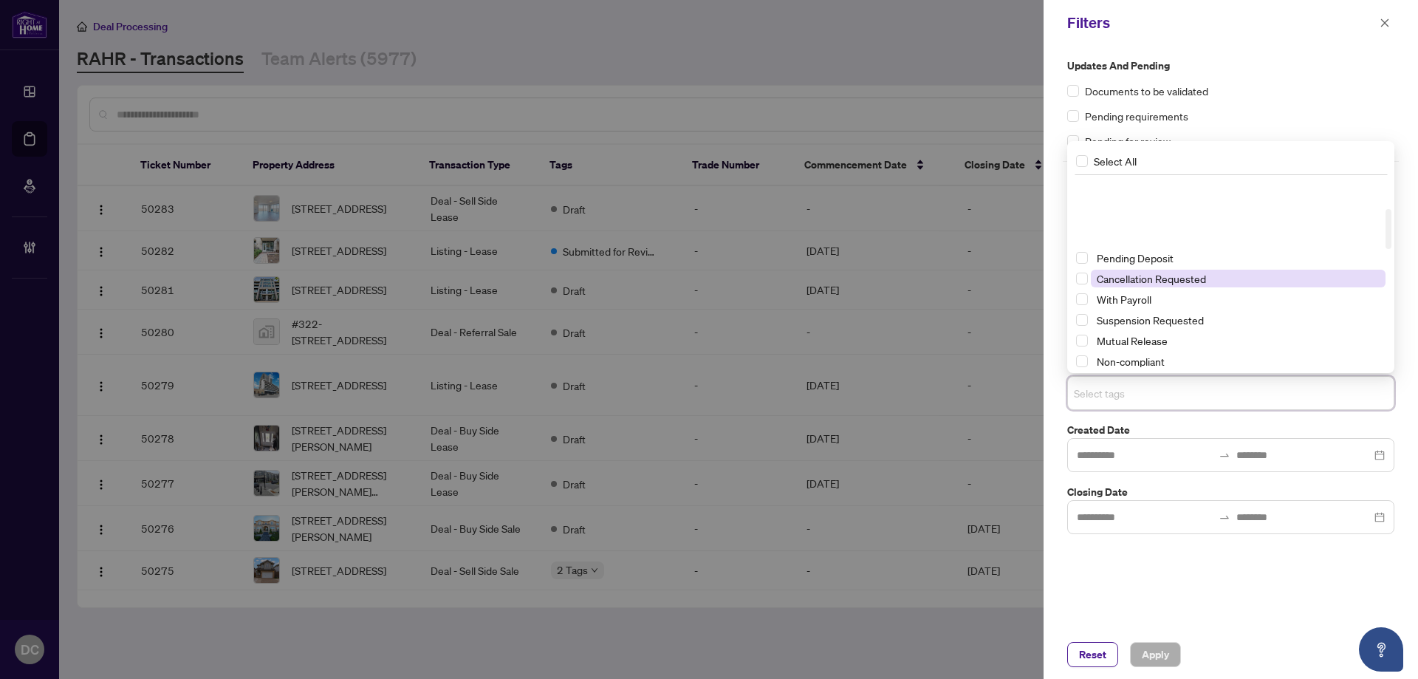
scroll to position [148, 0]
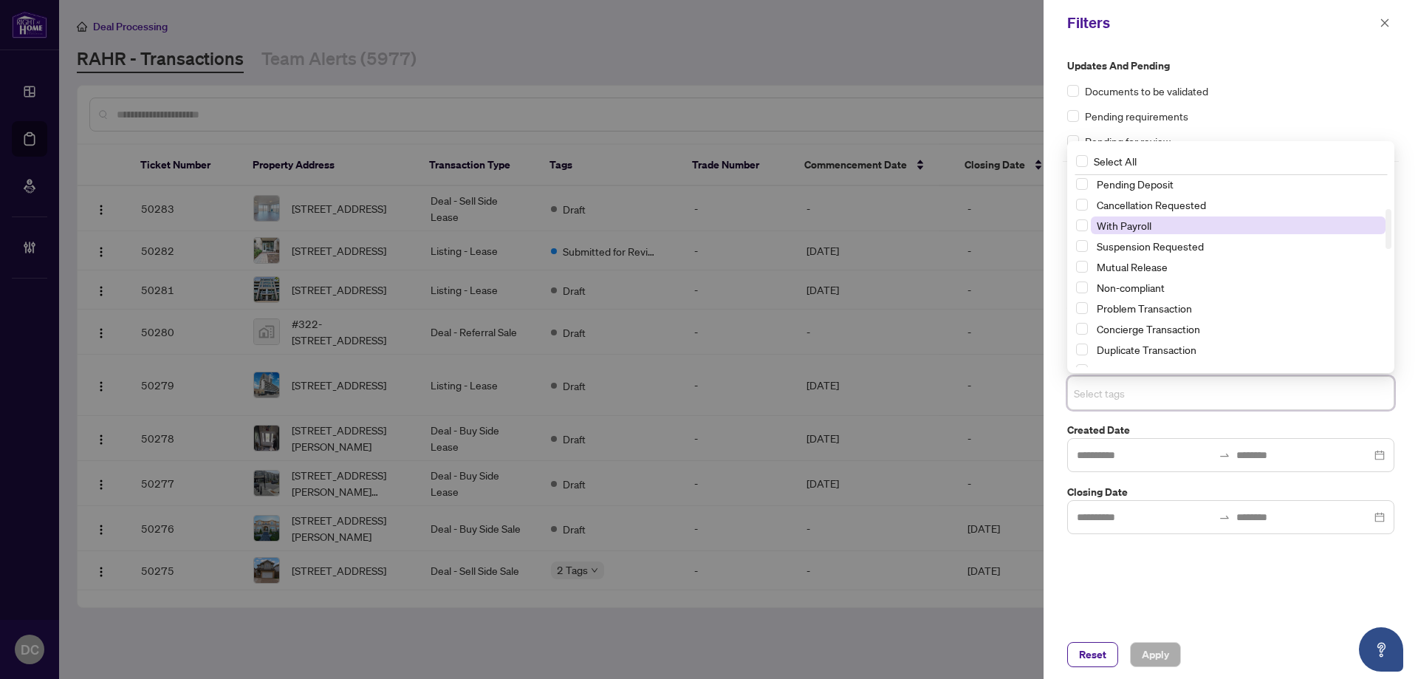
click at [1147, 228] on span "With Payroll" at bounding box center [1123, 225] width 55 height 13
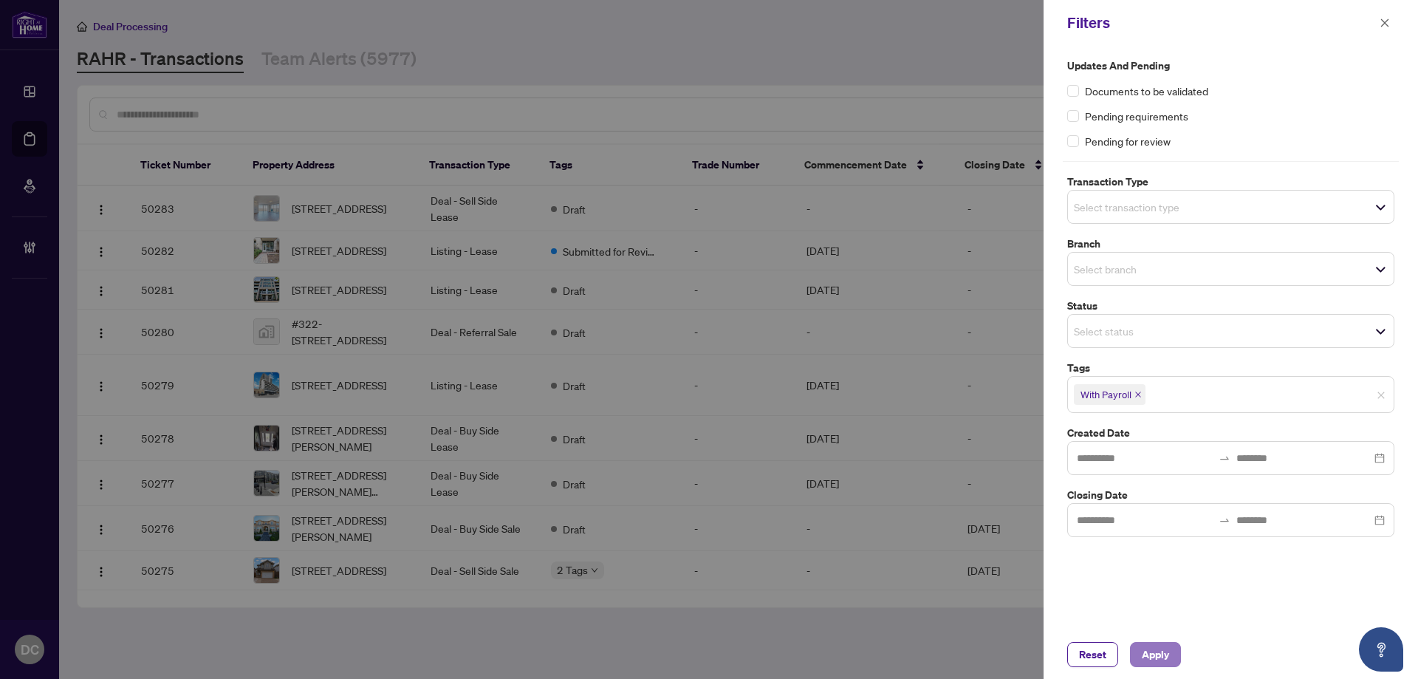
click at [1161, 650] on span "Apply" at bounding box center [1154, 654] width 27 height 24
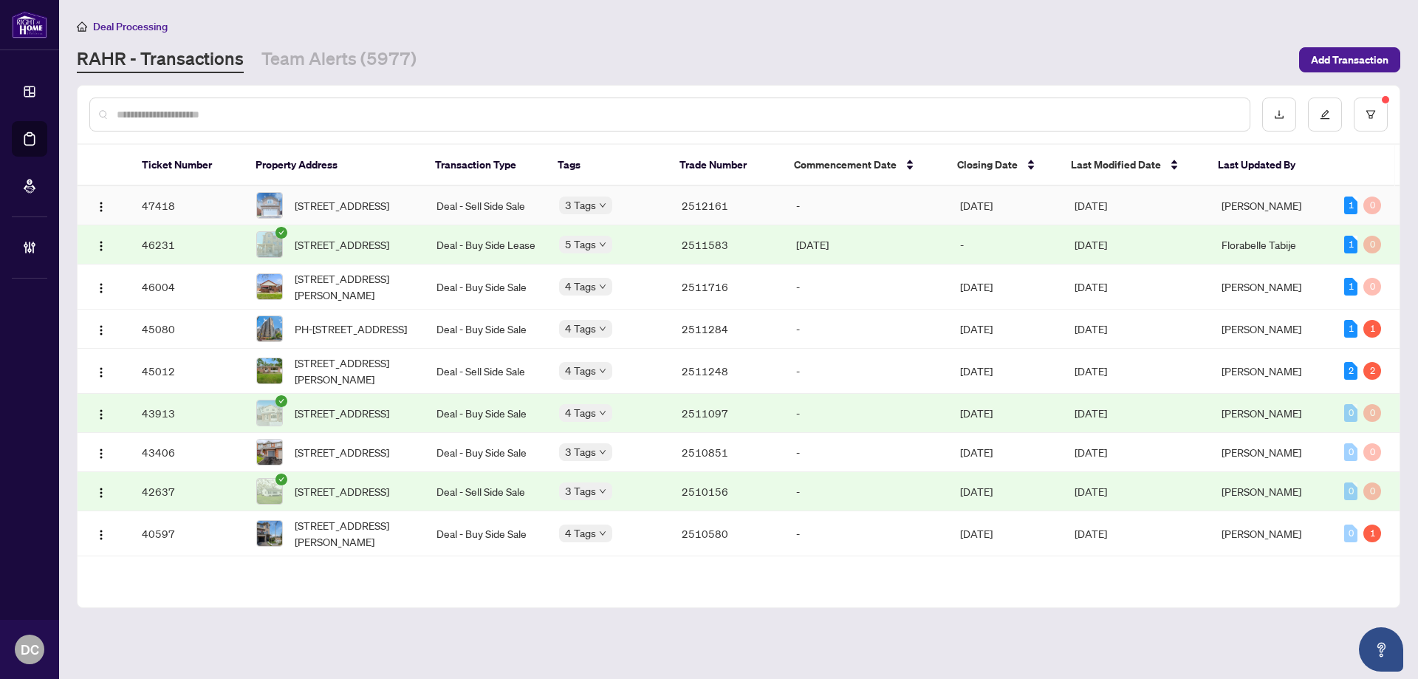
click at [814, 196] on td "-" at bounding box center [866, 205] width 164 height 39
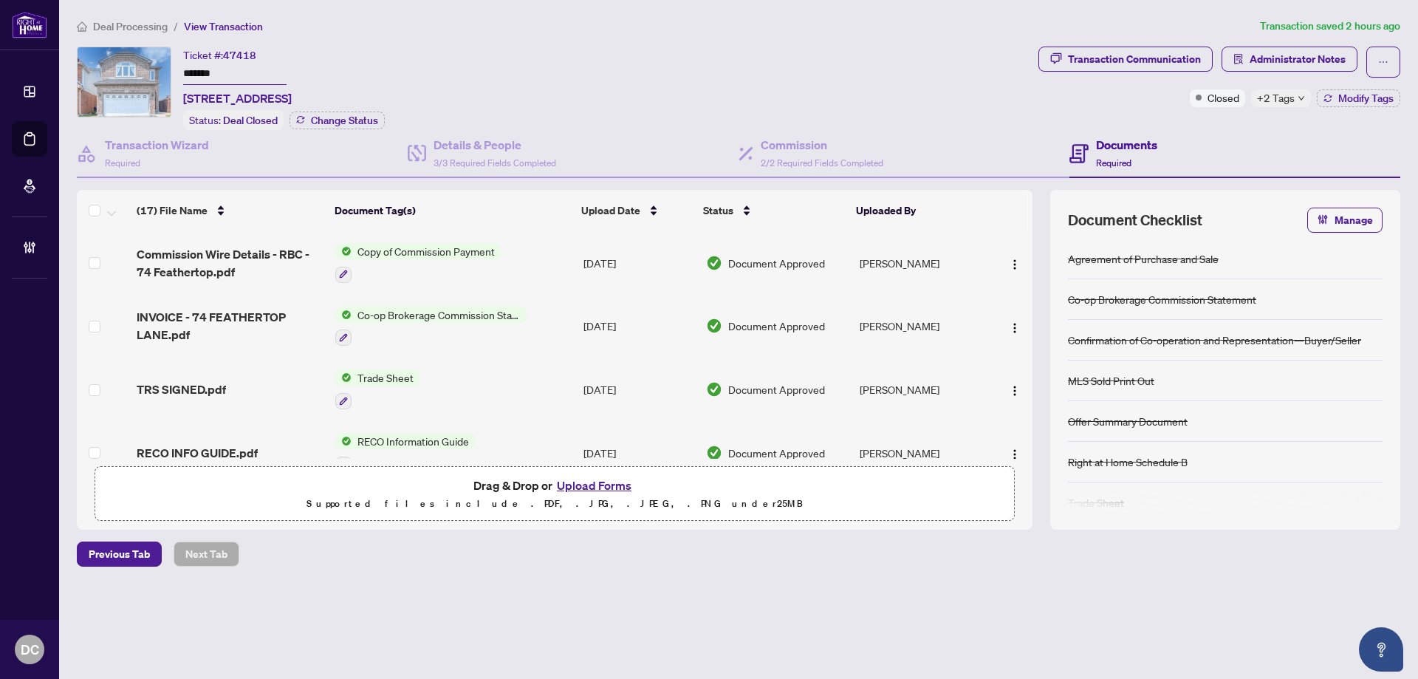
drag, startPoint x: 191, startPoint y: 65, endPoint x: 119, endPoint y: 65, distance: 72.4
click at [119, 65] on div "Ticket #: 47418 ******* 74 Feathertop Lane, Brampton, Ontario L6R 1X1, Canada S…" at bounding box center [554, 88] width 955 height 83
click at [1292, 101] on span "+2 Tags" at bounding box center [1276, 97] width 38 height 17
click at [1364, 98] on div "Approved" at bounding box center [1325, 105] width 130 height 18
click at [1395, 102] on main "Deal Processing / View Transaction Transaction saved 2 hours ago Ticket #: 4741…" at bounding box center [738, 339] width 1358 height 679
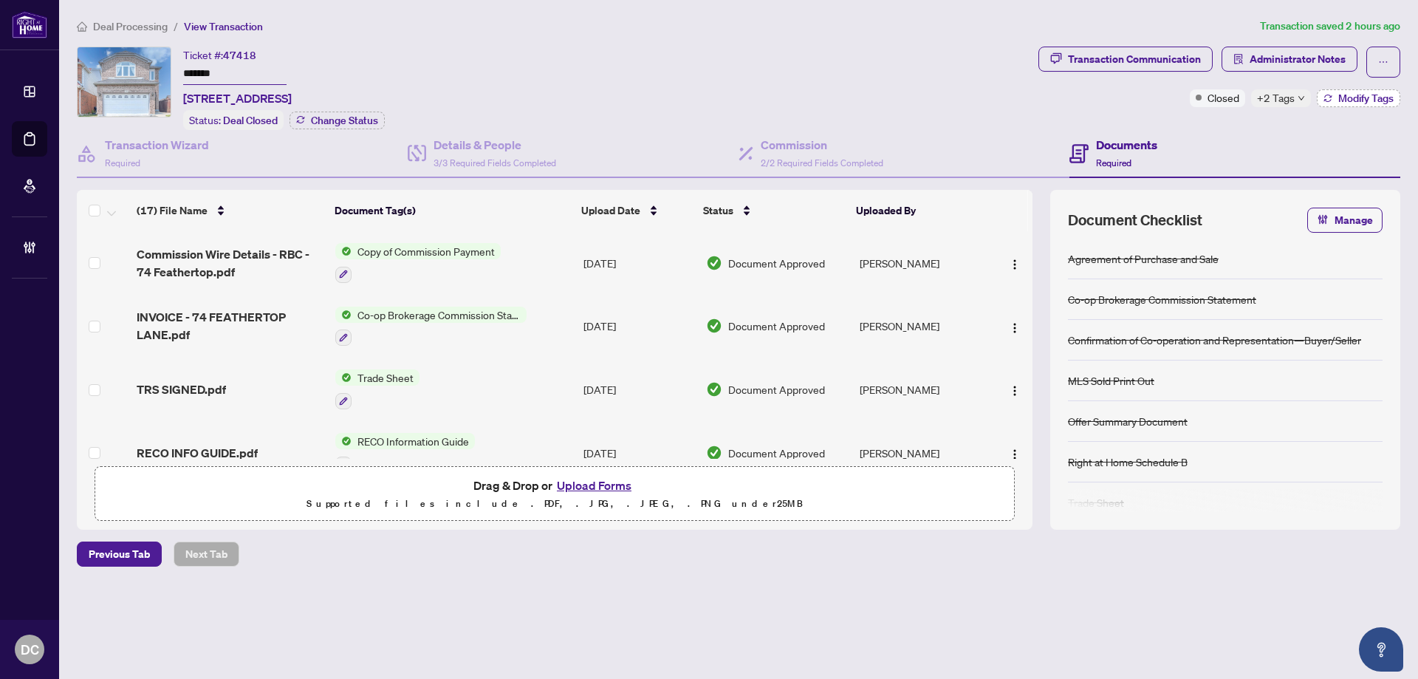
click at [1391, 103] on button "Modify Tags" at bounding box center [1357, 98] width 83 height 18
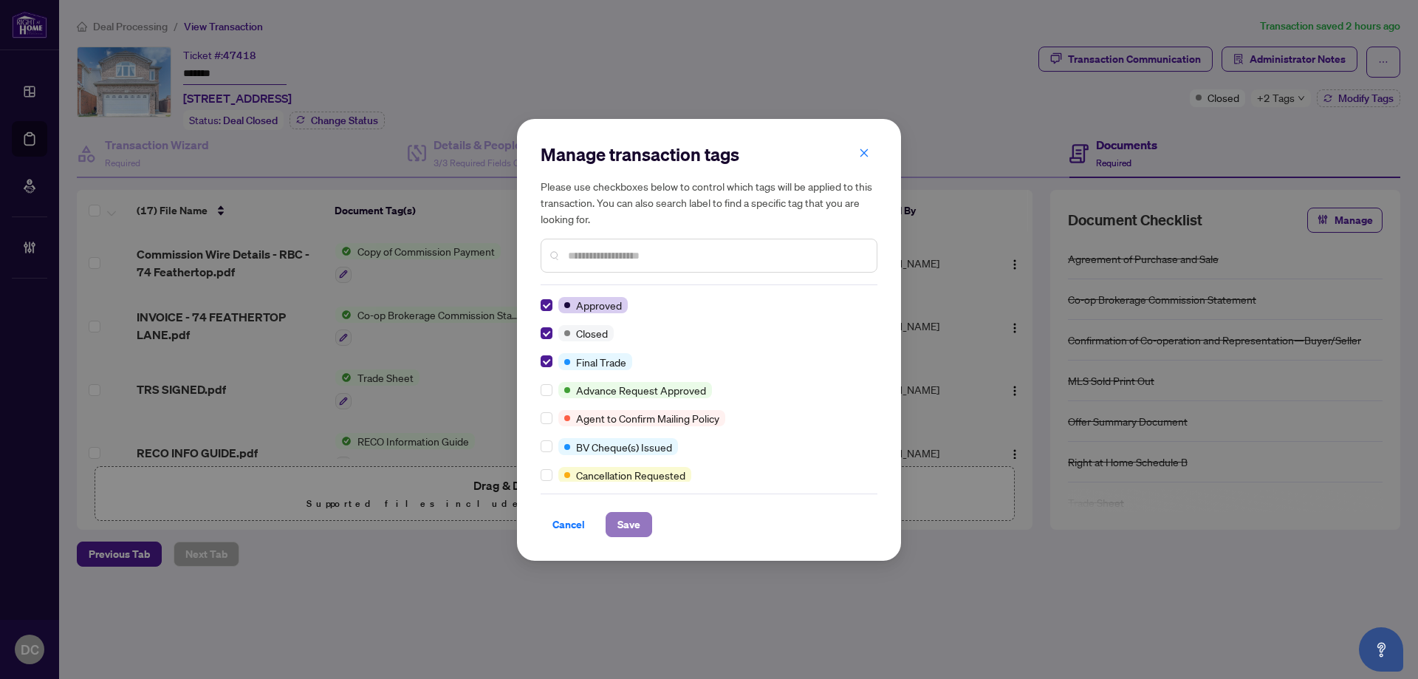
click at [616, 517] on button "Save" at bounding box center [628, 524] width 47 height 25
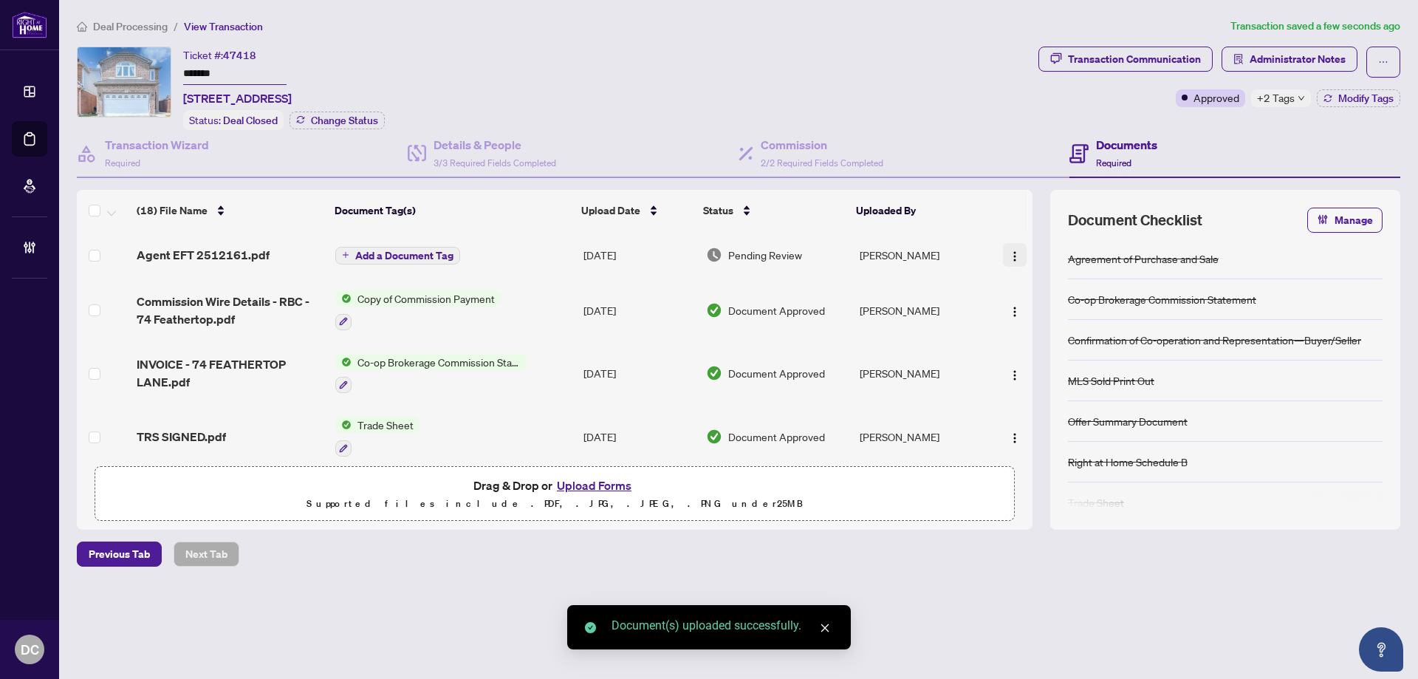
click at [1011, 256] on img "button" at bounding box center [1015, 256] width 12 height 12
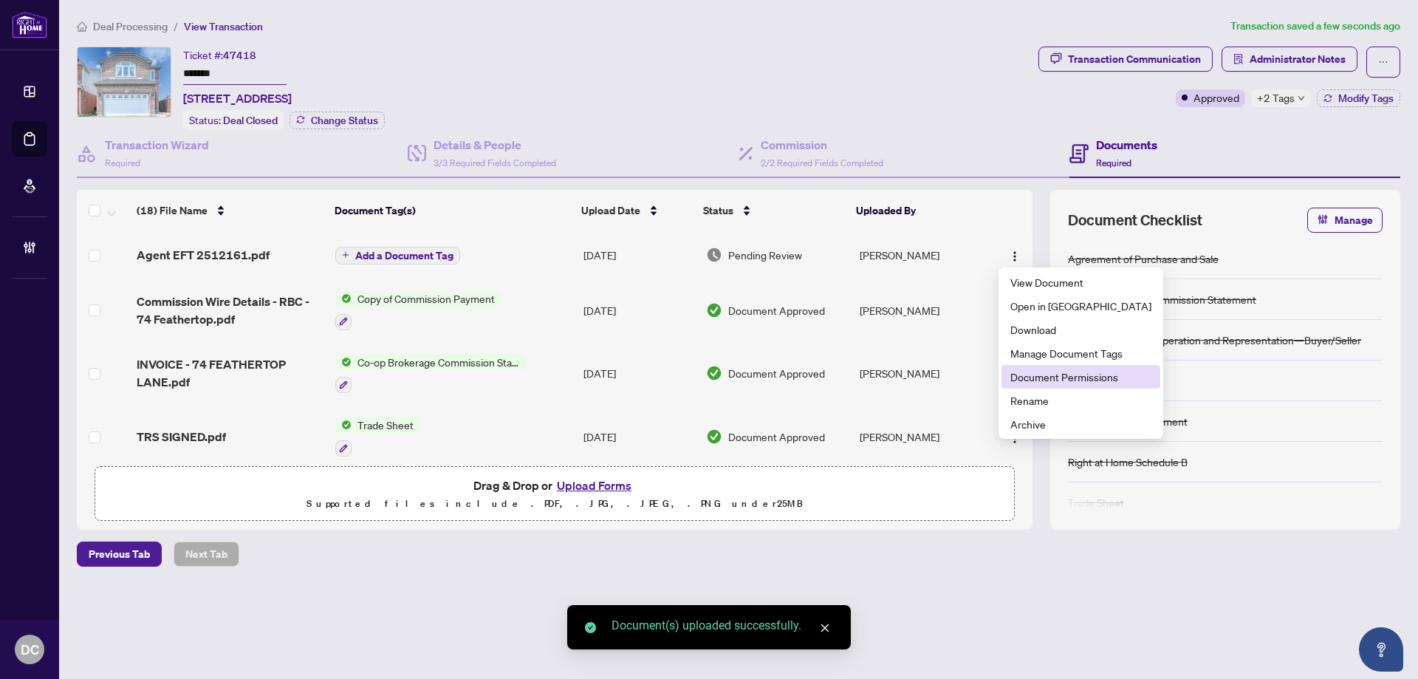
click at [1034, 377] on span "Document Permissions" at bounding box center [1080, 376] width 141 height 16
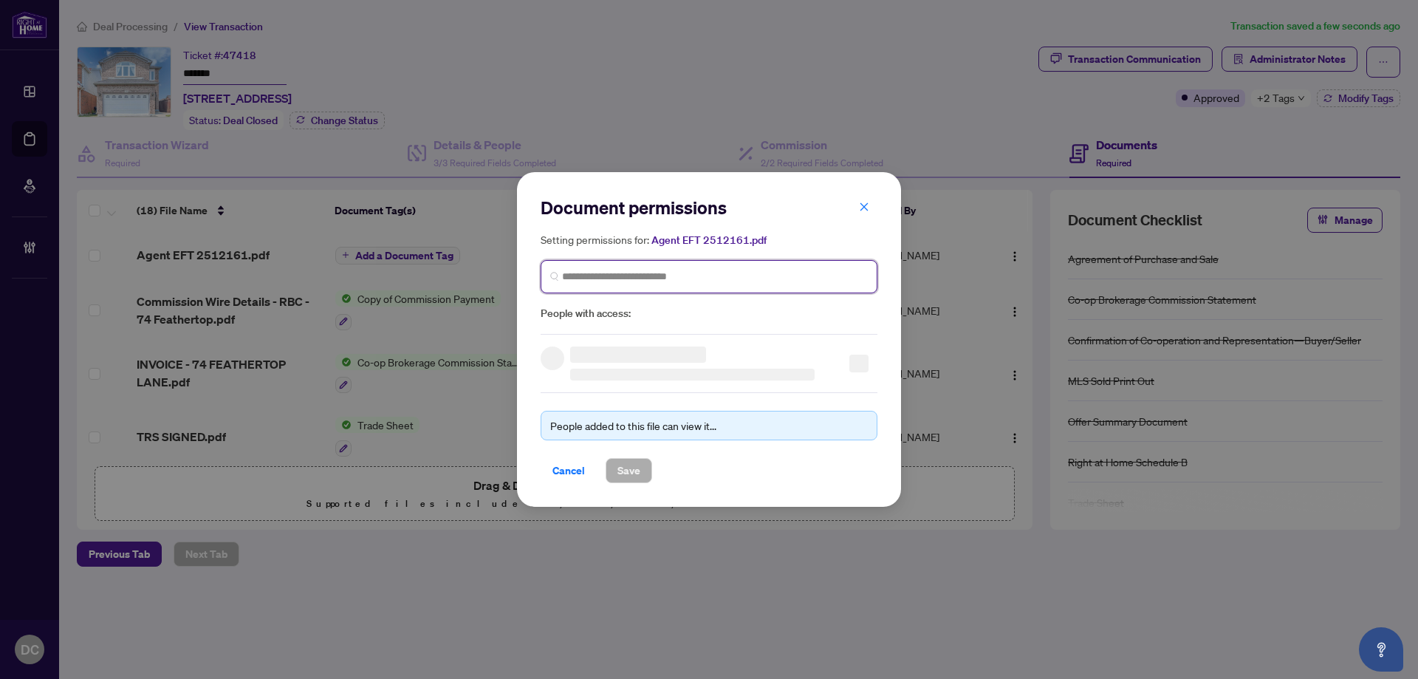
click at [760, 272] on input "search" at bounding box center [715, 277] width 306 height 16
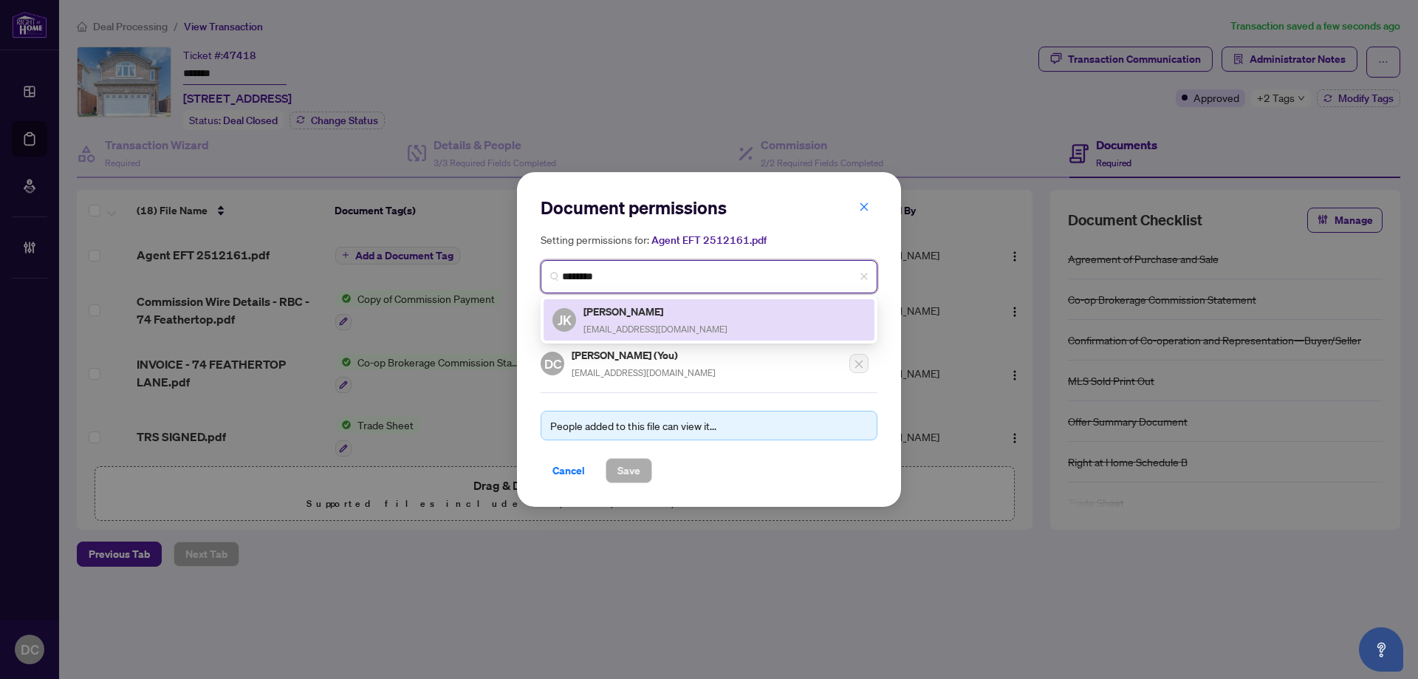
click at [739, 323] on div "JK Jossi Karakkattu jossikara@yahoo.ca" at bounding box center [708, 320] width 313 height 34
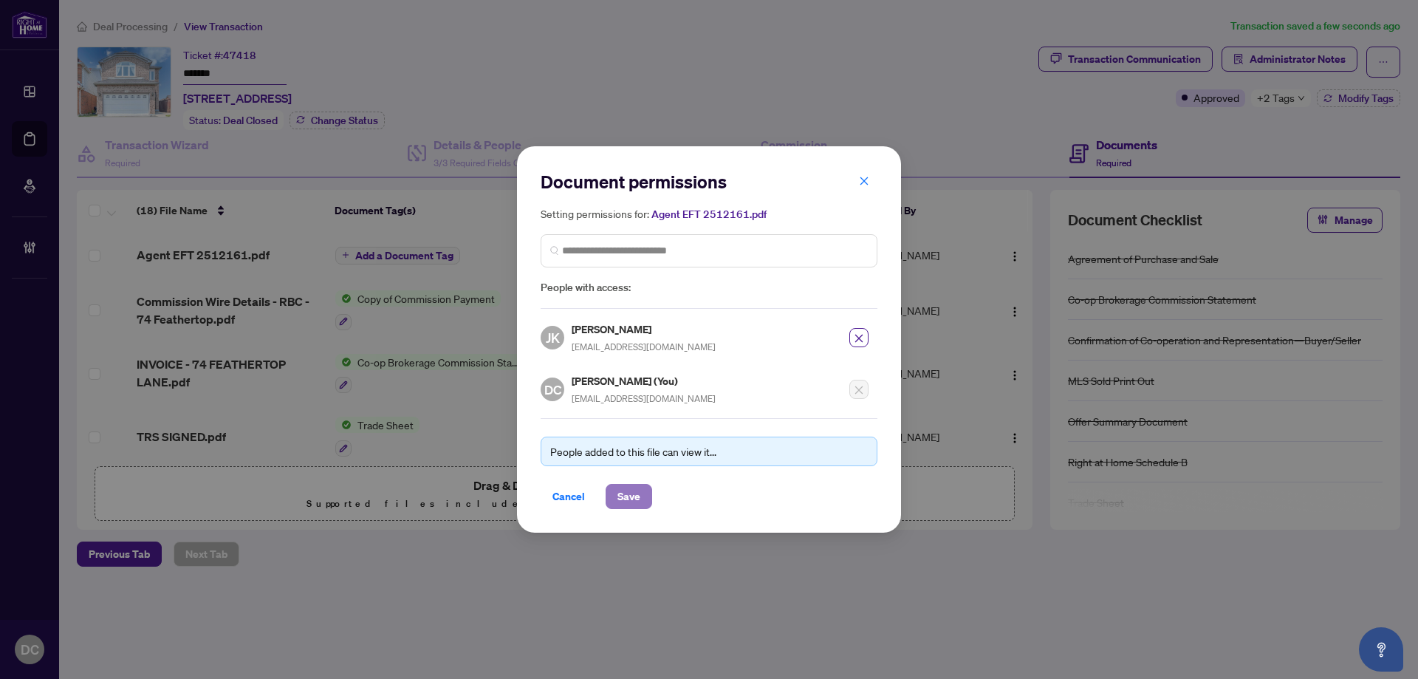
click at [634, 495] on span "Save" at bounding box center [628, 496] width 23 height 24
click at [428, 253] on div "Document permissions Setting permissions for: Agent EFT 2512161.pdf 5174 JK Jos…" at bounding box center [709, 339] width 1418 height 679
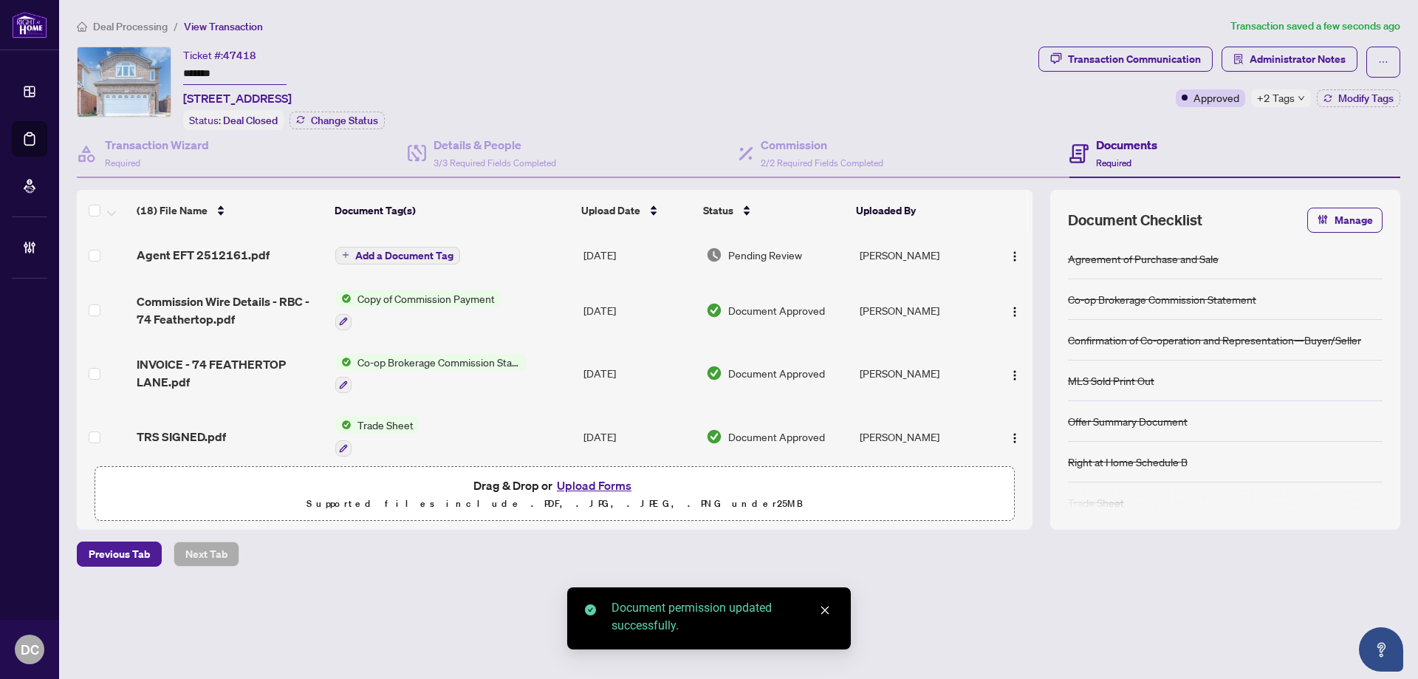
click at [428, 254] on span "Add a Document Tag" at bounding box center [404, 255] width 98 height 10
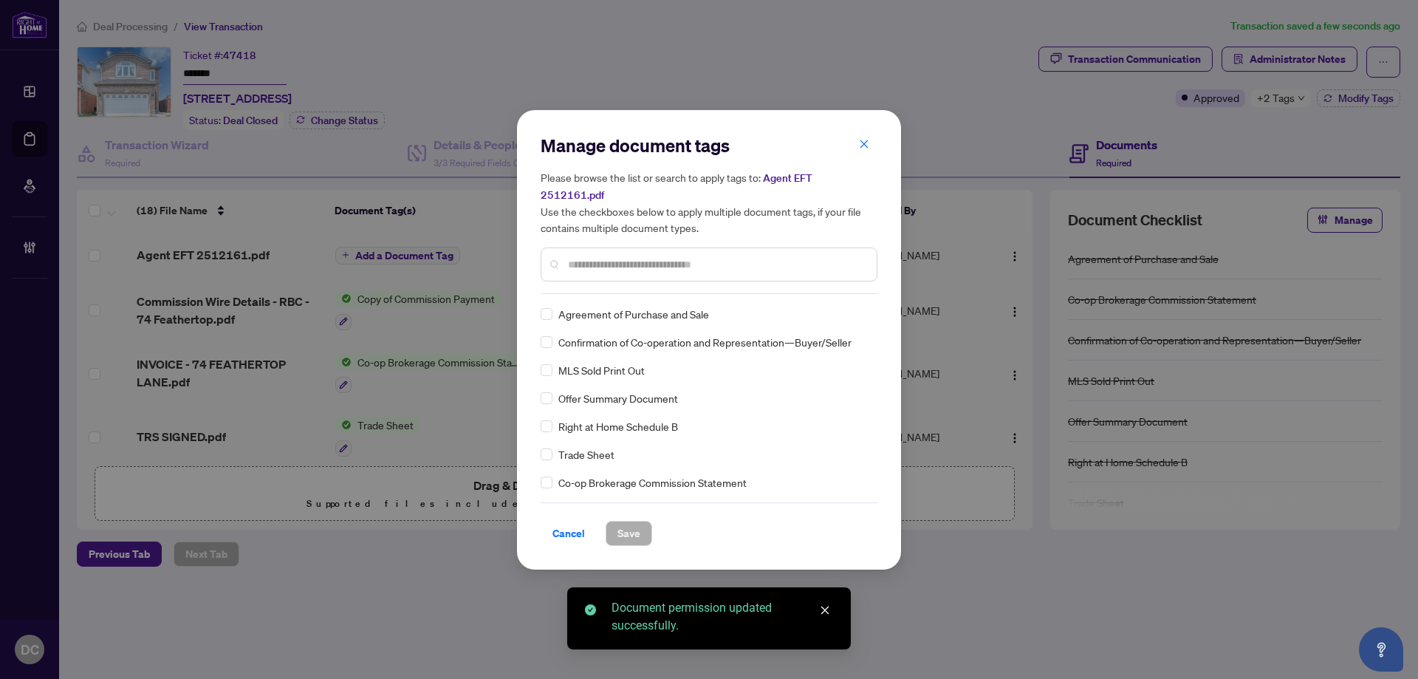
click at [594, 286] on div "Manage document tags Please browse the list or search to apply tags to: Agent E…" at bounding box center [708, 340] width 337 height 412
click at [619, 261] on input "text" at bounding box center [716, 264] width 297 height 16
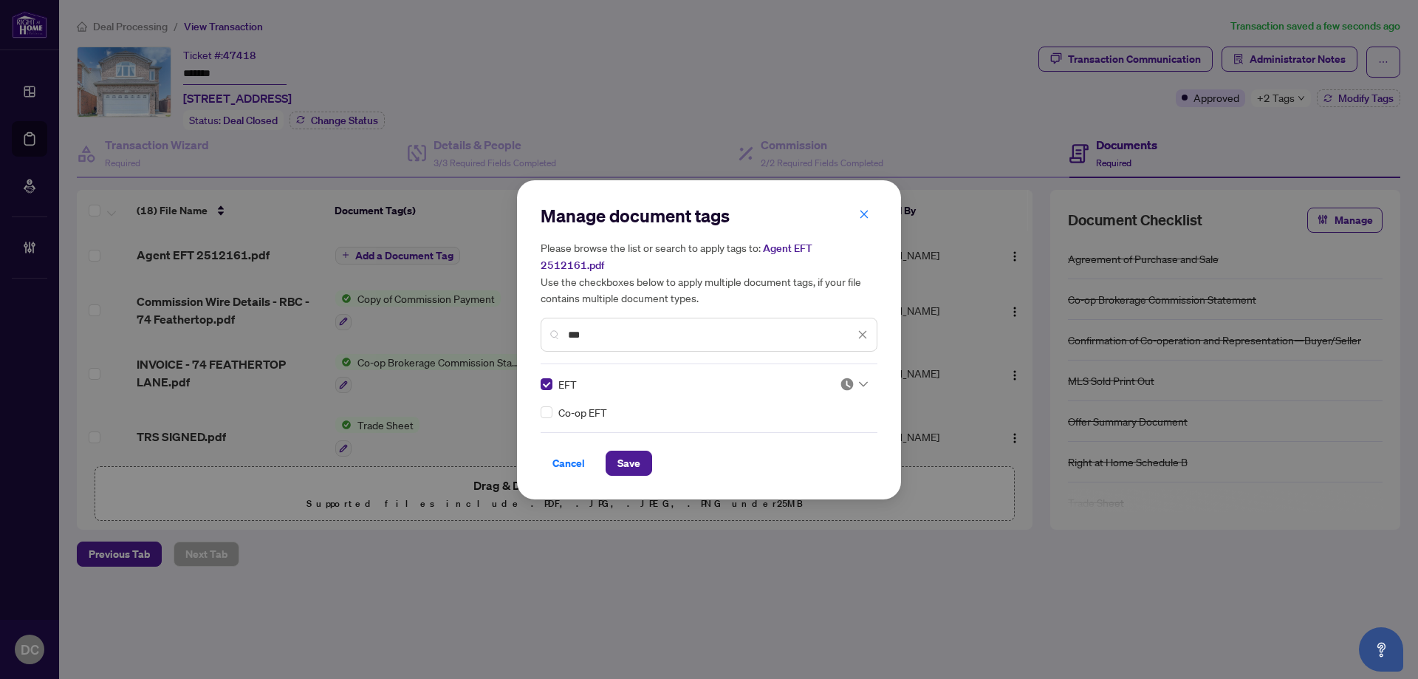
click at [868, 376] on div "EFT Co-op EFT" at bounding box center [708, 398] width 337 height 44
click at [847, 377] on img at bounding box center [846, 384] width 15 height 15
click at [828, 441] on div "Approved" at bounding box center [809, 447] width 95 height 16
click at [639, 456] on span "Save" at bounding box center [628, 463] width 23 height 24
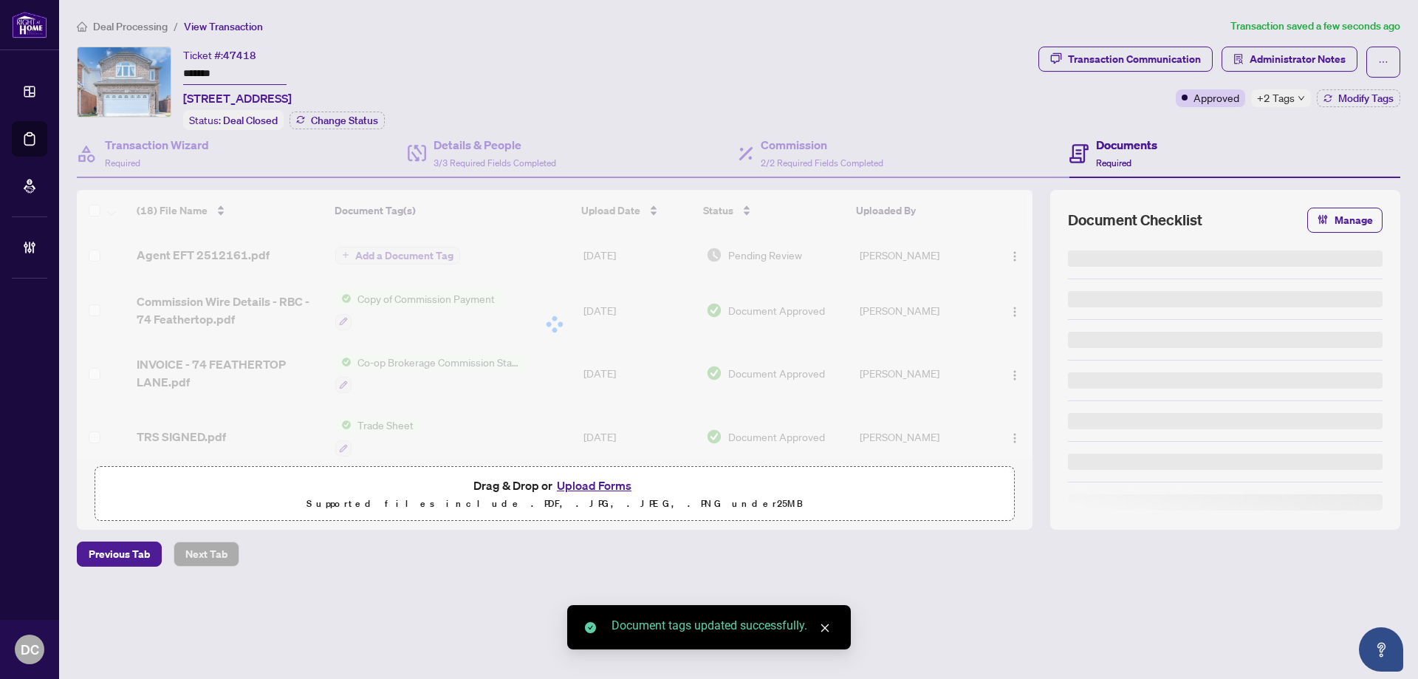
click at [1285, 106] on div "Manage document tags Please browse the list or search to apply tags to: Agent E…" at bounding box center [709, 339] width 1418 height 679
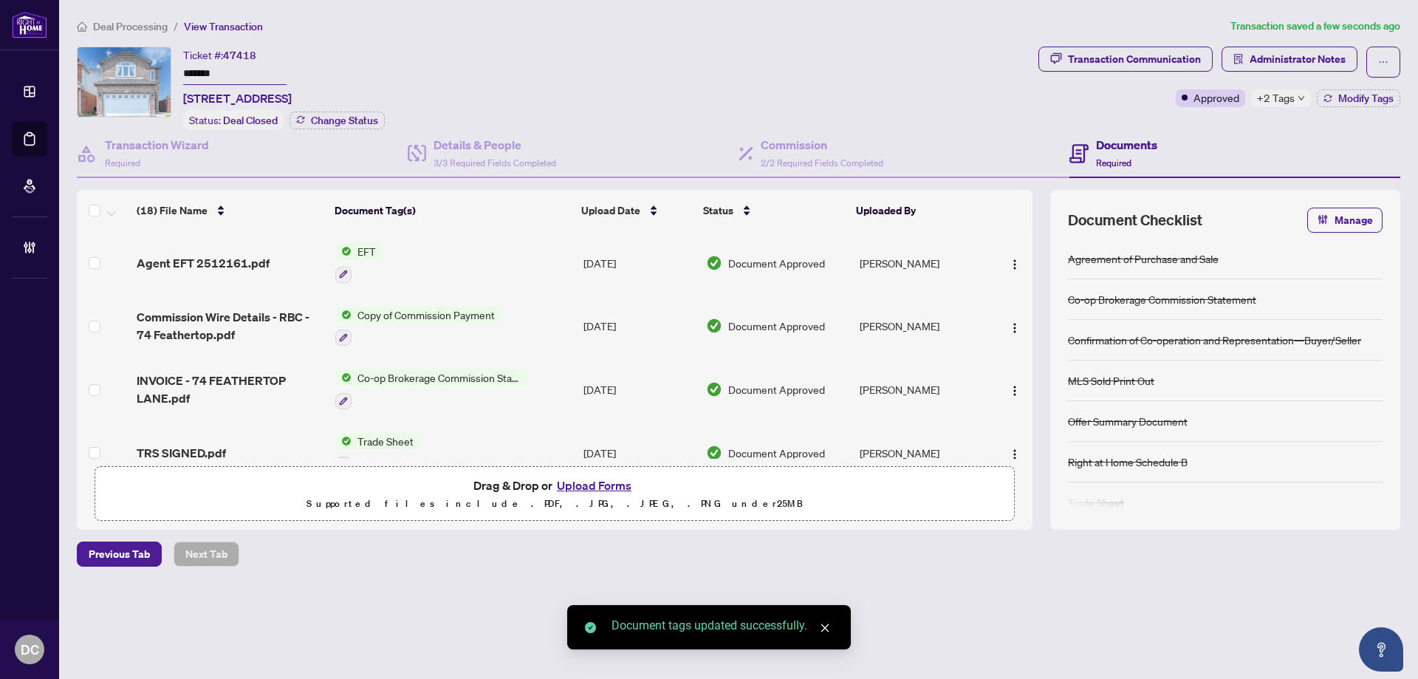
click at [1287, 101] on span "+2 Tags" at bounding box center [1276, 97] width 38 height 17
click at [1189, 109] on div "Transaction Communication Administrator Notes Approved +2 Tags Modify Tags" at bounding box center [1219, 88] width 368 height 83
click at [1268, 70] on button "Administrator Notes" at bounding box center [1289, 59] width 136 height 25
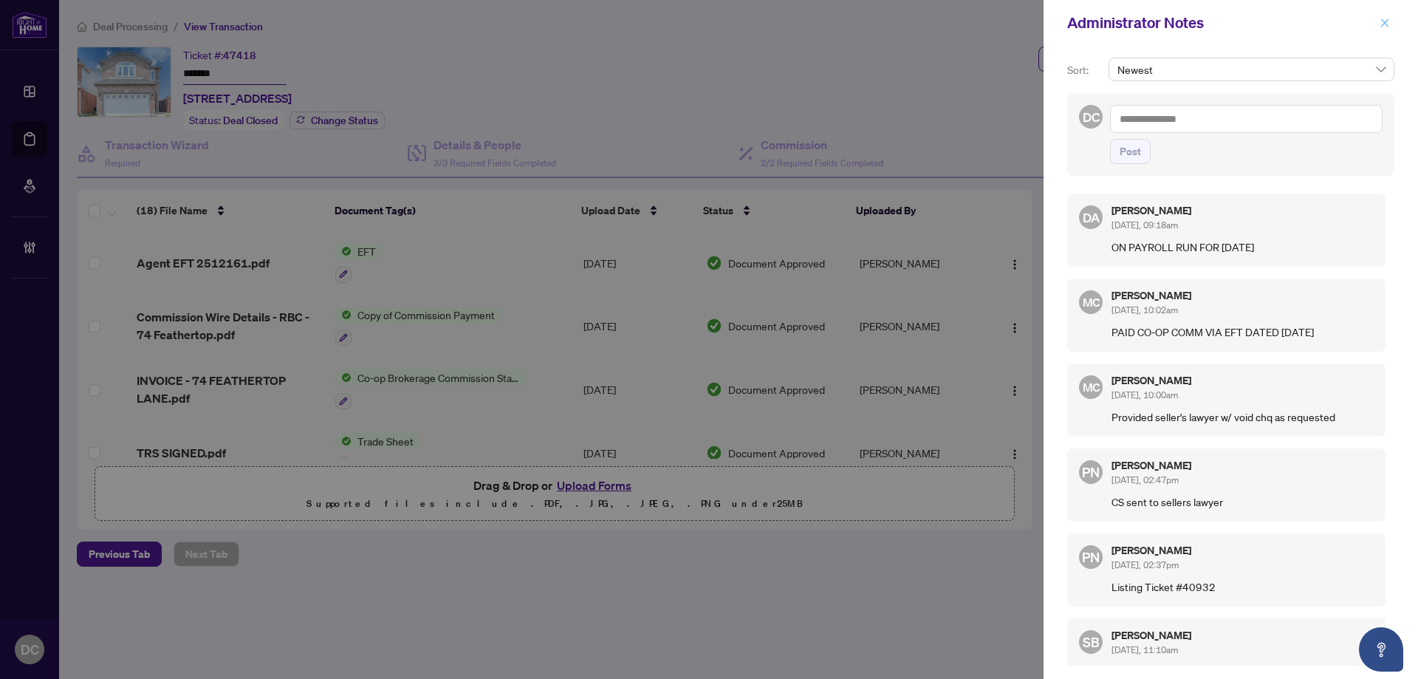
click at [1390, 22] on button "button" at bounding box center [1384, 23] width 19 height 18
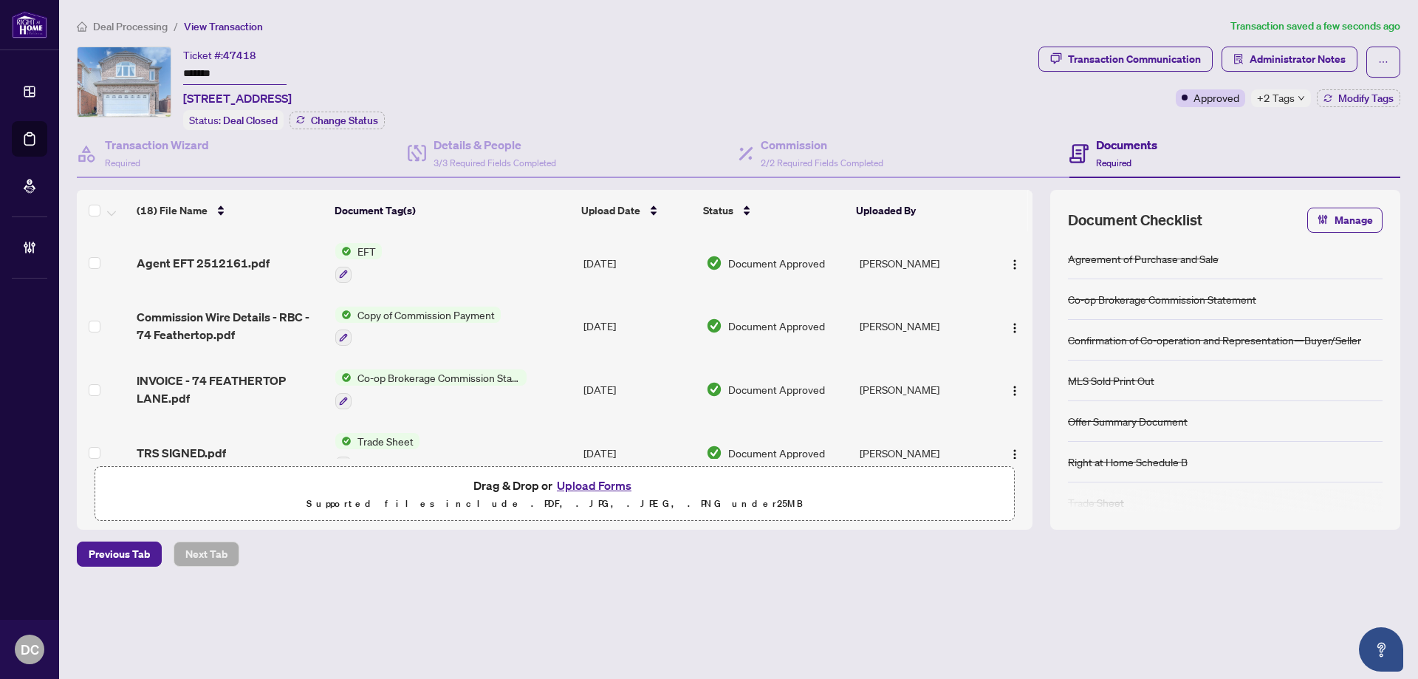
click at [154, 30] on span "Deal Processing" at bounding box center [130, 26] width 75 height 13
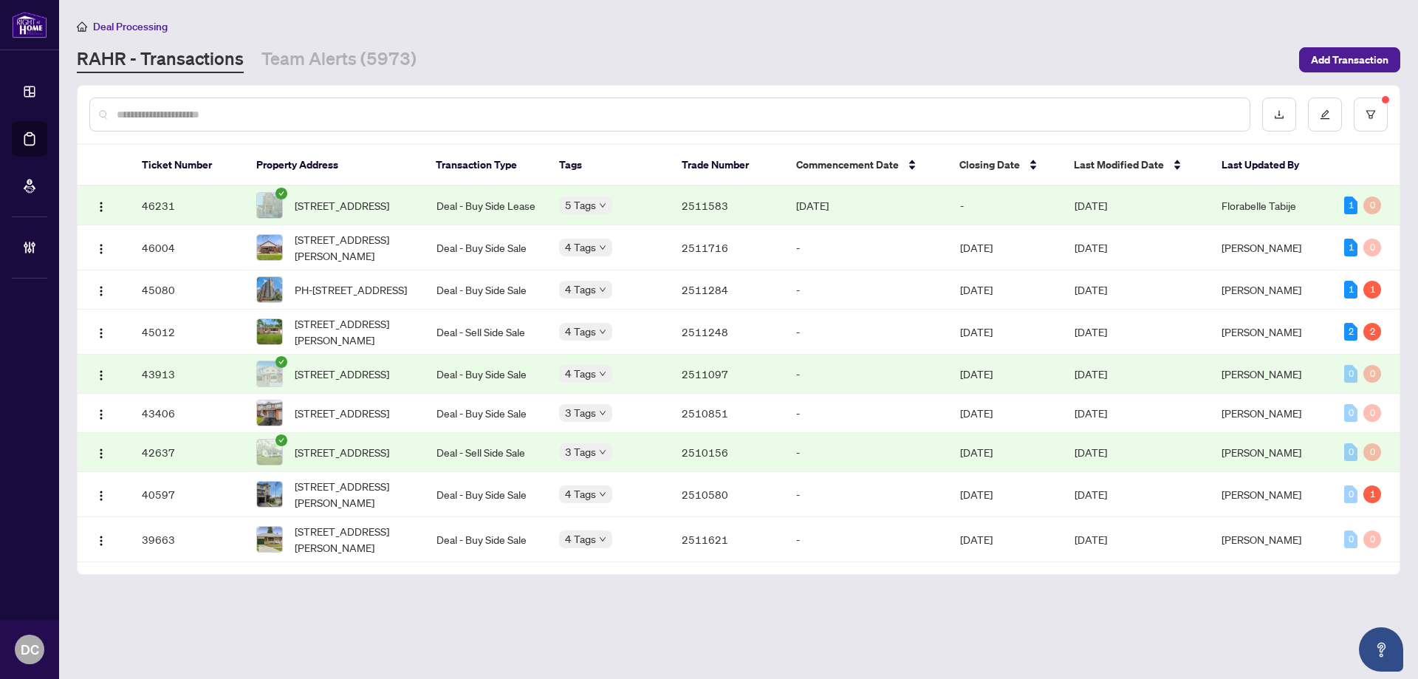
click at [624, 212] on div "5 Tags" at bounding box center [608, 204] width 99 height 17
click at [722, 206] on td "2511583" at bounding box center [727, 205] width 114 height 39
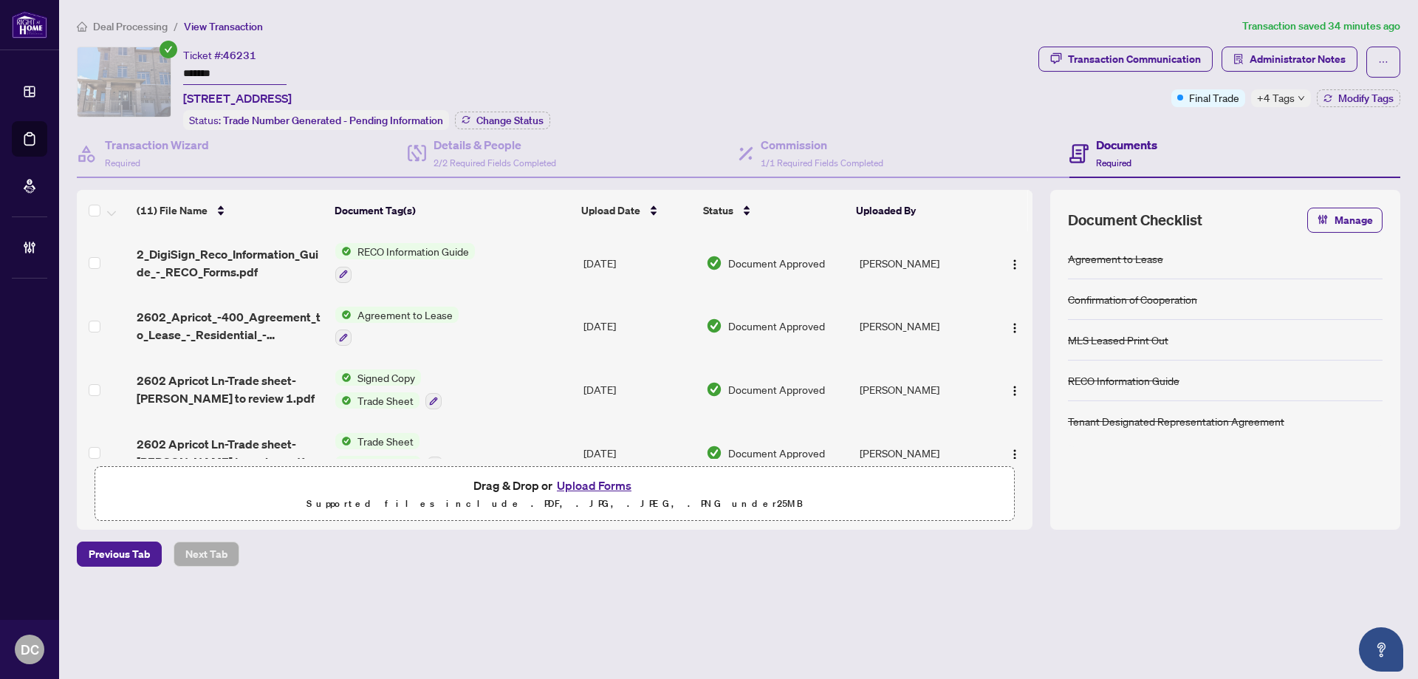
drag, startPoint x: 234, startPoint y: 73, endPoint x: 157, endPoint y: 72, distance: 77.5
click at [157, 72] on div "Ticket #: 46231 ******* 2602 Apricot Lane, Pickering, Ontario L1X 0M5, Canada S…" at bounding box center [554, 88] width 955 height 83
click at [501, 117] on span "Change Status" at bounding box center [509, 120] width 67 height 10
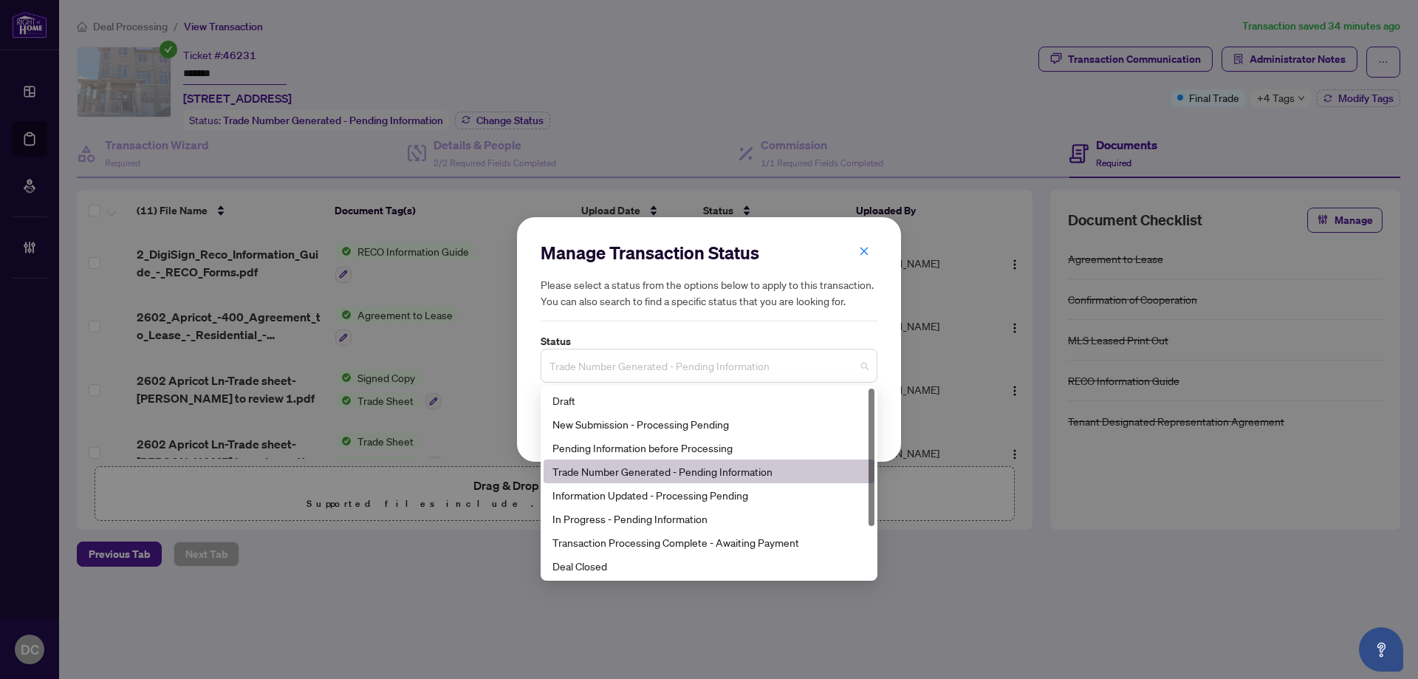
click at [622, 373] on span "Trade Number Generated - Pending Information" at bounding box center [708, 365] width 319 height 28
click at [609, 569] on div "Deal Closed" at bounding box center [708, 565] width 313 height 16
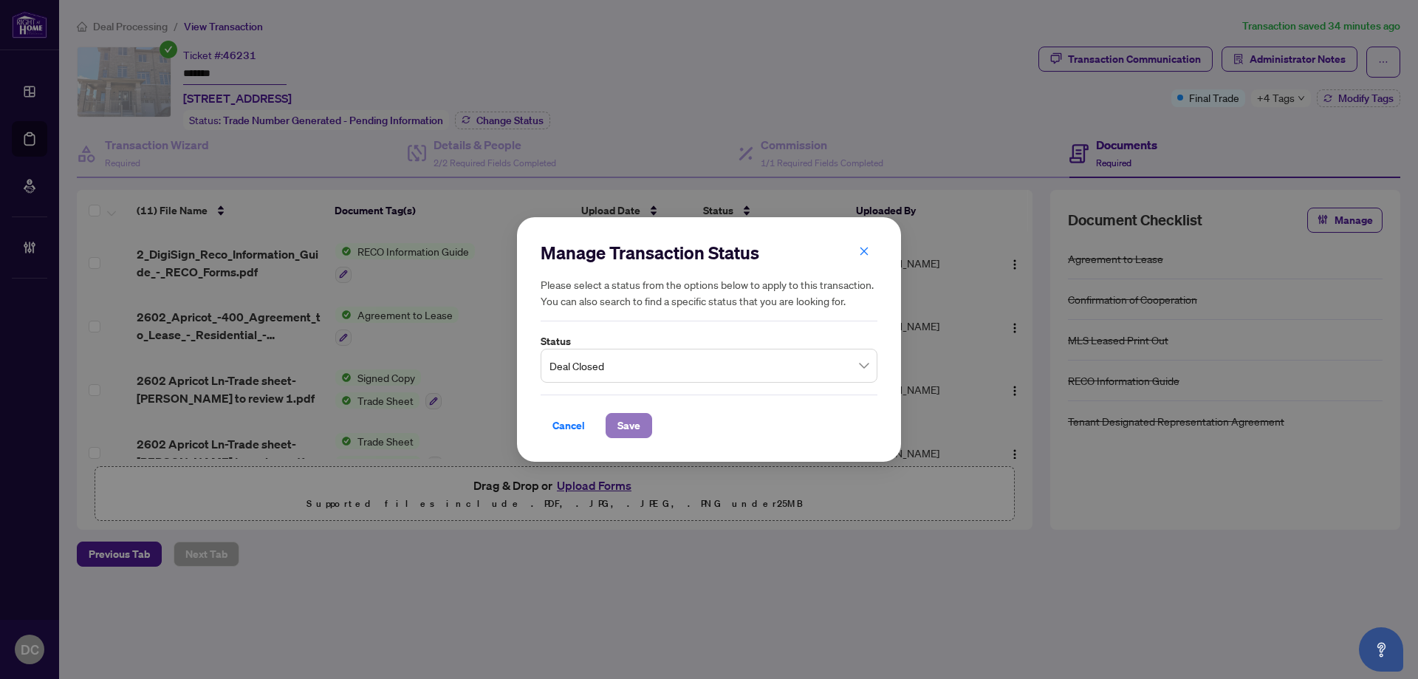
click at [617, 429] on span "Save" at bounding box center [628, 425] width 23 height 24
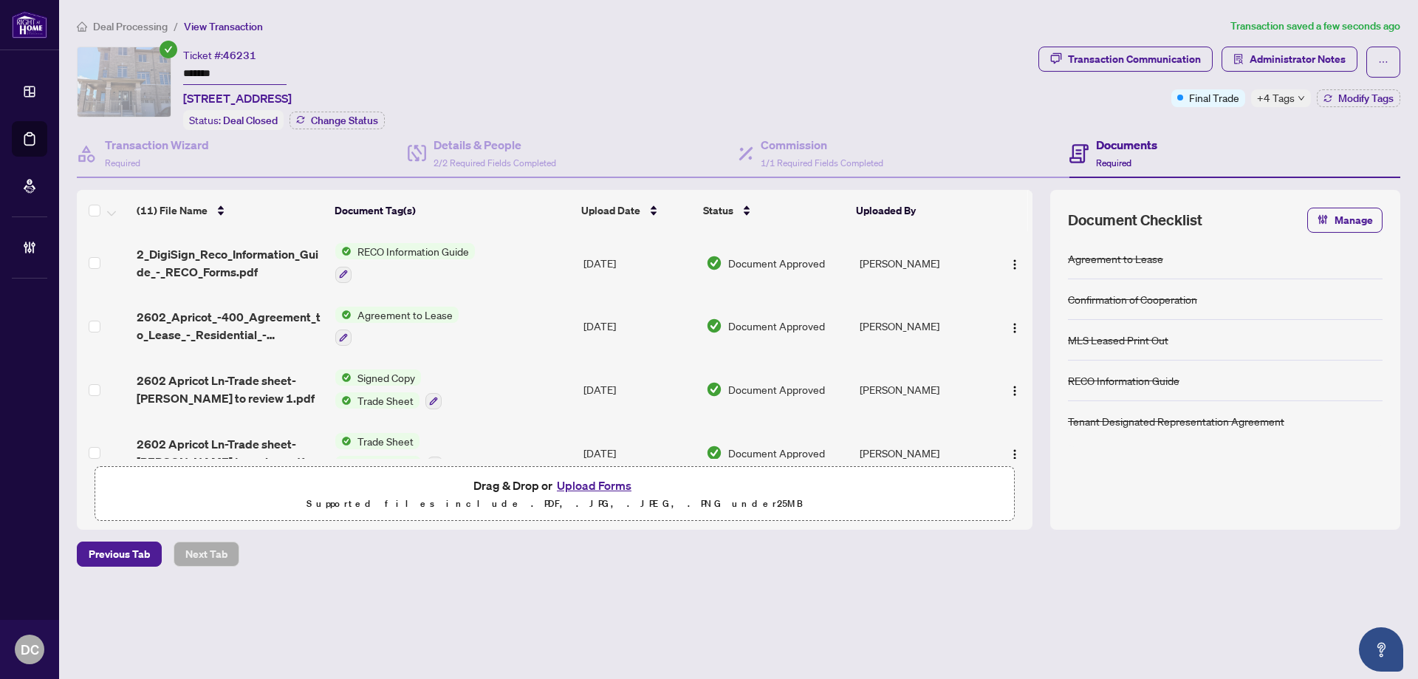
click at [498, 395] on td "Signed Copy Trade Sheet" at bounding box center [453, 388] width 248 height 63
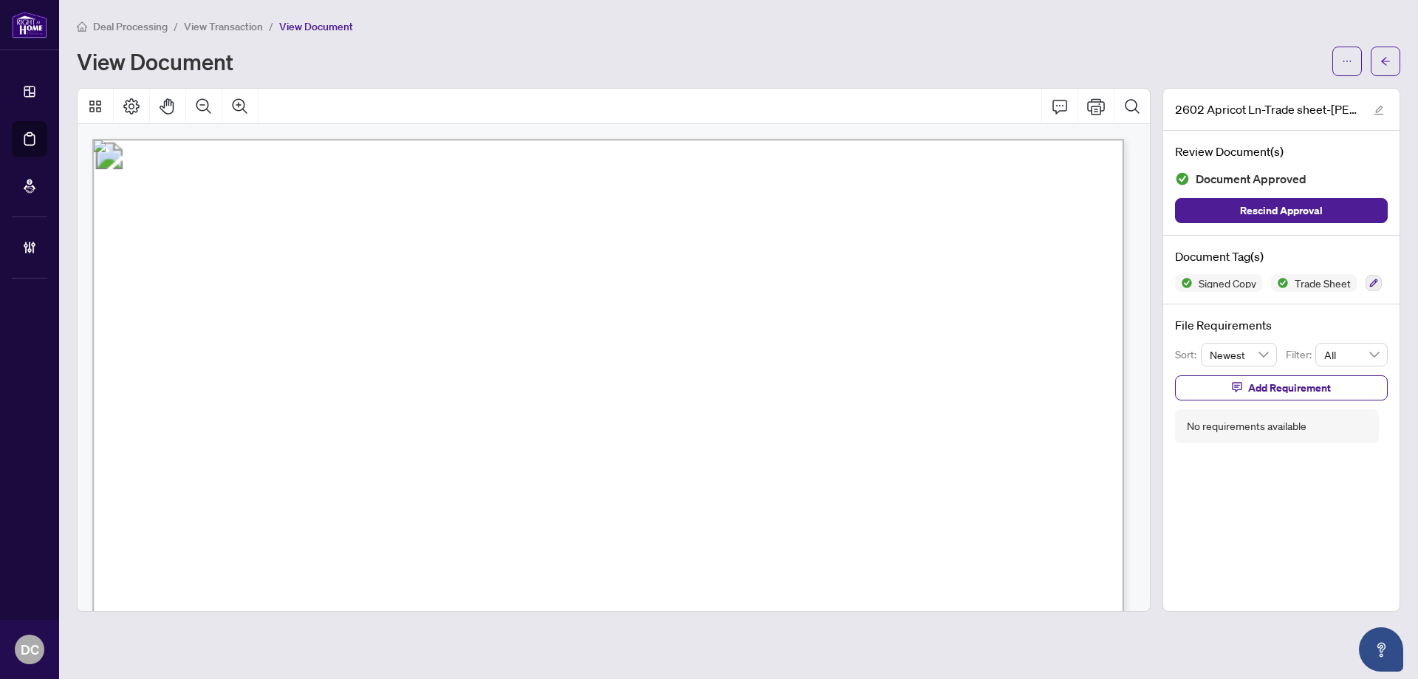
drag, startPoint x: 1378, startPoint y: 50, endPoint x: 0, endPoint y: 269, distance: 1395.0
click at [1378, 50] on button "button" at bounding box center [1385, 62] width 30 height 30
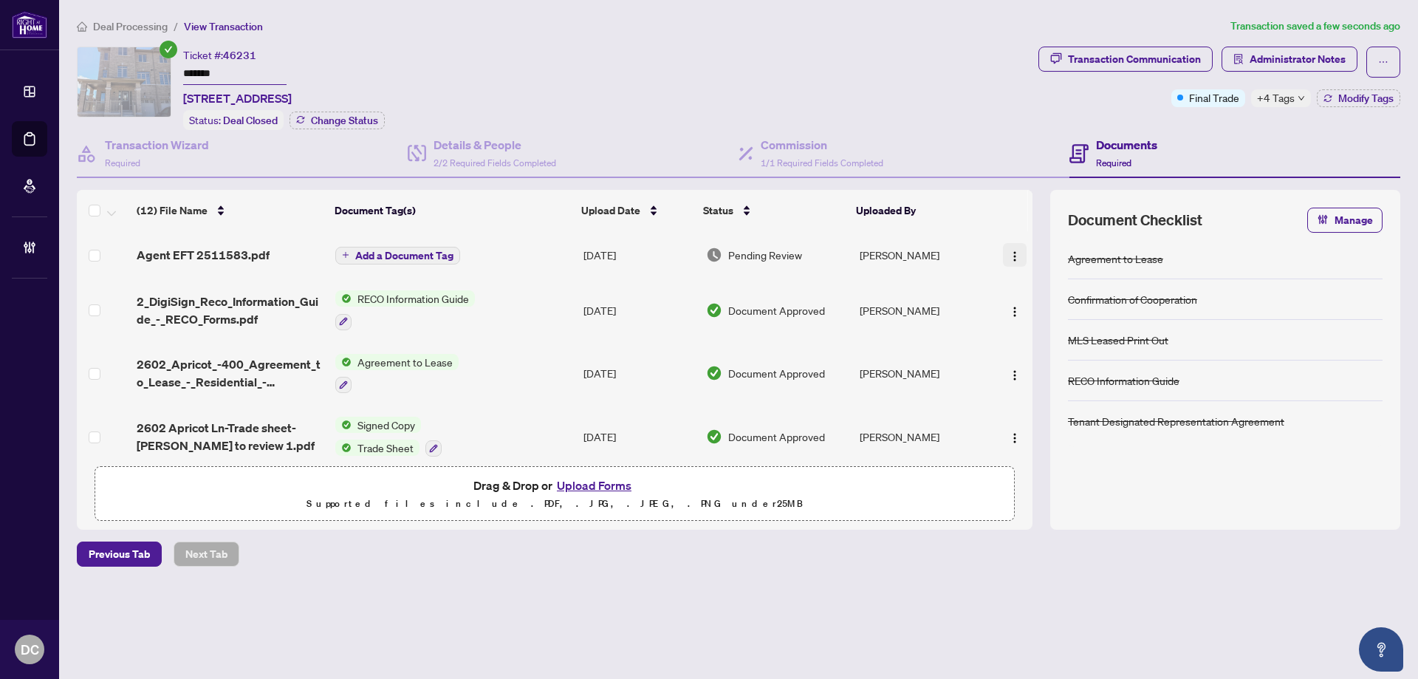
click at [1011, 251] on img "button" at bounding box center [1015, 256] width 12 height 12
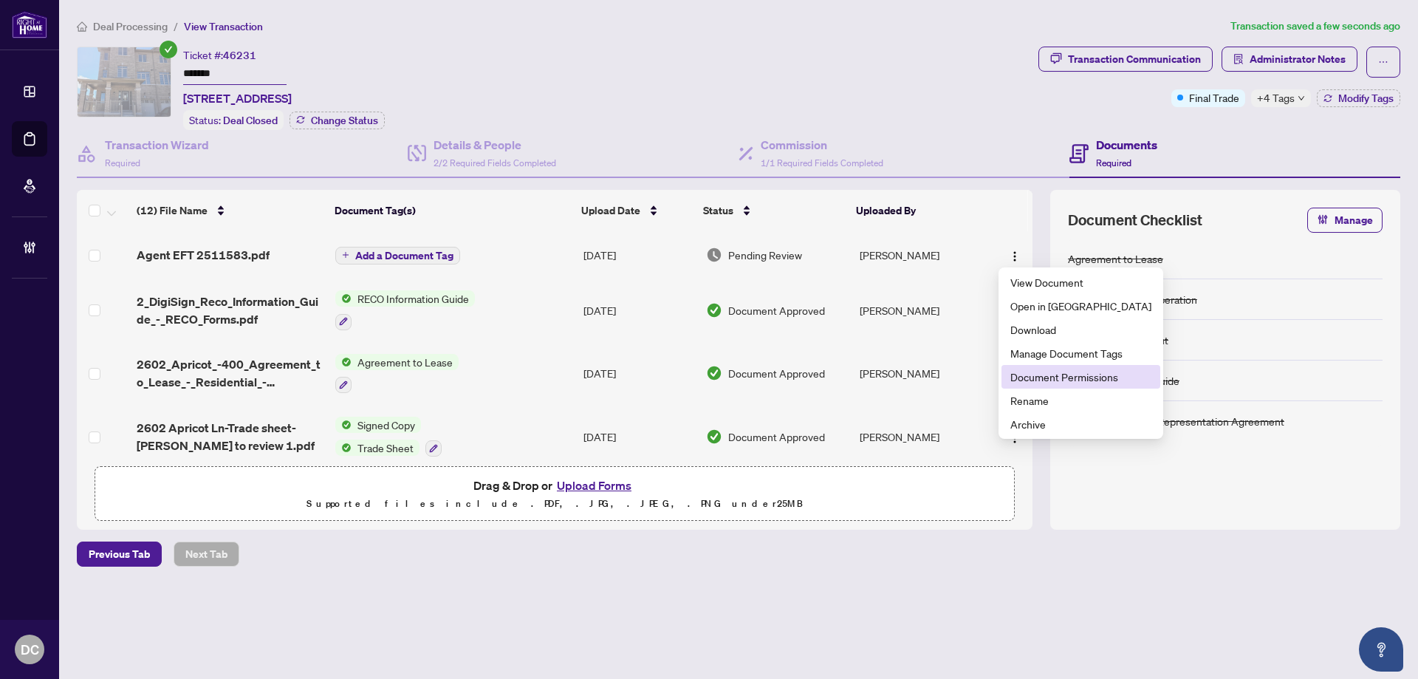
click at [1036, 376] on span "Document Permissions" at bounding box center [1080, 376] width 141 height 16
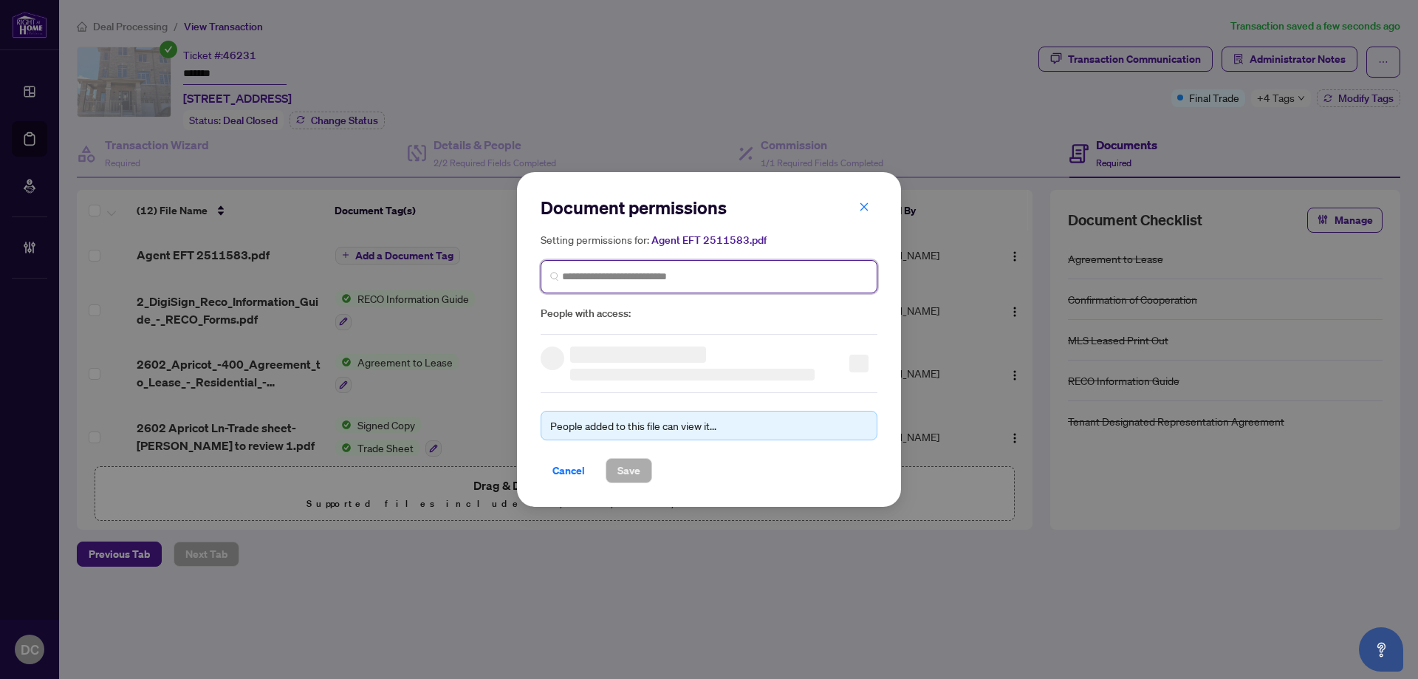
click at [760, 274] on input "search" at bounding box center [715, 277] width 306 height 16
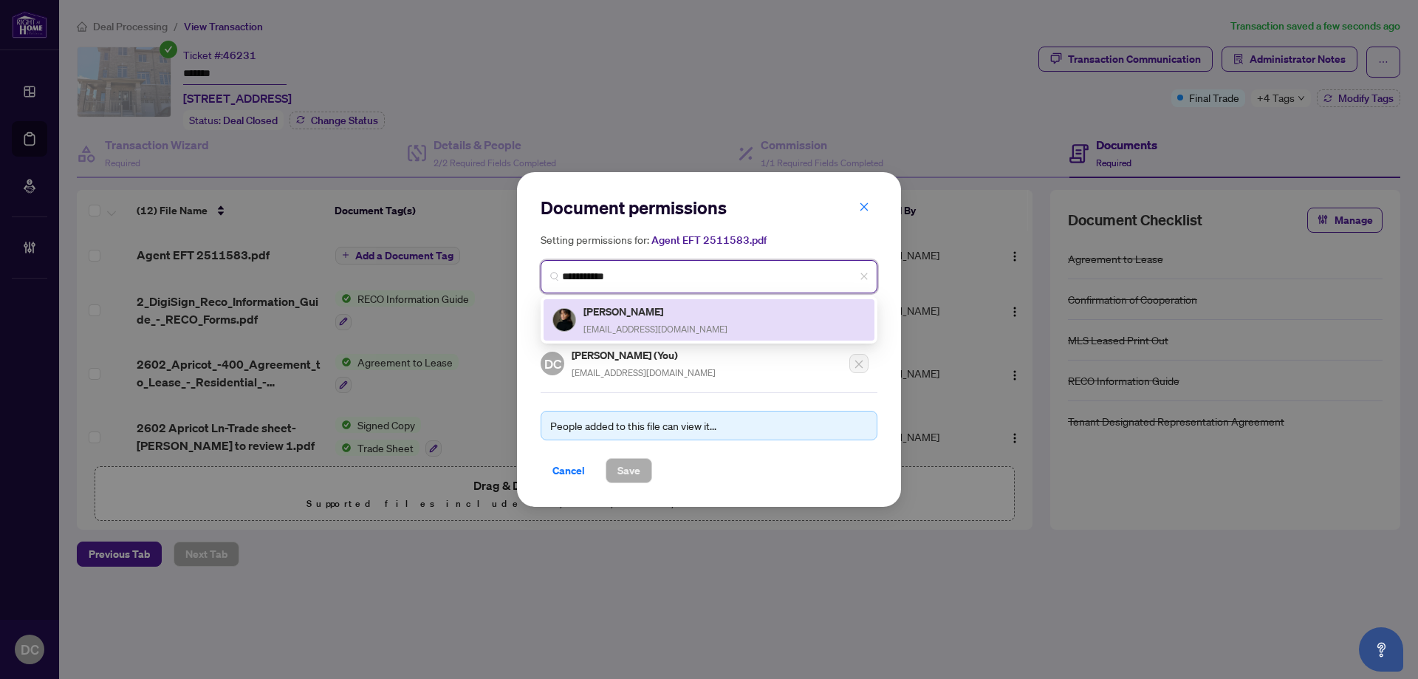
click at [722, 318] on div "Candice Roach-Bogle candicebogleproperties@gmail.com" at bounding box center [655, 320] width 144 height 34
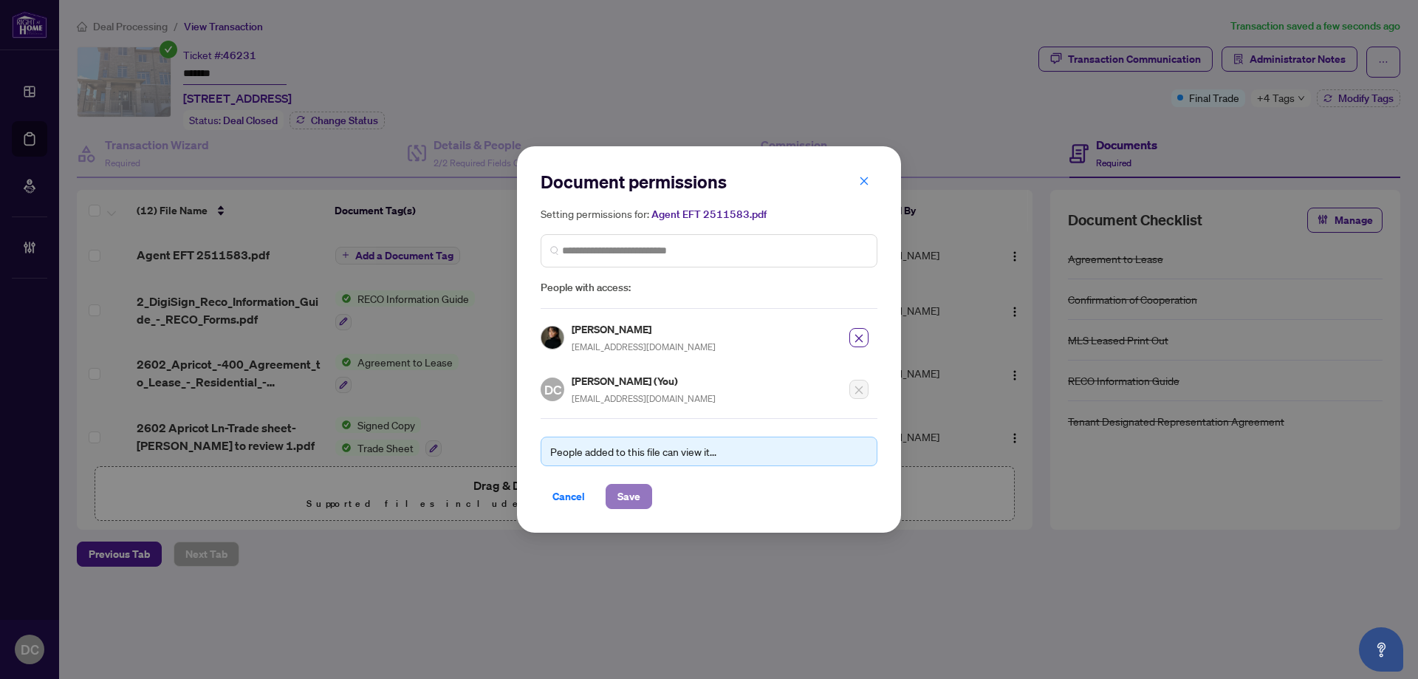
click at [631, 498] on span "Save" at bounding box center [628, 496] width 23 height 24
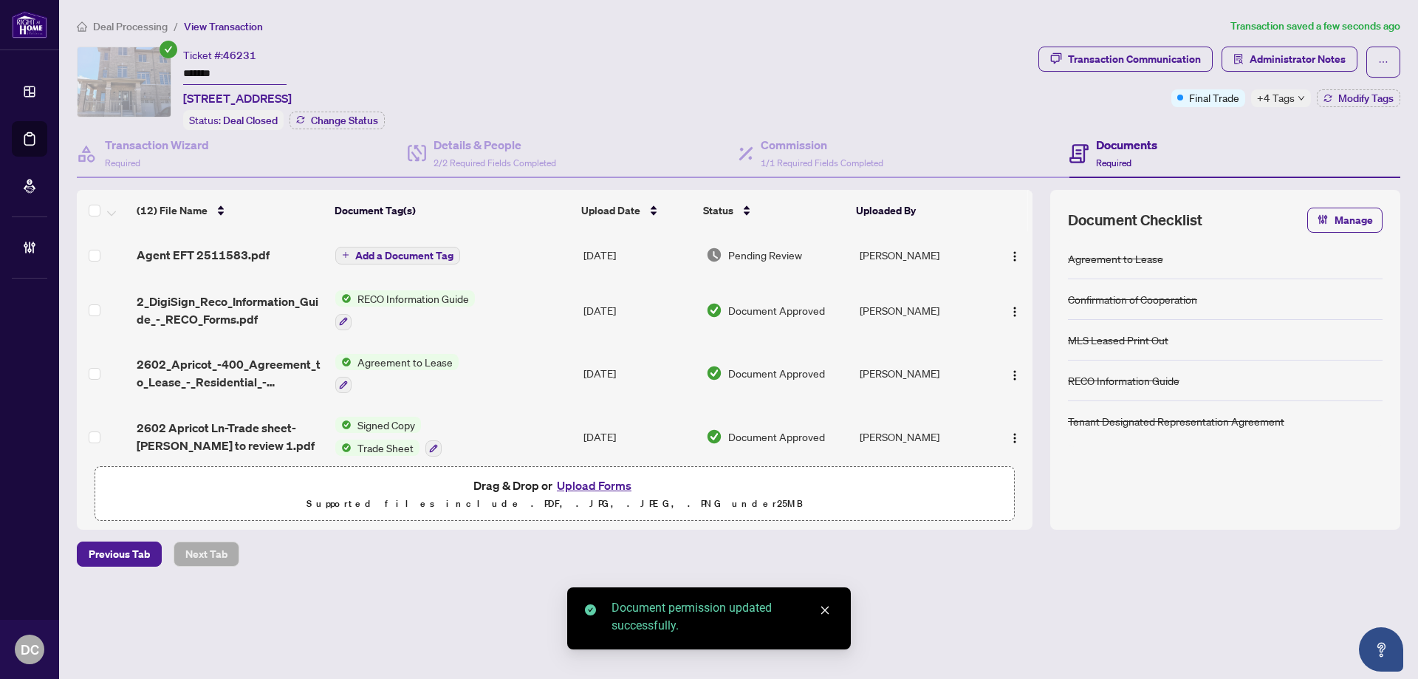
click at [426, 254] on span "Add a Document Tag" at bounding box center [404, 255] width 98 height 10
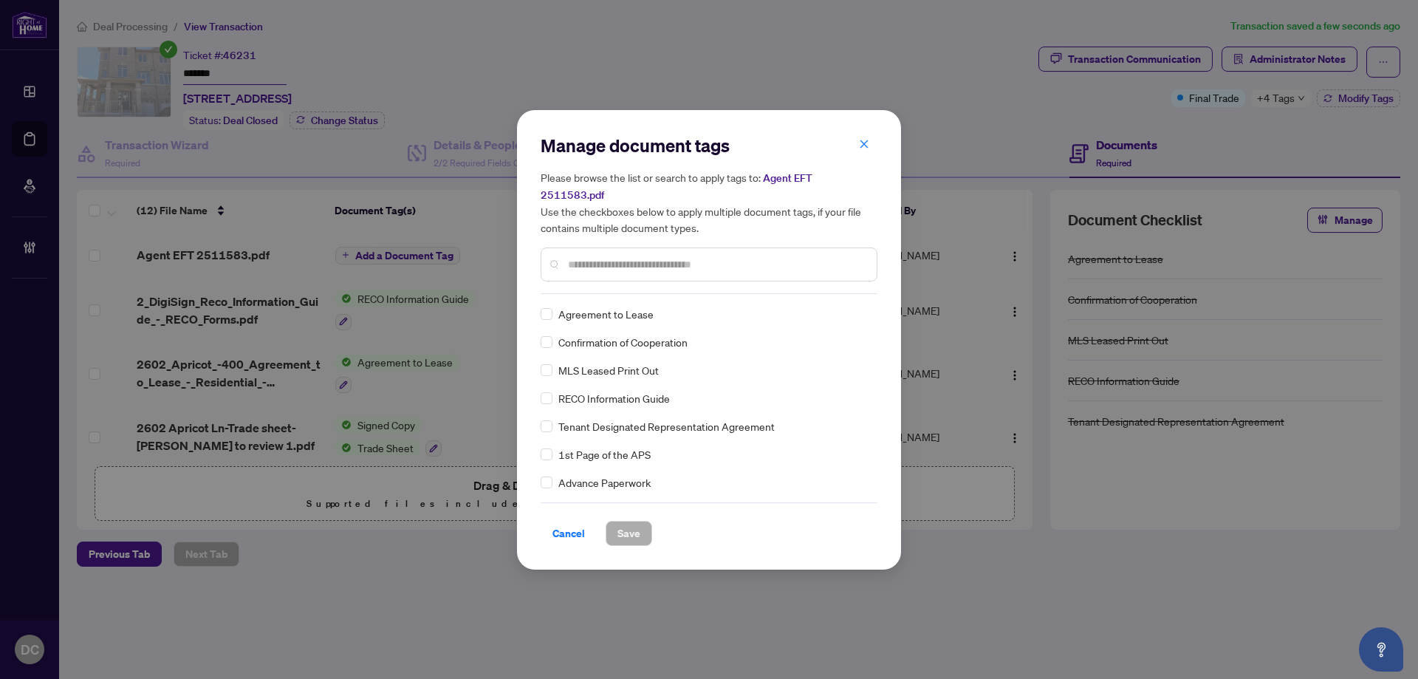
click at [675, 258] on input "text" at bounding box center [716, 264] width 297 height 16
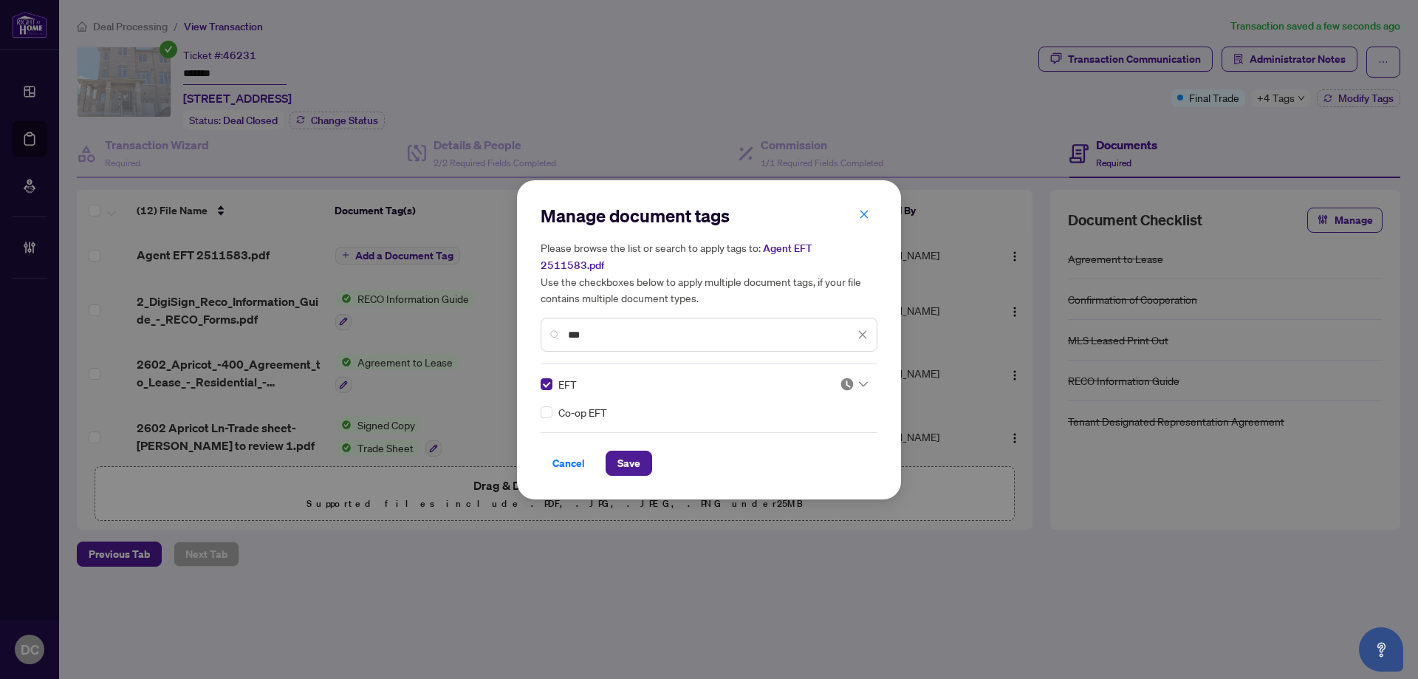
click at [853, 377] on img at bounding box center [846, 384] width 15 height 15
click at [807, 447] on div "Approved" at bounding box center [809, 447] width 95 height 16
click at [645, 450] on button "Save" at bounding box center [628, 462] width 47 height 25
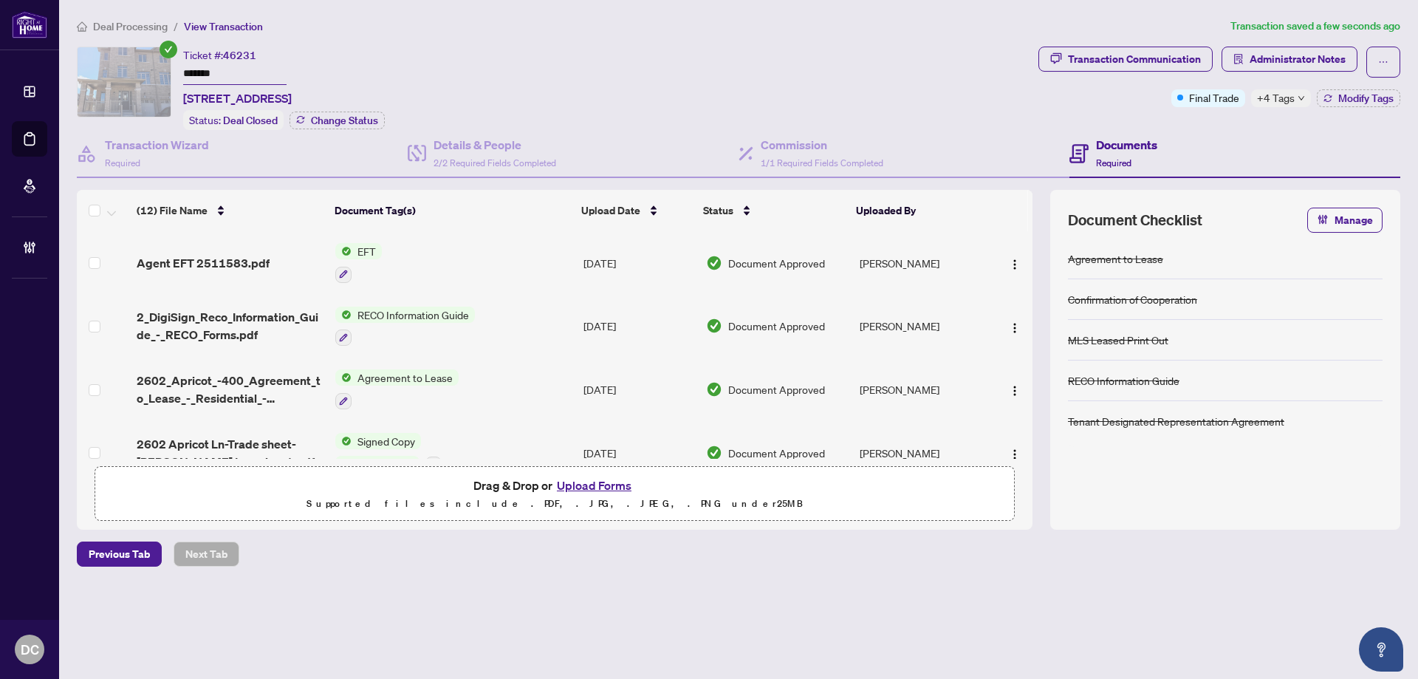
click at [1296, 100] on div "+4 Tags" at bounding box center [1281, 98] width 60 height 18
click at [1031, 89] on div "Ticket #: 46231 ******* 2602 Apricot Lane, Pickering, Ontario L1X 0M5, Canada S…" at bounding box center [554, 88] width 955 height 83
click at [1383, 102] on span "Modify Tags" at bounding box center [1365, 98] width 55 height 10
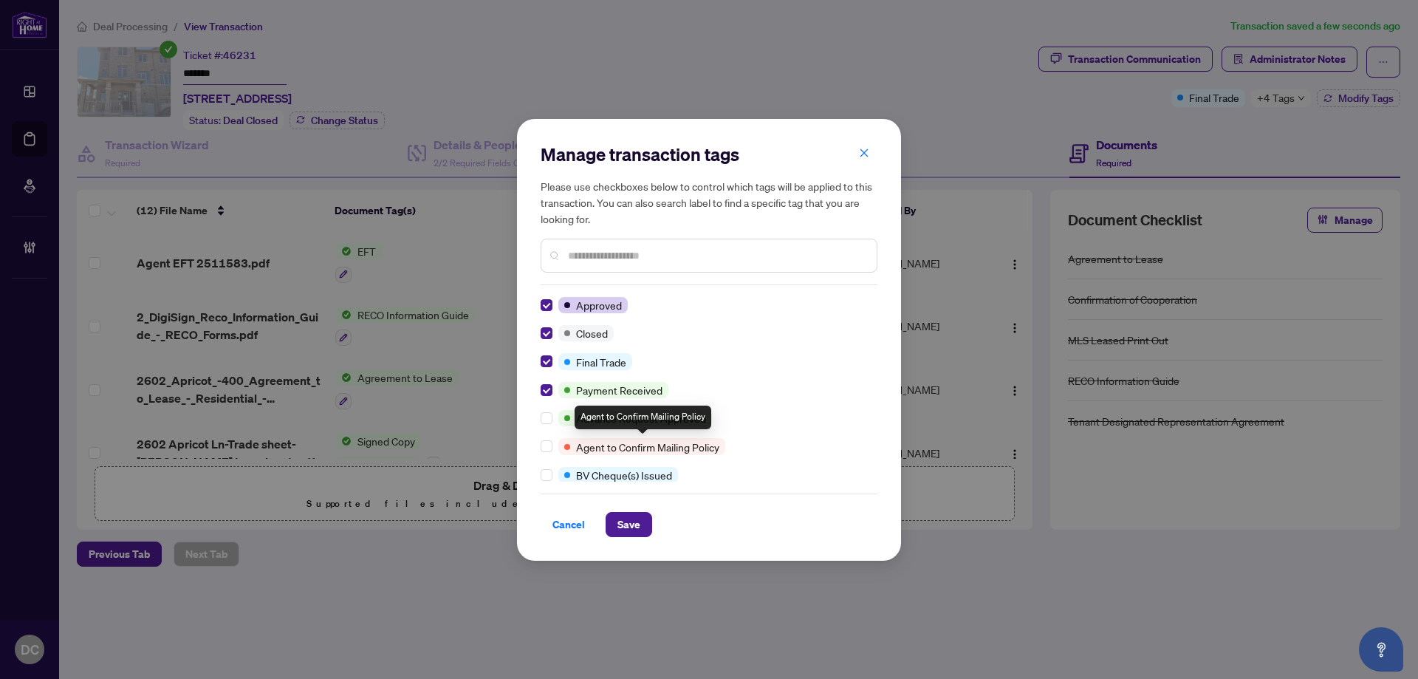
drag, startPoint x: 638, startPoint y: 522, endPoint x: 613, endPoint y: 491, distance: 39.9
click at [612, 488] on div "Manage transaction tags Please use checkboxes below to control which tags will …" at bounding box center [708, 339] width 337 height 394
click at [626, 520] on span "Save" at bounding box center [628, 524] width 23 height 24
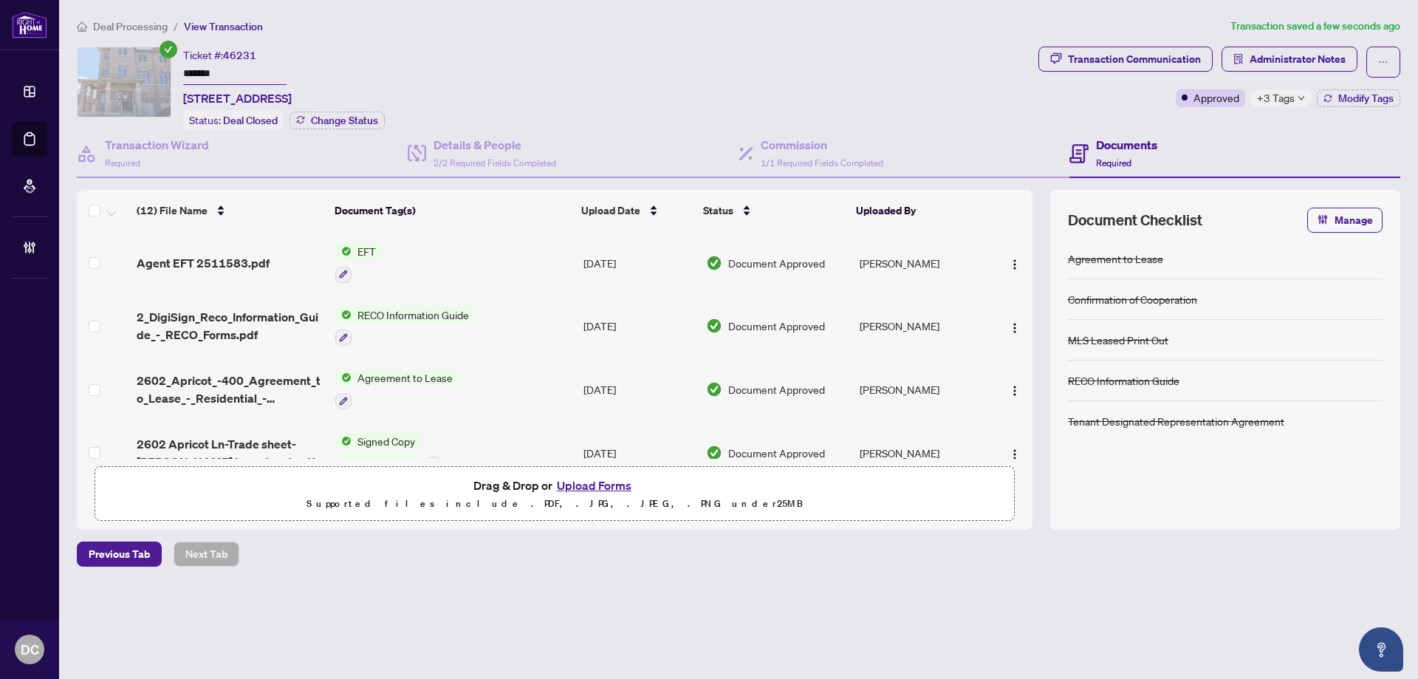
drag, startPoint x: 154, startPoint y: 28, endPoint x: 3, endPoint y: 16, distance: 151.1
click at [151, 28] on span "Deal Processing" at bounding box center [130, 26] width 75 height 13
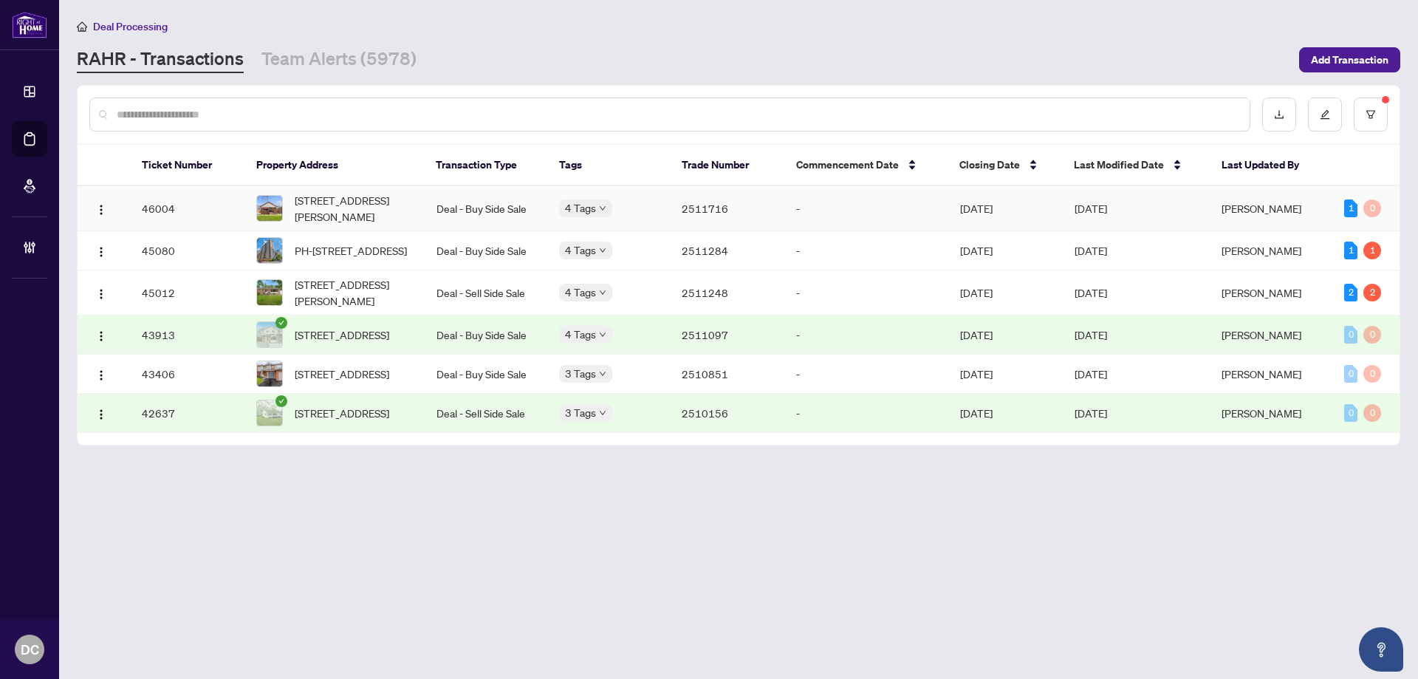
click at [417, 200] on td "1841 Victoria Park Ave, Toronto, Ontario M1R 1T4, Canada" at bounding box center [334, 208] width 180 height 45
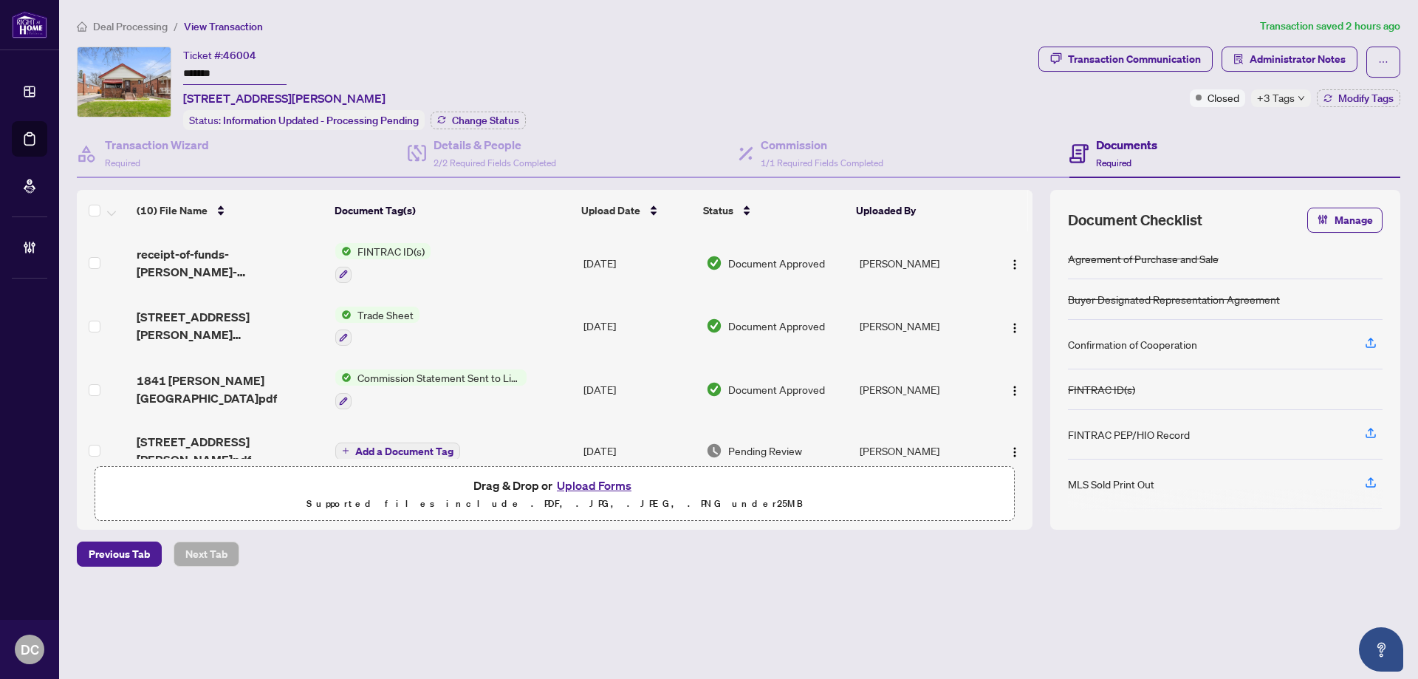
click at [171, 70] on div "Ticket #: 46004 ******* 1841 Victoria Park Ave, Toronto, Ontario M1R 1T4, Canad…" at bounding box center [554, 88] width 955 height 83
click at [1344, 96] on span "Modify Tags" at bounding box center [1365, 98] width 55 height 10
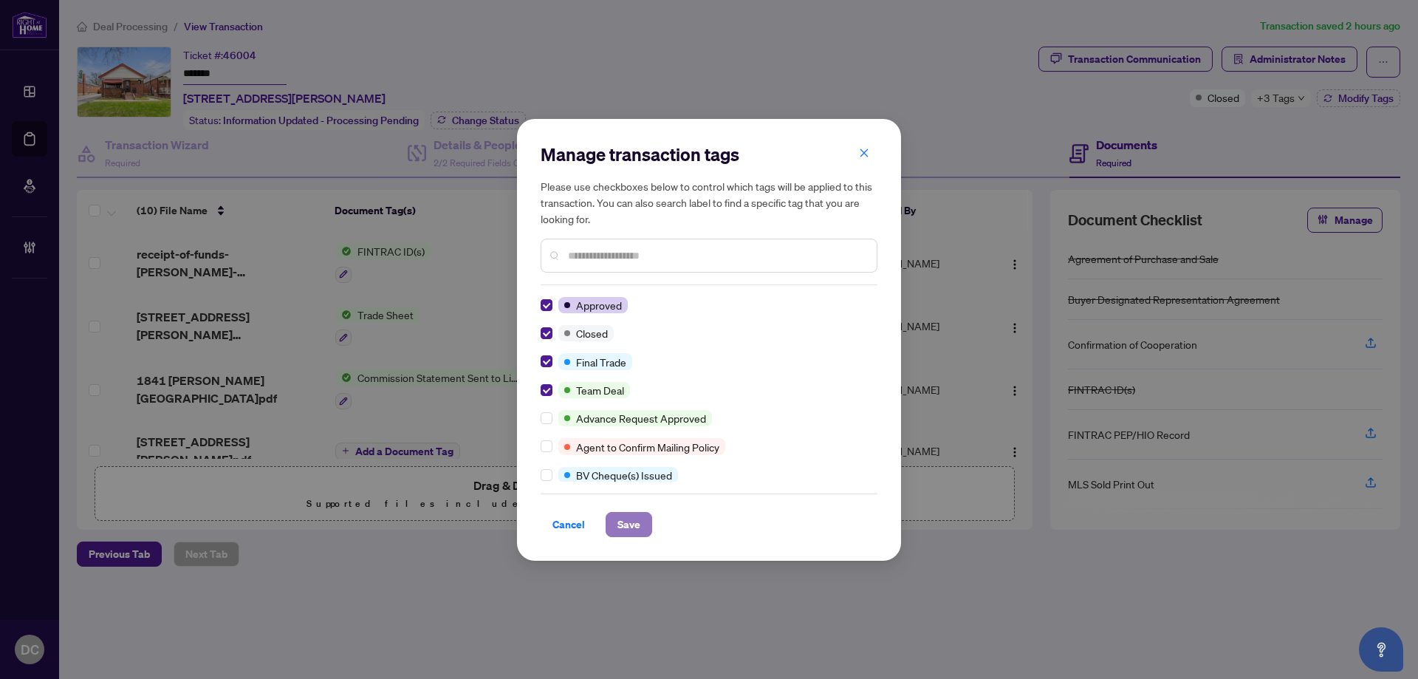
drag, startPoint x: 616, startPoint y: 525, endPoint x: 263, endPoint y: 470, distance: 357.2
click at [614, 524] on button "Save" at bounding box center [628, 524] width 47 height 25
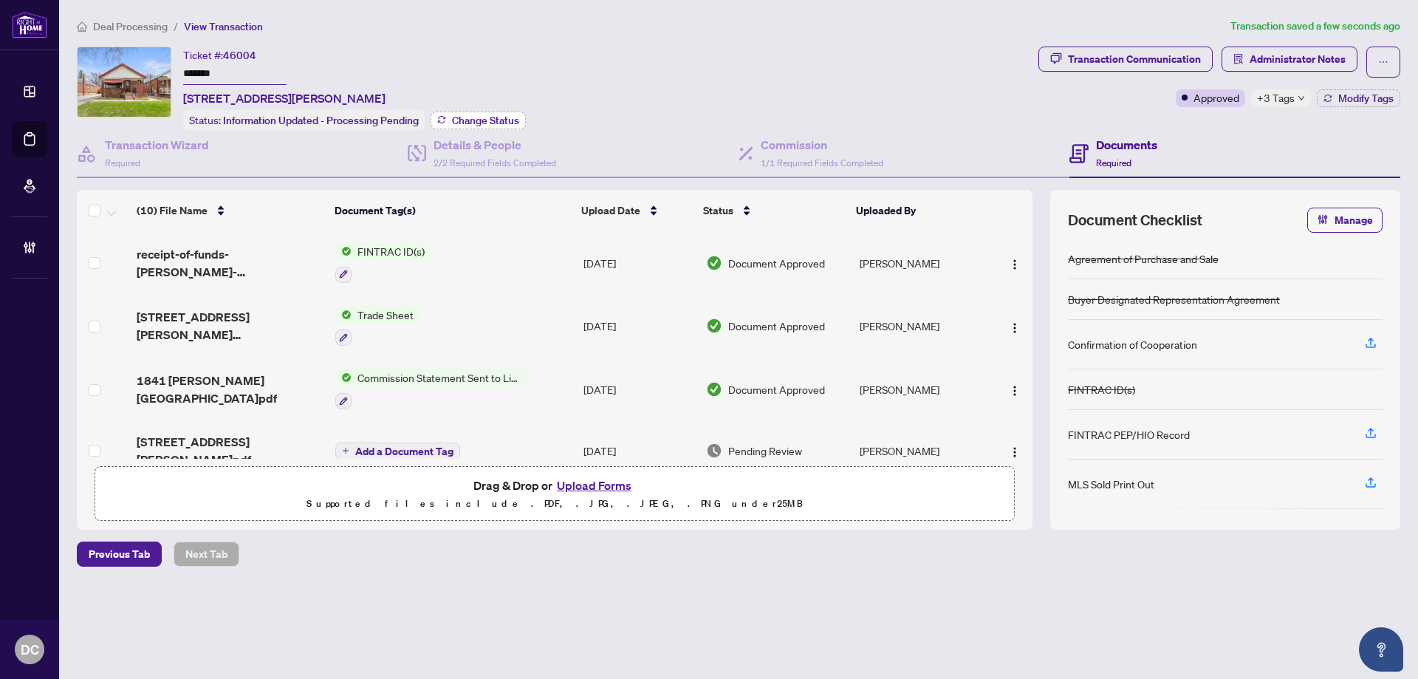
click at [485, 118] on span "Change Status" at bounding box center [485, 120] width 67 height 10
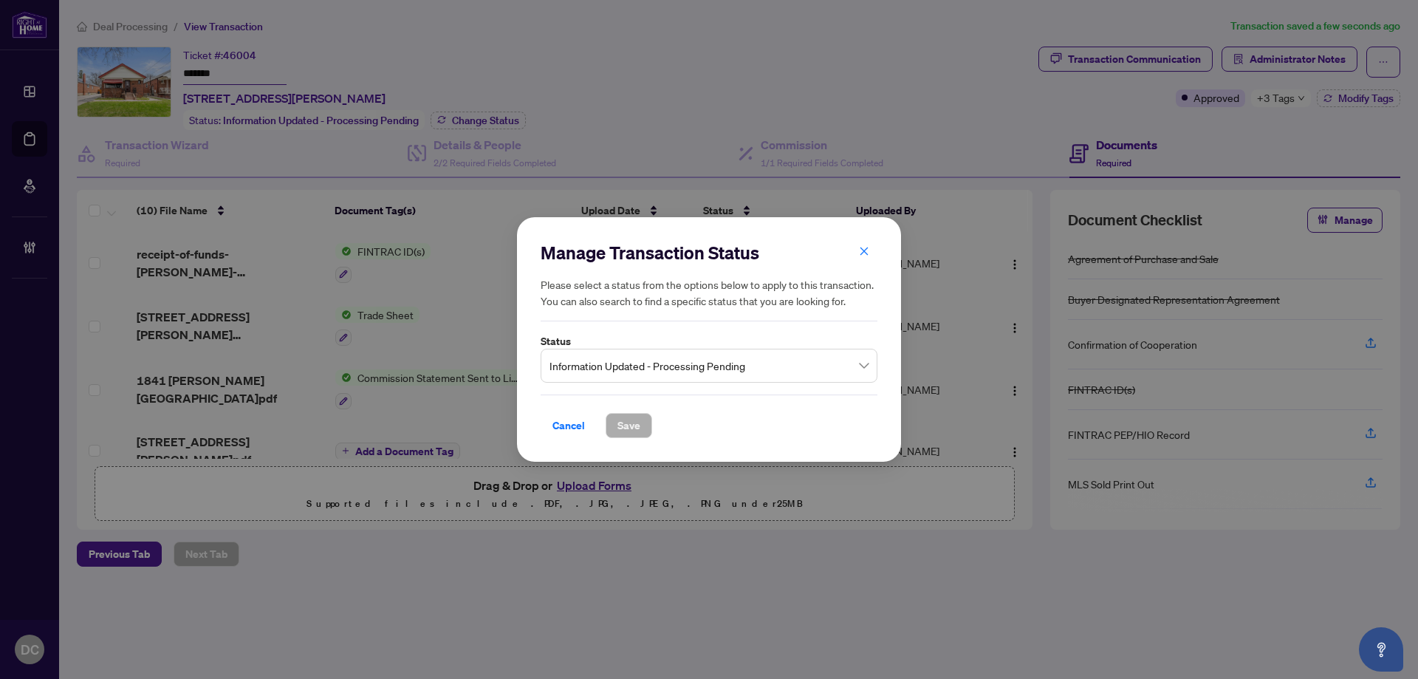
click at [701, 369] on span "Information Updated - Processing Pending" at bounding box center [708, 365] width 319 height 28
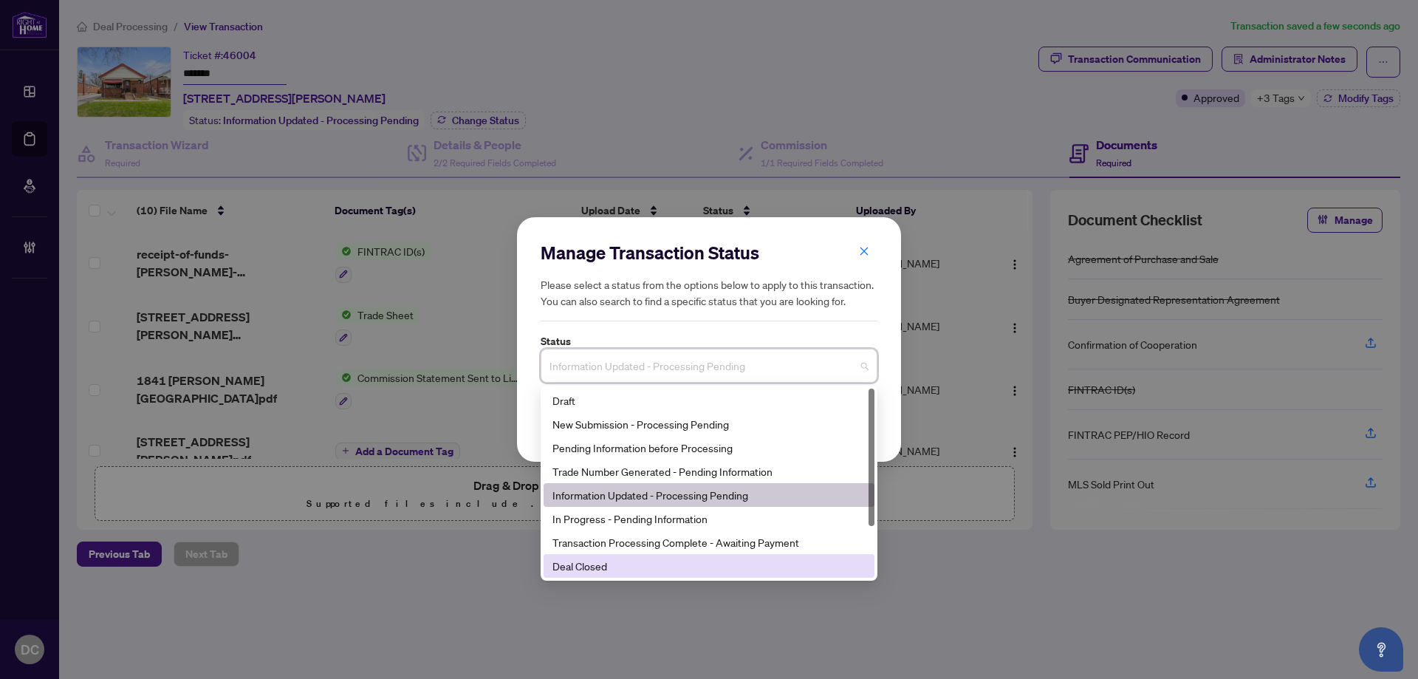
click at [601, 564] on div "Deal Closed" at bounding box center [708, 565] width 313 height 16
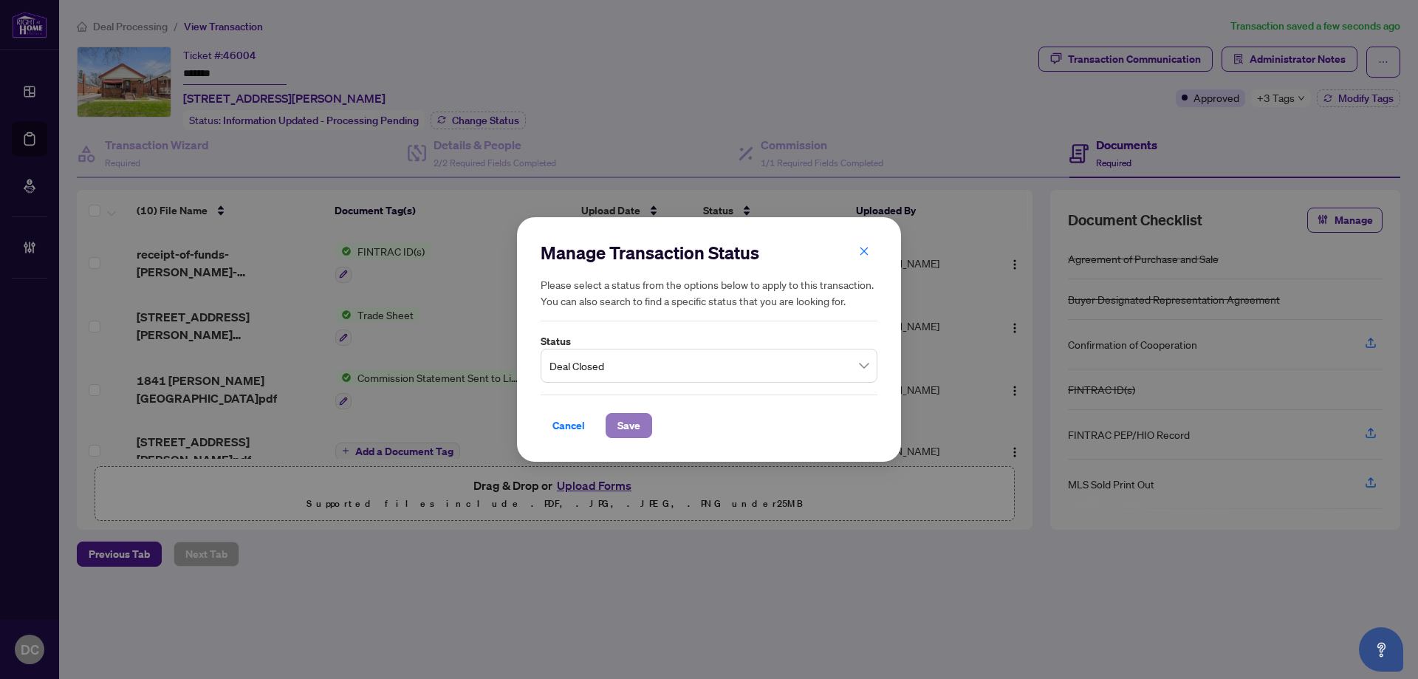
click at [636, 422] on span "Save" at bounding box center [628, 425] width 23 height 24
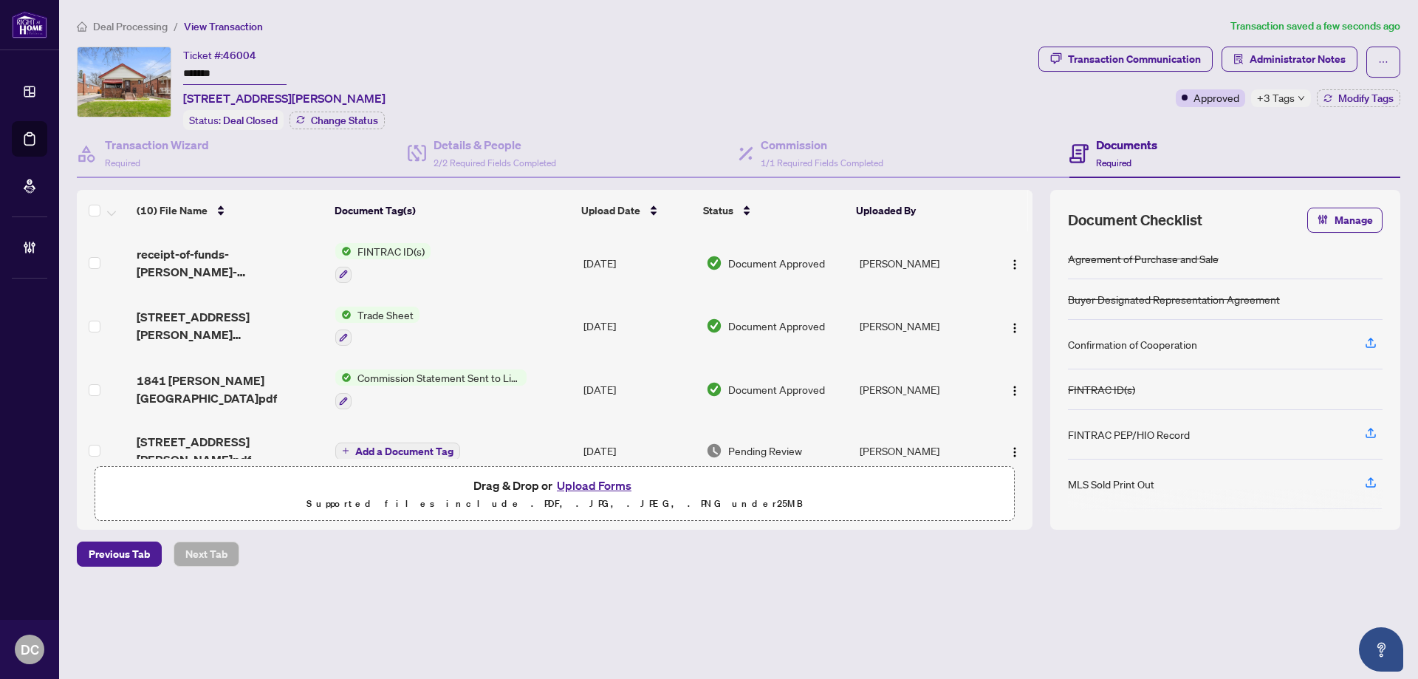
drag, startPoint x: 252, startPoint y: 73, endPoint x: 140, endPoint y: 74, distance: 112.2
click at [140, 74] on div "Ticket #: 46004 ******* 1841 Victoria Park Ave, Toronto, Ontario M1R 1T4, Canad…" at bounding box center [554, 88] width 955 height 83
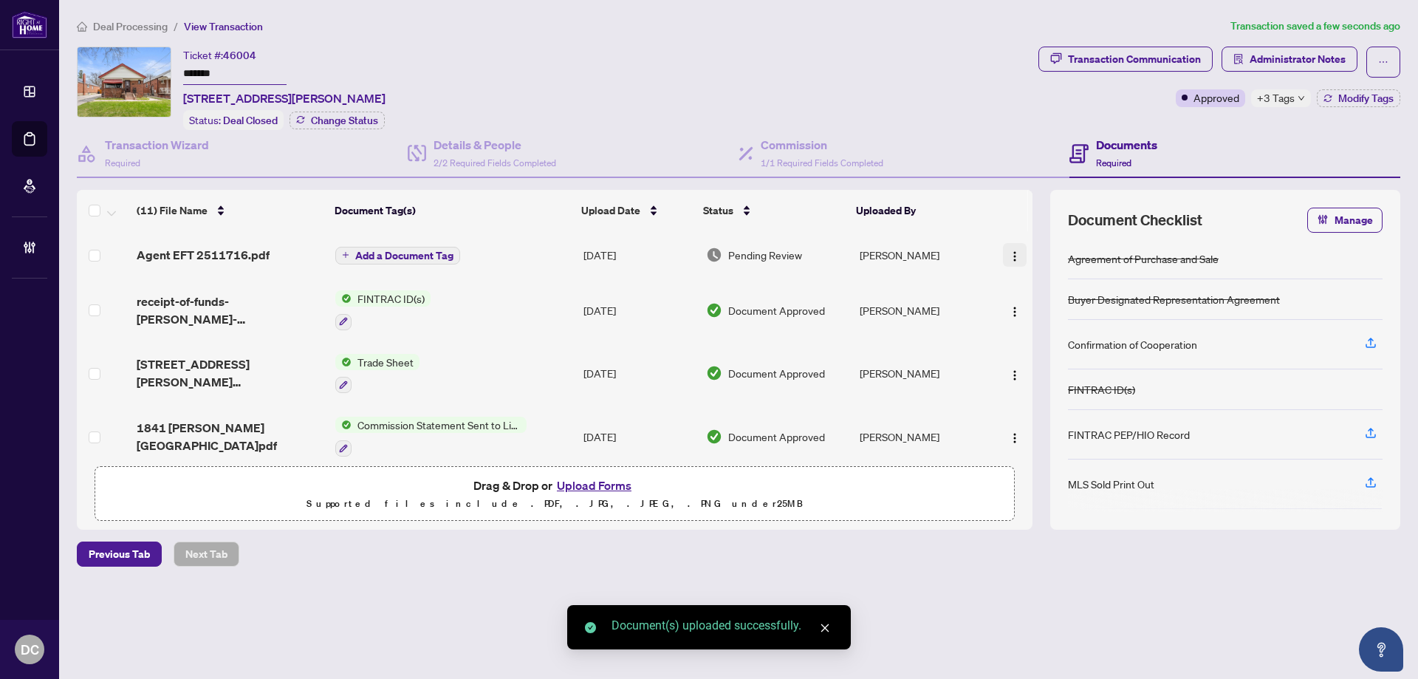
click at [1009, 247] on span "button" at bounding box center [1015, 255] width 12 height 16
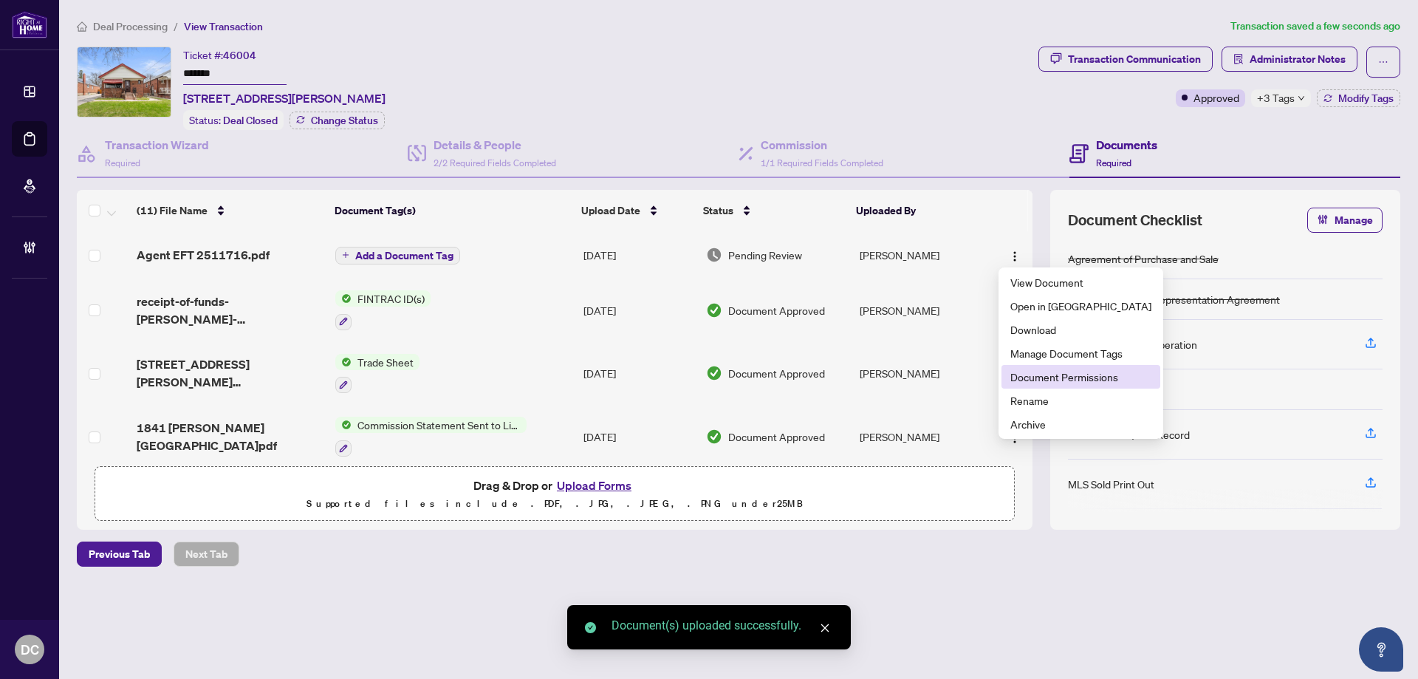
click at [1047, 376] on span "Document Permissions" at bounding box center [1080, 376] width 141 height 16
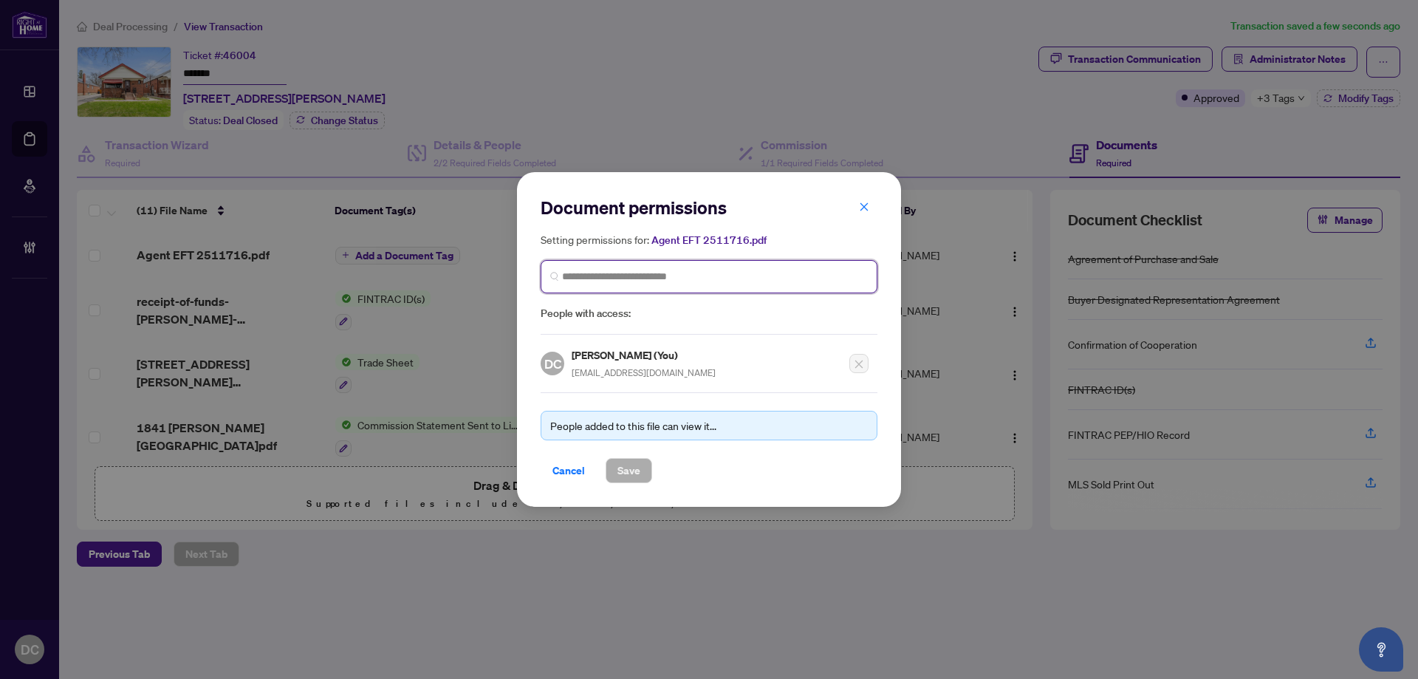
click at [662, 272] on input "search" at bounding box center [715, 277] width 306 height 16
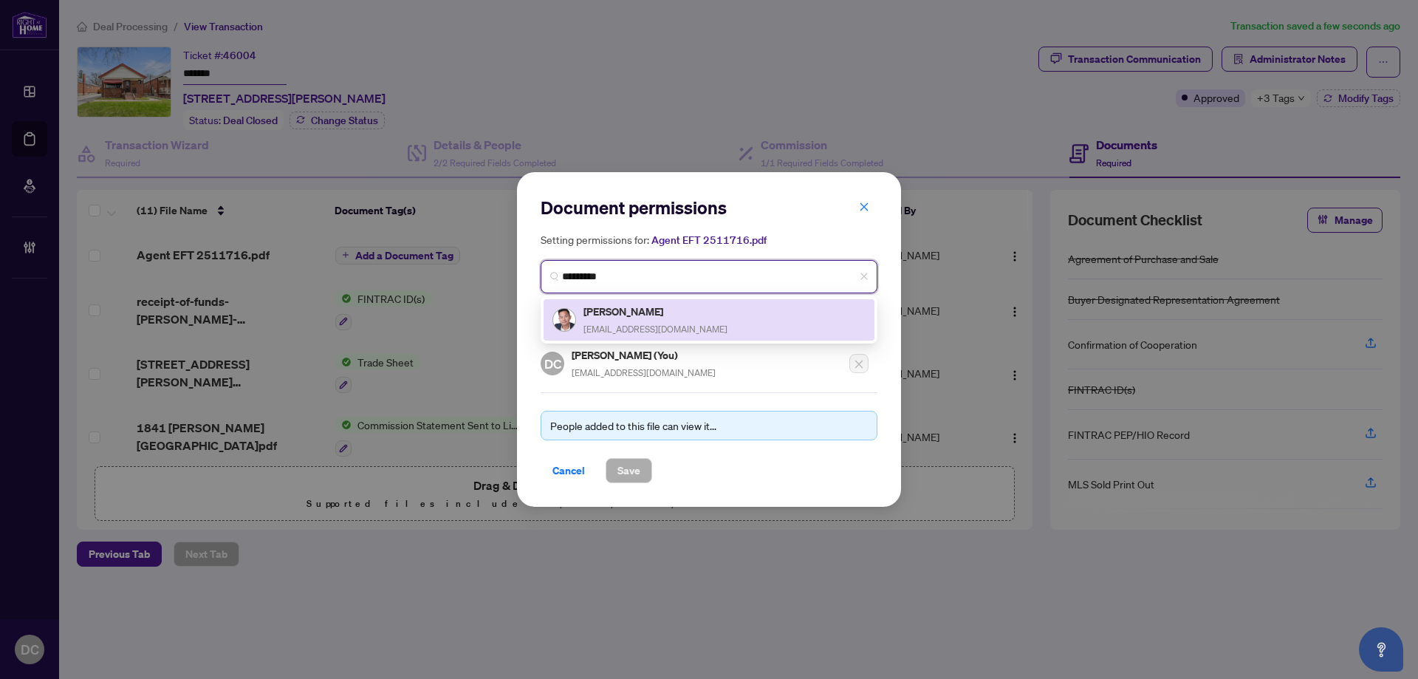
click at [694, 303] on div "Garland Zheng garland@garlandteam.com" at bounding box center [708, 319] width 331 height 41
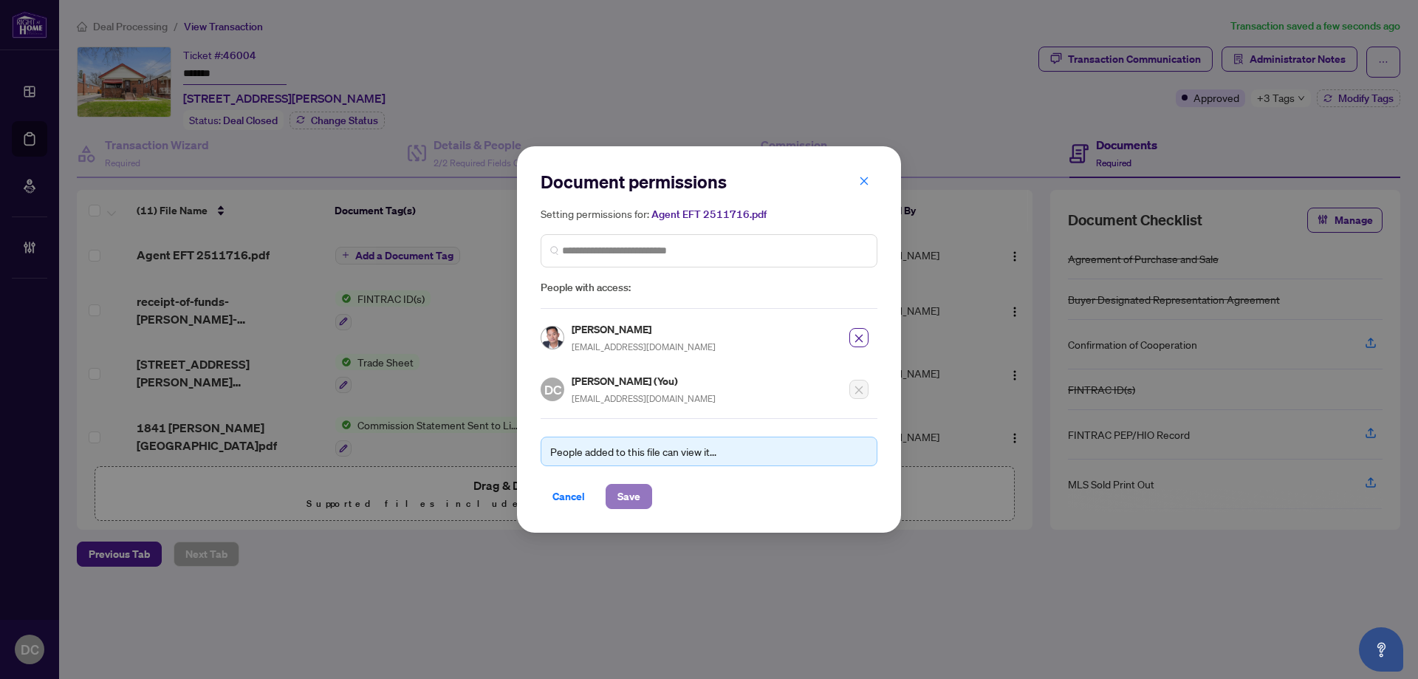
click at [642, 501] on button "Save" at bounding box center [628, 496] width 47 height 25
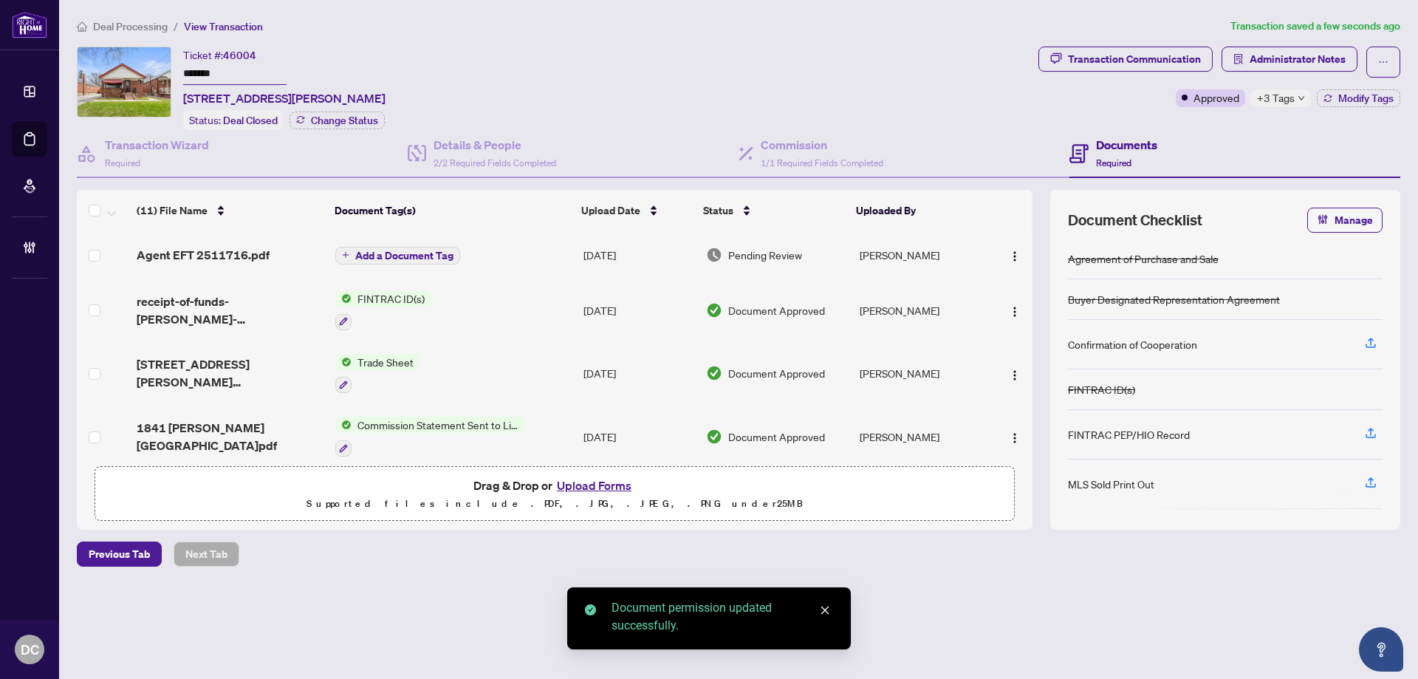
click at [379, 250] on span "Add a Document Tag" at bounding box center [404, 255] width 98 height 10
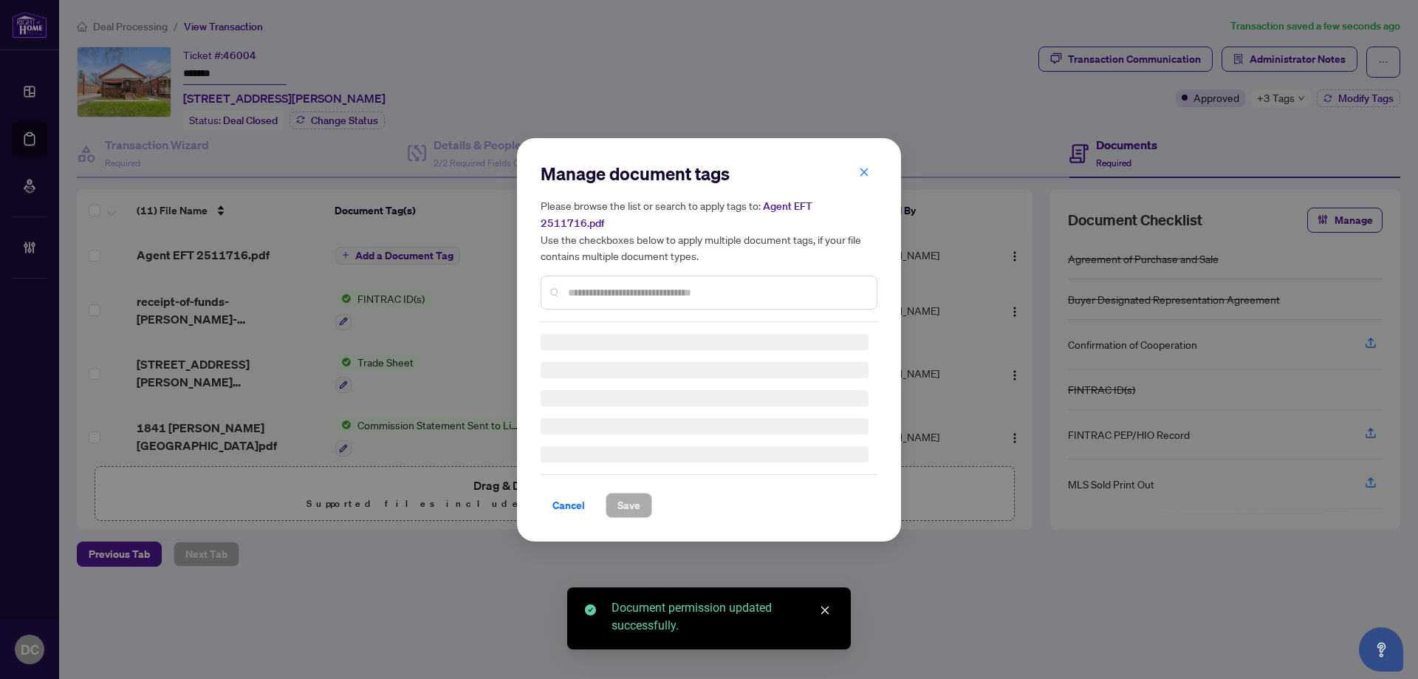
click at [640, 286] on input "text" at bounding box center [716, 292] width 297 height 16
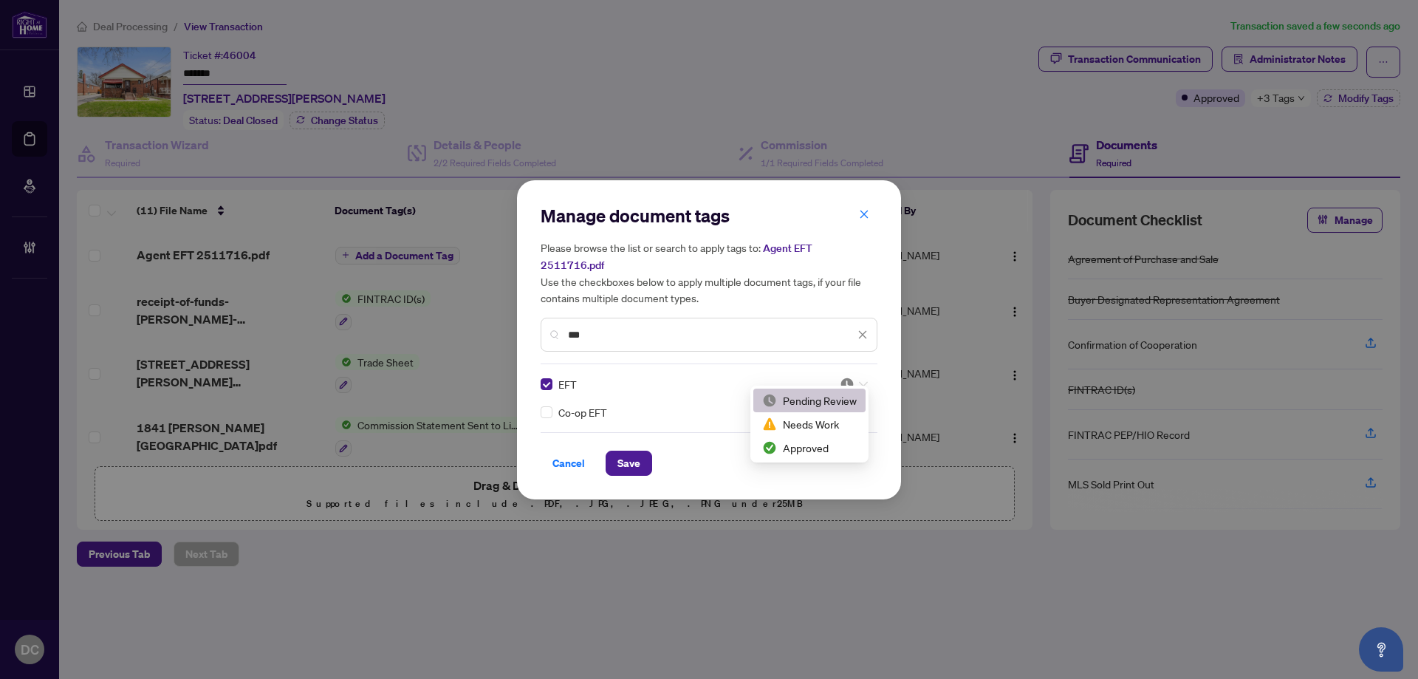
click at [848, 377] on img at bounding box center [846, 384] width 15 height 15
click at [811, 450] on div "Approved" at bounding box center [809, 447] width 95 height 16
drag, startPoint x: 631, startPoint y: 454, endPoint x: 660, endPoint y: 447, distance: 29.7
click at [631, 453] on span "Save" at bounding box center [628, 463] width 23 height 24
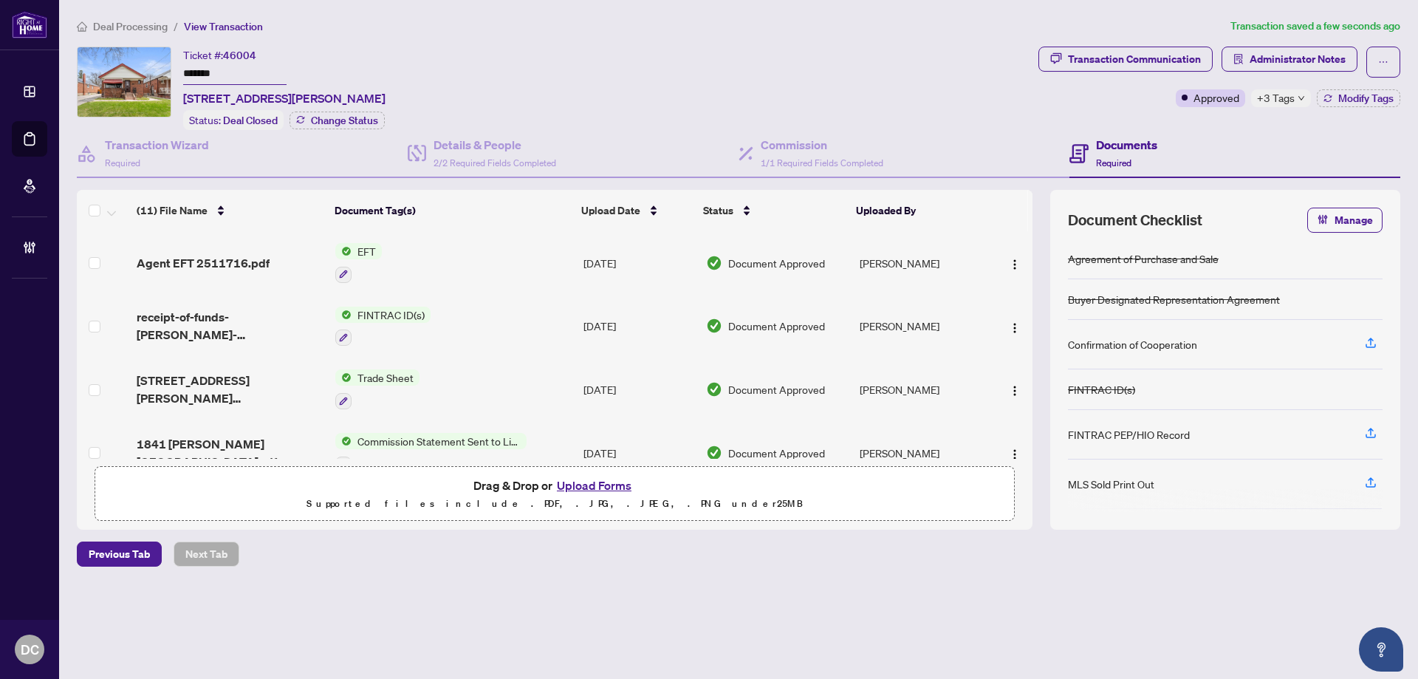
drag, startPoint x: 1332, startPoint y: 94, endPoint x: 1280, endPoint y: 101, distance: 52.2
click at [1280, 101] on div "Approved +3 Tags Modify Tags" at bounding box center [1287, 98] width 224 height 18
click at [1280, 101] on span "+3 Tags" at bounding box center [1276, 97] width 38 height 17
click at [1145, 58] on div "Transaction Communication" at bounding box center [1134, 59] width 133 height 24
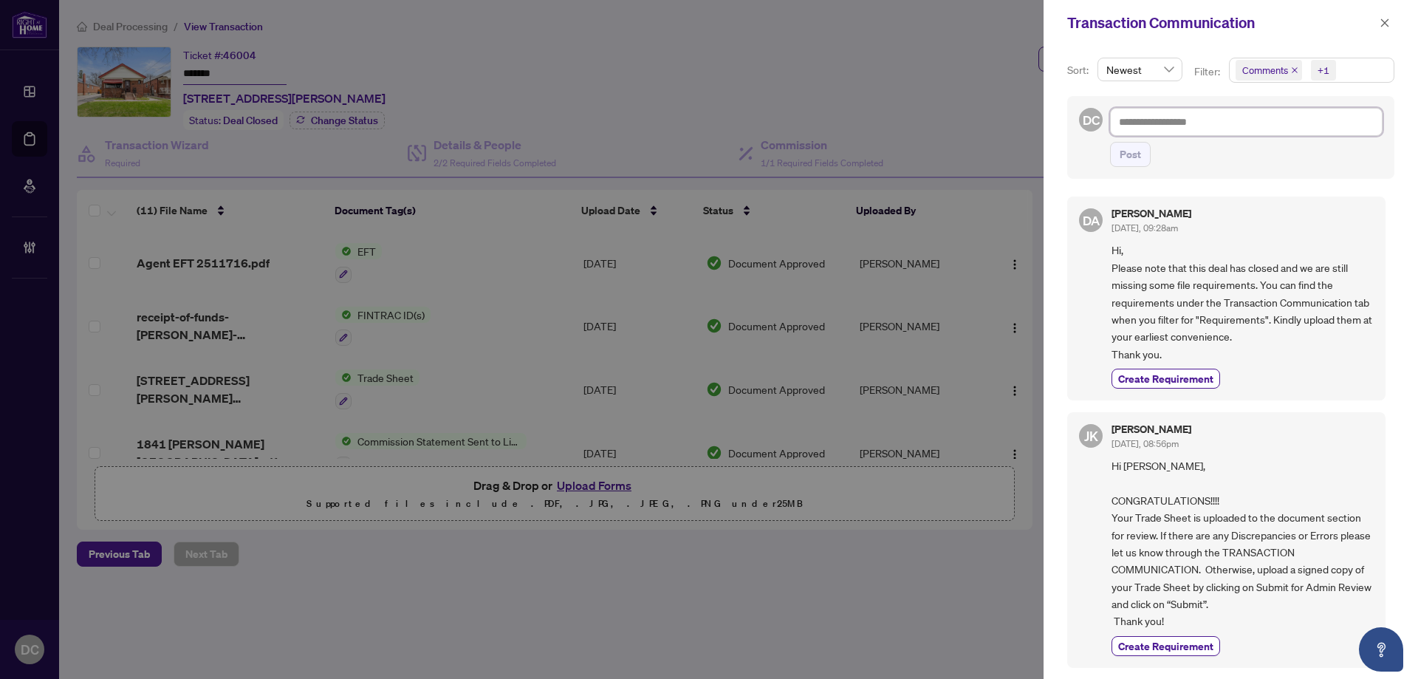
click at [1141, 121] on textarea at bounding box center [1246, 122] width 272 height 28
paste textarea "**********"
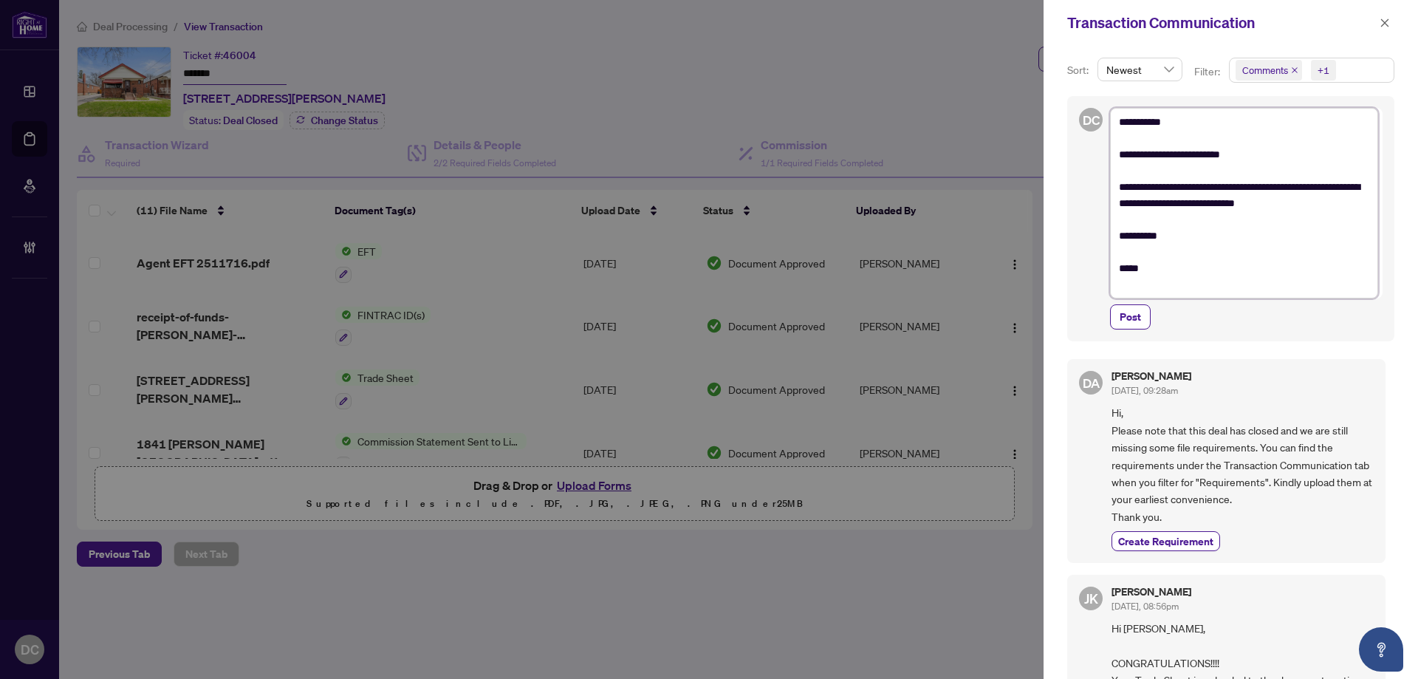
drag, startPoint x: 1131, startPoint y: 123, endPoint x: 1240, endPoint y: 123, distance: 109.3
click at [1240, 123] on textarea "**********" at bounding box center [1244, 203] width 268 height 190
drag, startPoint x: 1307, startPoint y: 191, endPoint x: 1330, endPoint y: 185, distance: 24.4
click at [1330, 185] on textarea "**********" at bounding box center [1244, 203] width 268 height 190
drag, startPoint x: 1246, startPoint y: 205, endPoint x: 1375, endPoint y: 203, distance: 129.2
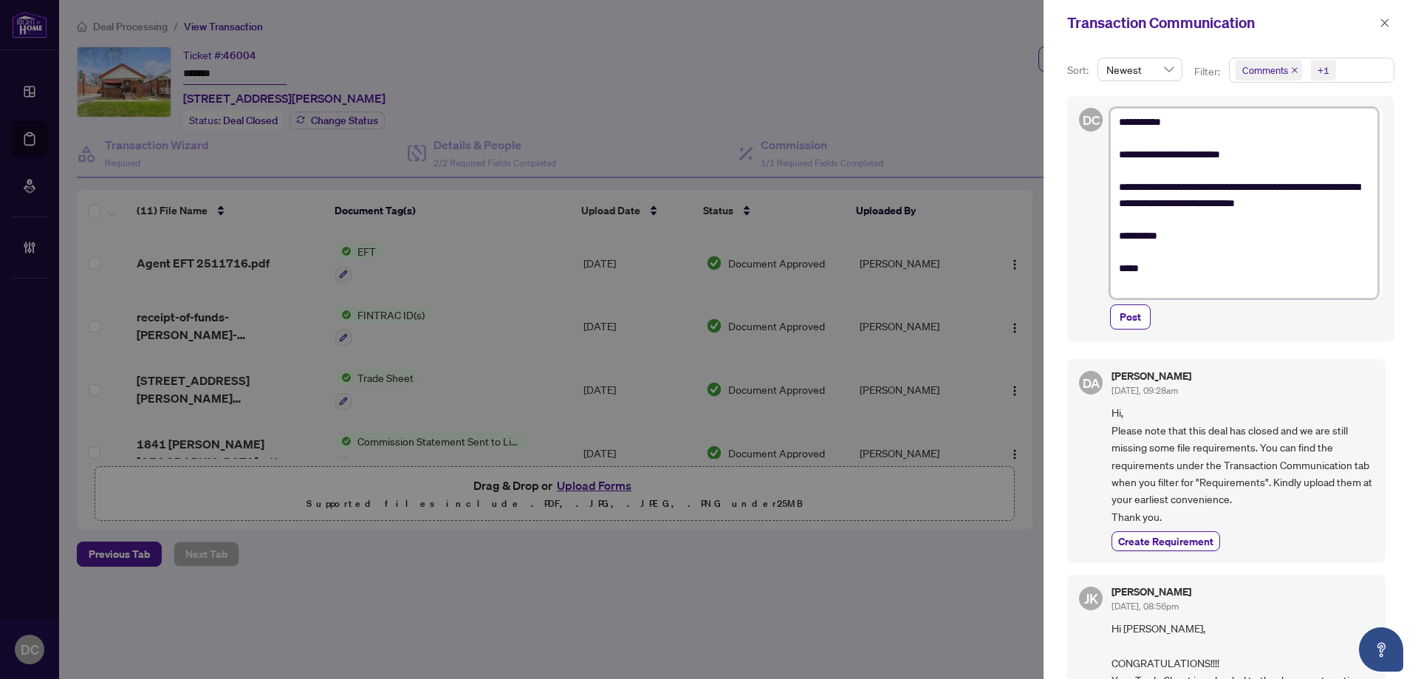
click at [1375, 203] on textarea "**********" at bounding box center [1244, 203] width 268 height 190
click at [1140, 319] on span "Post" at bounding box center [1129, 317] width 21 height 24
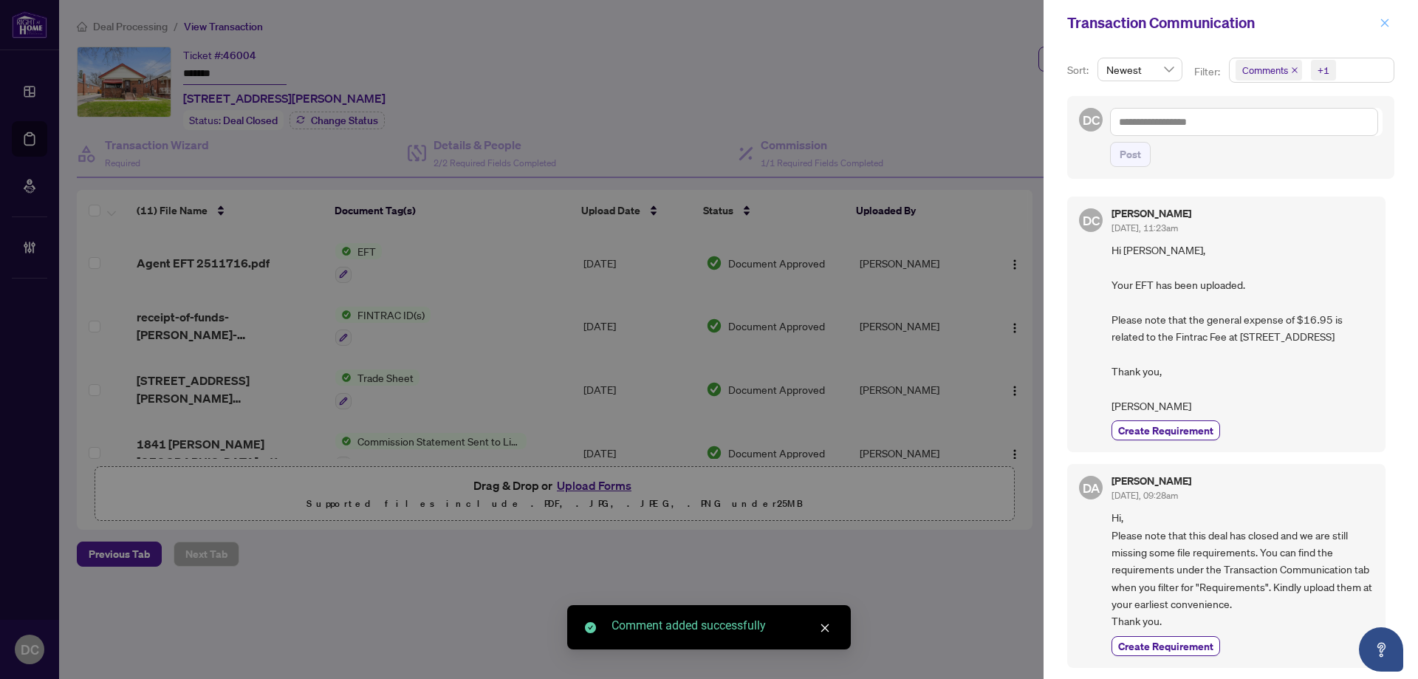
click at [1386, 12] on span "button" at bounding box center [1384, 23] width 10 height 24
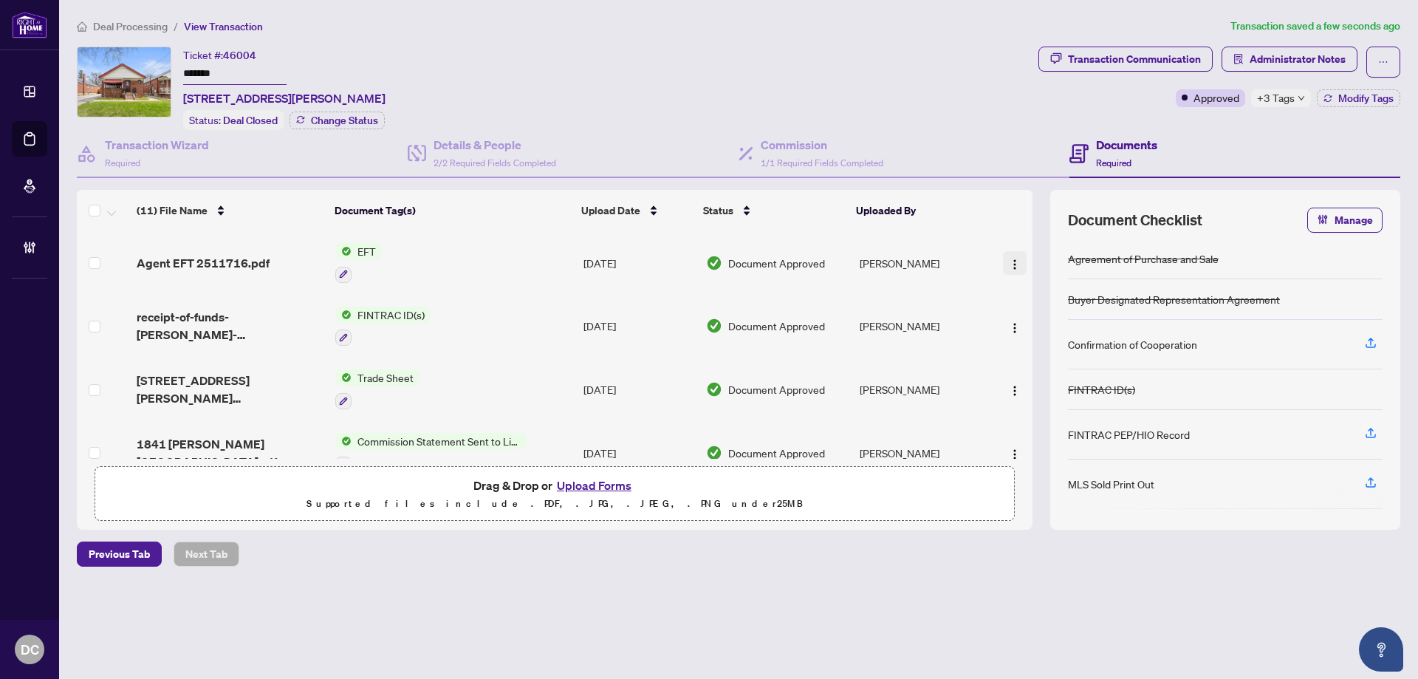
click at [1009, 261] on img "button" at bounding box center [1015, 264] width 12 height 12
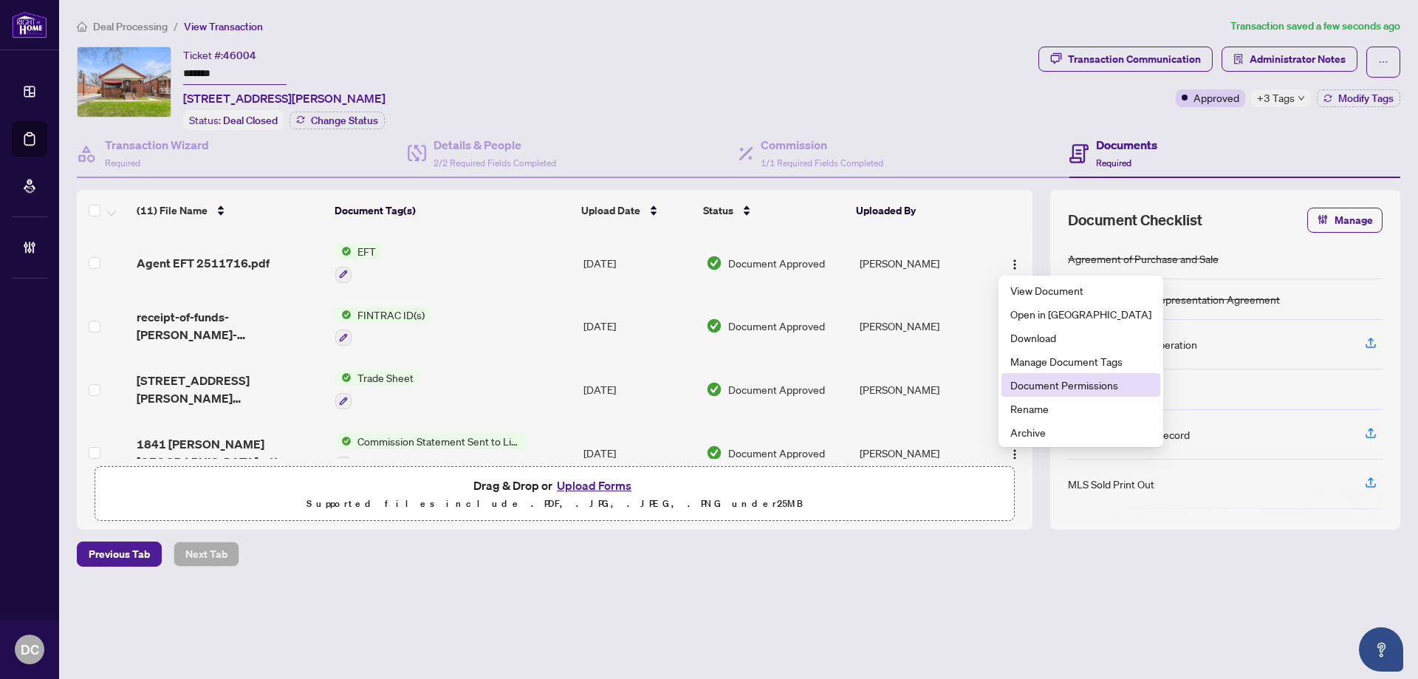
click at [1060, 384] on span "Document Permissions" at bounding box center [1080, 385] width 141 height 16
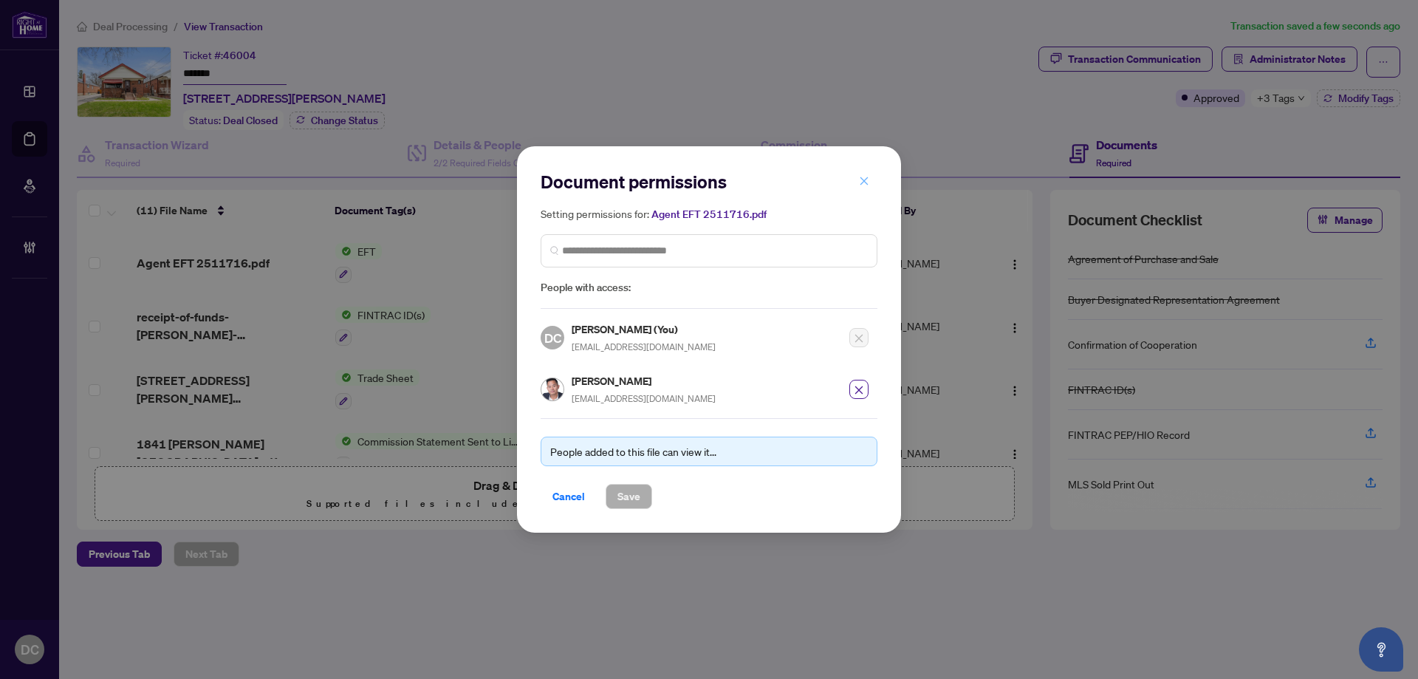
click at [859, 185] on icon "close" at bounding box center [864, 181] width 10 height 10
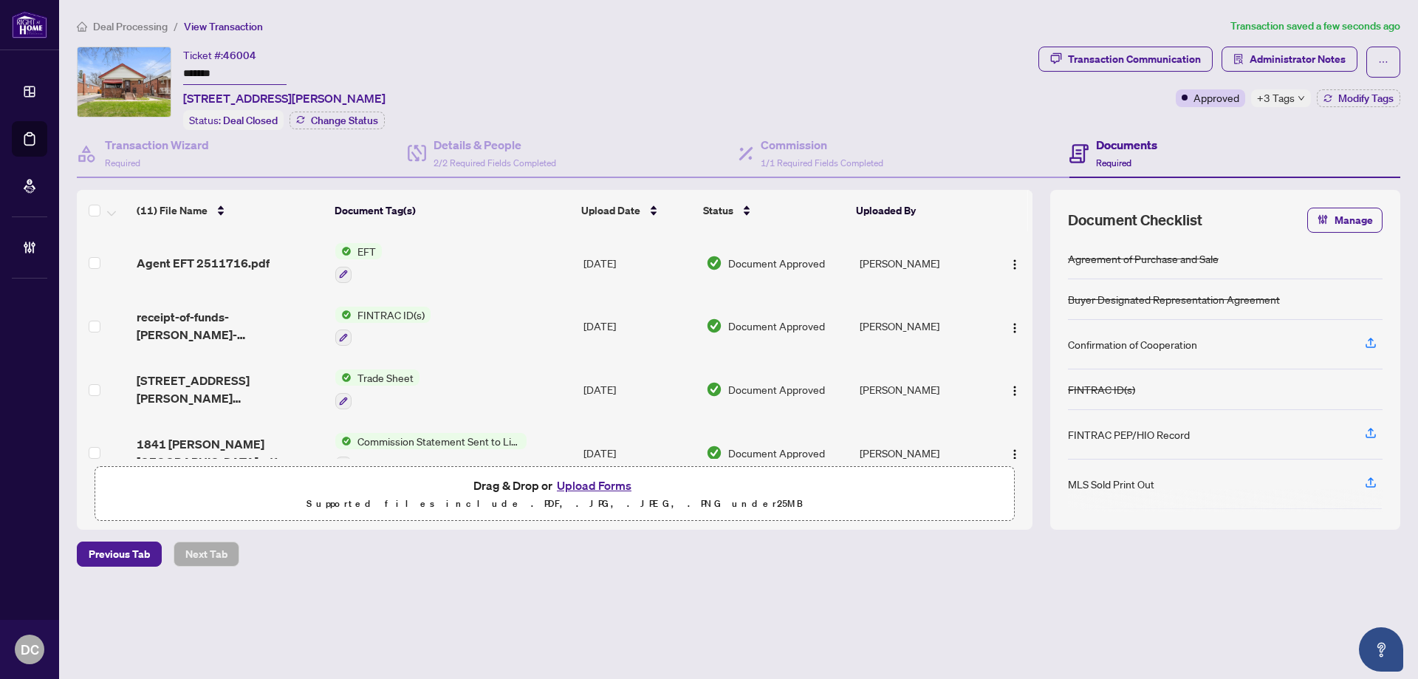
click at [1297, 105] on div "+3 Tags" at bounding box center [1281, 98] width 60 height 18
click at [109, 25] on span "Deal Processing" at bounding box center [130, 26] width 75 height 13
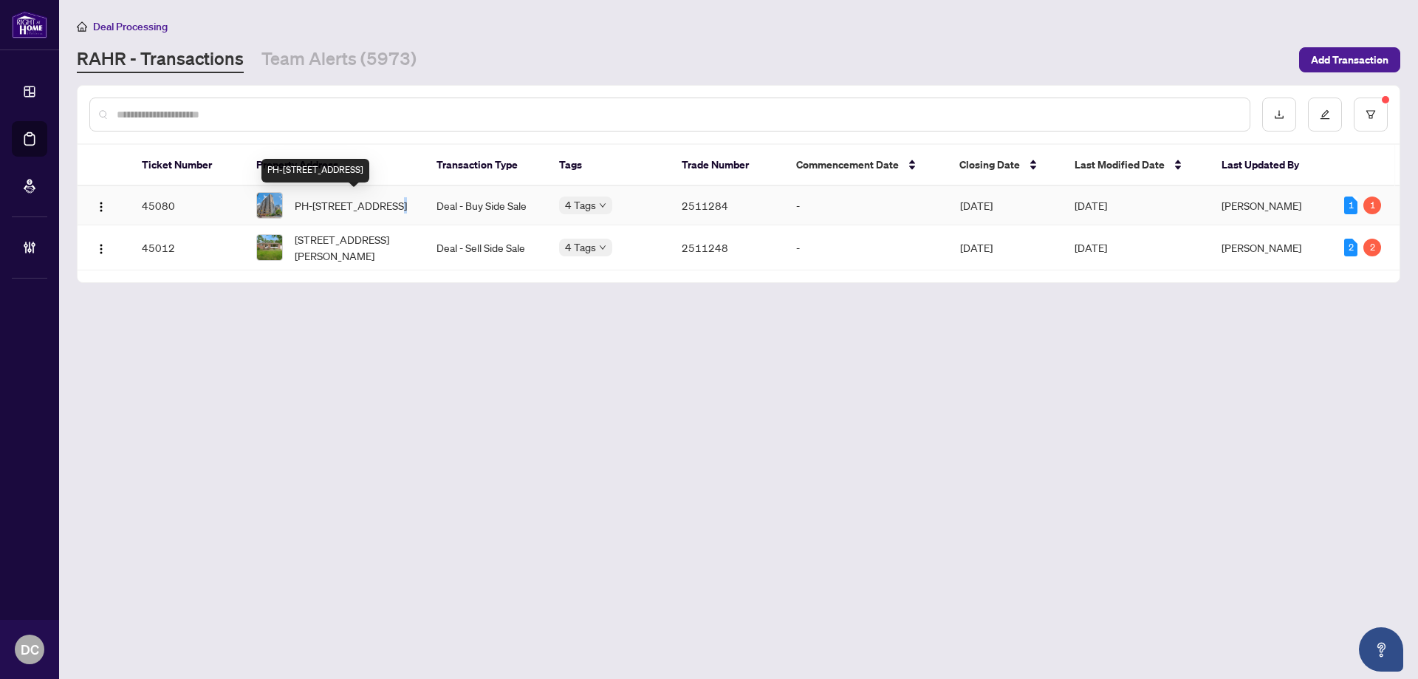
click at [394, 205] on span "PH-2301-470 Laurier Ave, Ottawa, Ontario K1R 7W9, Canada" at bounding box center [351, 205] width 112 height 16
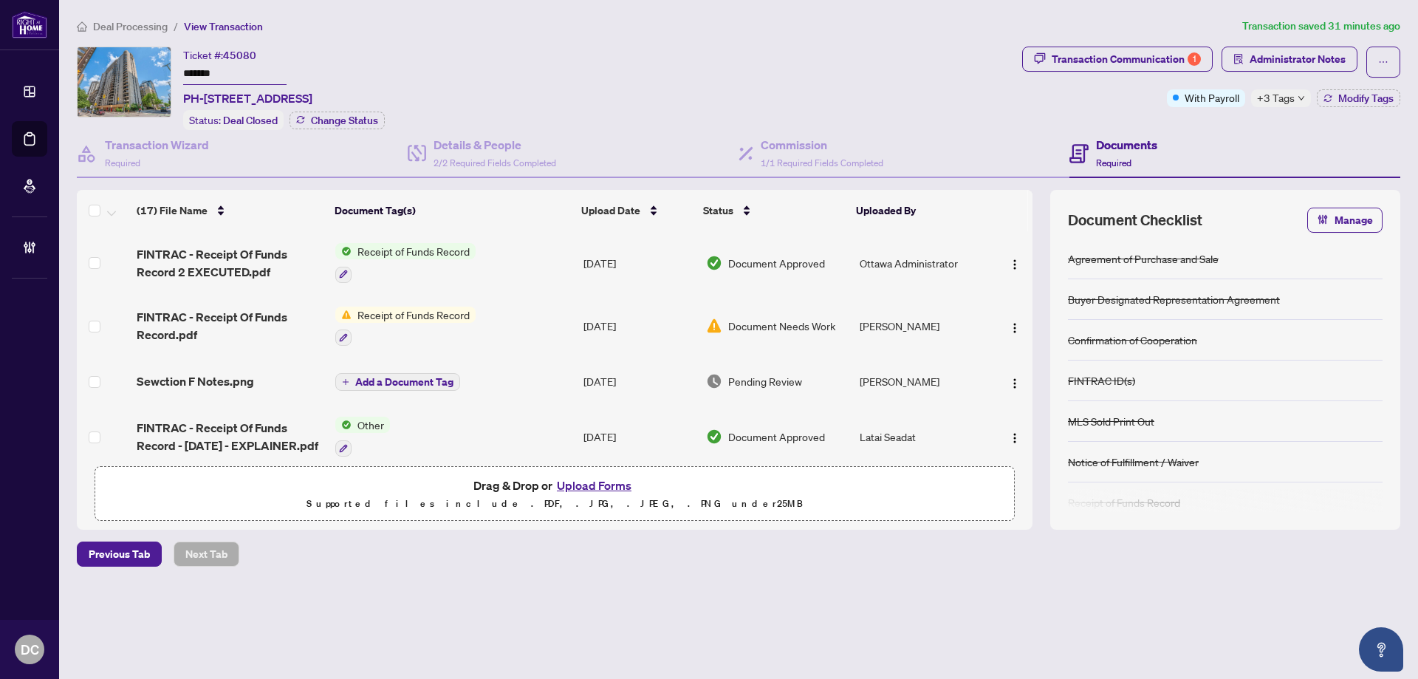
drag, startPoint x: 173, startPoint y: 75, endPoint x: 66, endPoint y: 75, distance: 106.3
click at [66, 75] on main "Deal Processing / View Transaction Transaction saved 31 minutes ago Ticket #: 4…" at bounding box center [738, 339] width 1358 height 679
click at [1341, 104] on button "Modify Tags" at bounding box center [1357, 98] width 83 height 18
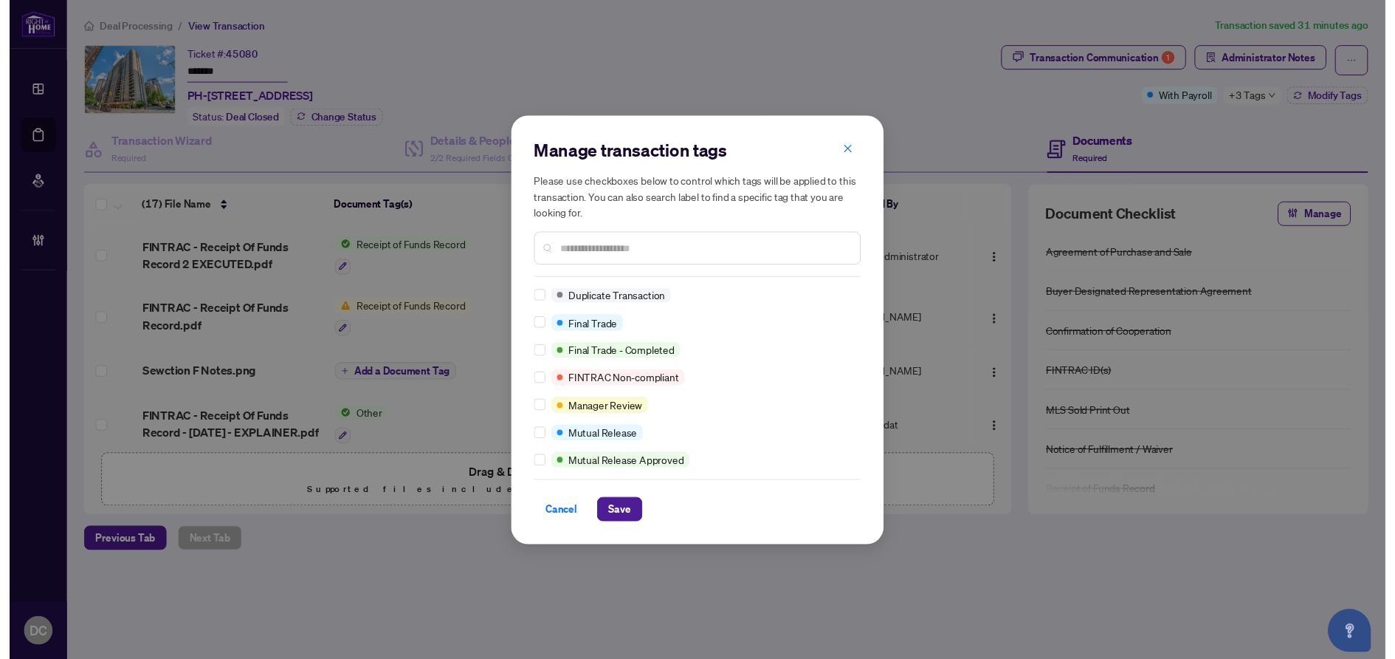
scroll to position [1, 0]
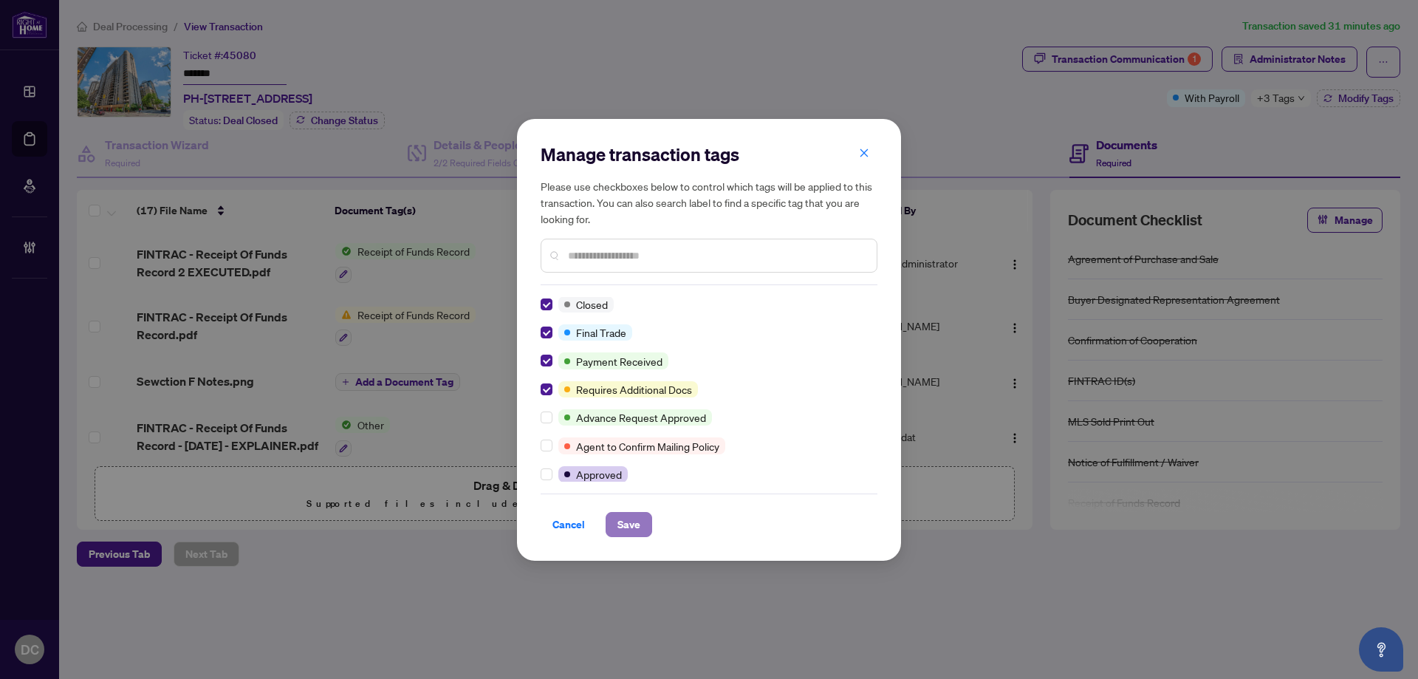
click at [631, 524] on span "Save" at bounding box center [628, 524] width 23 height 24
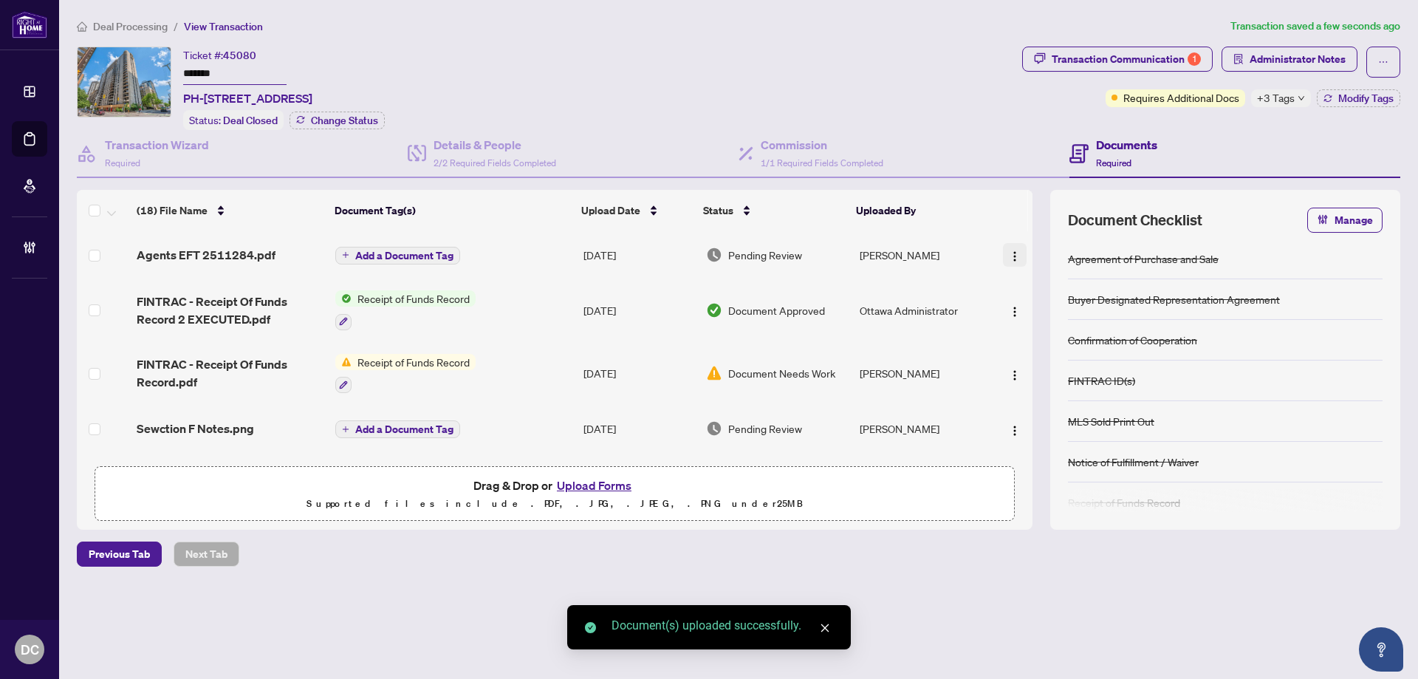
click at [1014, 255] on img "button" at bounding box center [1015, 256] width 12 height 12
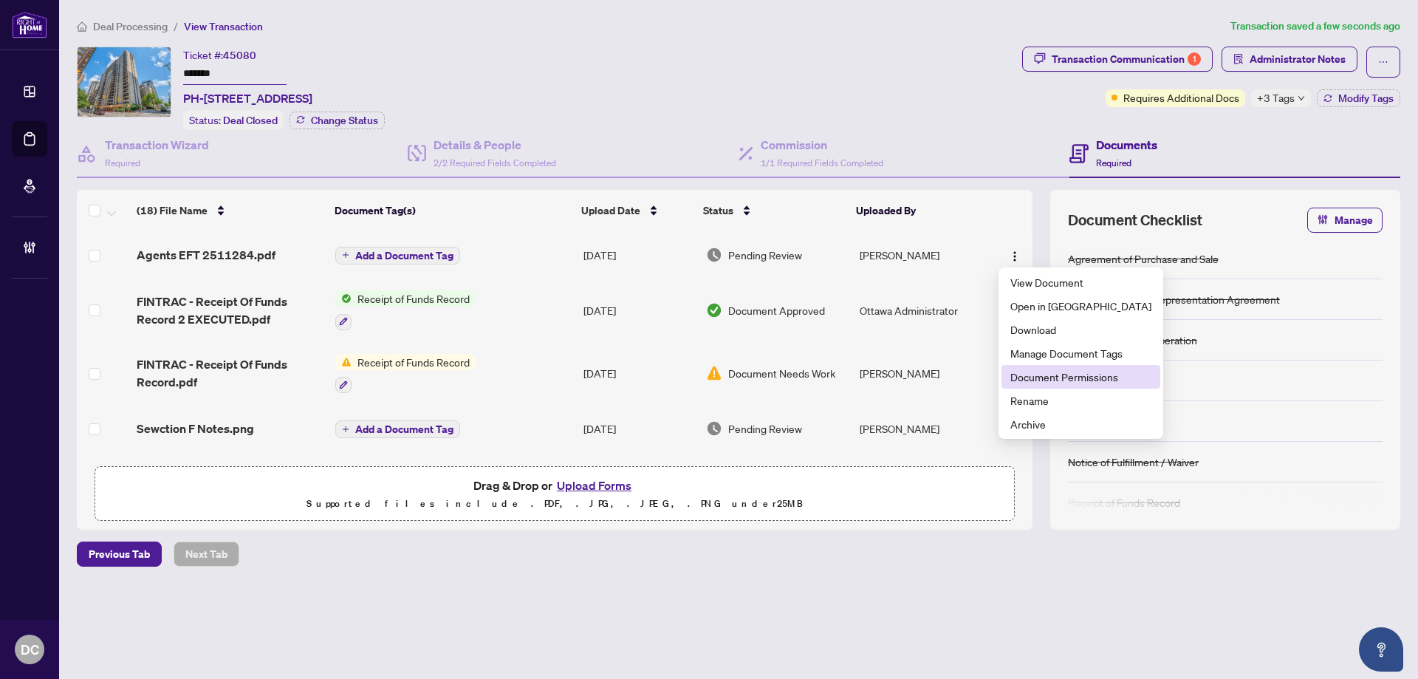
click at [1057, 379] on span "Document Permissions" at bounding box center [1080, 376] width 141 height 16
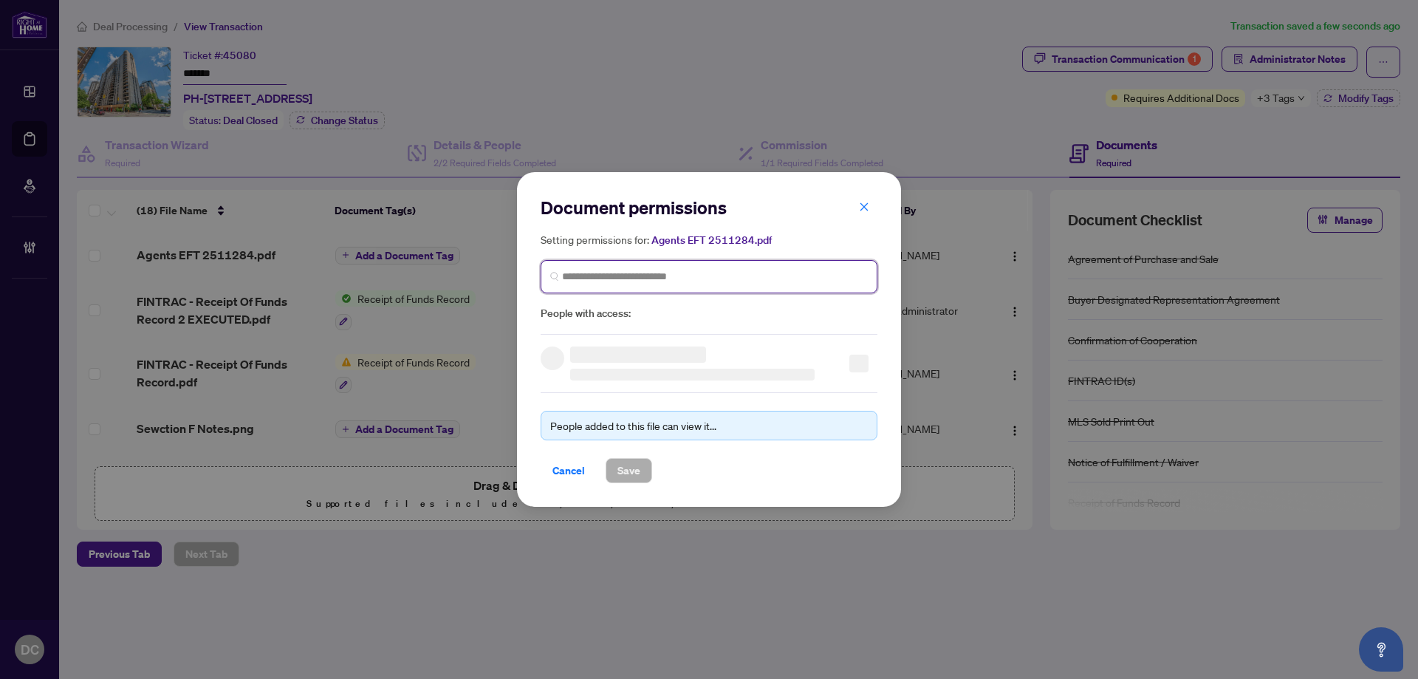
click at [769, 280] on input "search" at bounding box center [715, 277] width 306 height 16
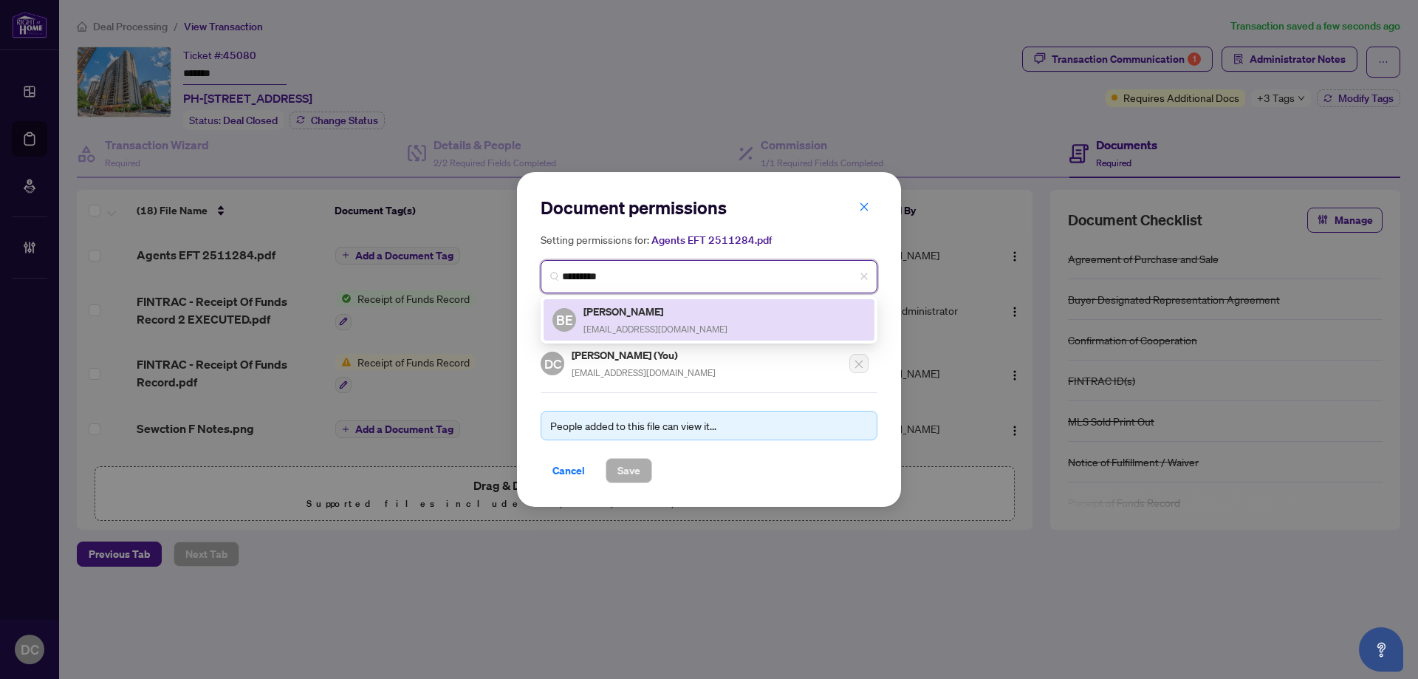
click at [664, 324] on span "bjorn@endemann.ca" at bounding box center [655, 328] width 144 height 11
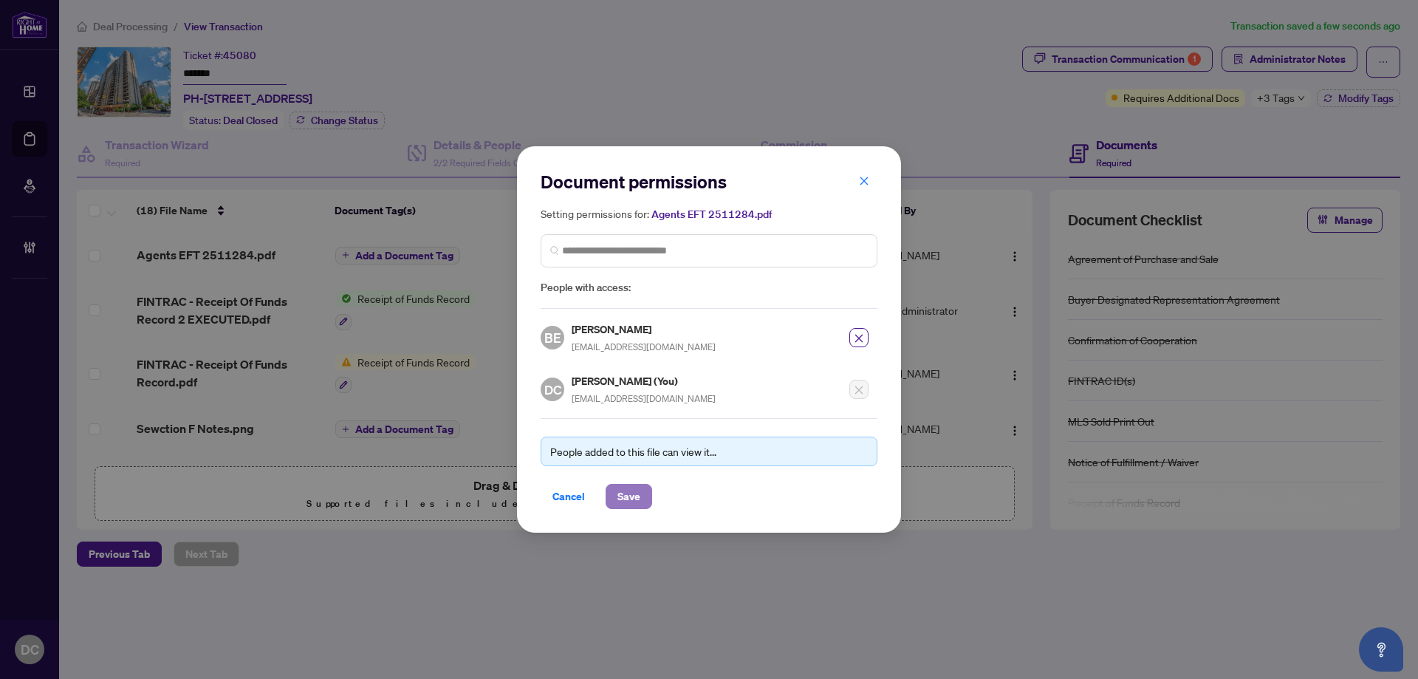
click at [633, 491] on span "Save" at bounding box center [628, 496] width 23 height 24
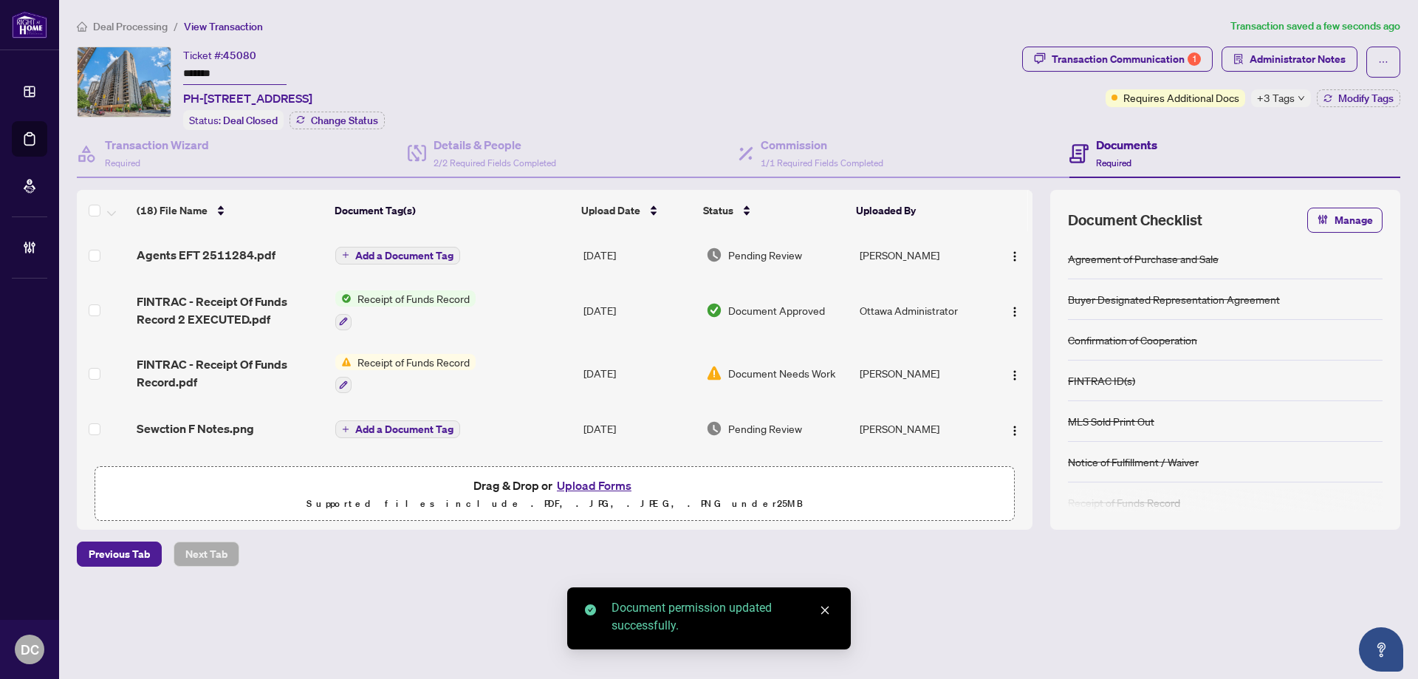
click at [433, 252] on span "Add a Document Tag" at bounding box center [404, 255] width 98 height 10
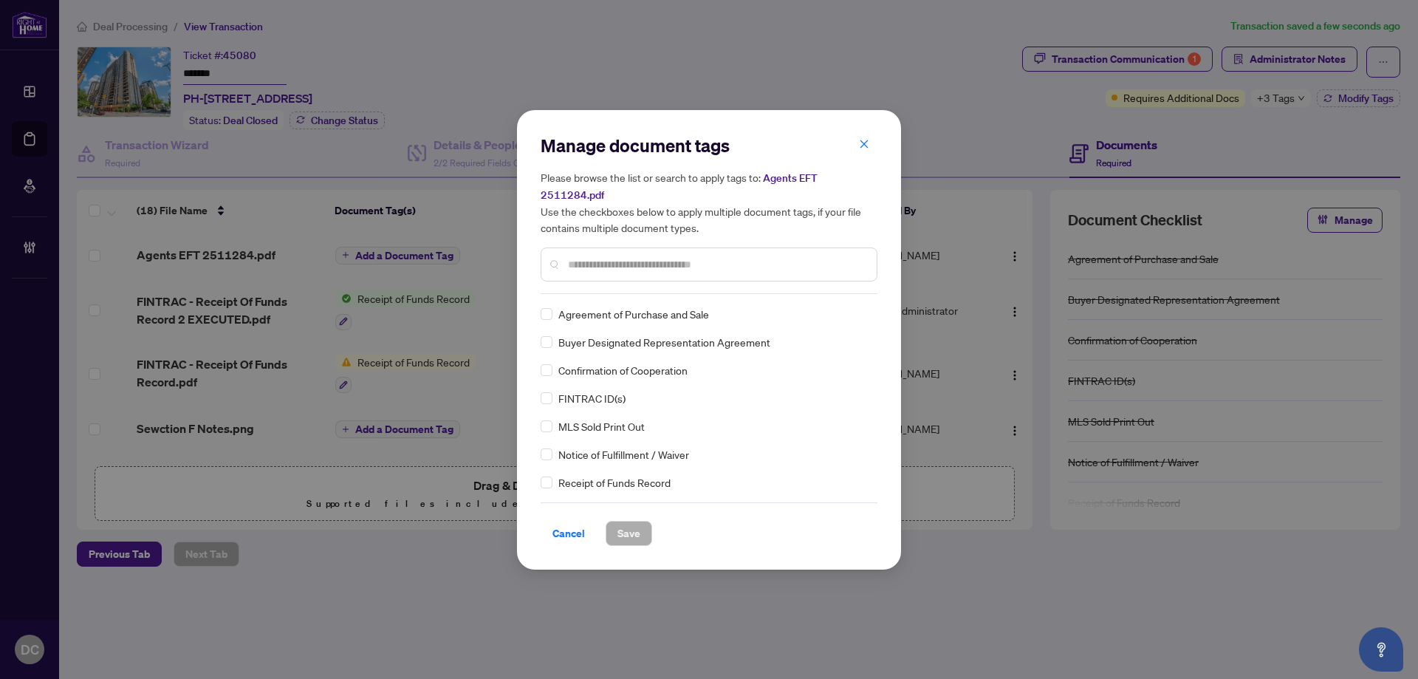
click at [718, 261] on input "text" at bounding box center [716, 264] width 297 height 16
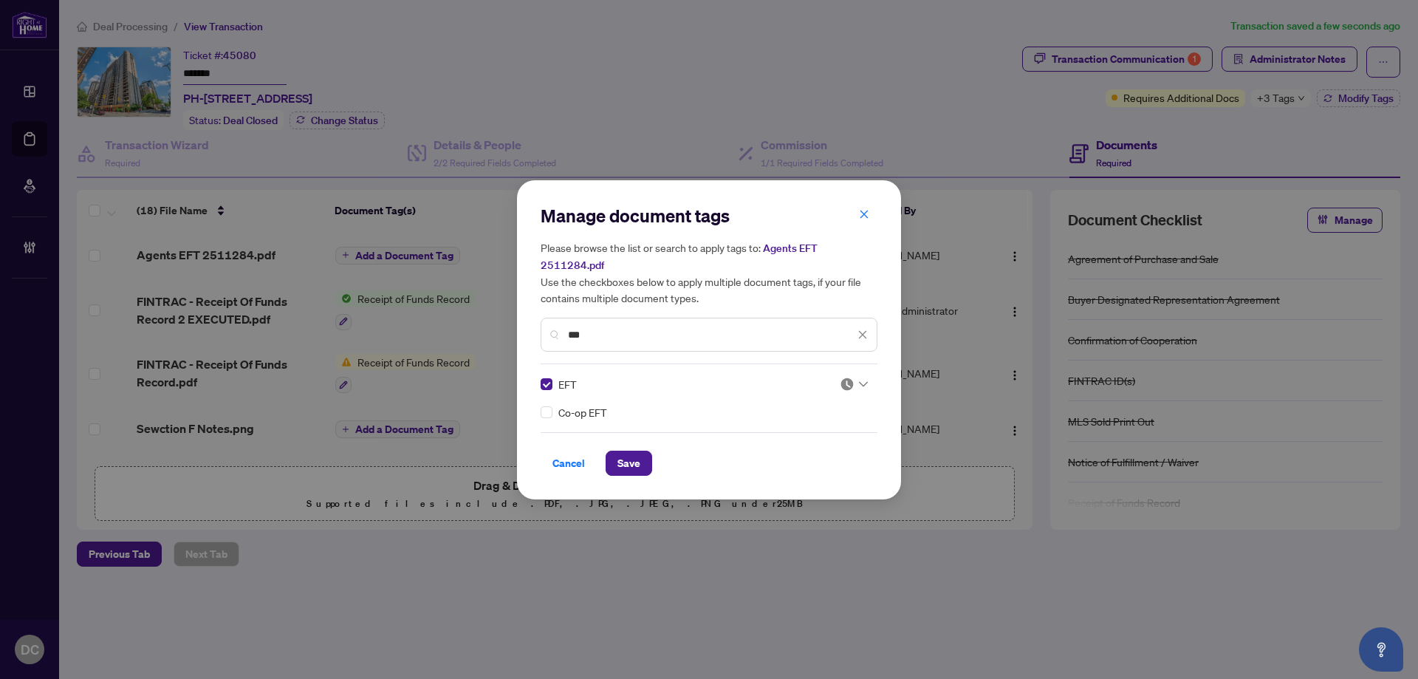
click at [860, 377] on div at bounding box center [853, 384] width 28 height 15
click at [826, 455] on div "Approved" at bounding box center [809, 455] width 95 height 16
click at [642, 466] on button "Save" at bounding box center [628, 462] width 47 height 25
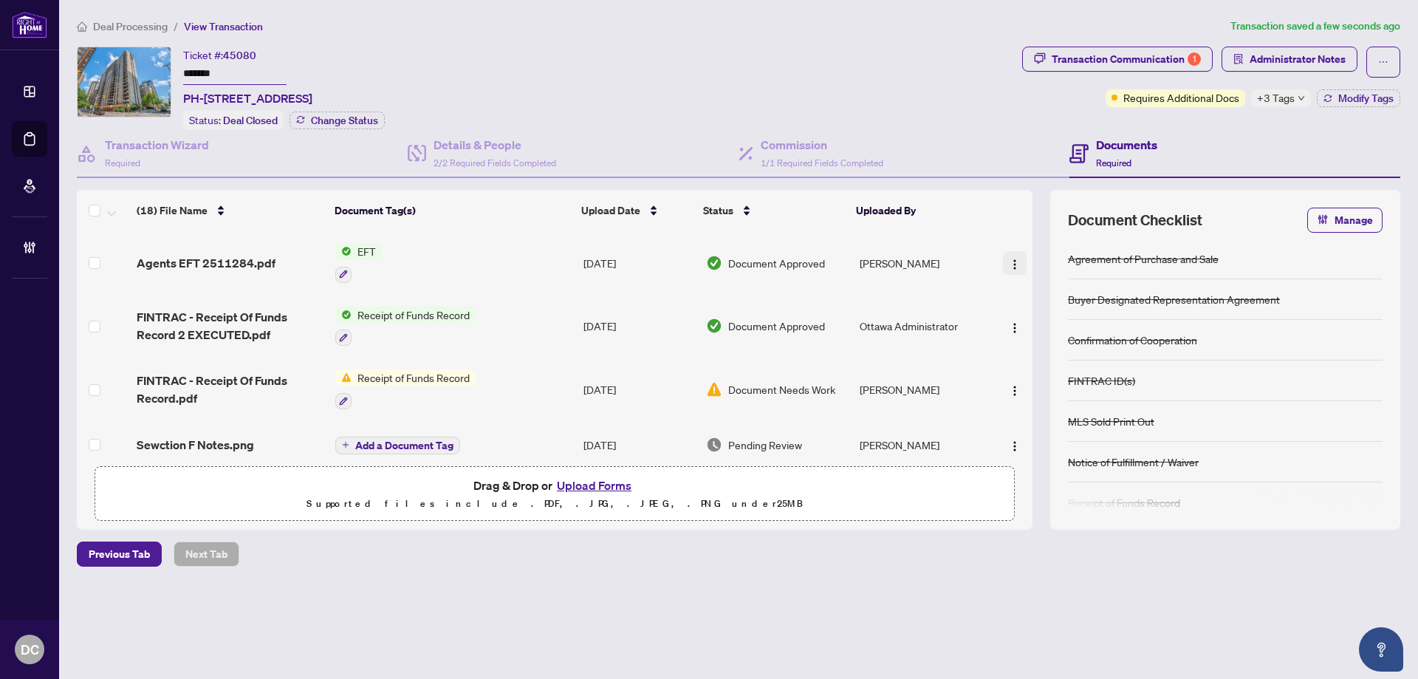
click at [1009, 265] on img "button" at bounding box center [1015, 264] width 12 height 12
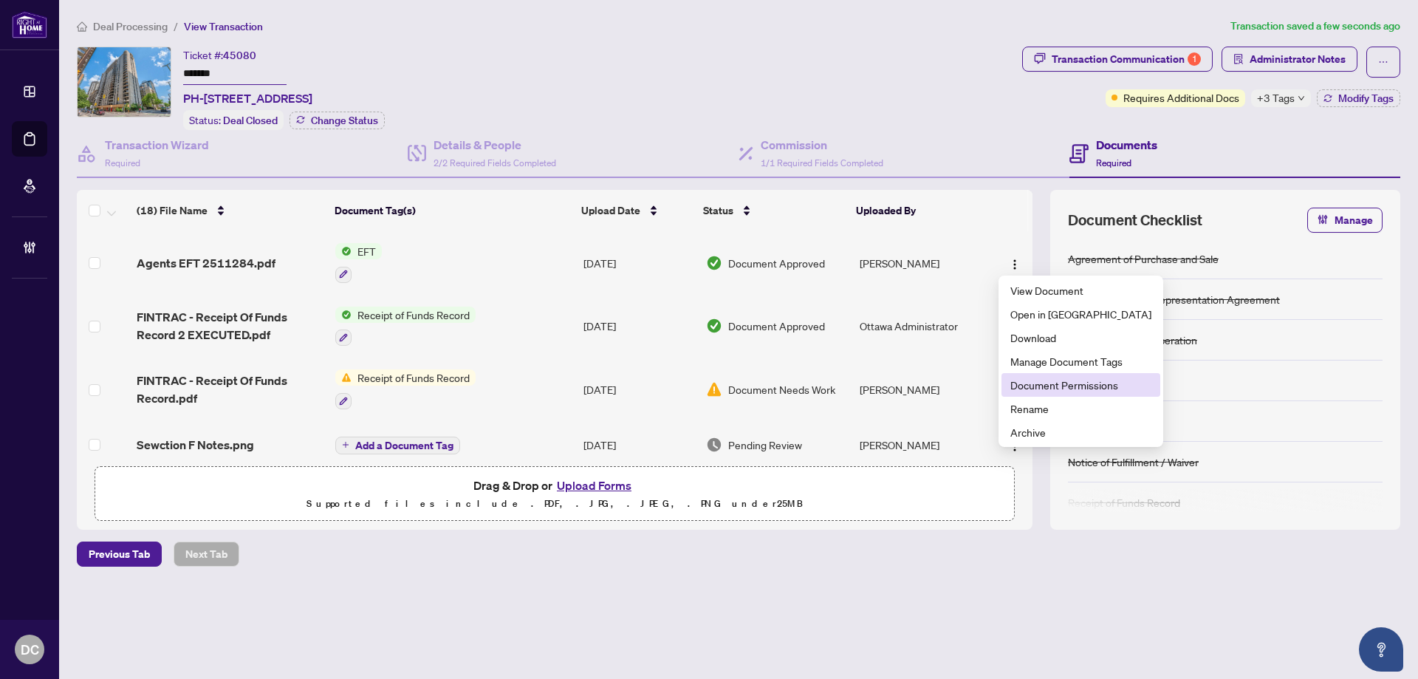
click at [1026, 381] on span "Document Permissions" at bounding box center [1080, 385] width 141 height 16
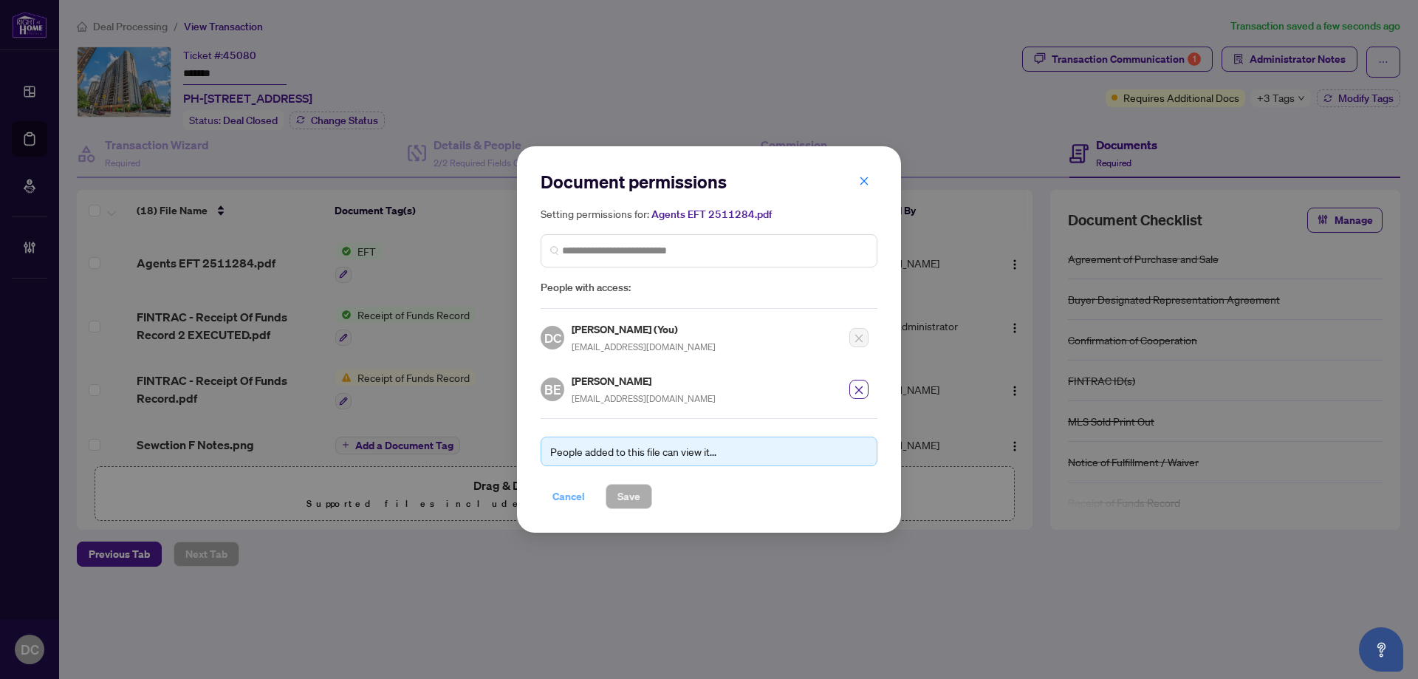
click at [561, 496] on span "Cancel" at bounding box center [568, 496] width 32 height 24
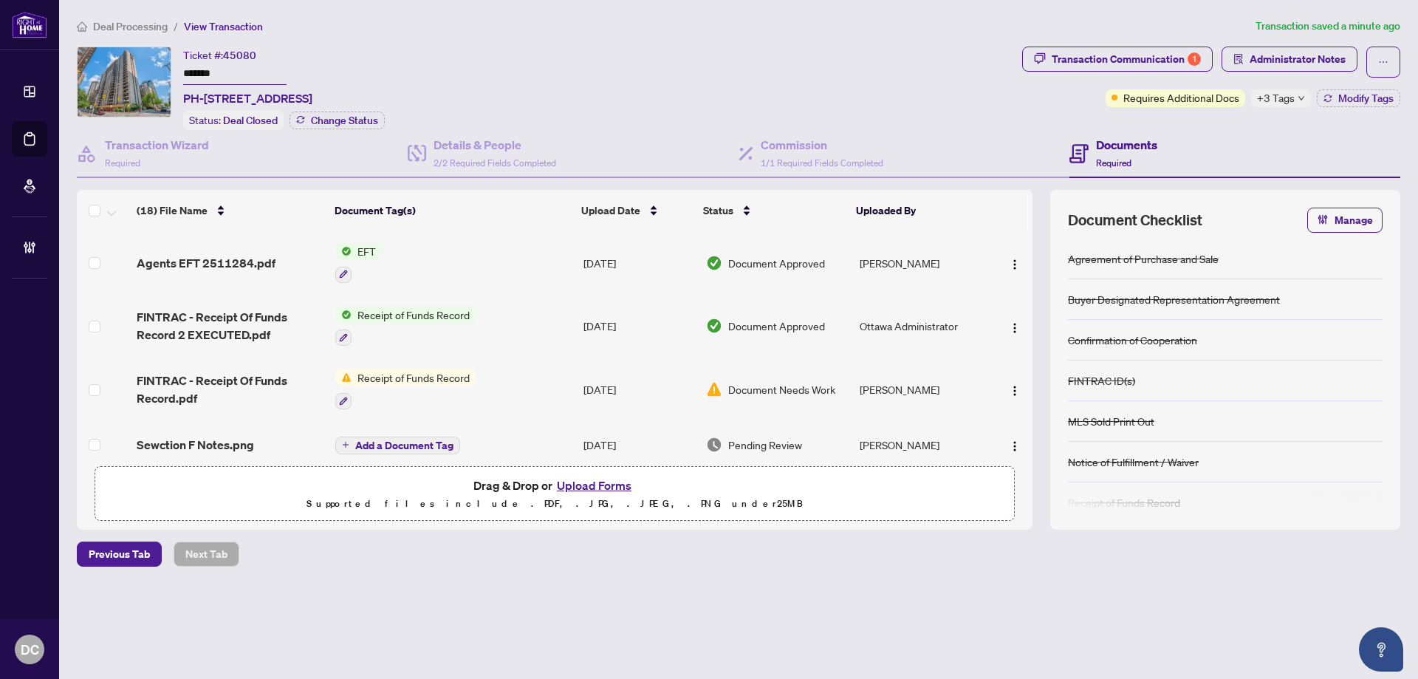
click at [157, 30] on span "Deal Processing" at bounding box center [130, 26] width 75 height 13
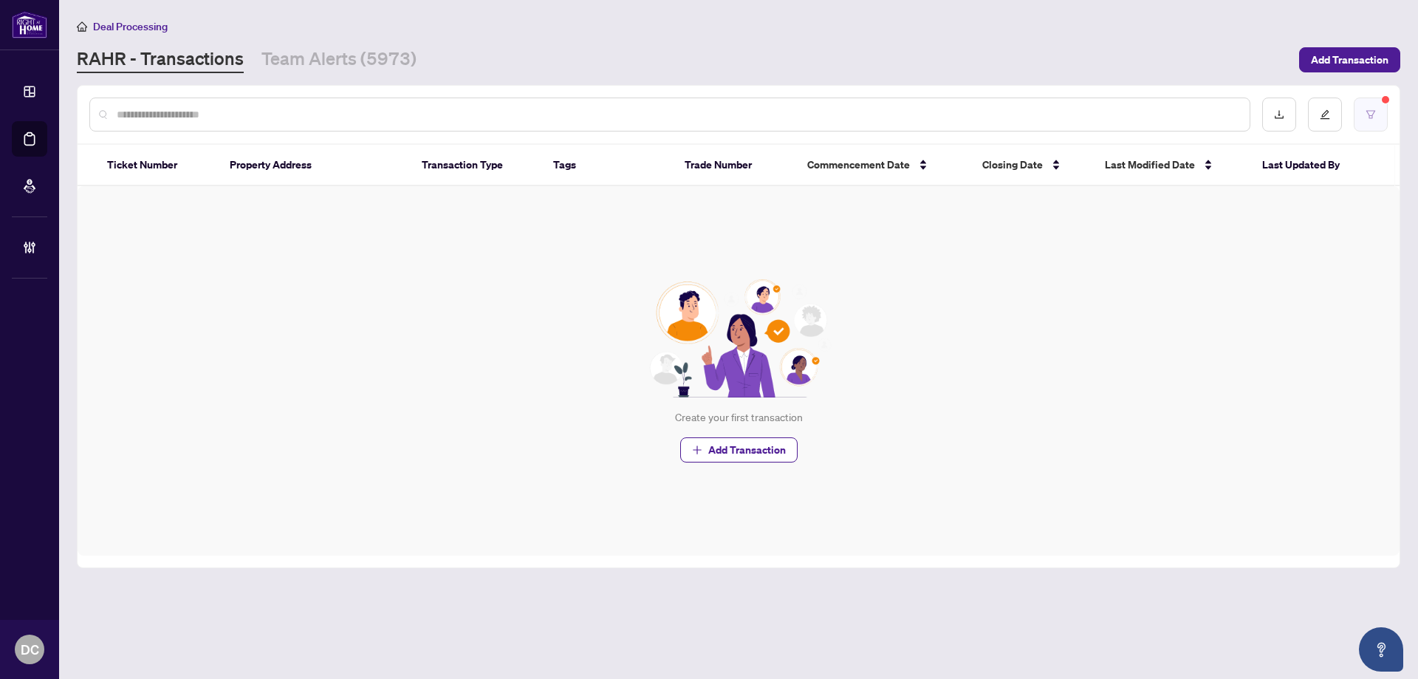
click at [1358, 113] on button "button" at bounding box center [1370, 114] width 34 height 34
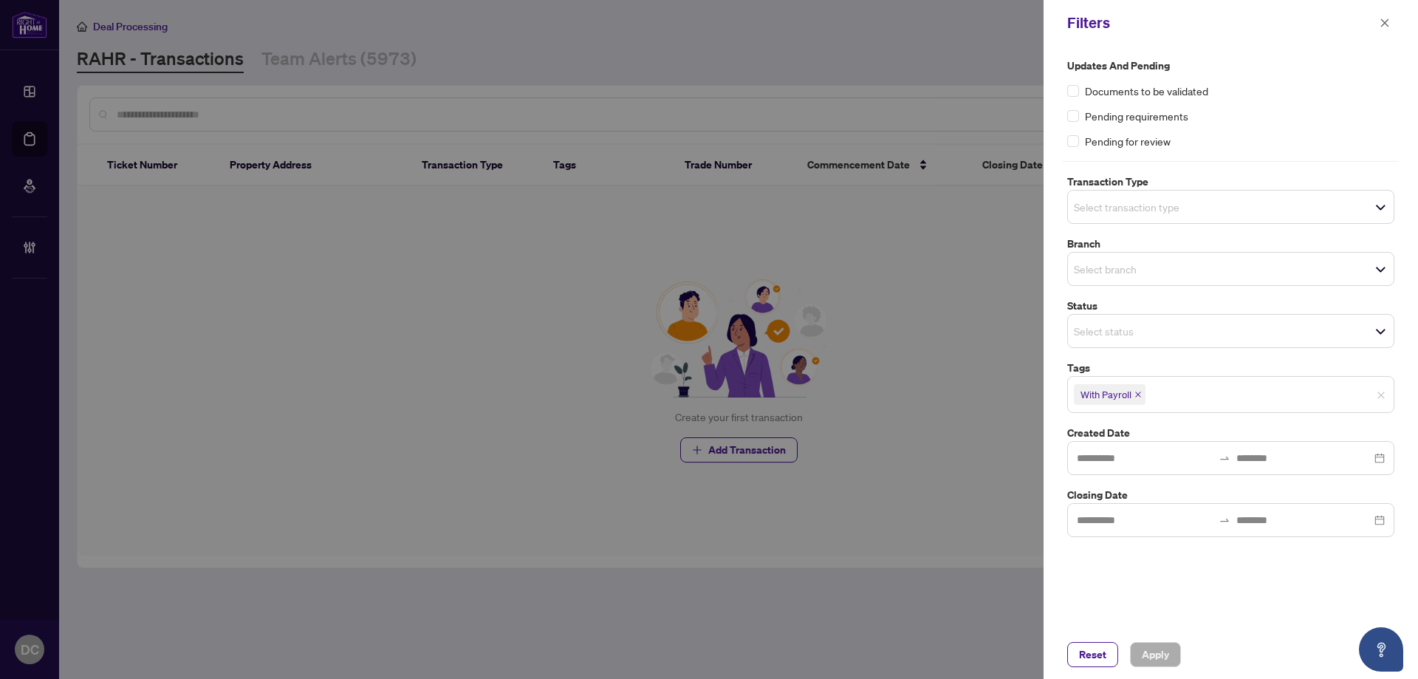
click at [1138, 394] on icon "close" at bounding box center [1137, 394] width 7 height 7
click at [1147, 651] on span "Apply" at bounding box center [1154, 654] width 27 height 24
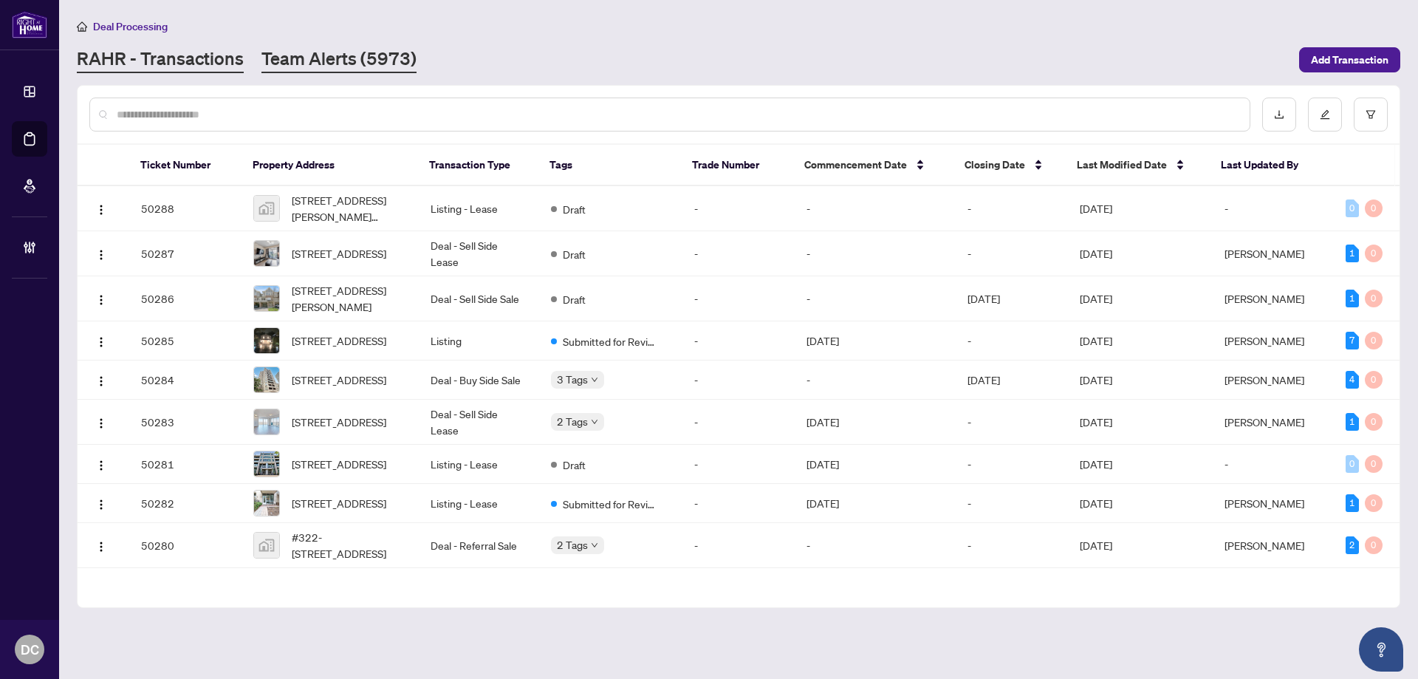
click at [376, 57] on link "Team Alerts (5973)" at bounding box center [338, 60] width 155 height 27
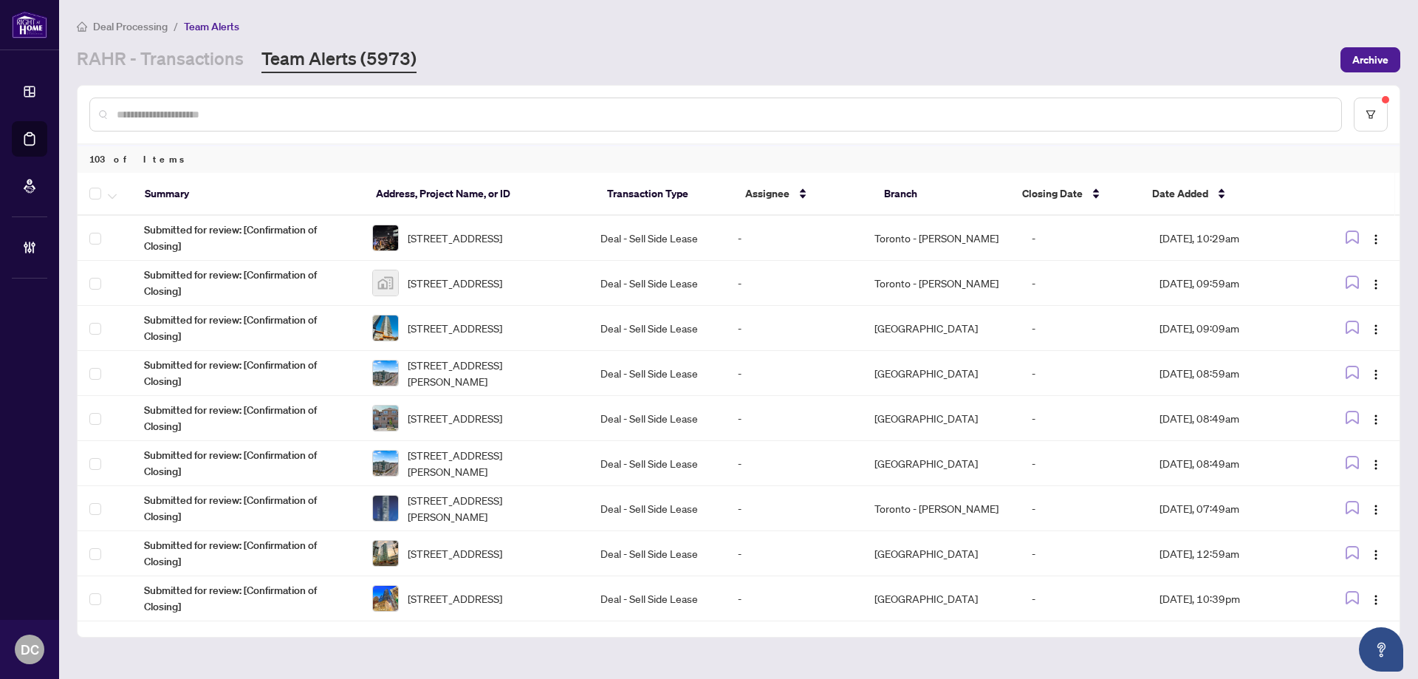
drag, startPoint x: 1206, startPoint y: 199, endPoint x: 95, endPoint y: 106, distance: 1115.0
click at [1204, 198] on span "Date Added" at bounding box center [1180, 193] width 56 height 16
click at [1175, 190] on span "Date Added" at bounding box center [1180, 193] width 56 height 16
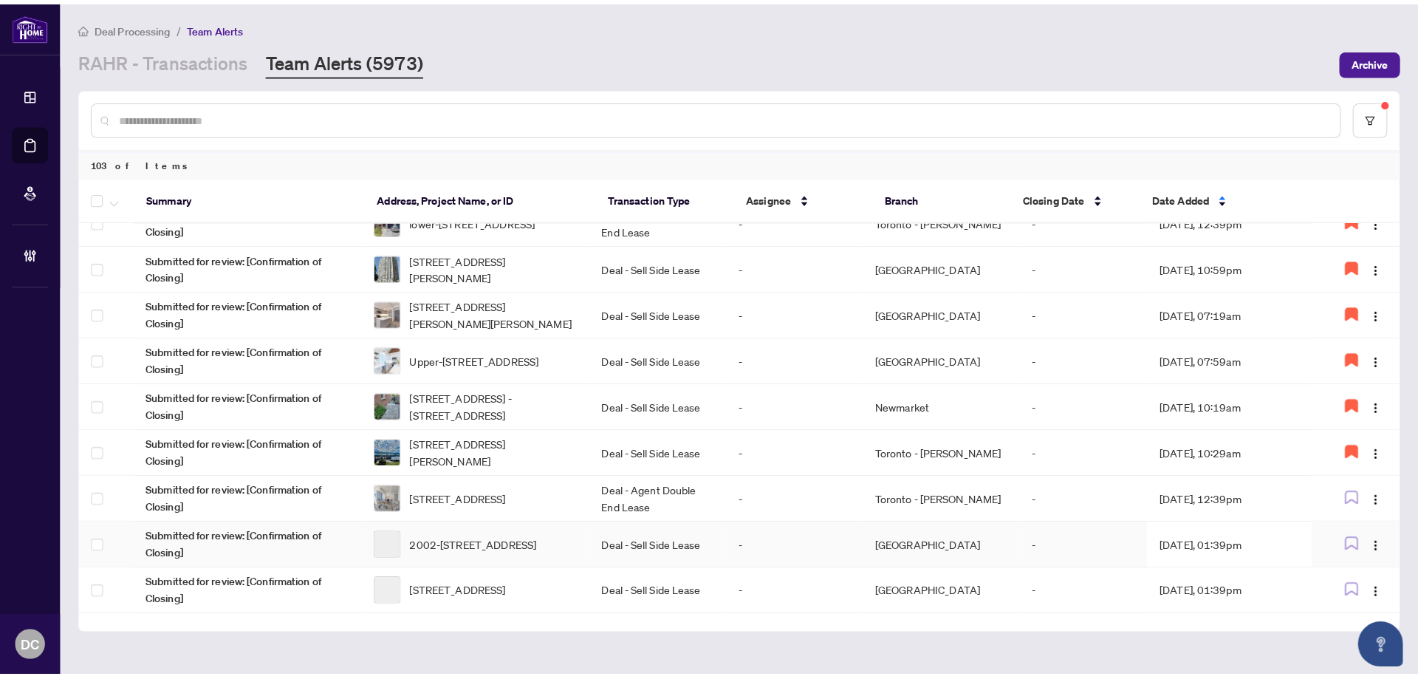
scroll to position [221, 0]
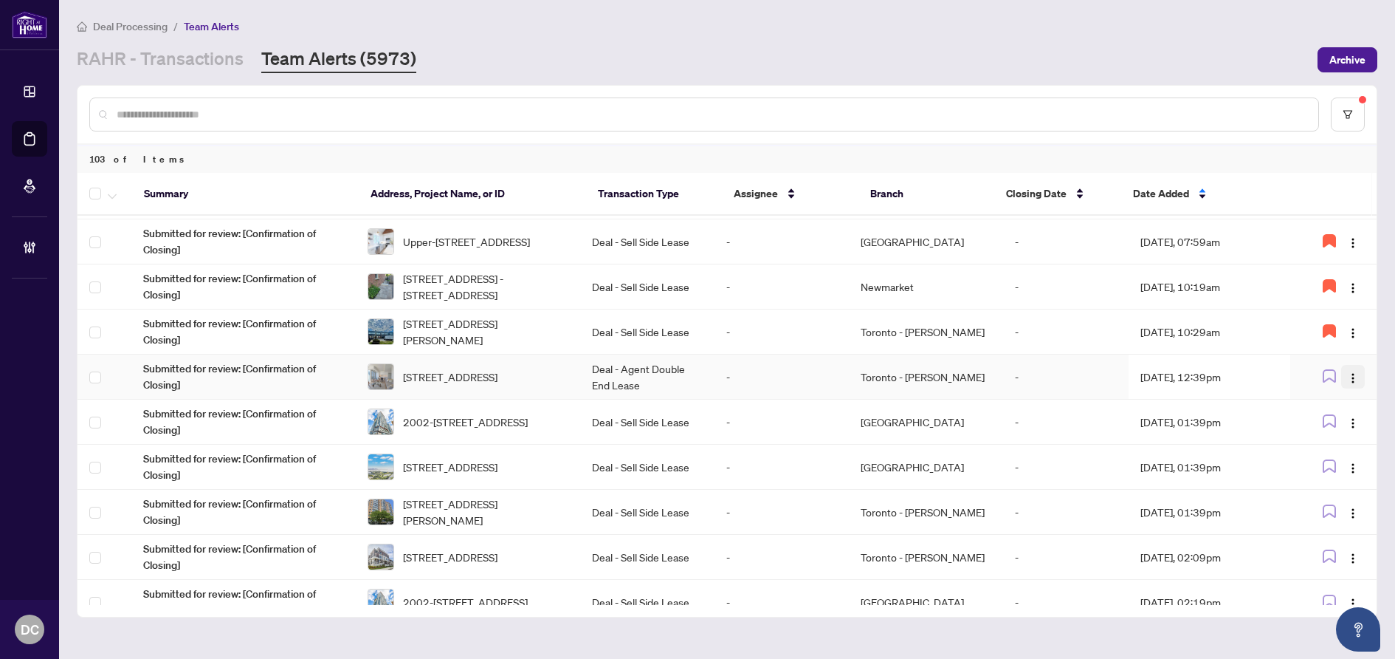
click at [1350, 374] on img "button" at bounding box center [1353, 378] width 12 height 12
click at [1313, 406] on span "Assign Myself" at bounding box center [1314, 405] width 69 height 16
click at [1169, 384] on td "Aug/21/2025, 12:39pm" at bounding box center [1210, 376] width 162 height 45
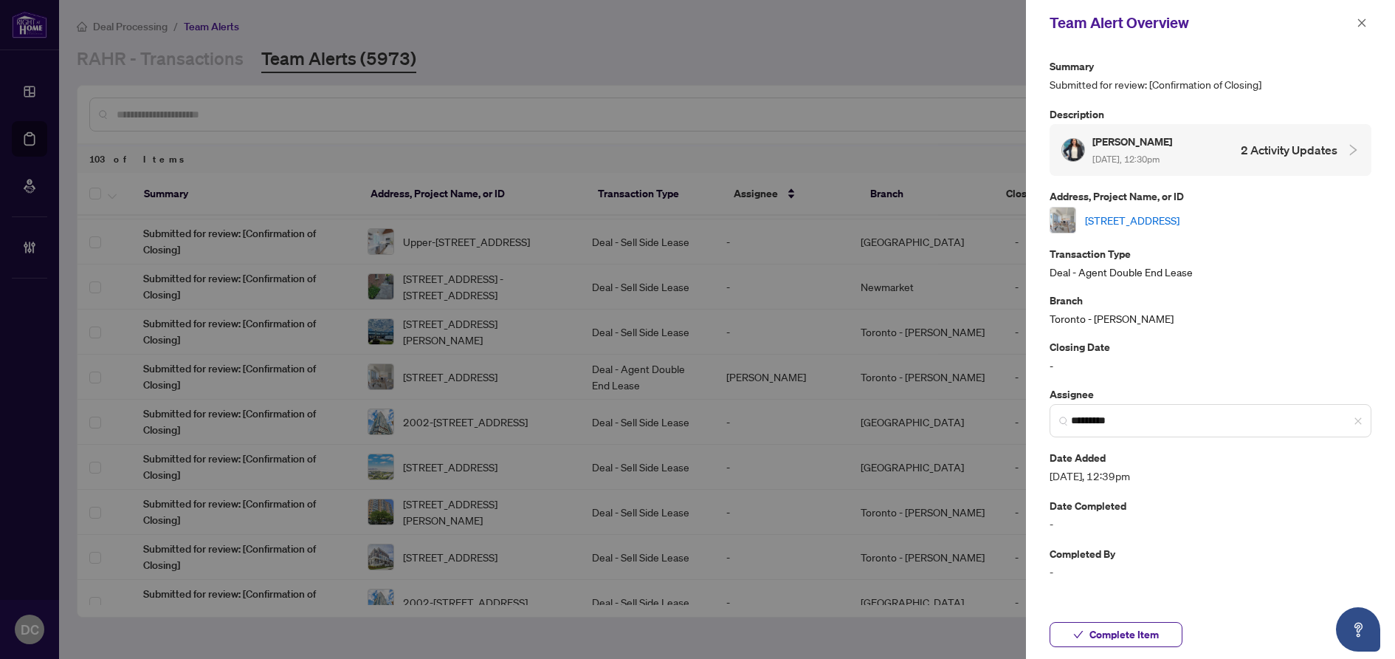
click at [1180, 221] on link "2219-158 Front St, Toronto, Ontario M5A 1E5, Canada" at bounding box center [1132, 220] width 95 height 16
click at [1366, 417] on span "*********" at bounding box center [1211, 420] width 322 height 33
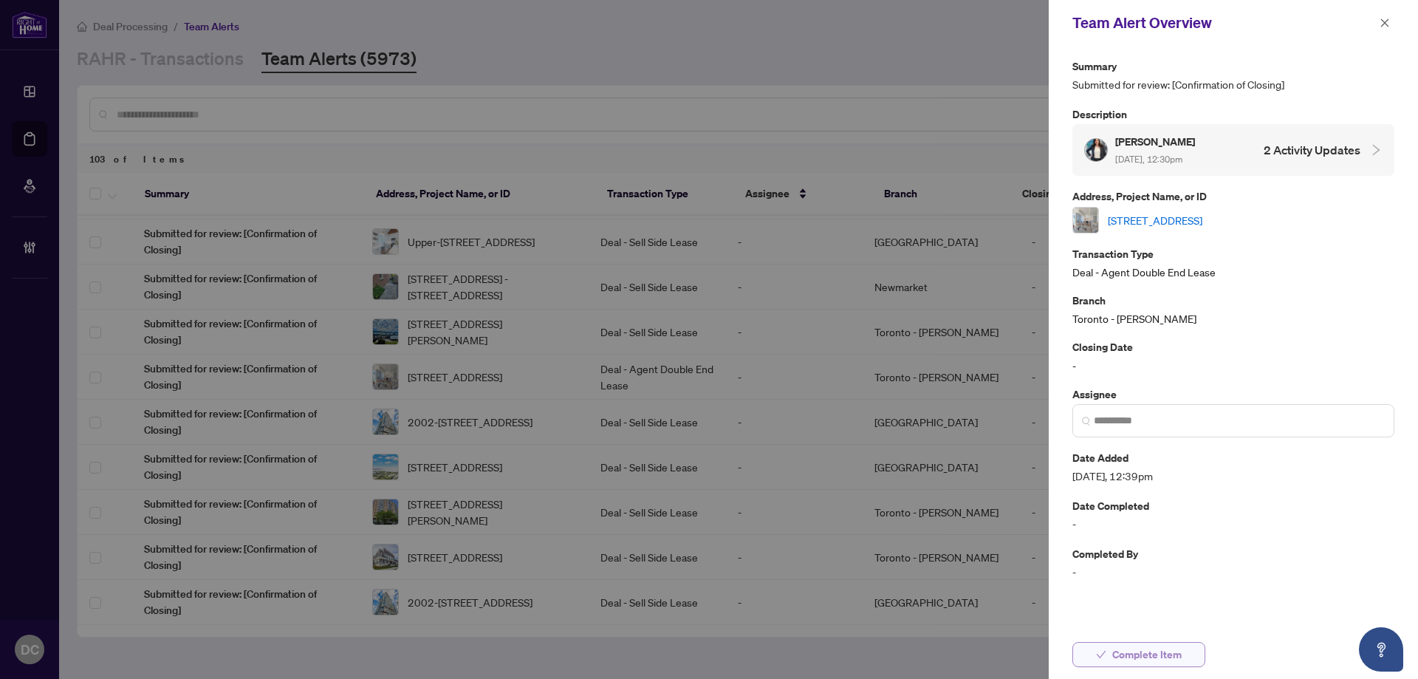
click at [1189, 656] on button "Complete Item" at bounding box center [1138, 654] width 133 height 25
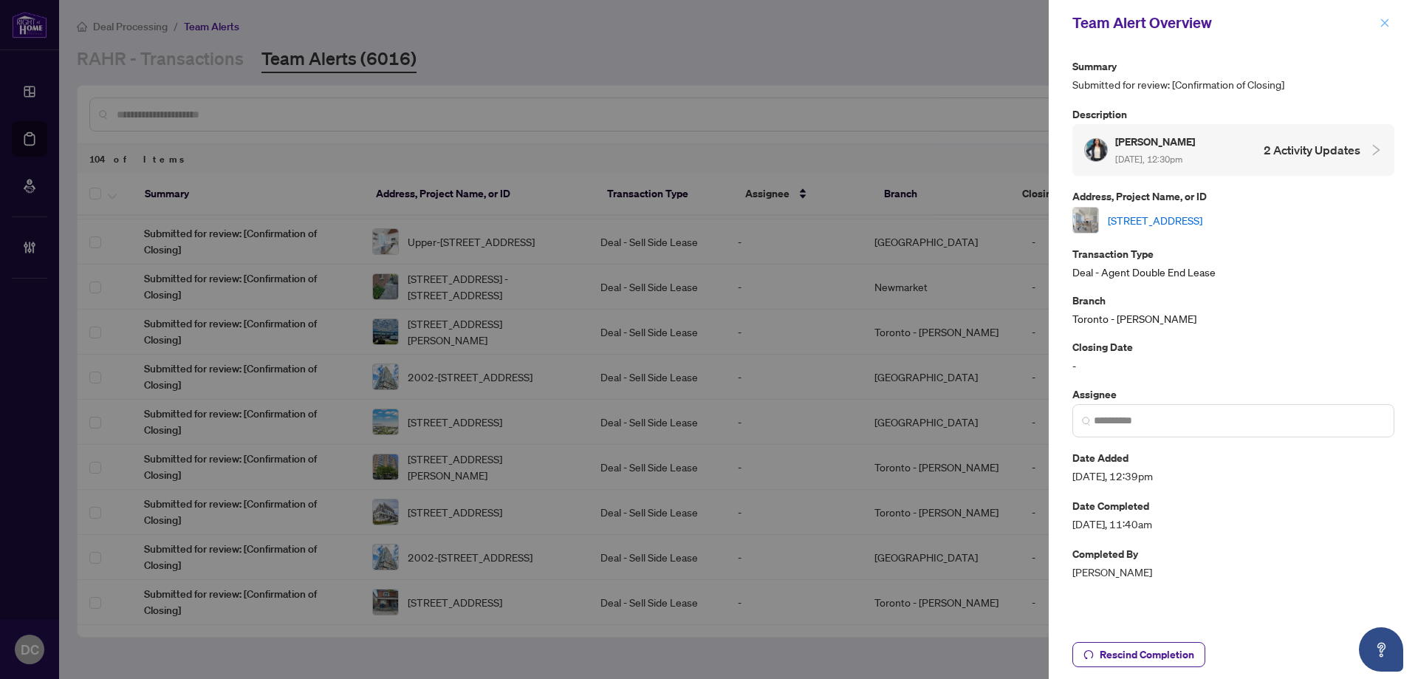
click at [1381, 23] on icon "close" at bounding box center [1384, 23] width 10 height 10
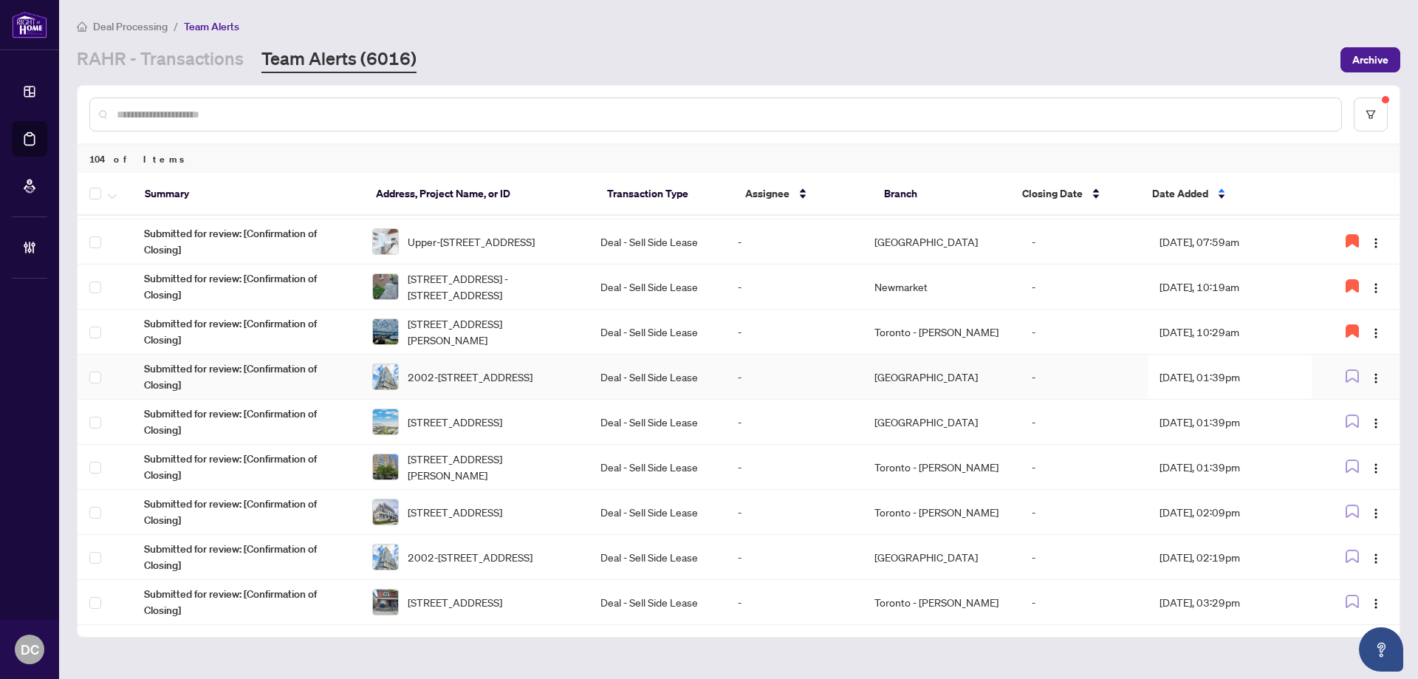
click at [1213, 379] on td "Aug/21/2025, 01:39pm" at bounding box center [1229, 376] width 165 height 45
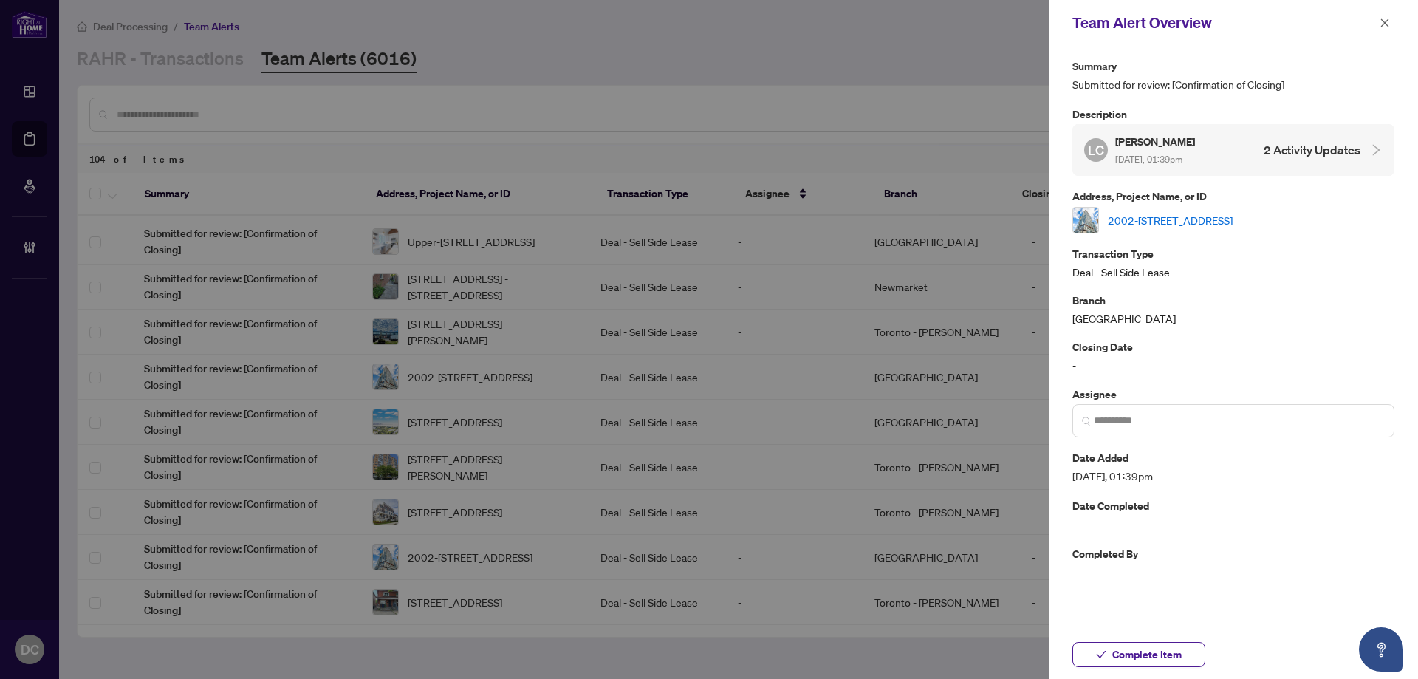
click at [1232, 215] on link "2002-19 Western Battery Rd, Toronto, Ontario M6K 0E3, Canada" at bounding box center [1169, 220] width 125 height 16
click at [1196, 651] on button "Complete Item" at bounding box center [1138, 654] width 133 height 25
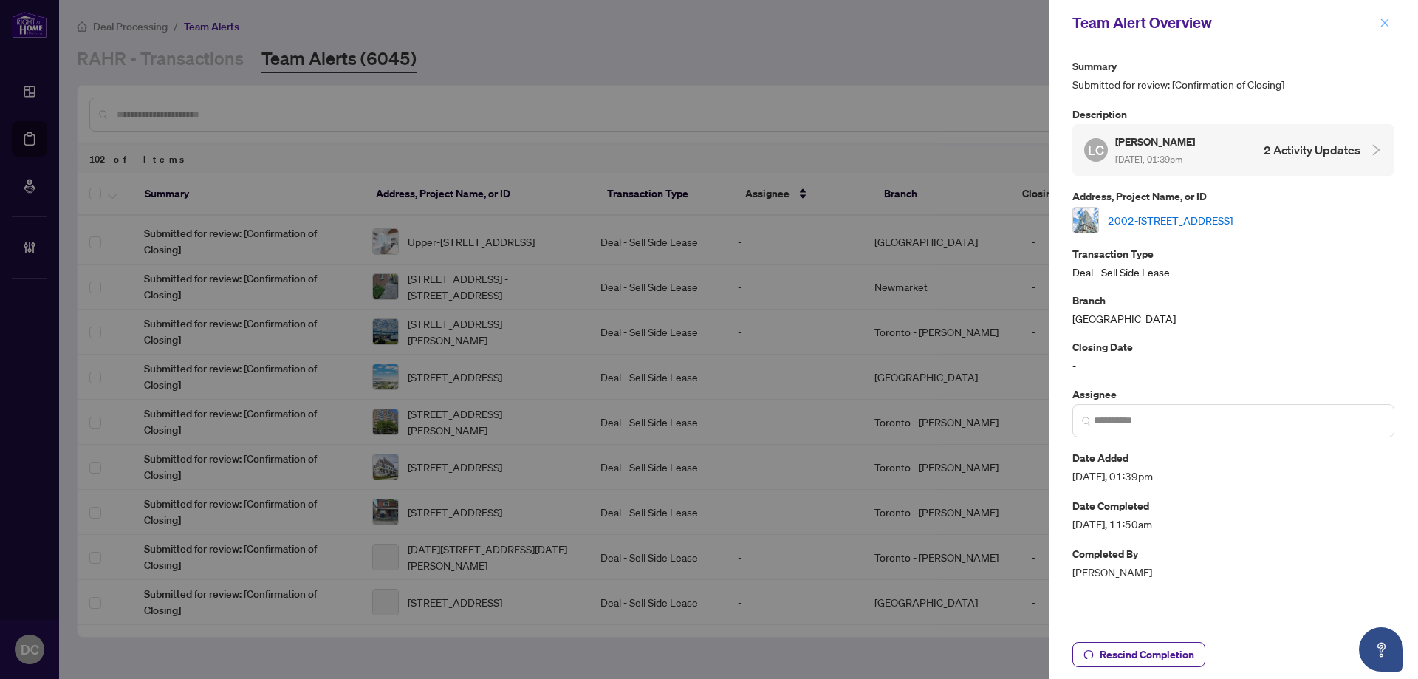
click at [1385, 21] on icon "close" at bounding box center [1384, 23] width 10 height 10
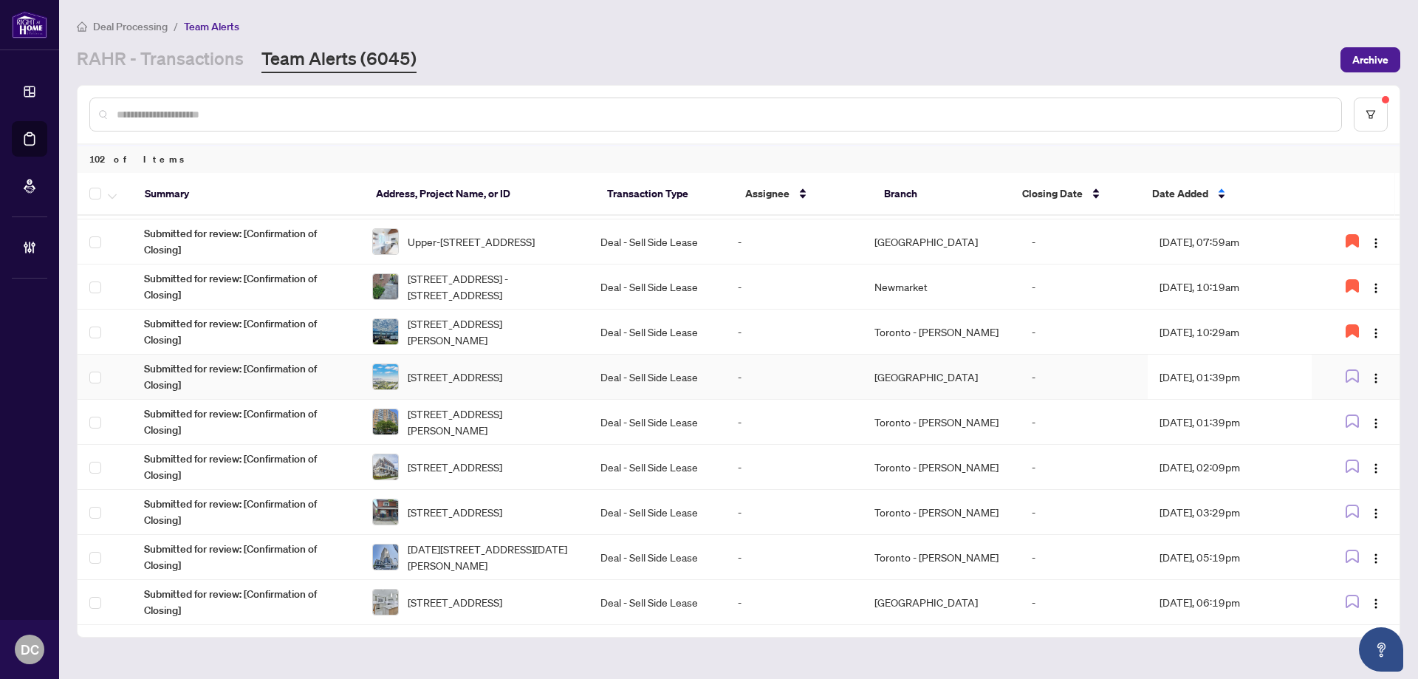
click at [1274, 375] on td "Aug/21/2025, 01:39pm" at bounding box center [1229, 376] width 165 height 45
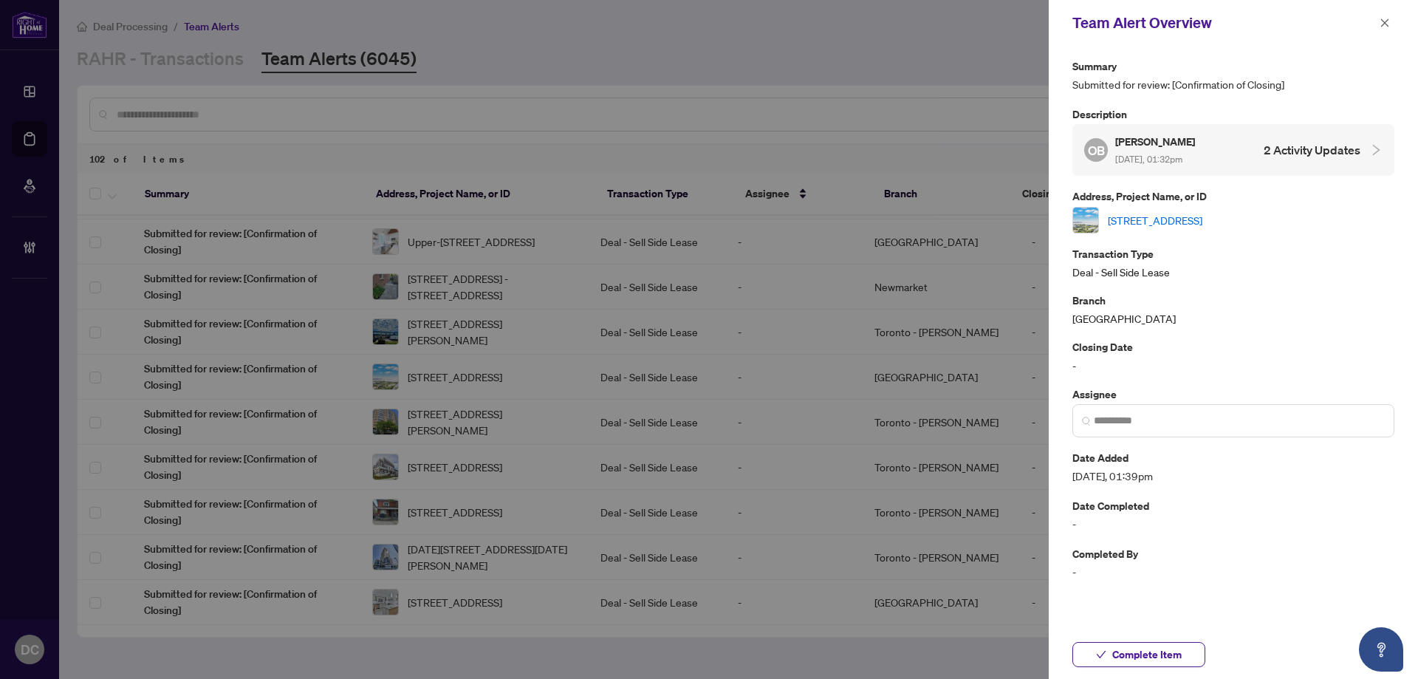
click at [1202, 220] on link "2701-2230 Lakeshore Blvd, Toronto, Ontario M8V 1A5, Canada" at bounding box center [1154, 220] width 95 height 16
click at [1139, 653] on span "Complete Item" at bounding box center [1146, 654] width 69 height 24
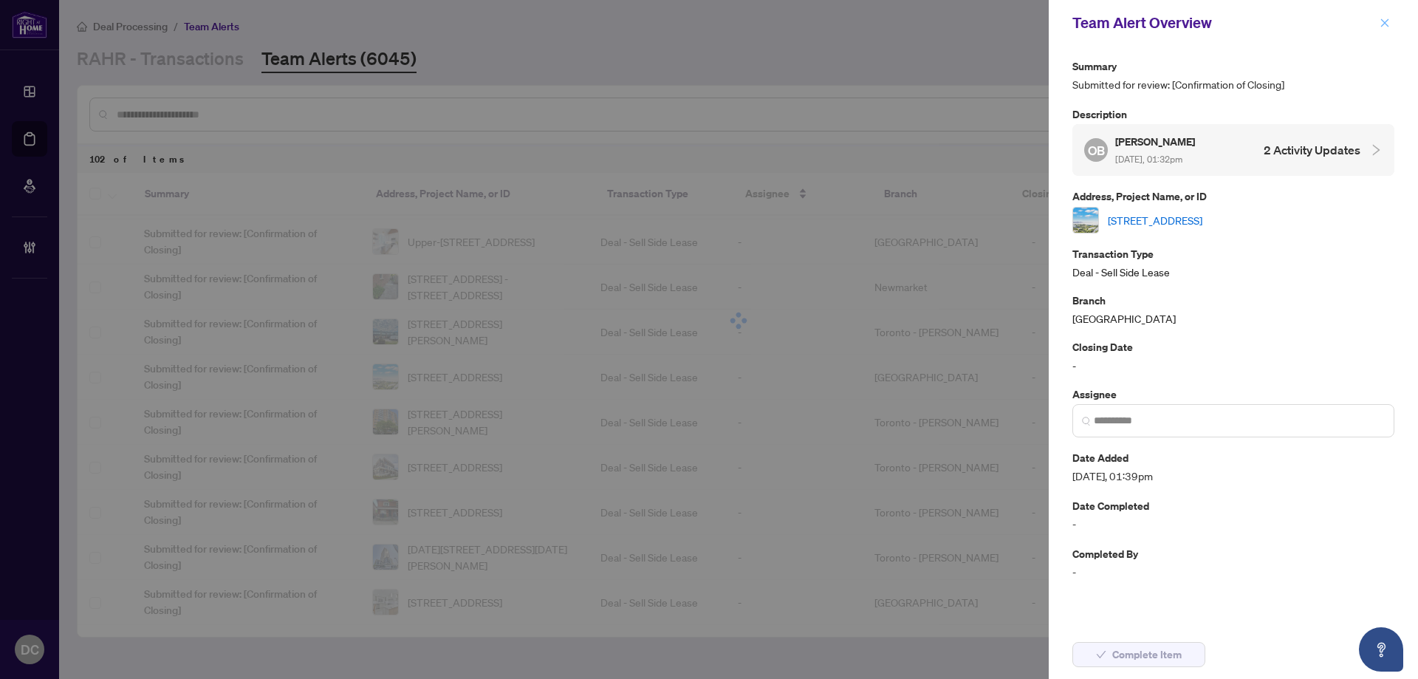
click at [1382, 21] on icon "close" at bounding box center [1385, 22] width 8 height 8
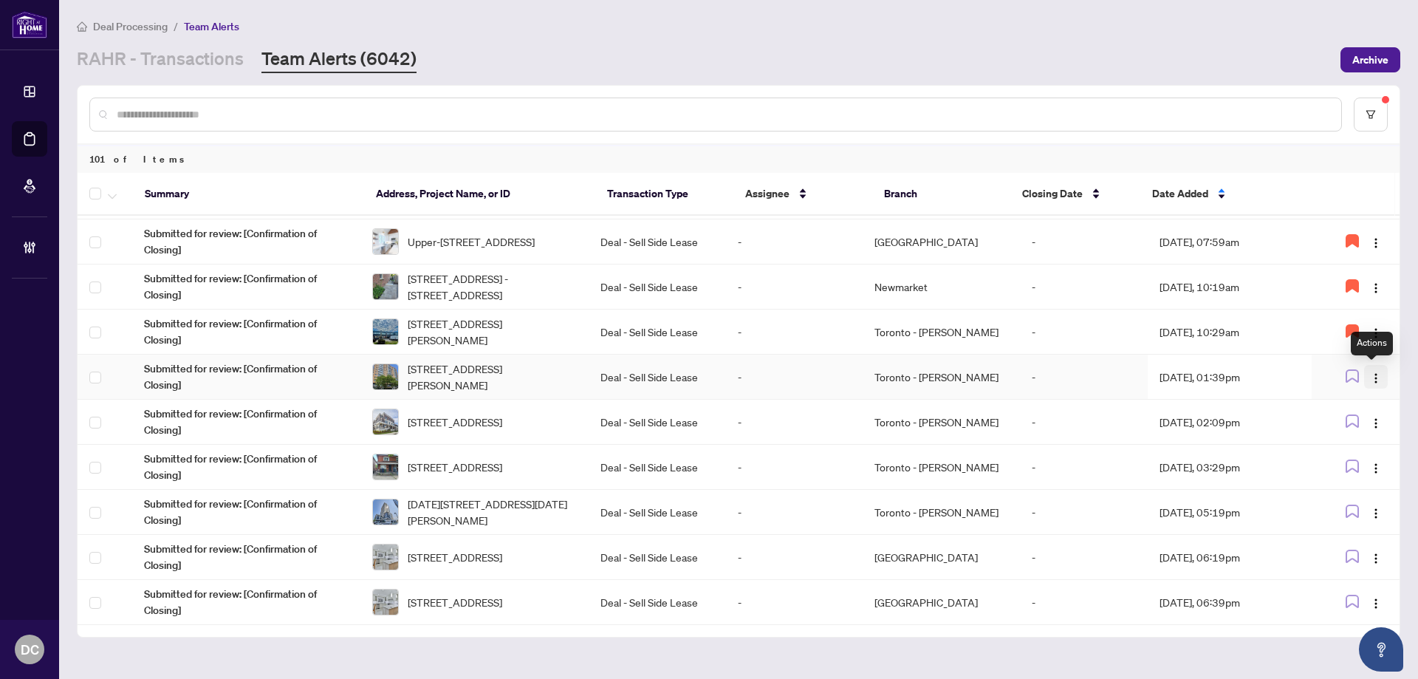
click at [1380, 377] on button "button" at bounding box center [1376, 377] width 24 height 24
click at [1361, 399] on span "Assign Myself" at bounding box center [1336, 405] width 69 height 16
click at [1258, 379] on td "Aug/21/2025, 01:39pm" at bounding box center [1229, 376] width 165 height 45
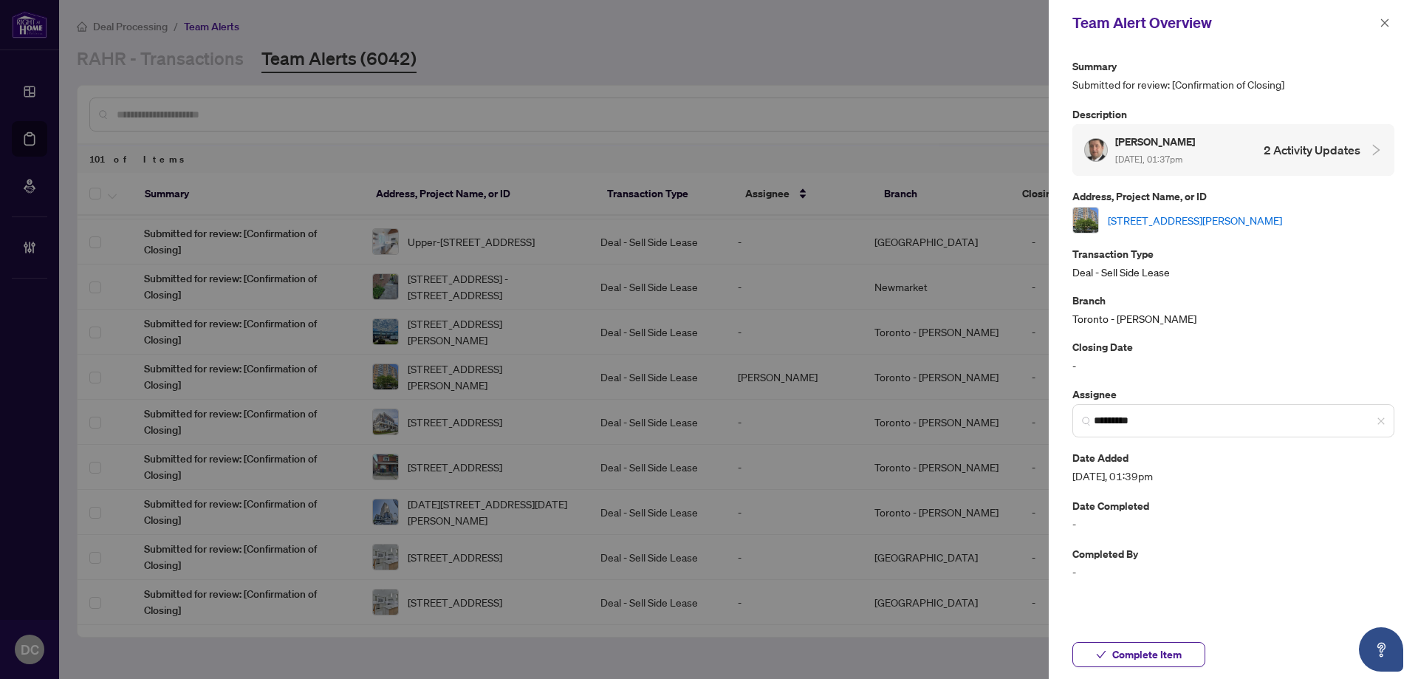
click at [1272, 219] on link "302-25 Agnes St, Mississauga, Ontario L5B 3X7, Canada" at bounding box center [1194, 220] width 174 height 16
click at [1169, 647] on span "Complete Item" at bounding box center [1146, 654] width 69 height 24
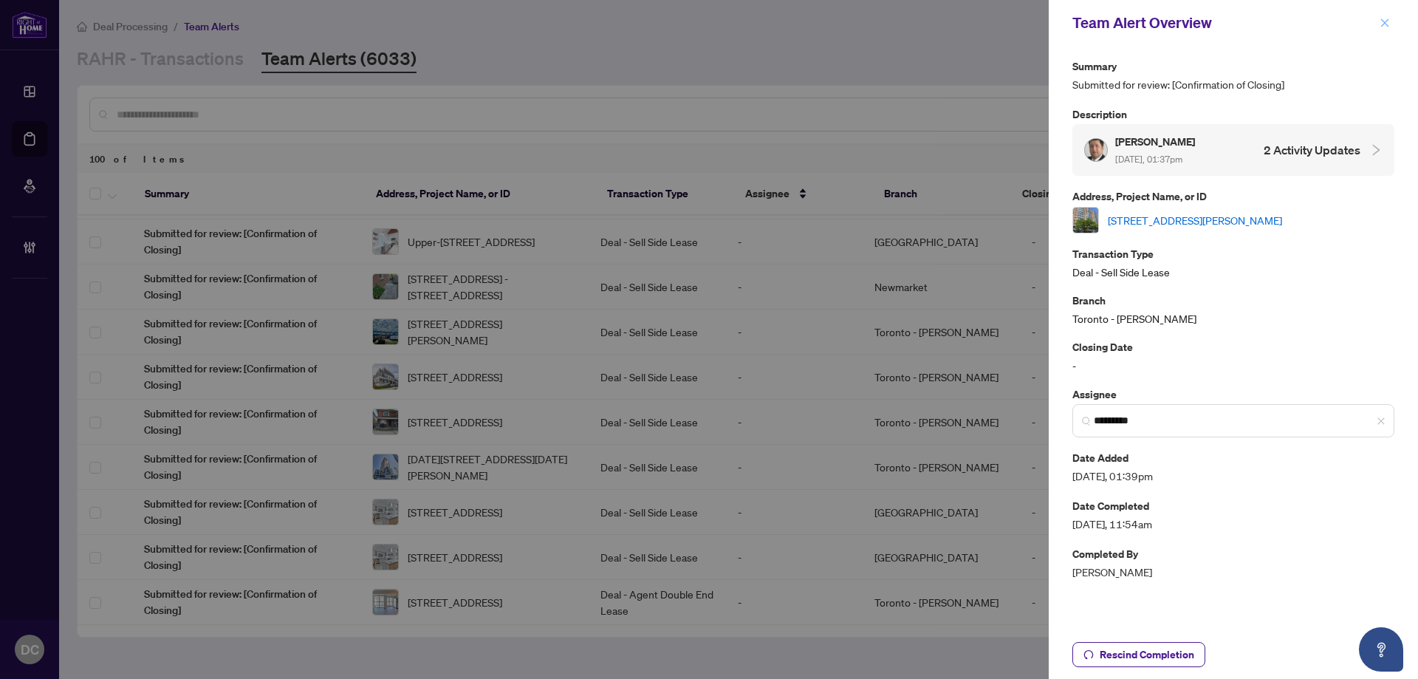
click at [1391, 25] on button "button" at bounding box center [1384, 23] width 19 height 18
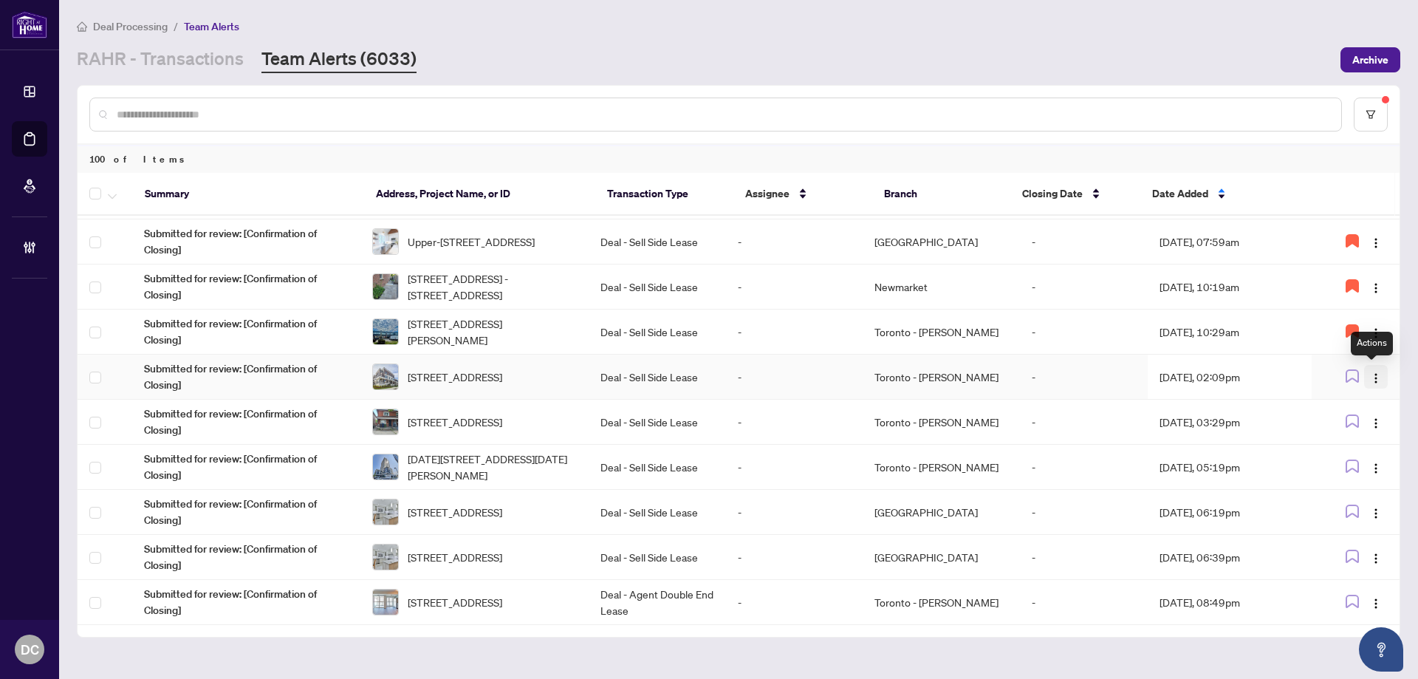
click at [1370, 374] on img "button" at bounding box center [1376, 378] width 12 height 12
click at [1347, 402] on span "Assign Myself" at bounding box center [1336, 405] width 69 height 16
click at [1234, 379] on td "Aug/21/2025, 02:09pm" at bounding box center [1229, 376] width 165 height 45
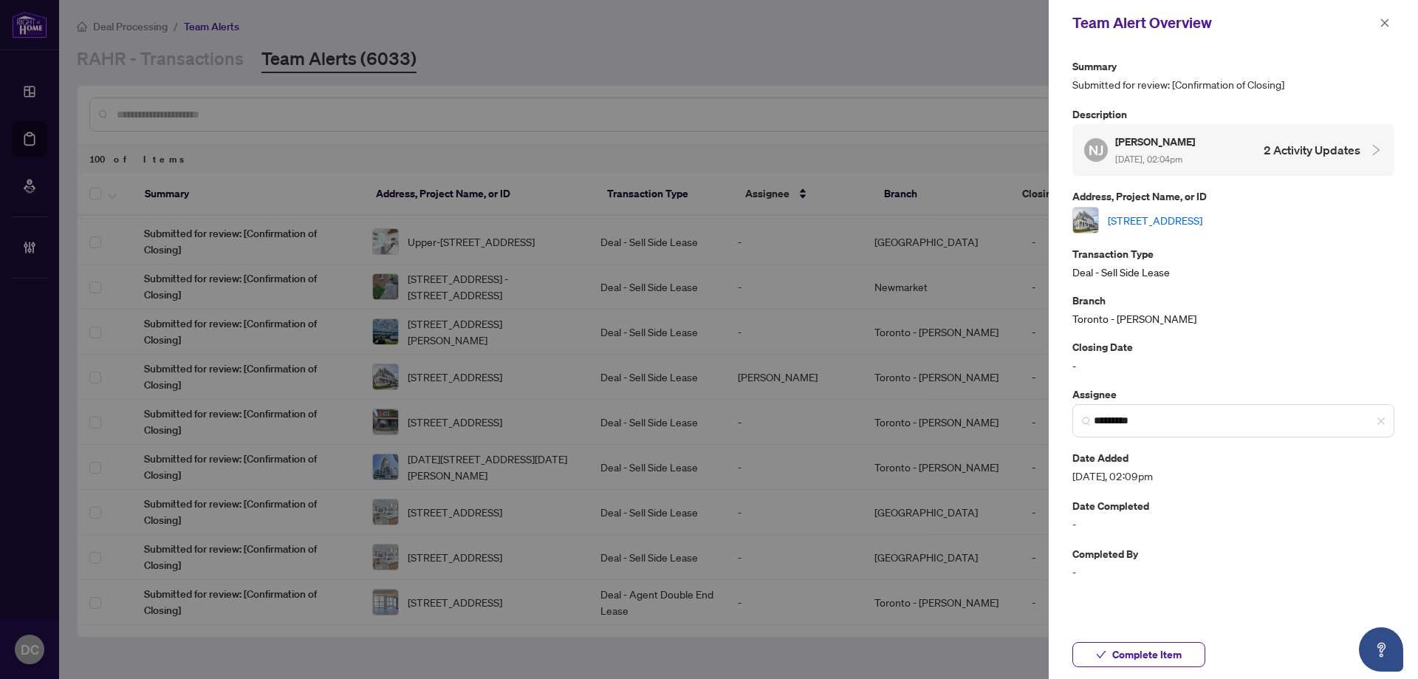
click at [1202, 223] on link "19-145 Long Branch Ave, Toronto, Ontario M8W 1P5, Canada" at bounding box center [1154, 220] width 95 height 16
click at [1384, 24] on icon "close" at bounding box center [1385, 22] width 8 height 8
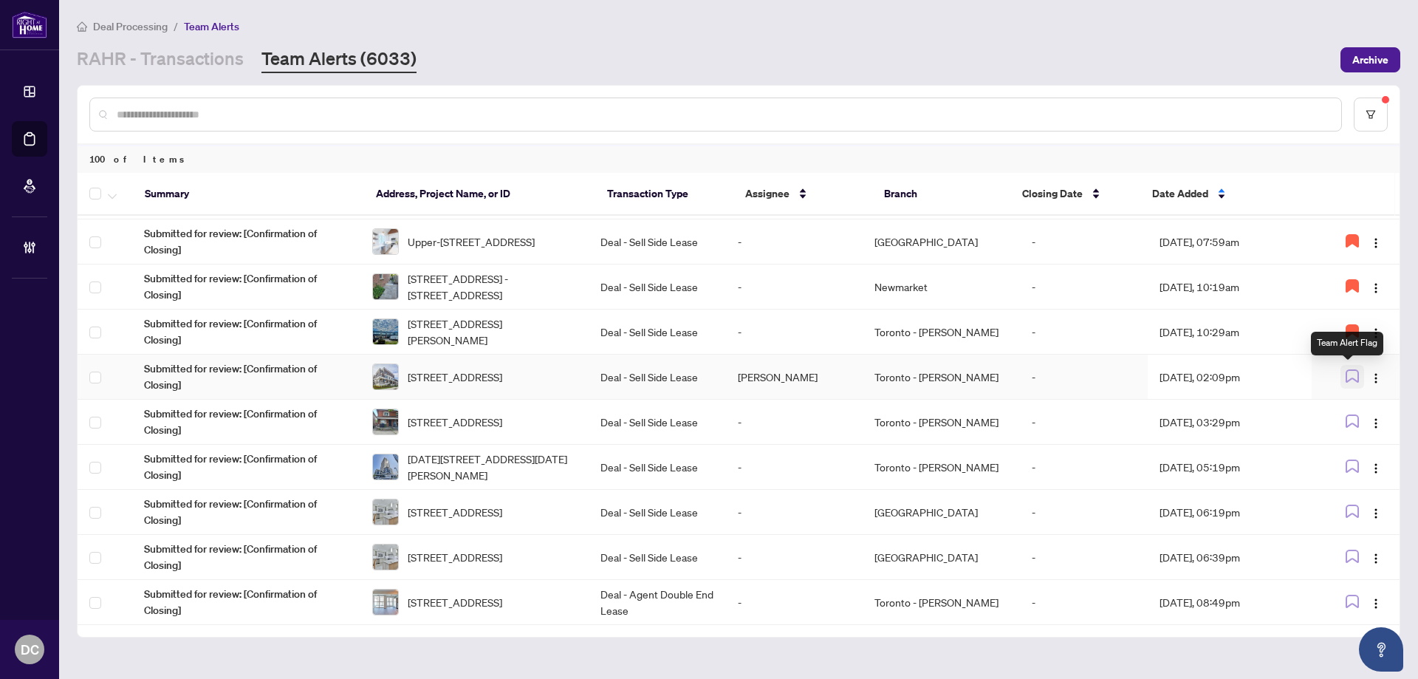
click at [1347, 371] on icon "button" at bounding box center [1351, 375] width 13 height 13
click at [1376, 378] on img "button" at bounding box center [1376, 378] width 12 height 12
click at [1352, 402] on span "Unassign Myself" at bounding box center [1333, 405] width 75 height 16
click at [1365, 424] on button "button" at bounding box center [1376, 422] width 24 height 24
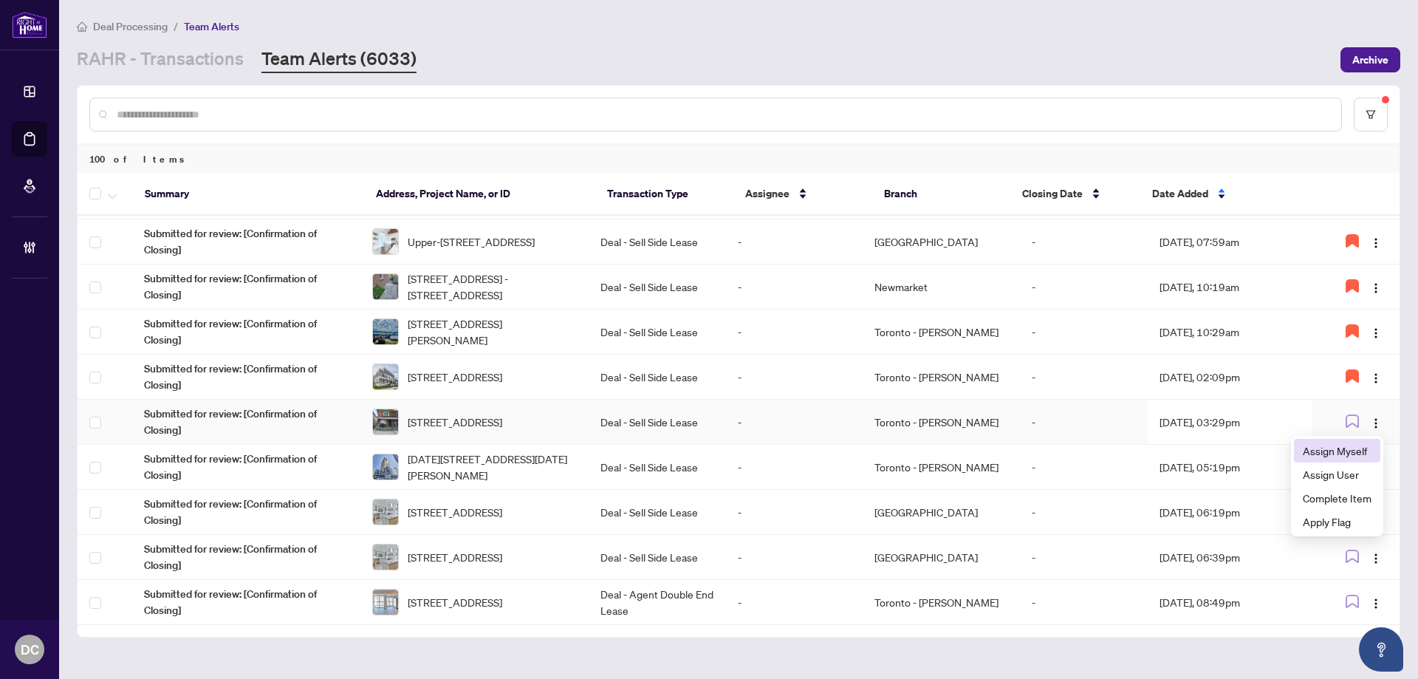
click at [1357, 446] on span "Assign Myself" at bounding box center [1336, 450] width 69 height 16
click at [1262, 422] on td "Aug/21/2025, 03:29pm" at bounding box center [1229, 421] width 165 height 45
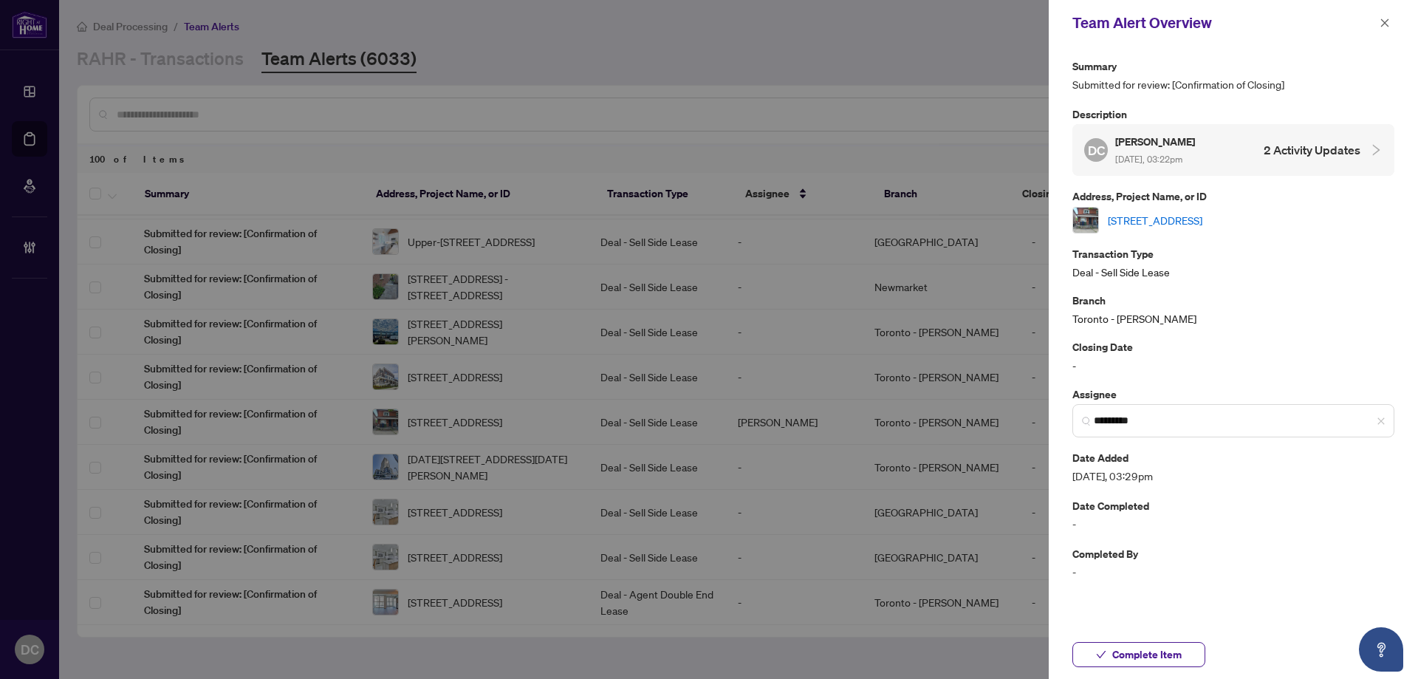
click at [1202, 217] on link "[STREET_ADDRESS]" at bounding box center [1154, 220] width 95 height 16
click at [1184, 659] on button "Complete Item" at bounding box center [1138, 654] width 133 height 25
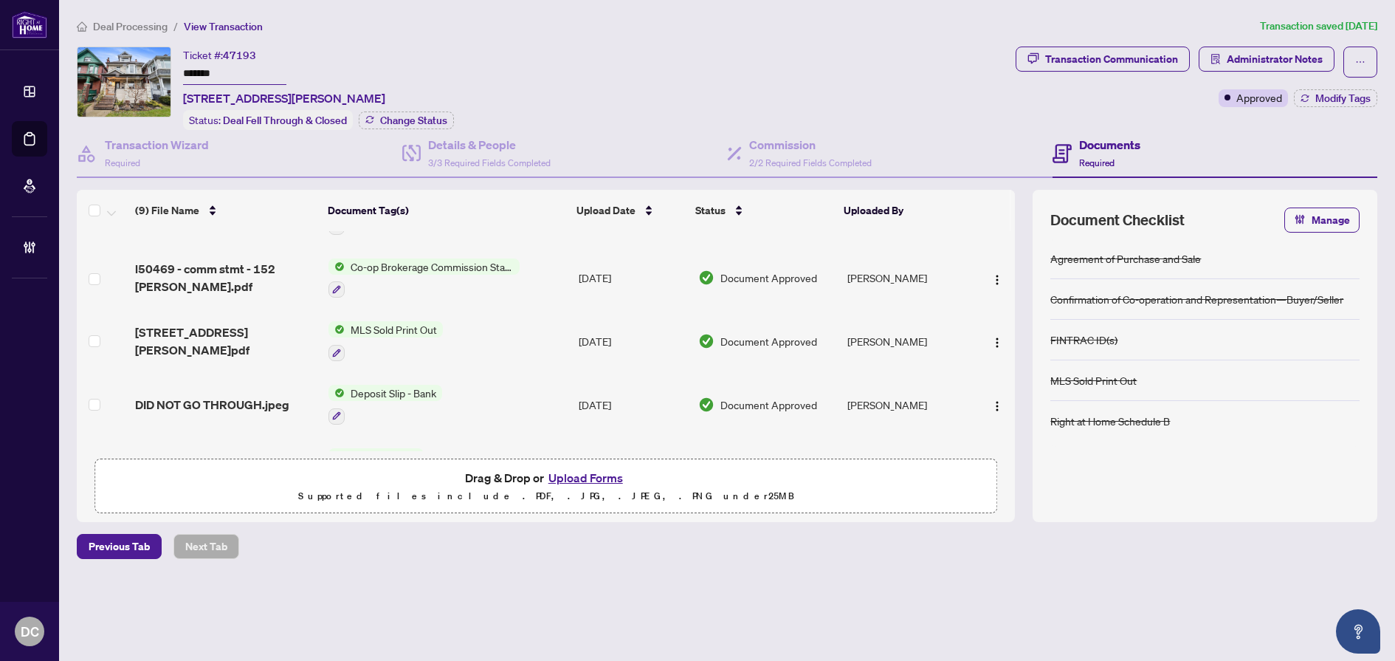
scroll to position [74, 0]
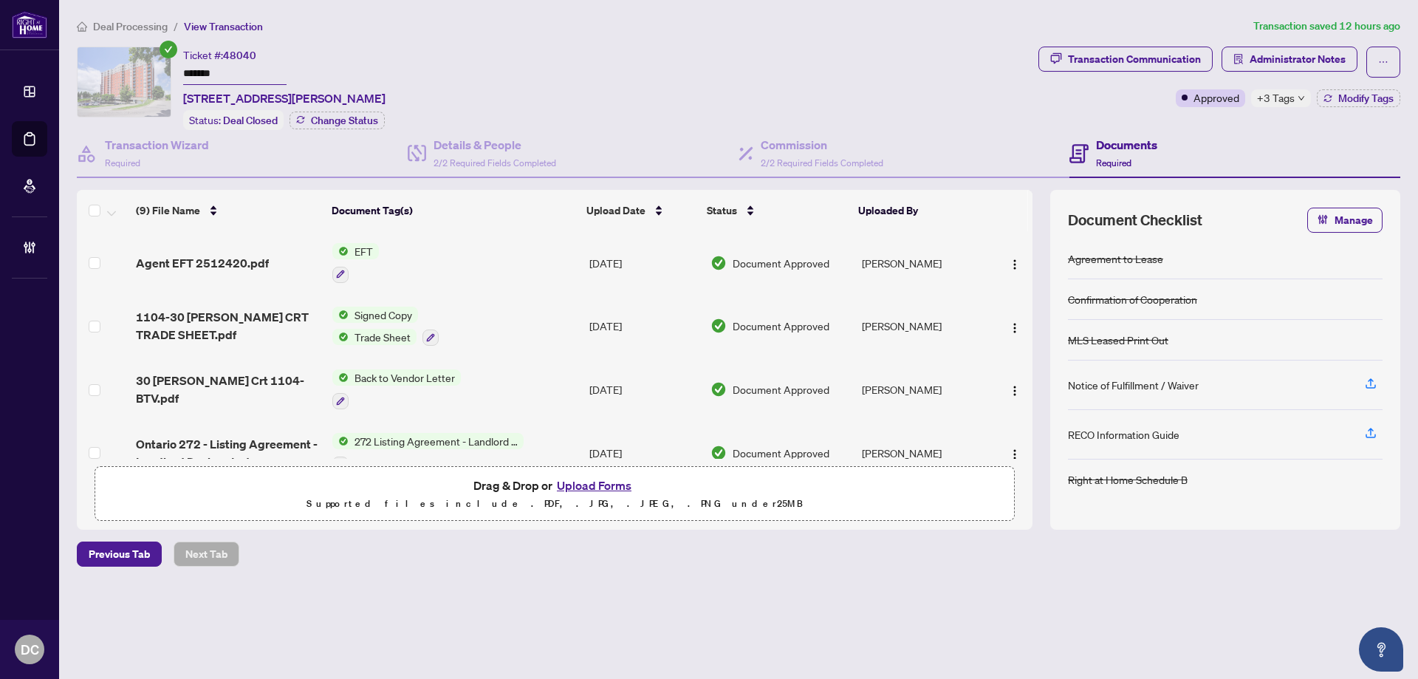
drag, startPoint x: 239, startPoint y: 68, endPoint x: 142, endPoint y: 68, distance: 96.7
click at [142, 68] on div "Ticket #: 48040 ******* [STREET_ADDRESS][PERSON_NAME] Status: Deal Closed Chang…" at bounding box center [554, 88] width 955 height 83
click at [93, 24] on span "Deal Processing" at bounding box center [130, 26] width 75 height 13
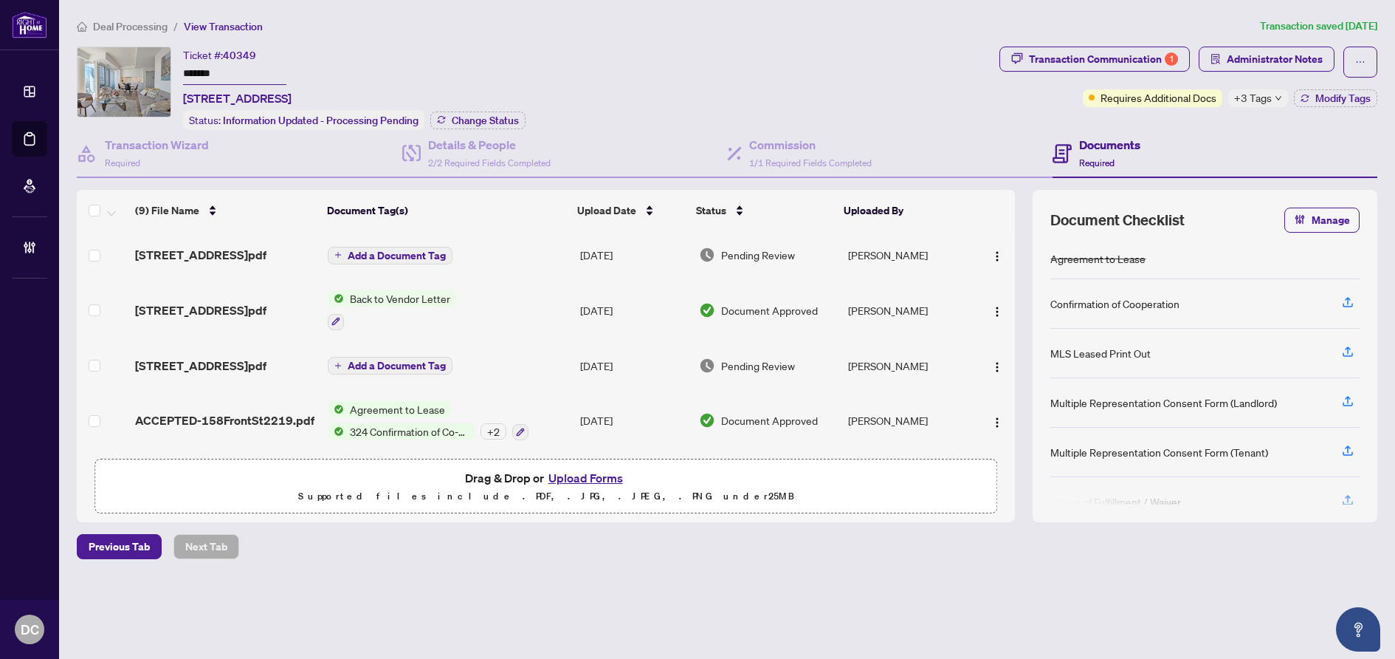
drag, startPoint x: 263, startPoint y: 66, endPoint x: 178, endPoint y: 66, distance: 84.9
click at [178, 66] on div "Ticket #: 40349 ******* 2219-158 Front St, Toronto, Ontario M5A 1E5, Canada Sta…" at bounding box center [535, 88] width 917 height 83
click at [490, 117] on span "Change Status" at bounding box center [485, 120] width 67 height 10
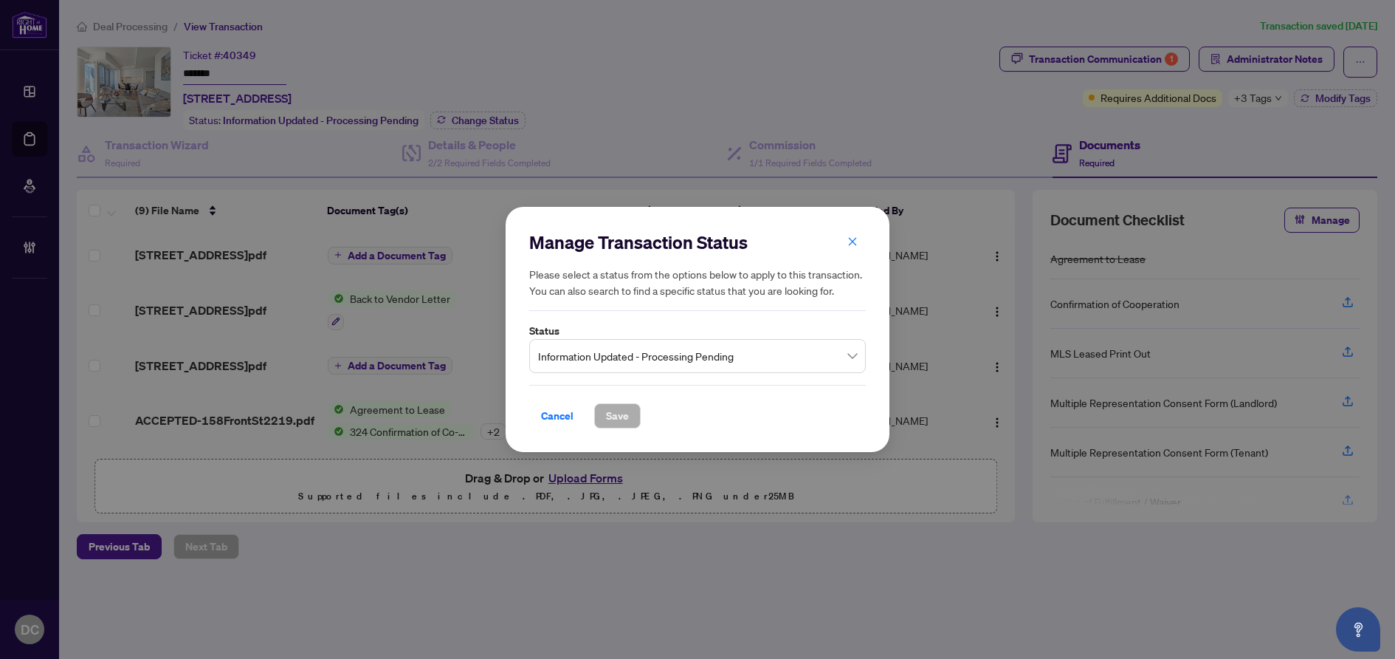
click at [820, 347] on span "Information Updated - Processing Pending" at bounding box center [697, 356] width 319 height 28
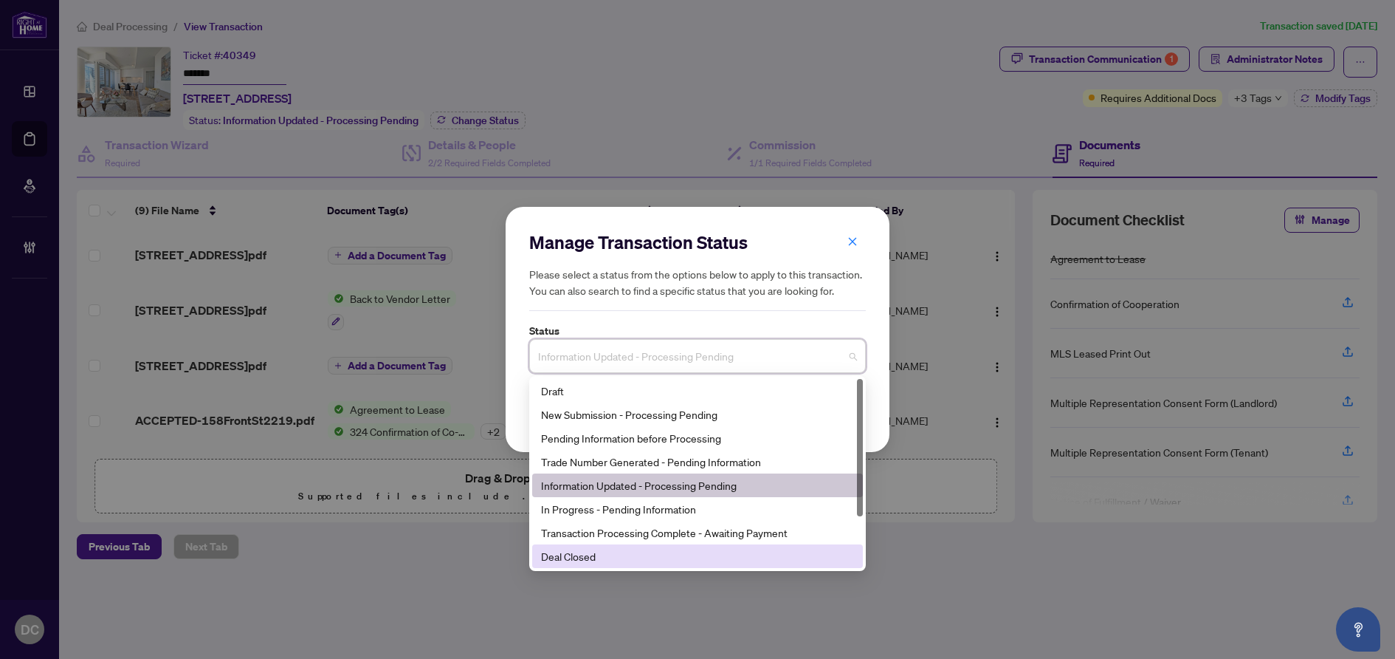
click at [571, 568] on div "8 3 11 Draft New Submission - Processing Pending Pending Information before Pro…" at bounding box center [697, 473] width 337 height 195
click at [585, 560] on div "Deal Closed" at bounding box center [697, 556] width 313 height 16
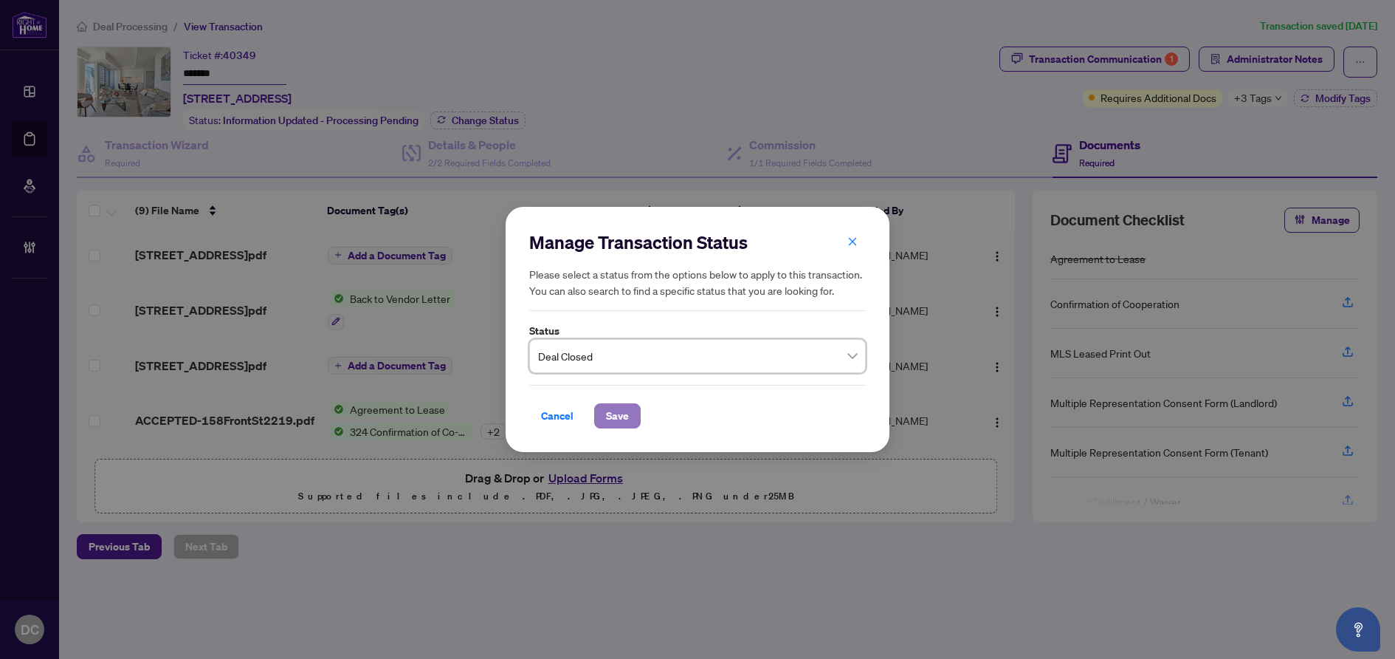
click at [604, 415] on button "Save" at bounding box center [617, 415] width 47 height 25
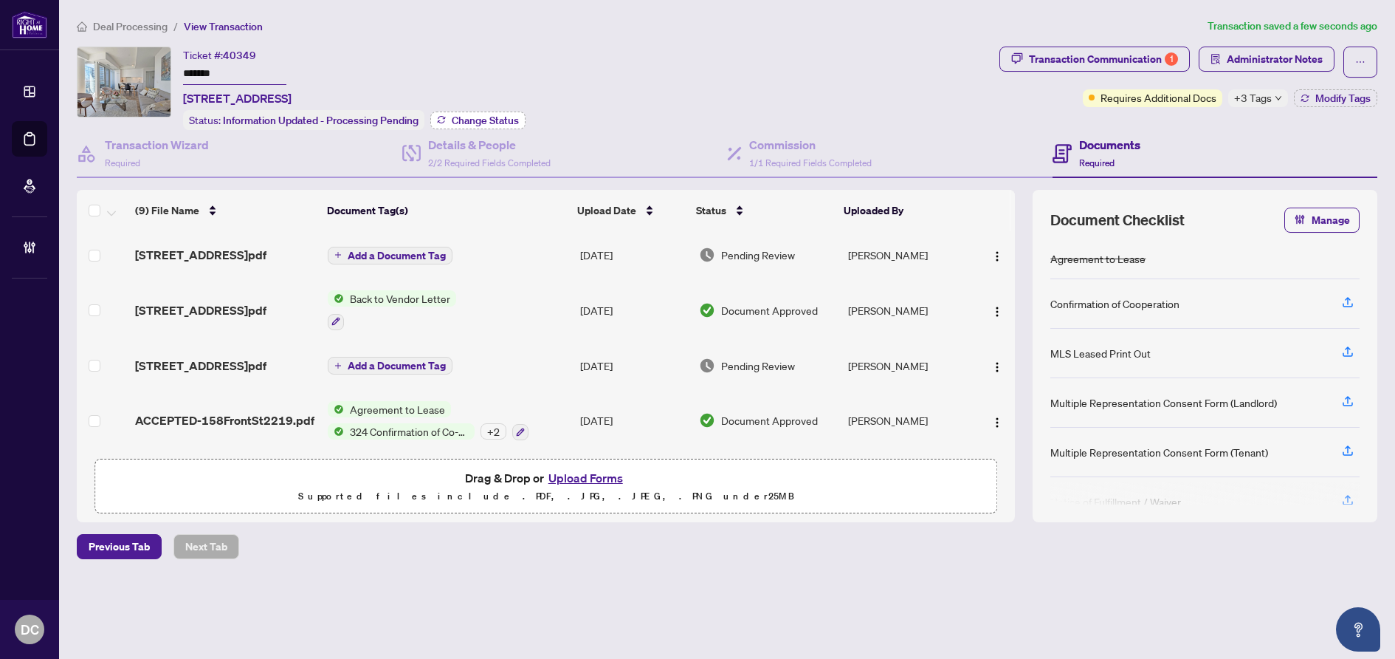
click at [504, 115] on span "Change Status" at bounding box center [485, 120] width 67 height 10
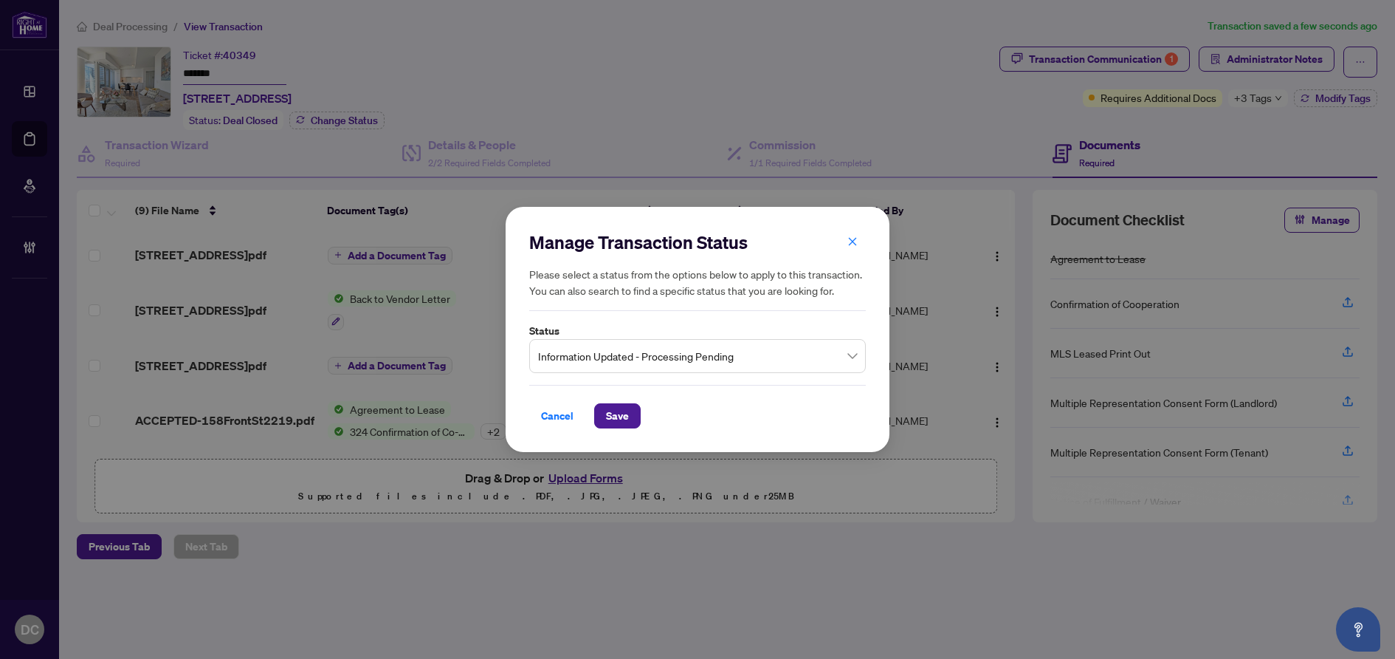
click at [712, 356] on span "Information Updated - Processing Pending" at bounding box center [697, 356] width 319 height 28
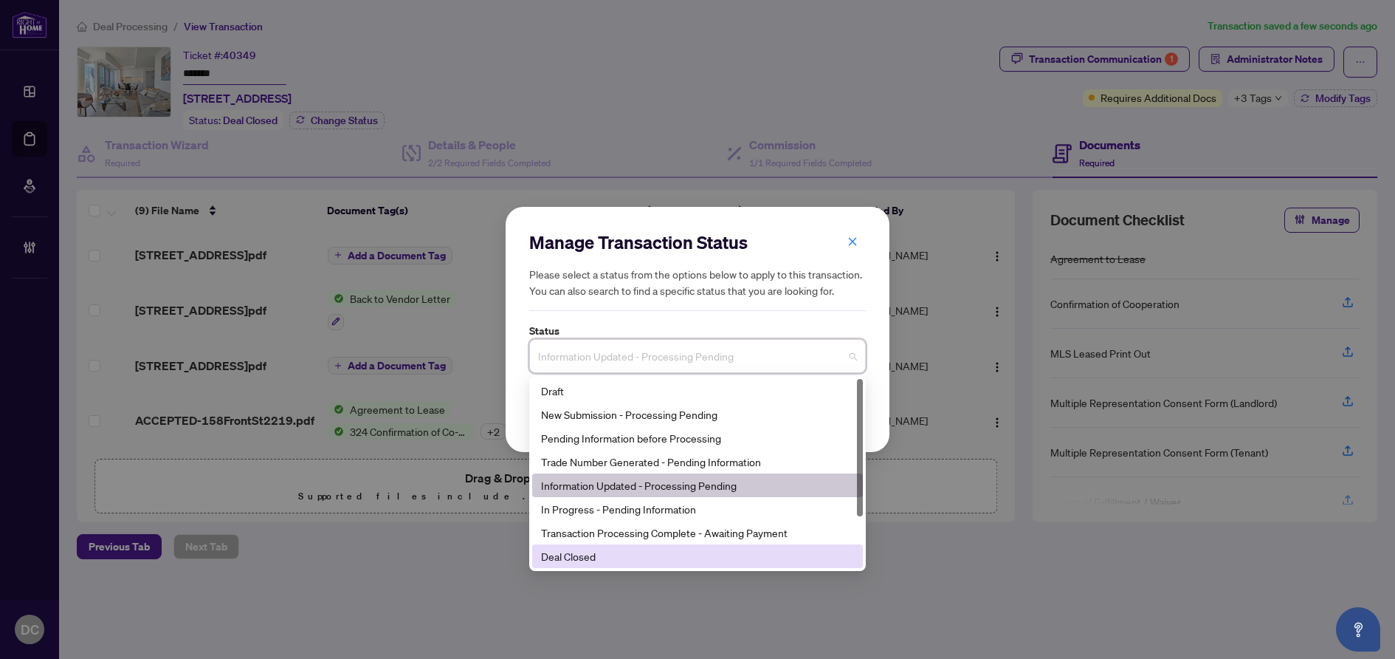
click at [614, 554] on div "Deal Closed" at bounding box center [697, 556] width 313 height 16
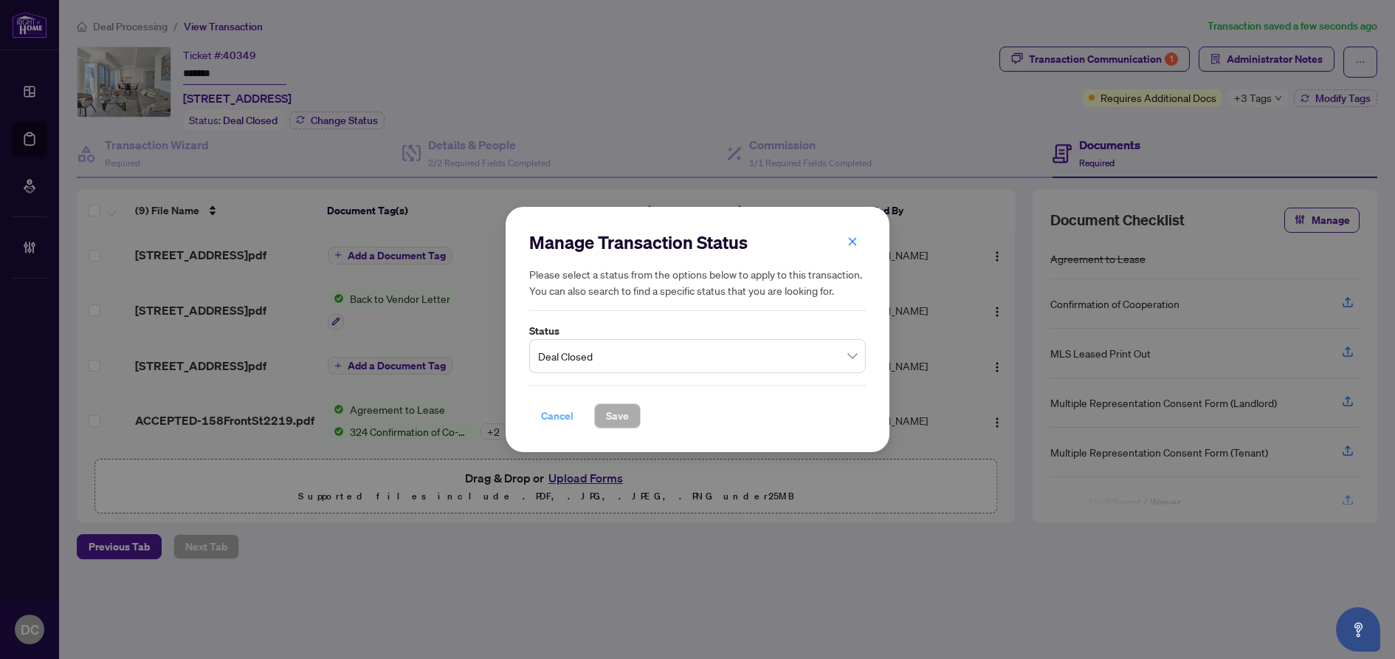
click at [567, 416] on span "Cancel" at bounding box center [557, 416] width 32 height 24
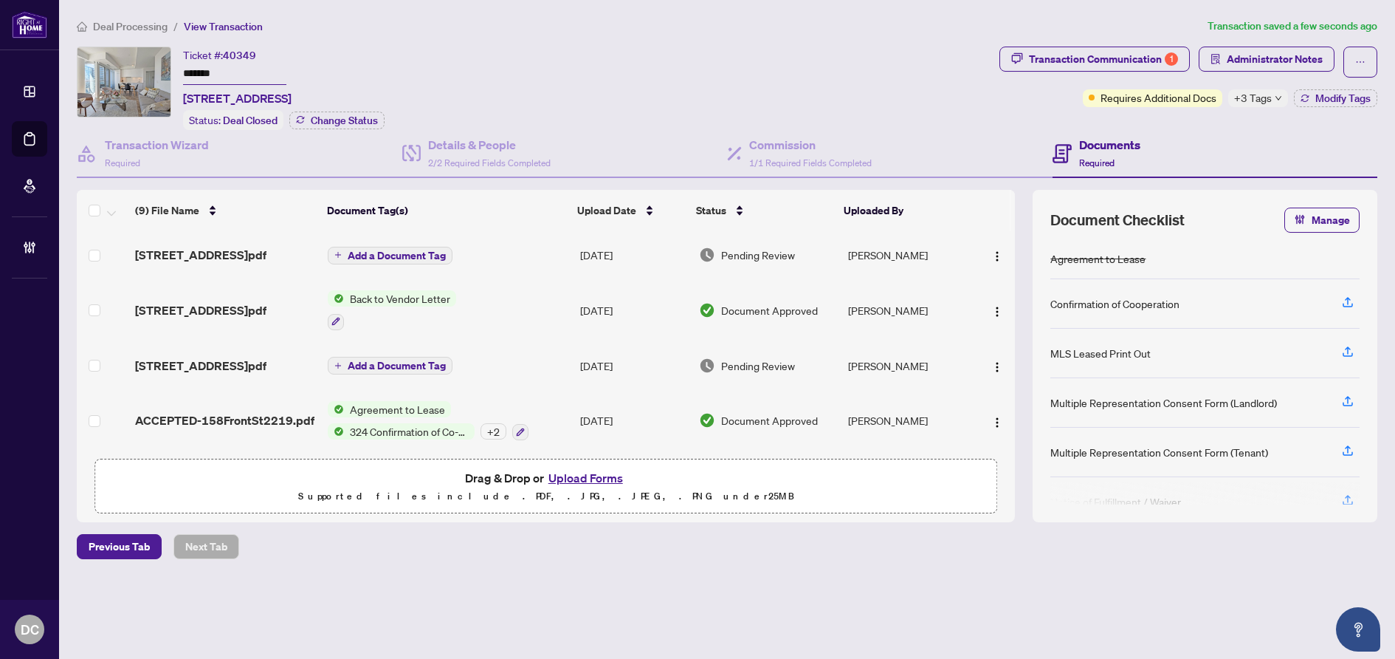
click at [1268, 97] on span "+3 Tags" at bounding box center [1253, 97] width 38 height 17
click at [1190, 134] on div "Documents Required" at bounding box center [1216, 154] width 326 height 48
click at [1139, 58] on div "Transaction Communication 1" at bounding box center [1103, 59] width 149 height 24
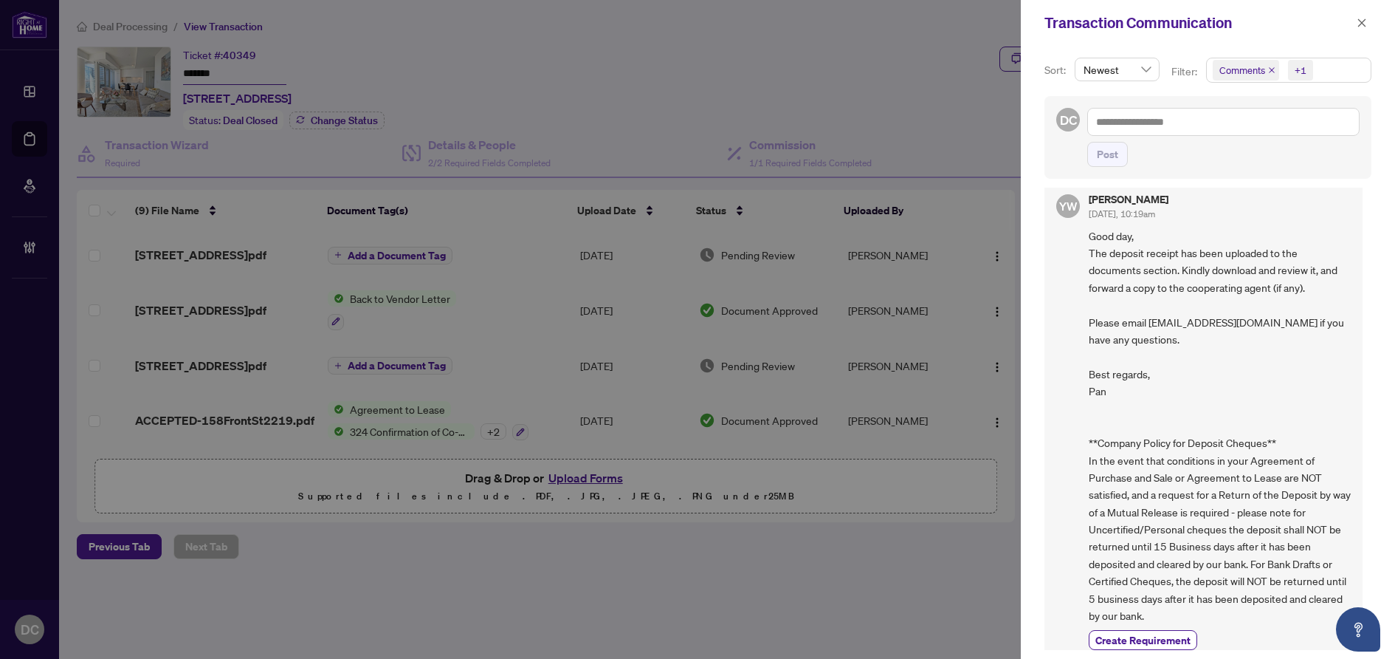
scroll to position [750, 0]
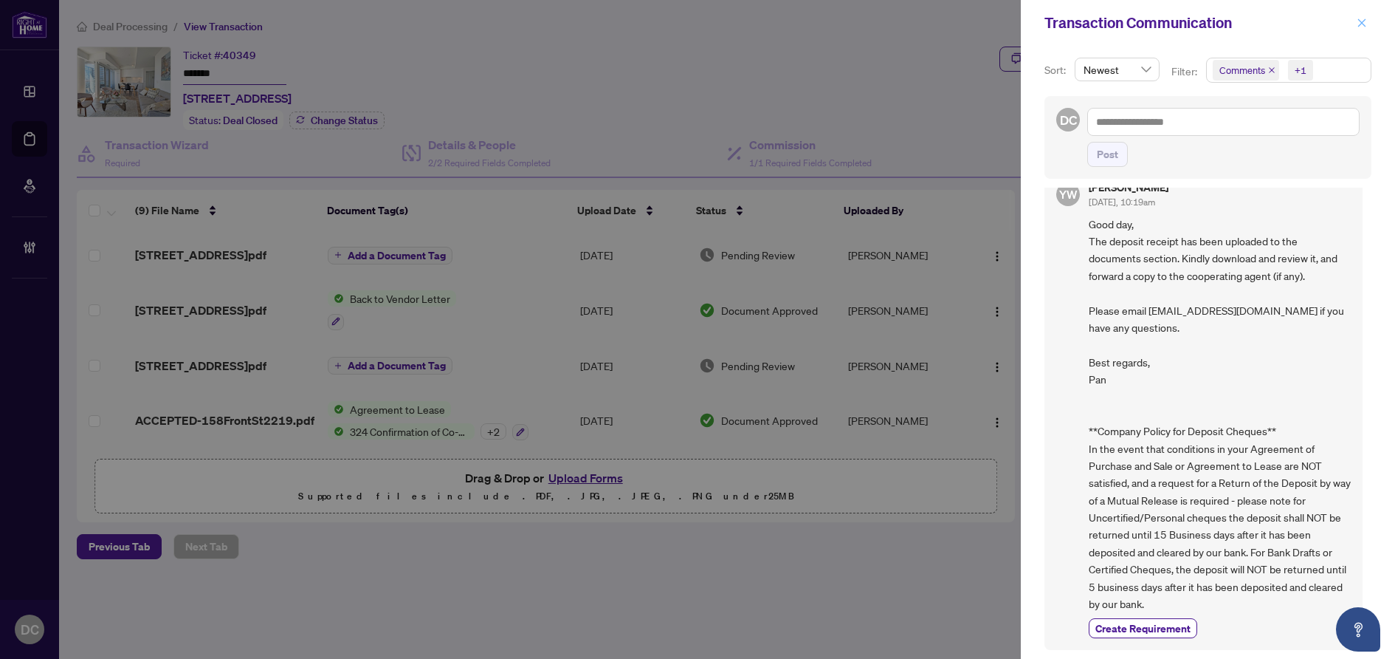
click at [1362, 18] on icon "close" at bounding box center [1362, 23] width 10 height 10
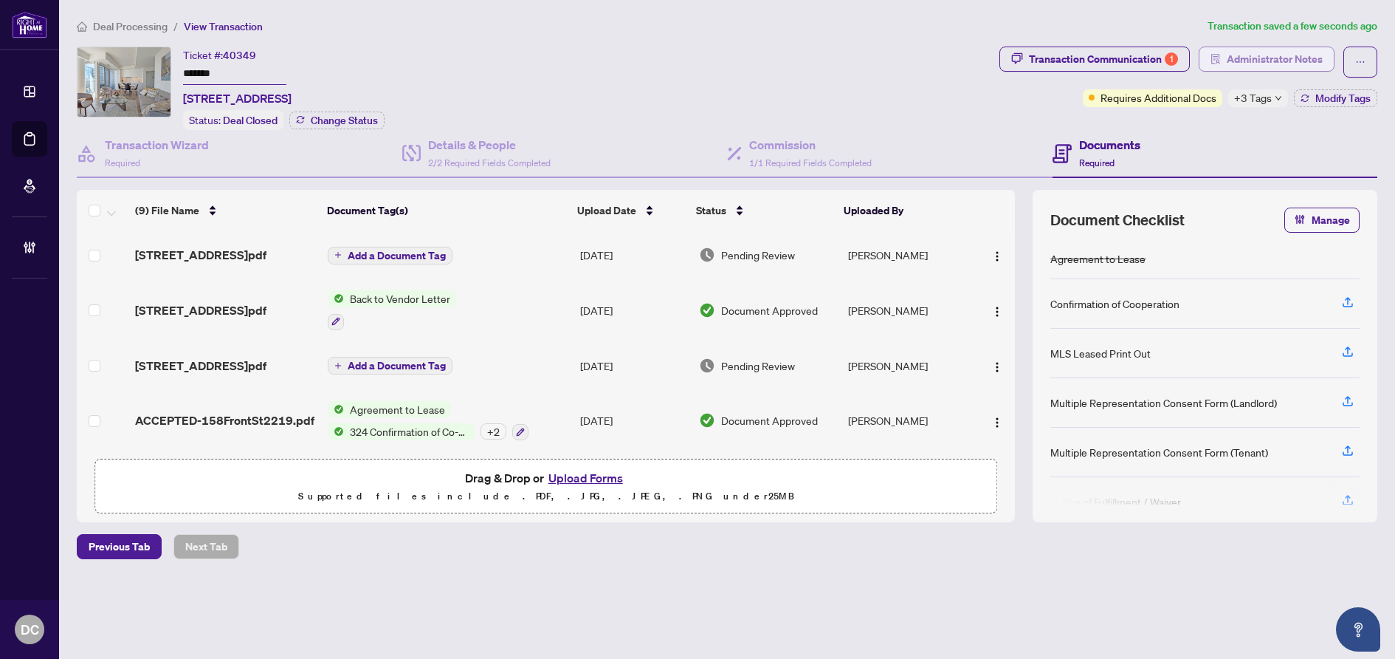
click at [1319, 65] on span "Administrator Notes" at bounding box center [1275, 59] width 96 height 24
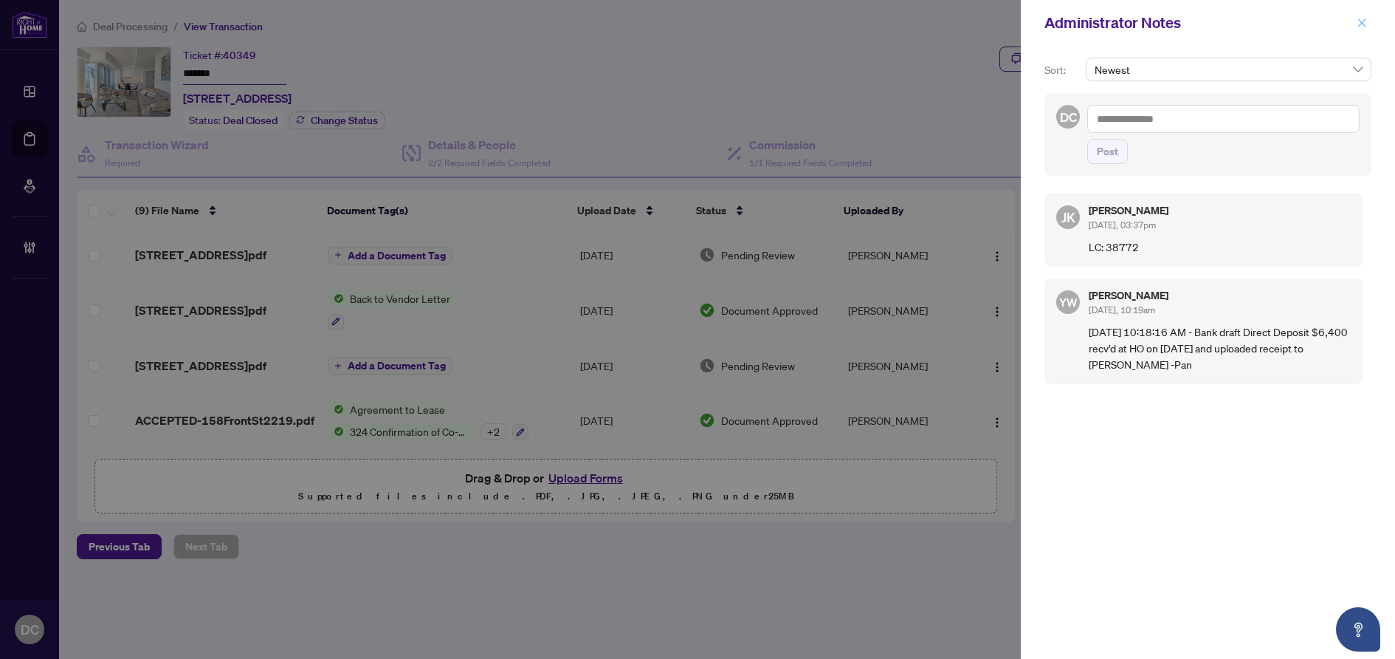
drag, startPoint x: 1358, startPoint y: 22, endPoint x: 873, endPoint y: 145, distance: 499.8
click at [1357, 22] on icon "close" at bounding box center [1362, 23] width 10 height 10
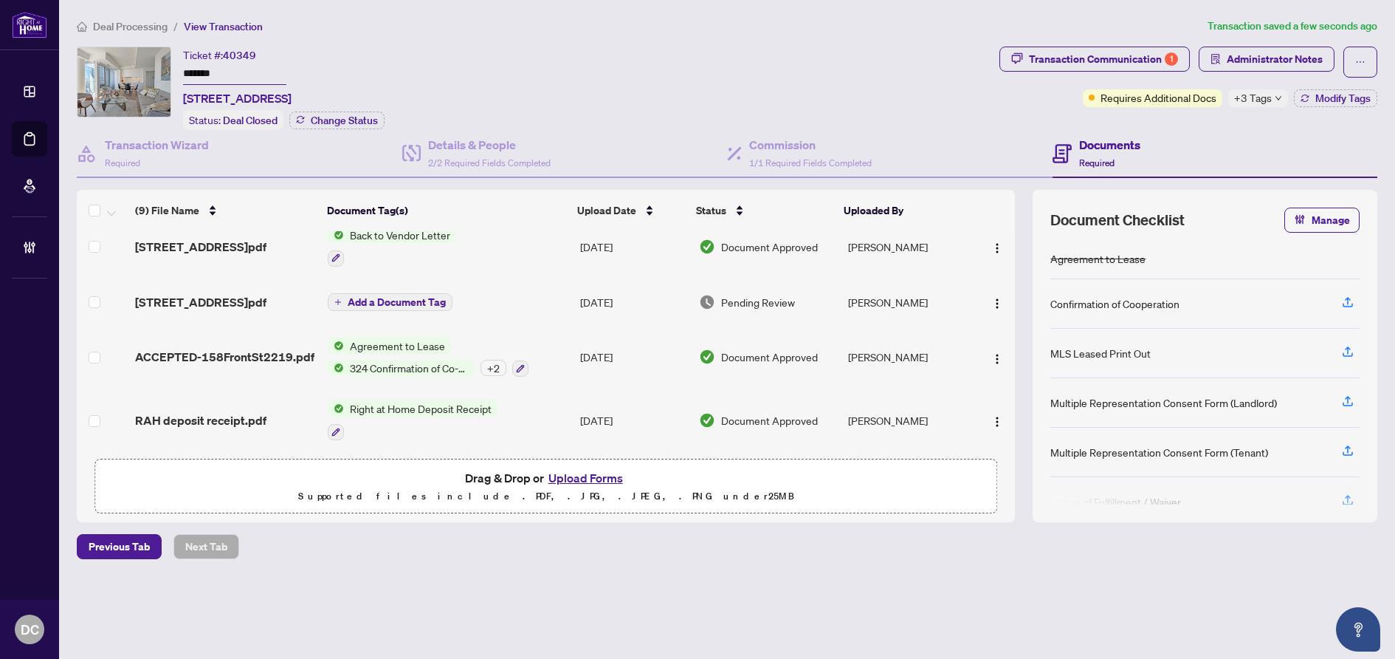
scroll to position [0, 0]
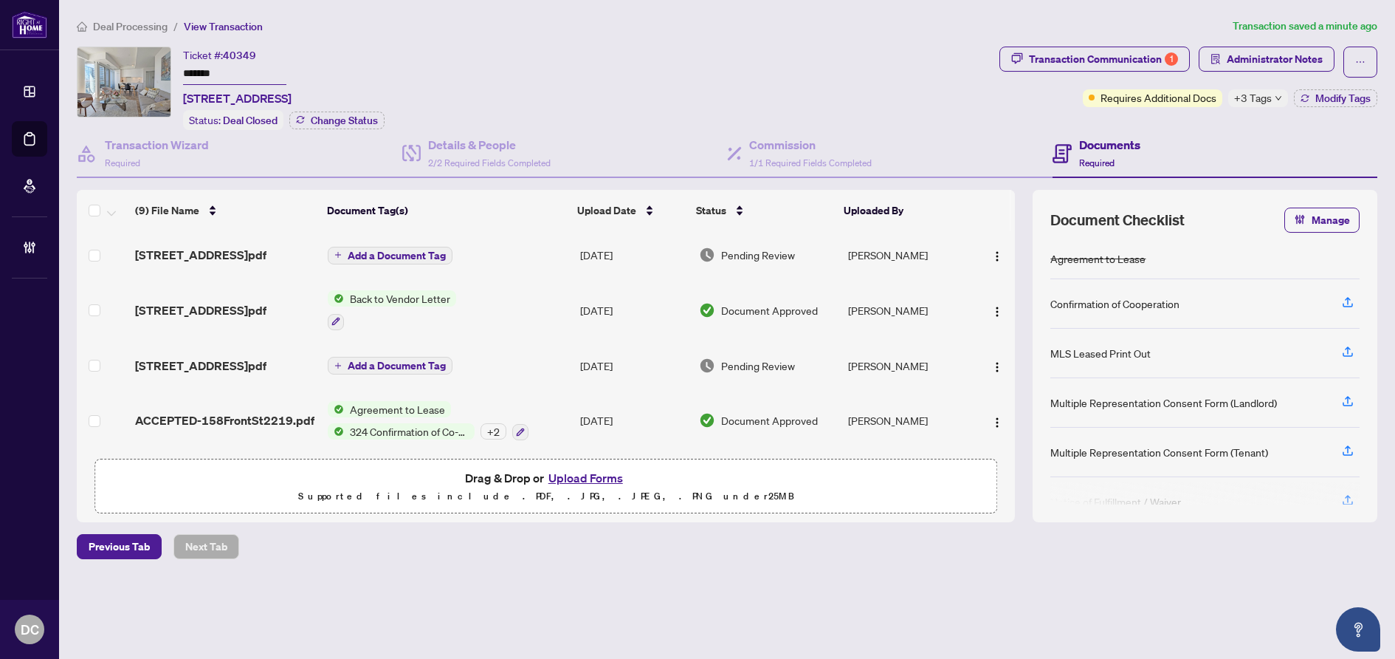
drag, startPoint x: 531, startPoint y: 312, endPoint x: 22, endPoint y: 123, distance: 542.7
click at [531, 312] on td "Back to Vendor Letter" at bounding box center [448, 309] width 253 height 63
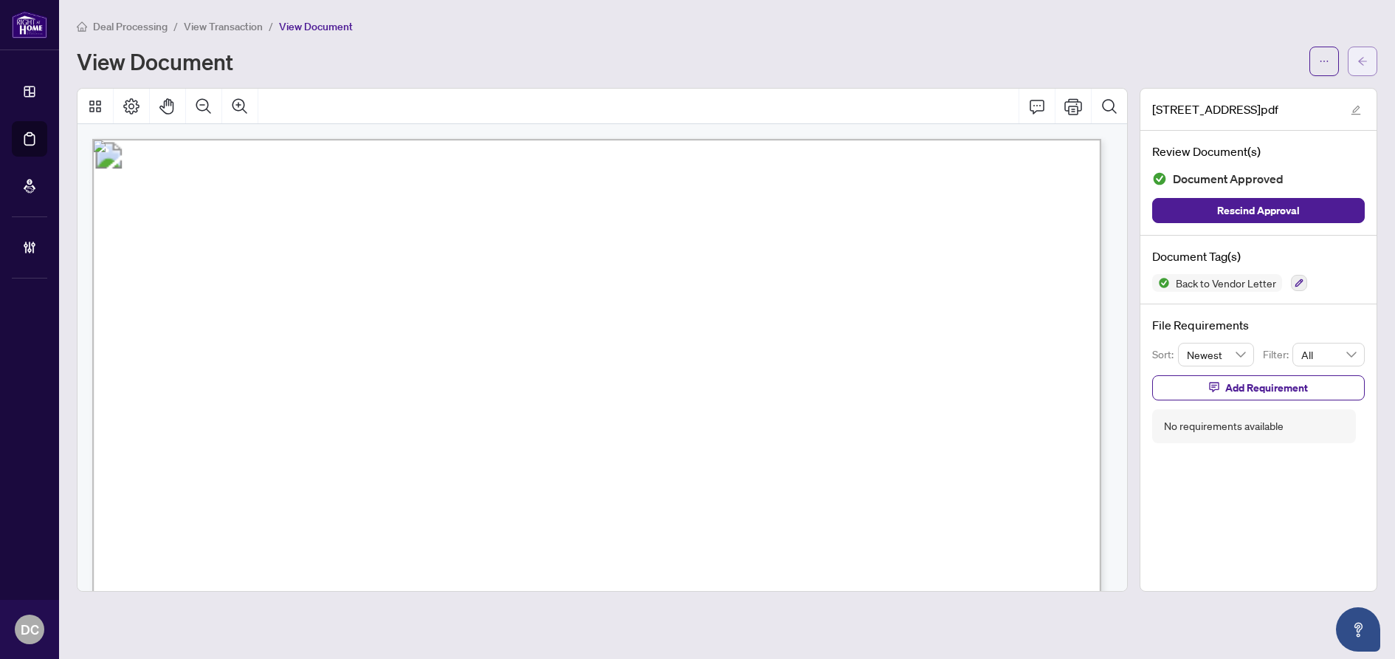
click at [1364, 67] on span "button" at bounding box center [1363, 61] width 10 height 24
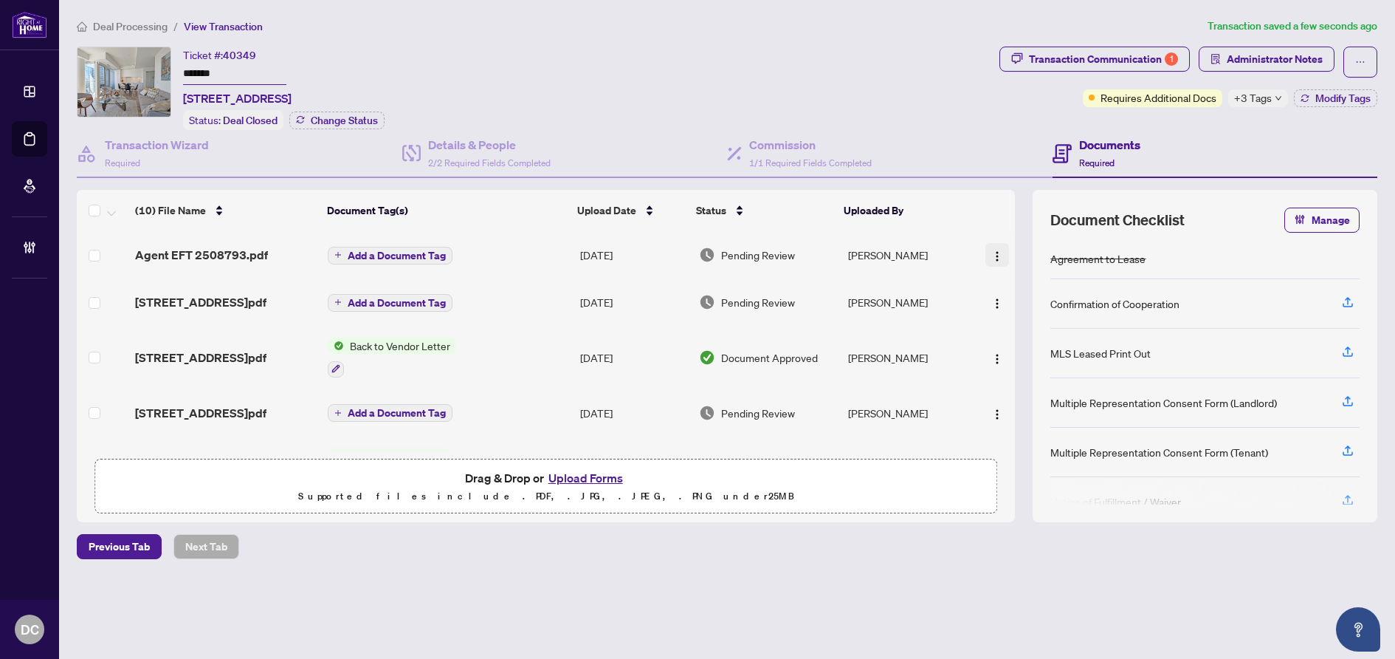
click at [994, 252] on img "button" at bounding box center [998, 256] width 12 height 12
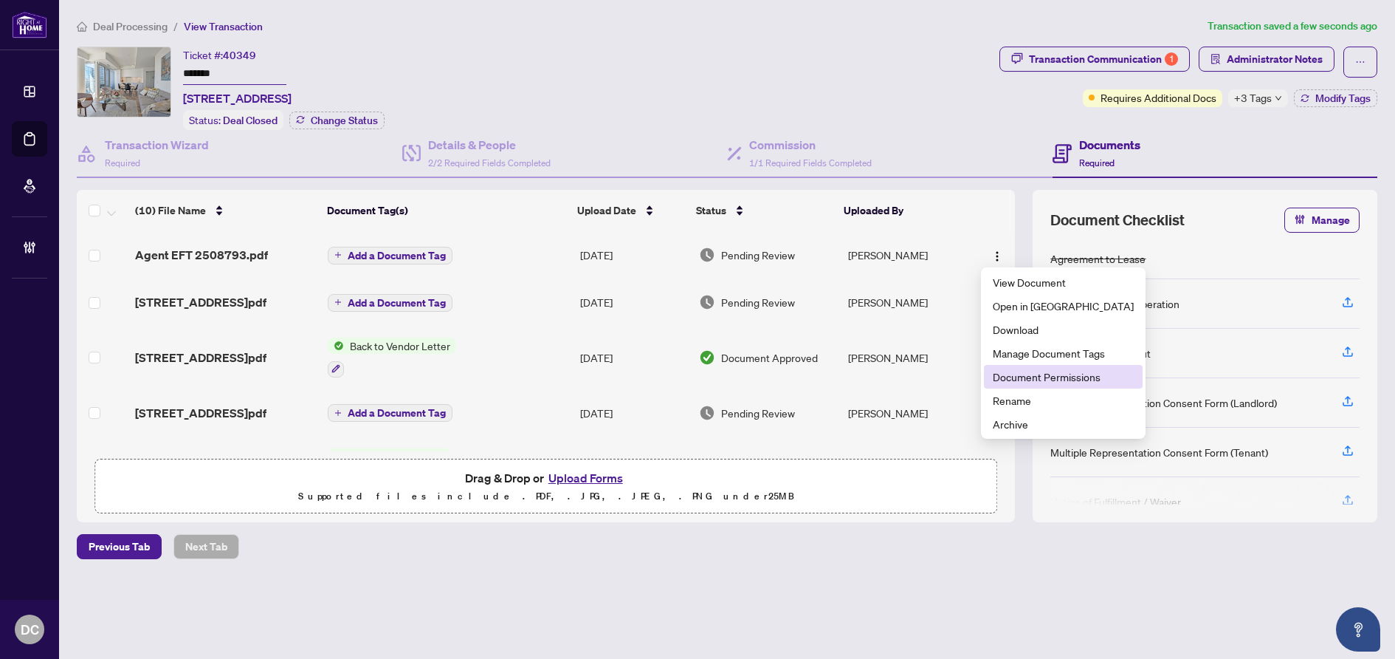
click at [1039, 369] on span "Document Permissions" at bounding box center [1063, 376] width 141 height 16
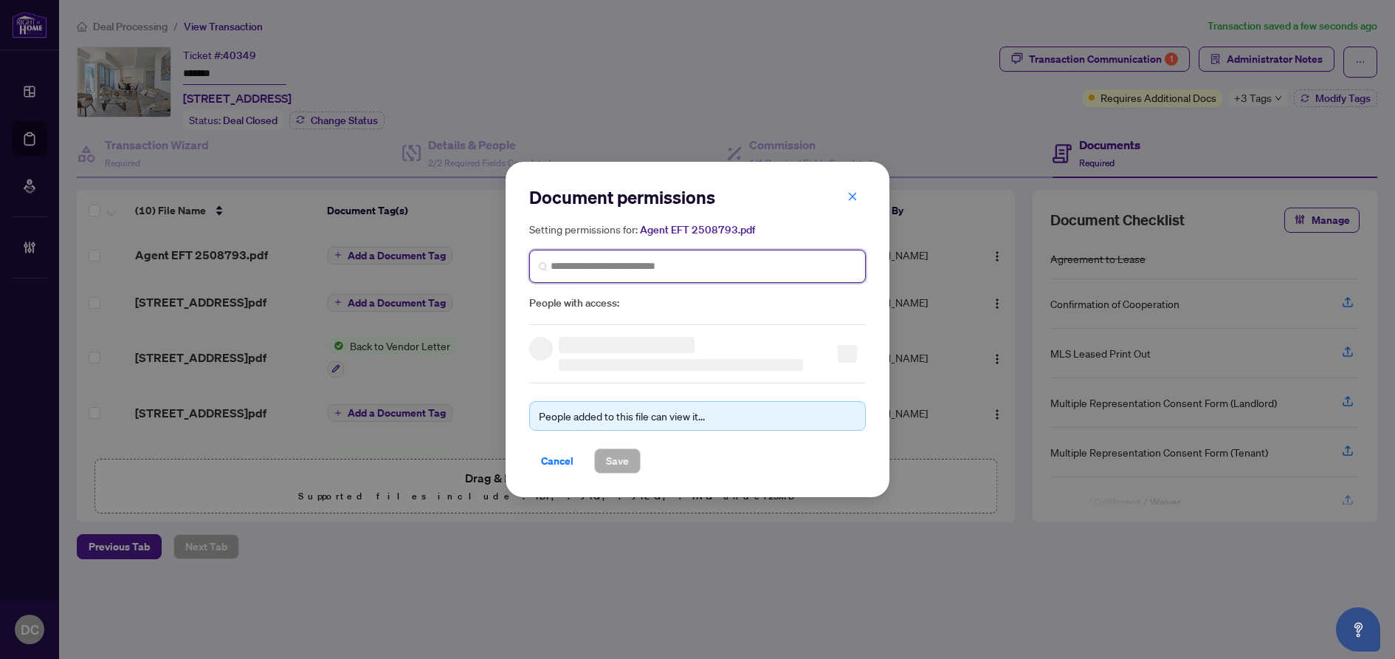
click at [604, 267] on input "search" at bounding box center [704, 266] width 306 height 16
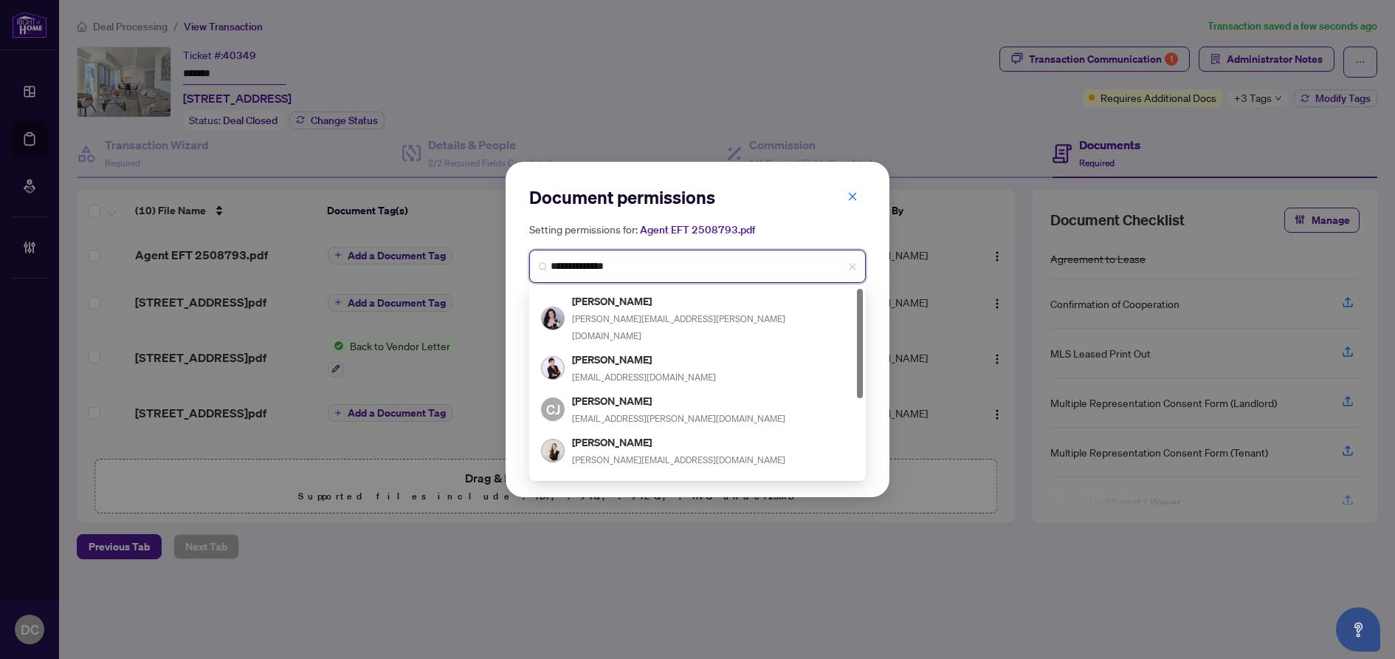
type input "**********"
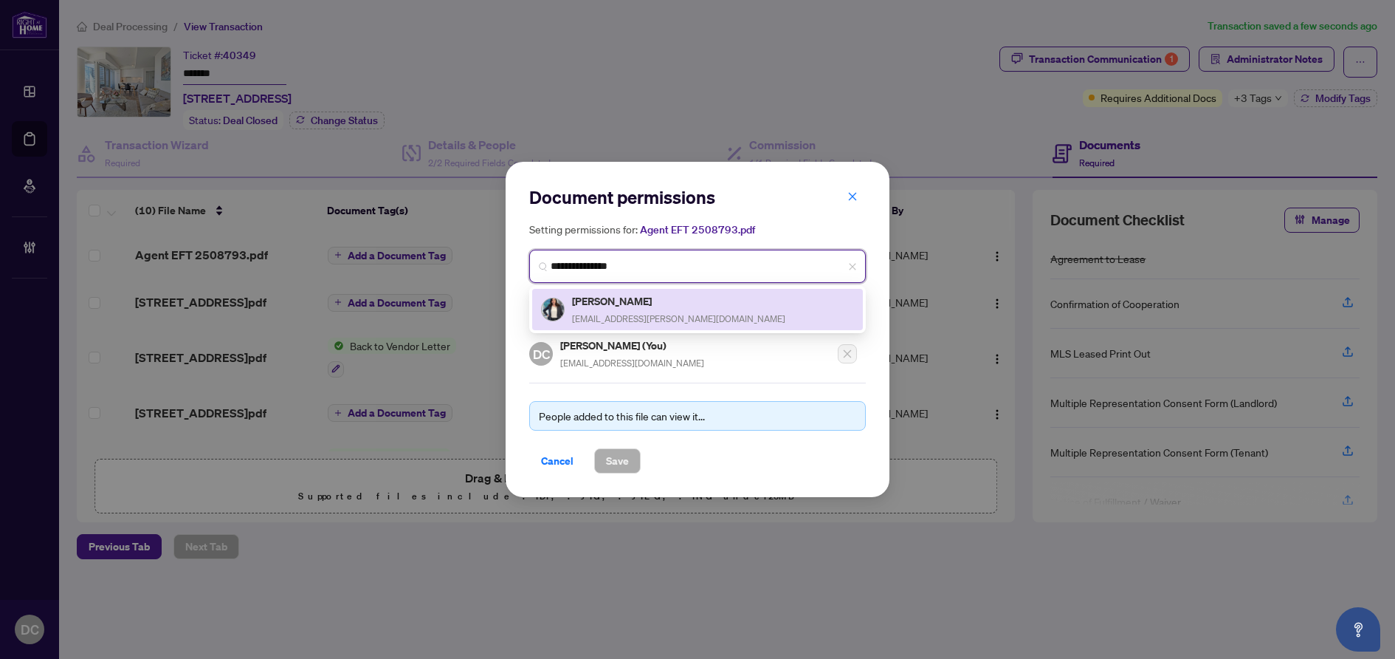
click at [580, 313] on span "YOUNG.CATHERINE.J@GMAIL.COM" at bounding box center [678, 318] width 213 height 11
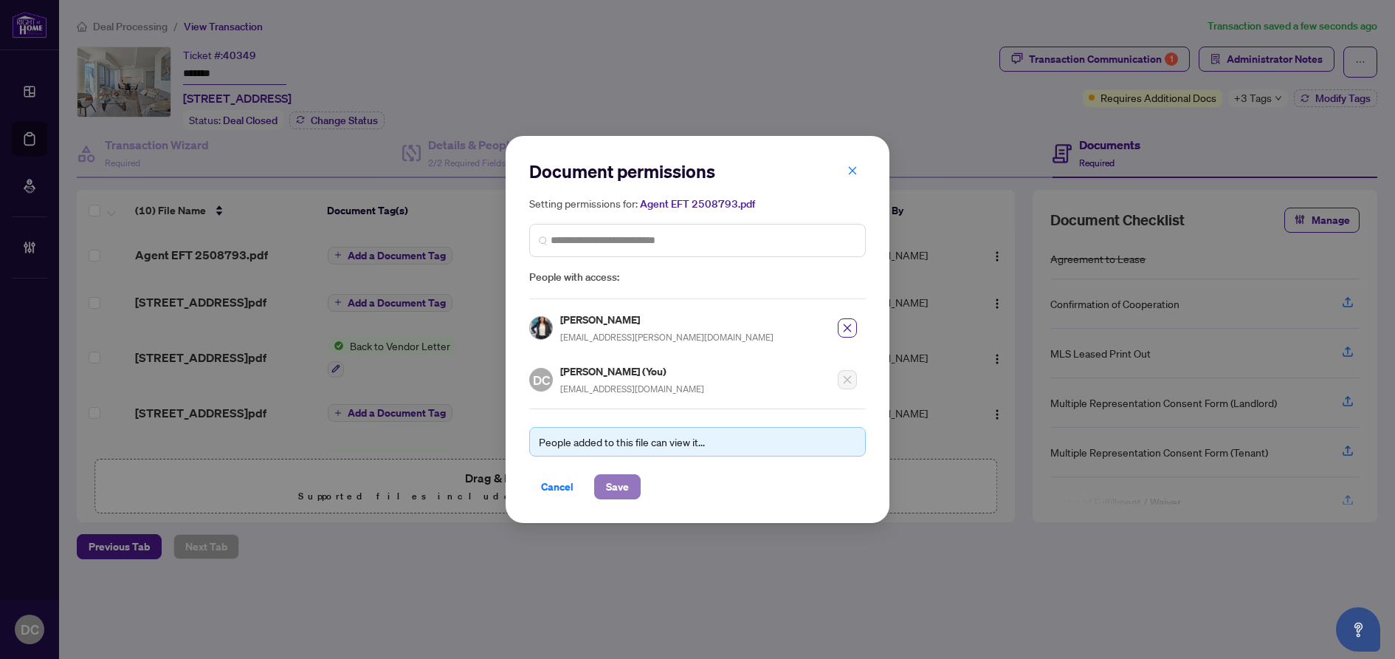
click at [606, 487] on span "Save" at bounding box center [617, 487] width 23 height 24
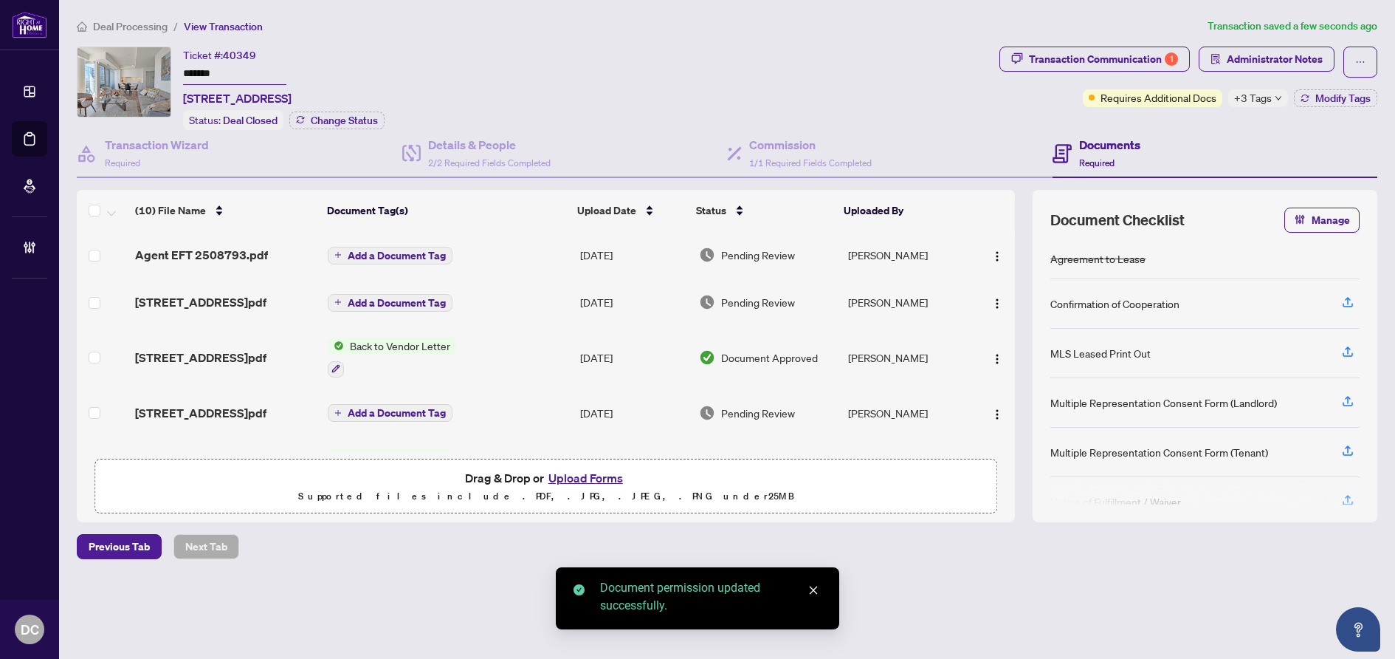
click at [382, 256] on span "Add a Document Tag" at bounding box center [397, 255] width 98 height 10
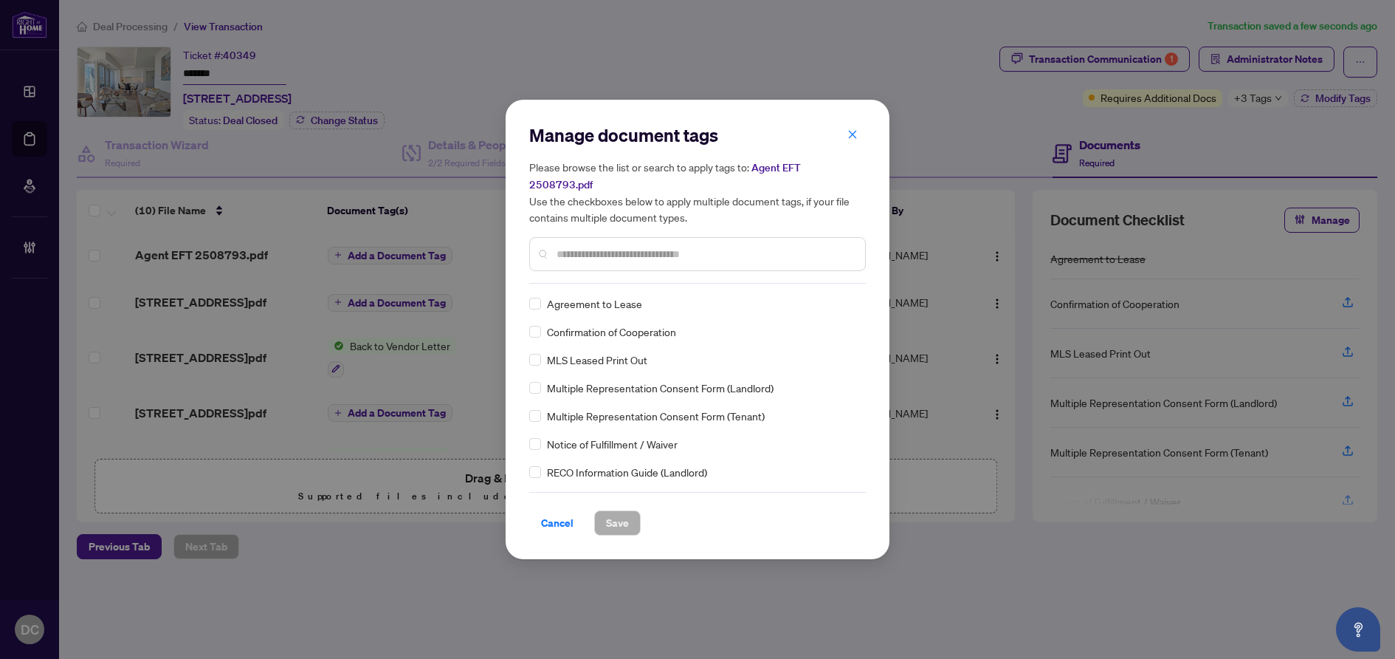
click at [628, 246] on input "text" at bounding box center [705, 254] width 297 height 16
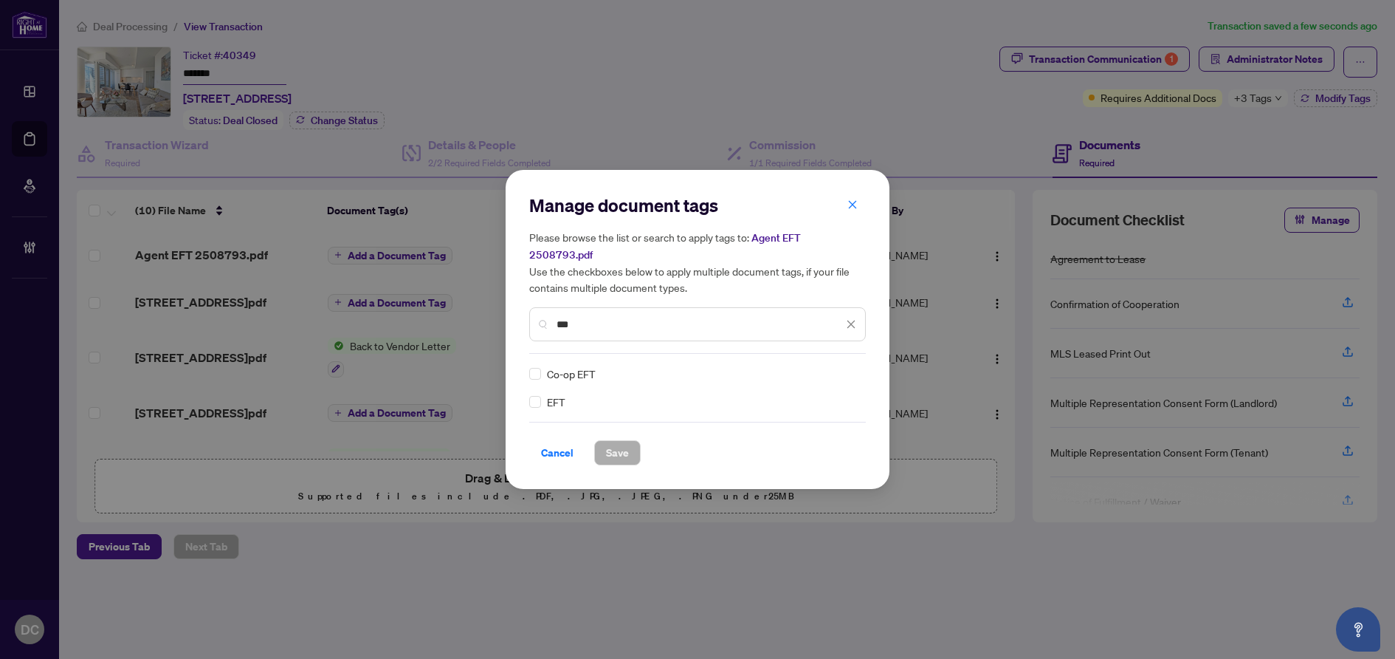
type input "***"
click at [848, 366] on div at bounding box center [842, 373] width 28 height 15
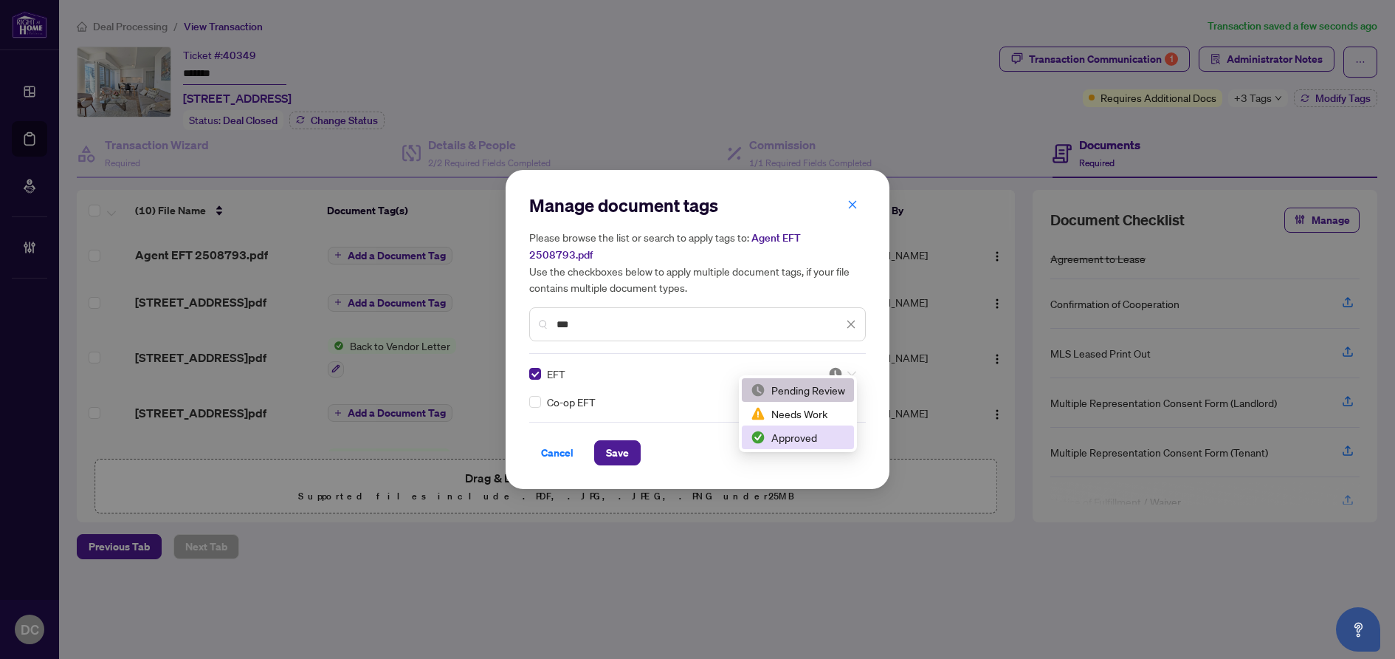
click at [818, 434] on div "Approved" at bounding box center [798, 437] width 95 height 16
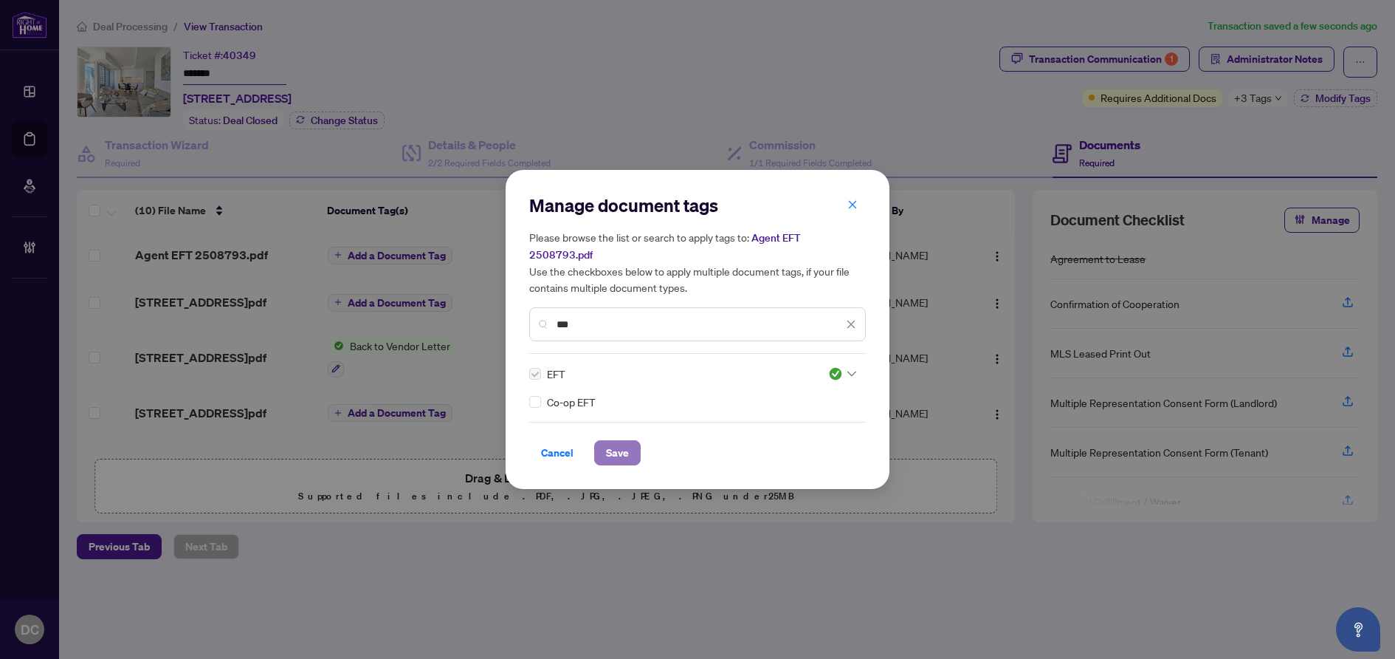
click at [634, 442] on button "Save" at bounding box center [617, 452] width 47 height 25
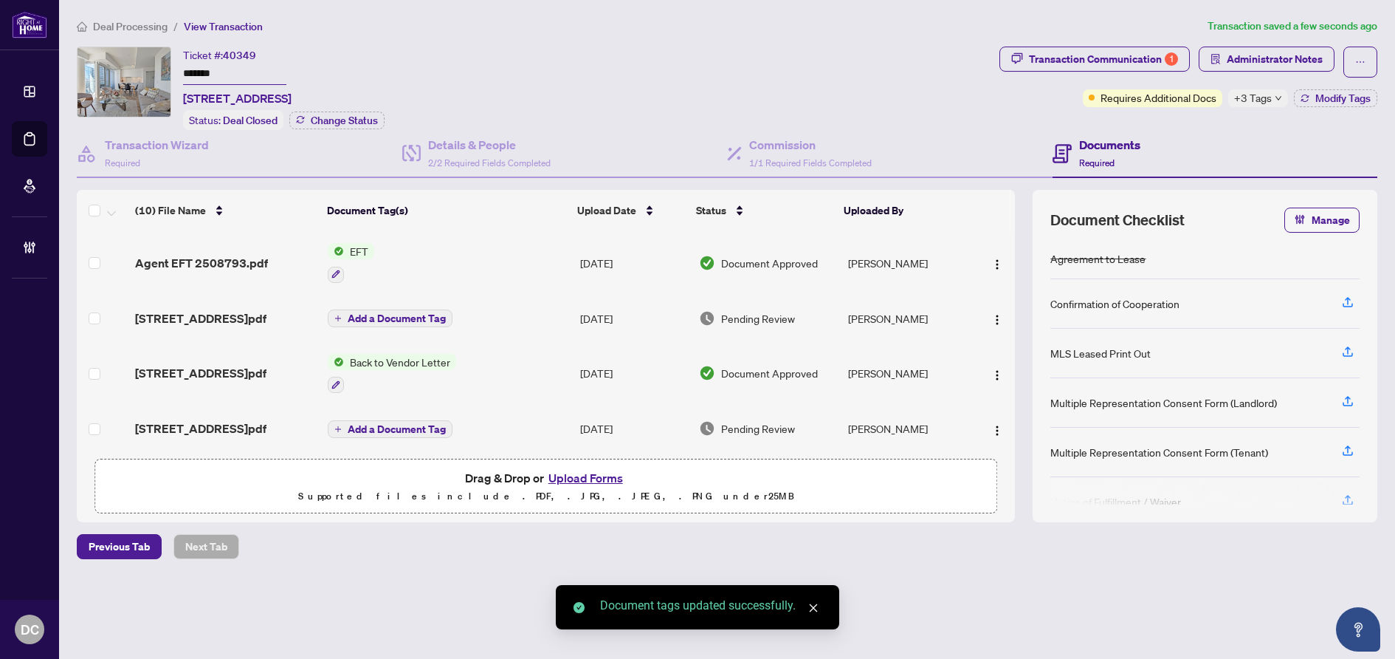
click at [1256, 98] on span "+3 Tags" at bounding box center [1253, 97] width 38 height 17
click at [1212, 120] on div "Transaction Communication 1 Administrator Notes Requires Additional Docs +3 Tag…" at bounding box center [1189, 88] width 384 height 83
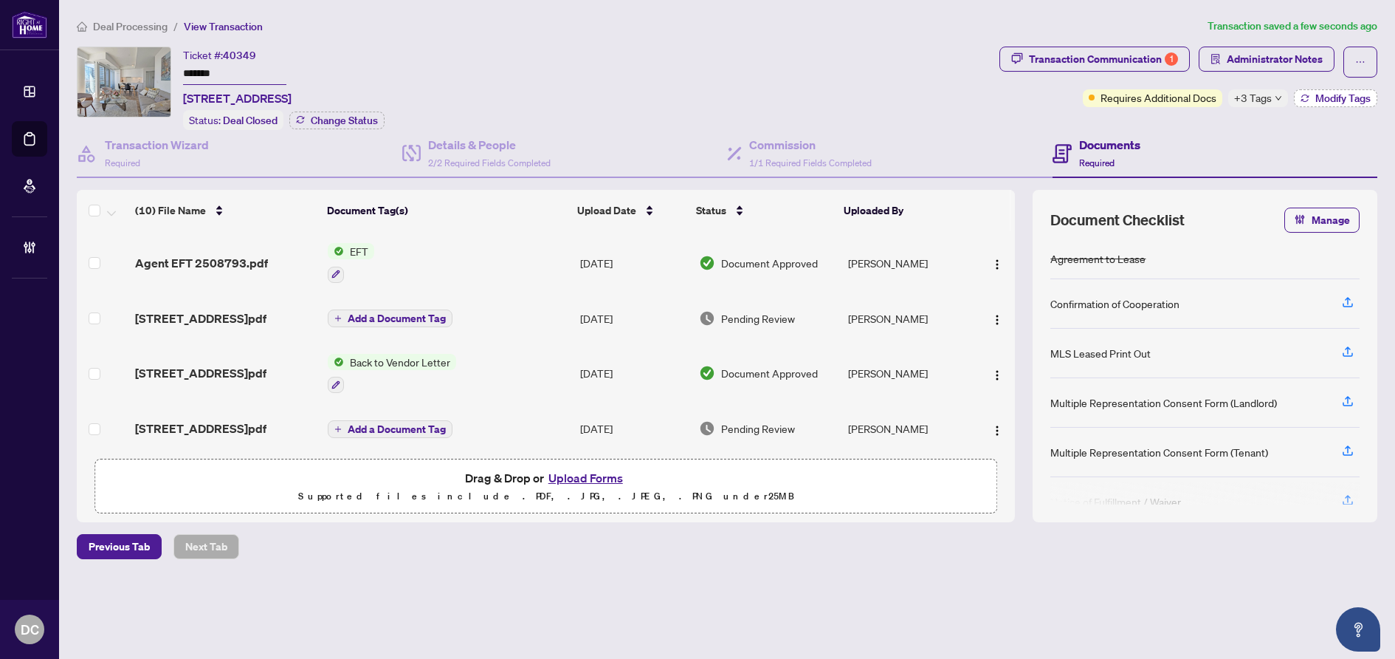
click at [1332, 98] on span "Modify Tags" at bounding box center [1343, 98] width 55 height 10
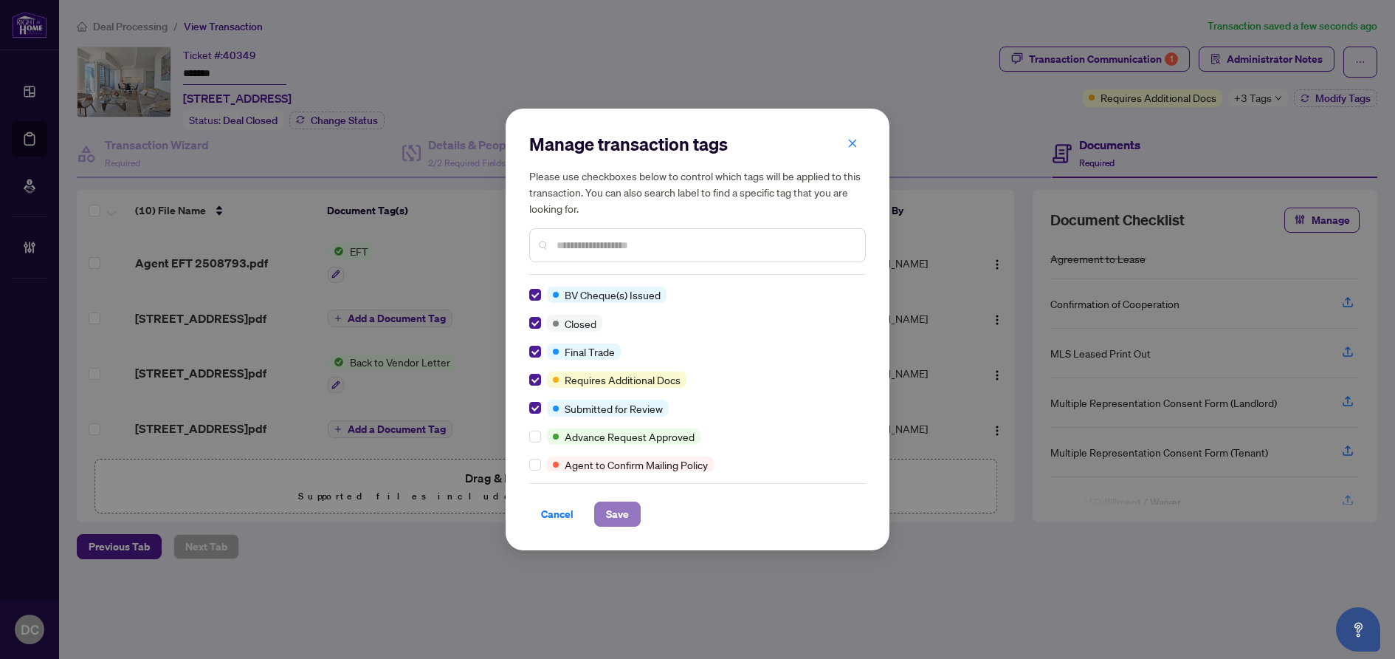
click at [614, 511] on span "Save" at bounding box center [617, 514] width 23 height 24
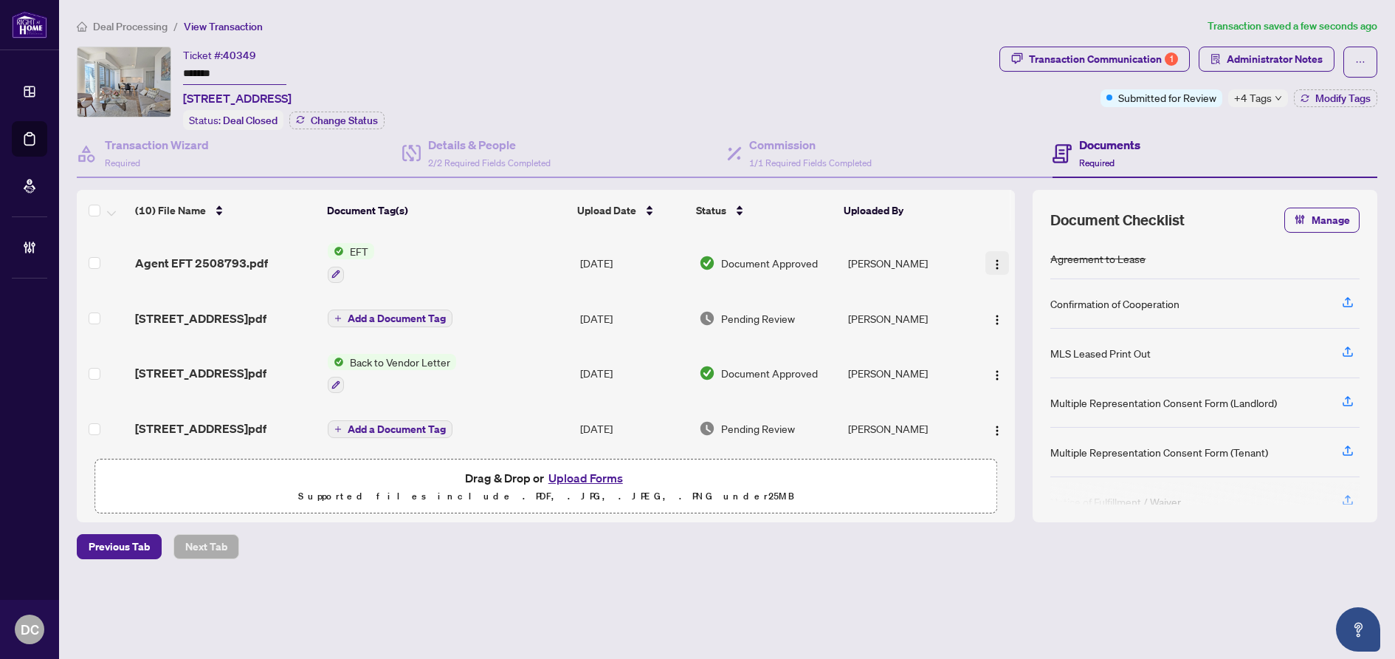
click at [992, 258] on img "button" at bounding box center [998, 264] width 12 height 12
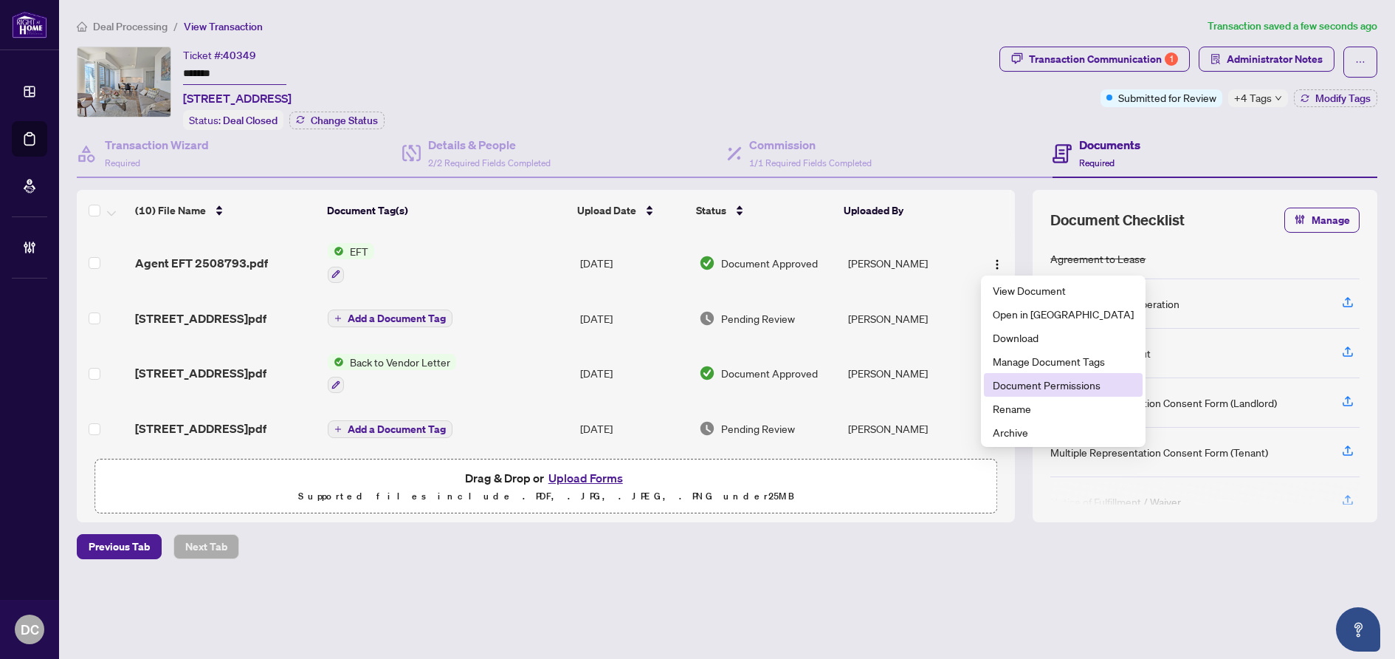
click at [1039, 380] on span "Document Permissions" at bounding box center [1063, 385] width 141 height 16
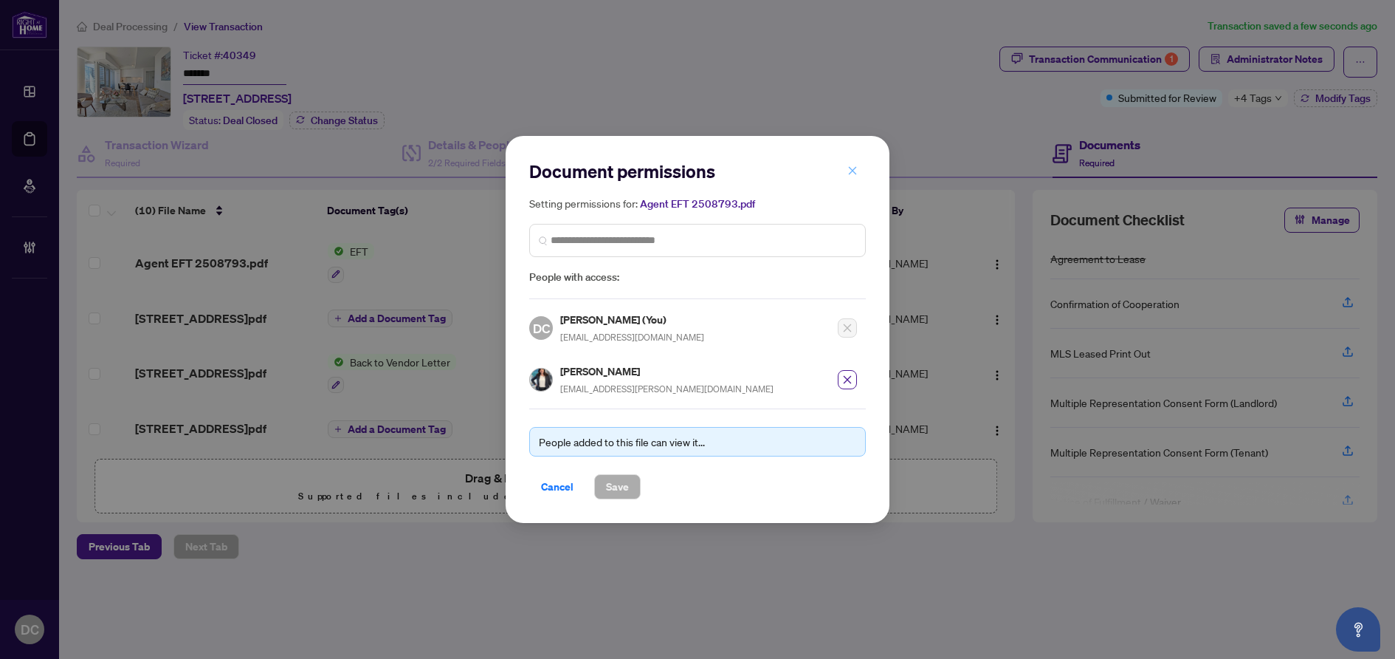
click at [859, 171] on button "button" at bounding box center [853, 170] width 30 height 25
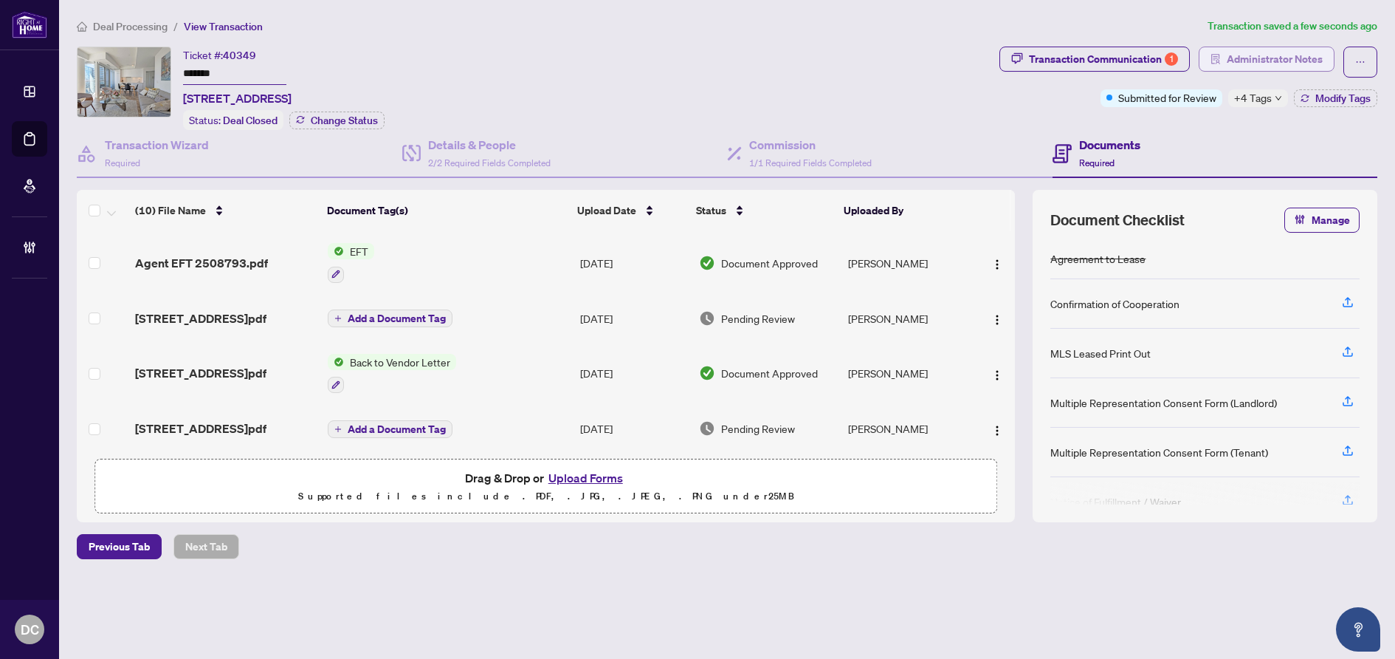
click at [1268, 57] on span "Administrator Notes" at bounding box center [1275, 59] width 96 height 24
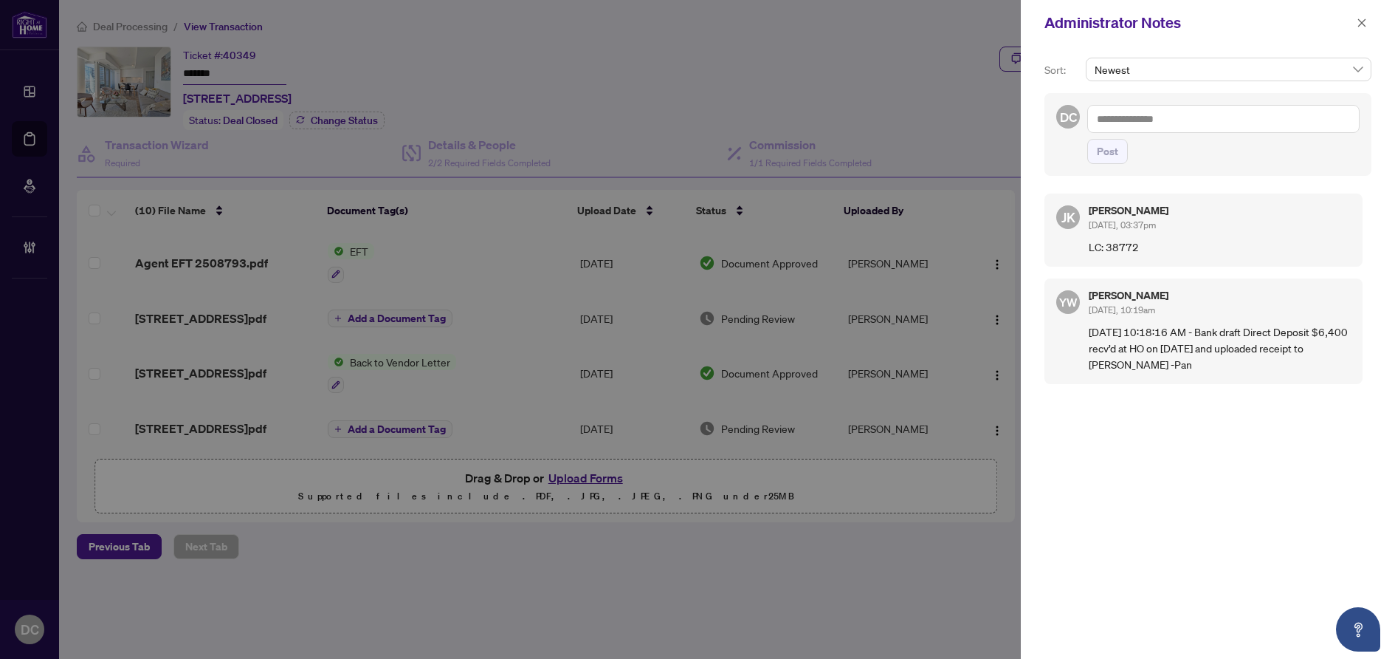
click at [1217, 110] on textarea at bounding box center [1224, 119] width 272 height 28
paste textarea "**********"
type textarea "**********"
click at [1126, 148] on button "Post" at bounding box center [1108, 151] width 41 height 25
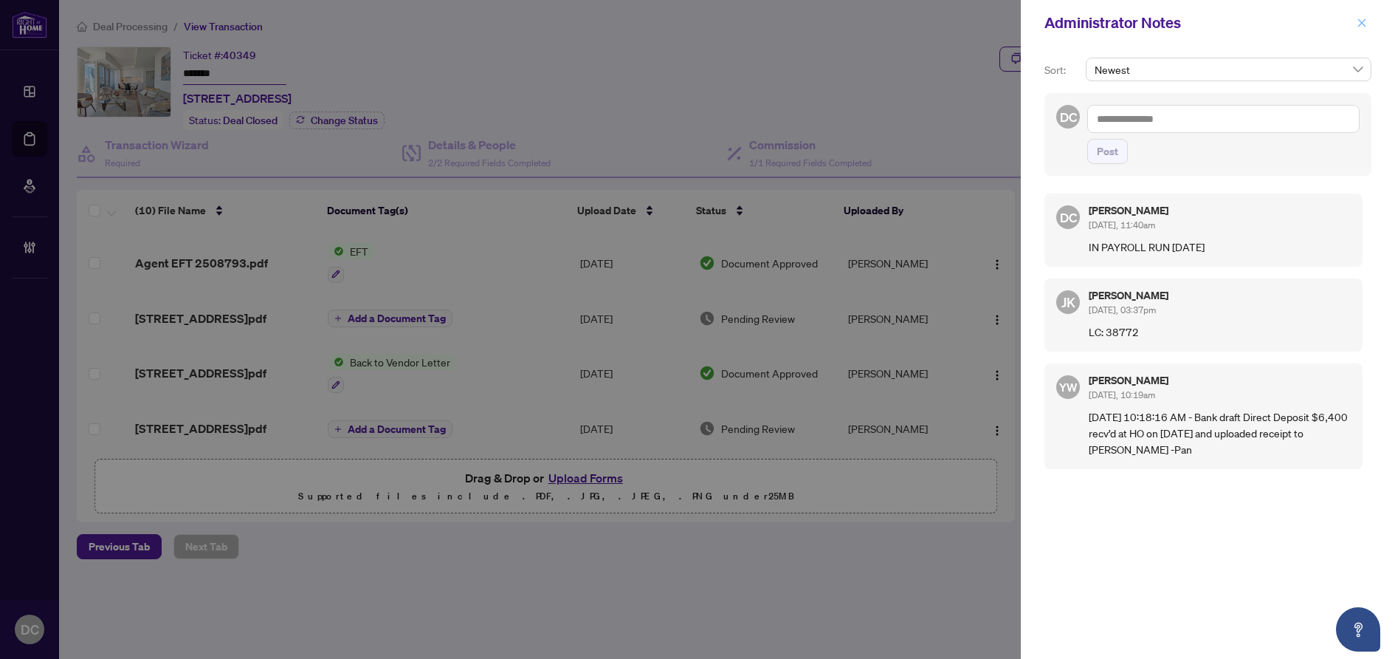
click at [1363, 21] on icon "close" at bounding box center [1362, 23] width 10 height 10
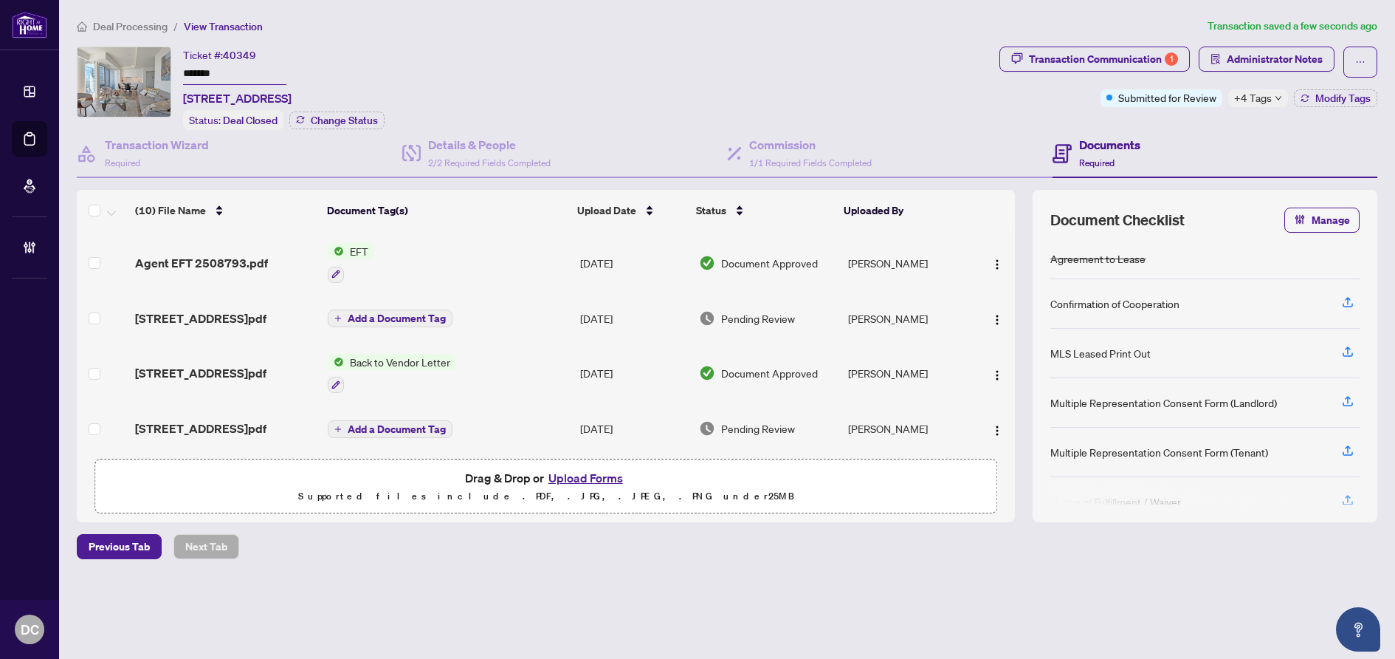
drag, startPoint x: 213, startPoint y: 67, endPoint x: 62, endPoint y: 61, distance: 151.5
click at [62, 61] on main "Deal Processing / View Transaction Transaction saved a few seconds ago Ticket #…" at bounding box center [727, 329] width 1336 height 659
click at [148, 27] on span "Deal Processing" at bounding box center [130, 26] width 75 height 13
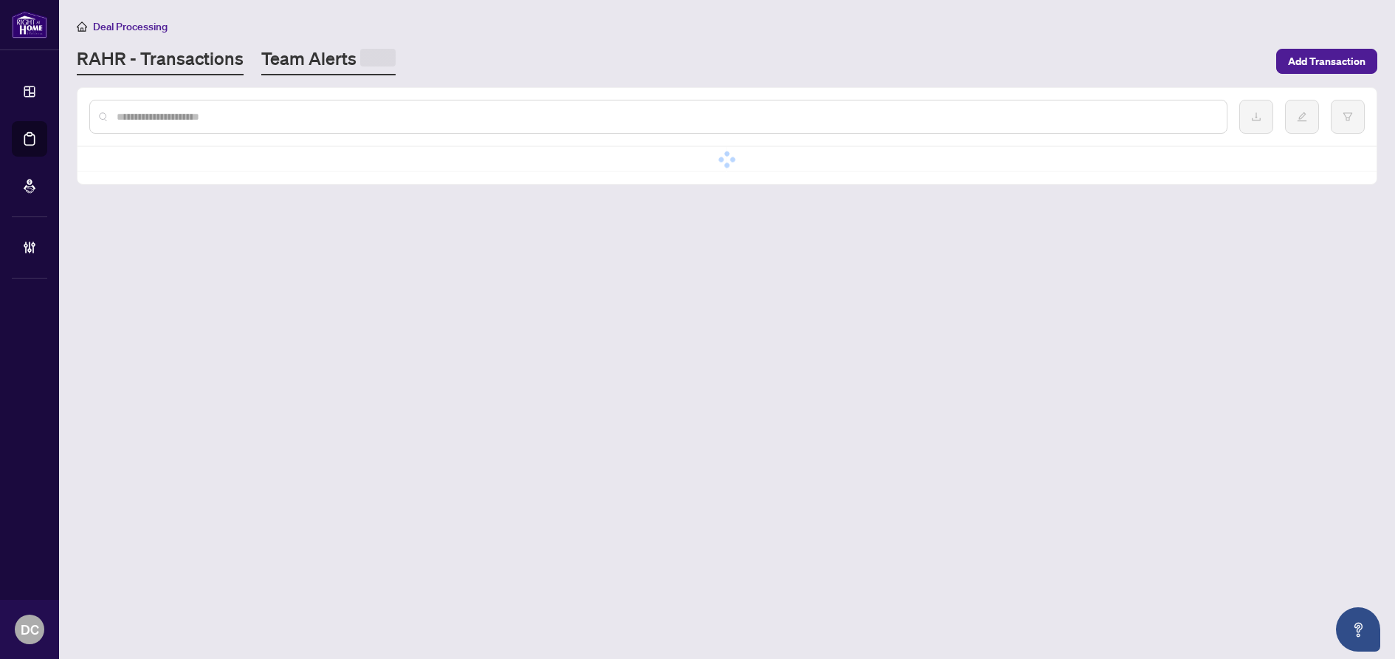
click at [344, 63] on link "Team Alerts" at bounding box center [328, 61] width 134 height 29
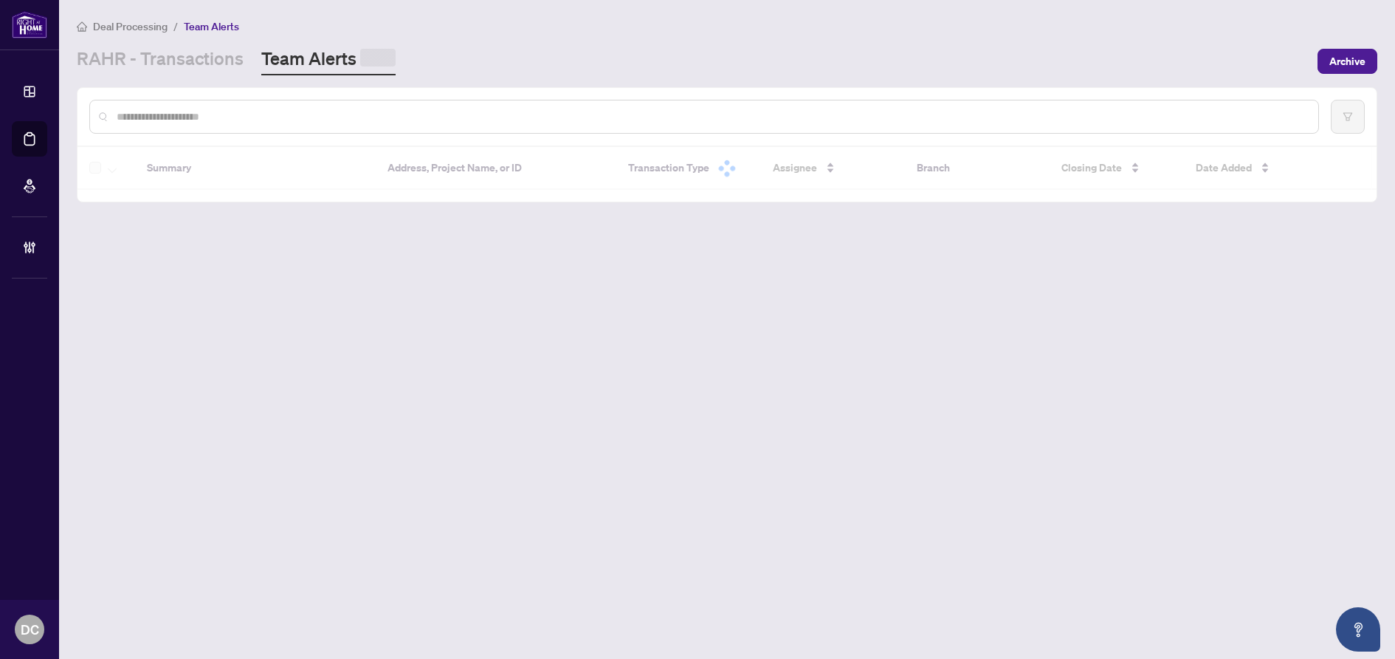
click at [348, 109] on input "text" at bounding box center [712, 117] width 1190 height 16
paste input "*******"
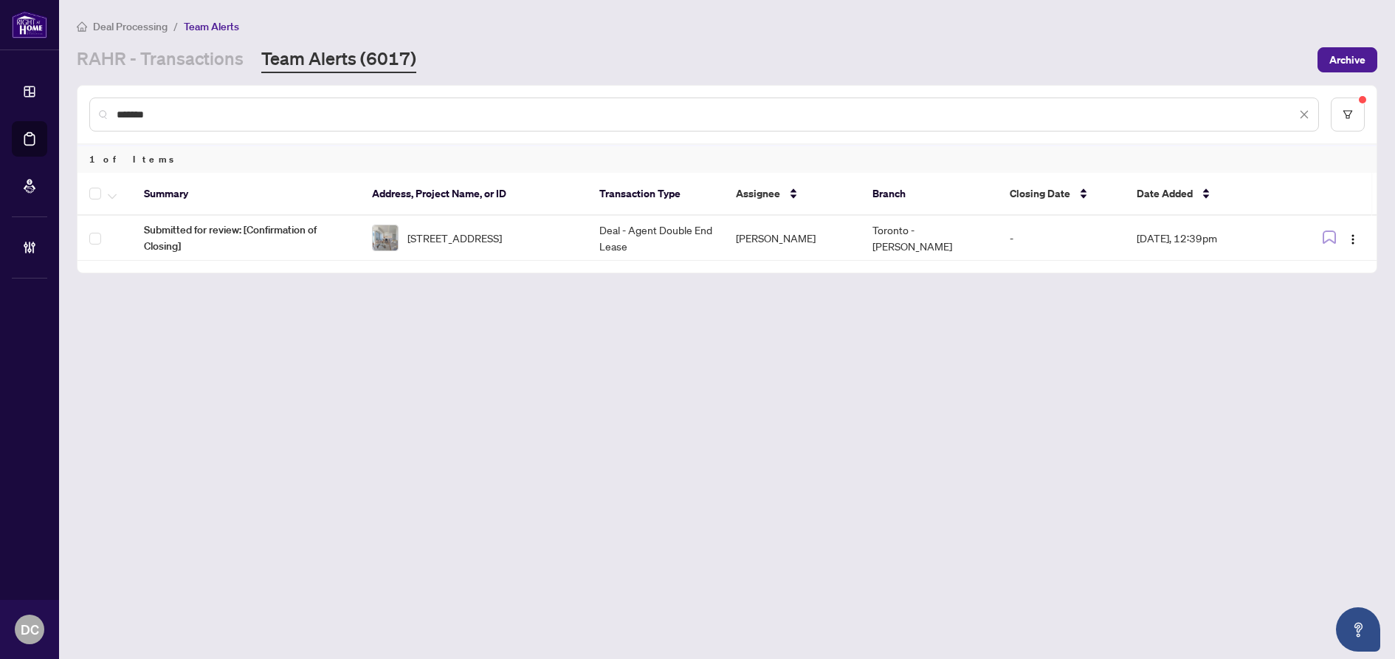
type input "*******"
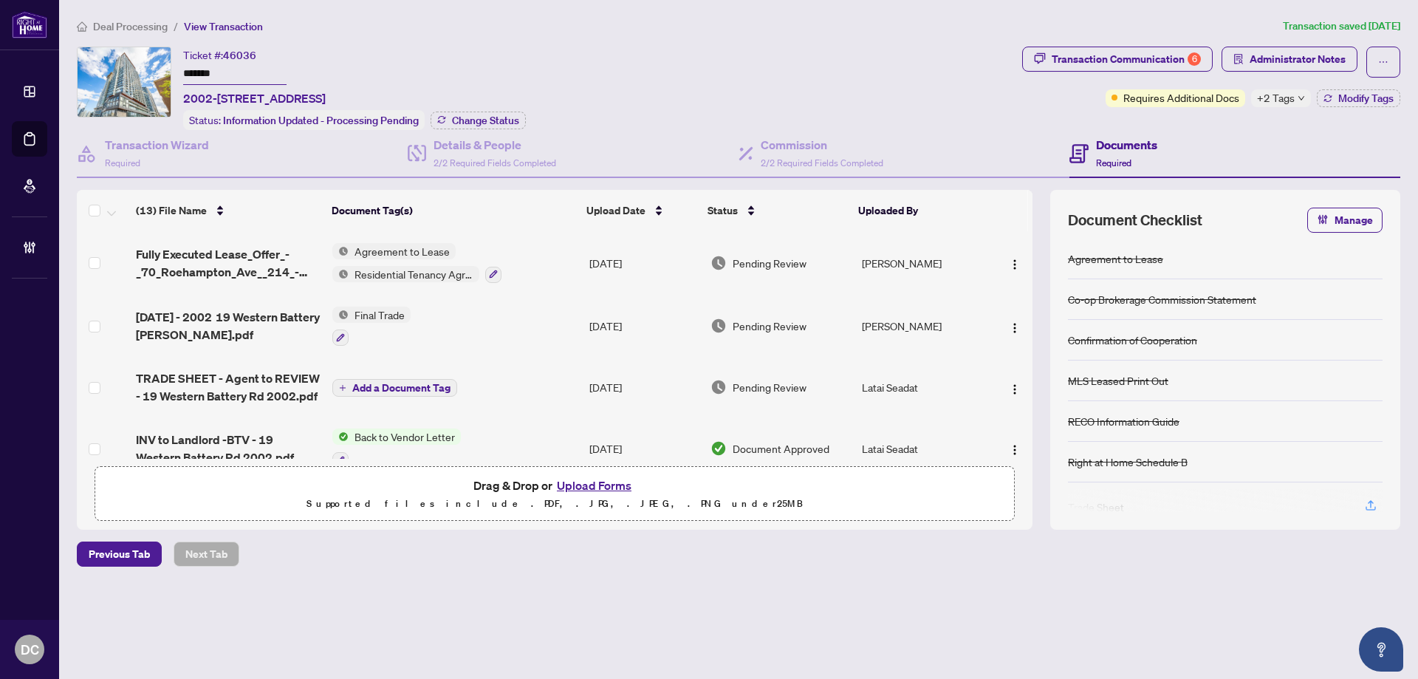
drag, startPoint x: 235, startPoint y: 72, endPoint x: 127, endPoint y: 65, distance: 108.0
click at [127, 65] on div "Ticket #: 46036 ******* [STREET_ADDRESS] Status: Information Updated - Processi…" at bounding box center [546, 88] width 939 height 83
click at [501, 119] on span "Change Status" at bounding box center [485, 120] width 67 height 10
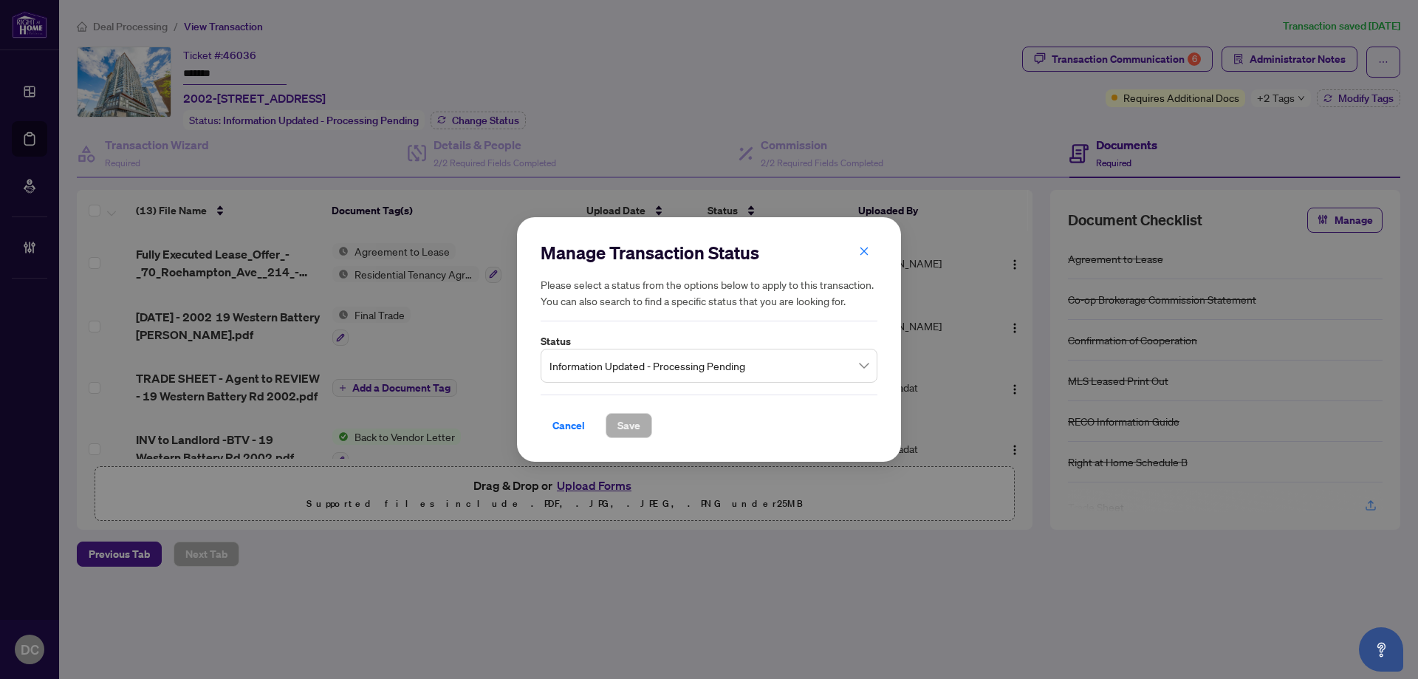
click at [672, 360] on span "Information Updated - Processing Pending" at bounding box center [708, 365] width 319 height 28
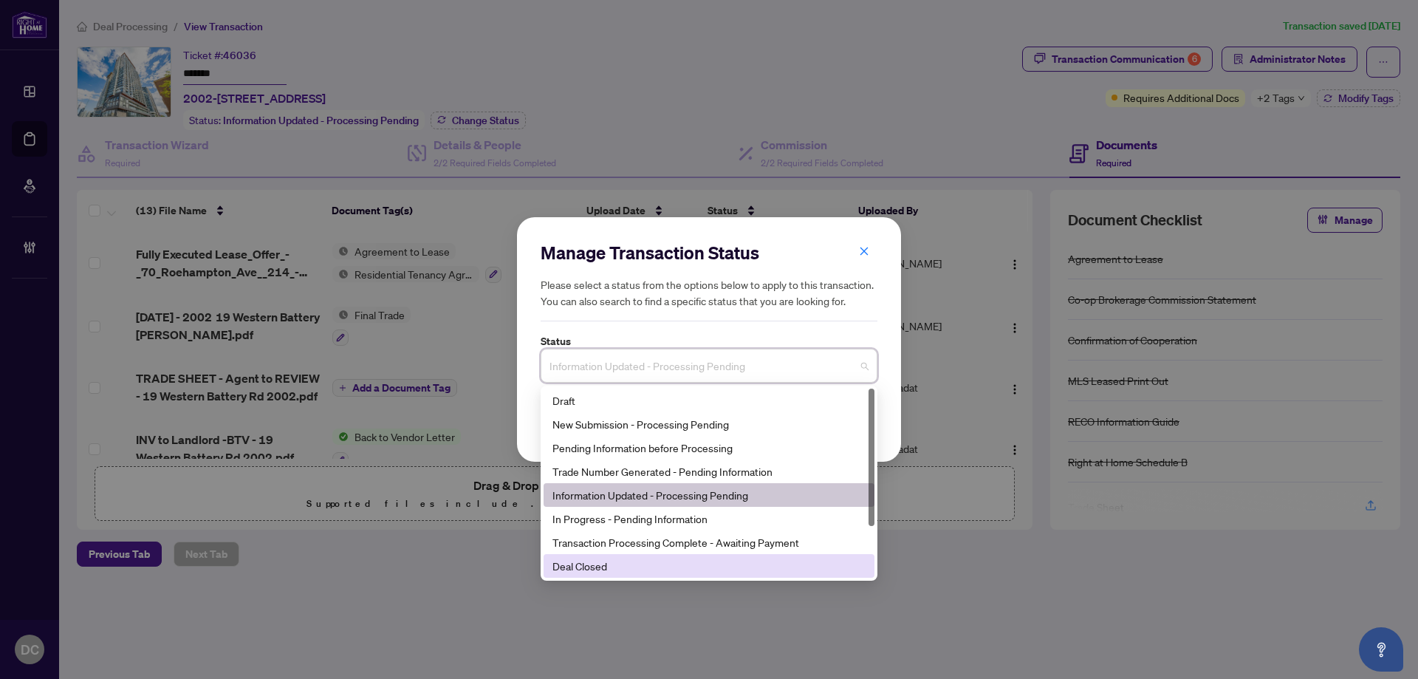
click at [653, 566] on div "Deal Closed" at bounding box center [708, 565] width 313 height 16
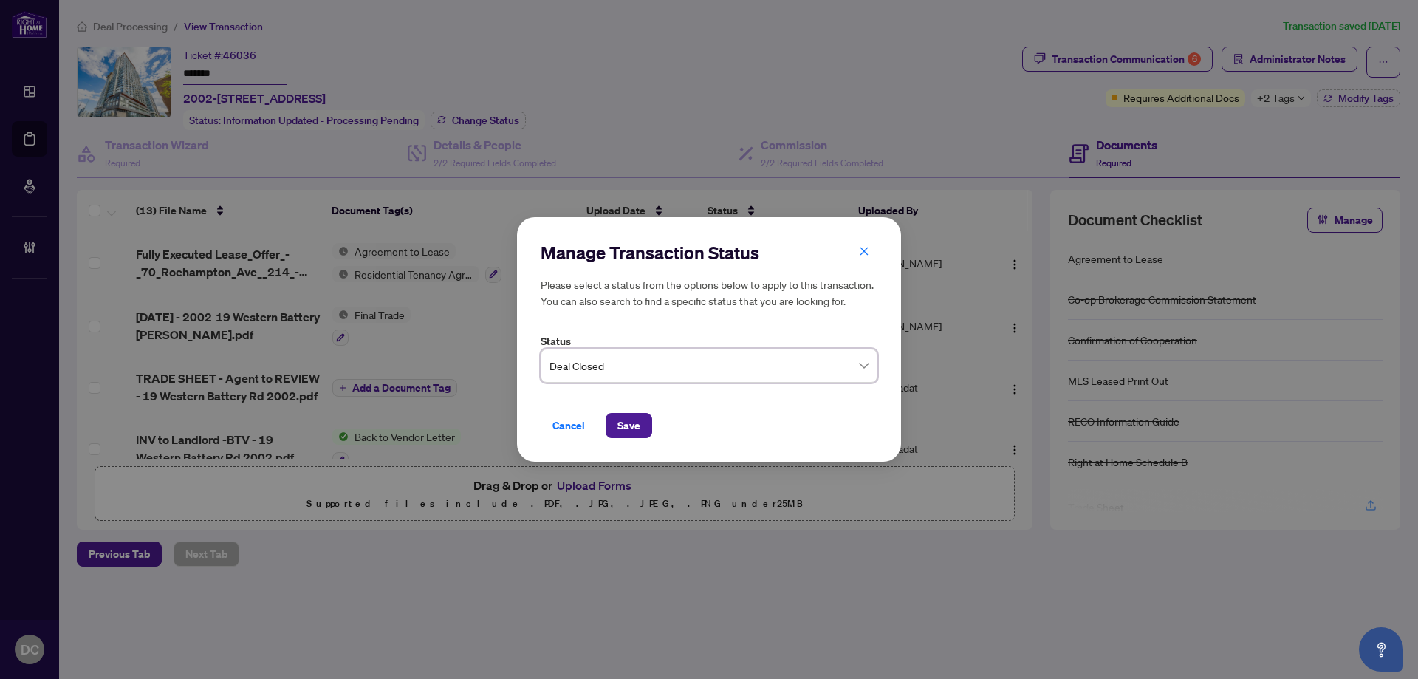
drag, startPoint x: 627, startPoint y: 413, endPoint x: 587, endPoint y: 408, distance: 40.2
click at [622, 413] on span "Save" at bounding box center [628, 425] width 23 height 24
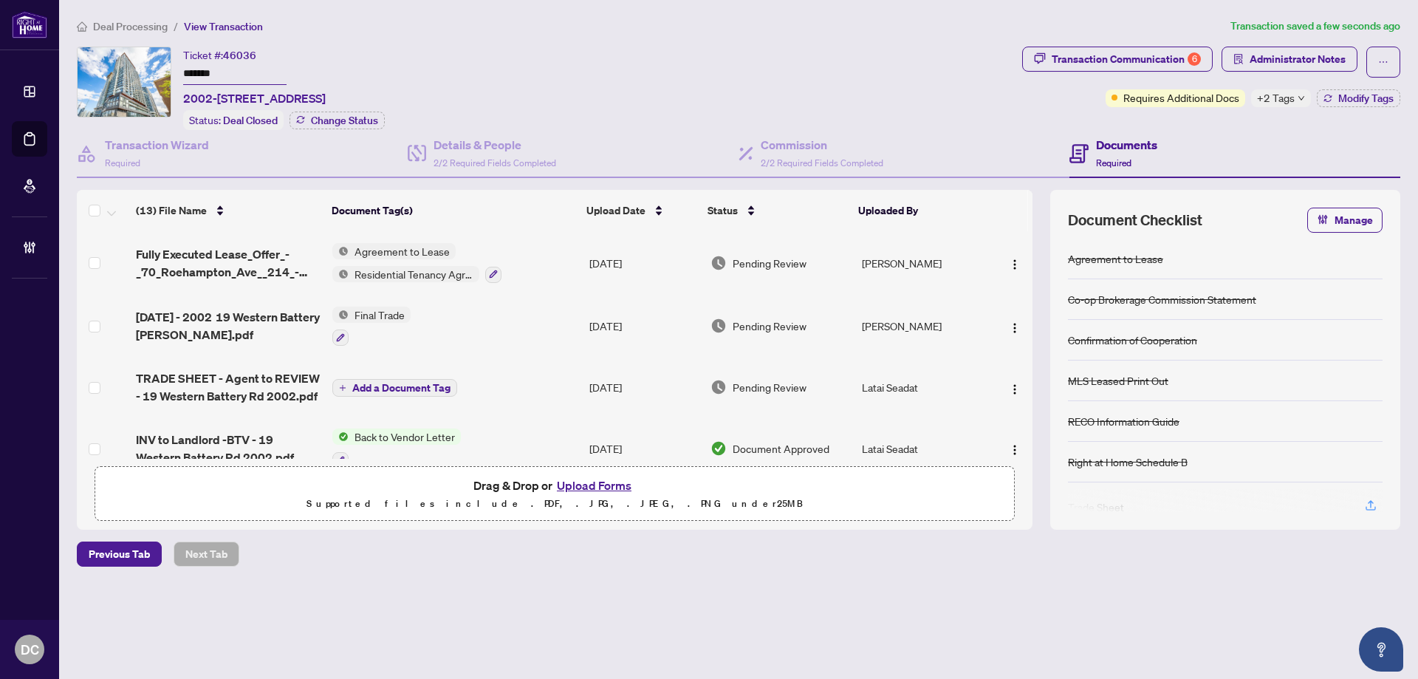
click at [1272, 102] on span "+2 Tags" at bounding box center [1276, 97] width 38 height 17
click at [1088, 111] on div "Transaction Communication 6 Administrator Notes Requires Additional Docs +2 Tag…" at bounding box center [1211, 88] width 384 height 83
click at [1349, 93] on span "Modify Tags" at bounding box center [1365, 98] width 55 height 10
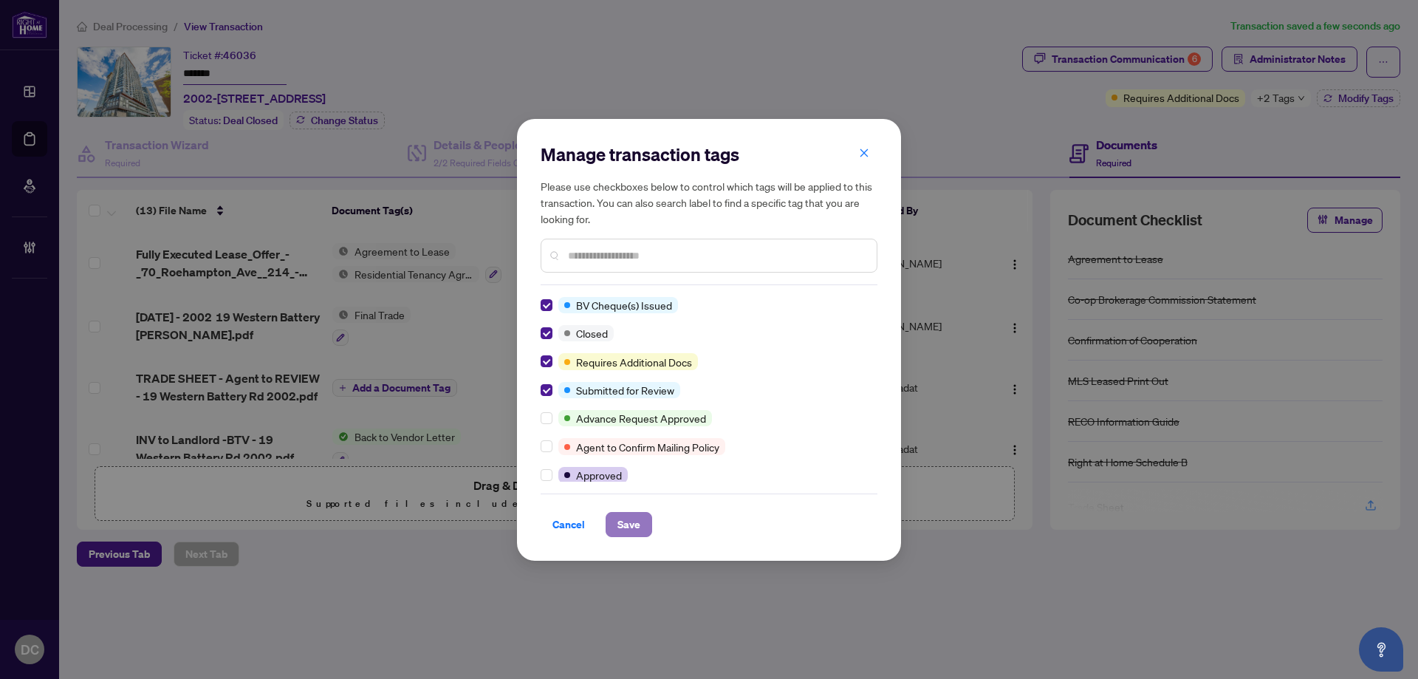
click at [645, 533] on button "Save" at bounding box center [628, 524] width 47 height 25
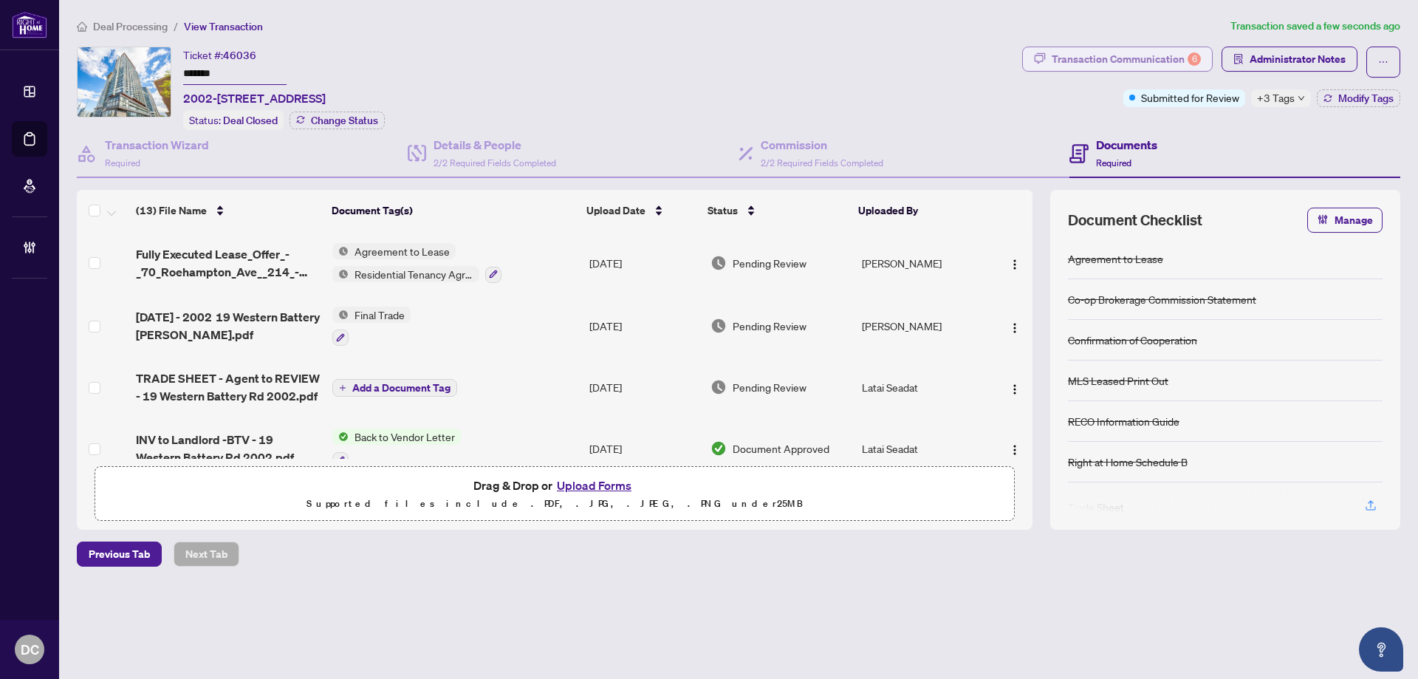
click at [1190, 64] on div "Transaction Communication 6" at bounding box center [1125, 59] width 149 height 24
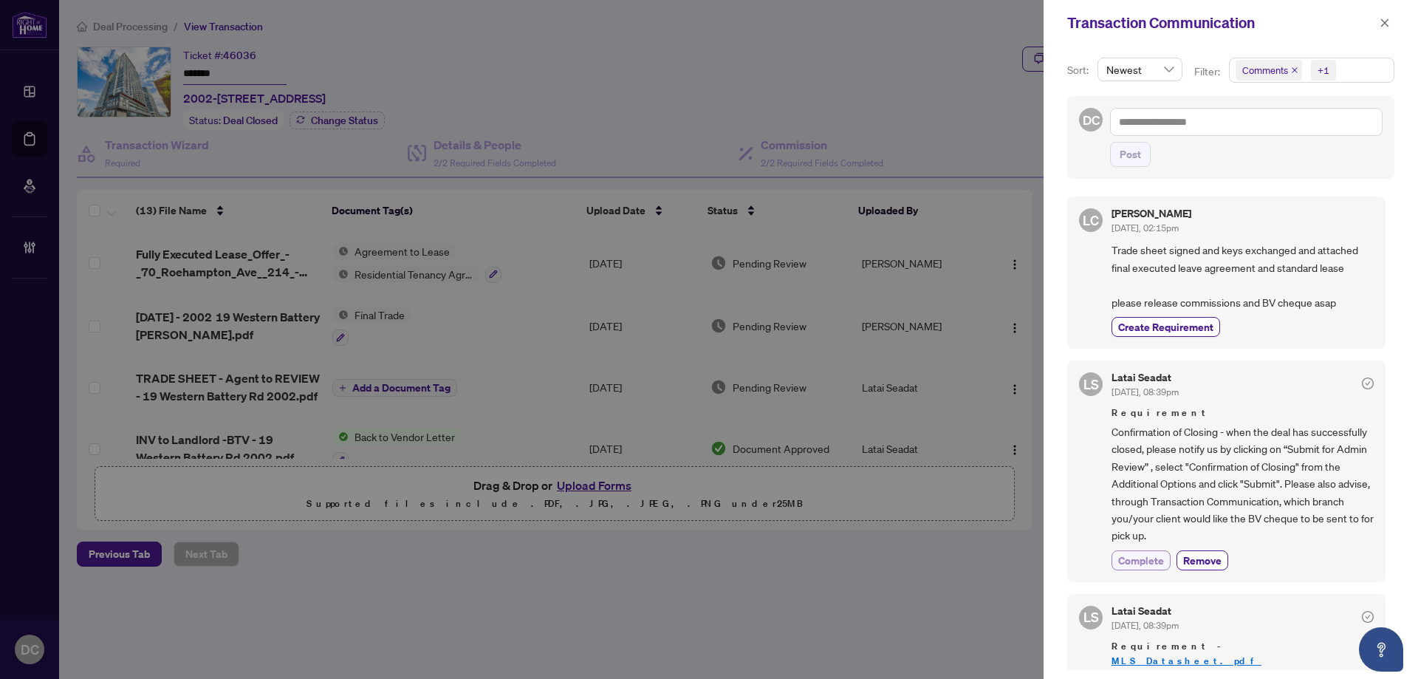
click at [1160, 558] on span "Complete" at bounding box center [1141, 560] width 46 height 16
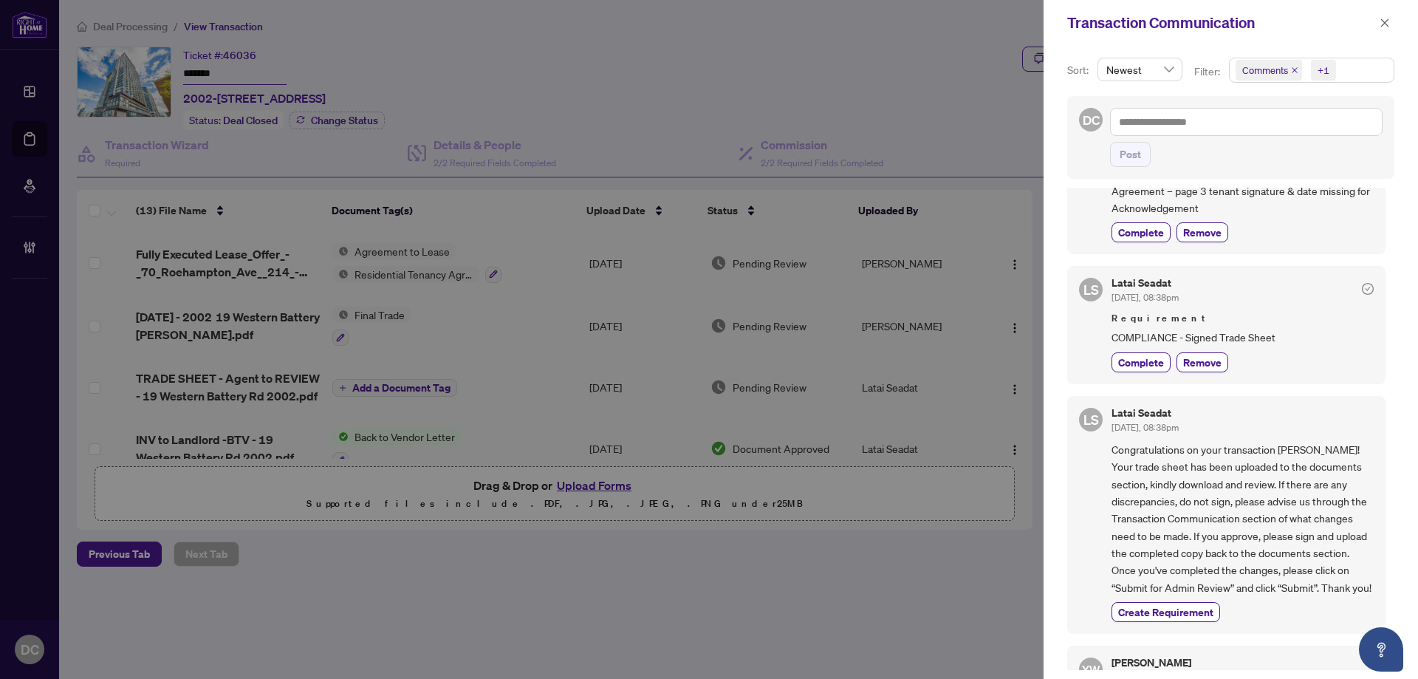
scroll to position [1034, 0]
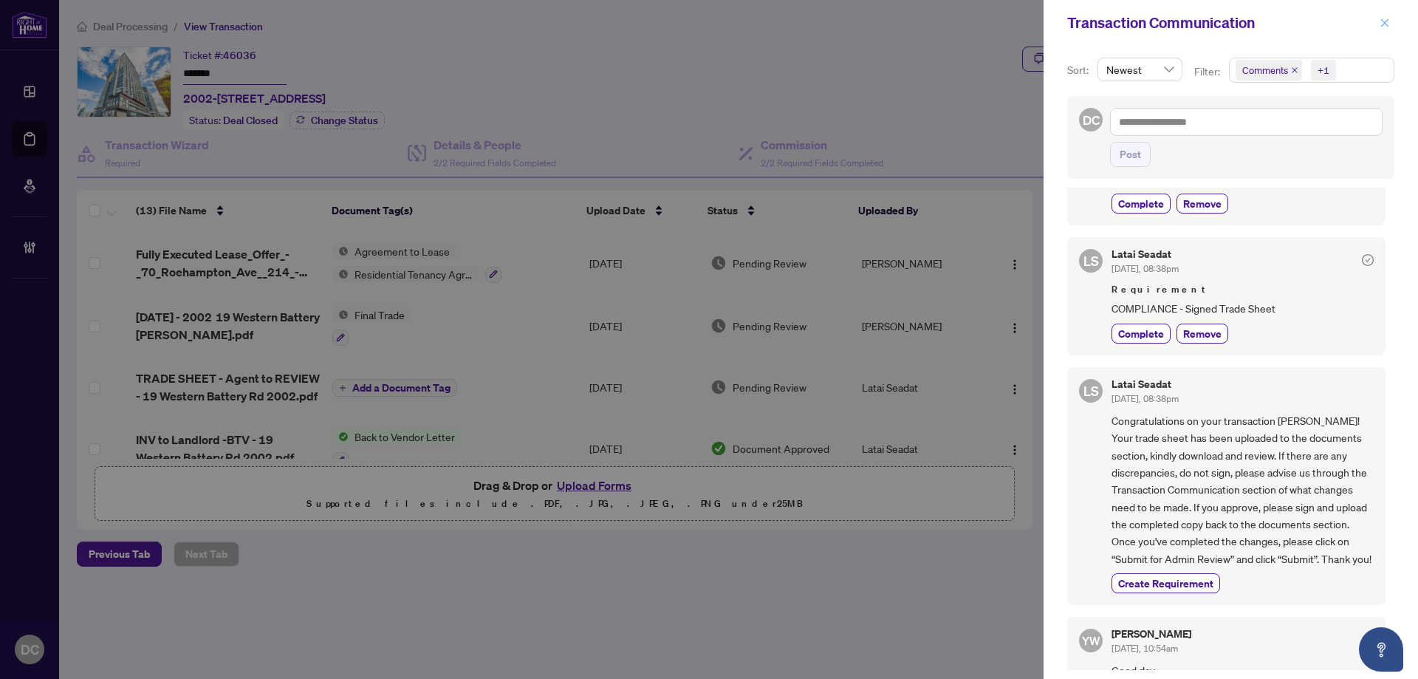
drag, startPoint x: 1390, startPoint y: 20, endPoint x: 1386, endPoint y: 38, distance: 18.1
click at [1390, 21] on button "button" at bounding box center [1384, 23] width 19 height 18
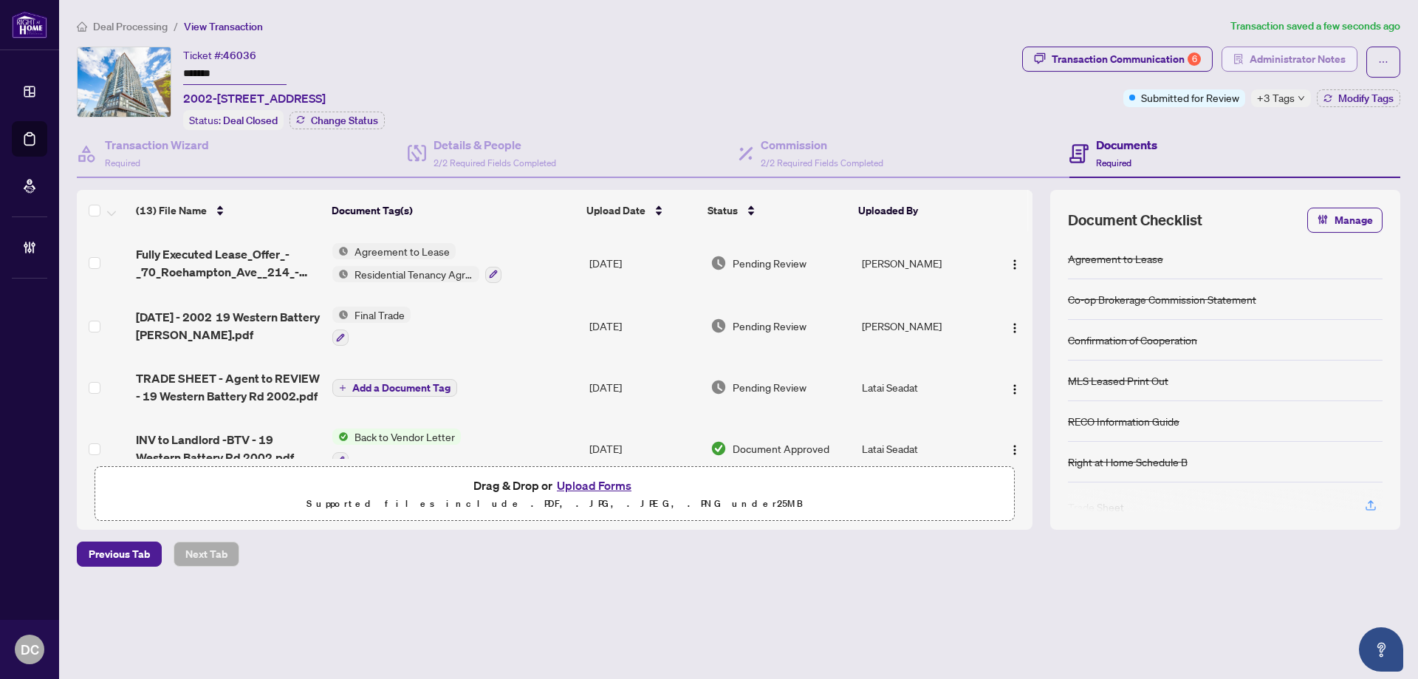
click at [1330, 60] on span "Administrator Notes" at bounding box center [1297, 59] width 96 height 24
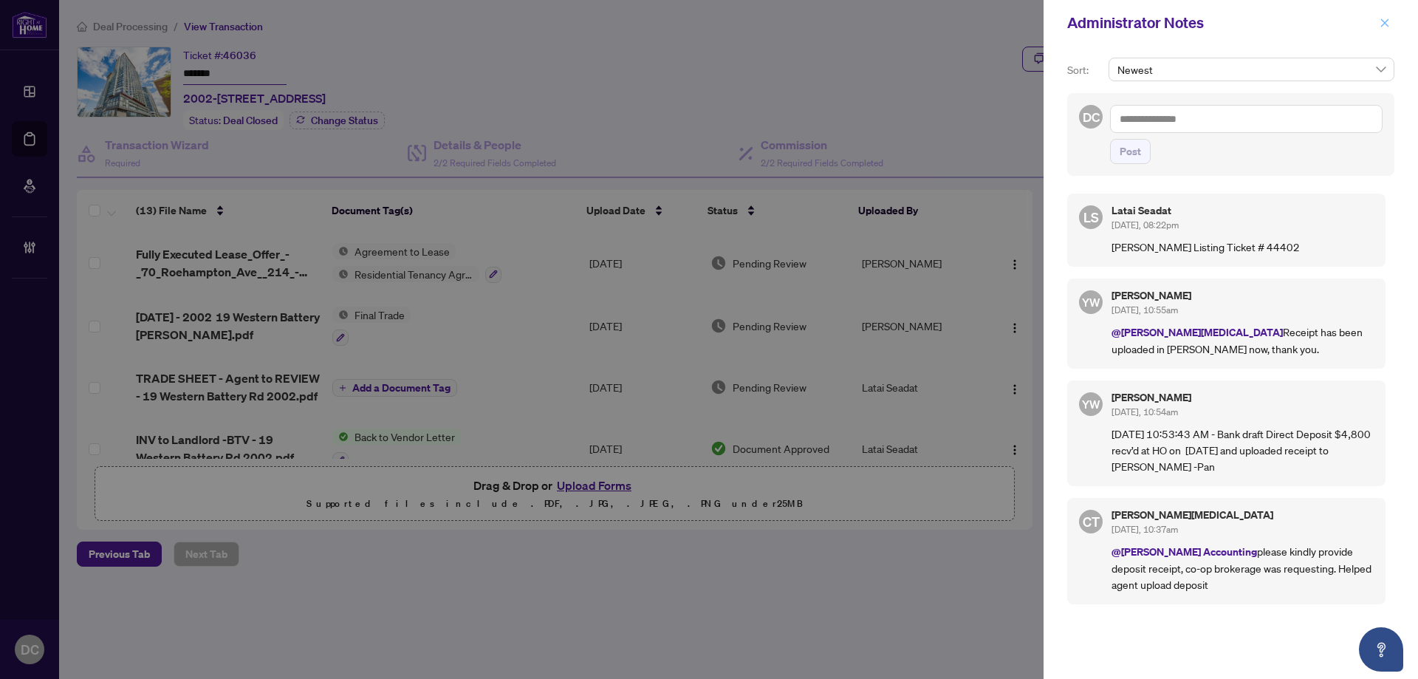
click at [1391, 24] on button "button" at bounding box center [1384, 23] width 19 height 18
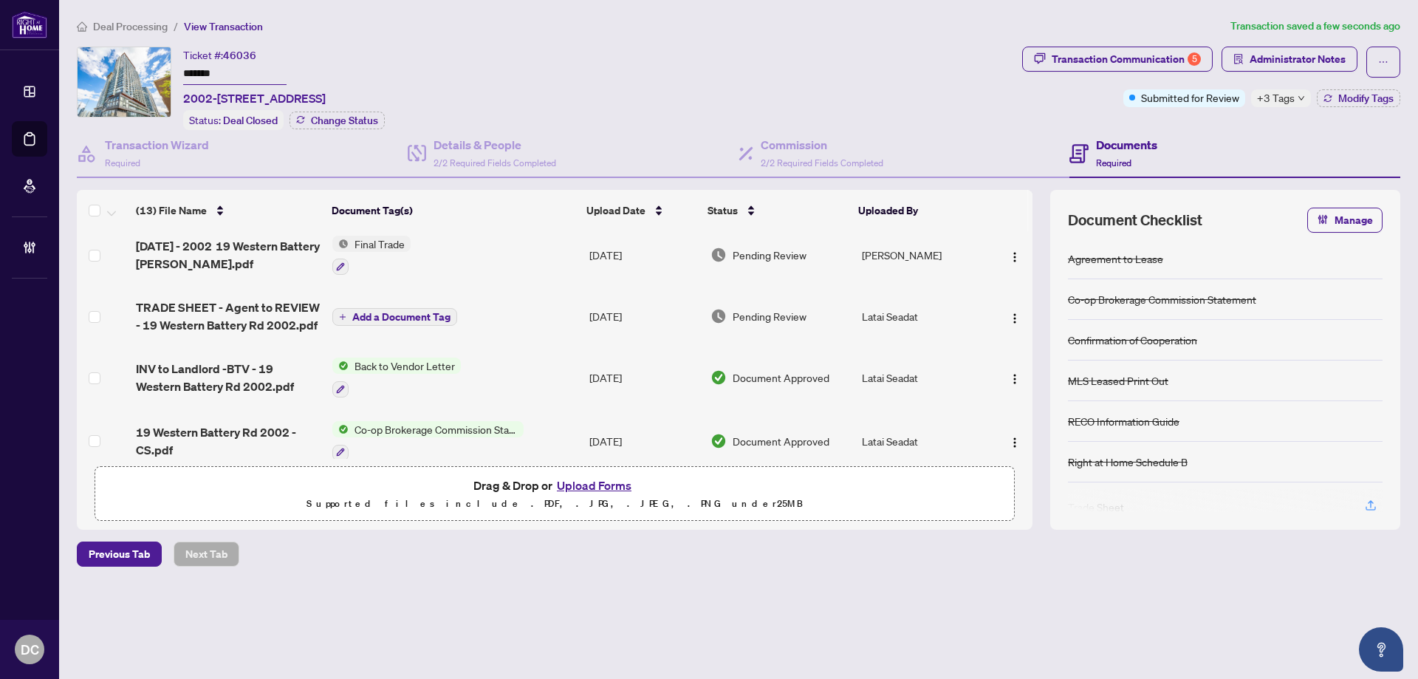
scroll to position [148, 0]
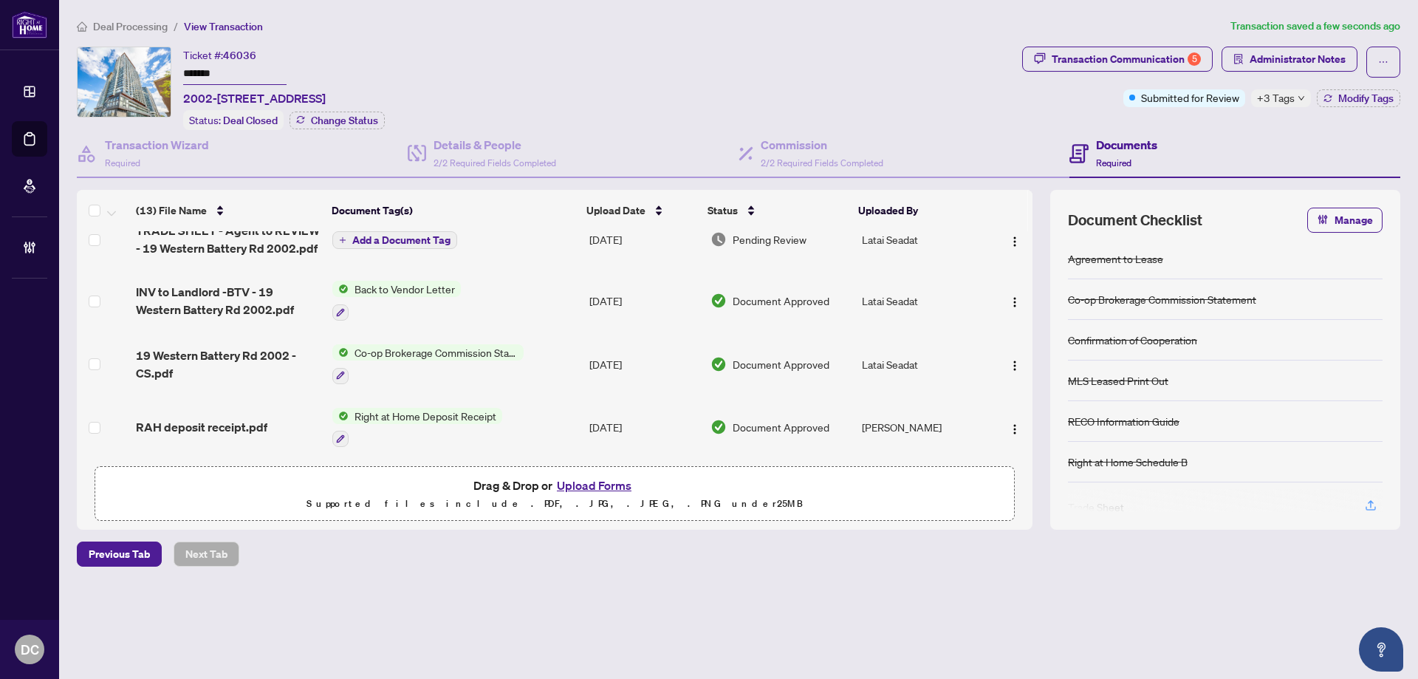
click at [529, 356] on td "Co-op Brokerage Commission Statement" at bounding box center [454, 363] width 257 height 63
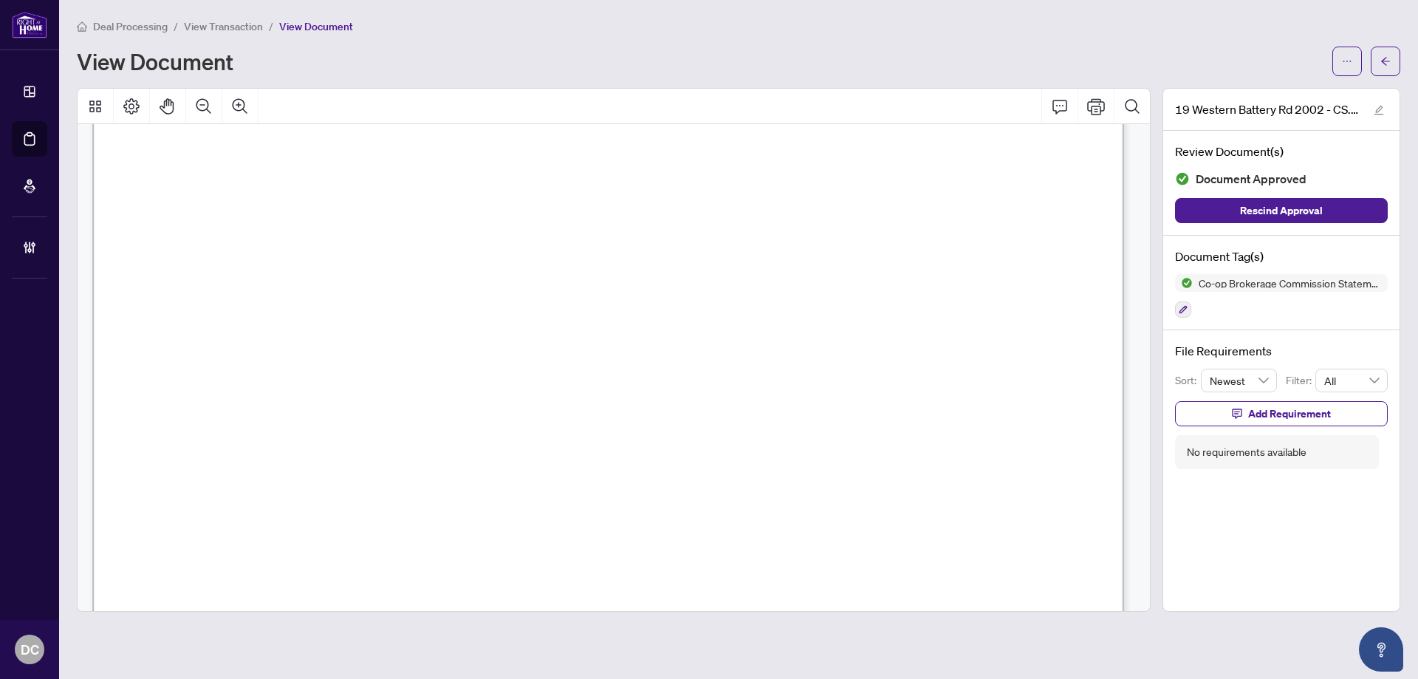
scroll to position [664, 0]
click at [1390, 66] on span "button" at bounding box center [1385, 61] width 10 height 24
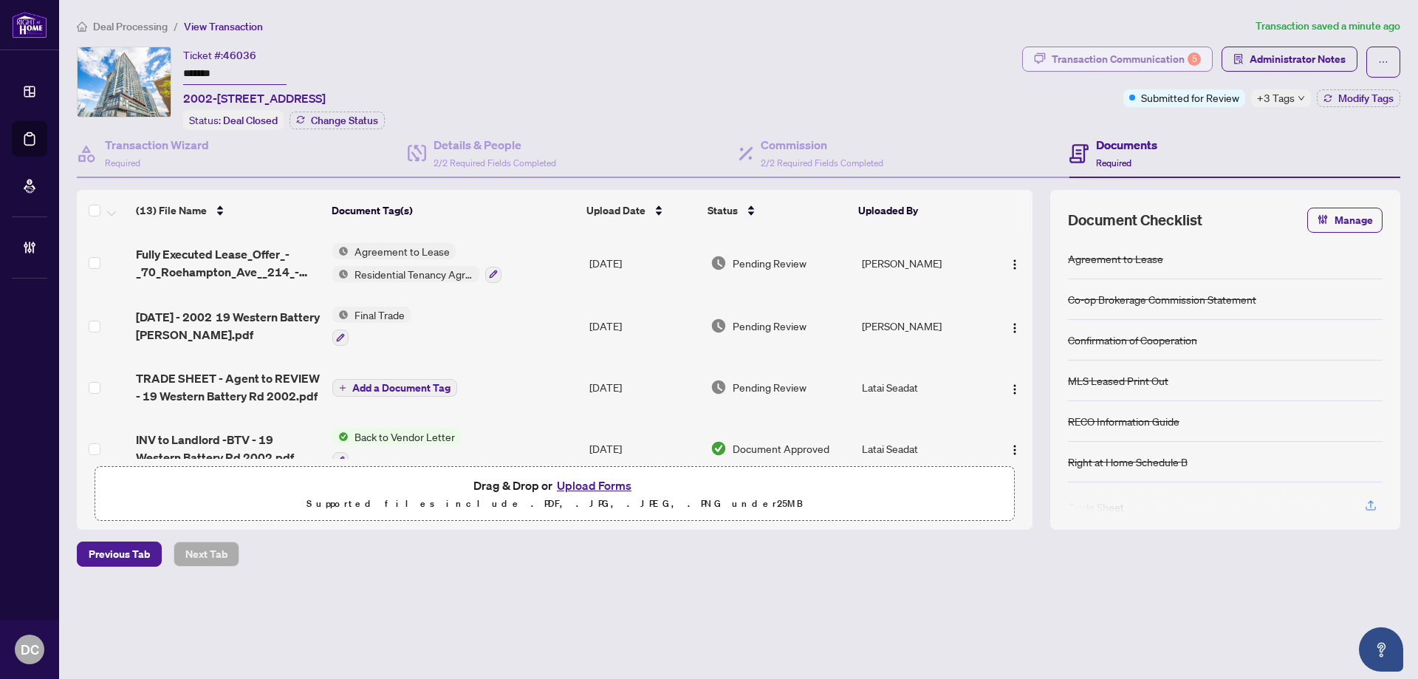
click at [1070, 61] on div "Transaction Communication 5" at bounding box center [1125, 59] width 149 height 24
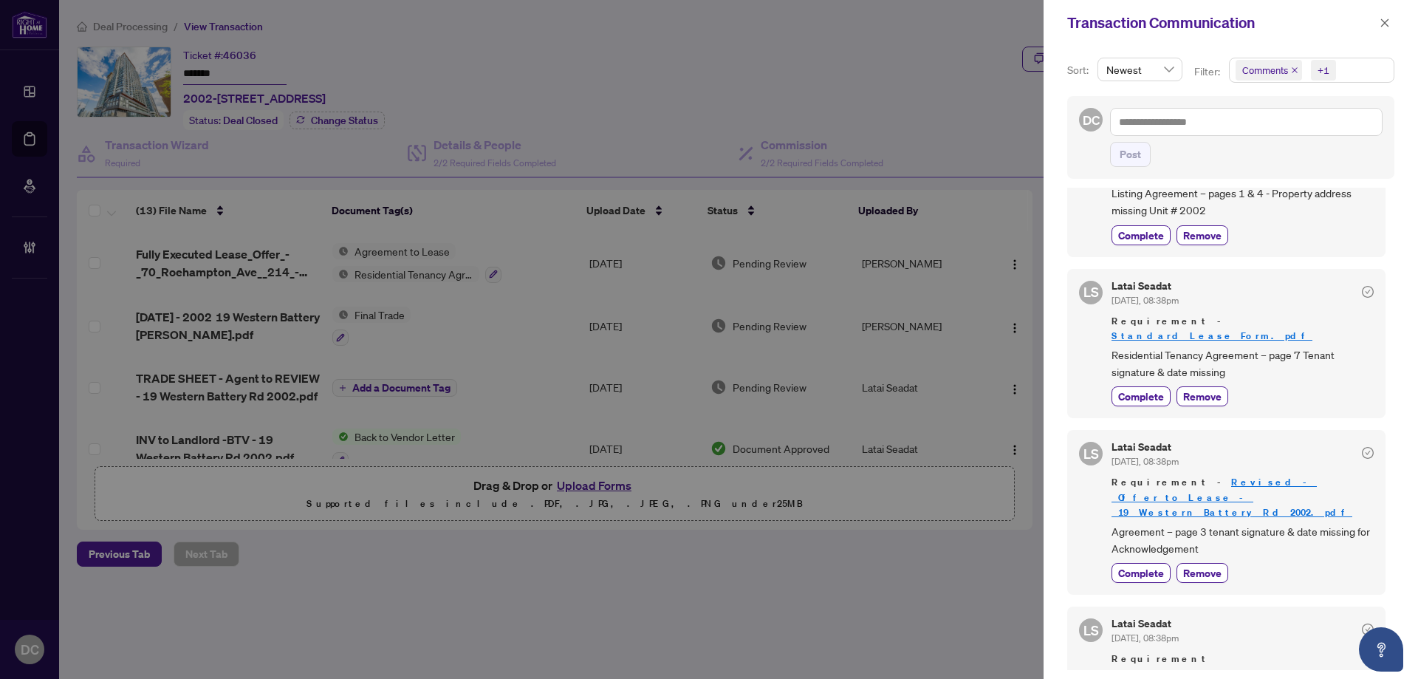
scroll to position [812, 0]
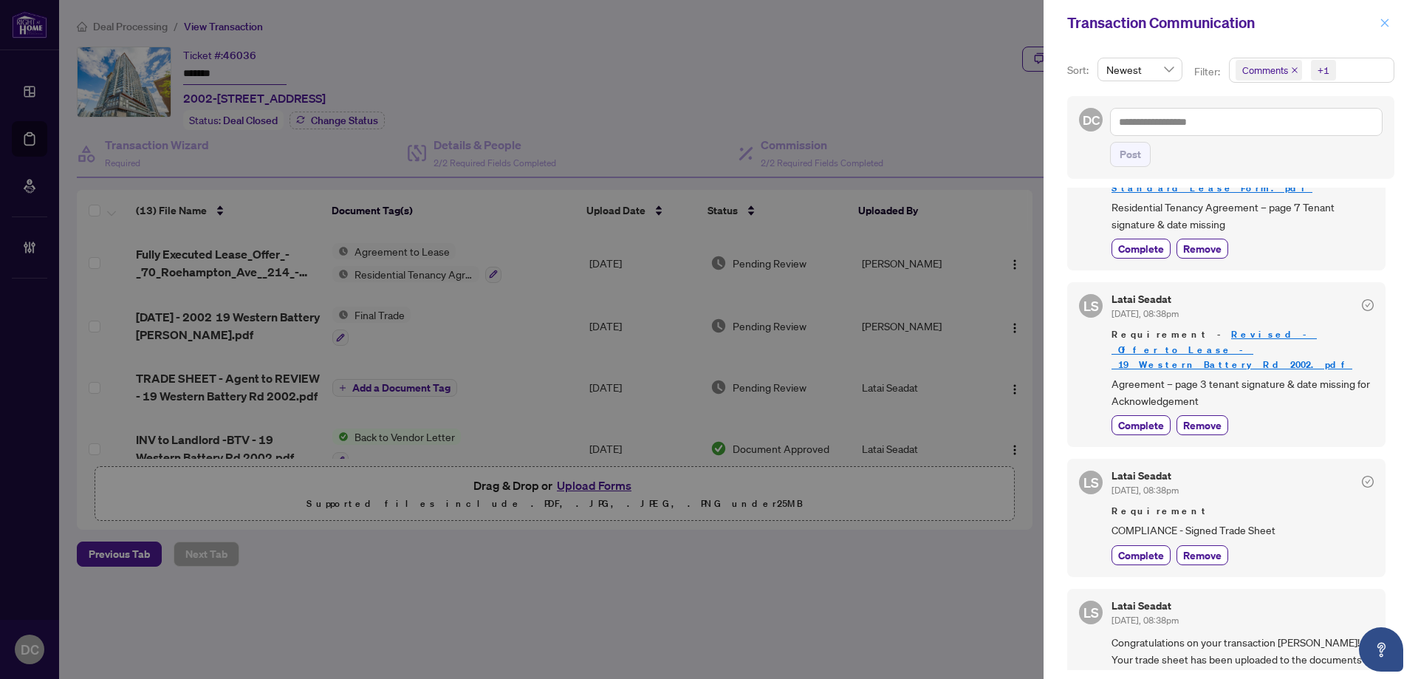
click at [1384, 23] on icon "close" at bounding box center [1385, 22] width 8 height 8
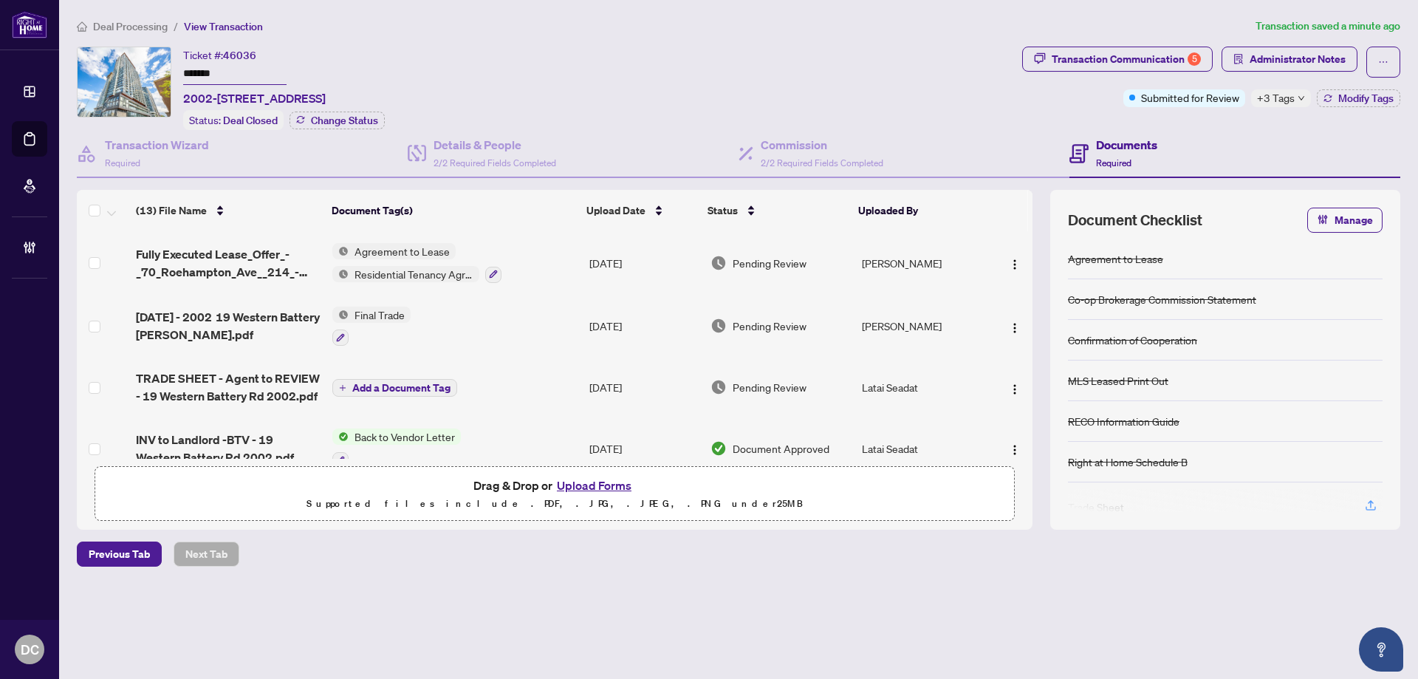
click at [536, 326] on td "Final Trade" at bounding box center [454, 326] width 257 height 63
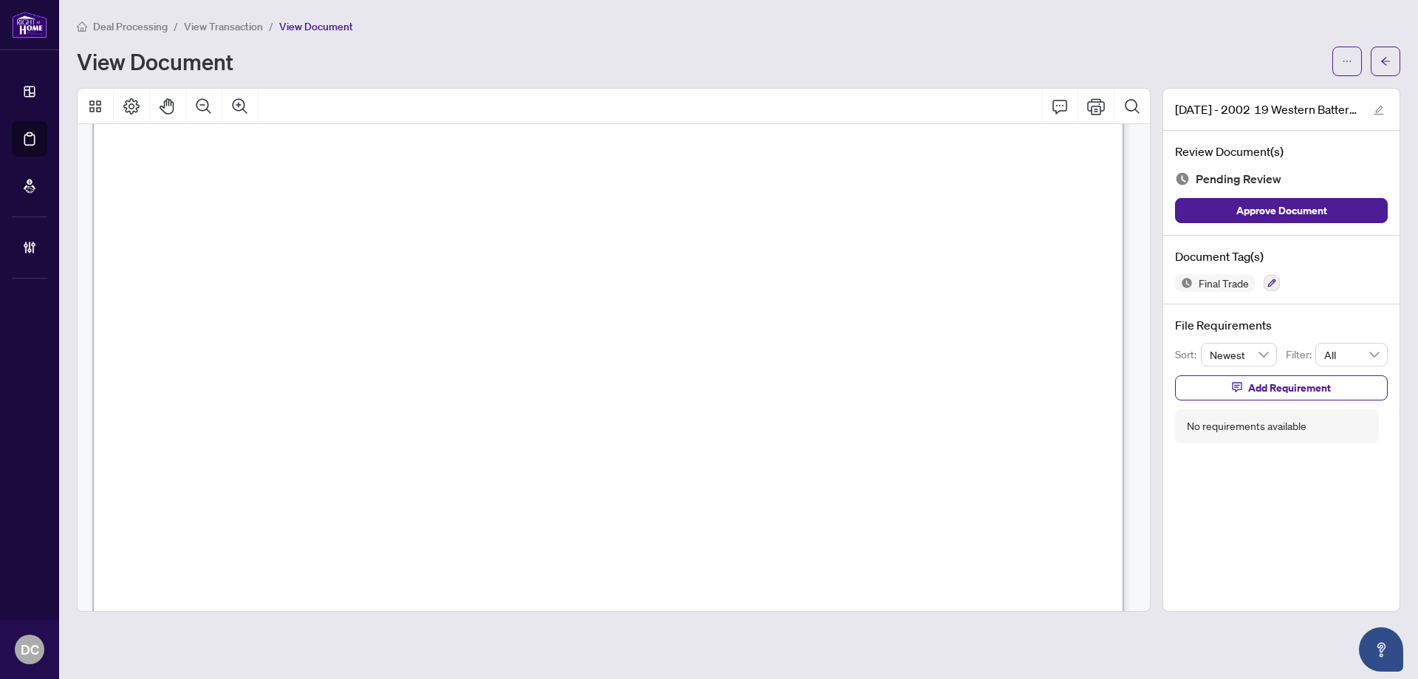
scroll to position [443, 0]
click at [1382, 54] on span "button" at bounding box center [1385, 61] width 10 height 24
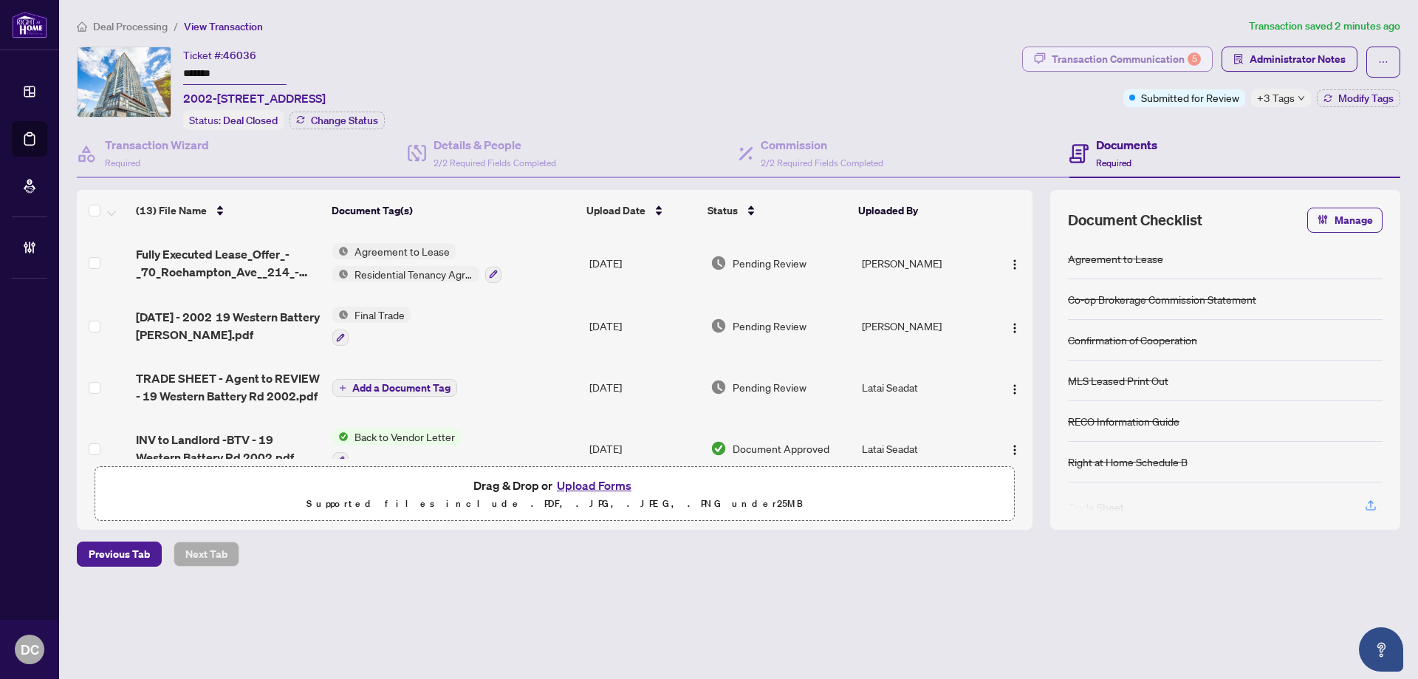
click at [1181, 55] on div "Transaction Communication 5" at bounding box center [1125, 59] width 149 height 24
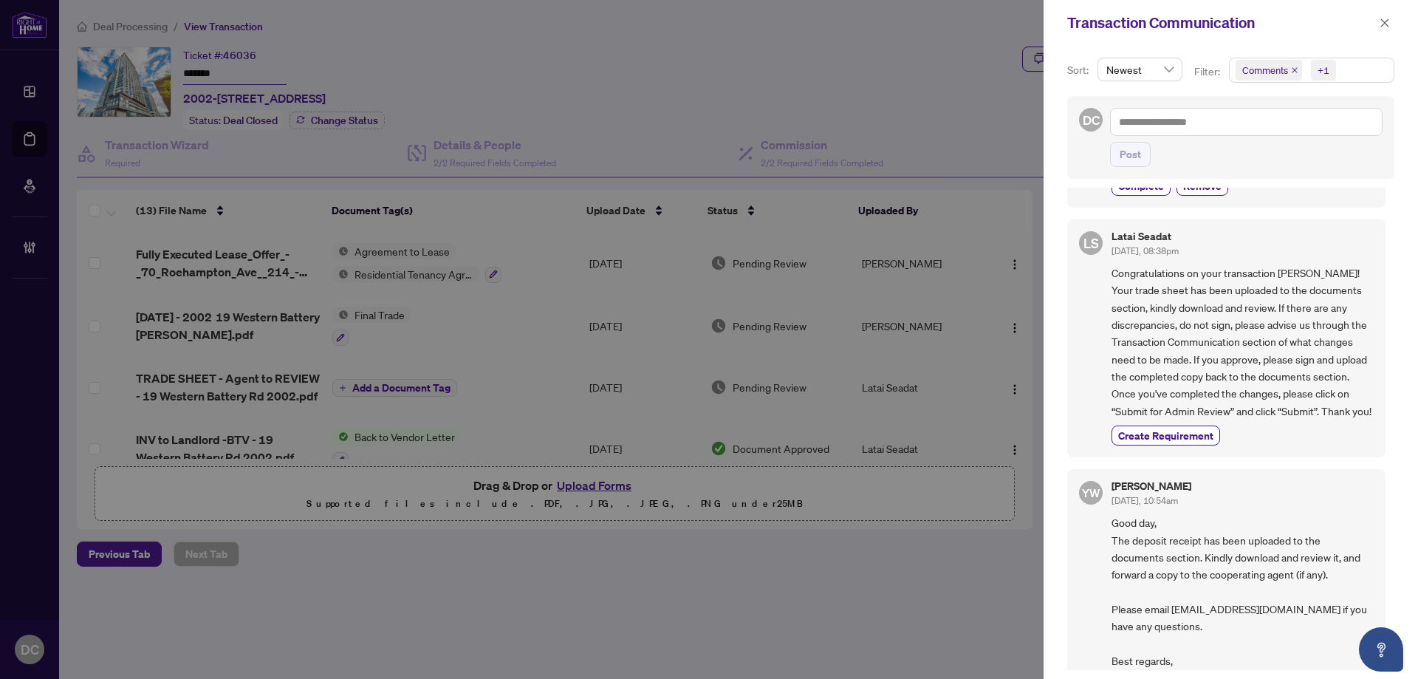
scroll to position [1403, 0]
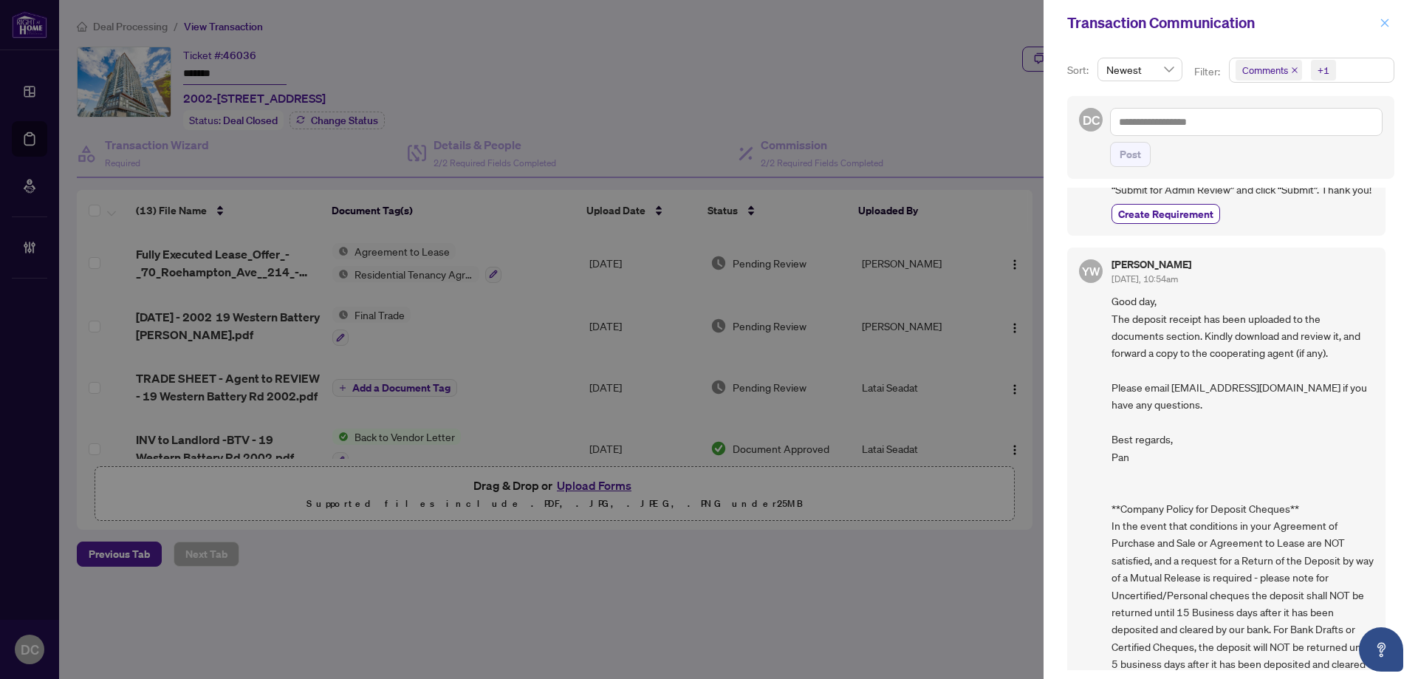
drag, startPoint x: 1384, startPoint y: 16, endPoint x: 1338, endPoint y: 19, distance: 45.9
click at [1381, 16] on span "button" at bounding box center [1384, 23] width 10 height 24
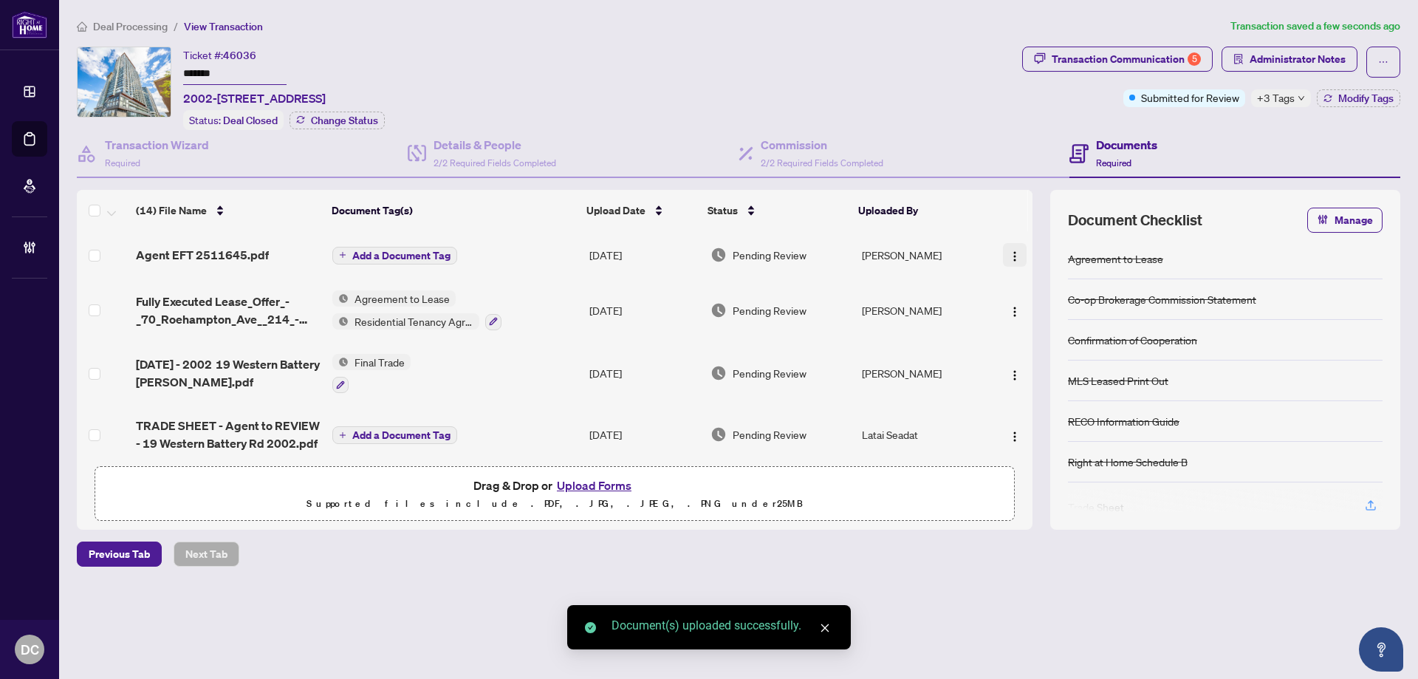
click at [1009, 251] on img "button" at bounding box center [1015, 256] width 12 height 12
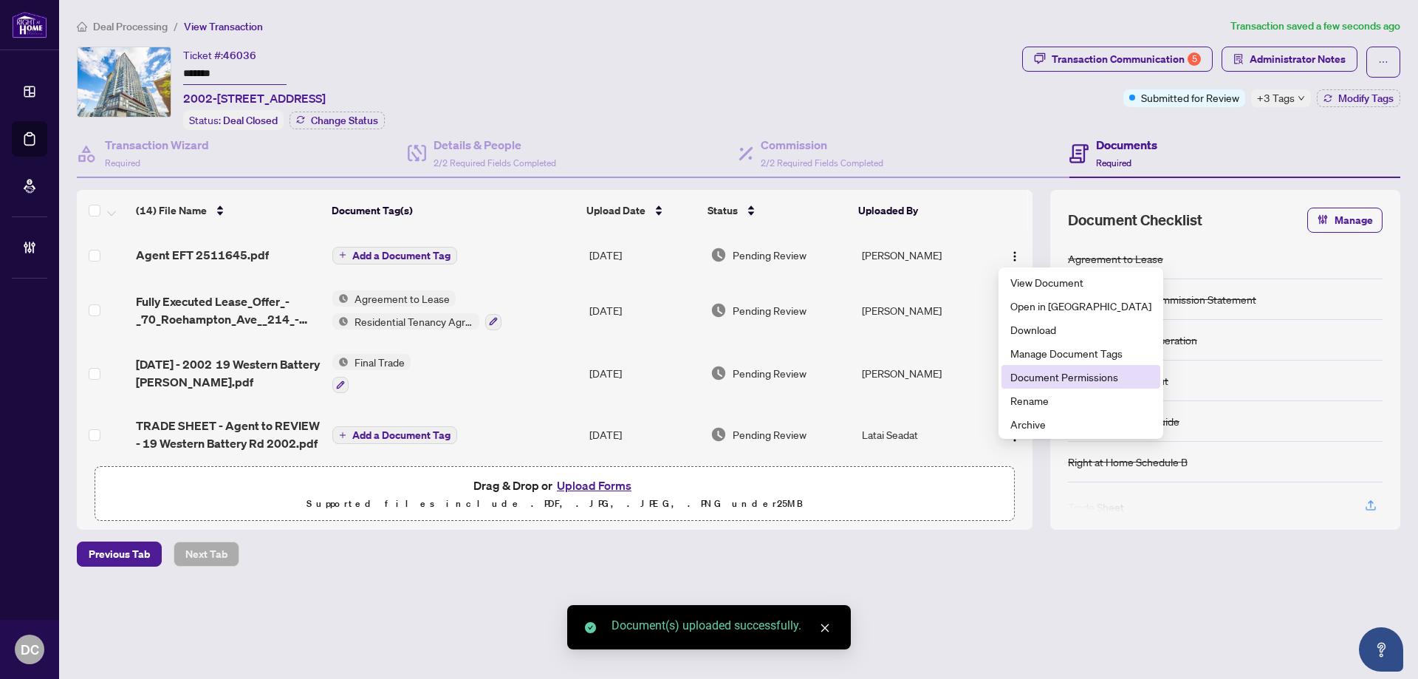
click at [1042, 377] on span "Document Permissions" at bounding box center [1080, 376] width 141 height 16
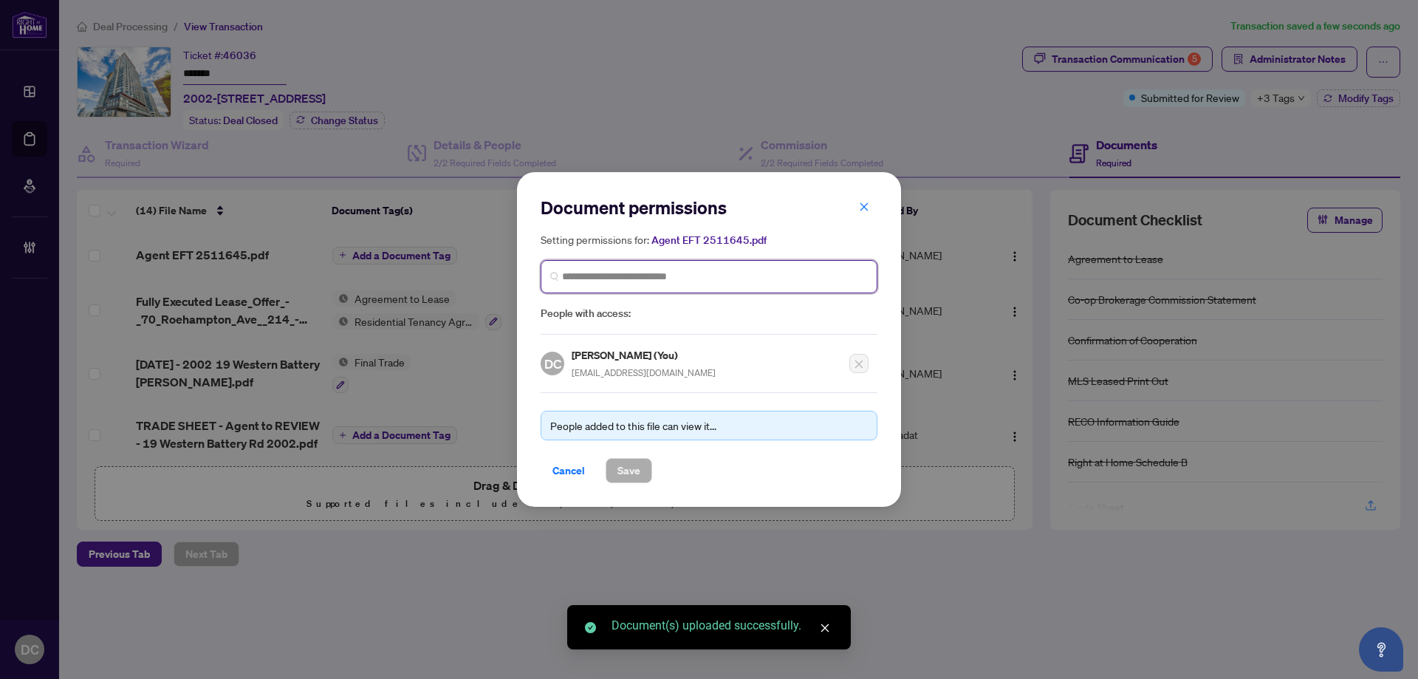
click at [712, 274] on input "search" at bounding box center [715, 277] width 306 height 16
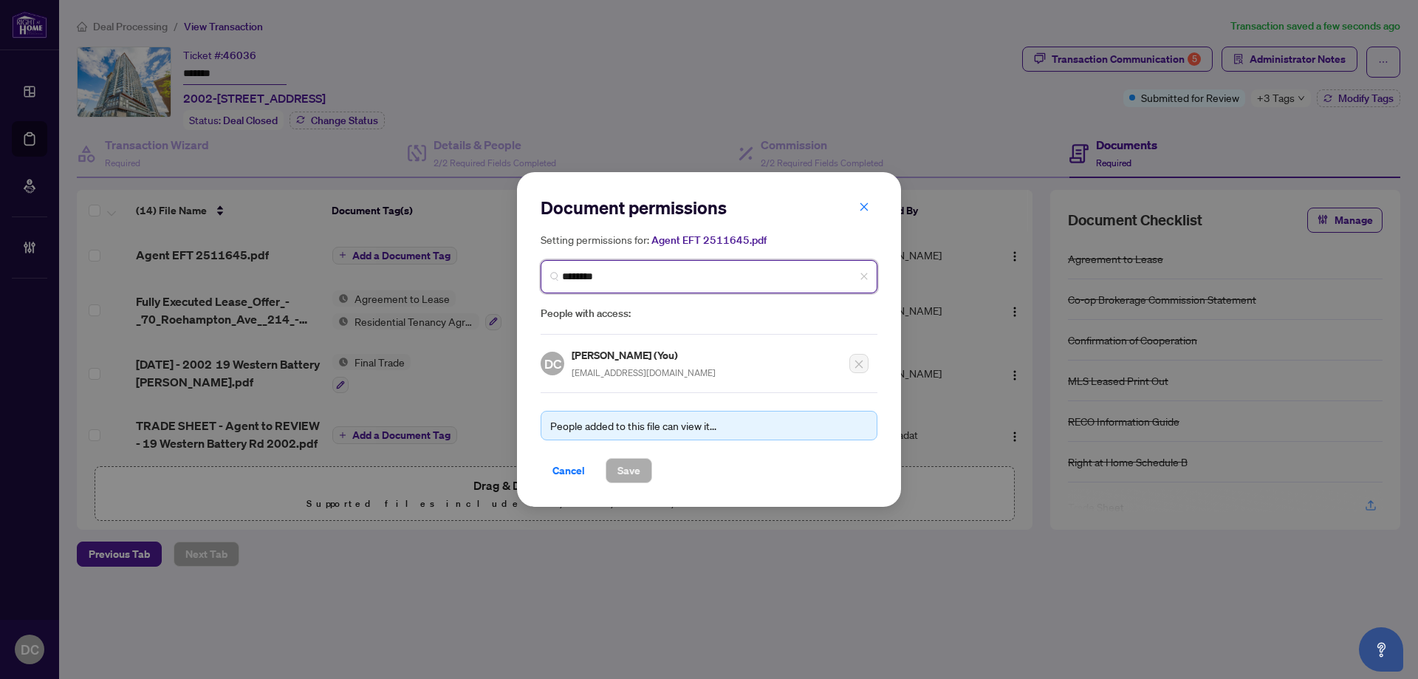
type input "*********"
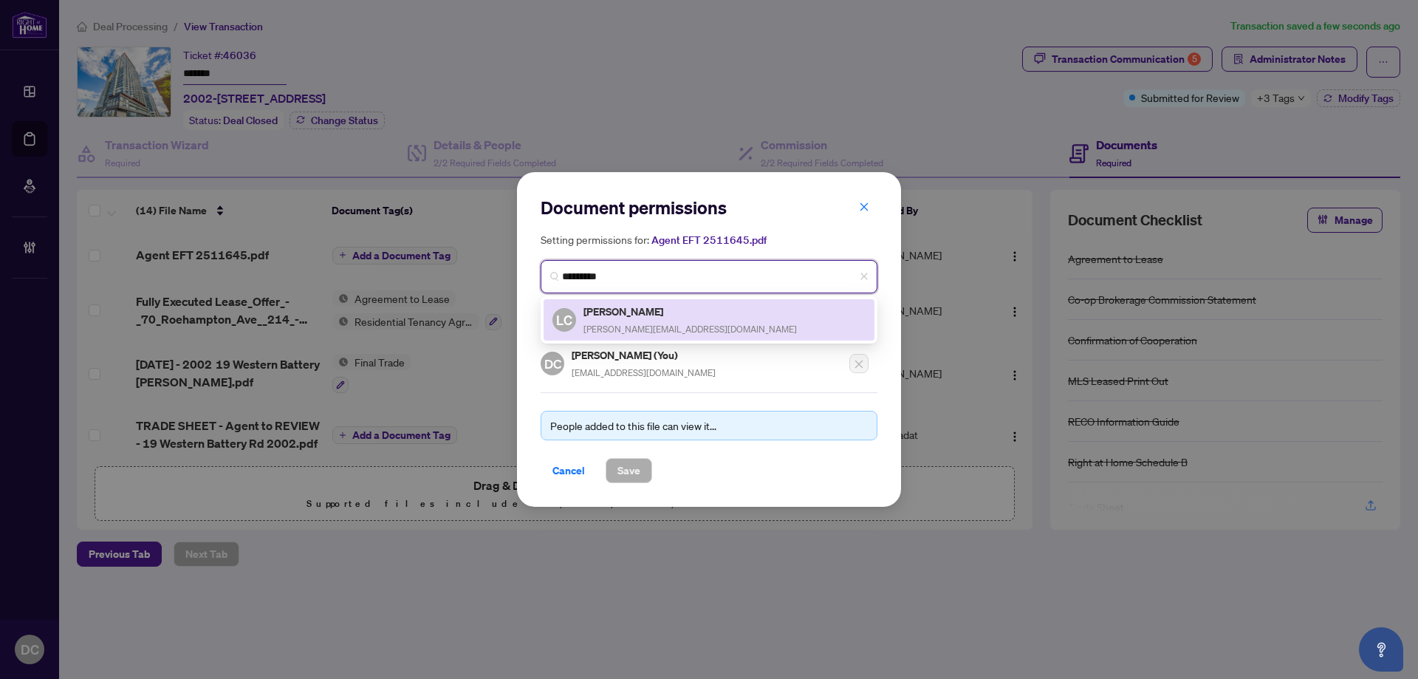
click at [687, 303] on div "[PERSON_NAME] Cheng [EMAIL_ADDRESS][DOMAIN_NAME]" at bounding box center [708, 320] width 313 height 34
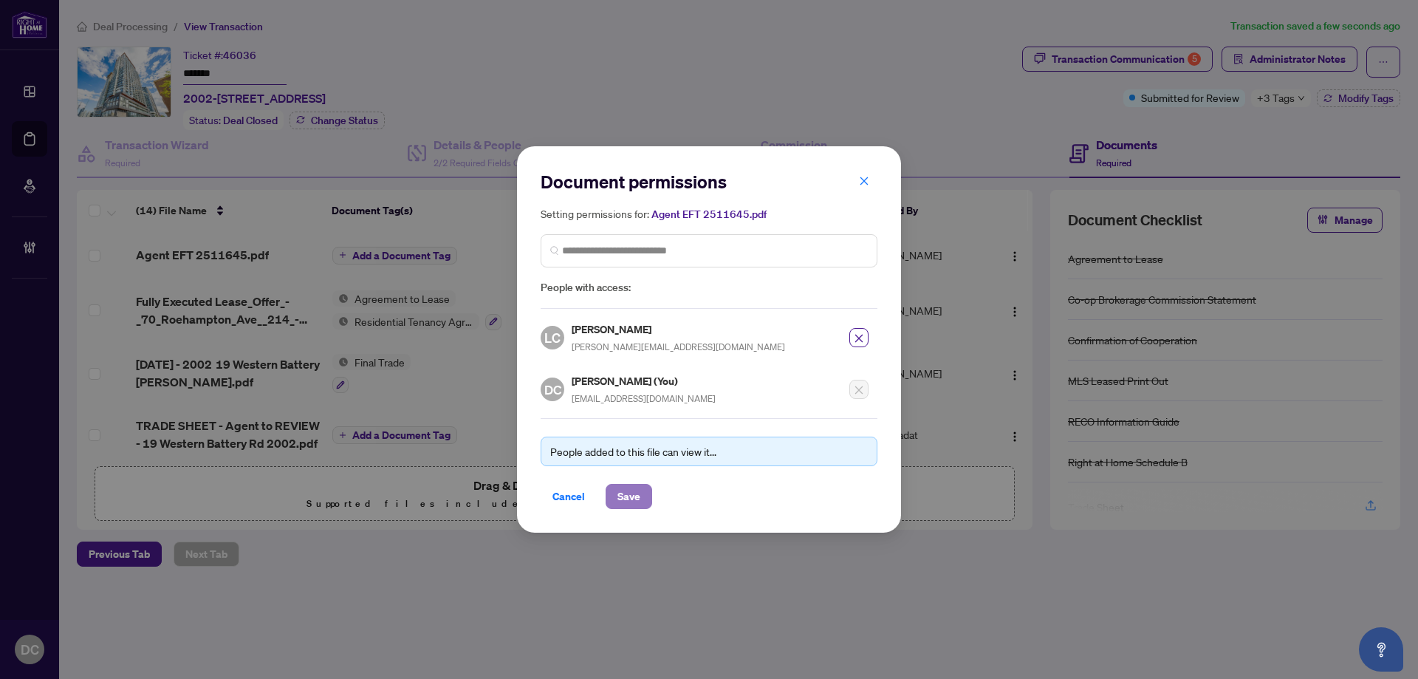
click at [632, 503] on span "Save" at bounding box center [628, 496] width 23 height 24
click at [412, 258] on div "Document permissions Setting permissions for: Agent EFT 2511645.pdf 5896 [PERSO…" at bounding box center [709, 339] width 1418 height 679
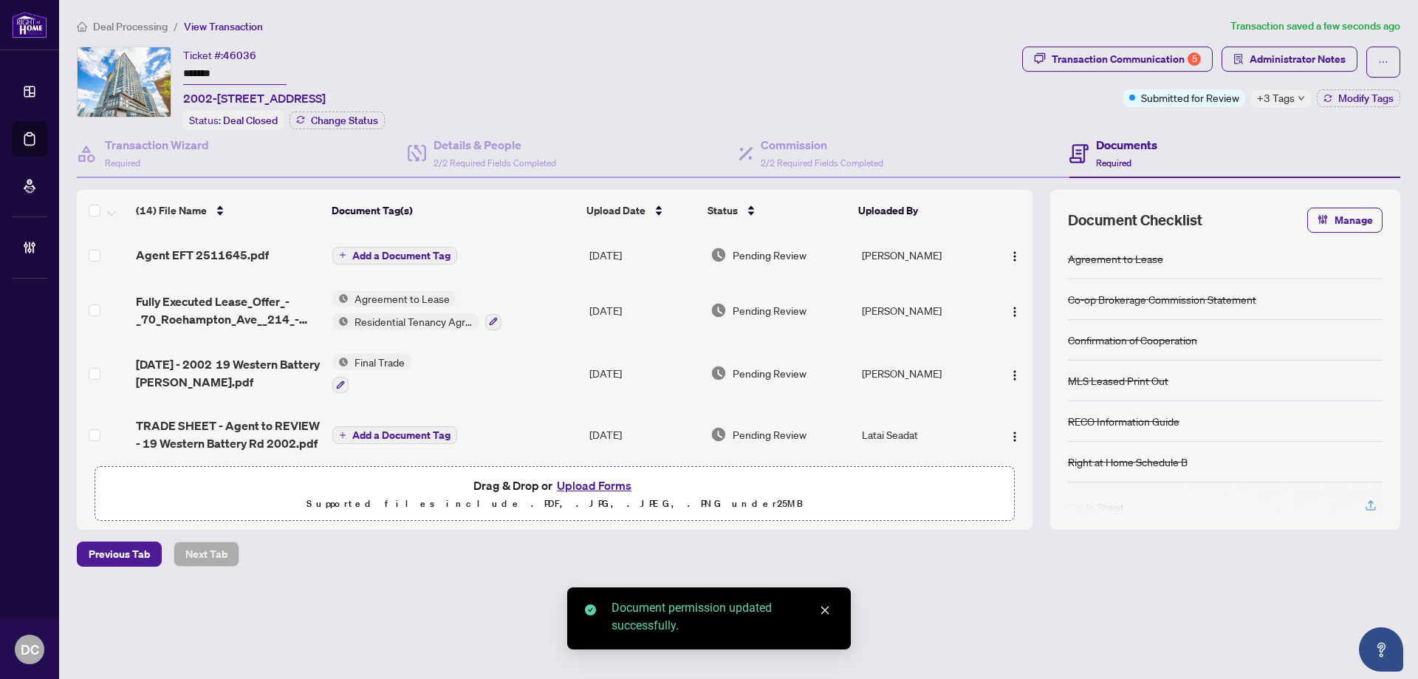
click at [419, 255] on span "Add a Document Tag" at bounding box center [401, 255] width 98 height 10
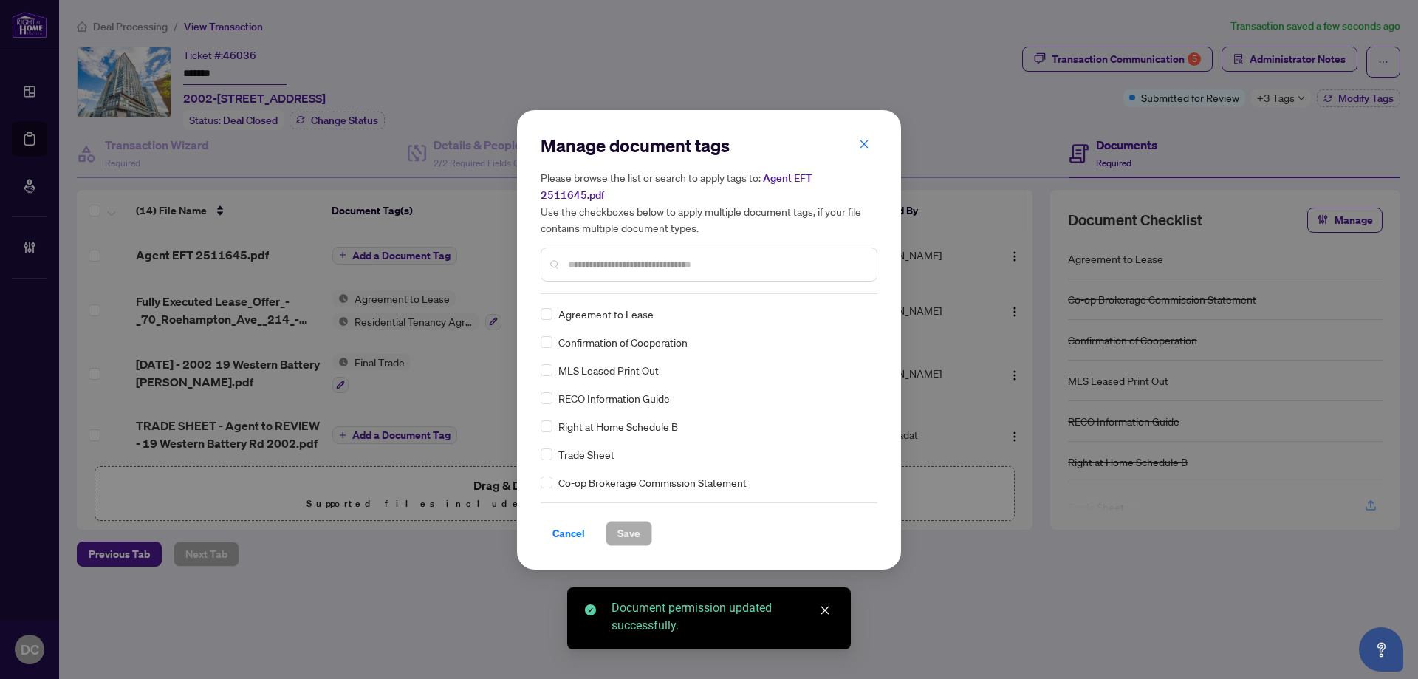
click at [635, 284] on div "Manage document tags Please browse the list or search to apply tags to: Agent E…" at bounding box center [708, 214] width 337 height 160
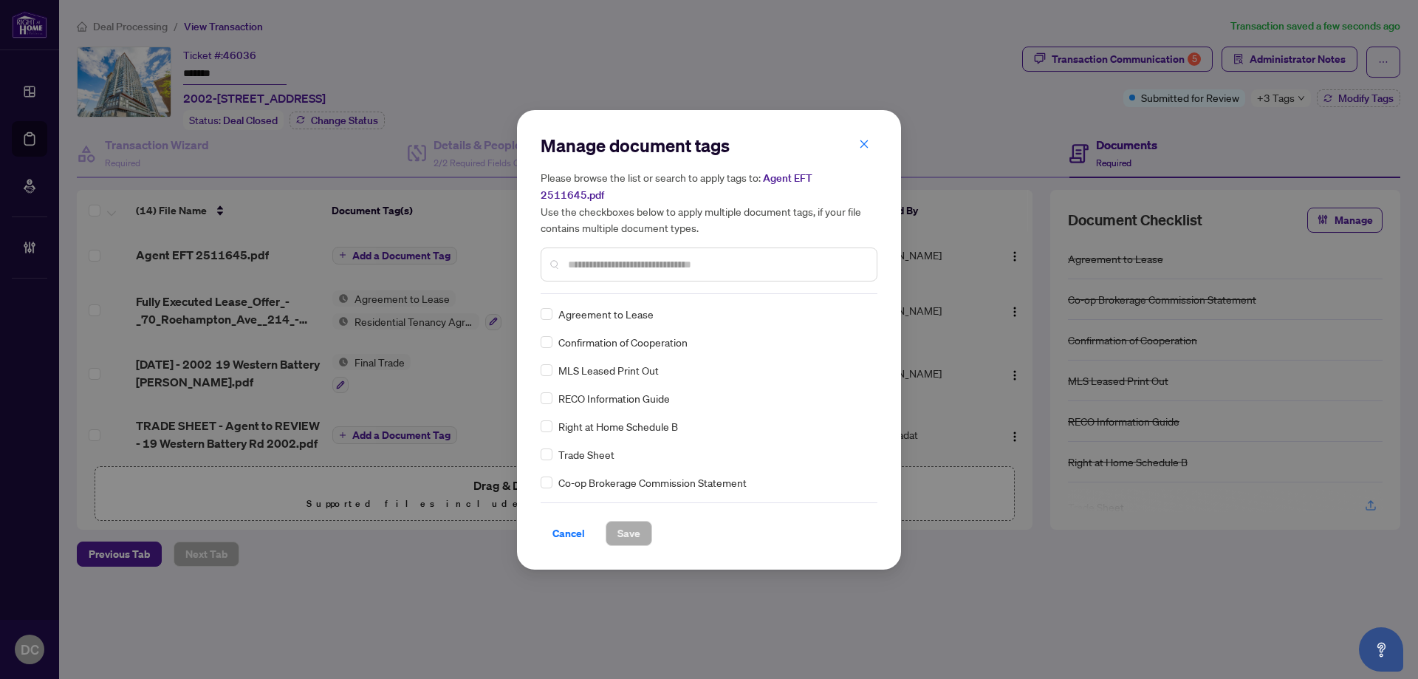
click at [684, 266] on div at bounding box center [708, 264] width 337 height 34
click at [687, 260] on input "text" at bounding box center [716, 264] width 297 height 16
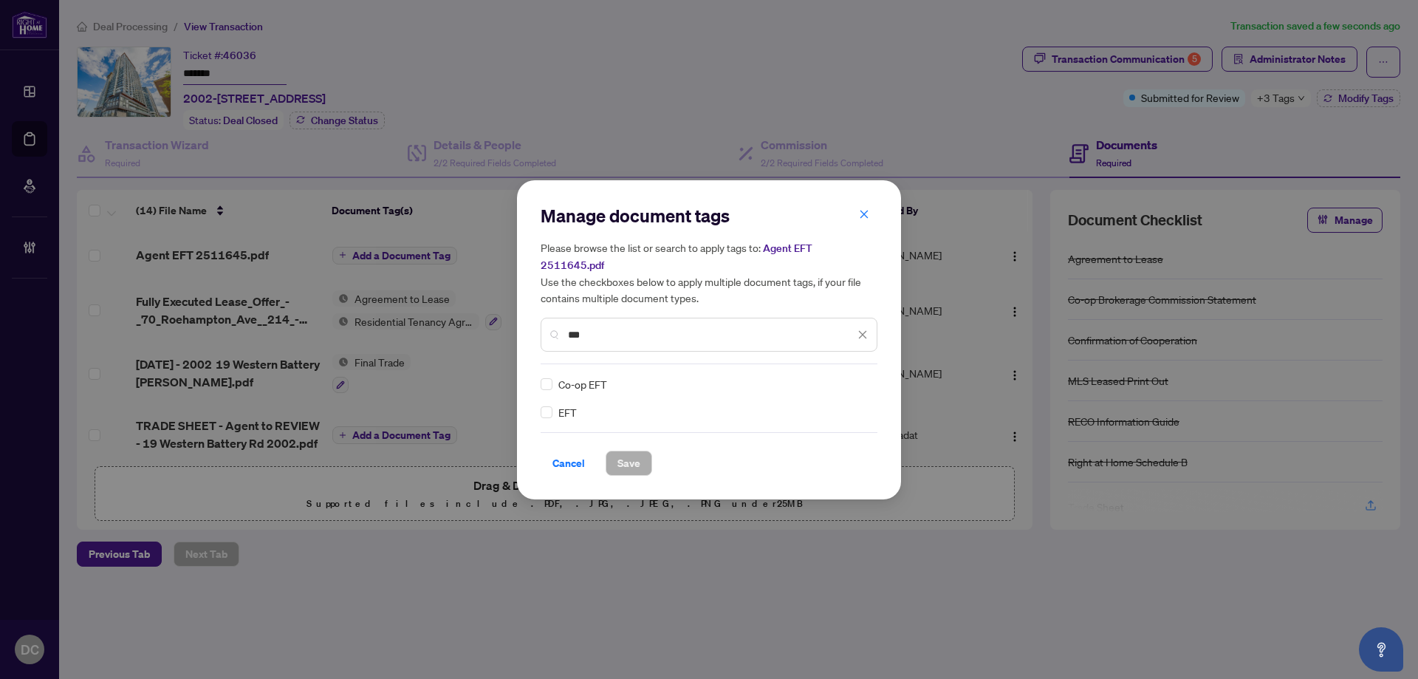
type input "***"
click at [860, 381] on icon at bounding box center [863, 384] width 9 height 6
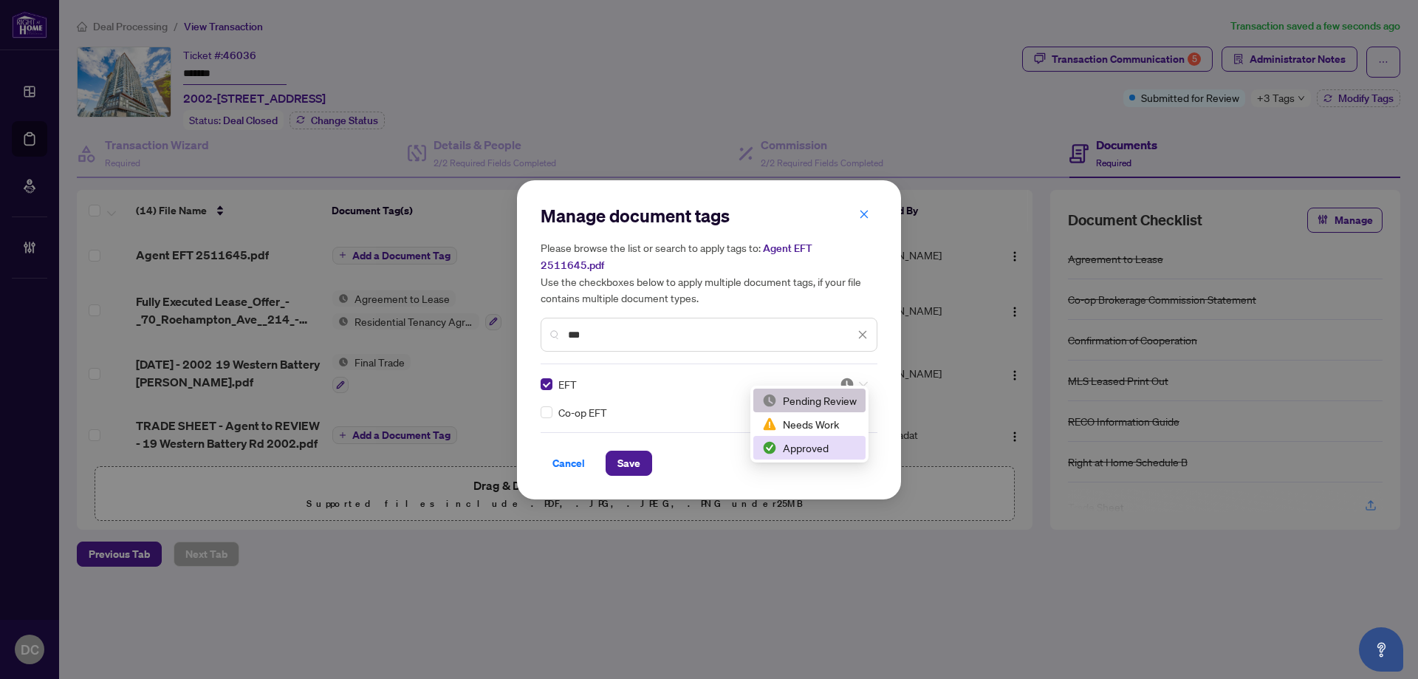
click at [825, 448] on div "Approved" at bounding box center [809, 447] width 95 height 16
click at [630, 455] on span "Save" at bounding box center [628, 463] width 23 height 24
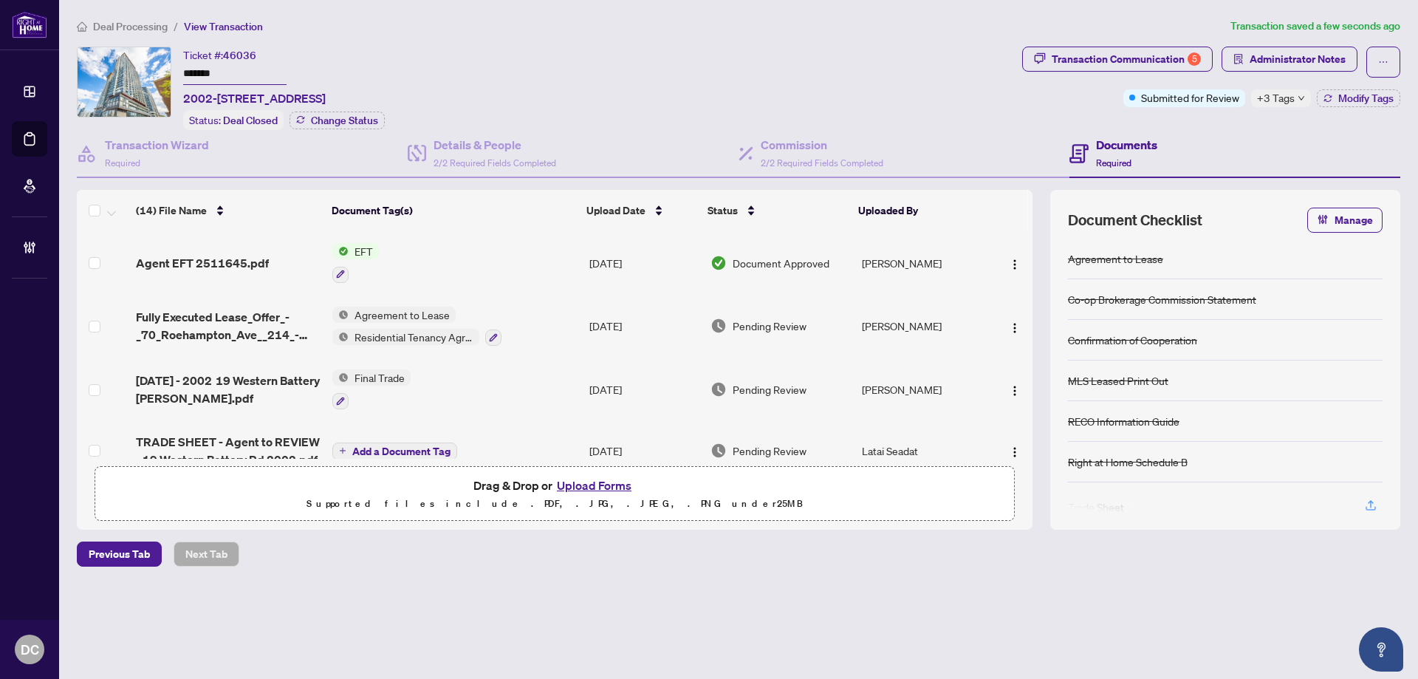
click at [1268, 96] on span "+3 Tags" at bounding box center [1276, 97] width 38 height 17
click at [1221, 124] on div "Transaction Communication 5 Administrator Notes Submitted for Review +3 Tags Mo…" at bounding box center [1211, 88] width 384 height 83
click at [1381, 102] on span "Modify Tags" at bounding box center [1365, 98] width 55 height 10
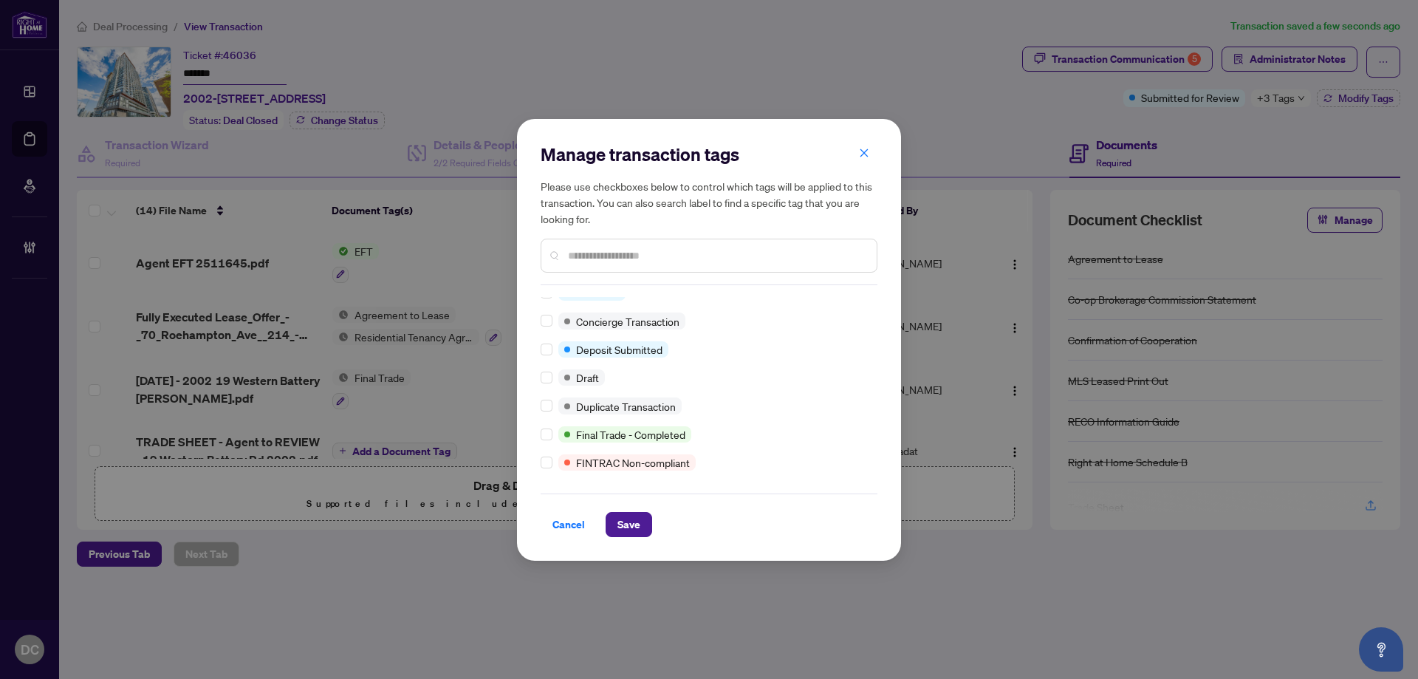
scroll to position [0, 0]
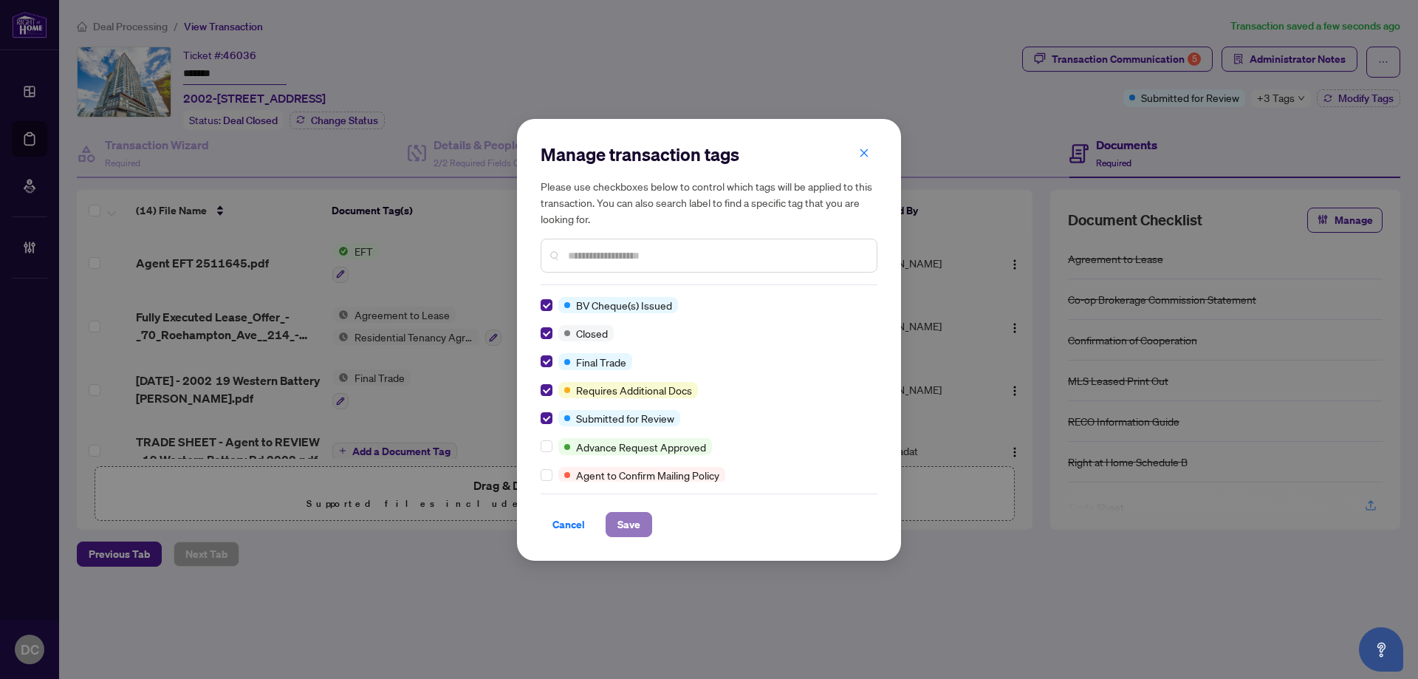
click at [618, 525] on span "Save" at bounding box center [628, 524] width 23 height 24
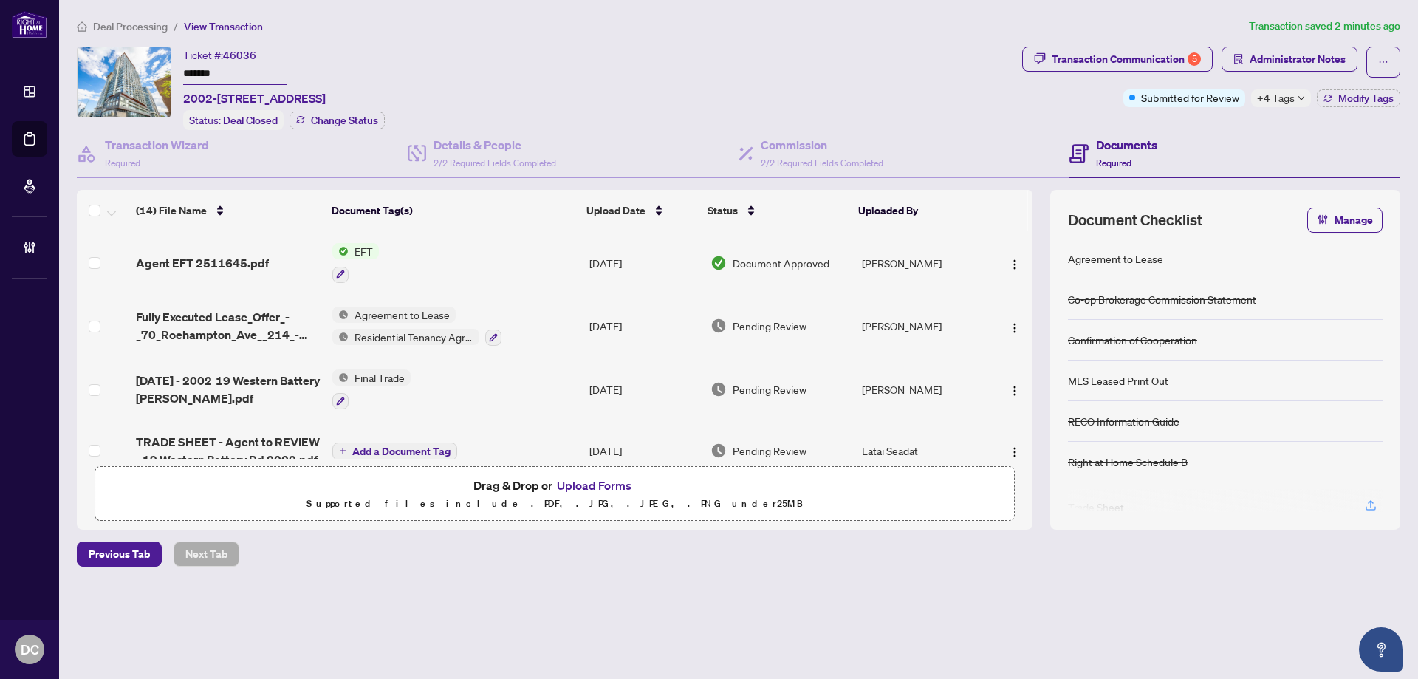
click at [1271, 101] on span "+4 Tags" at bounding box center [1276, 97] width 38 height 17
click at [1207, 127] on div "Transaction Communication 5 Administrator Notes Submitted for Review +4 Tags Mo…" at bounding box center [1211, 88] width 384 height 83
click at [1262, 72] on span "Administrator Notes" at bounding box center [1289, 62] width 136 height 31
click at [1265, 56] on span "Administrator Notes" at bounding box center [1297, 59] width 96 height 24
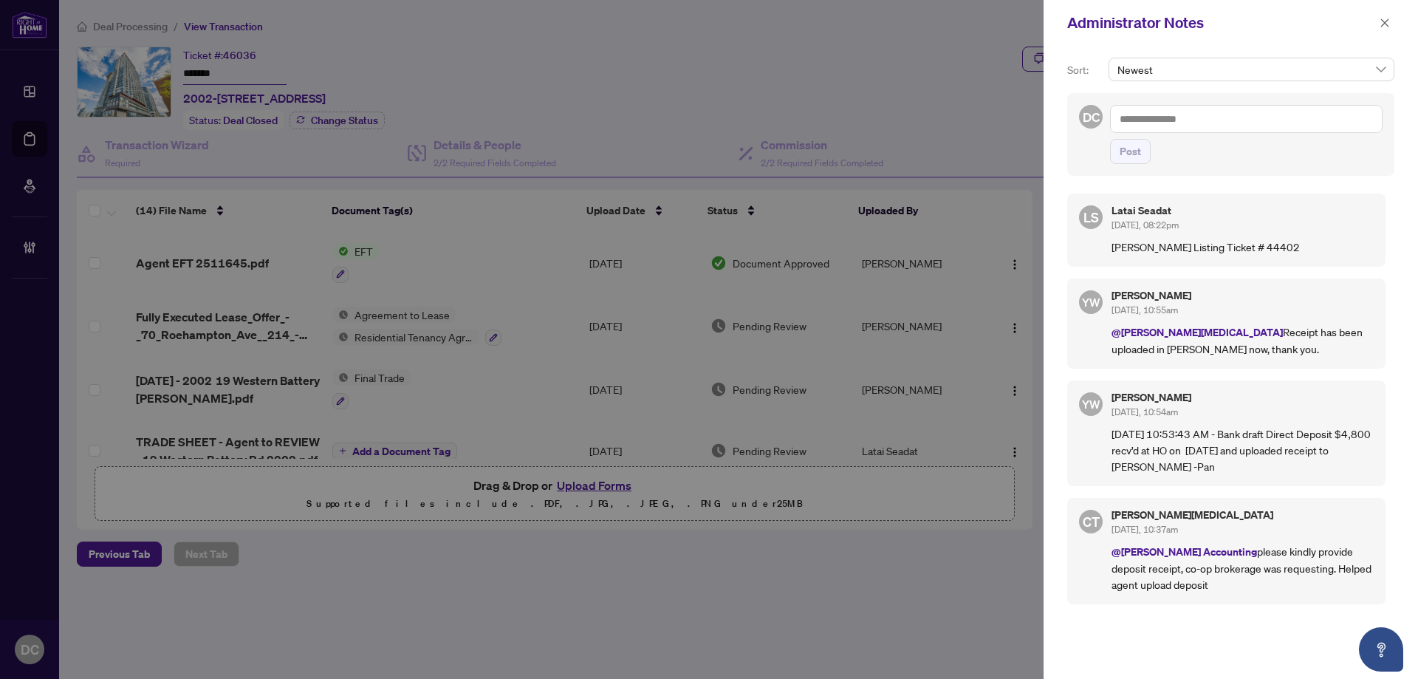
click at [1237, 117] on textarea at bounding box center [1246, 119] width 272 height 28
paste textarea "**********"
type textarea "**********"
click at [1140, 157] on span "Post" at bounding box center [1129, 152] width 21 height 24
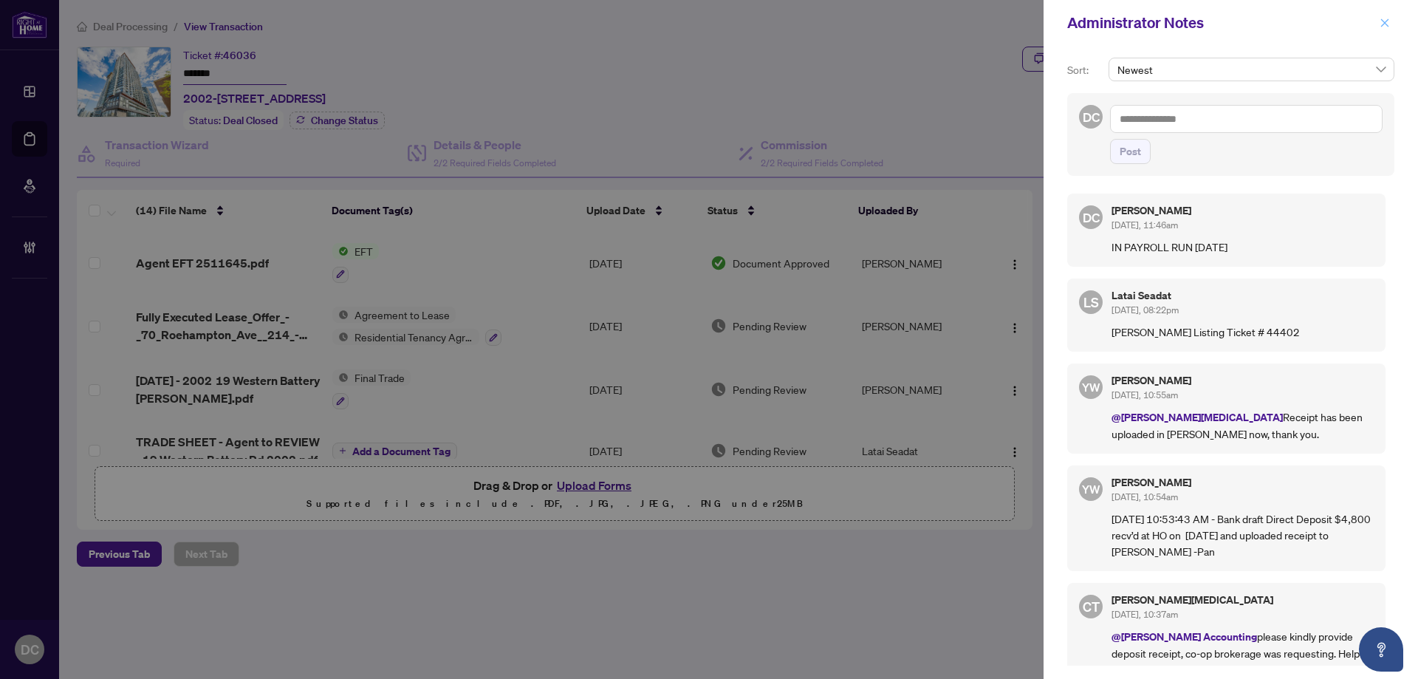
click at [1385, 27] on icon "close" at bounding box center [1384, 23] width 10 height 10
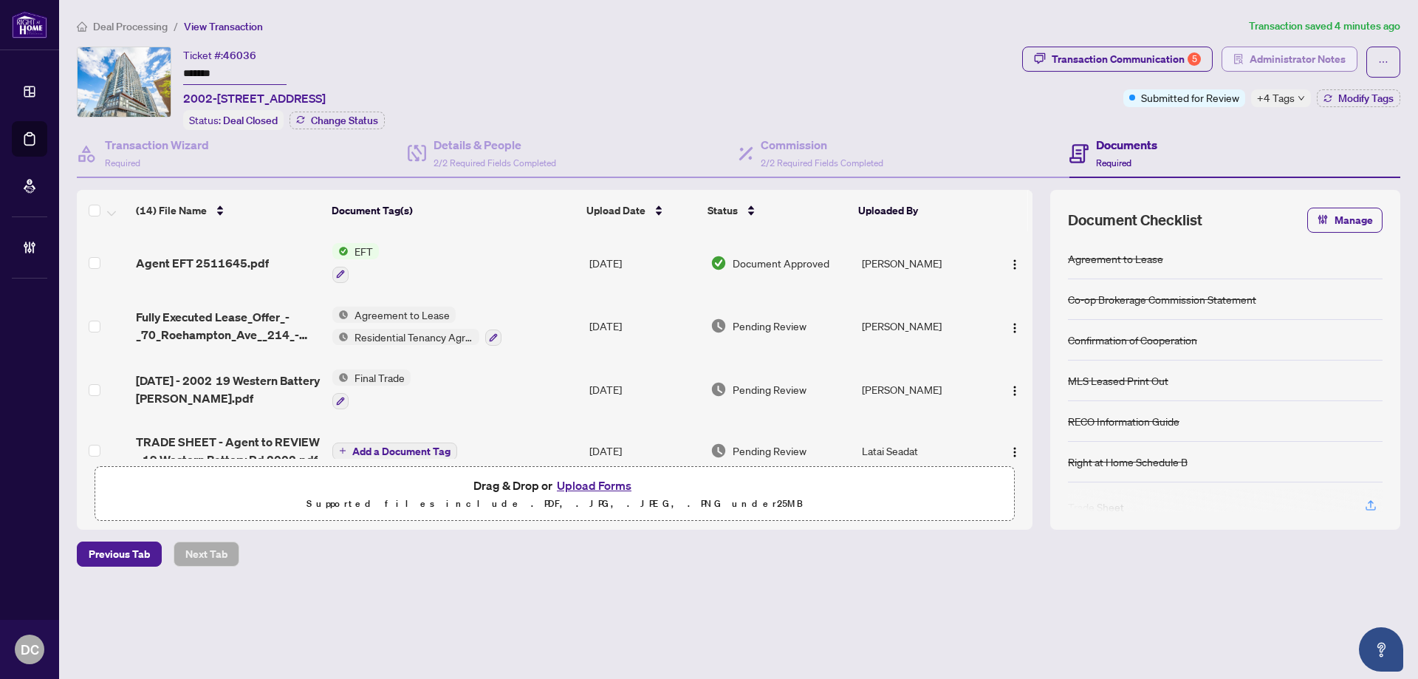
click at [1282, 49] on span "Administrator Notes" at bounding box center [1297, 59] width 96 height 24
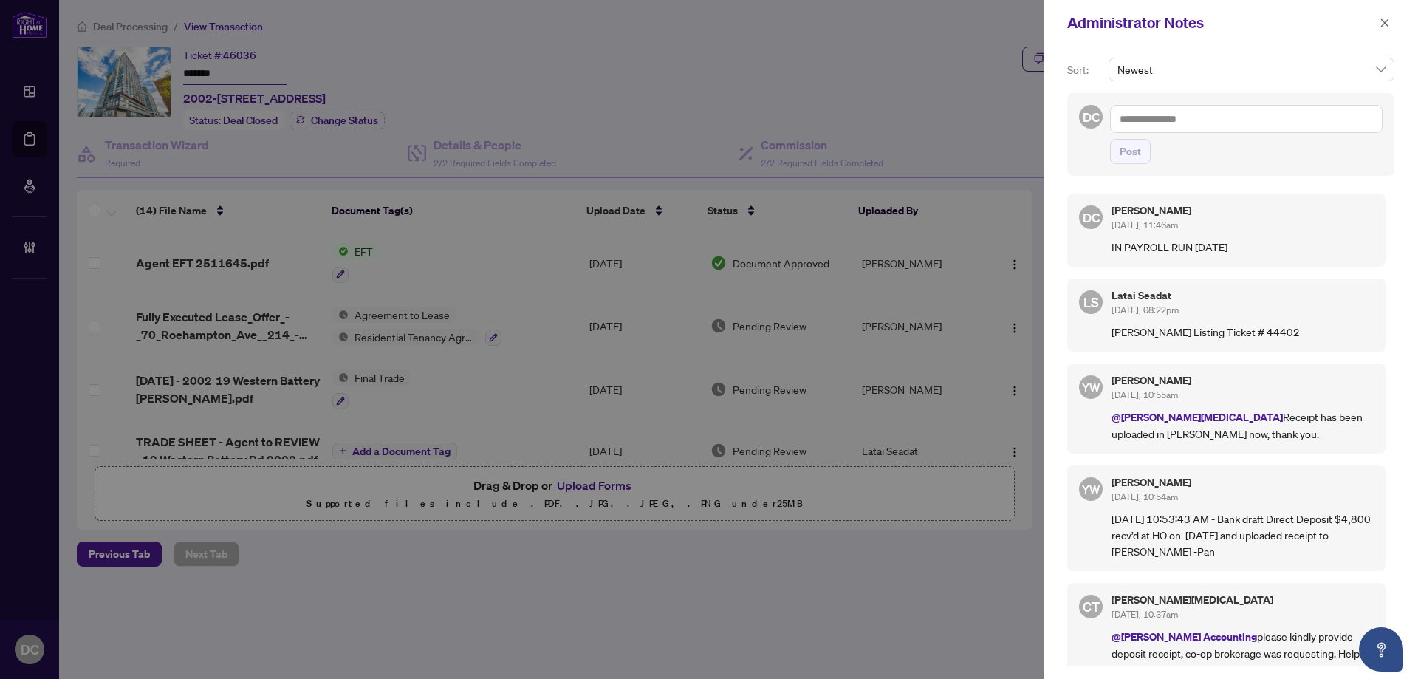
click at [1177, 137] on div "Post" at bounding box center [1246, 134] width 272 height 59
click at [1184, 120] on textarea at bounding box center [1246, 119] width 272 height 28
paste textarea "**********"
type textarea "**********"
click at [1139, 163] on span "Post" at bounding box center [1129, 152] width 21 height 24
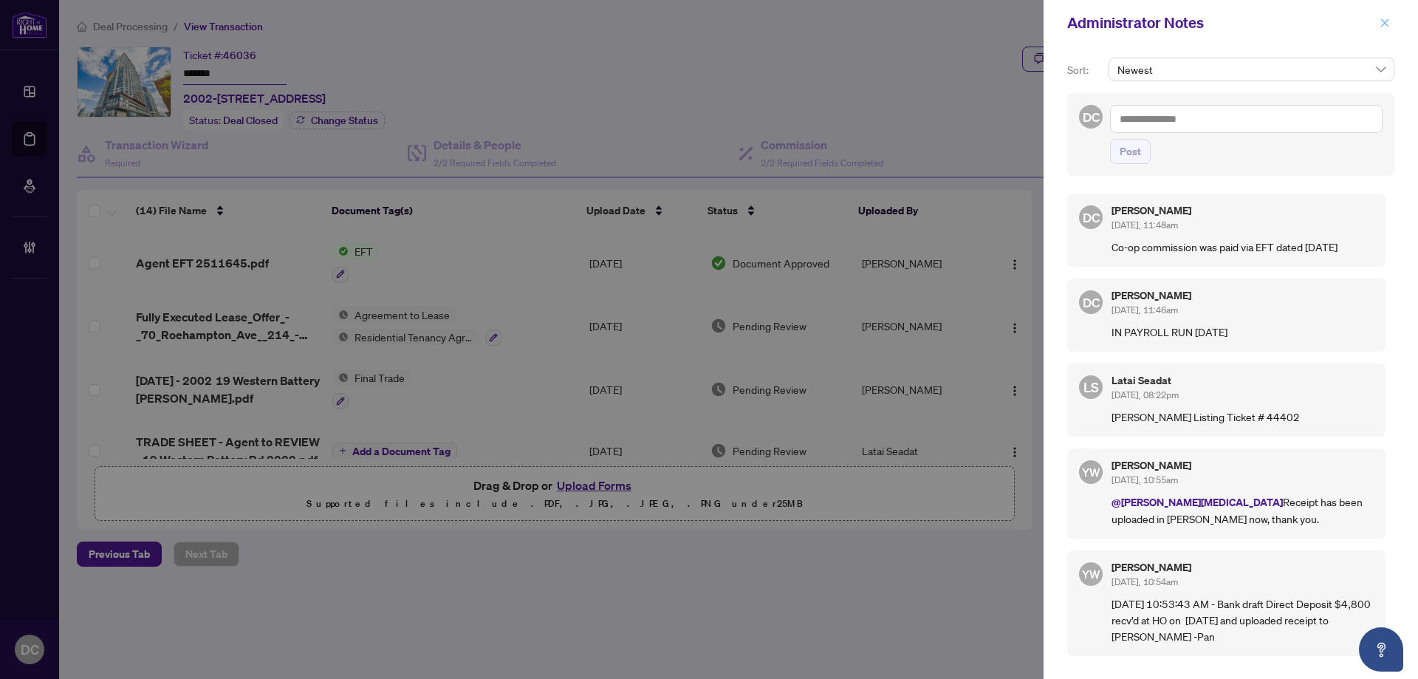
click at [1384, 18] on icon "close" at bounding box center [1384, 23] width 10 height 10
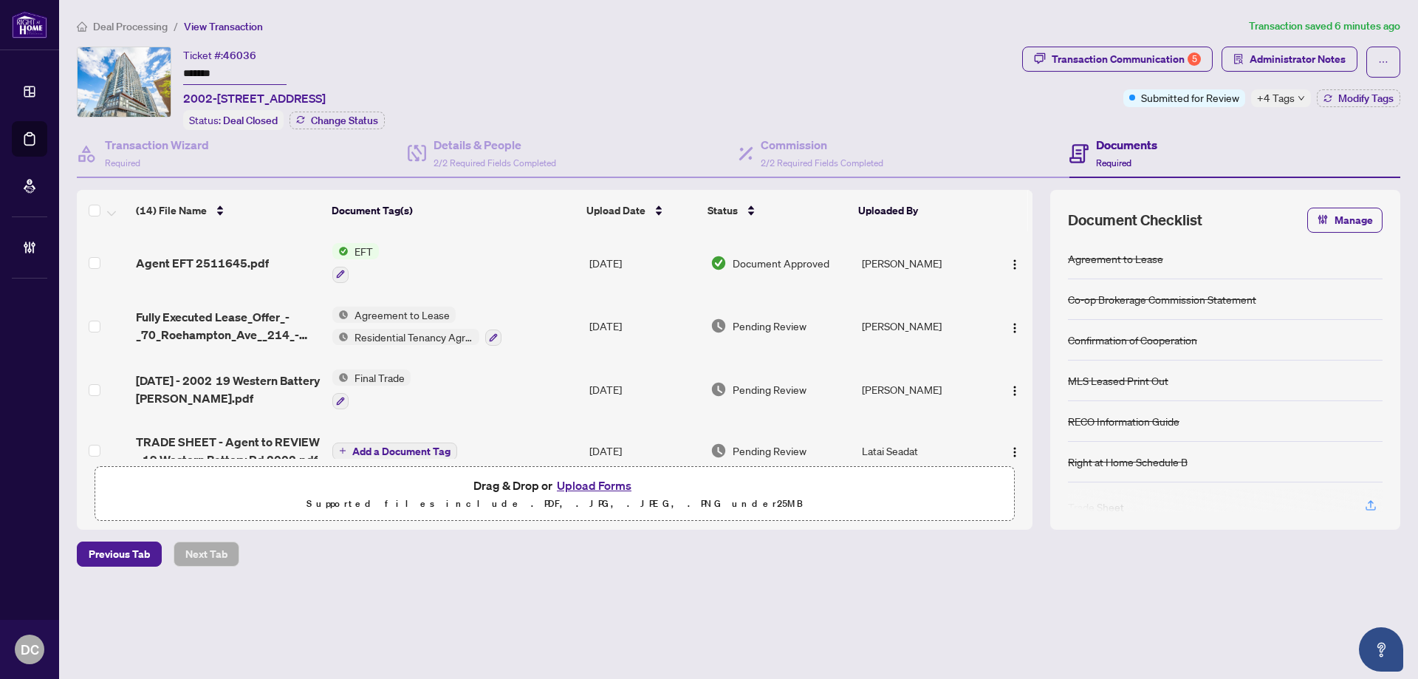
click at [1279, 100] on span "+4 Tags" at bounding box center [1276, 97] width 38 height 17
click at [1242, 131] on div "Documents Required" at bounding box center [1234, 154] width 331 height 48
drag, startPoint x: 264, startPoint y: 70, endPoint x: 188, endPoint y: 105, distance: 83.6
click at [159, 72] on div "Ticket #: 46036 ******* 2002-19 Western Battery Rd, Toronto, Ontario M6K 0E3, C…" at bounding box center [546, 88] width 939 height 83
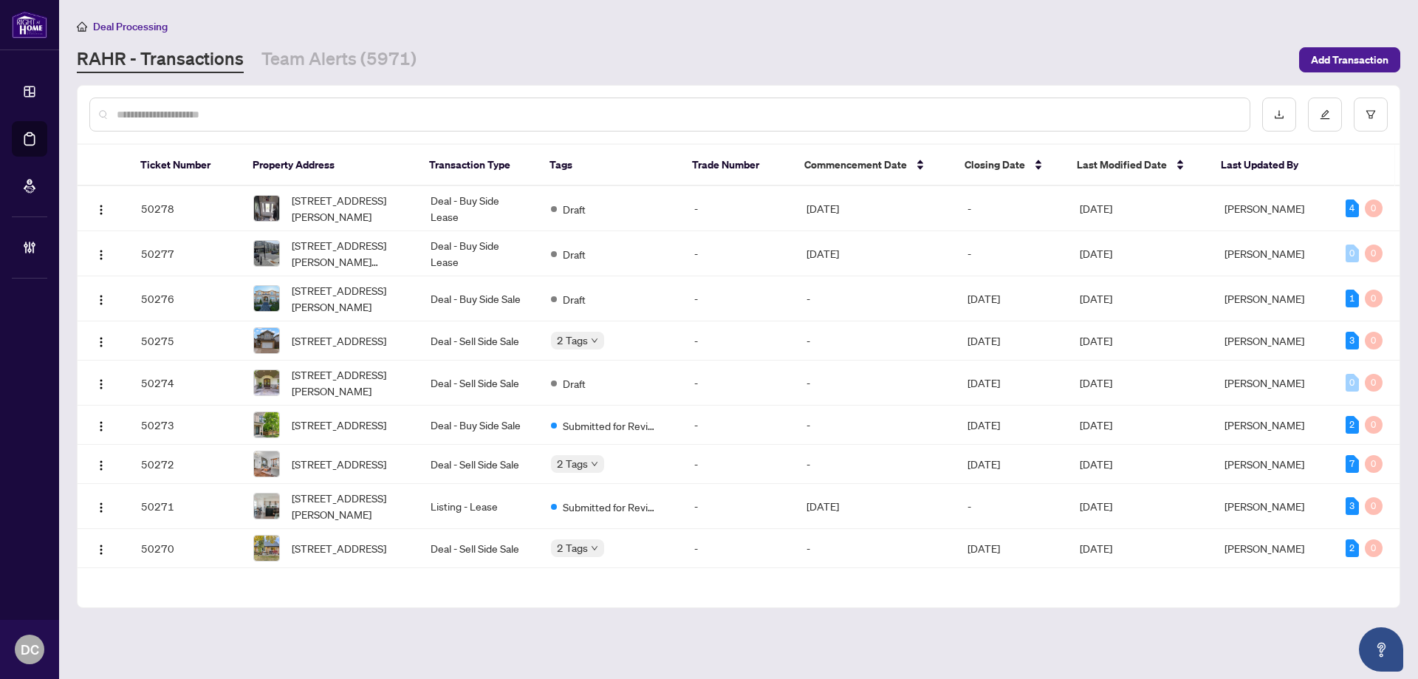
click at [280, 101] on div at bounding box center [669, 114] width 1161 height 34
click at [287, 112] on input "text" at bounding box center [677, 114] width 1121 height 16
paste input "*******"
type input "*******"
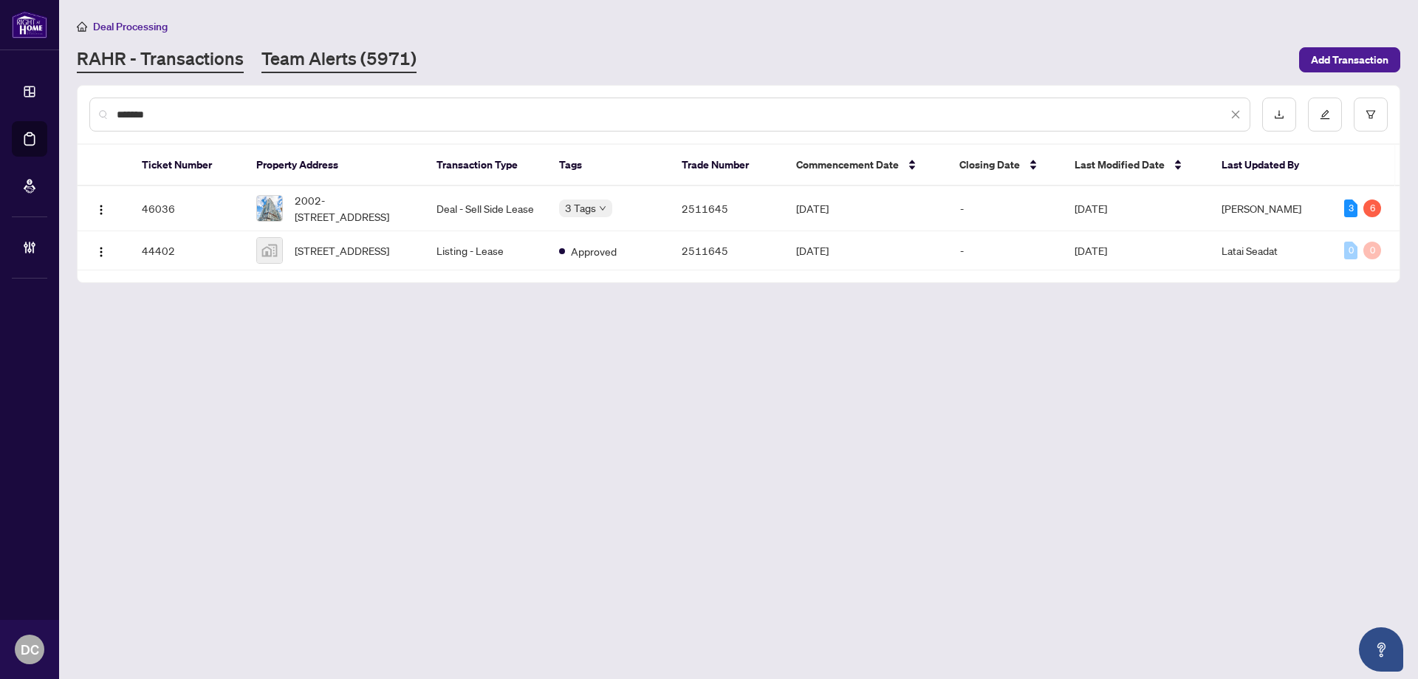
click at [379, 62] on link "Team Alerts (5971)" at bounding box center [338, 60] width 155 height 27
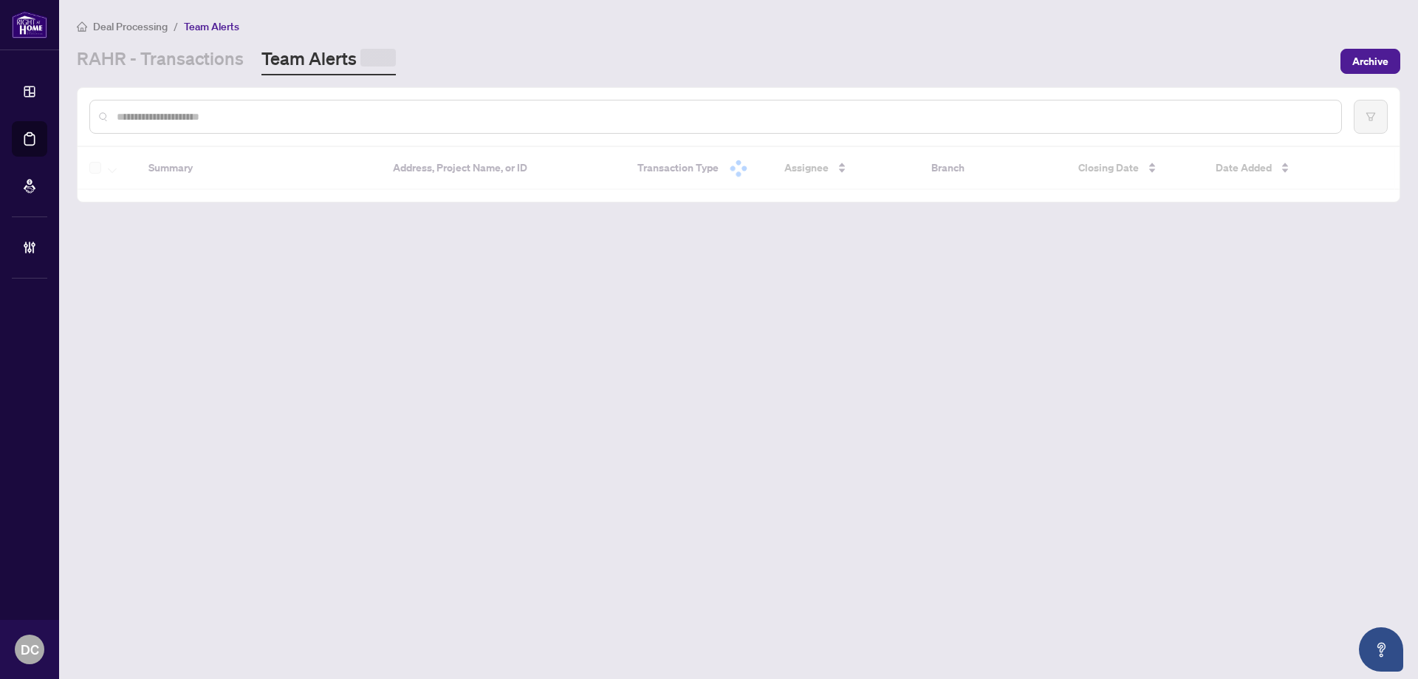
click at [375, 117] on input "text" at bounding box center [723, 117] width 1212 height 16
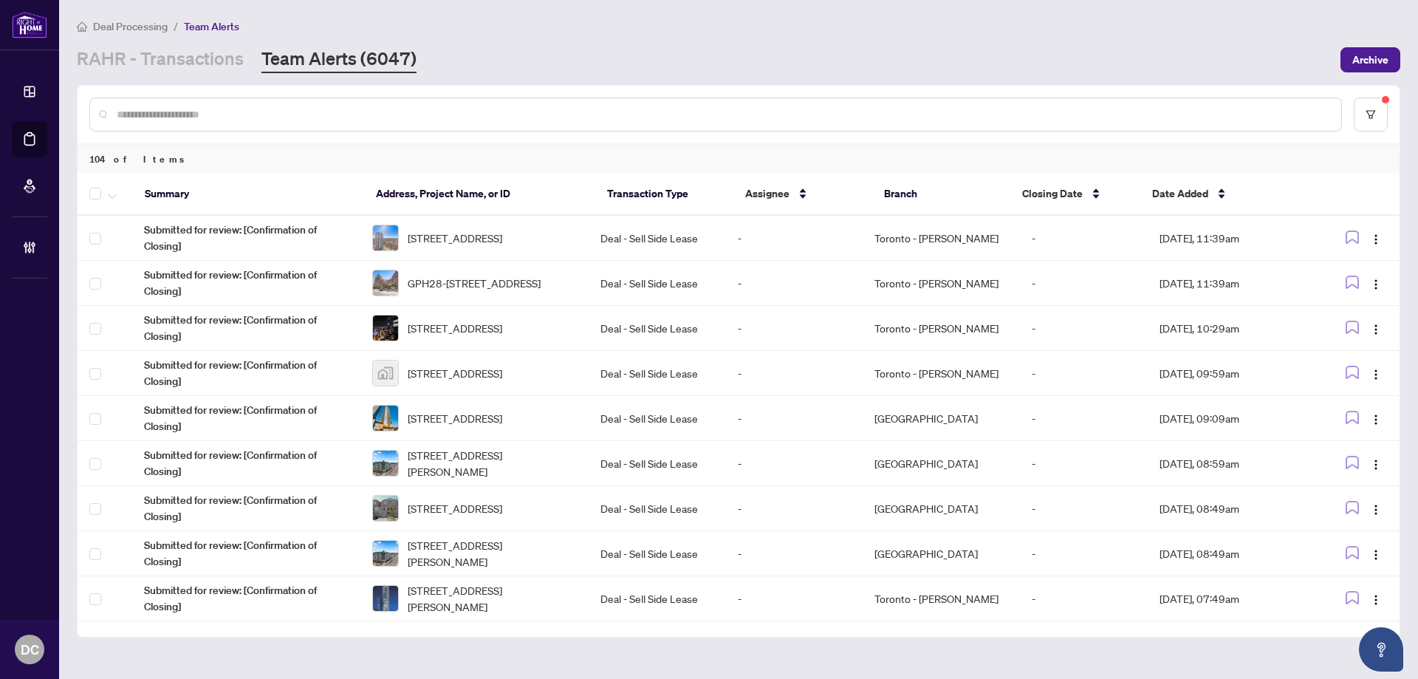
click at [452, 111] on input "text" at bounding box center [723, 114] width 1212 height 16
paste input "*******"
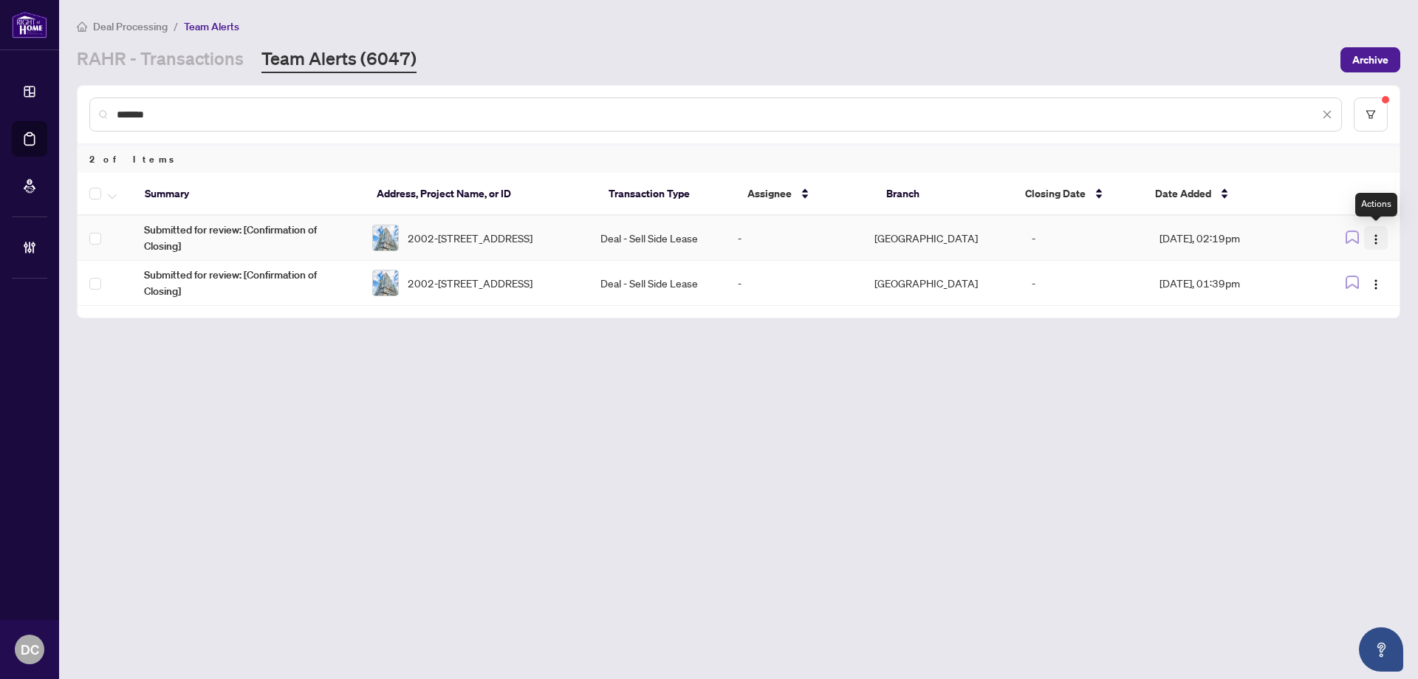
click at [1377, 232] on span "button" at bounding box center [1376, 238] width 12 height 16
click at [1347, 315] on span "Complete Item" at bounding box center [1341, 314] width 69 height 16
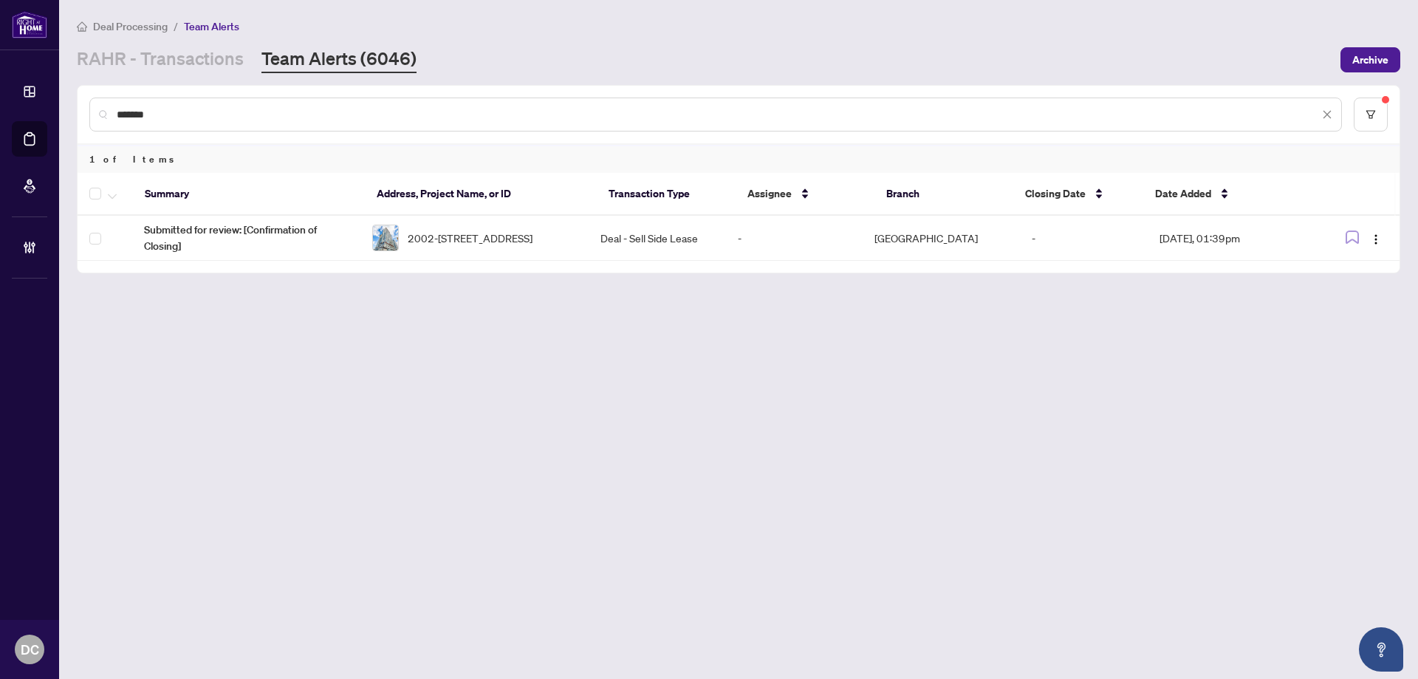
drag, startPoint x: 236, startPoint y: 114, endPoint x: 117, endPoint y: 111, distance: 118.9
click at [117, 111] on input "*******" at bounding box center [718, 114] width 1202 height 16
paste input "text"
click at [180, 125] on div "*******" at bounding box center [715, 114] width 1252 height 34
drag, startPoint x: 181, startPoint y: 114, endPoint x: 70, endPoint y: 111, distance: 110.8
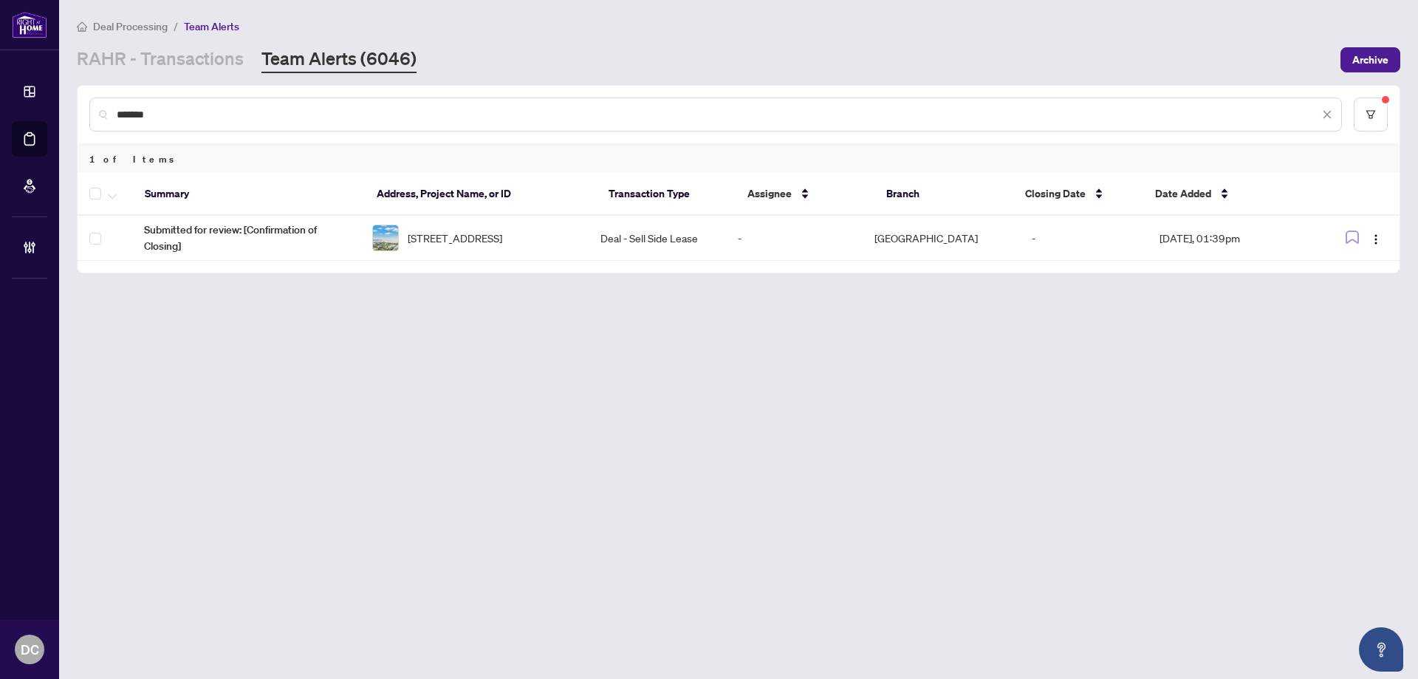
click at [70, 111] on main "Deal Processing / Team Alerts [PERSON_NAME] - Transactions Team Alerts (6046) A…" at bounding box center [738, 339] width 1358 height 679
paste input "text"
type input "*******"
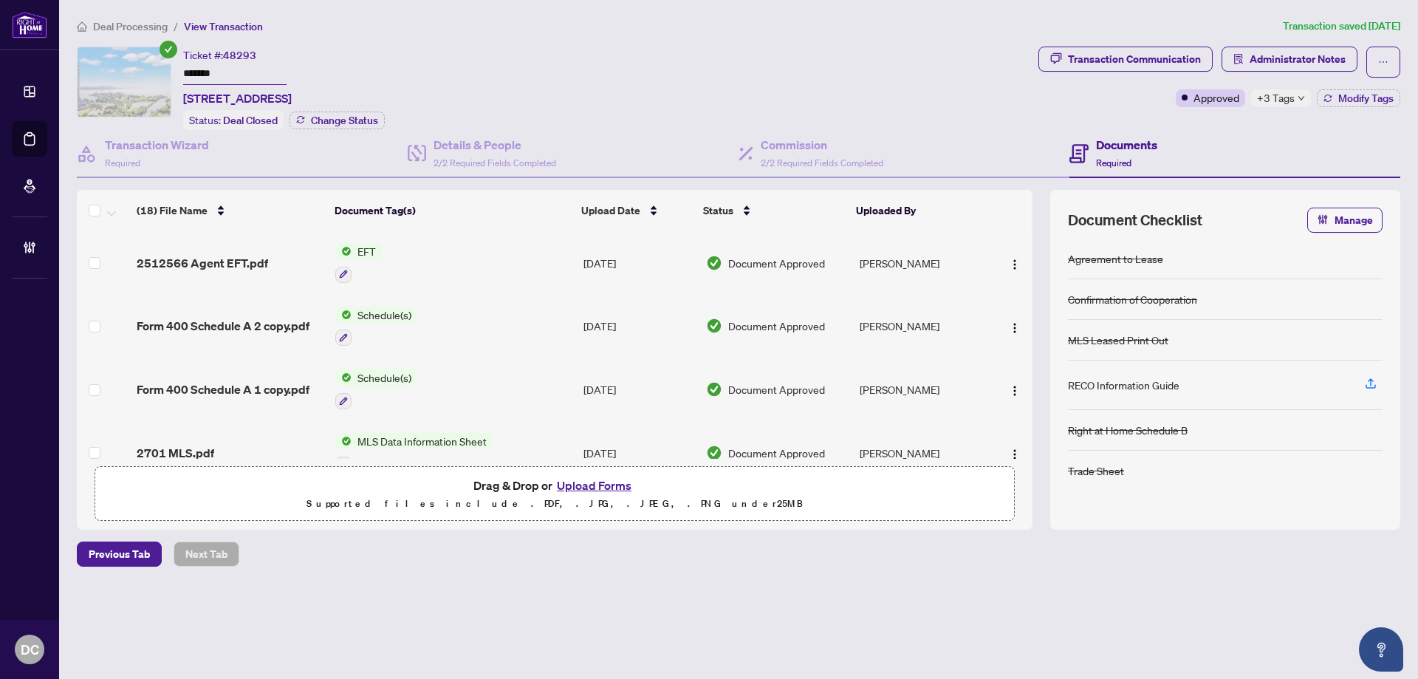
drag, startPoint x: 238, startPoint y: 75, endPoint x: 66, endPoint y: 73, distance: 172.0
click at [66, 73] on main "Deal Processing / View Transaction Transaction saved [DATE] Ticket #: 48293 ***…" at bounding box center [738, 339] width 1358 height 679
click at [1297, 100] on icon "down" at bounding box center [1300, 98] width 7 height 7
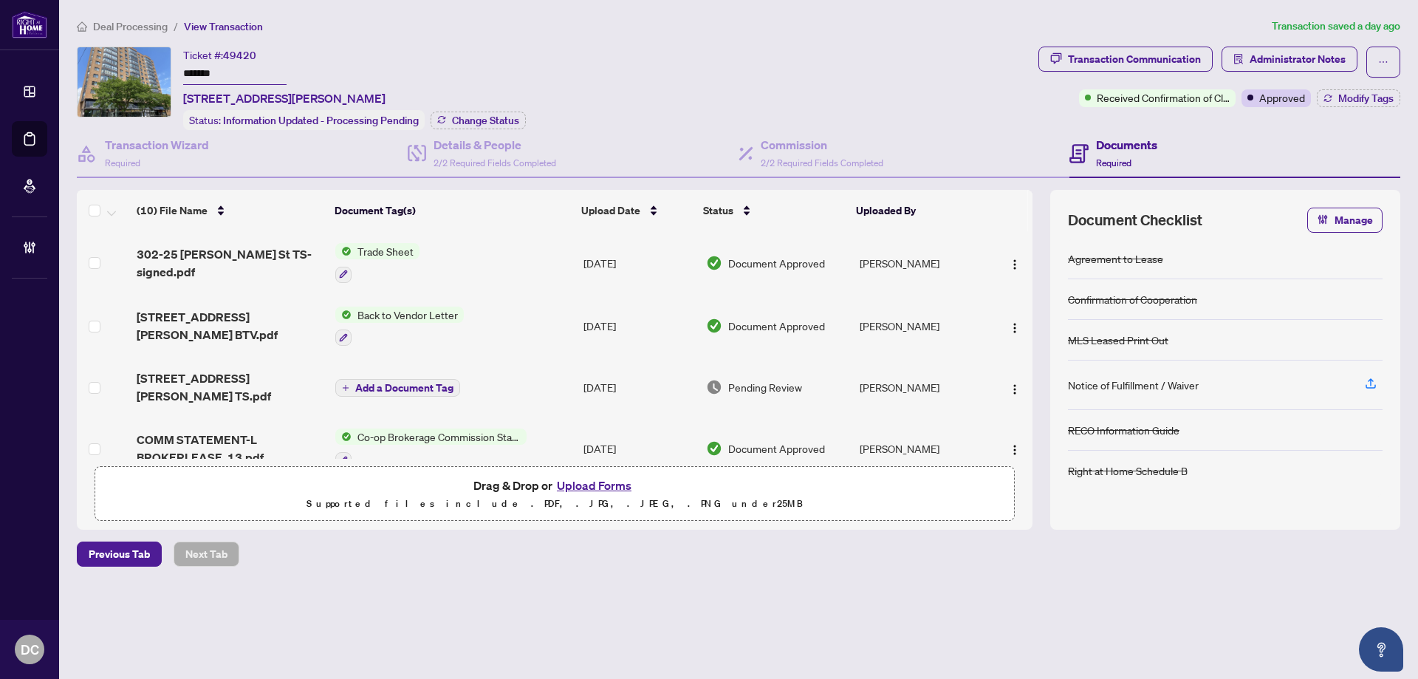
drag, startPoint x: 152, startPoint y: 70, endPoint x: 132, endPoint y: 69, distance: 20.0
click at [132, 69] on div "Ticket #: 49420 ******* 302-25 Agnes St, Mississauga, Ontario L5B 3X7, Canada S…" at bounding box center [554, 88] width 955 height 83
click at [473, 123] on span "Change Status" at bounding box center [485, 120] width 67 height 10
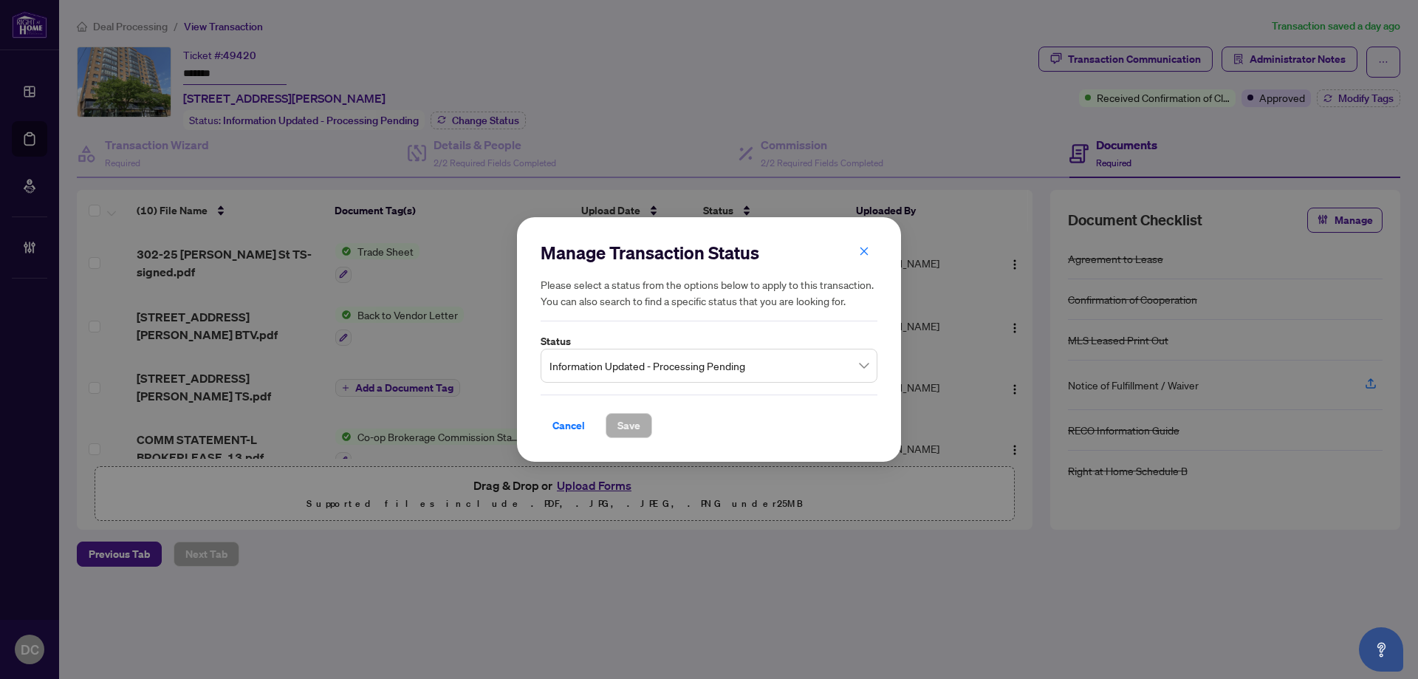
click at [748, 352] on span "Information Updated - Processing Pending" at bounding box center [708, 365] width 319 height 28
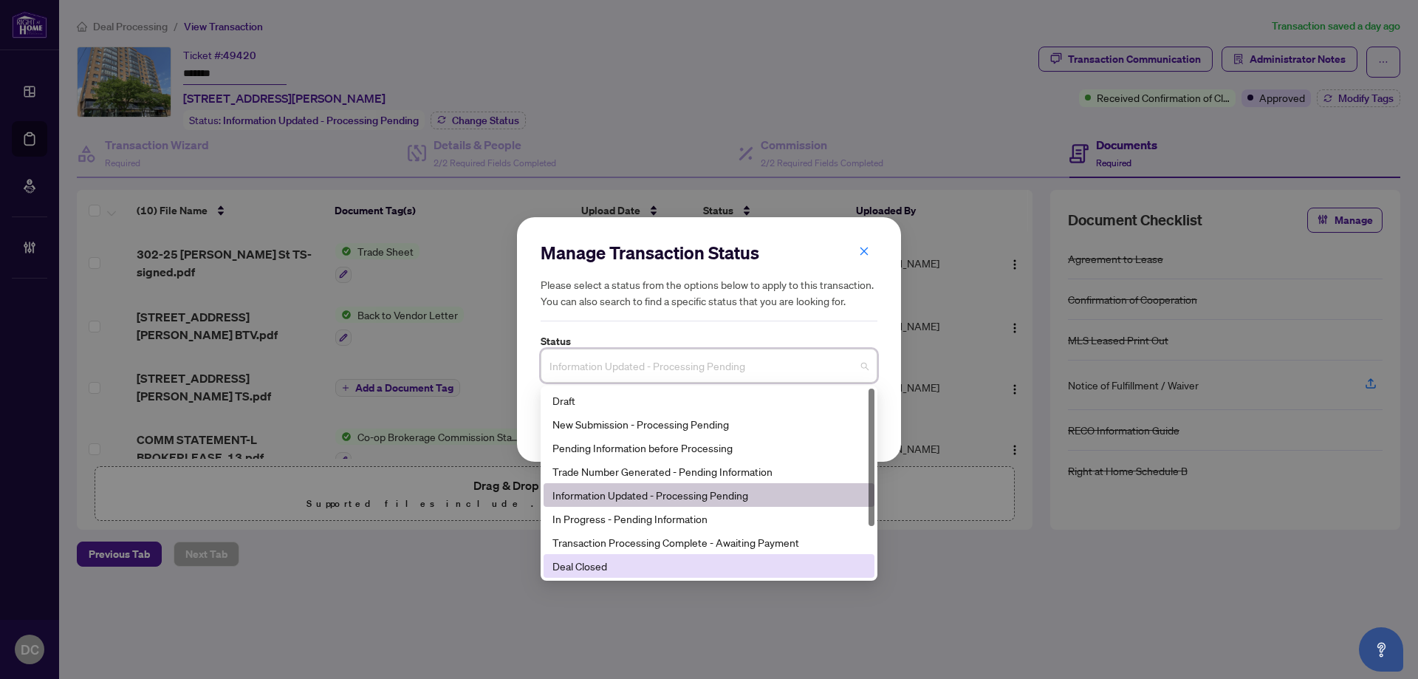
click at [656, 560] on div "Deal Closed" at bounding box center [708, 565] width 313 height 16
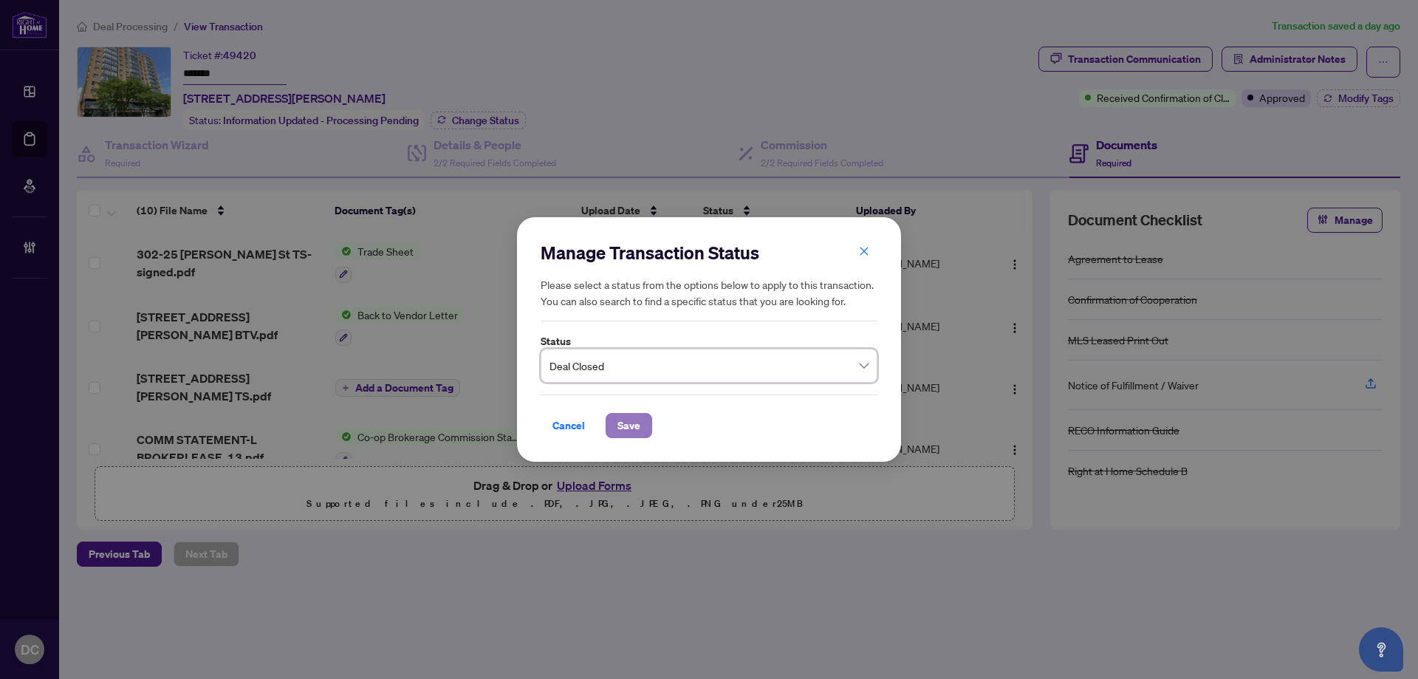
click at [642, 423] on button "Save" at bounding box center [628, 425] width 47 height 25
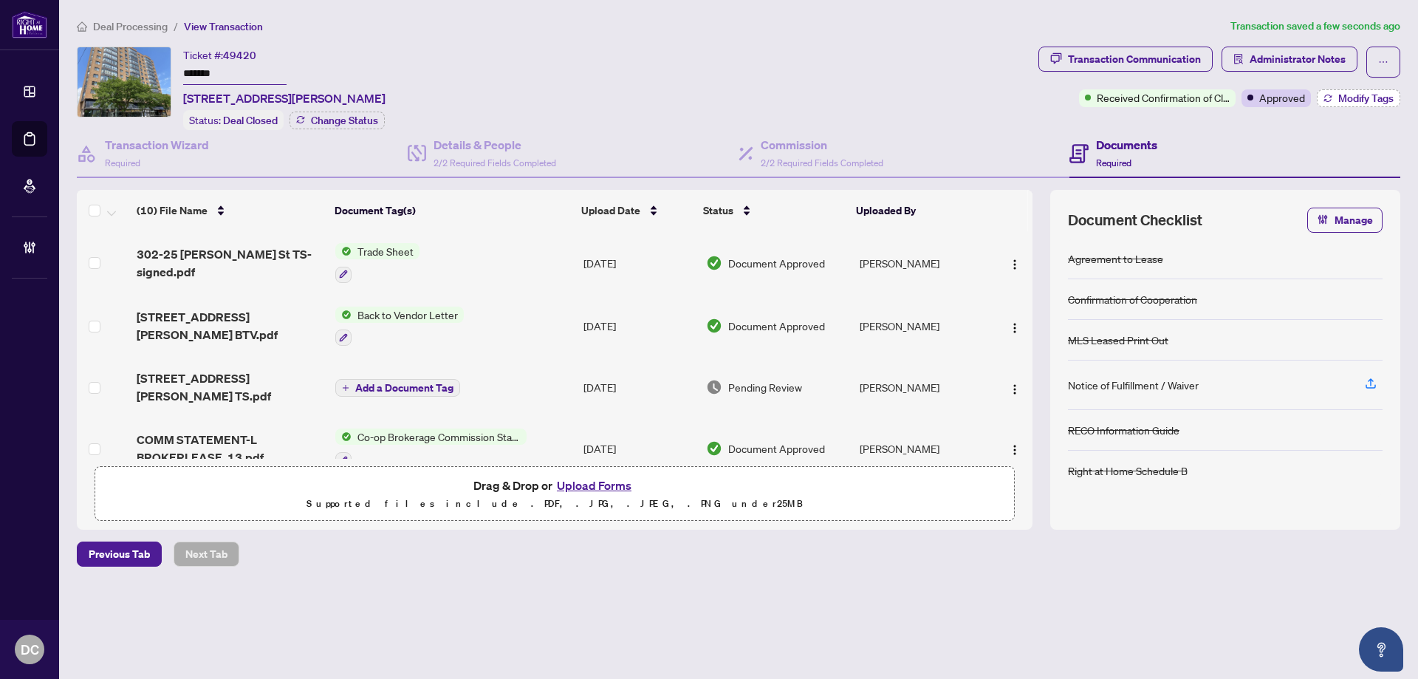
click at [1347, 96] on span "Modify Tags" at bounding box center [1365, 98] width 55 height 10
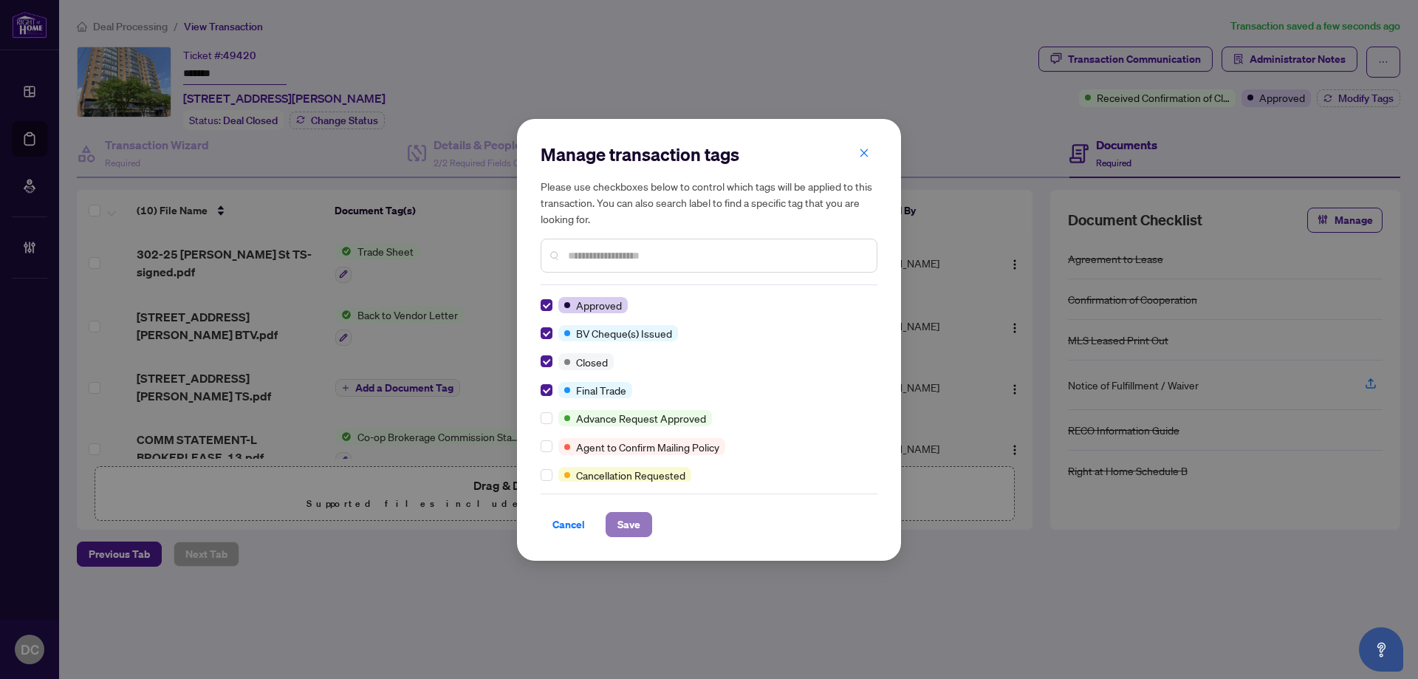
click at [634, 514] on span "Save" at bounding box center [628, 524] width 23 height 24
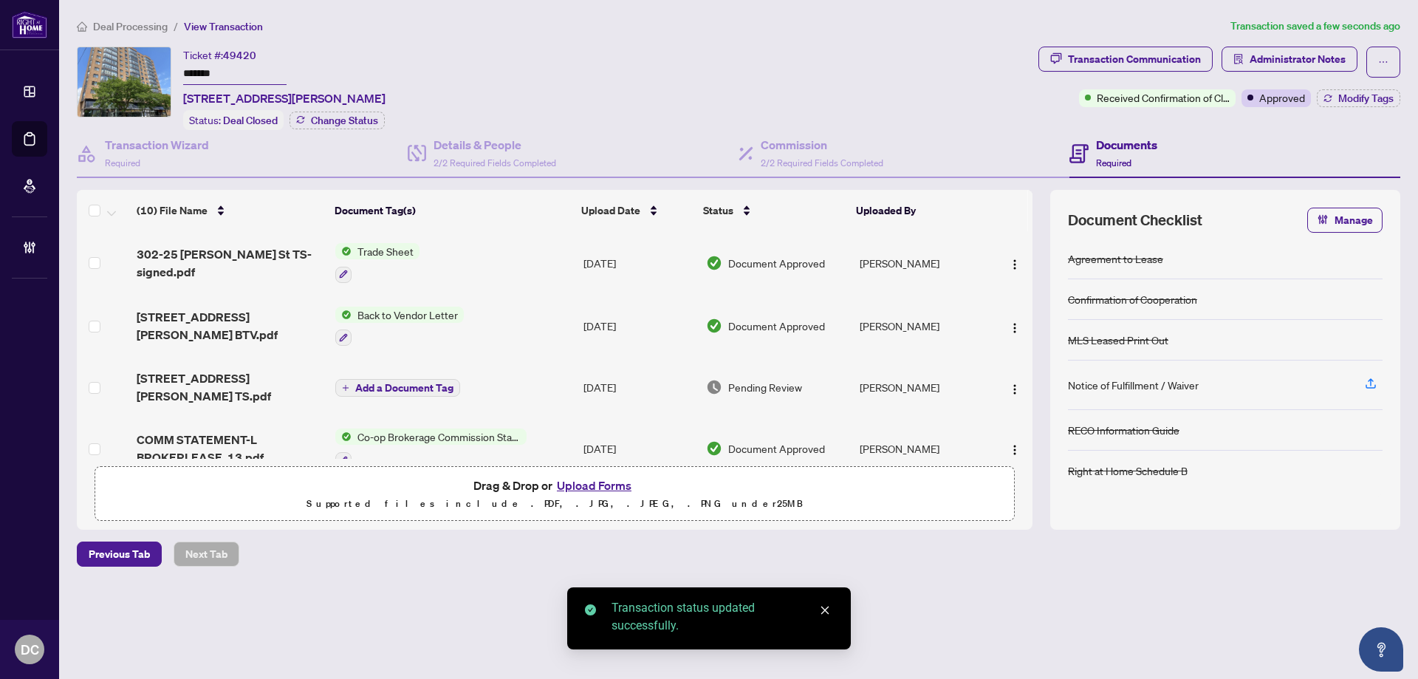
click at [1109, 69] on body "Dashboard Deal Processing Mortgage Referrals Brokerage Management DC Dawn Chan …" at bounding box center [709, 339] width 1418 height 679
click at [1116, 66] on div "Transaction Communication" at bounding box center [1134, 59] width 133 height 24
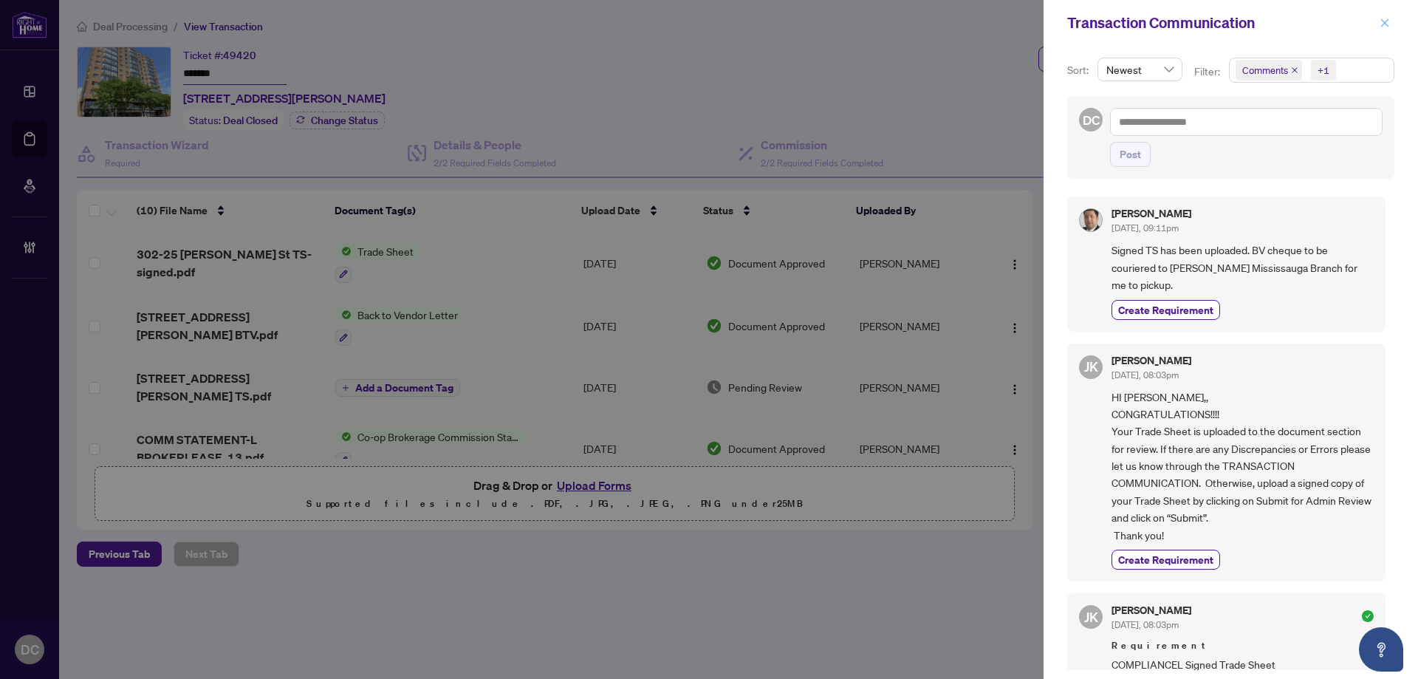
click at [1388, 21] on icon "close" at bounding box center [1384, 23] width 10 height 10
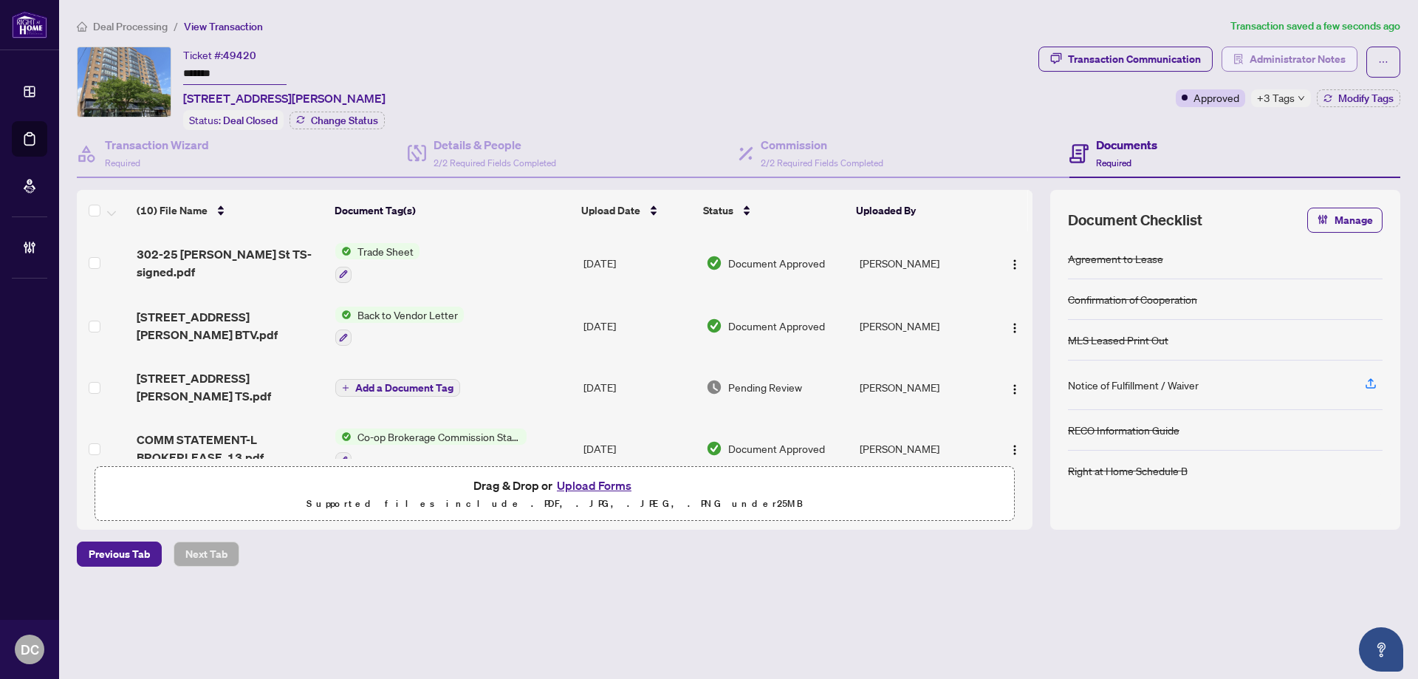
click at [1335, 69] on span "Administrator Notes" at bounding box center [1289, 62] width 136 height 31
click at [1331, 57] on span "Administrator Notes" at bounding box center [1297, 59] width 96 height 24
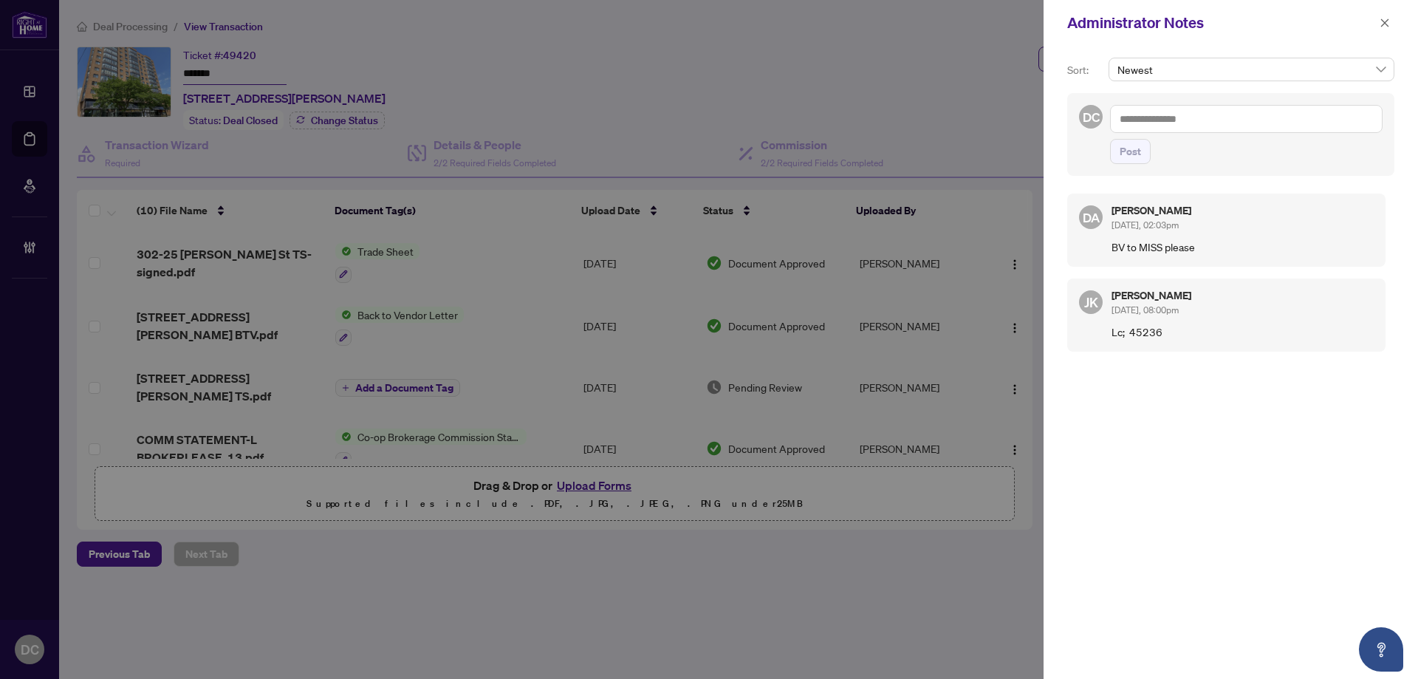
click at [1197, 125] on textarea at bounding box center [1246, 119] width 272 height 28
type textarea "**********"
click at [1127, 146] on span "Post" at bounding box center [1129, 152] width 21 height 24
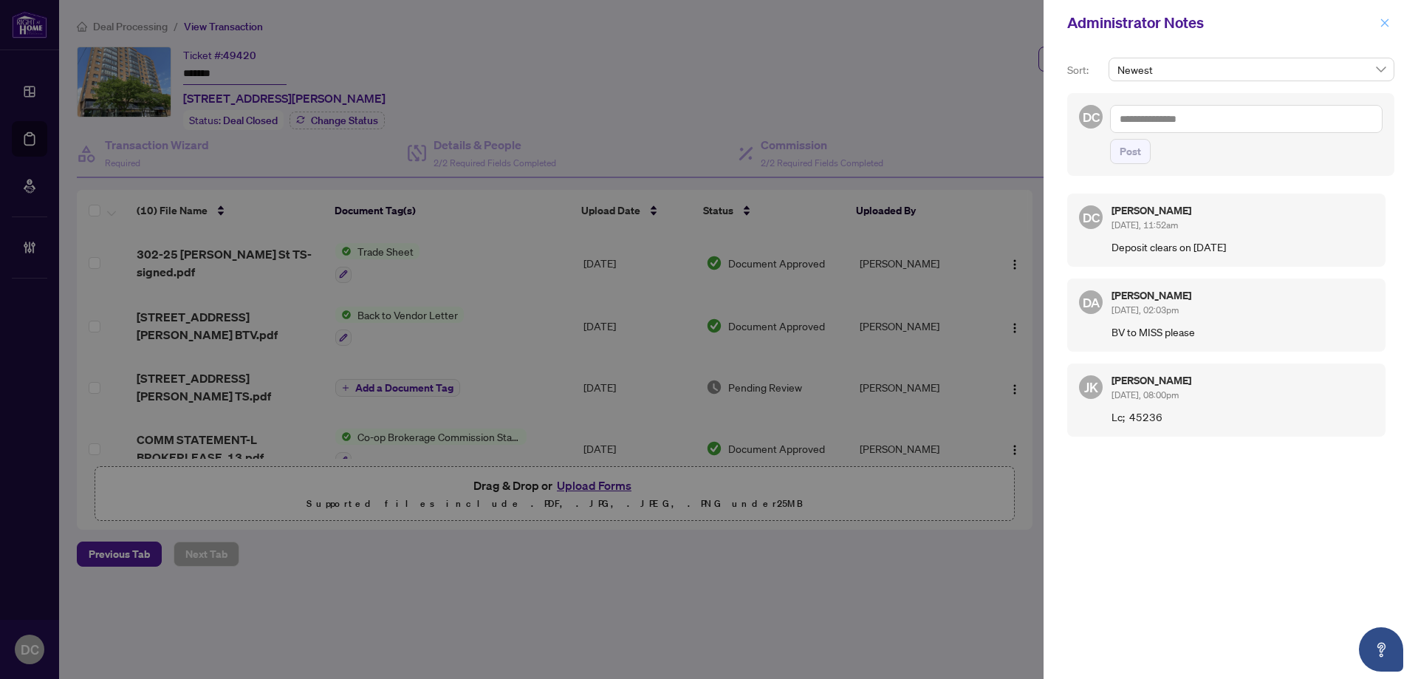
click at [1390, 28] on button "button" at bounding box center [1384, 23] width 19 height 18
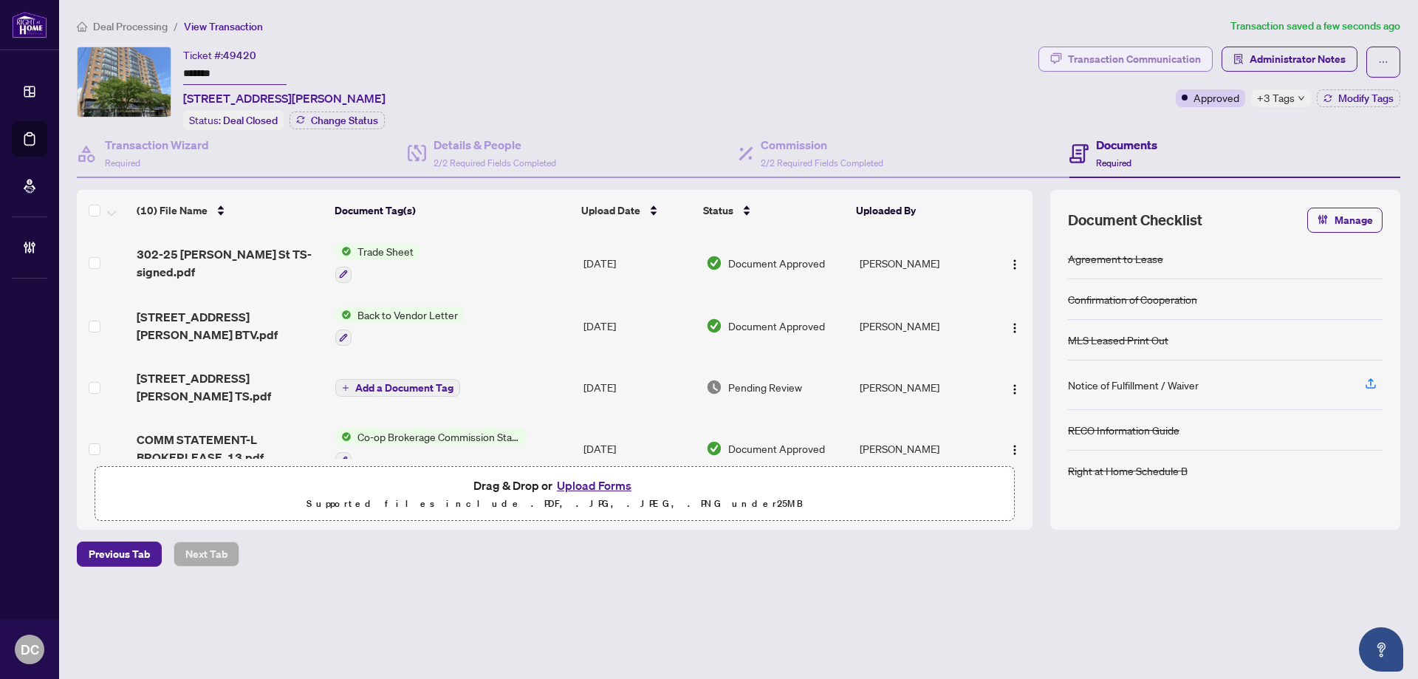
click at [1155, 59] on div "Transaction Communication" at bounding box center [1134, 59] width 133 height 24
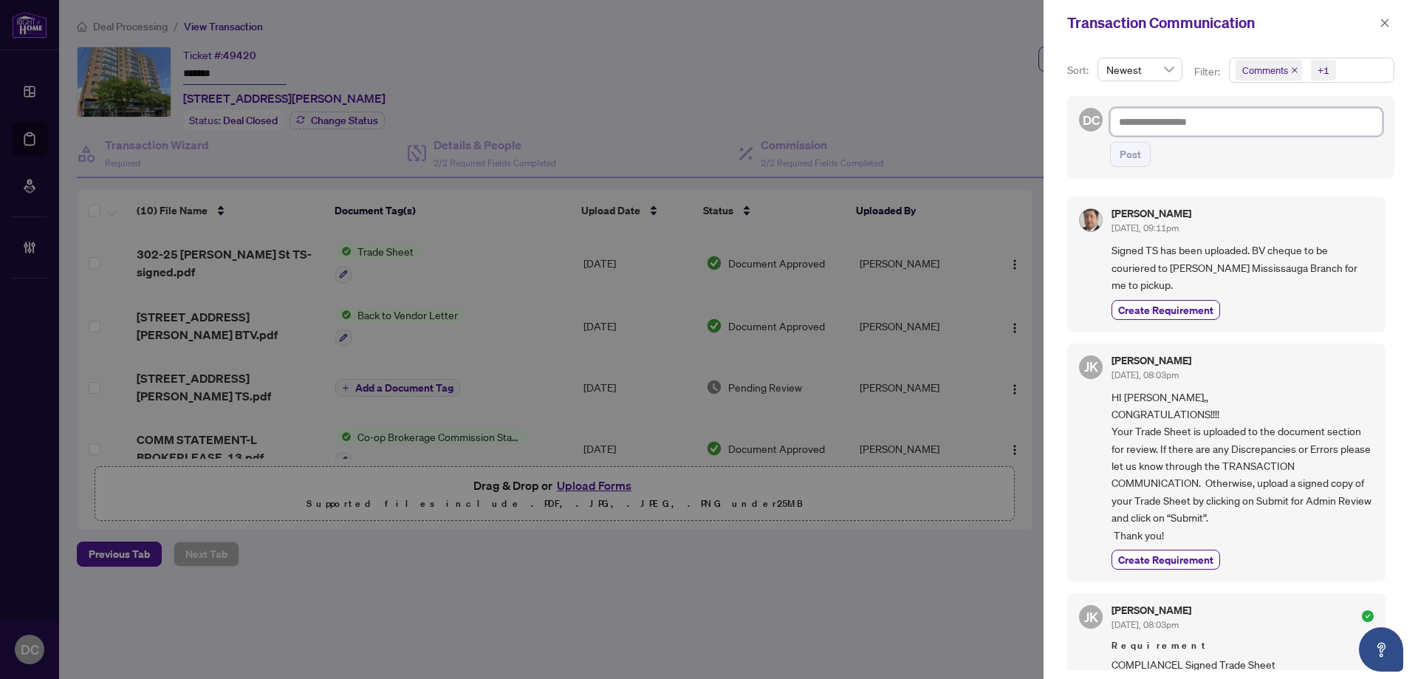
click at [1209, 128] on textarea at bounding box center [1246, 122] width 272 height 28
paste textarea "**********"
type textarea "**********"
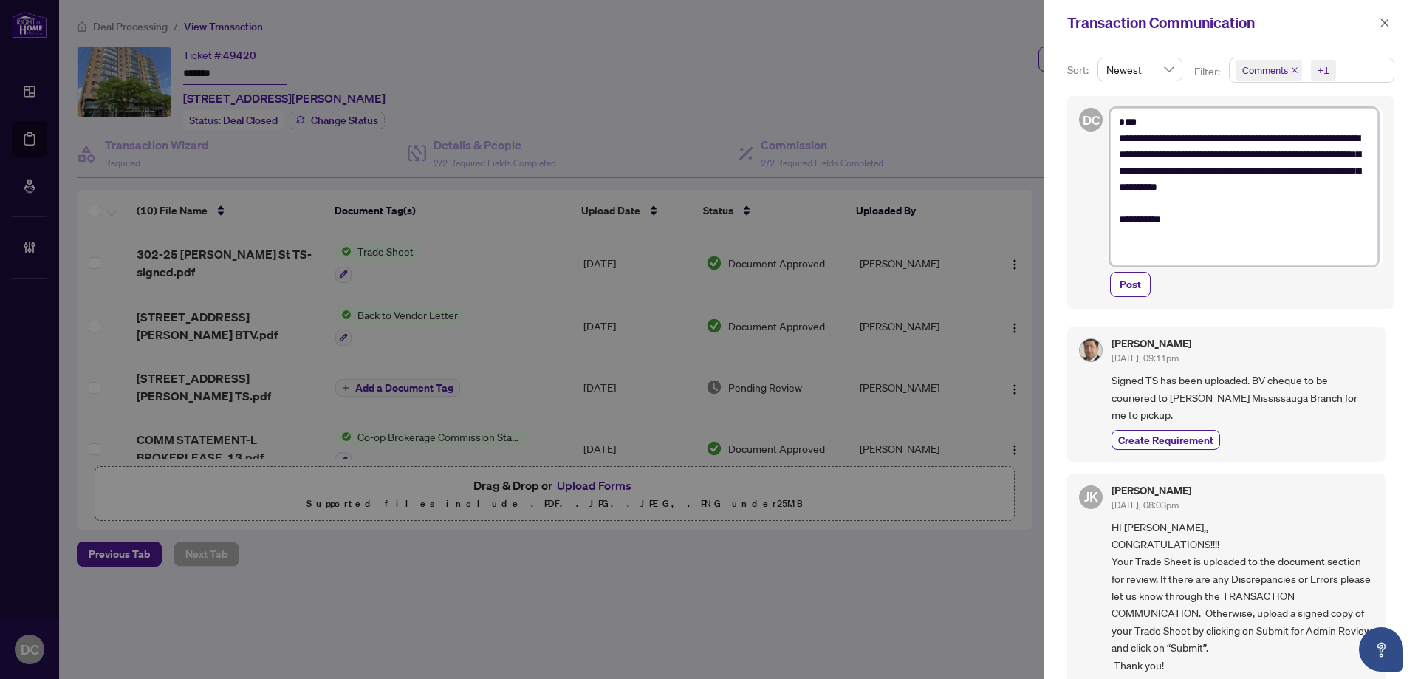
click at [1121, 140] on textarea "**********" at bounding box center [1244, 187] width 268 height 158
type textarea "**********"
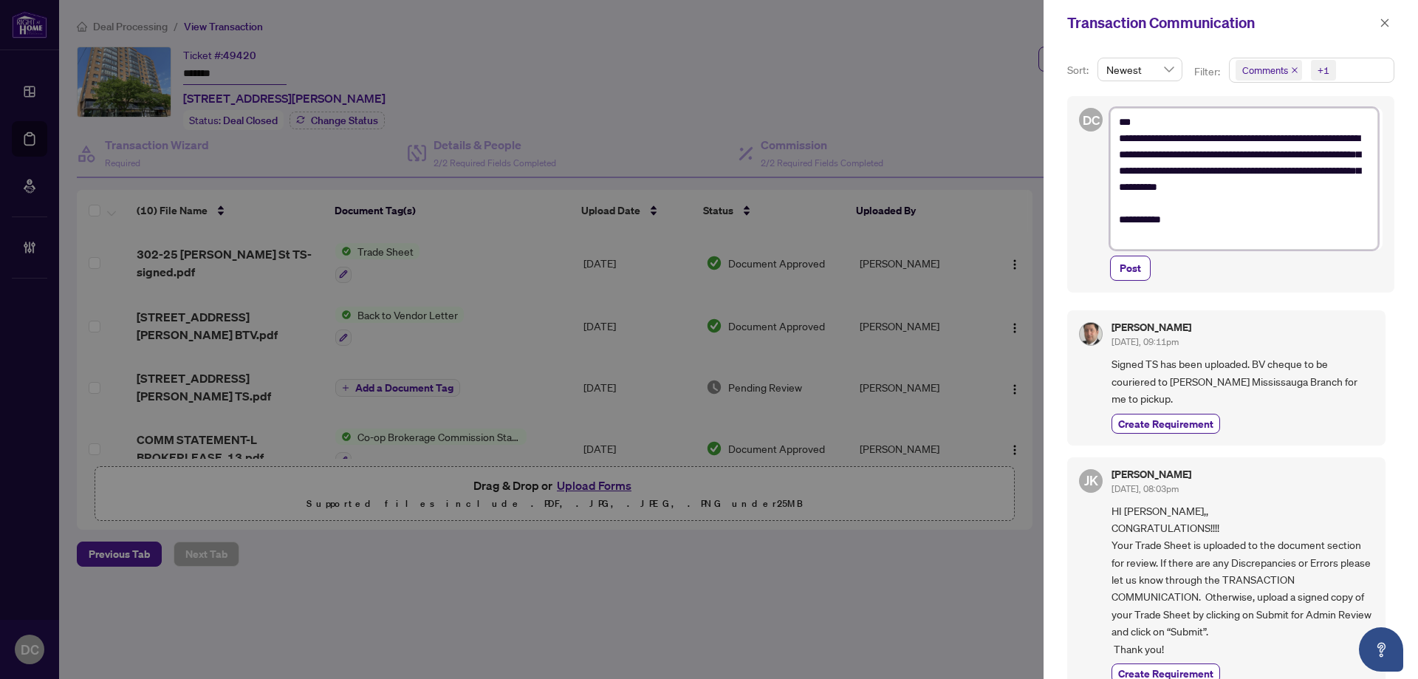
click at [1147, 140] on textarea "**********" at bounding box center [1244, 179] width 268 height 142
click at [1090, 165] on div "**********" at bounding box center [1230, 194] width 327 height 196
drag, startPoint x: 1144, startPoint y: 156, endPoint x: 1118, endPoint y: 156, distance: 26.6
click at [1118, 156] on textarea "**********" at bounding box center [1244, 179] width 268 height 142
type textarea "**********"
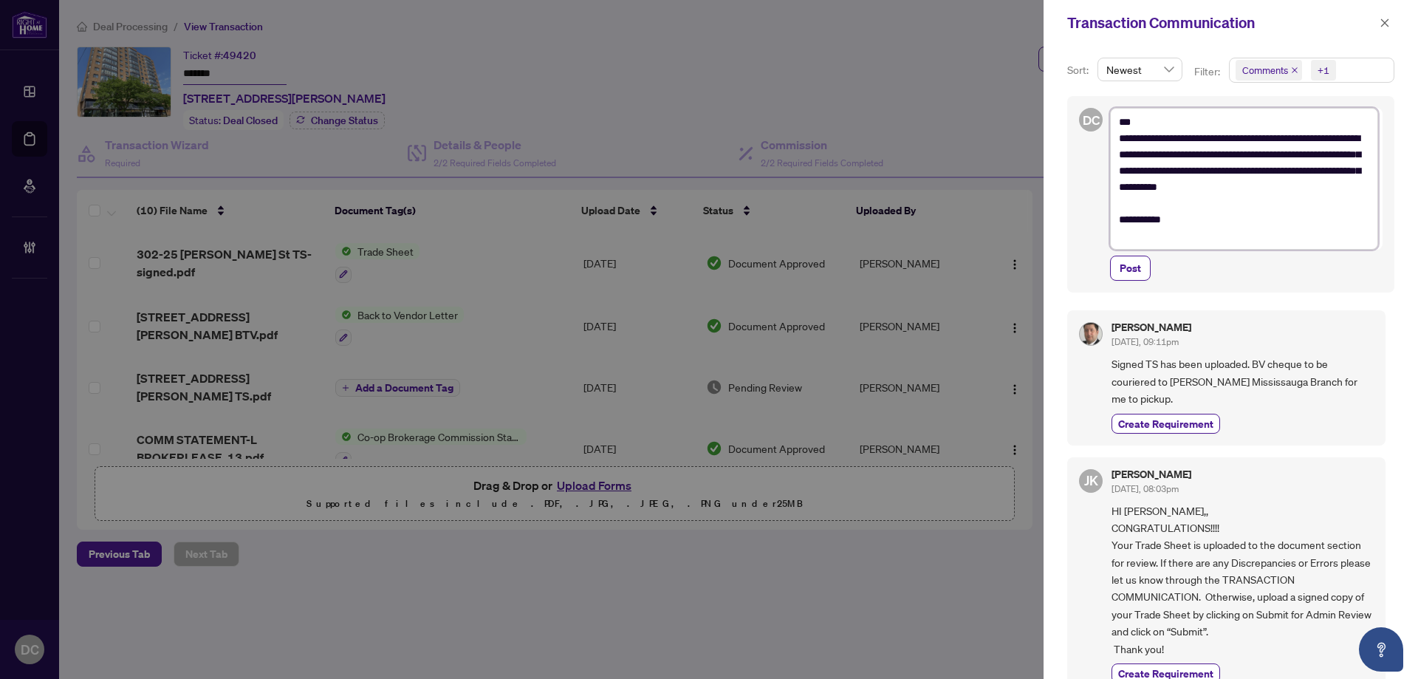
type textarea "**********"
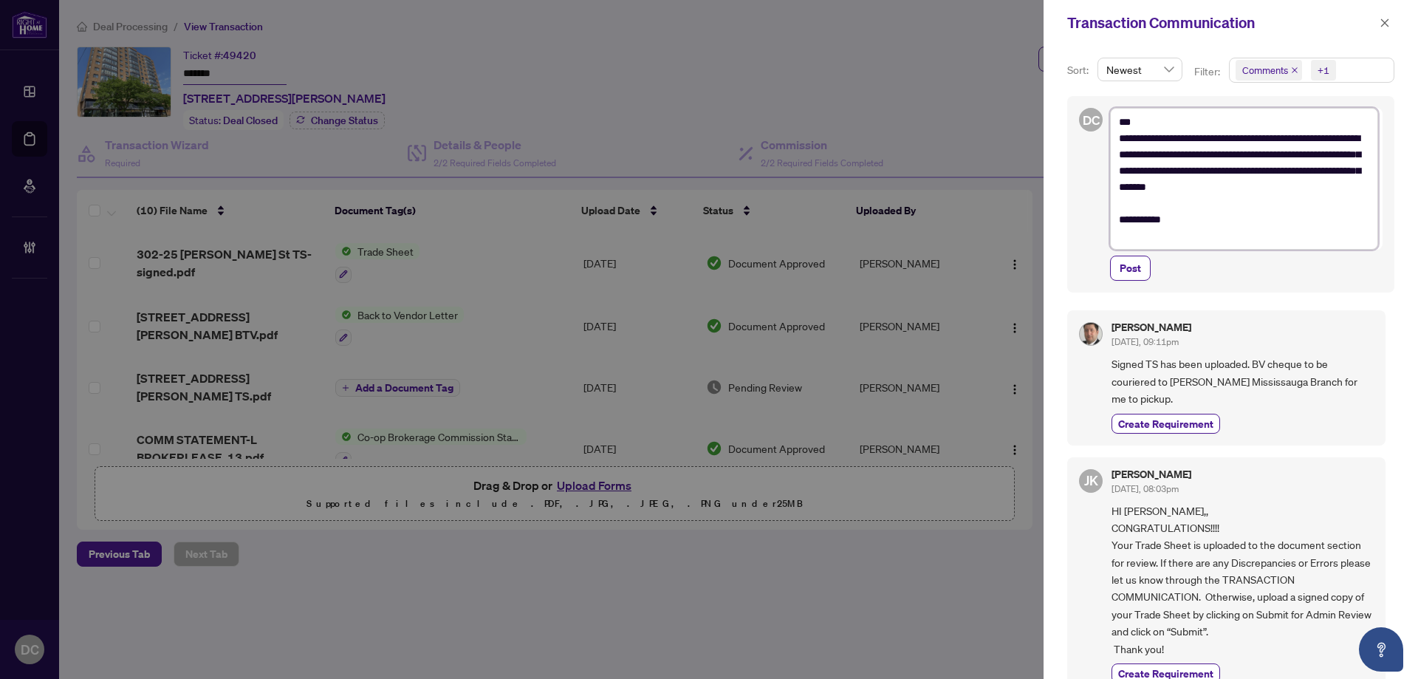
type textarea "**********"
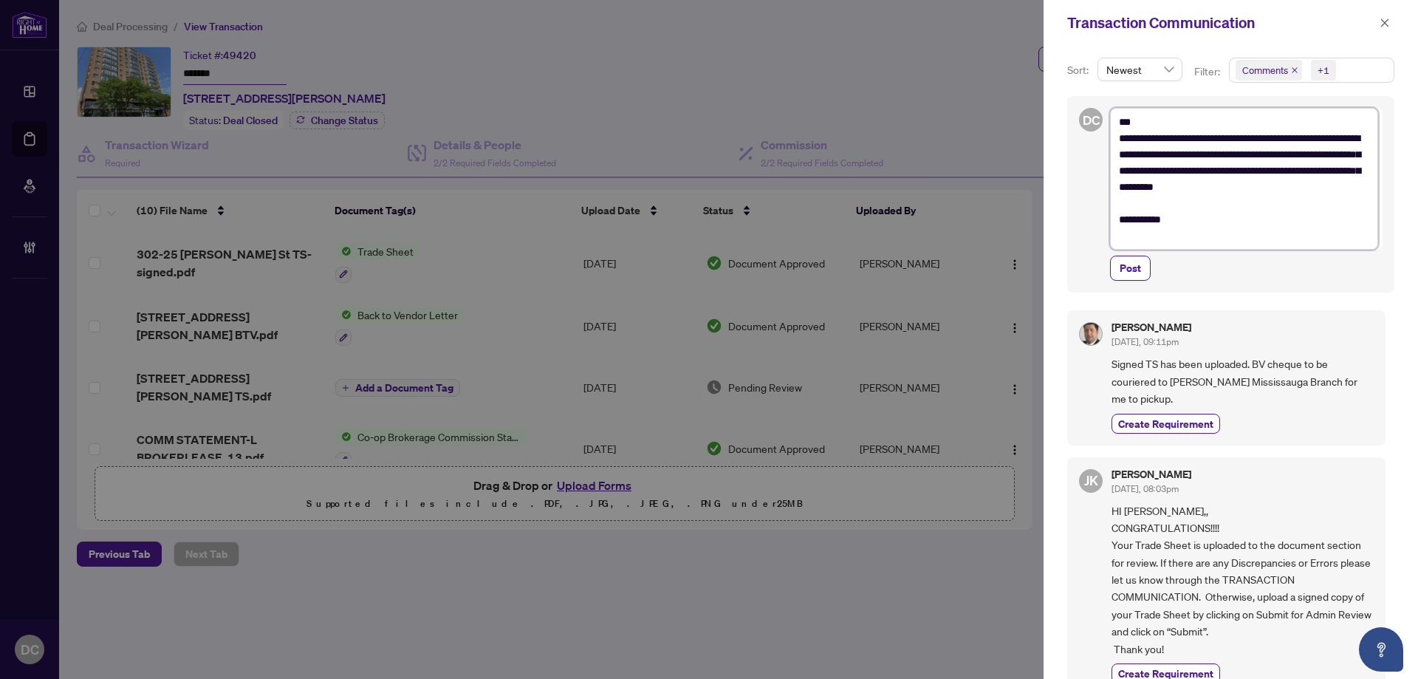
type textarea "**********"
drag, startPoint x: 1300, startPoint y: 190, endPoint x: 1270, endPoint y: 190, distance: 30.3
click at [1270, 190] on textarea "**********" at bounding box center [1244, 179] width 268 height 142
type textarea "**********"
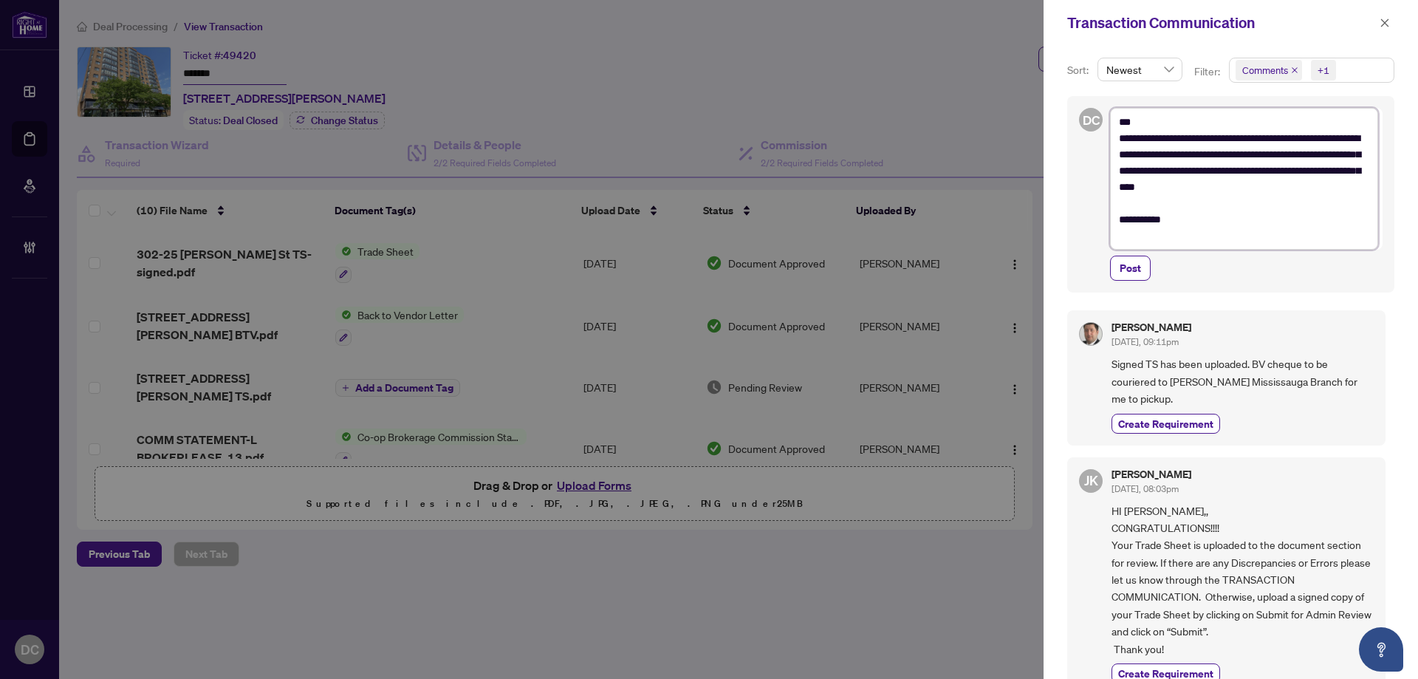
type textarea "**********"
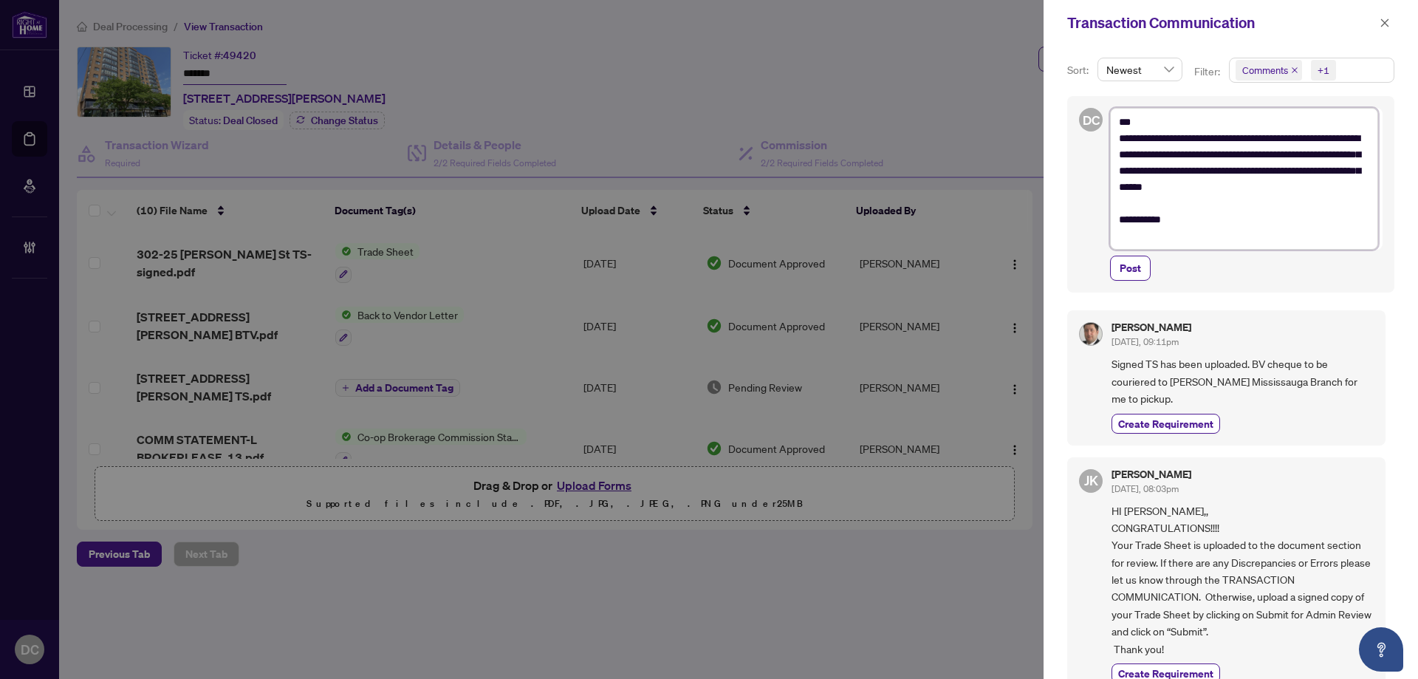
type textarea "**********"
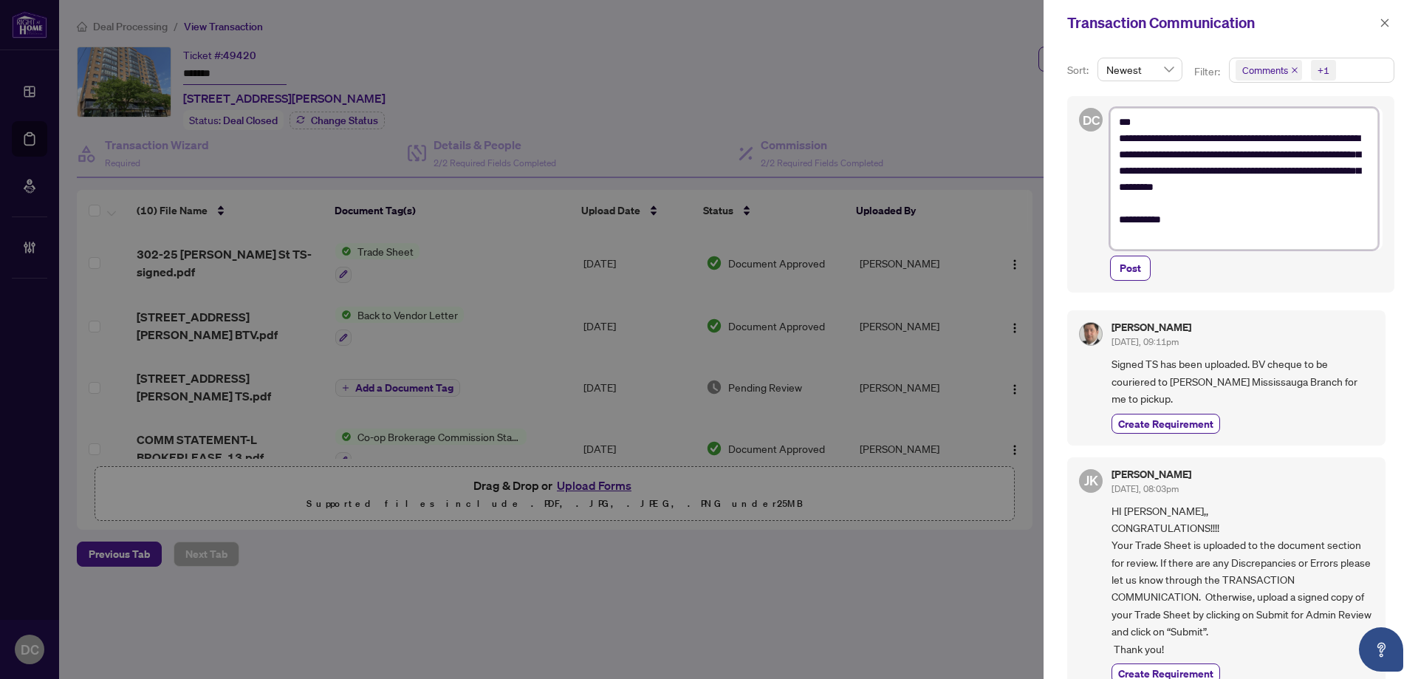
type textarea "**********"
click at [1133, 266] on span "Post" at bounding box center [1129, 268] width 21 height 24
type textarea "**********"
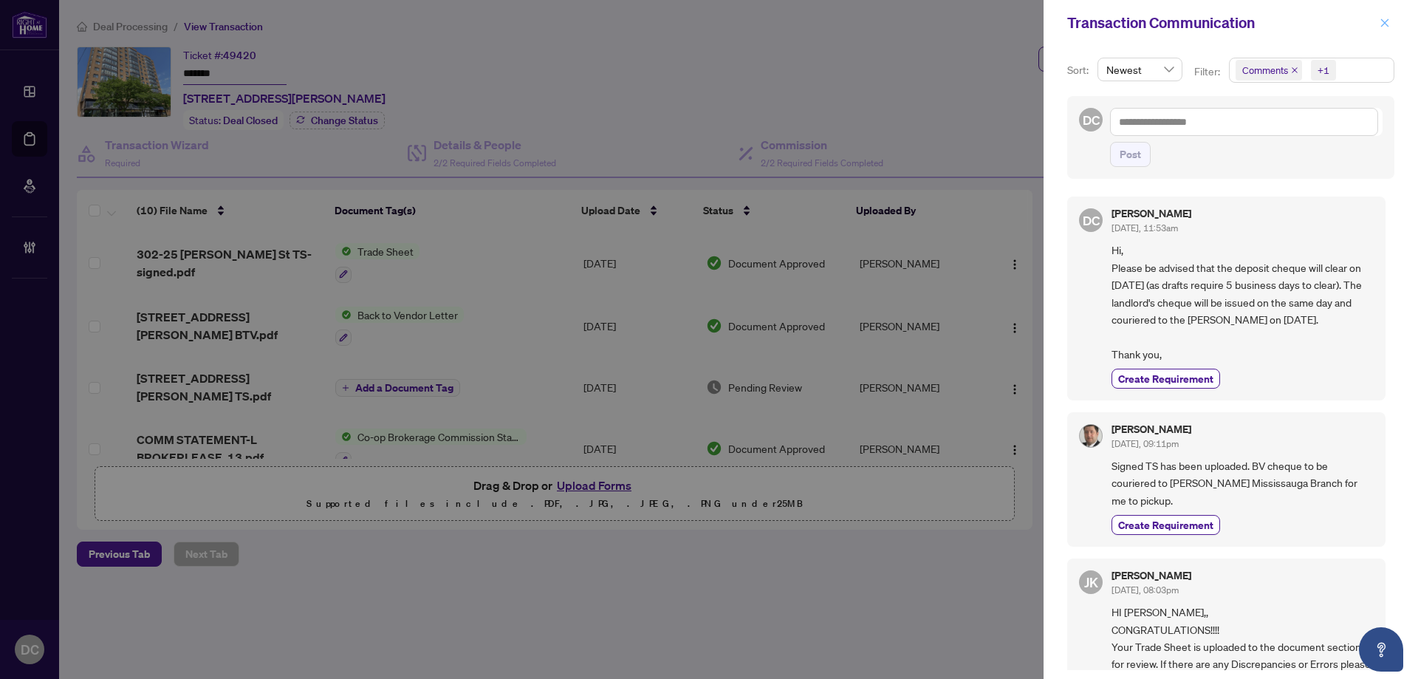
click at [1381, 18] on icon "close" at bounding box center [1384, 23] width 10 height 10
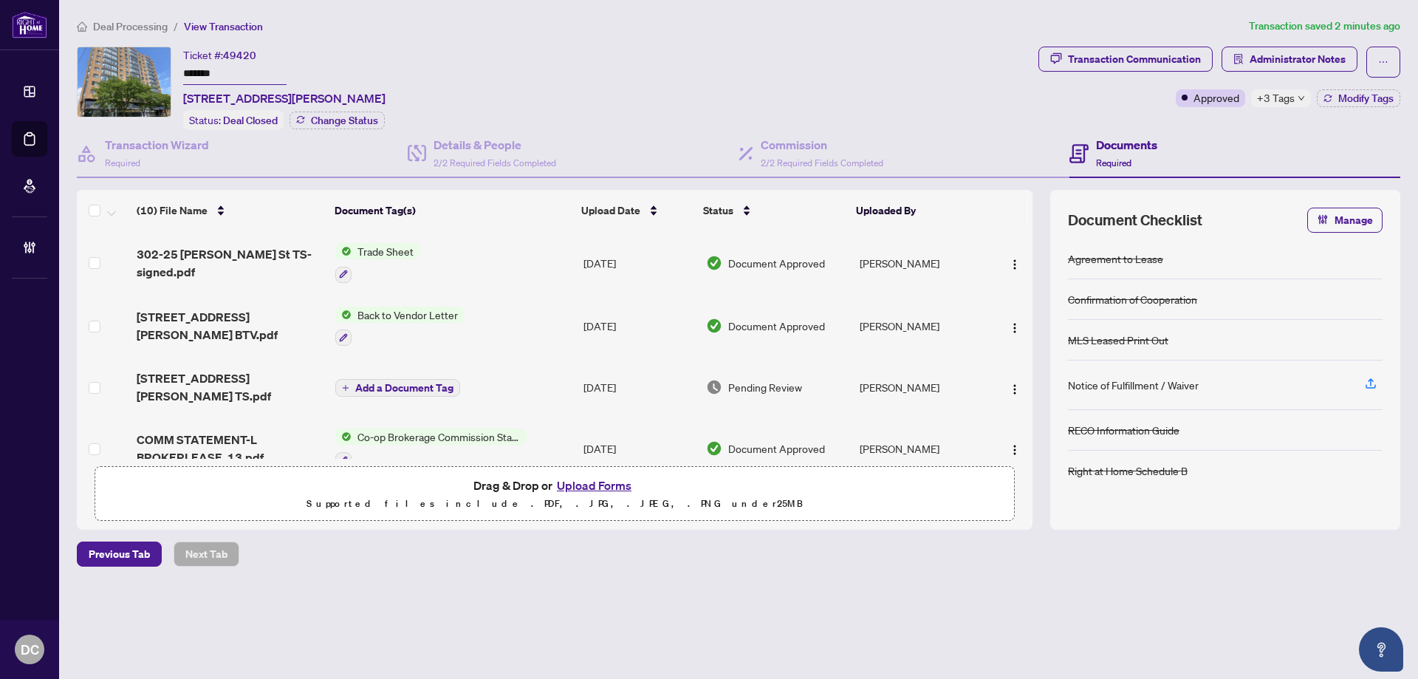
click at [1285, 100] on span "+3 Tags" at bounding box center [1276, 97] width 38 height 17
click at [1232, 121] on div "Transaction Communication Administrator Notes Approved +3 Tags Modify Tags" at bounding box center [1219, 88] width 368 height 83
click at [1398, 98] on button "Modify Tags" at bounding box center [1357, 98] width 83 height 18
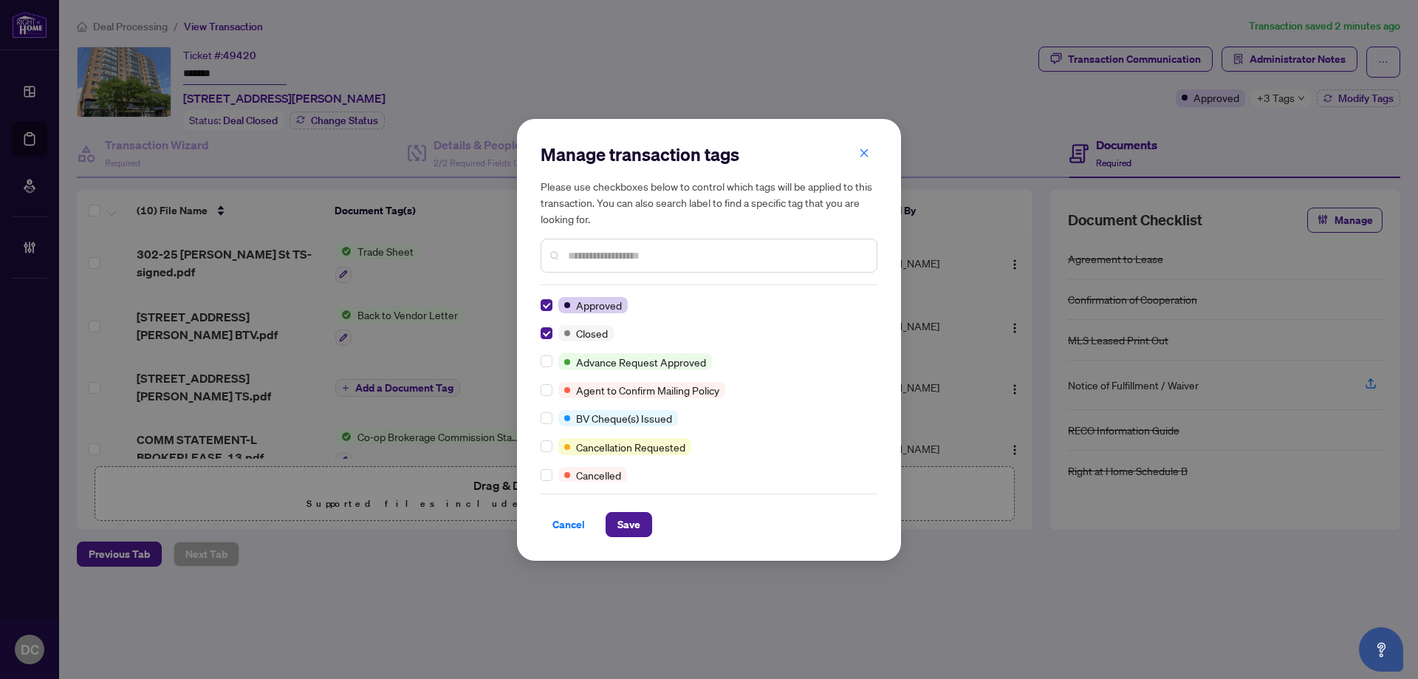
click at [614, 258] on input "text" at bounding box center [716, 255] width 297 height 16
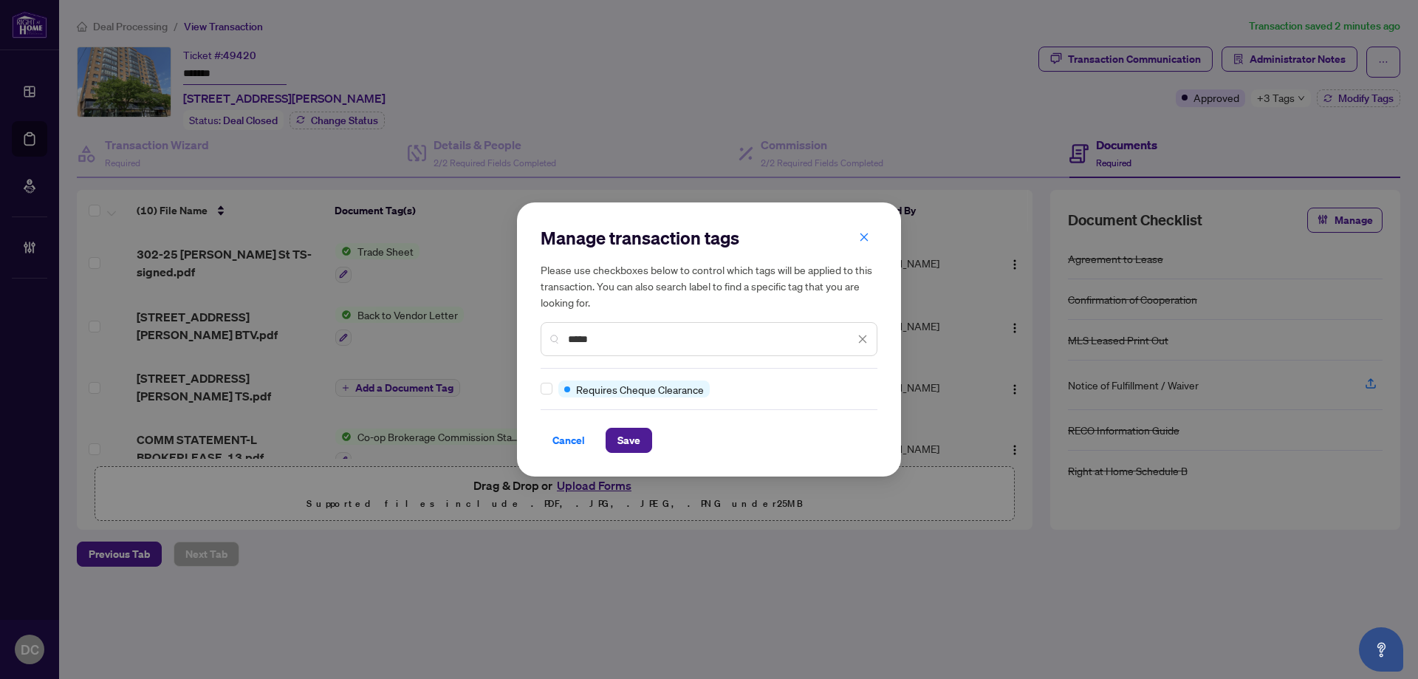
type input "*****"
click at [631, 437] on span "Save" at bounding box center [628, 440] width 23 height 24
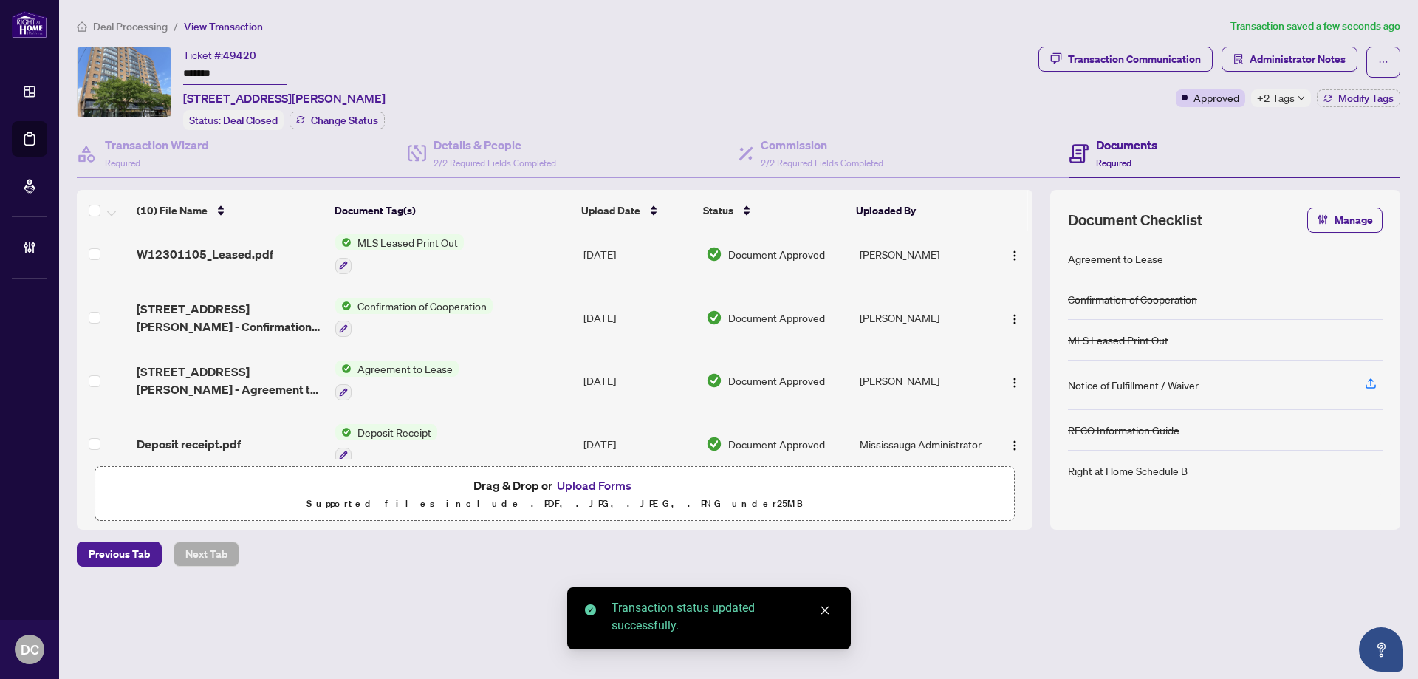
scroll to position [391, 0]
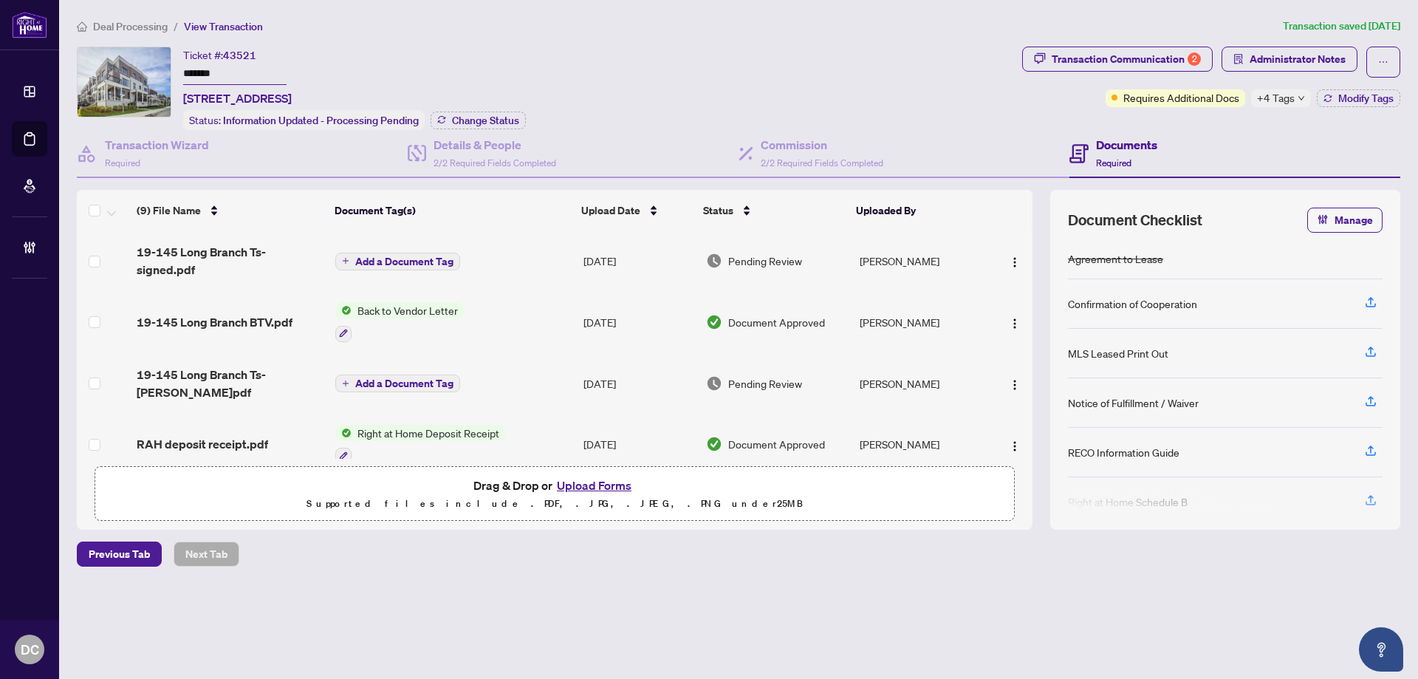
drag, startPoint x: 242, startPoint y: 69, endPoint x: 111, endPoint y: 69, distance: 131.4
click at [111, 69] on div "Ticket #: 43521 ******* [STREET_ADDRESS] Status: Information Updated - Processi…" at bounding box center [546, 88] width 939 height 83
click at [469, 118] on span "Change Status" at bounding box center [485, 120] width 67 height 10
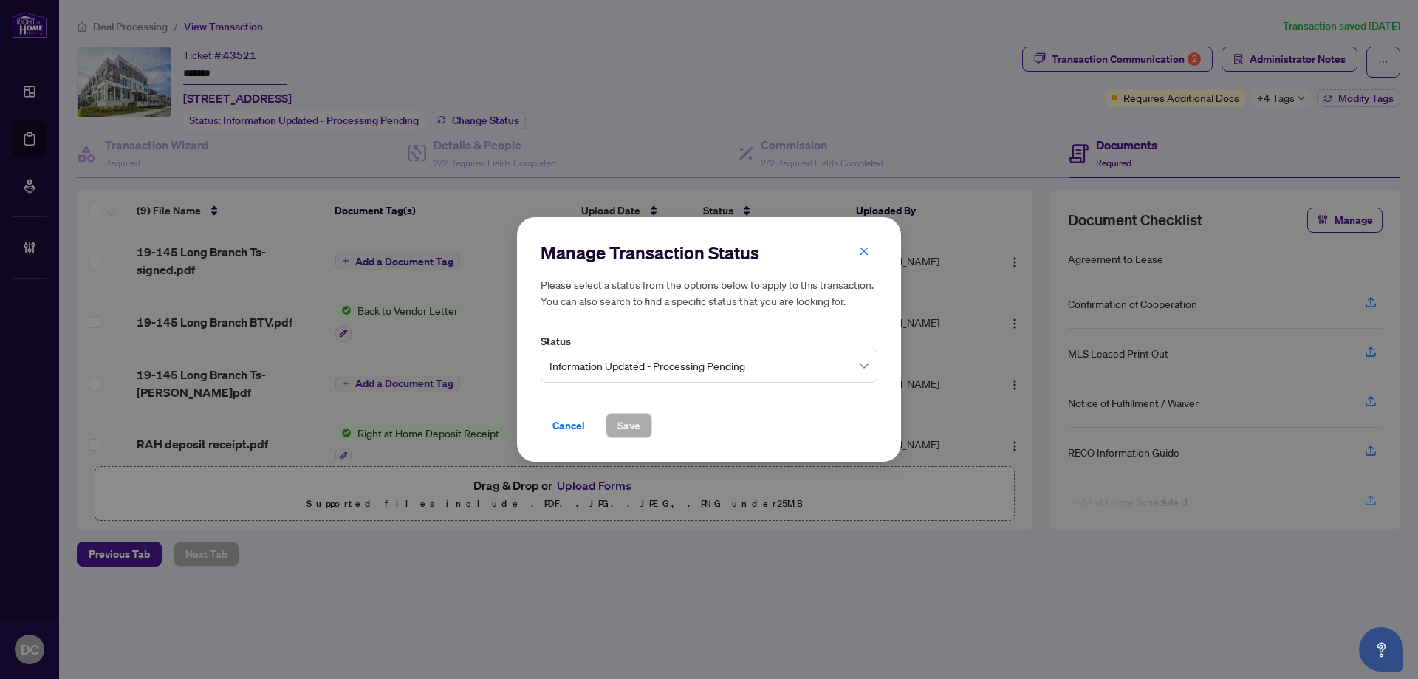
click at [581, 341] on label "Status" at bounding box center [708, 341] width 337 height 16
click at [603, 367] on span "Information Updated - Processing Pending" at bounding box center [708, 365] width 319 height 28
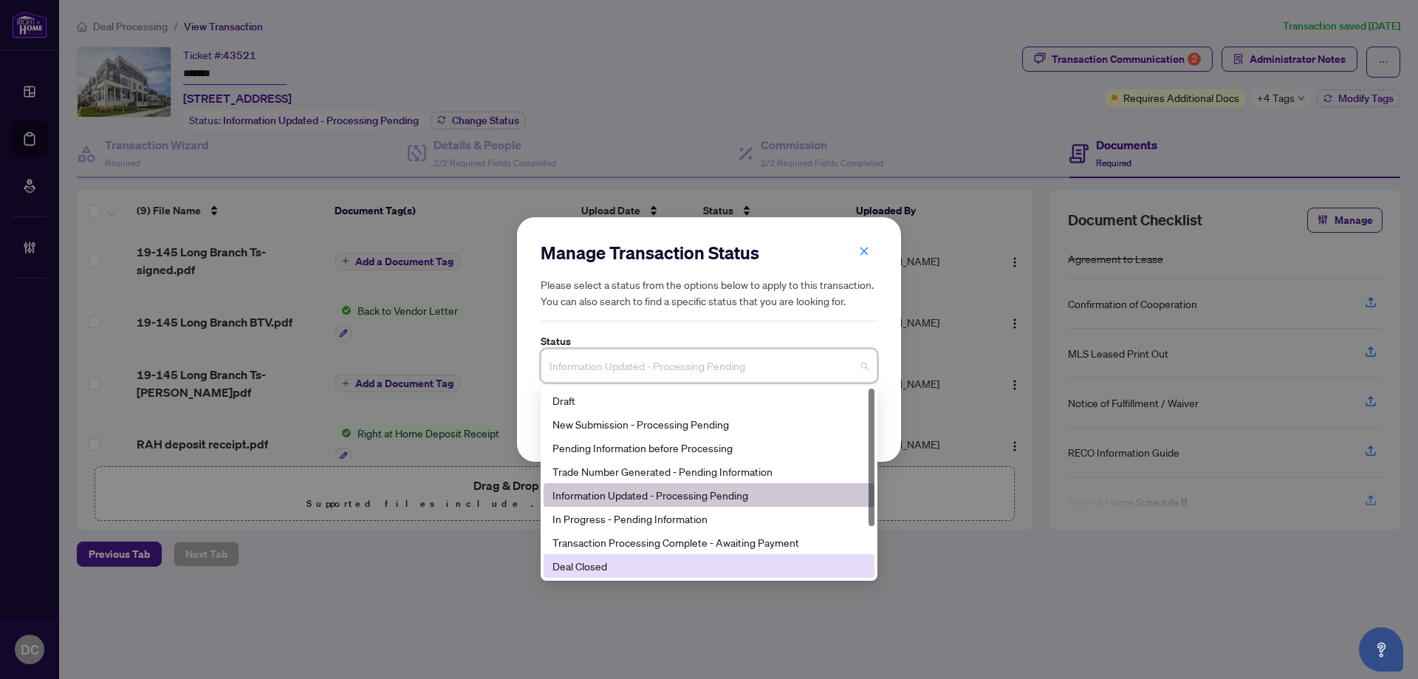
click at [600, 570] on div "Deal Closed" at bounding box center [708, 565] width 313 height 16
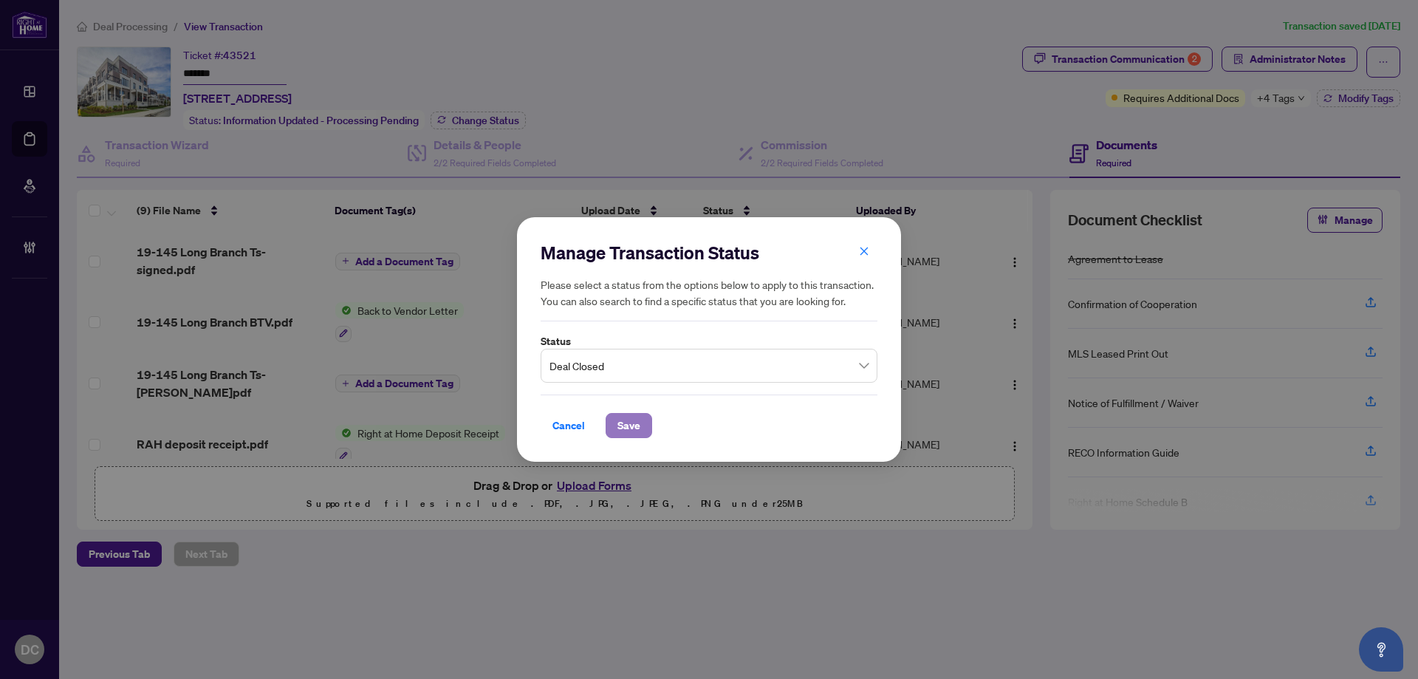
click at [633, 427] on span "Save" at bounding box center [628, 425] width 23 height 24
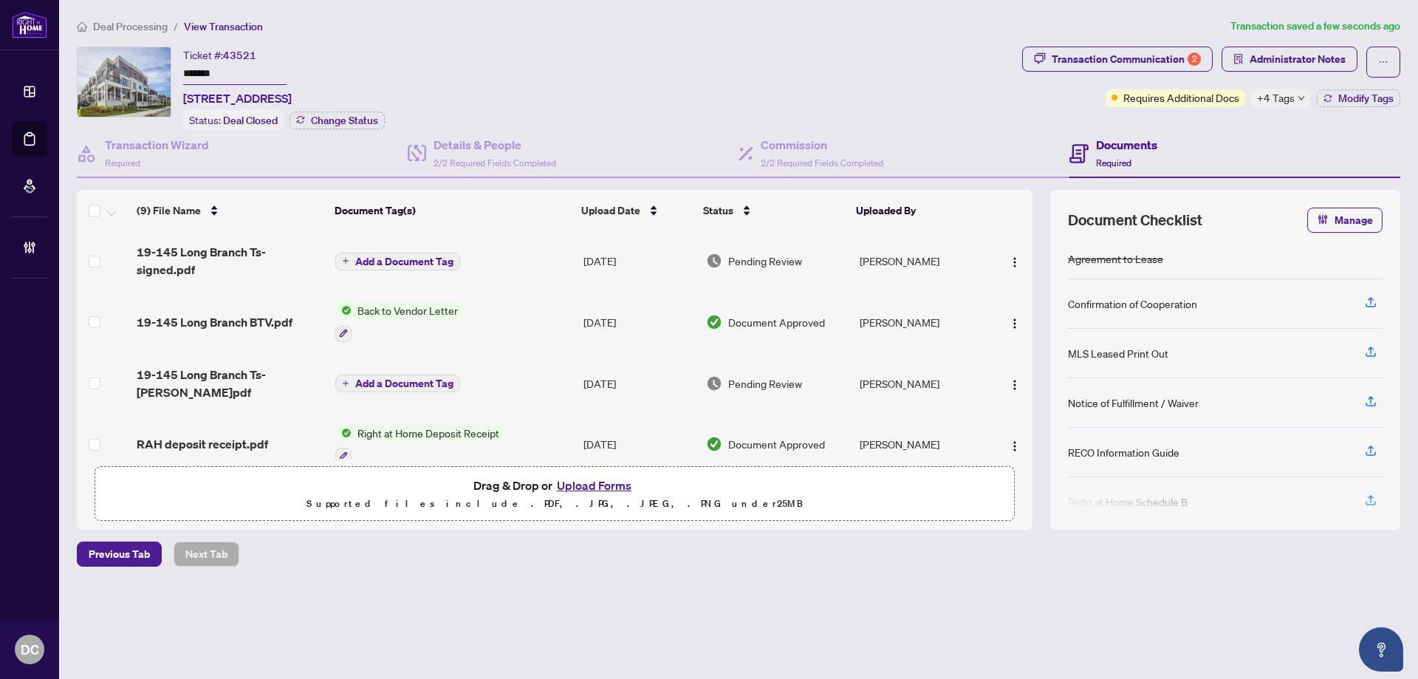
click at [1285, 97] on span "+4 Tags" at bounding box center [1276, 97] width 38 height 17
click at [1212, 124] on div "Transaction Communication 2 Administrator Notes Requires Additional Docs +4 Tag…" at bounding box center [1211, 88] width 384 height 83
click at [253, 247] on span "19-145 Long Branch Ts- signed.pdf" at bounding box center [230, 260] width 187 height 35
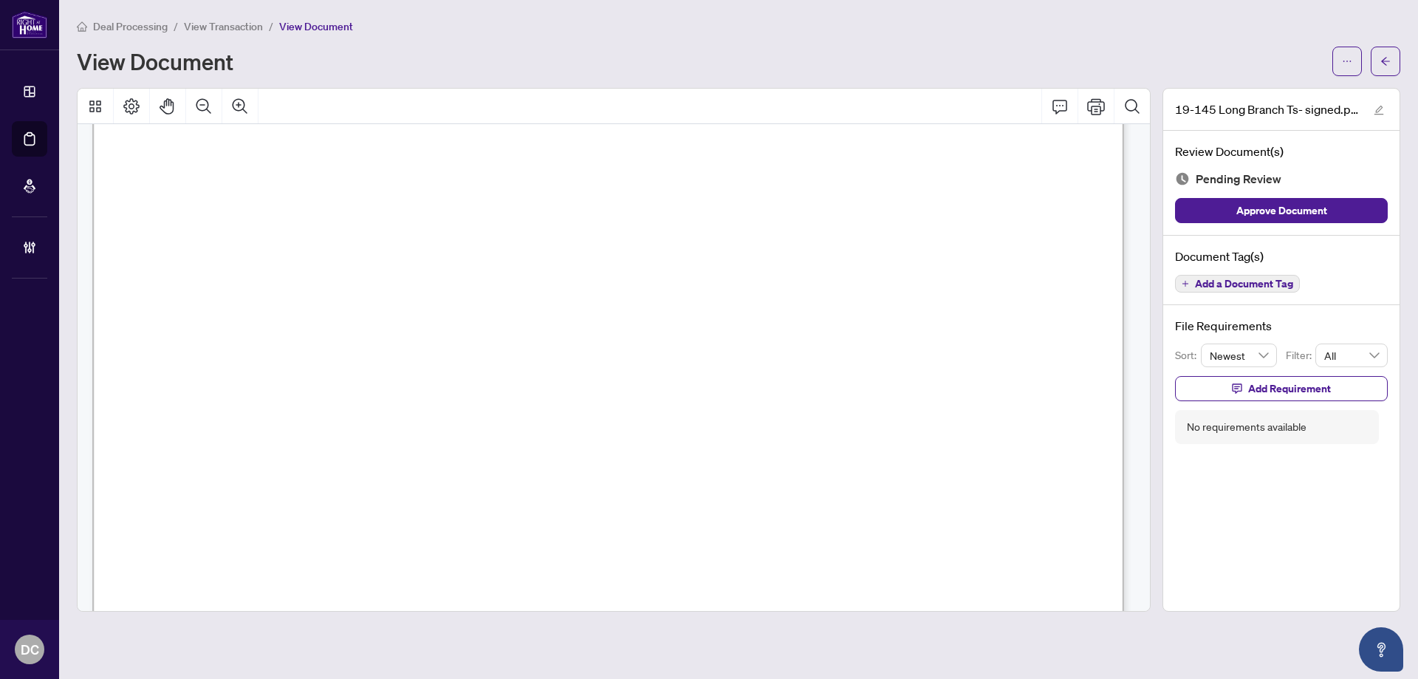
scroll to position [66, 0]
click at [1392, 61] on button "button" at bounding box center [1385, 62] width 30 height 30
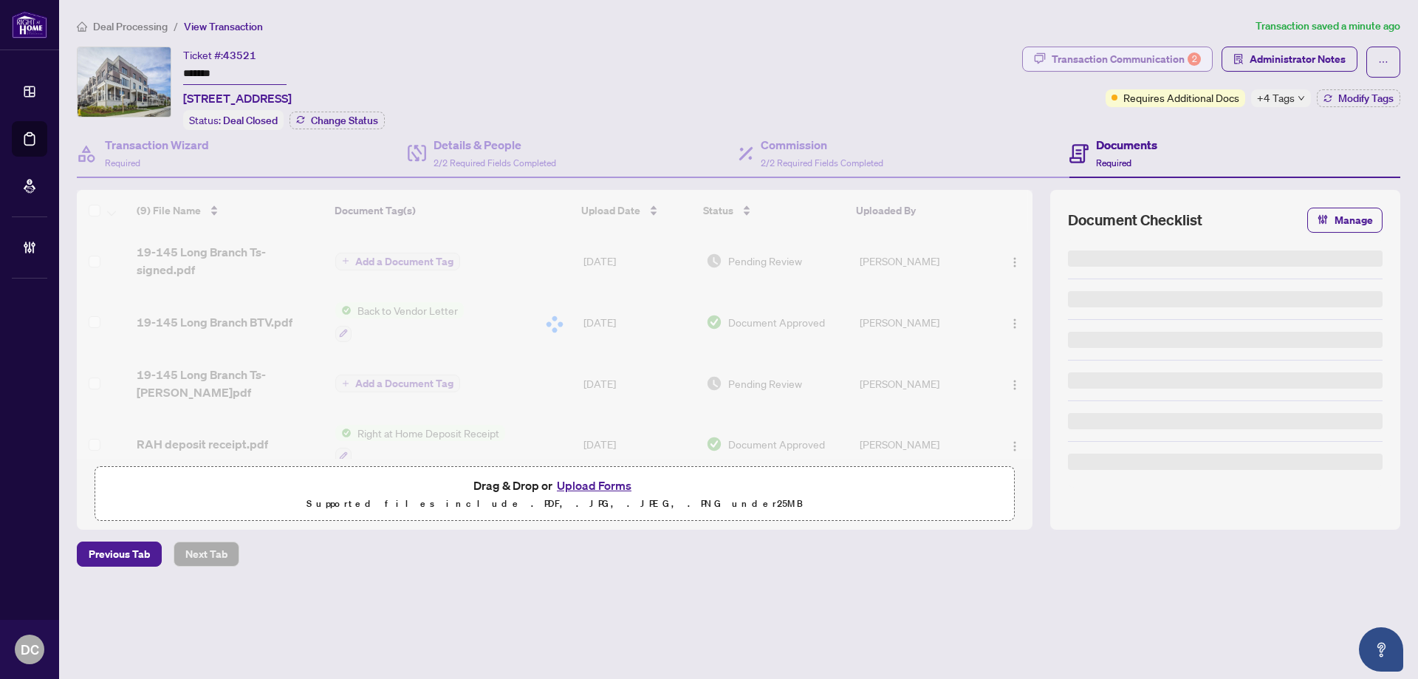
click at [1142, 61] on div "Transaction Communication 2" at bounding box center [1125, 59] width 149 height 24
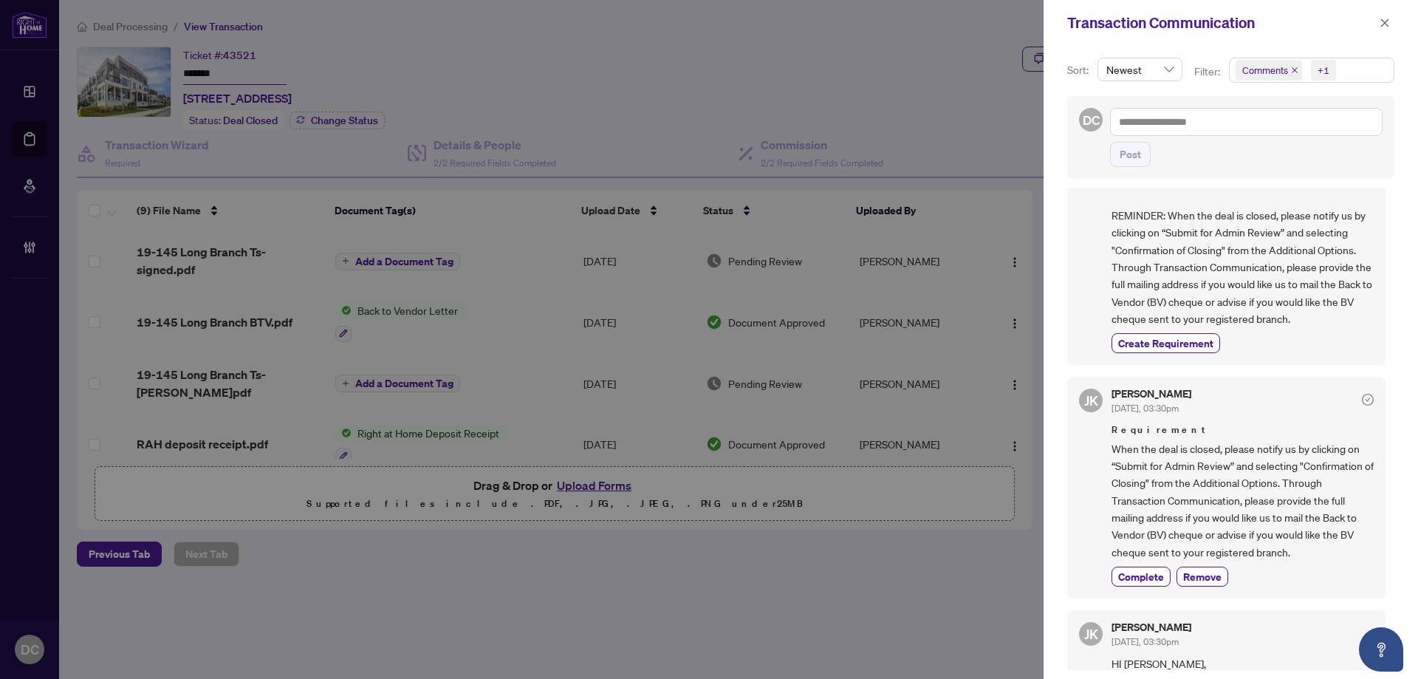
scroll to position [295, 0]
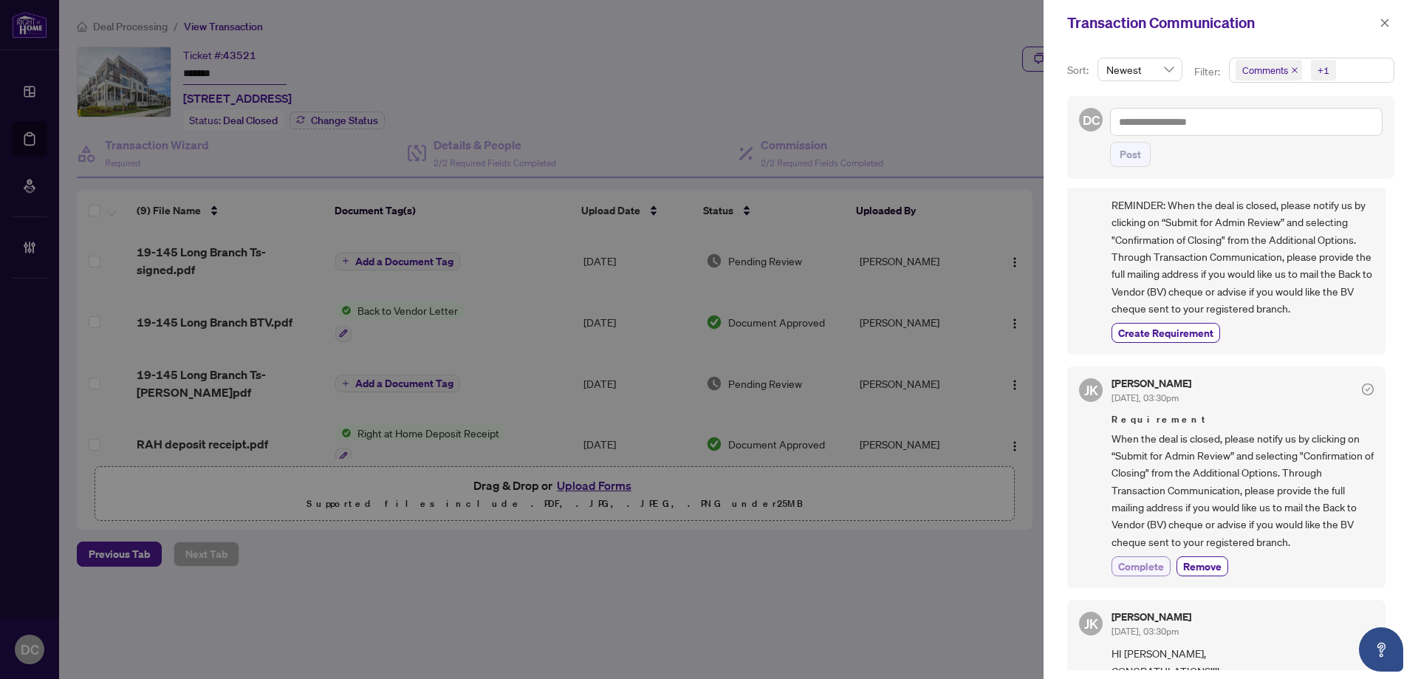
click at [1142, 561] on span "Complete" at bounding box center [1141, 566] width 46 height 16
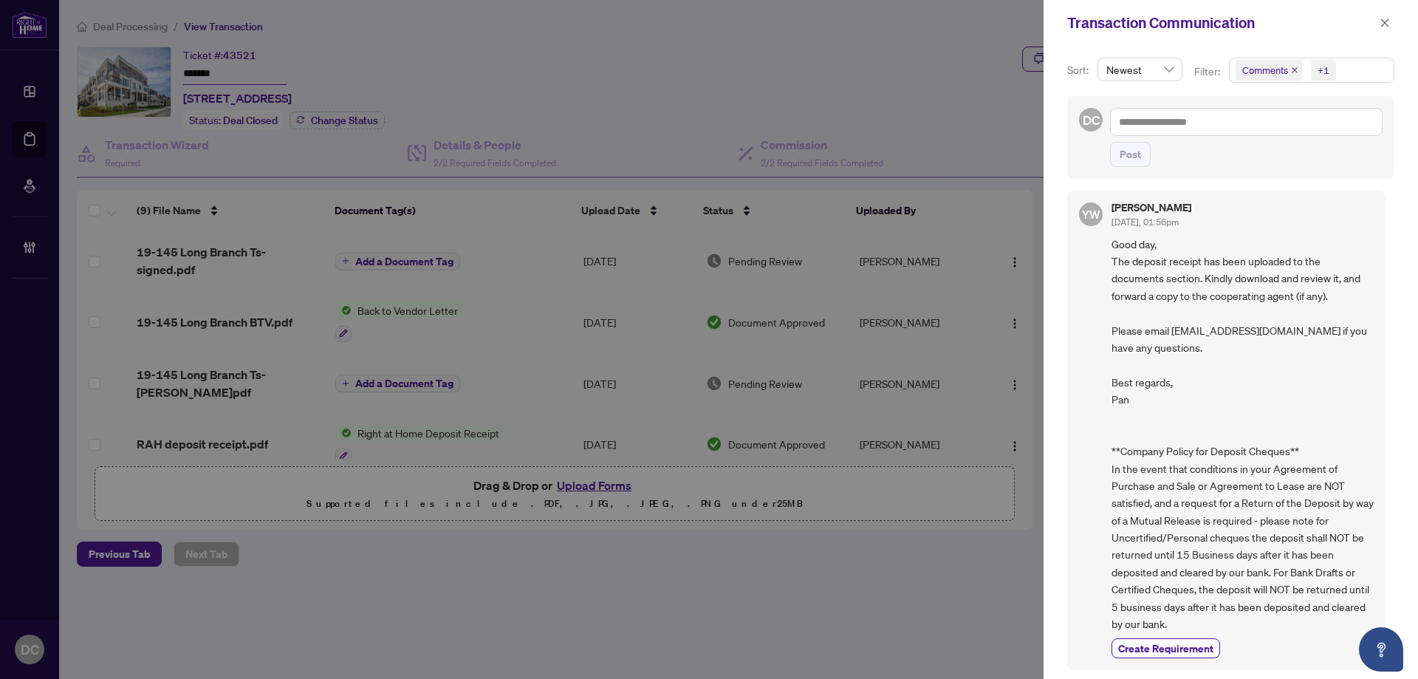
scroll to position [3, 0]
click at [1381, 22] on icon "close" at bounding box center [1384, 23] width 10 height 10
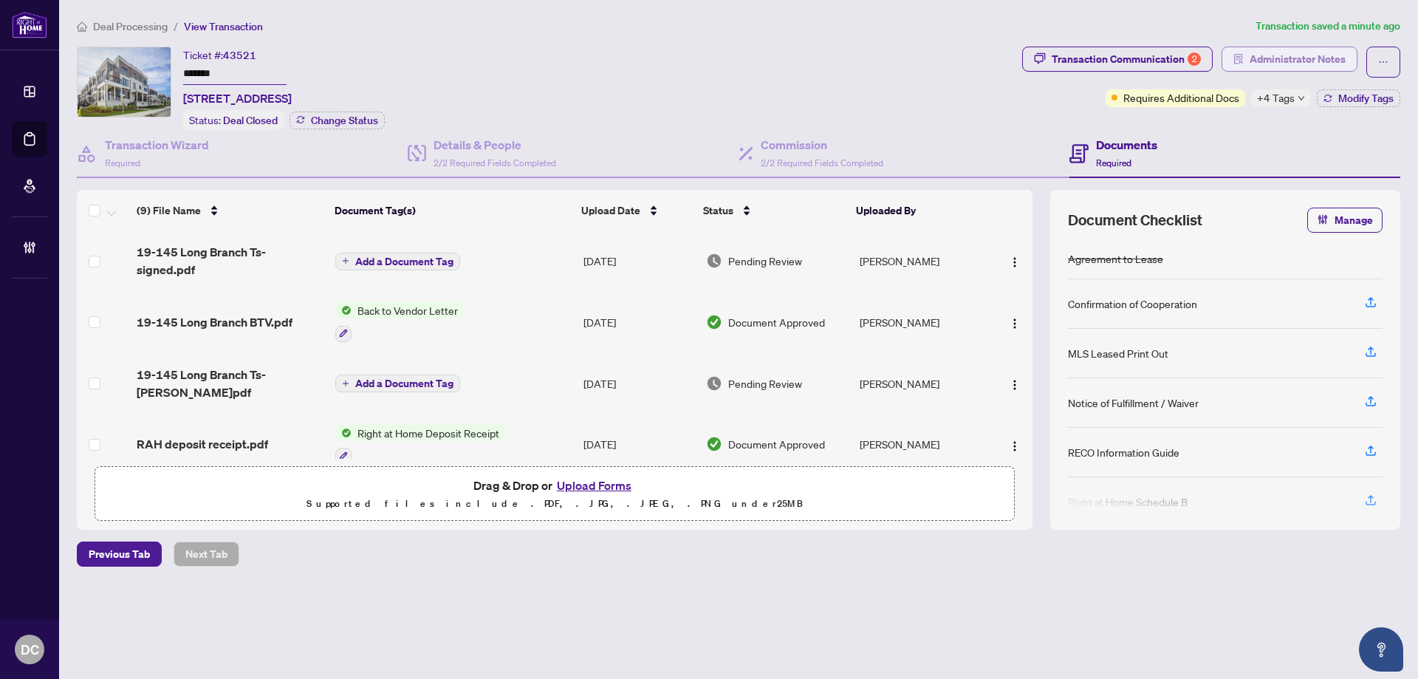
click at [1317, 57] on span "Administrator Notes" at bounding box center [1297, 59] width 96 height 24
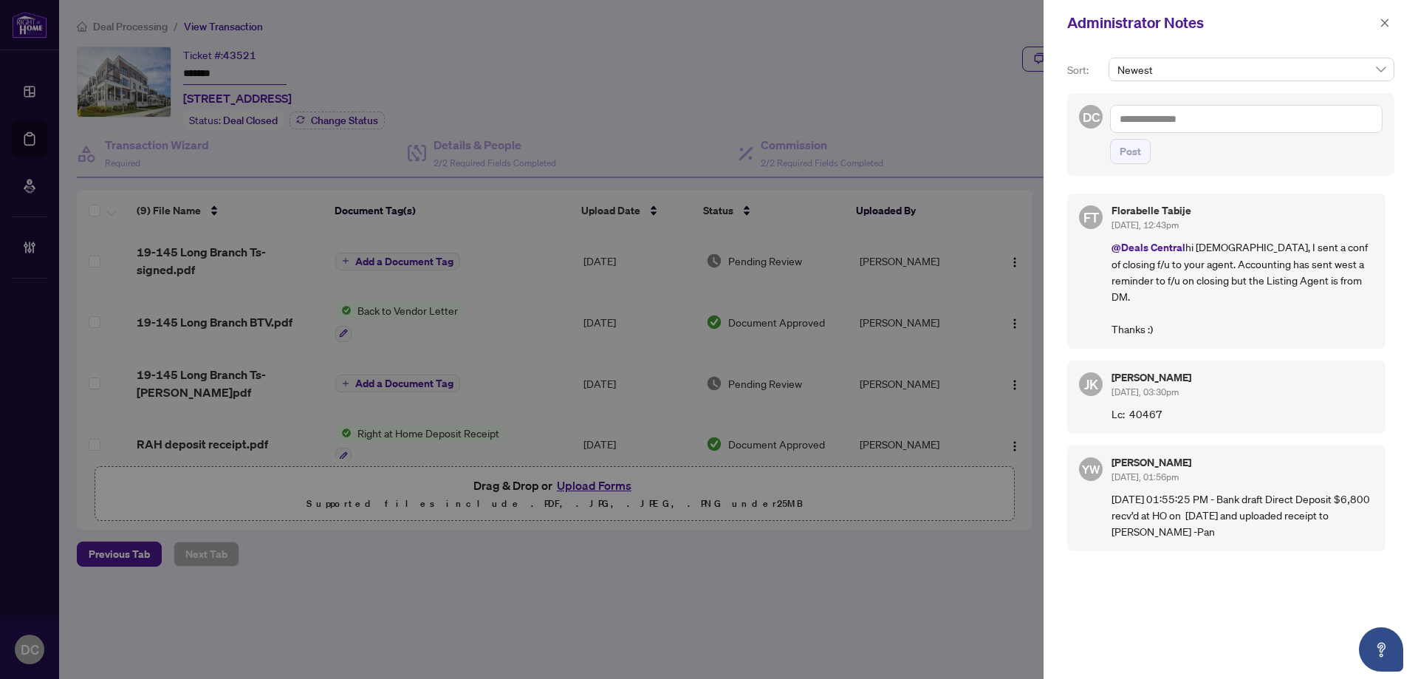
click at [1211, 124] on textarea at bounding box center [1246, 119] width 272 height 28
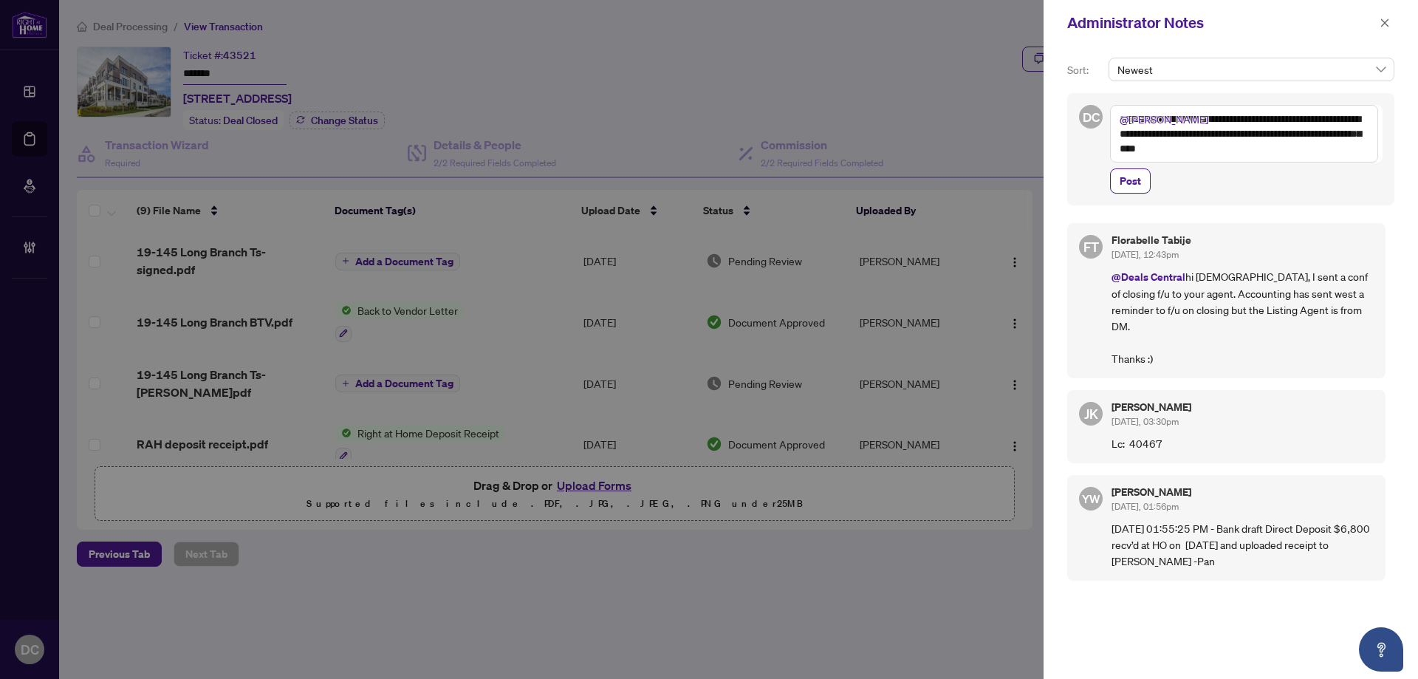
drag, startPoint x: 1282, startPoint y: 147, endPoint x: 1225, endPoint y: 118, distance: 64.4
click at [1209, 108] on textarea "**********" at bounding box center [1244, 134] width 268 height 58
paste textarea "***"
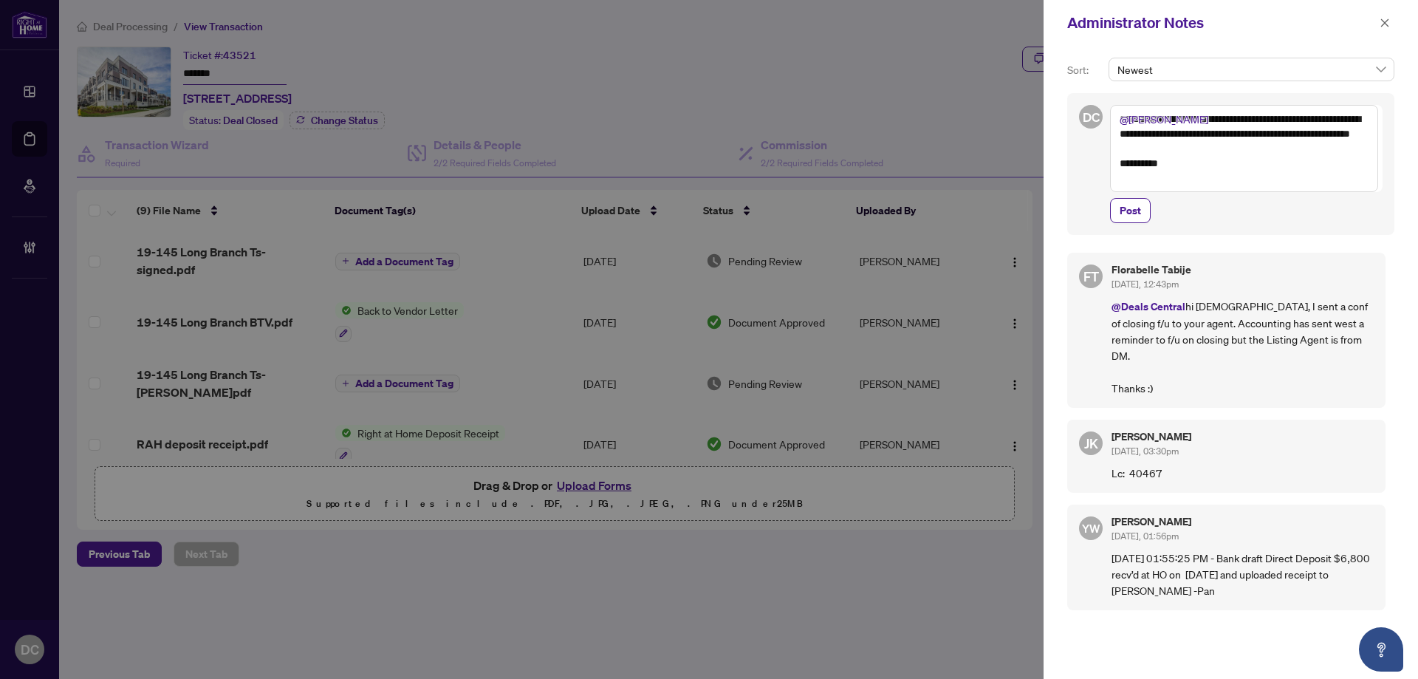
click at [1208, 118] on textarea "**********" at bounding box center [1244, 148] width 268 height 87
click at [1293, 185] on textarea "**********" at bounding box center [1244, 148] width 268 height 87
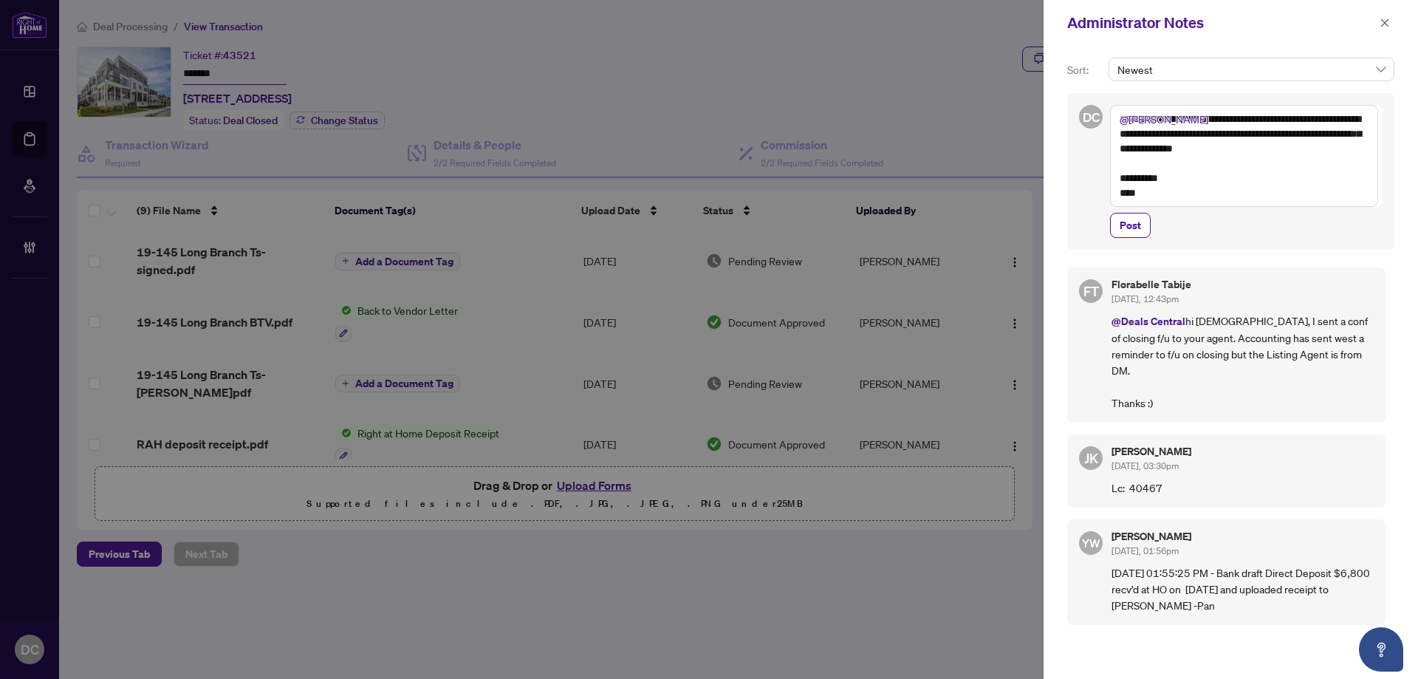
click at [1211, 118] on textarea "**********" at bounding box center [1244, 156] width 268 height 102
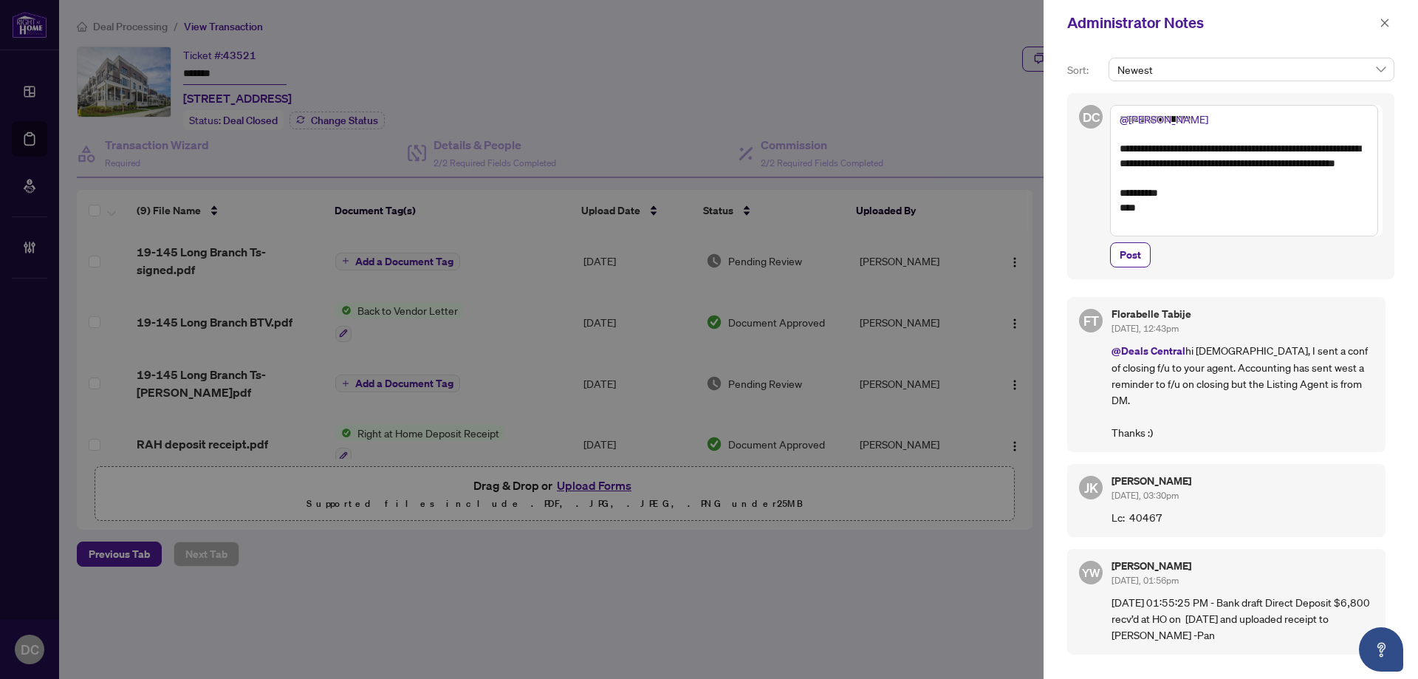
click at [1224, 183] on textarea "**********" at bounding box center [1244, 170] width 268 height 131
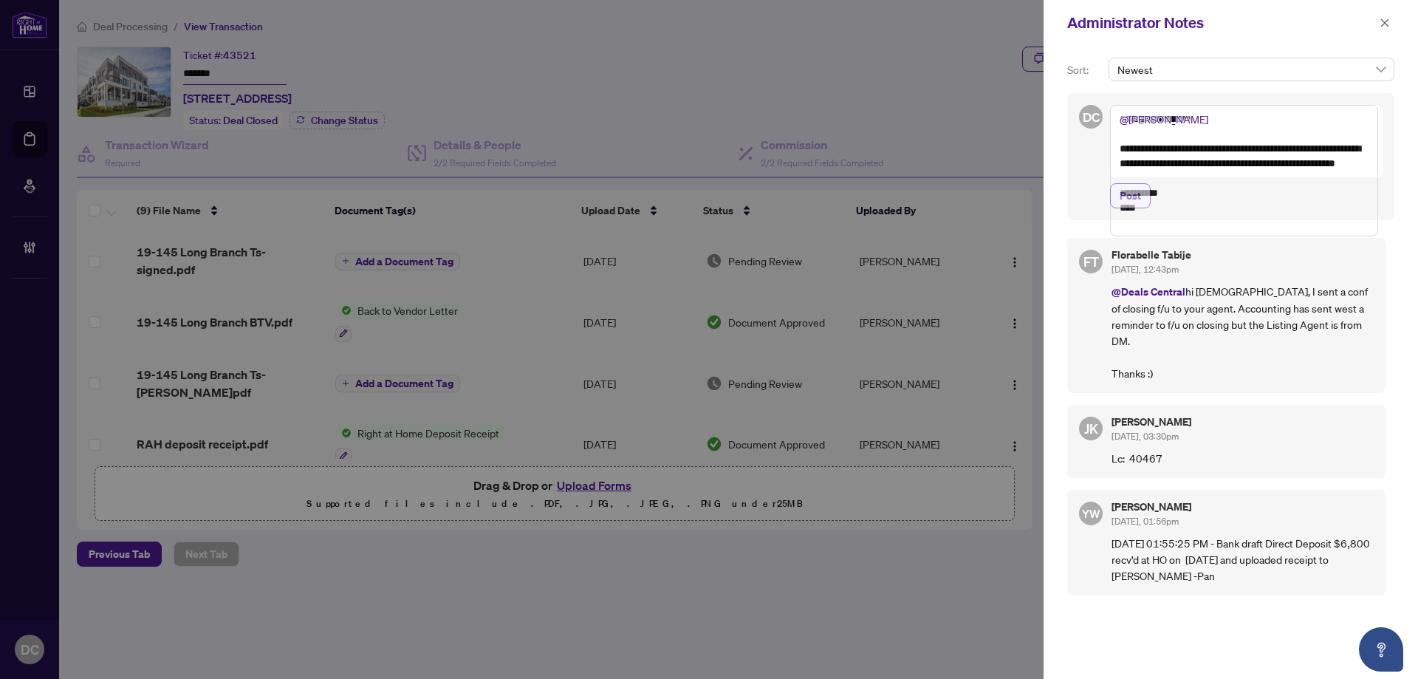
type textarea "**********"
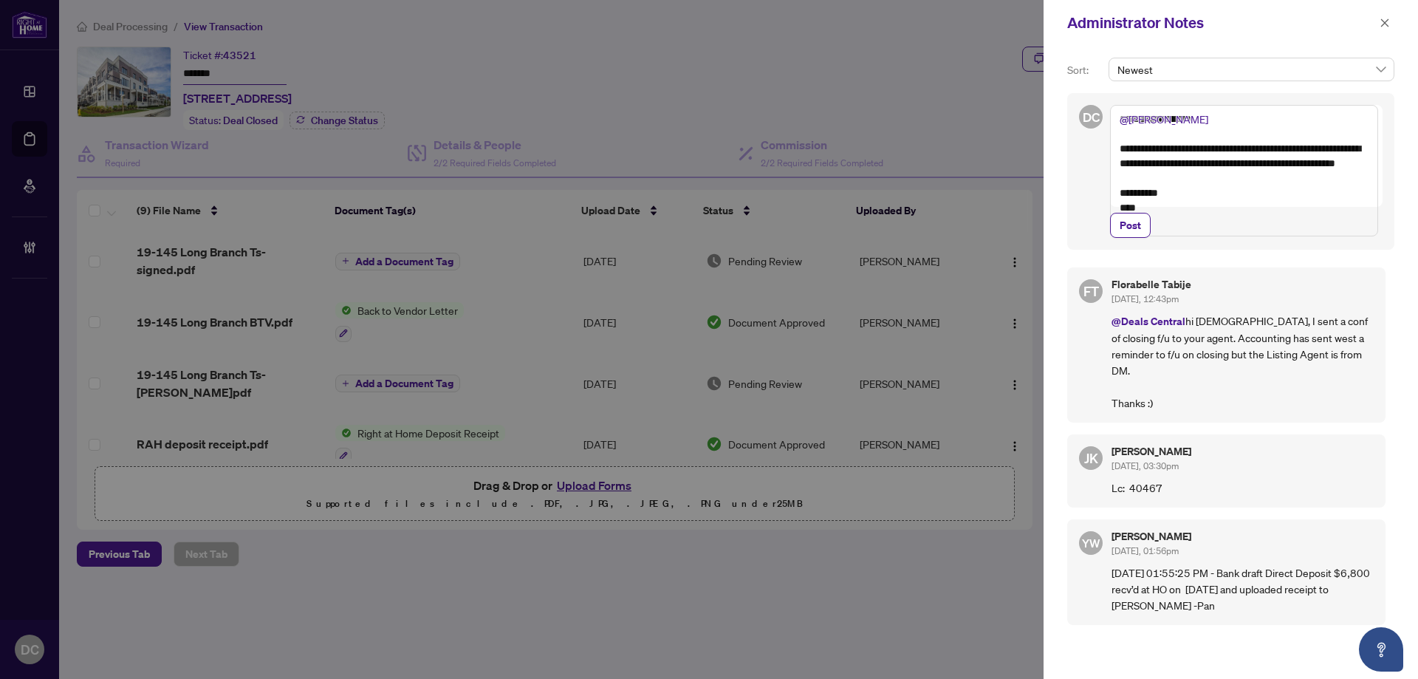
drag, startPoint x: 1124, startPoint y: 261, endPoint x: -161, endPoint y: 162, distance: 1288.5
click at [0, 162] on html "Dashboard Deal Processing Mortgage Referrals Brokerage Management DC Dawn Chan …" at bounding box center [709, 339] width 1418 height 679
click at [1141, 238] on button "Post" at bounding box center [1130, 225] width 41 height 25
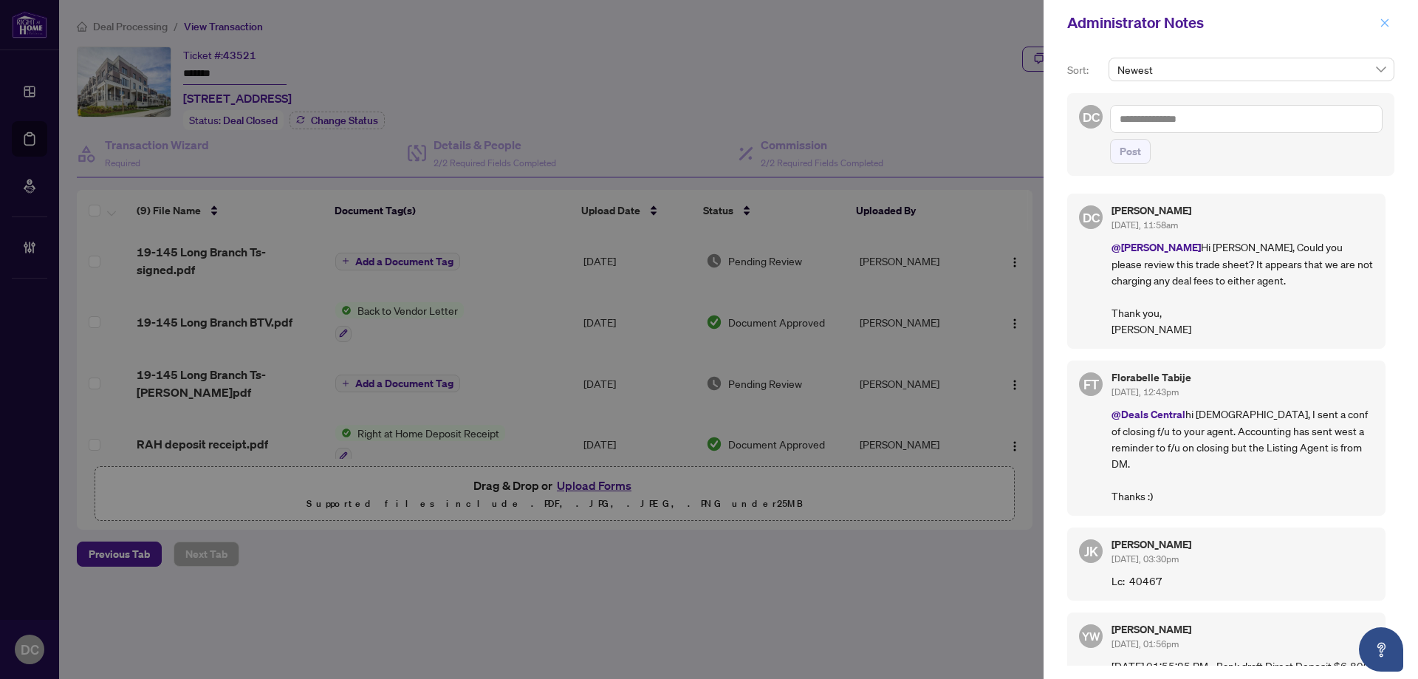
click at [1392, 25] on button "button" at bounding box center [1384, 23] width 19 height 18
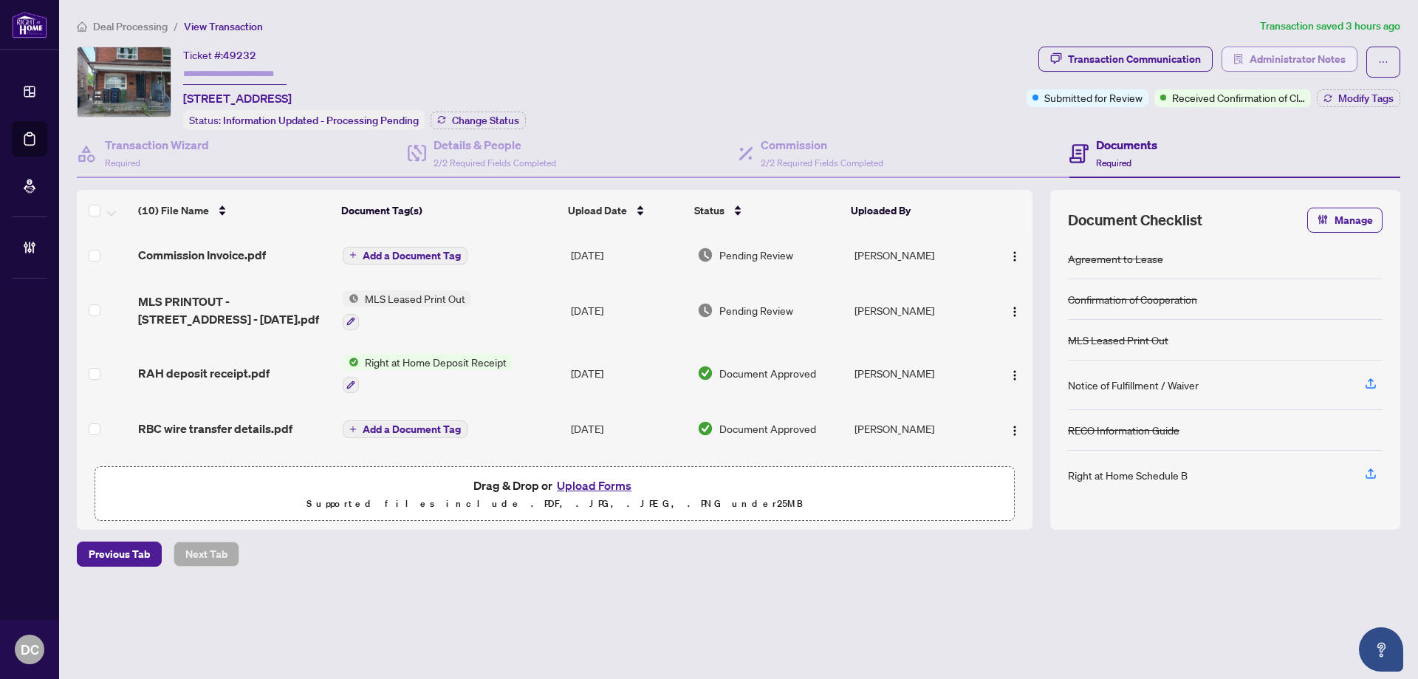
click at [1319, 66] on span "Administrator Notes" at bounding box center [1297, 59] width 96 height 24
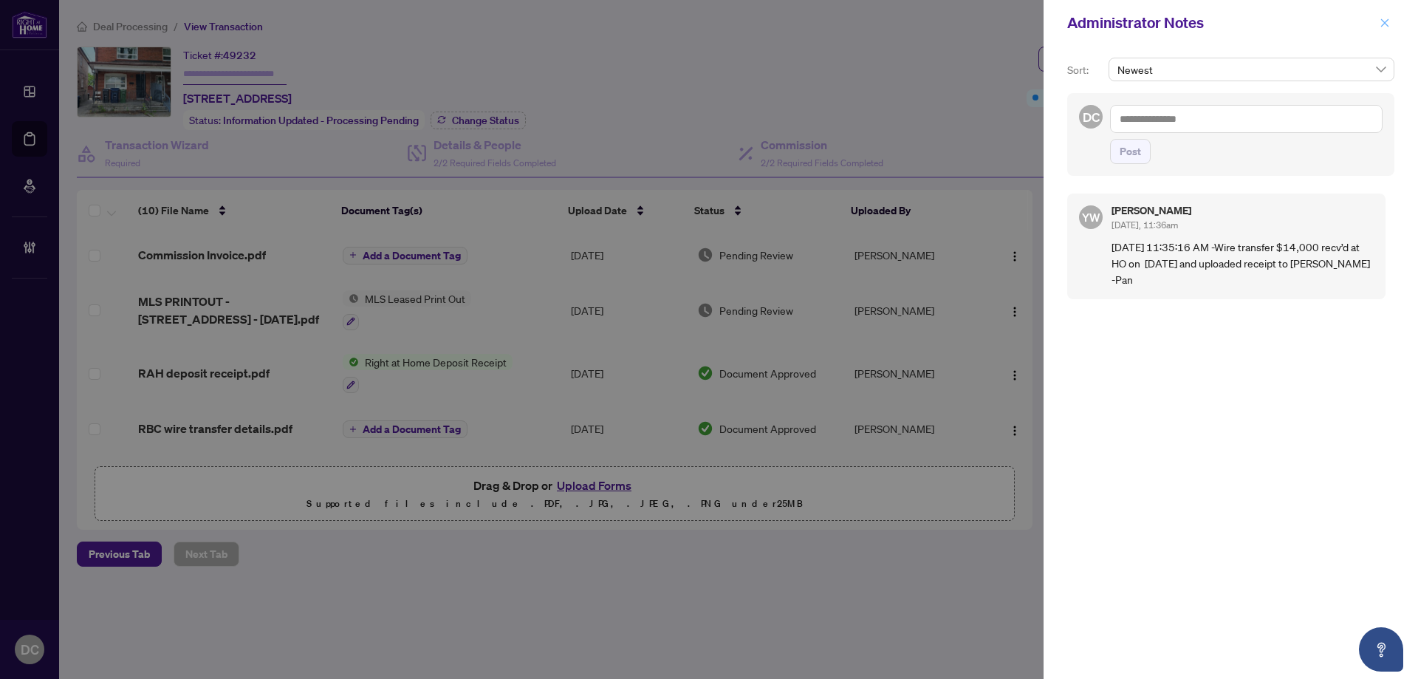
click at [1384, 23] on icon "close" at bounding box center [1385, 22] width 8 height 8
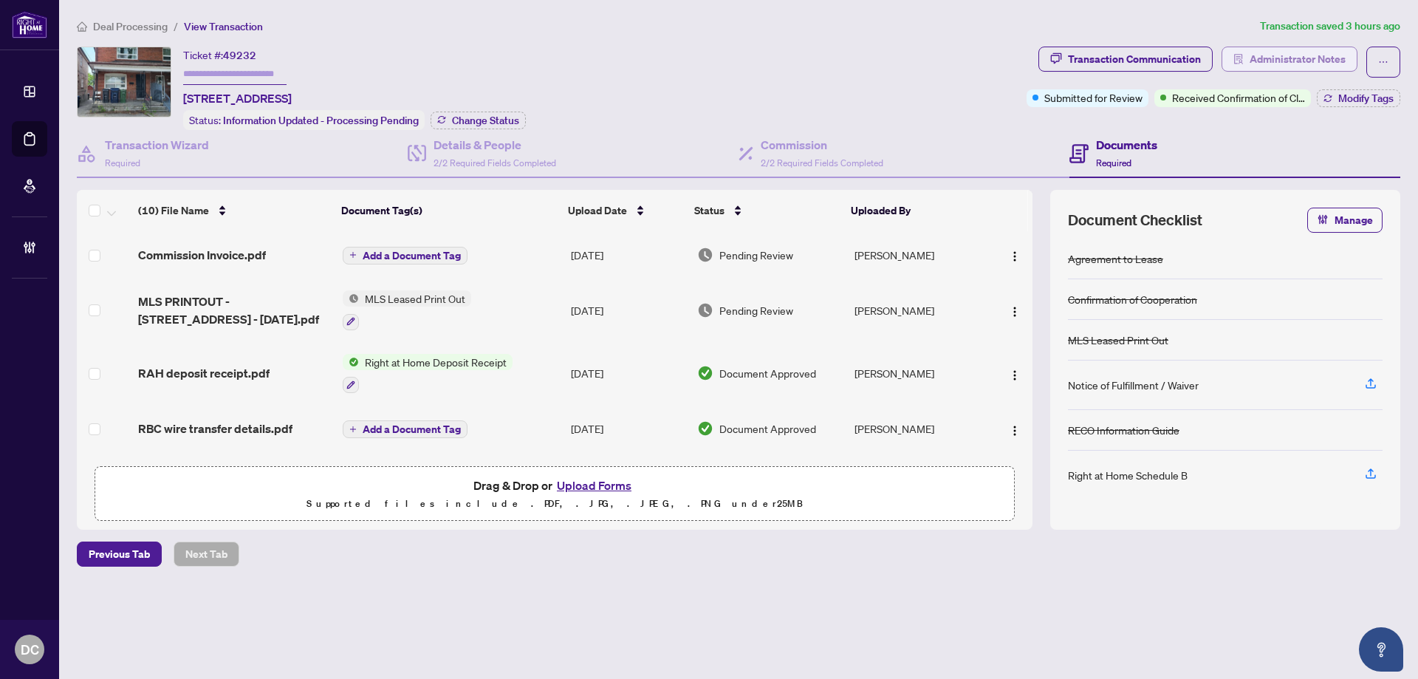
drag, startPoint x: 1311, startPoint y: 42, endPoint x: 1311, endPoint y: 53, distance: 11.1
click at [1311, 43] on div "Deal Processing / View Transaction Transaction saved 3 hours ago Ticket #: 4923…" at bounding box center [738, 318] width 1335 height 600
click at [1311, 53] on span "Administrator Notes" at bounding box center [1297, 59] width 96 height 24
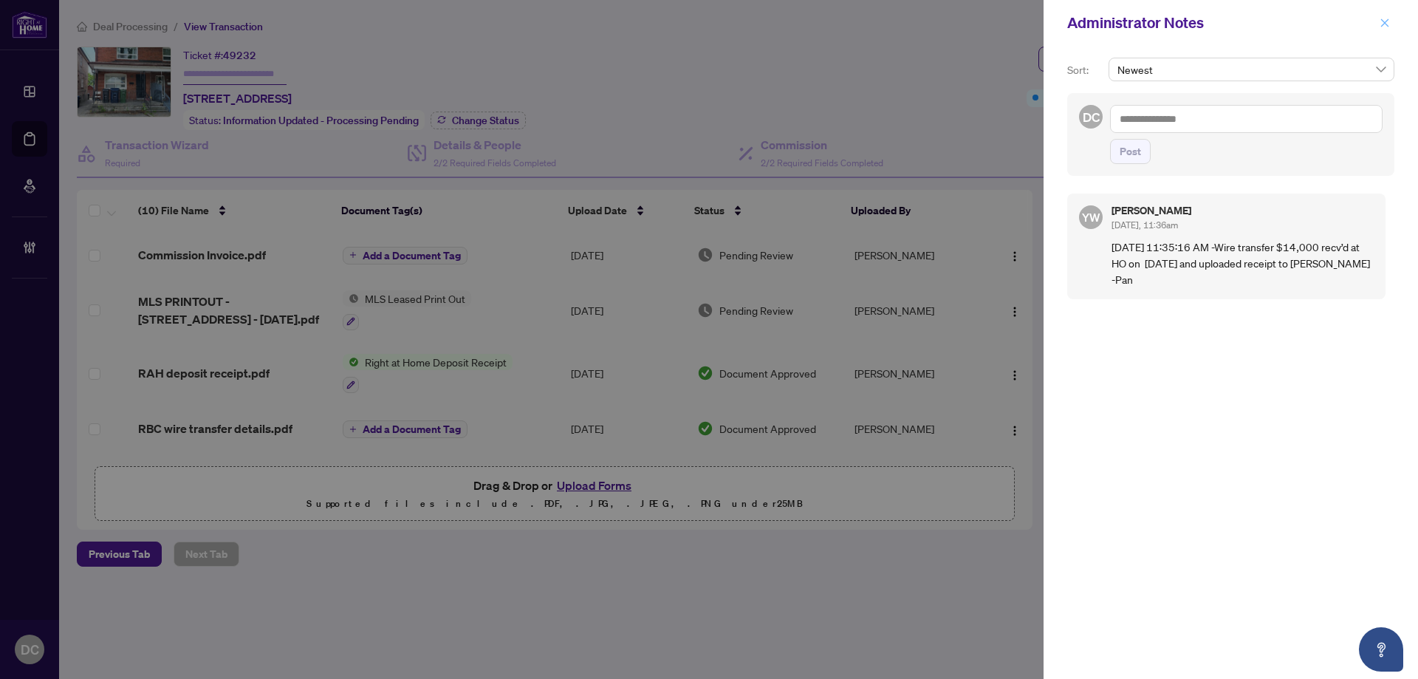
click at [1381, 24] on icon "close" at bounding box center [1384, 23] width 10 height 10
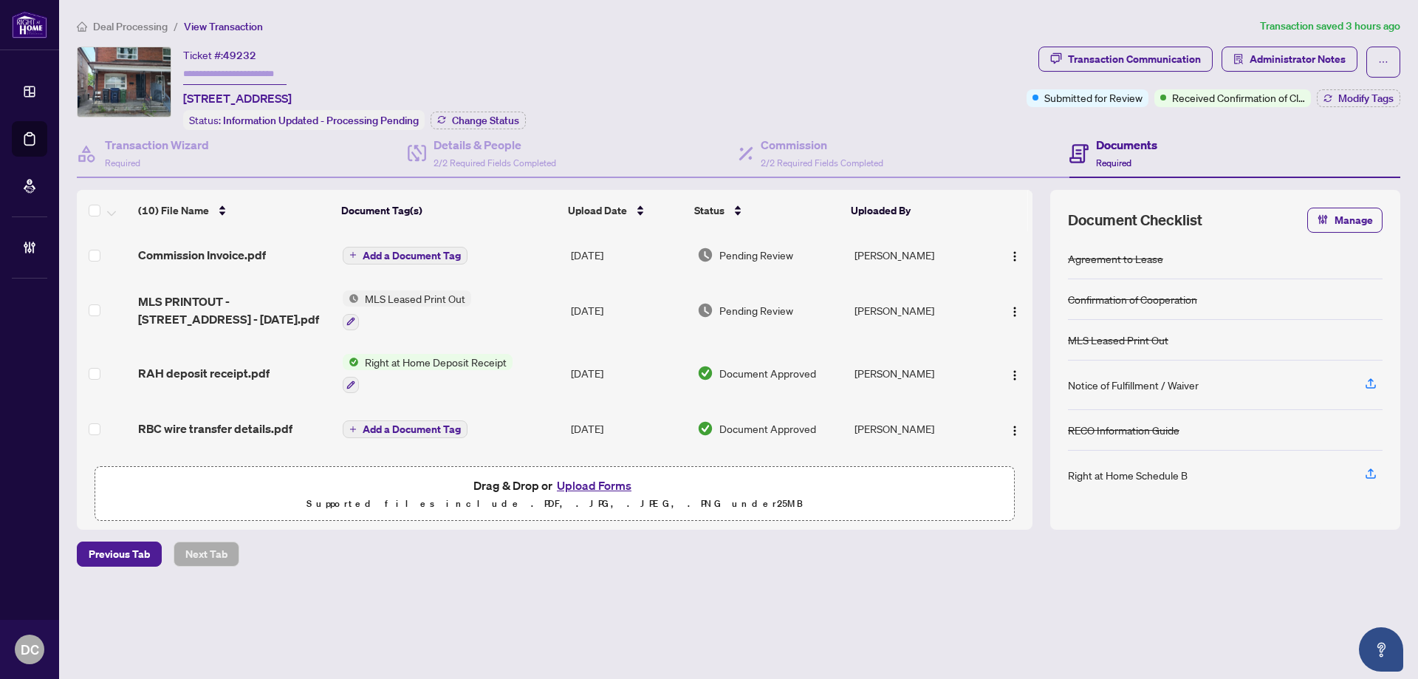
click at [261, 255] on span "Commission Invoice.pdf" at bounding box center [202, 255] width 128 height 18
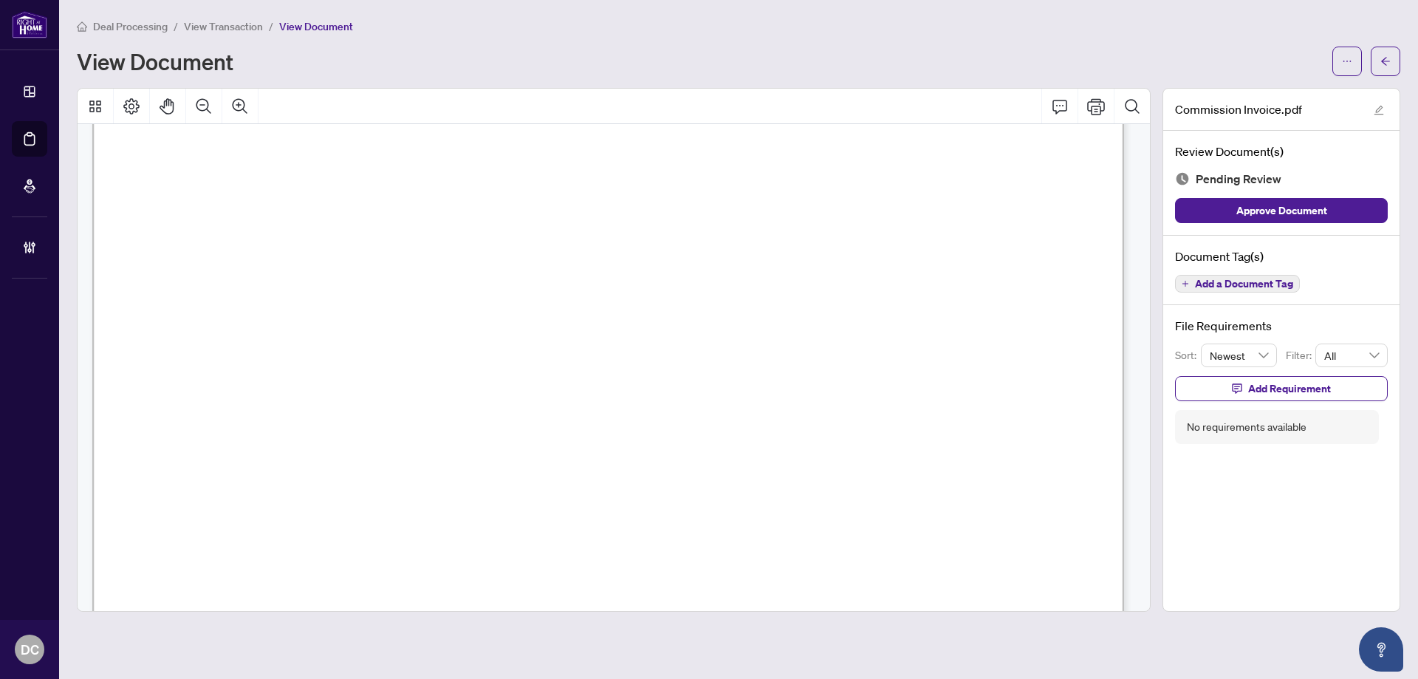
scroll to position [295, 0]
click at [1384, 56] on icon "arrow-left" at bounding box center [1385, 61] width 10 height 10
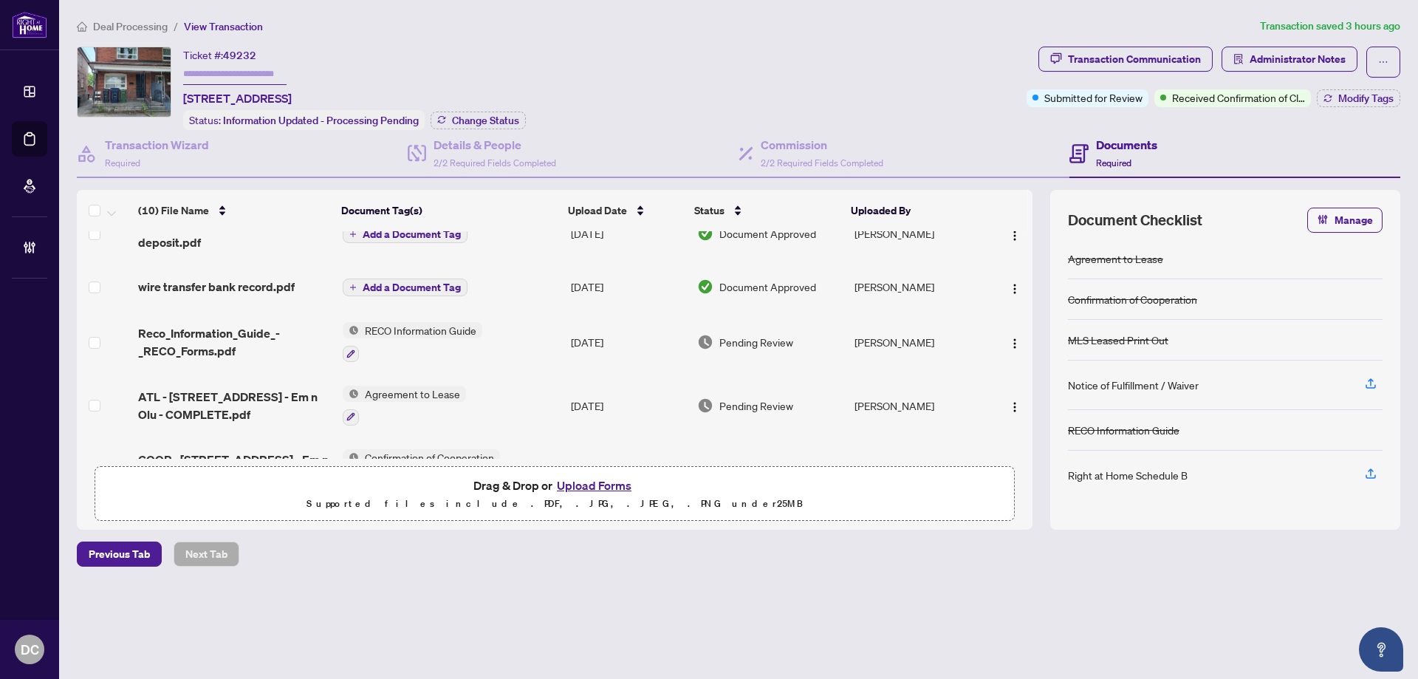
scroll to position [340, 0]
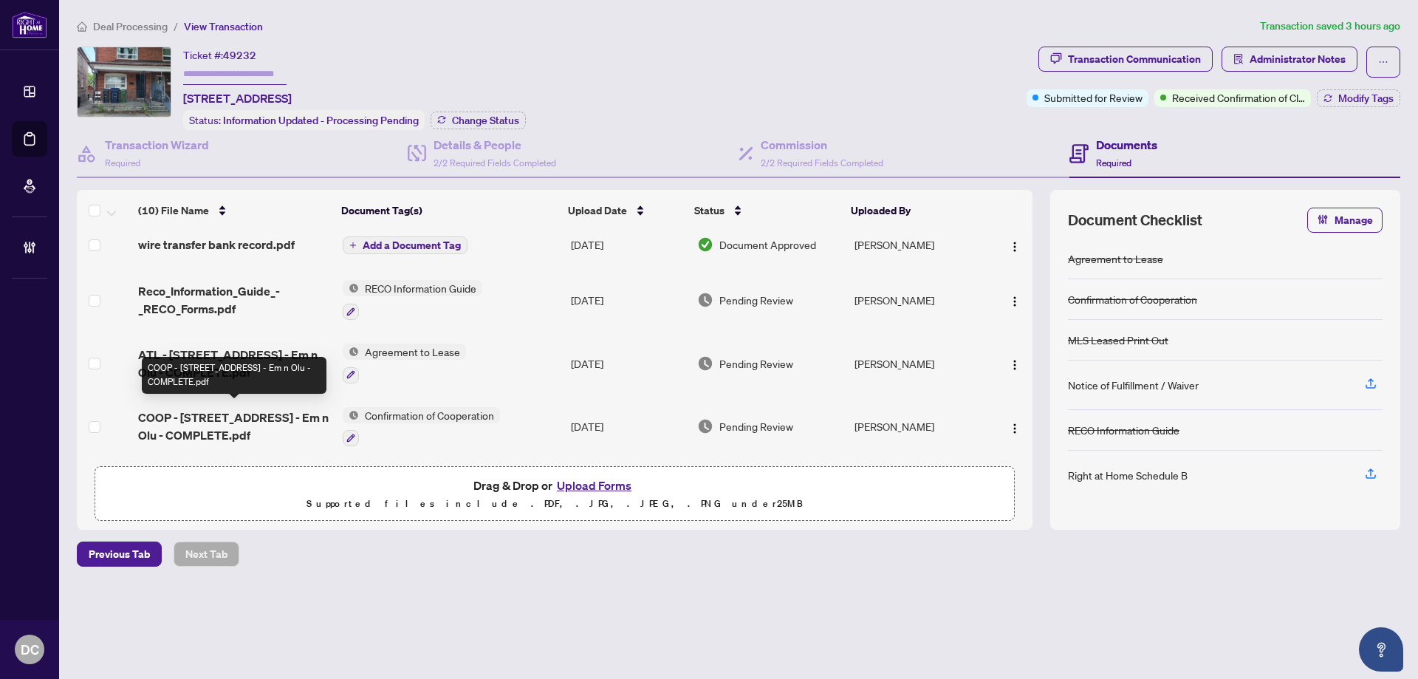
click at [253, 424] on span "COOP - [STREET_ADDRESS] - Em n Olu - COMPLETE.pdf" at bounding box center [234, 425] width 192 height 35
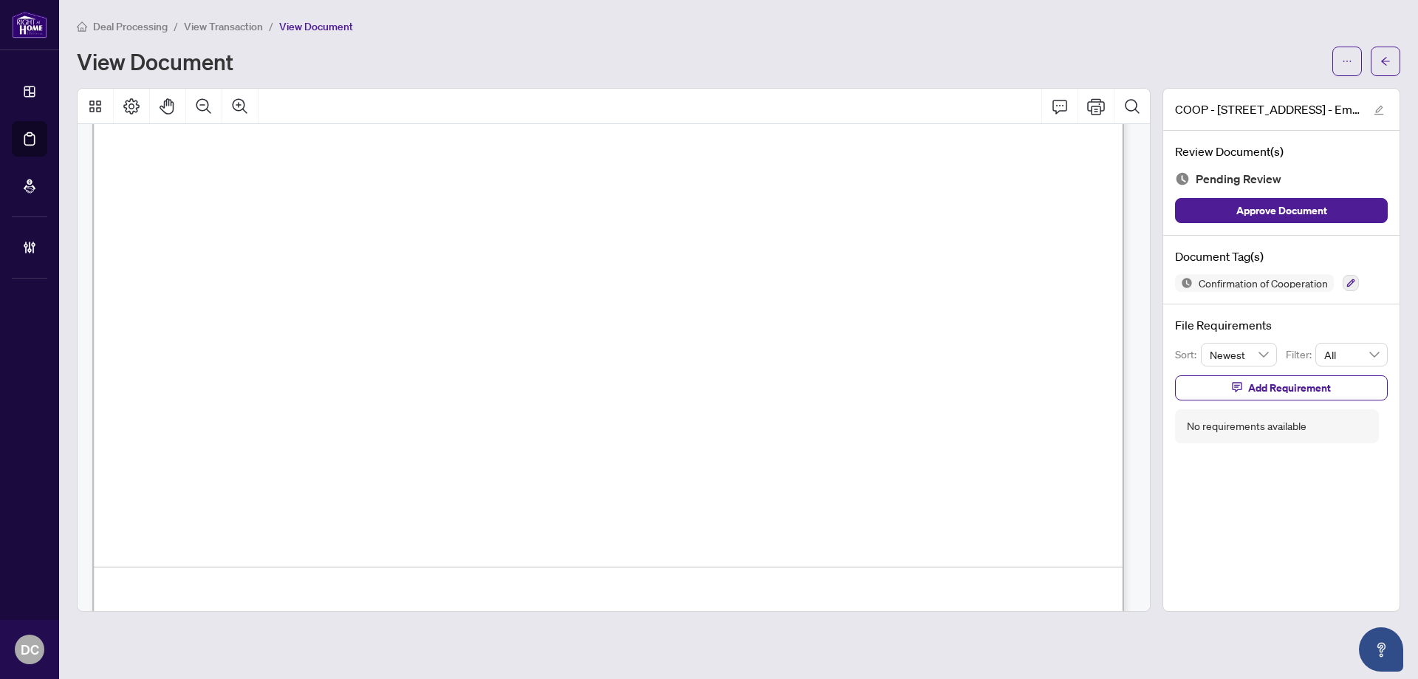
scroll to position [2092, 0]
click at [1381, 52] on span "button" at bounding box center [1385, 61] width 10 height 24
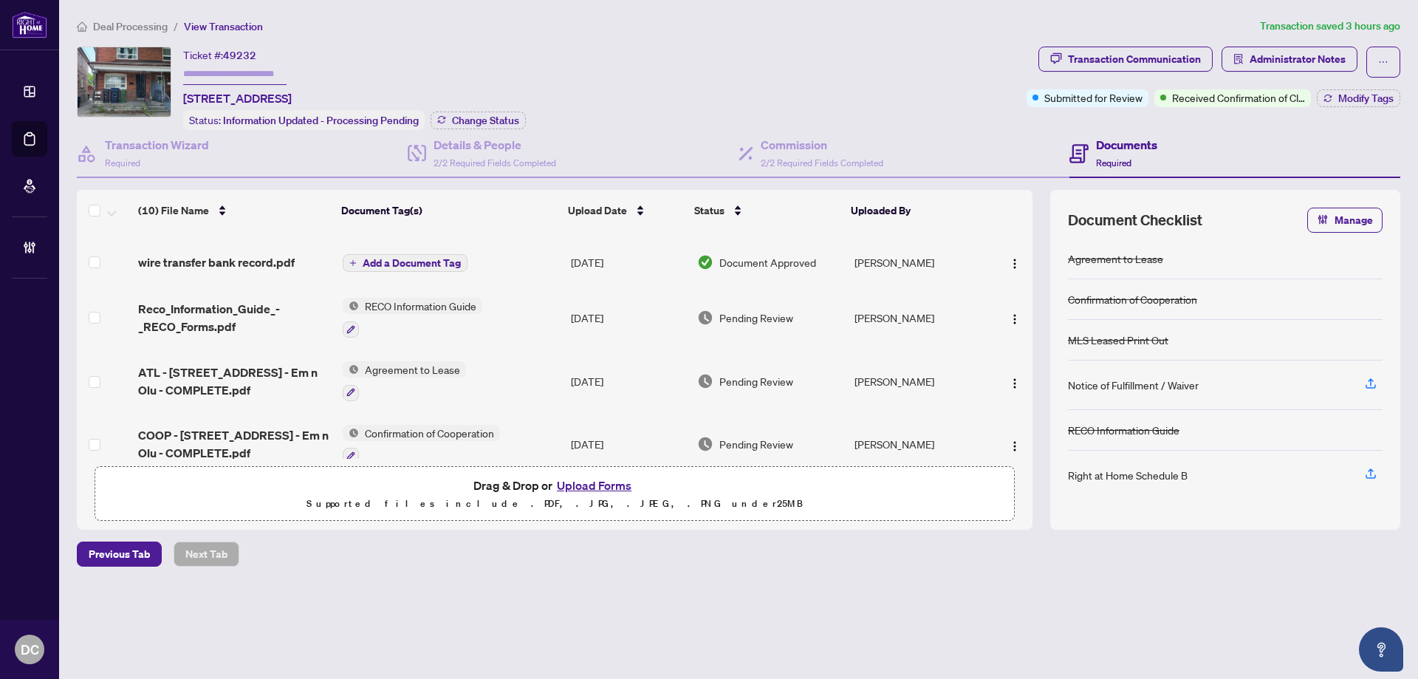
scroll to position [340, 0]
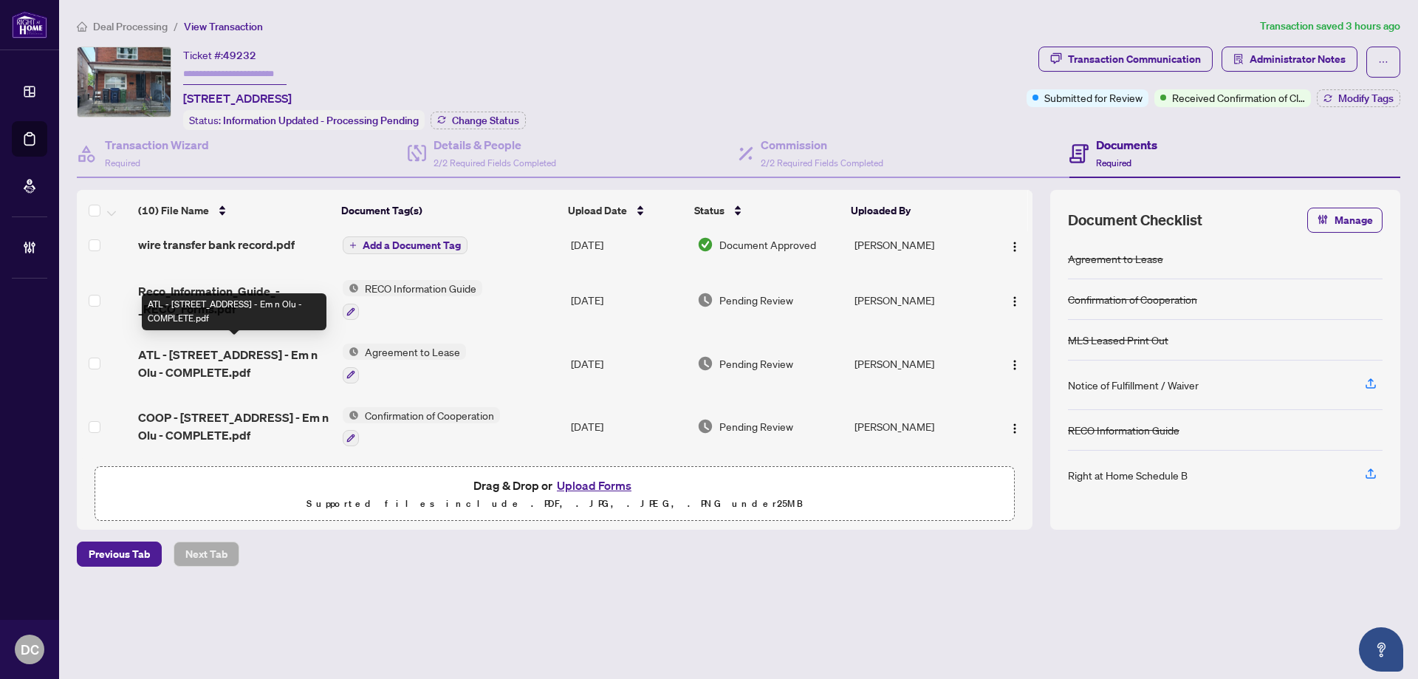
click at [216, 349] on span "ATL - [STREET_ADDRESS] - Em n Olu - COMPLETE.pdf" at bounding box center [234, 363] width 192 height 35
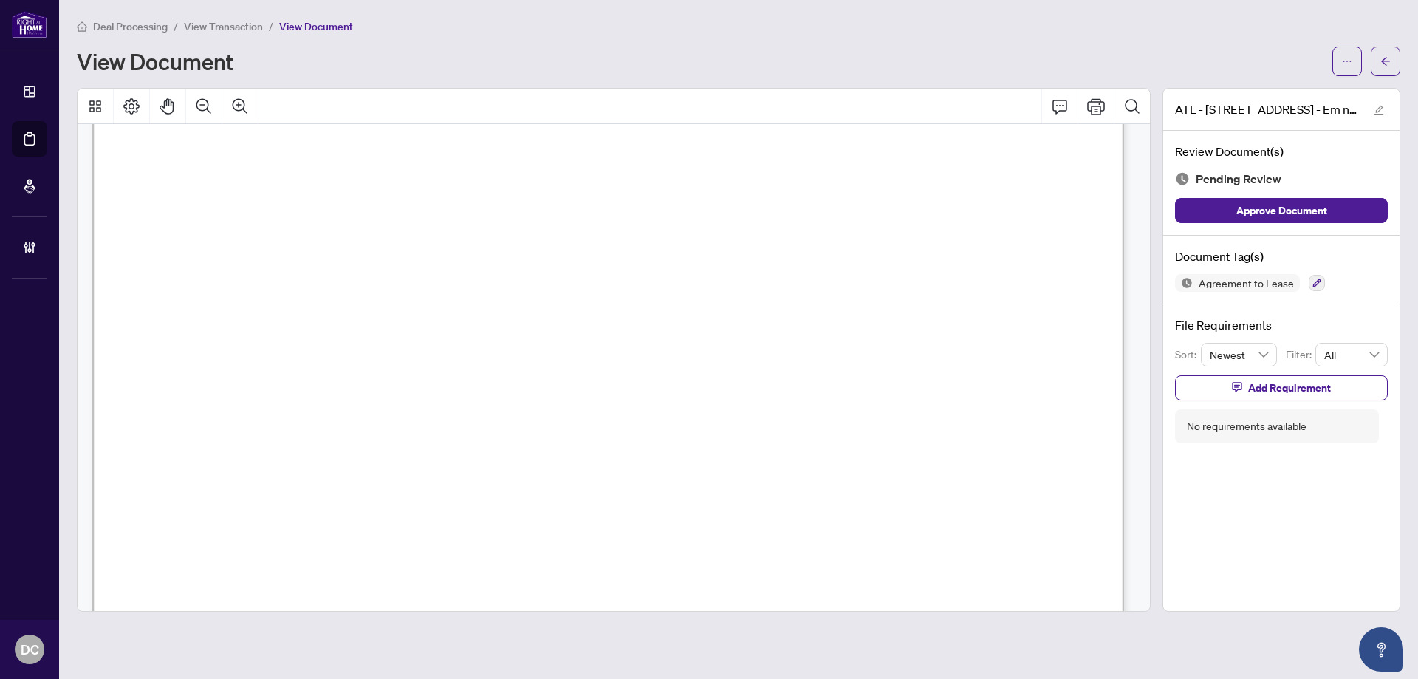
scroll to position [148, 0]
click at [1378, 59] on button "button" at bounding box center [1385, 62] width 30 height 30
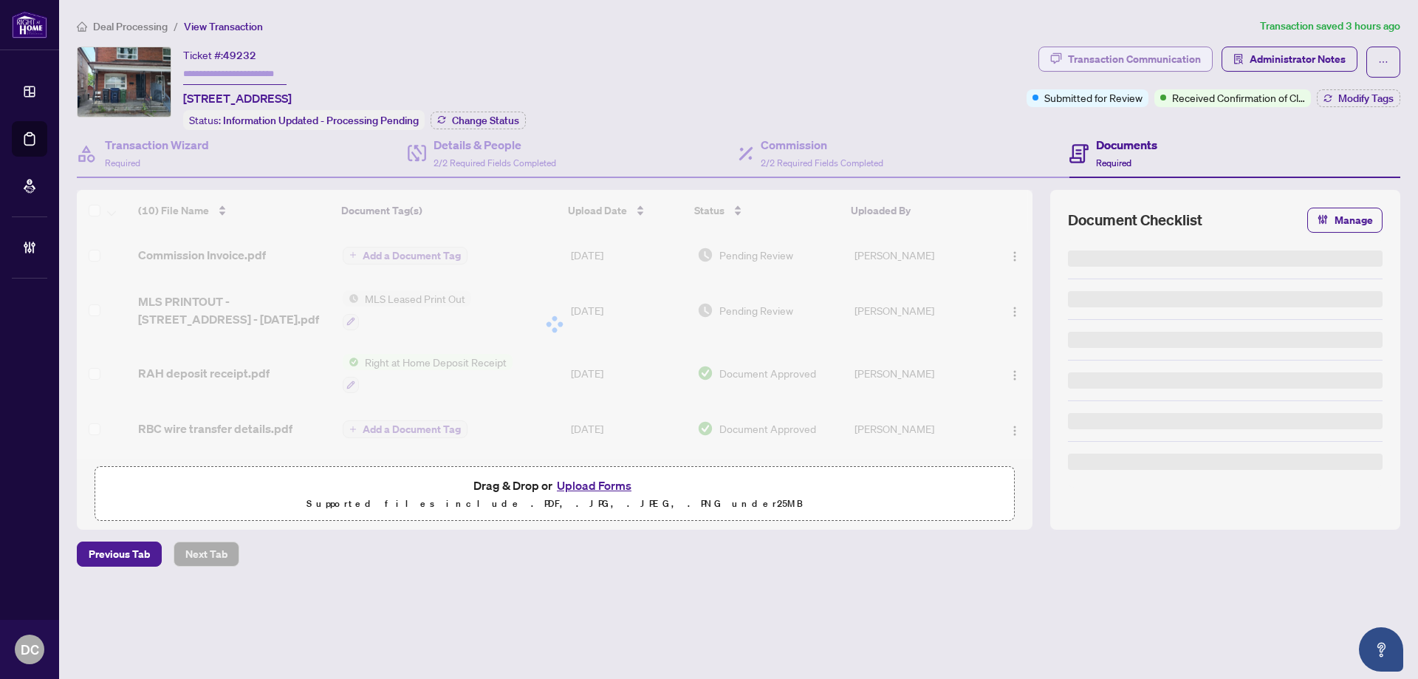
click at [1165, 62] on div "Transaction Communication" at bounding box center [1134, 59] width 133 height 24
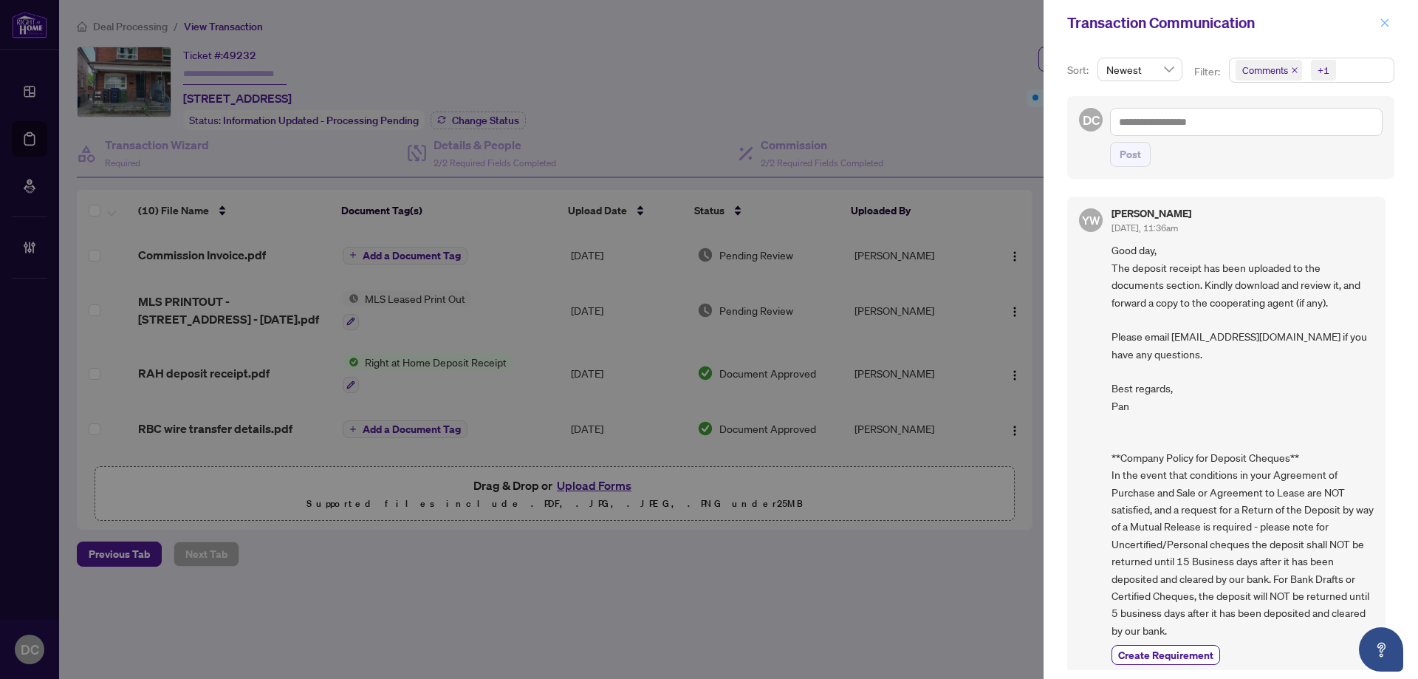
click at [1389, 20] on icon "close" at bounding box center [1384, 23] width 10 height 10
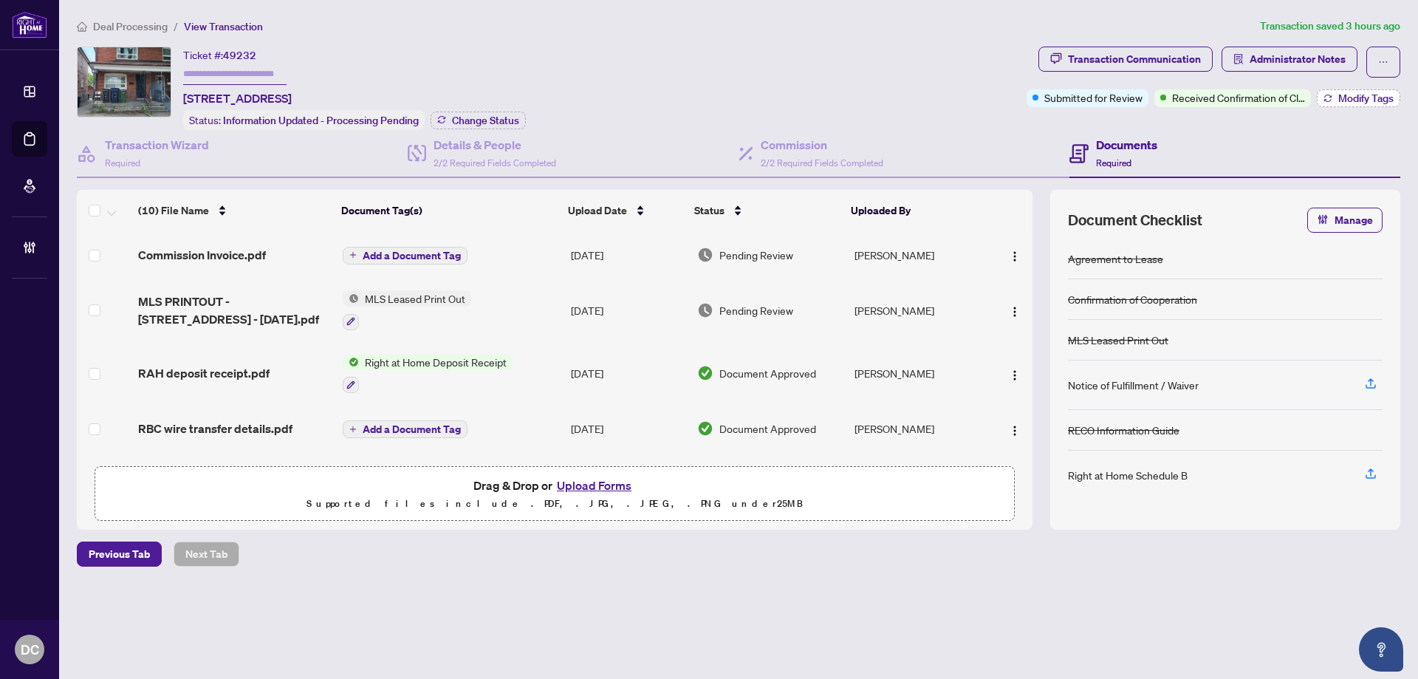
click at [1342, 96] on span "Modify Tags" at bounding box center [1365, 98] width 55 height 10
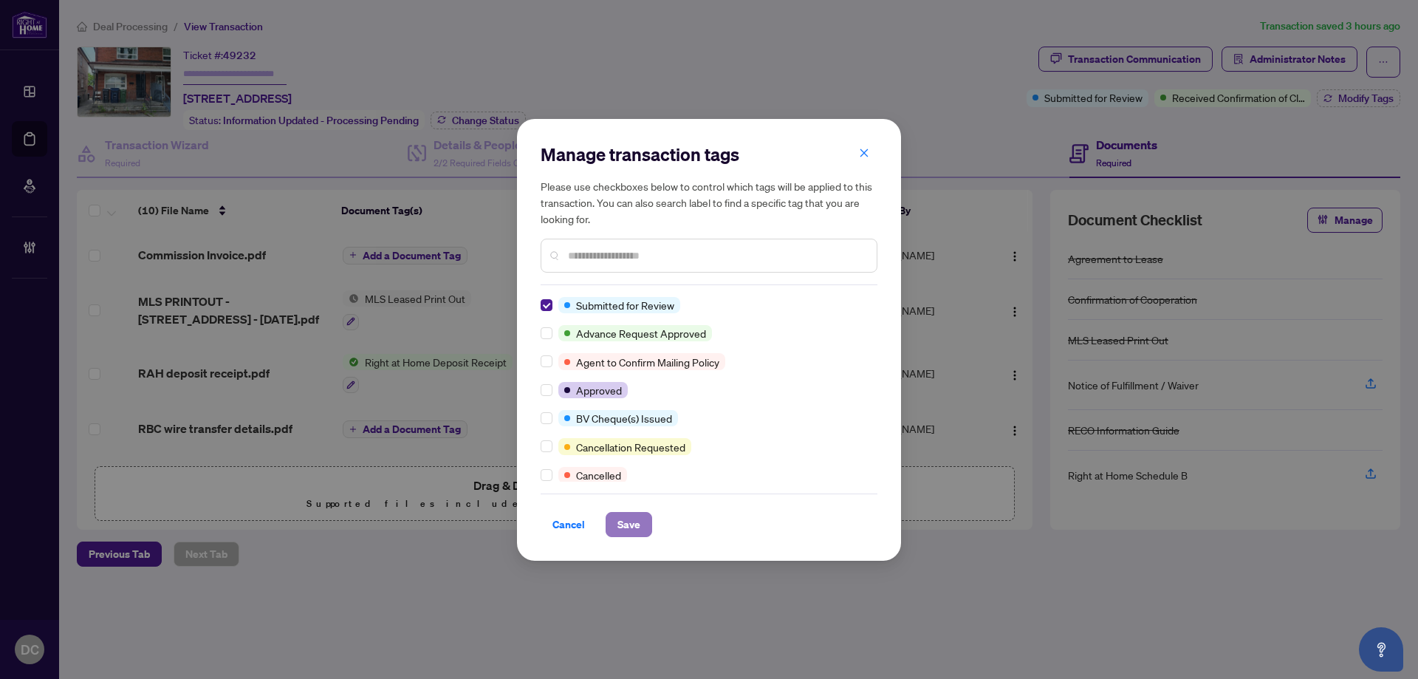
click at [631, 523] on span "Save" at bounding box center [628, 524] width 23 height 24
